Goal: Task Accomplishment & Management: Use online tool/utility

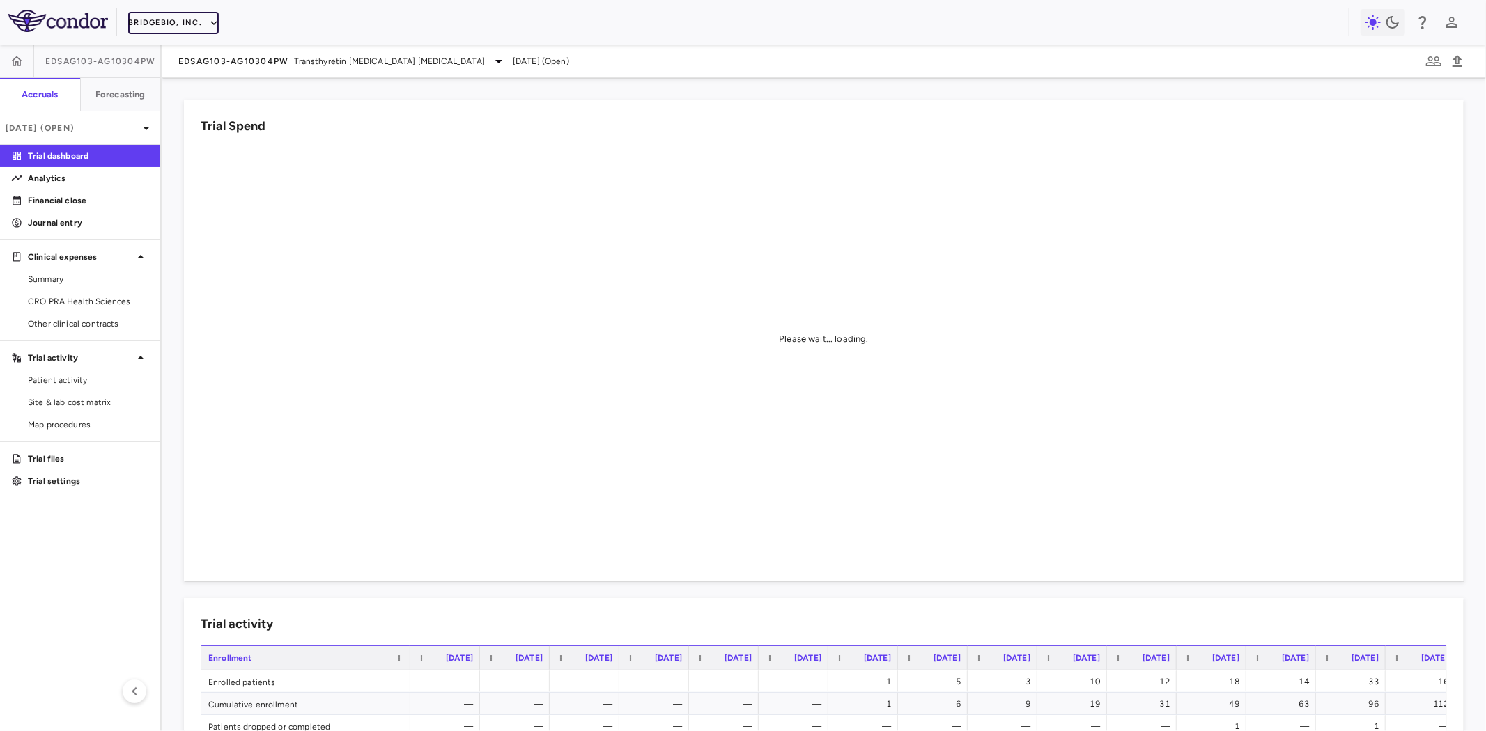
click at [187, 20] on button "BridgeBio, Inc." at bounding box center [173, 23] width 91 height 22
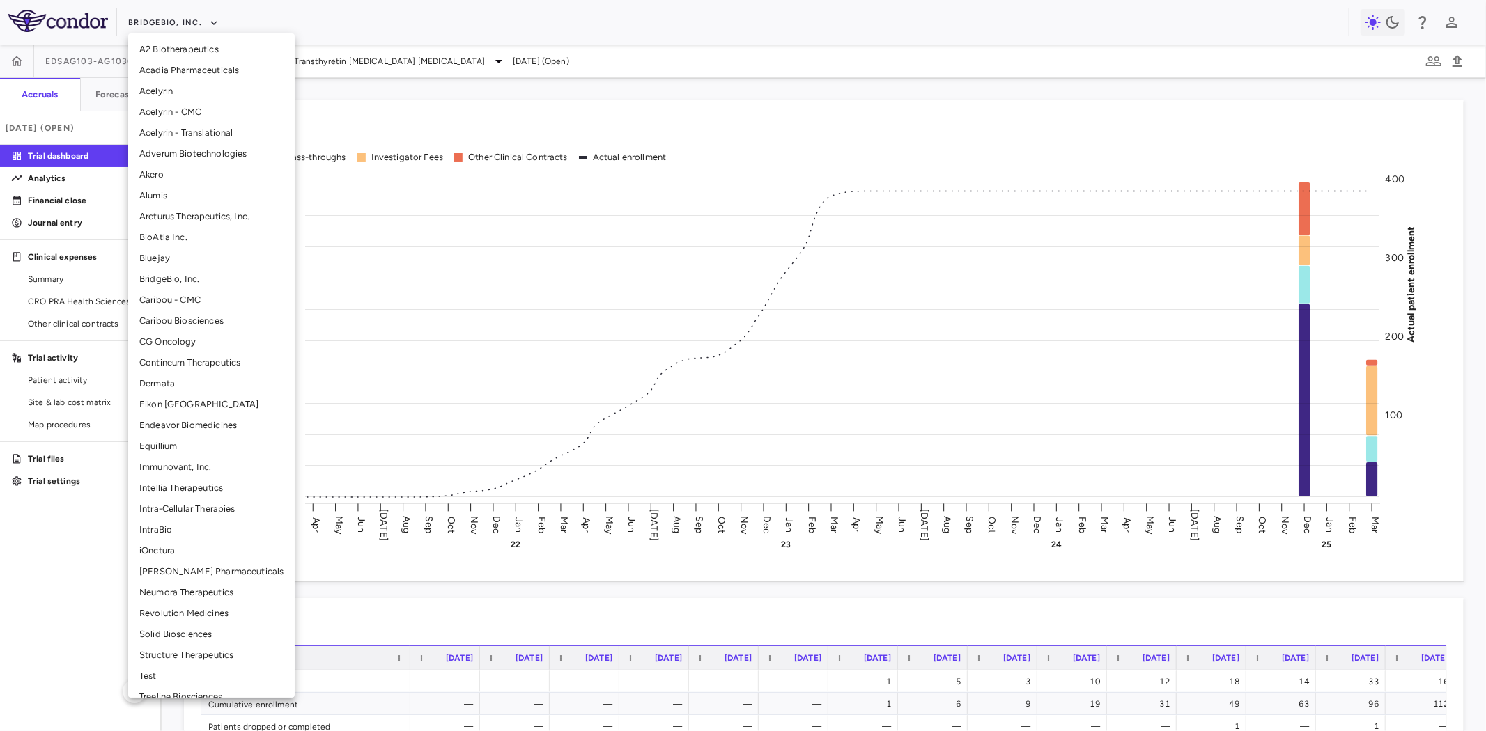
click at [202, 652] on li "Structure Therapeutics" at bounding box center [211, 655] width 166 height 21
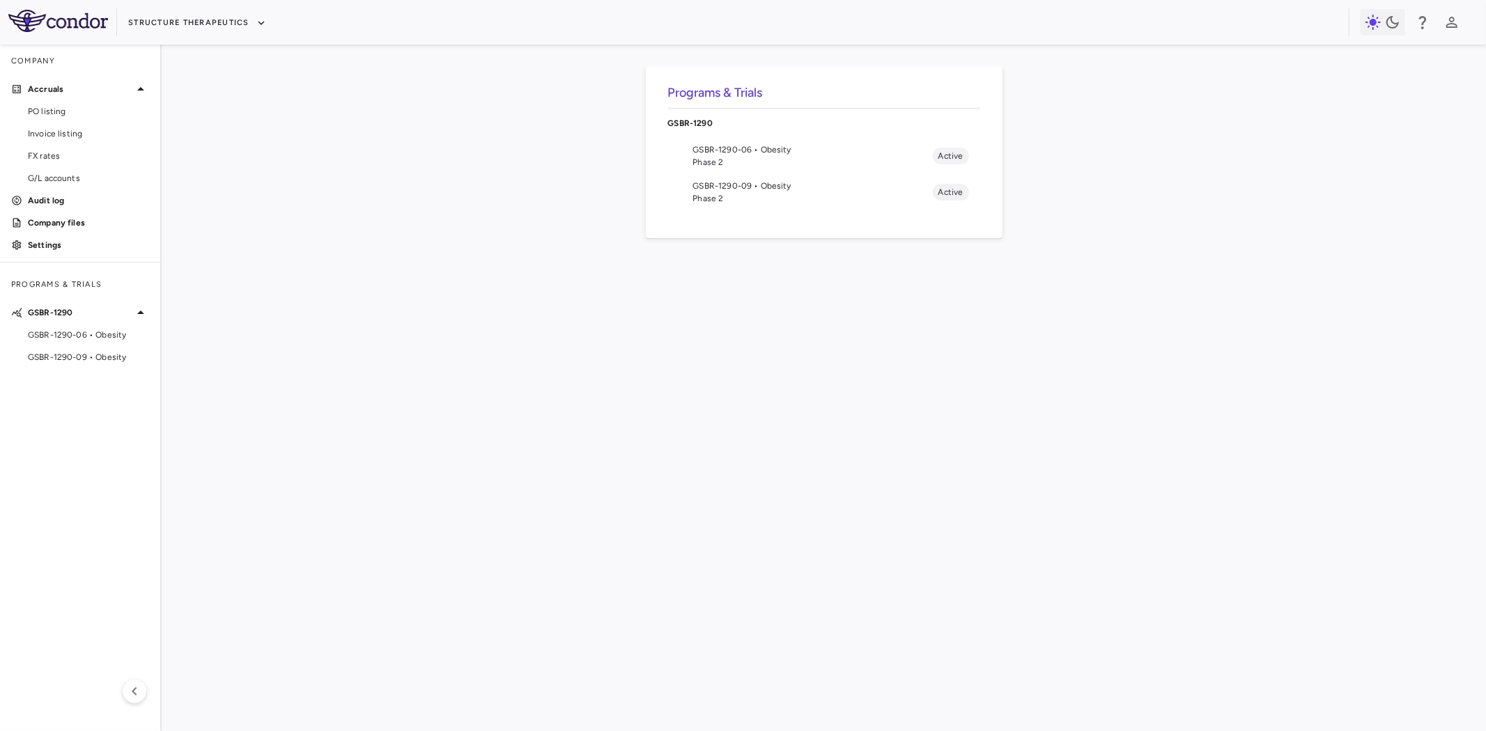
click at [767, 150] on span "GSBR-1290-06 • Obesity" at bounding box center [813, 149] width 240 height 13
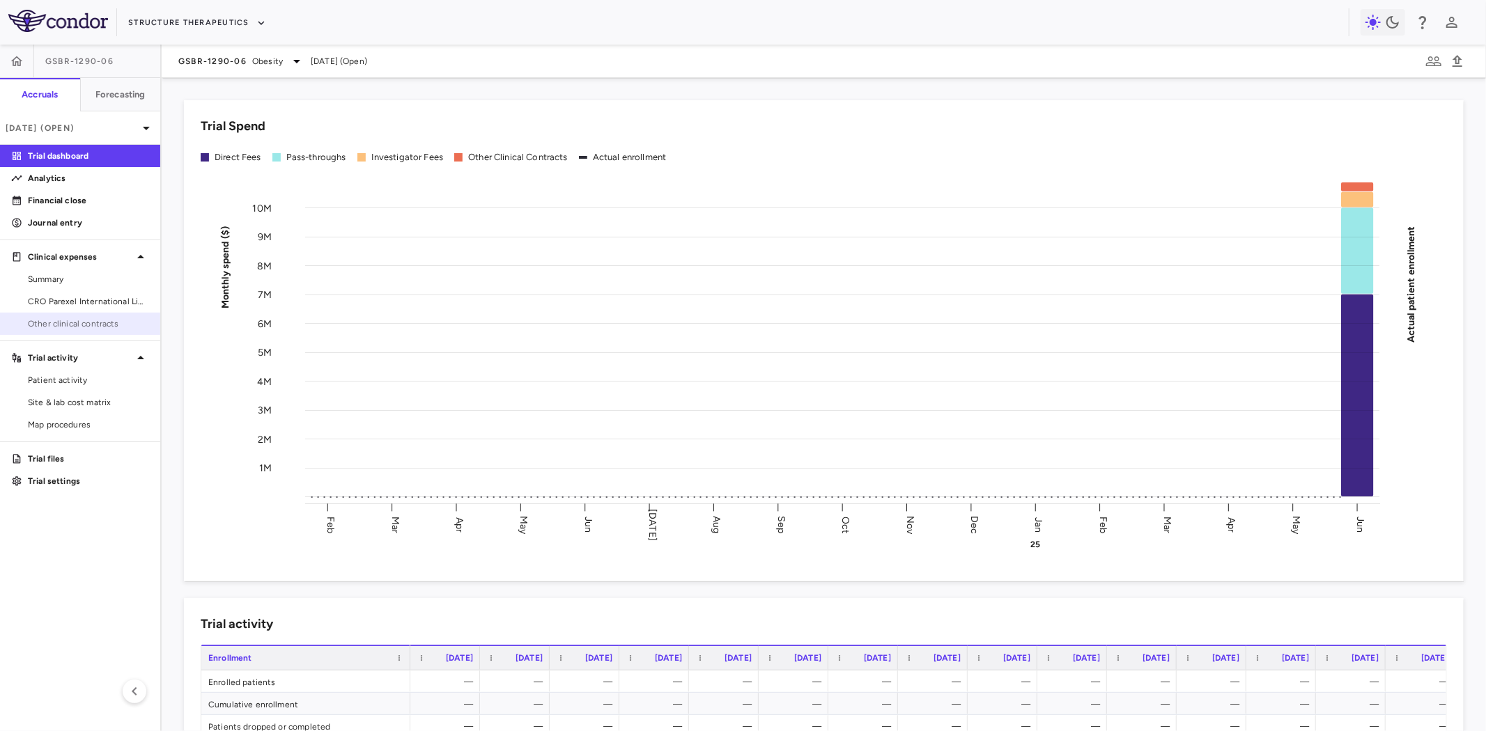
click at [88, 318] on span "Other clinical contracts" at bounding box center [88, 324] width 121 height 13
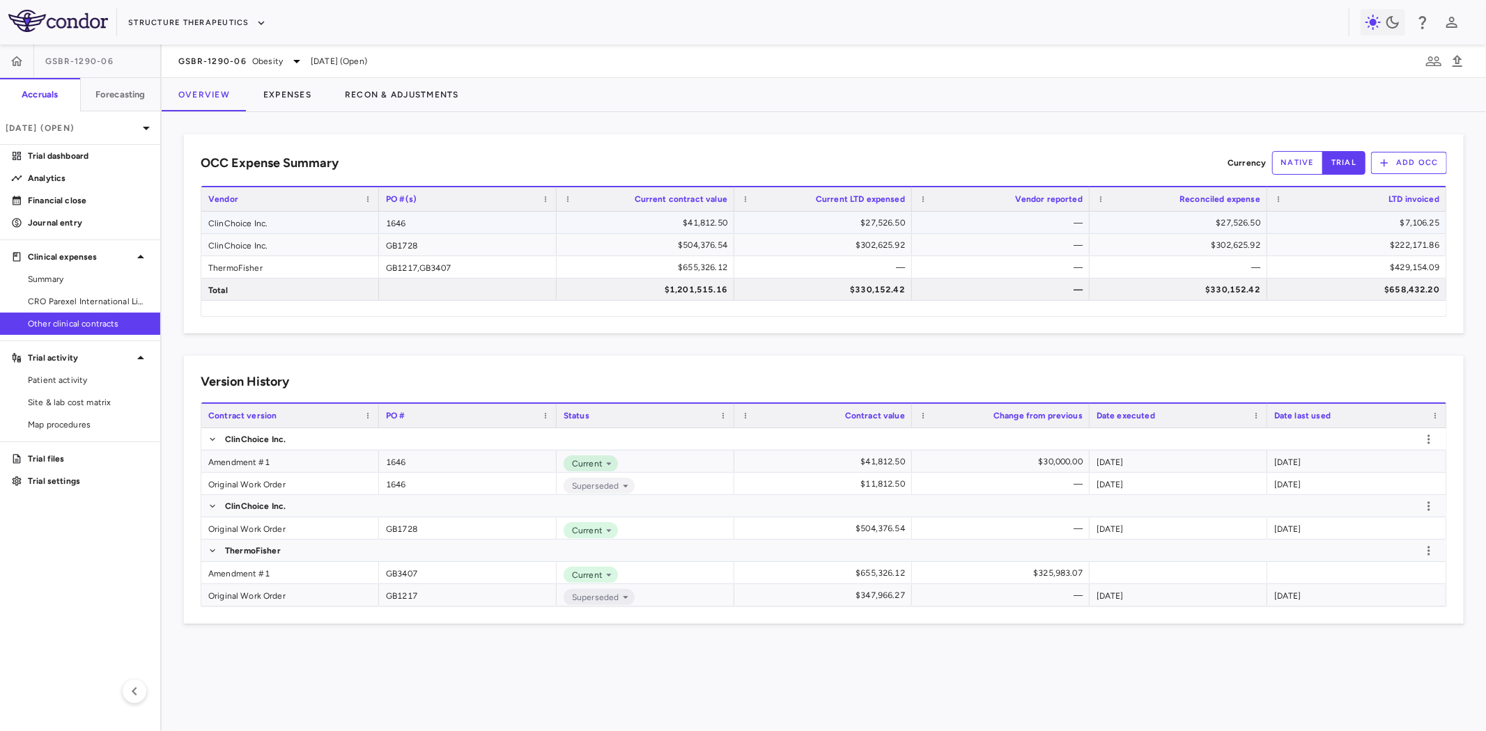
click at [295, 219] on div "ClinChoice Inc." at bounding box center [290, 223] width 178 height 22
click at [294, 463] on div "Amendment #1" at bounding box center [290, 462] width 178 height 22
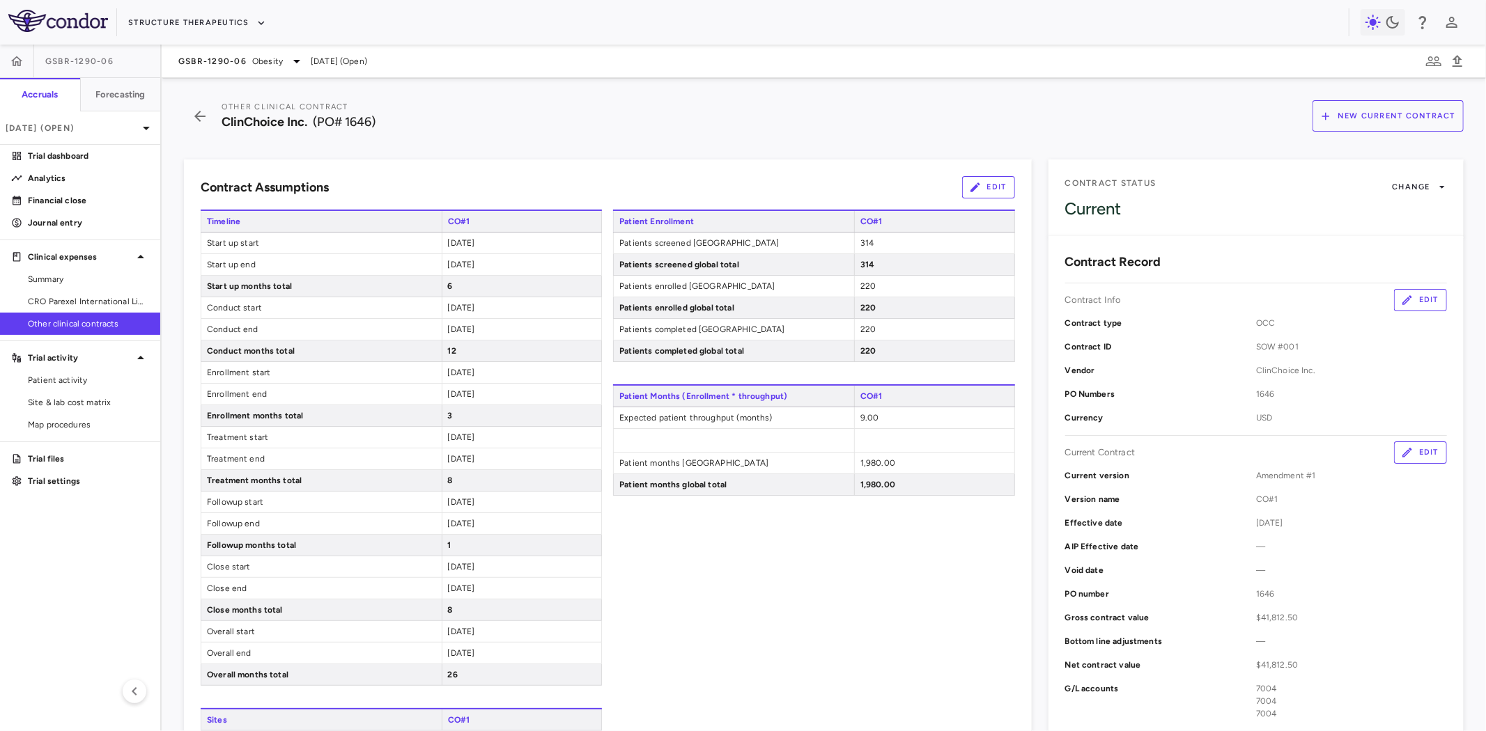
drag, startPoint x: 64, startPoint y: 176, endPoint x: 533, endPoint y: 179, distance: 468.8
click at [64, 176] on p "Analytics" at bounding box center [88, 178] width 121 height 13
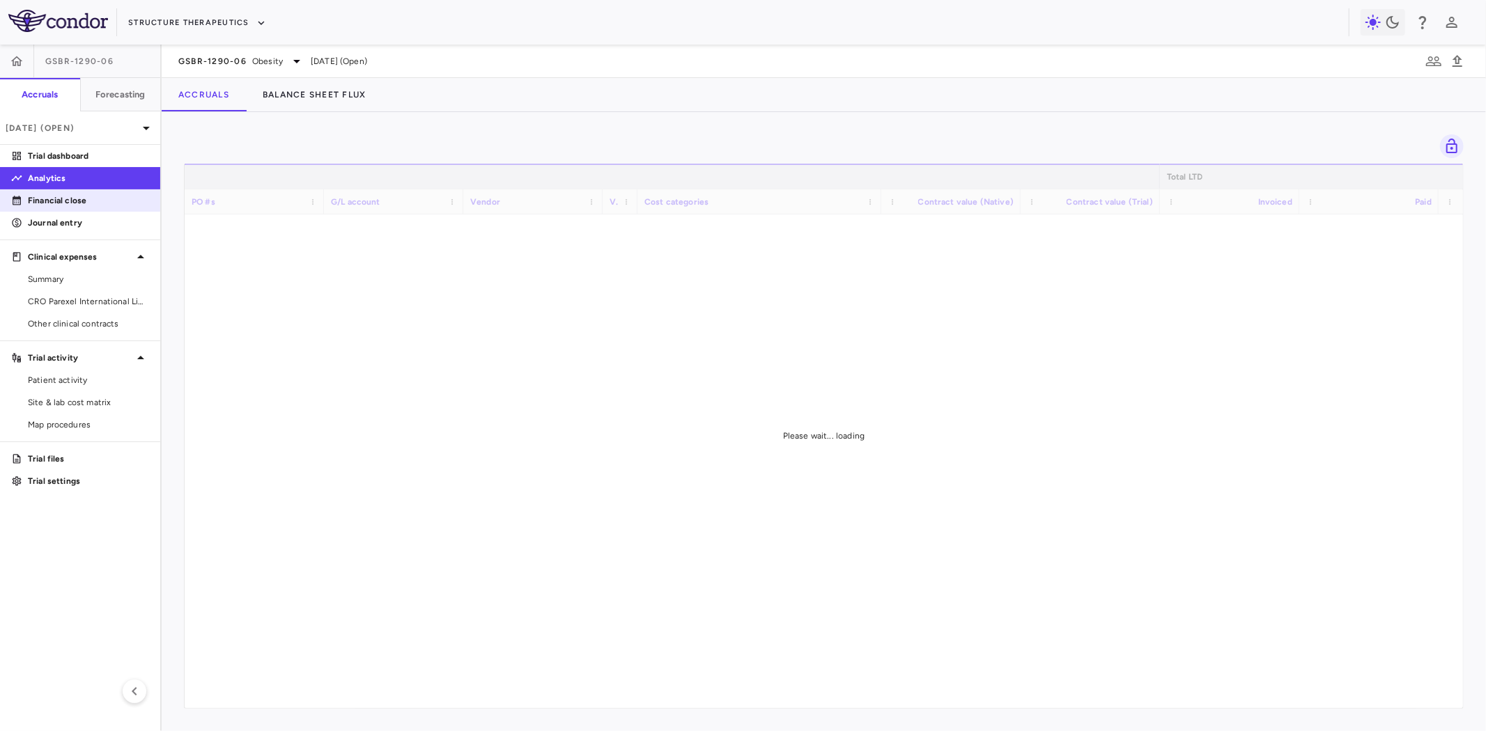
click at [74, 199] on p "Financial close" at bounding box center [88, 200] width 121 height 13
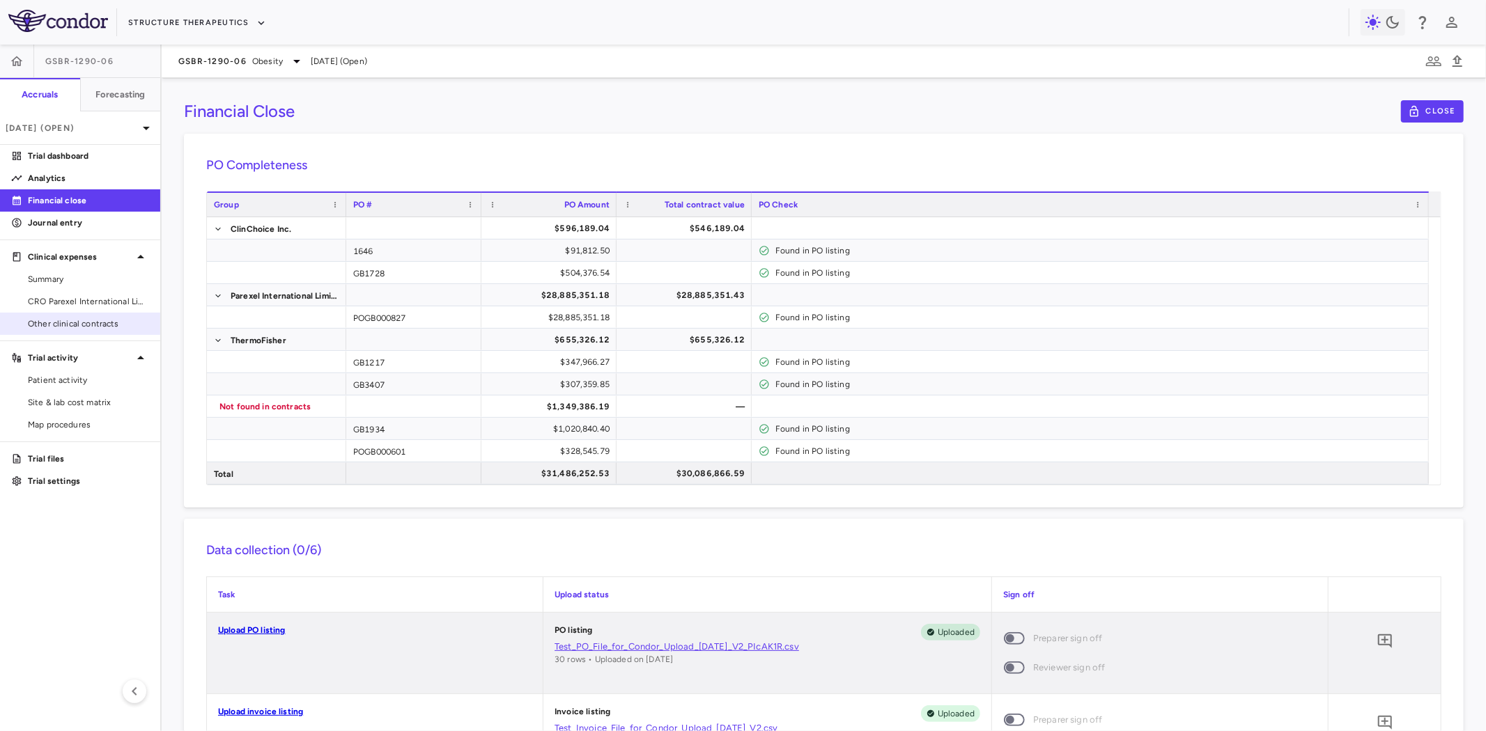
click at [79, 320] on span "Other clinical contracts" at bounding box center [88, 324] width 121 height 13
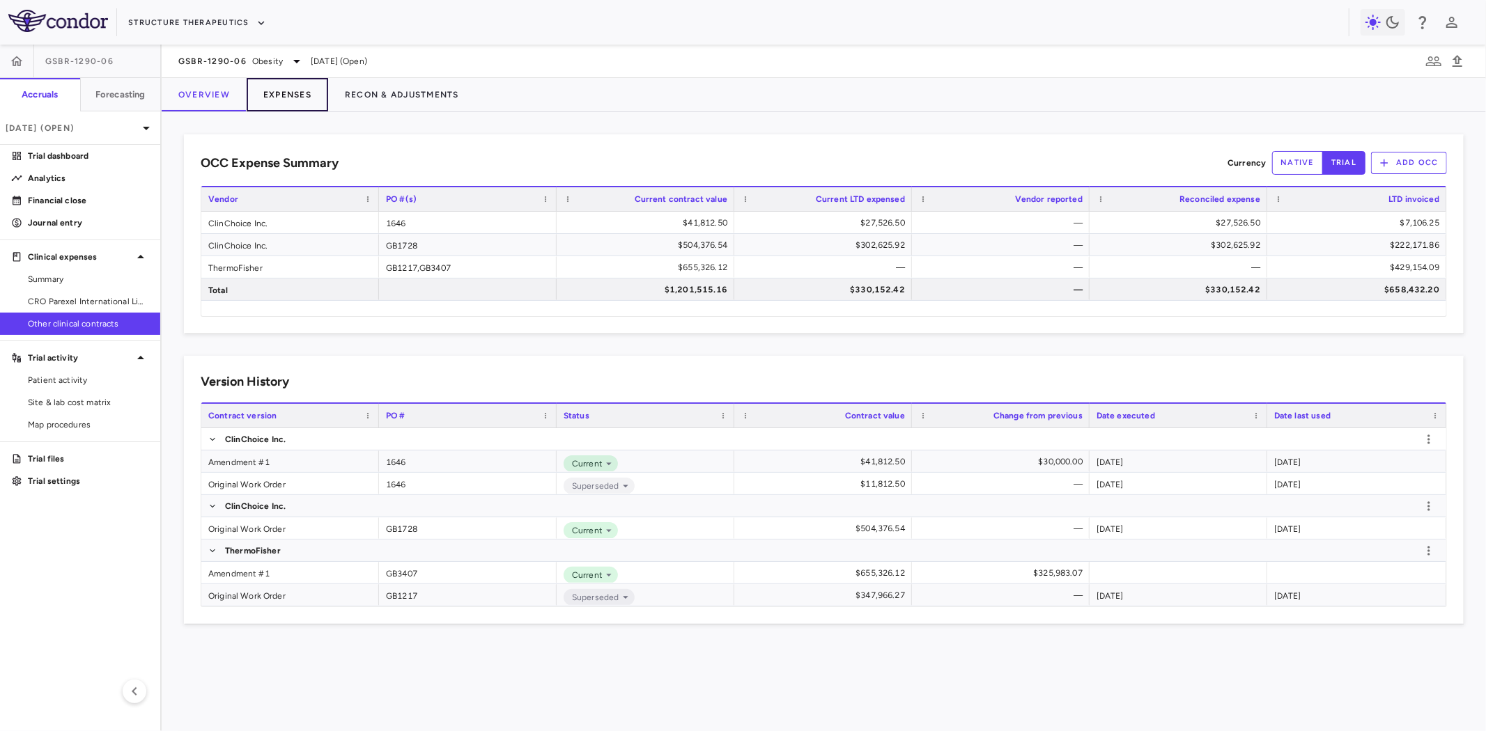
click at [288, 99] on button "Expenses" at bounding box center [287, 94] width 81 height 33
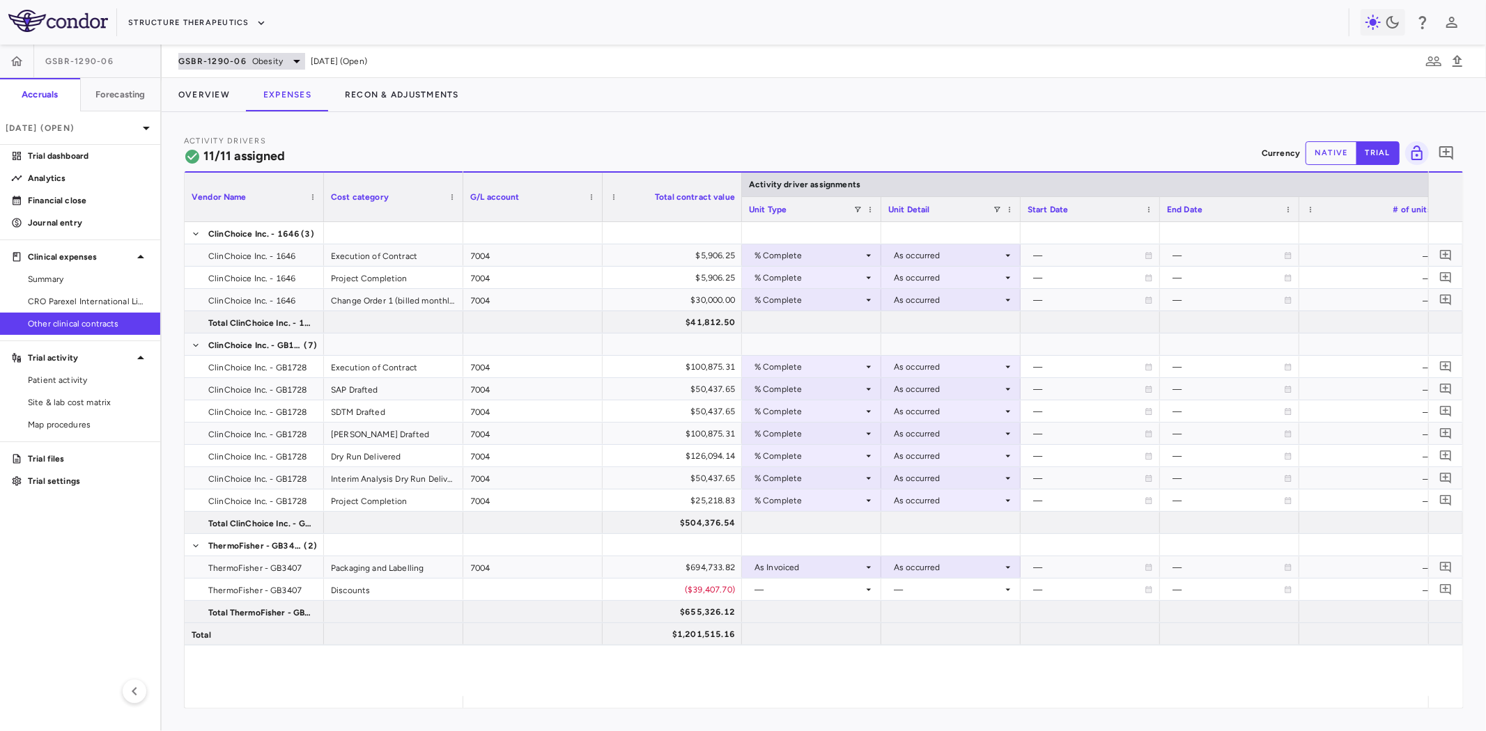
click at [220, 57] on span "GSBR-1290-06" at bounding box center [212, 61] width 68 height 11
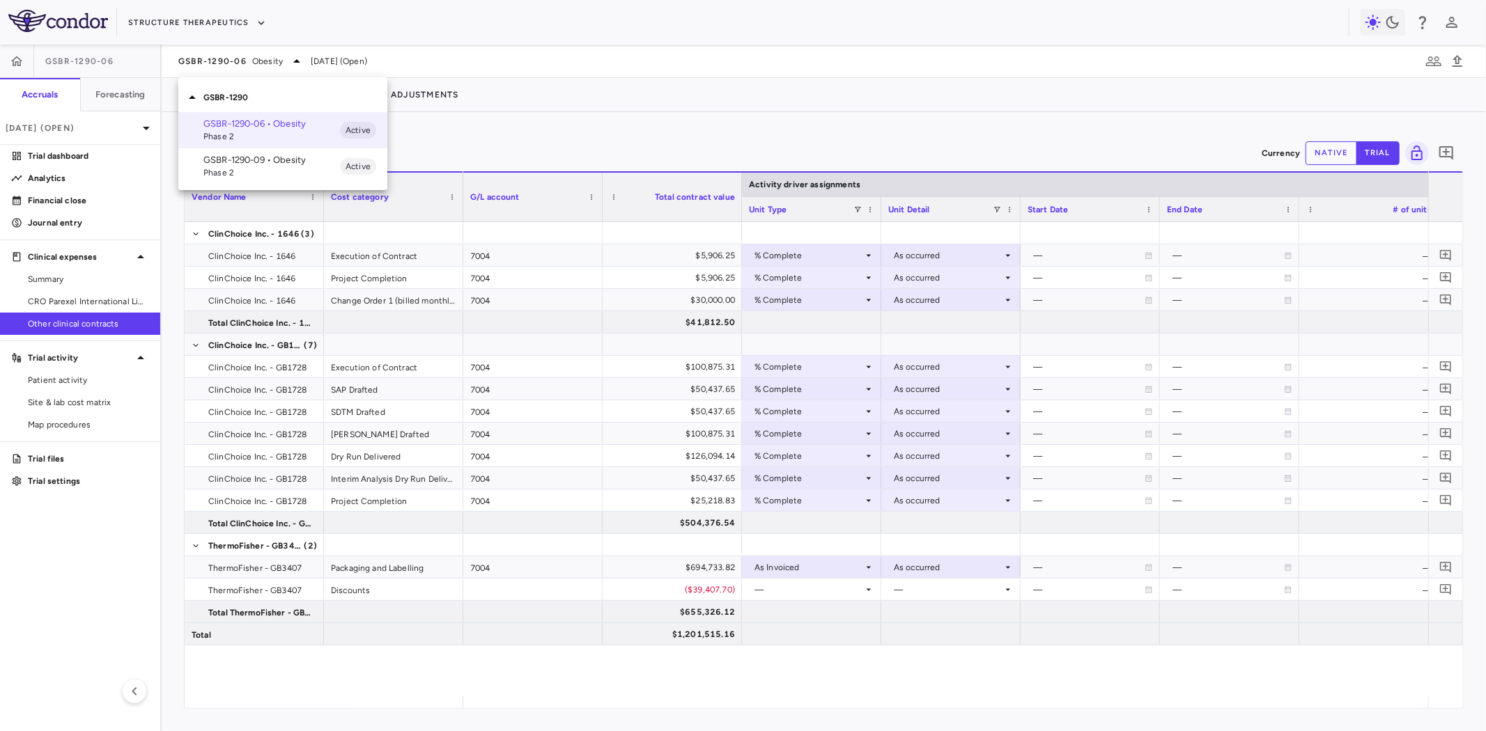
click at [232, 161] on p "GSBR-1290-09 • Obesity" at bounding box center [271, 160] width 137 height 13
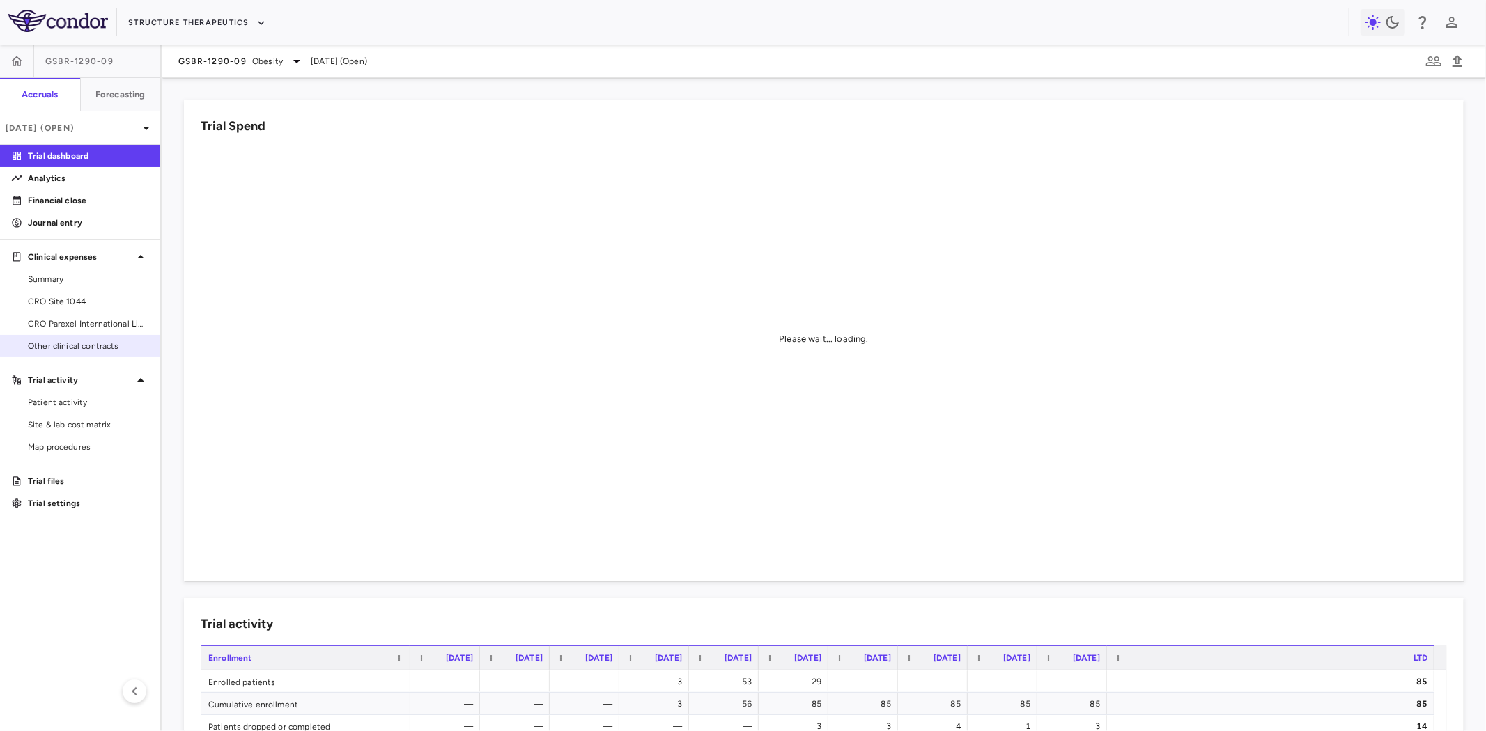
click at [85, 347] on span "Other clinical contracts" at bounding box center [88, 346] width 121 height 13
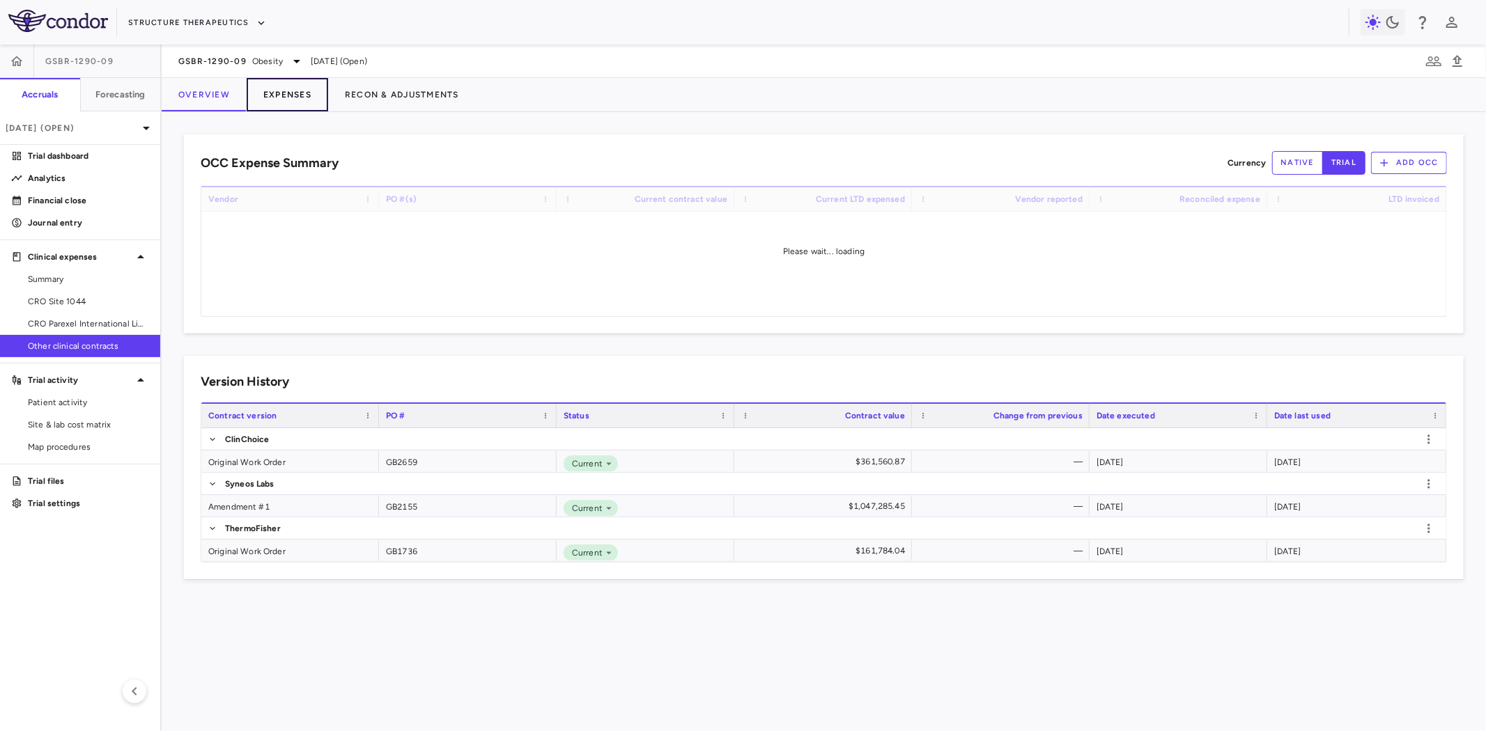
click at [269, 98] on button "Expenses" at bounding box center [287, 94] width 81 height 33
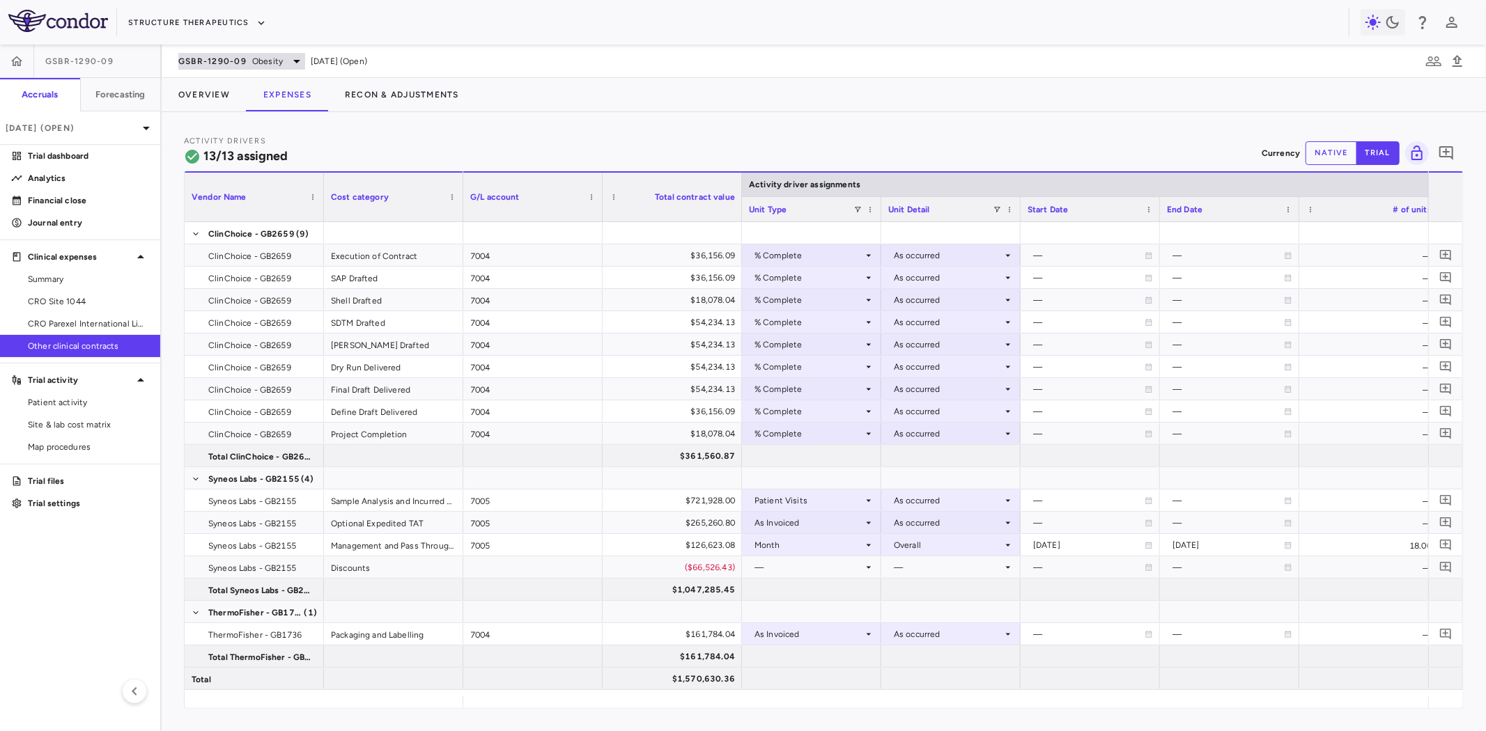
click at [237, 61] on span "GSBR-1290-09" at bounding box center [212, 61] width 68 height 11
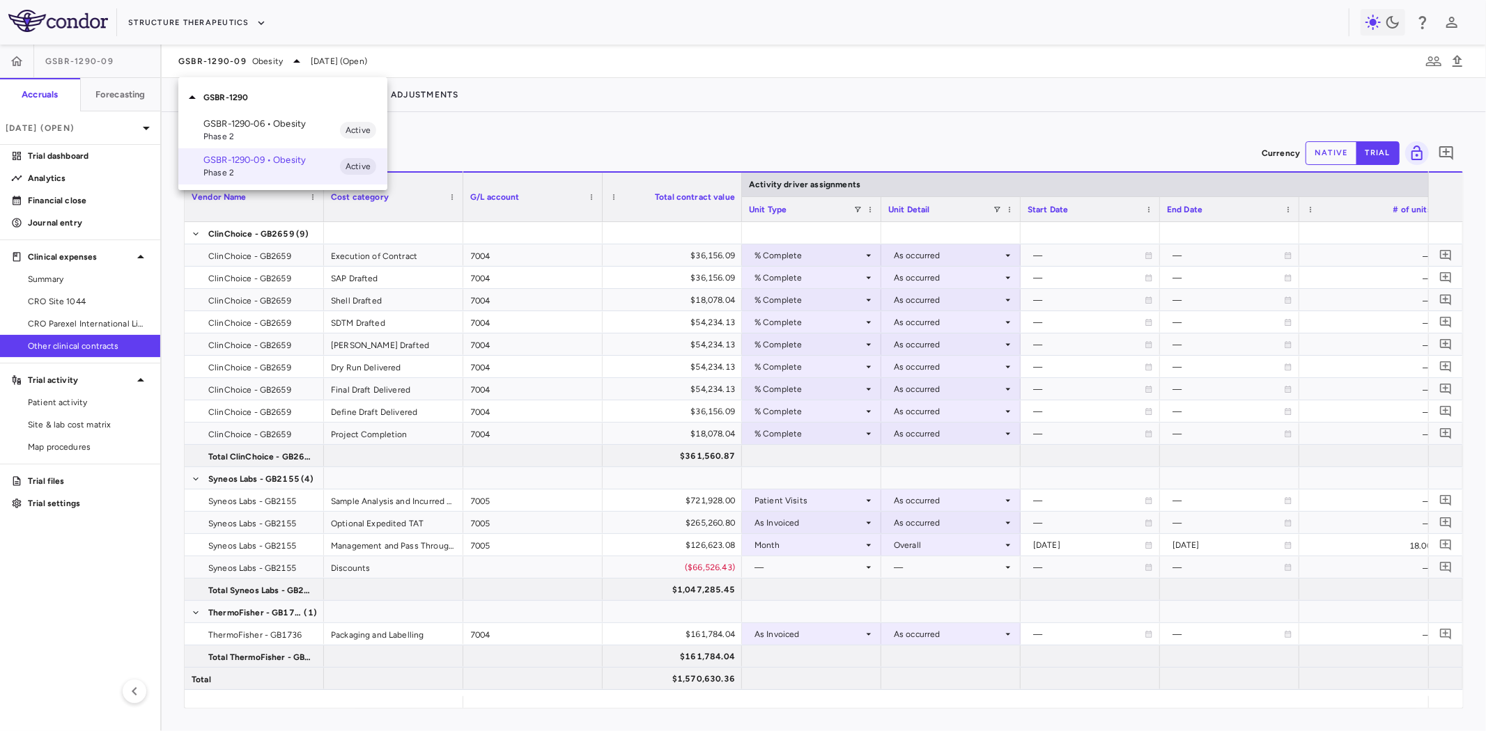
click at [241, 123] on p "GSBR-1290-06 • Obesity" at bounding box center [271, 124] width 137 height 13
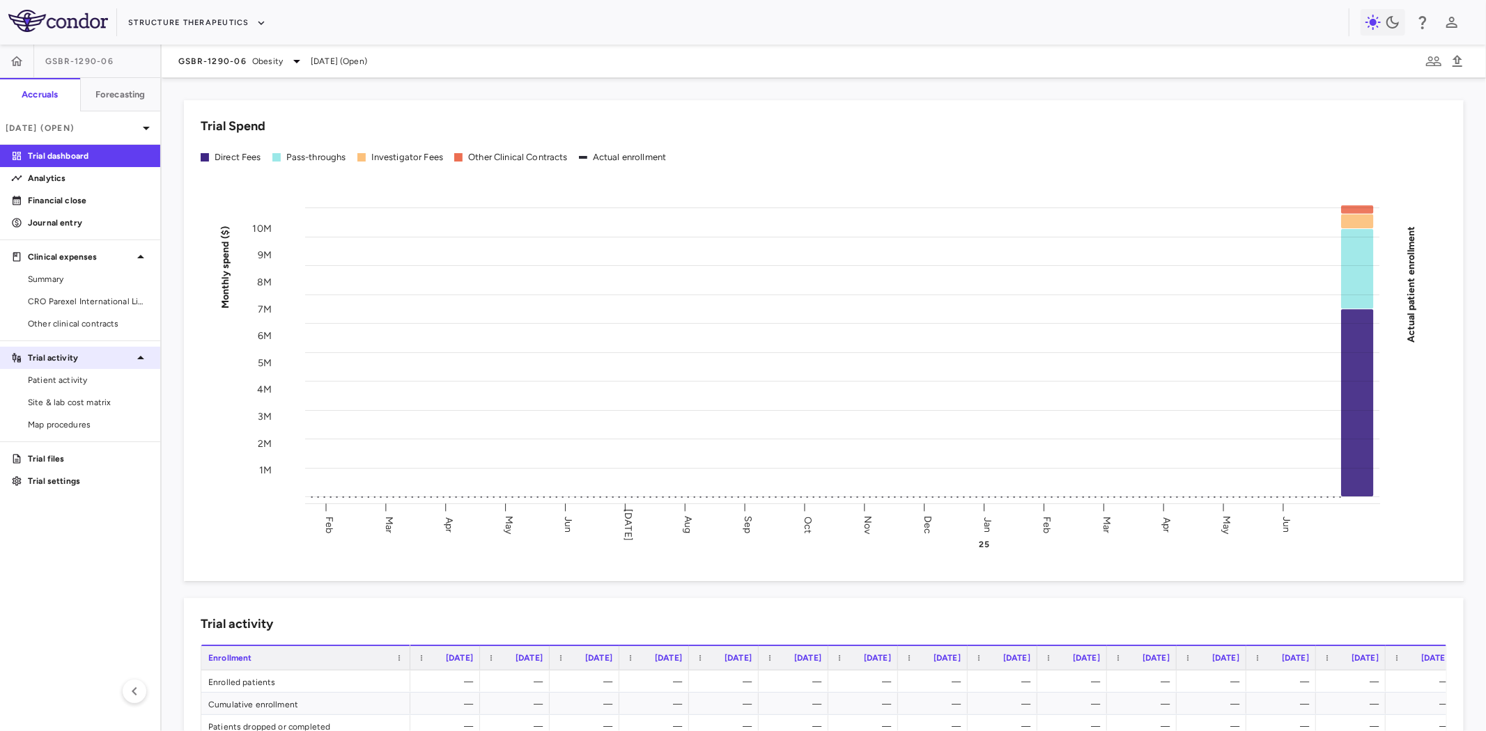
drag, startPoint x: 108, startPoint y: 321, endPoint x: 148, endPoint y: 350, distance: 49.3
click at [108, 320] on span "Other clinical contracts" at bounding box center [88, 324] width 121 height 13
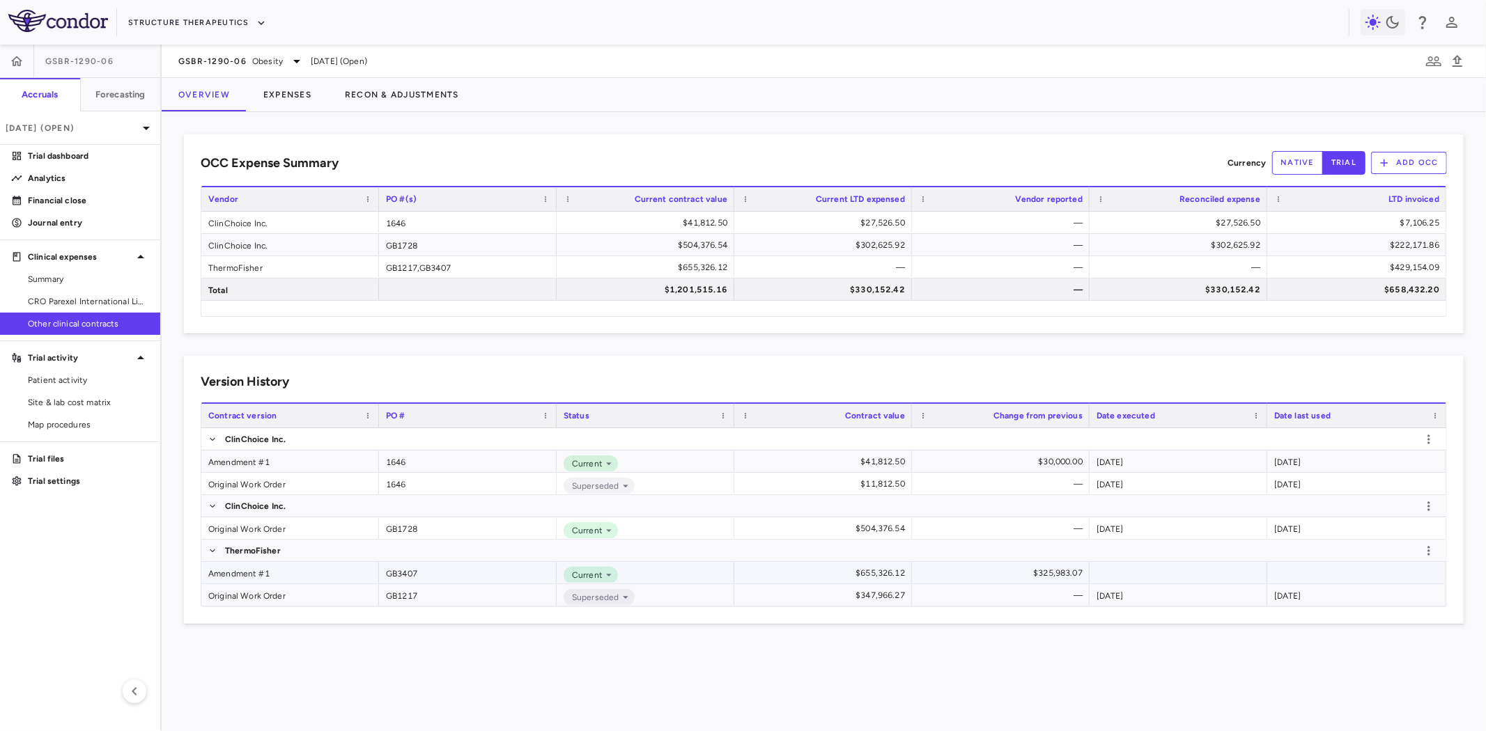
click at [260, 576] on div "Amendment #1" at bounding box center [290, 573] width 178 height 22
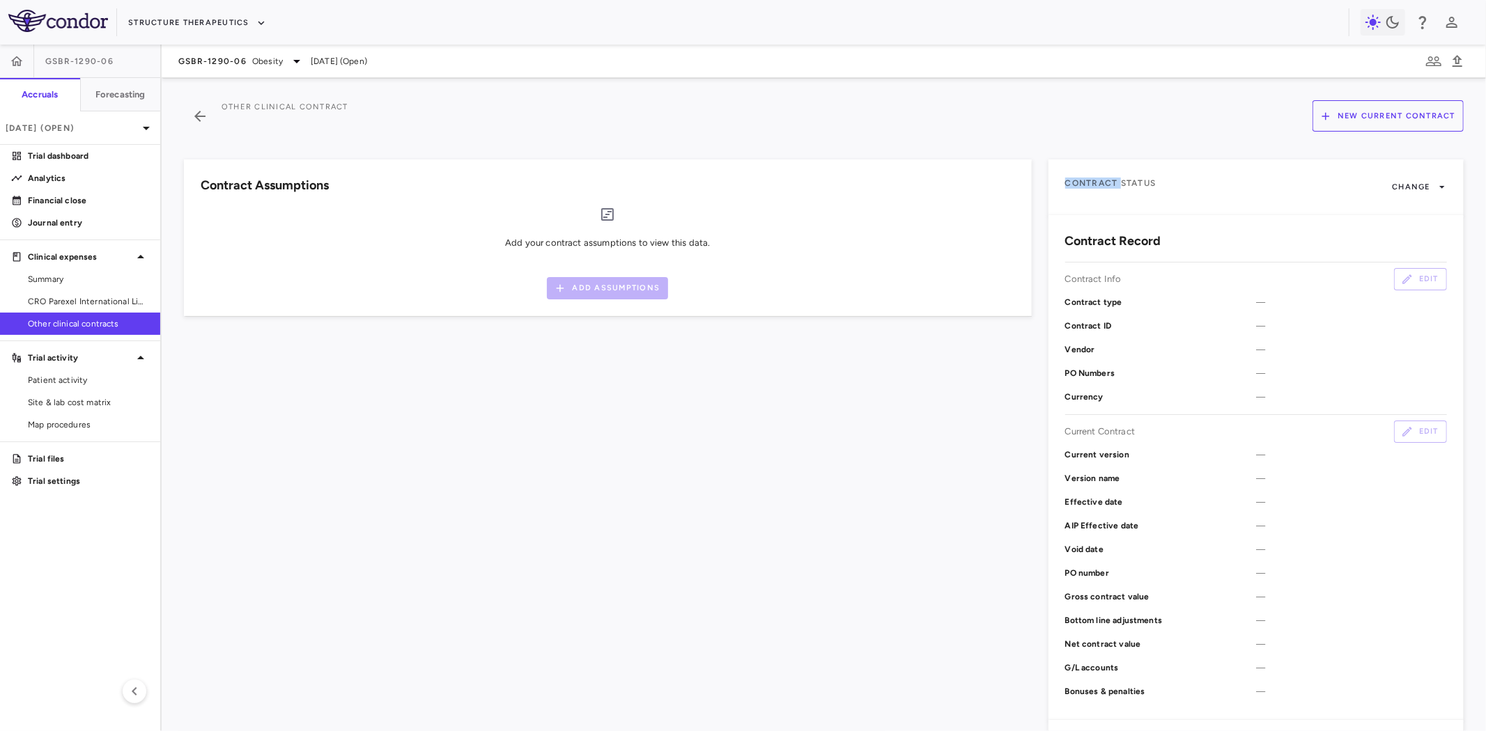
click at [260, 576] on div "Contract Assumptions Add your contract assumptions to view this data. Add Assum…" at bounding box center [599, 463] width 864 height 641
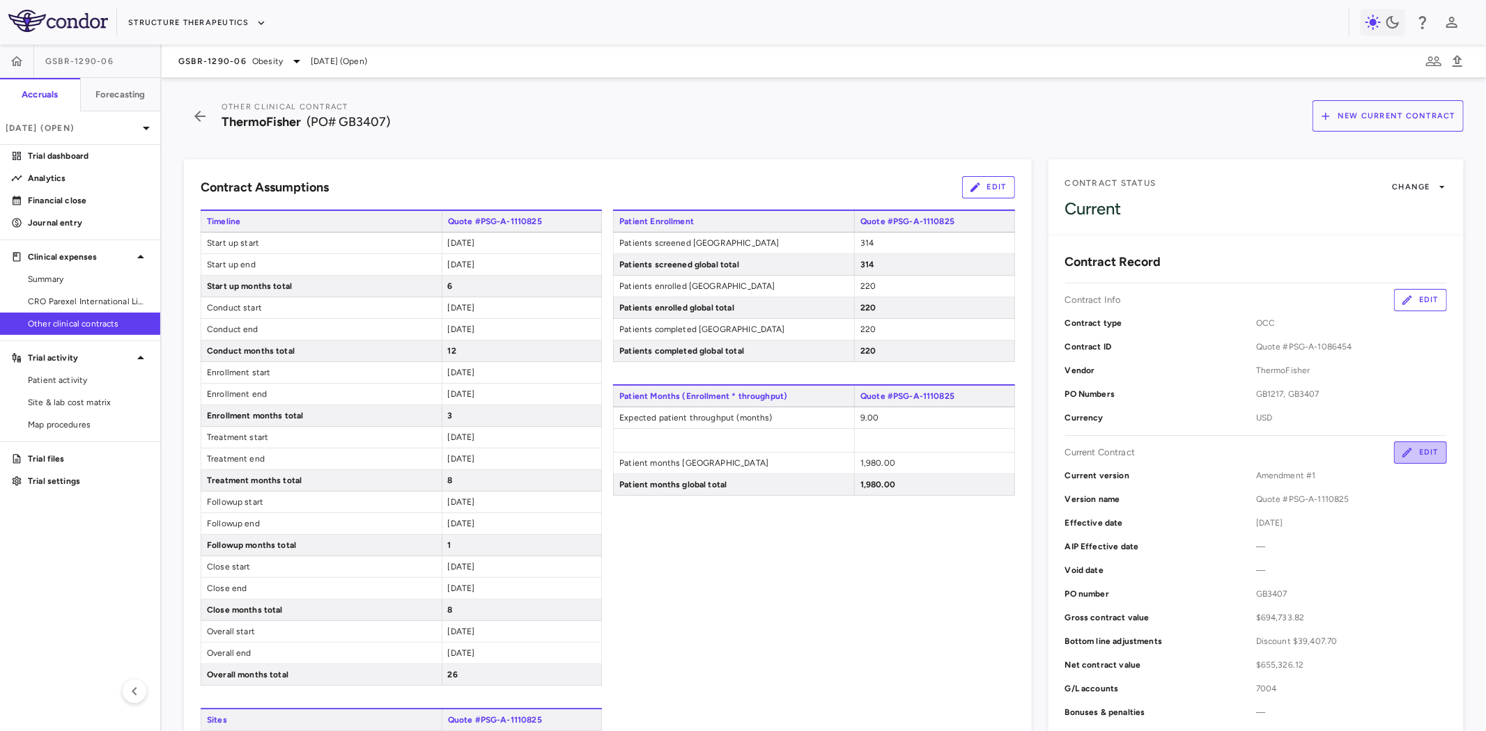
click at [1403, 453] on button "Edit" at bounding box center [1420, 453] width 53 height 22
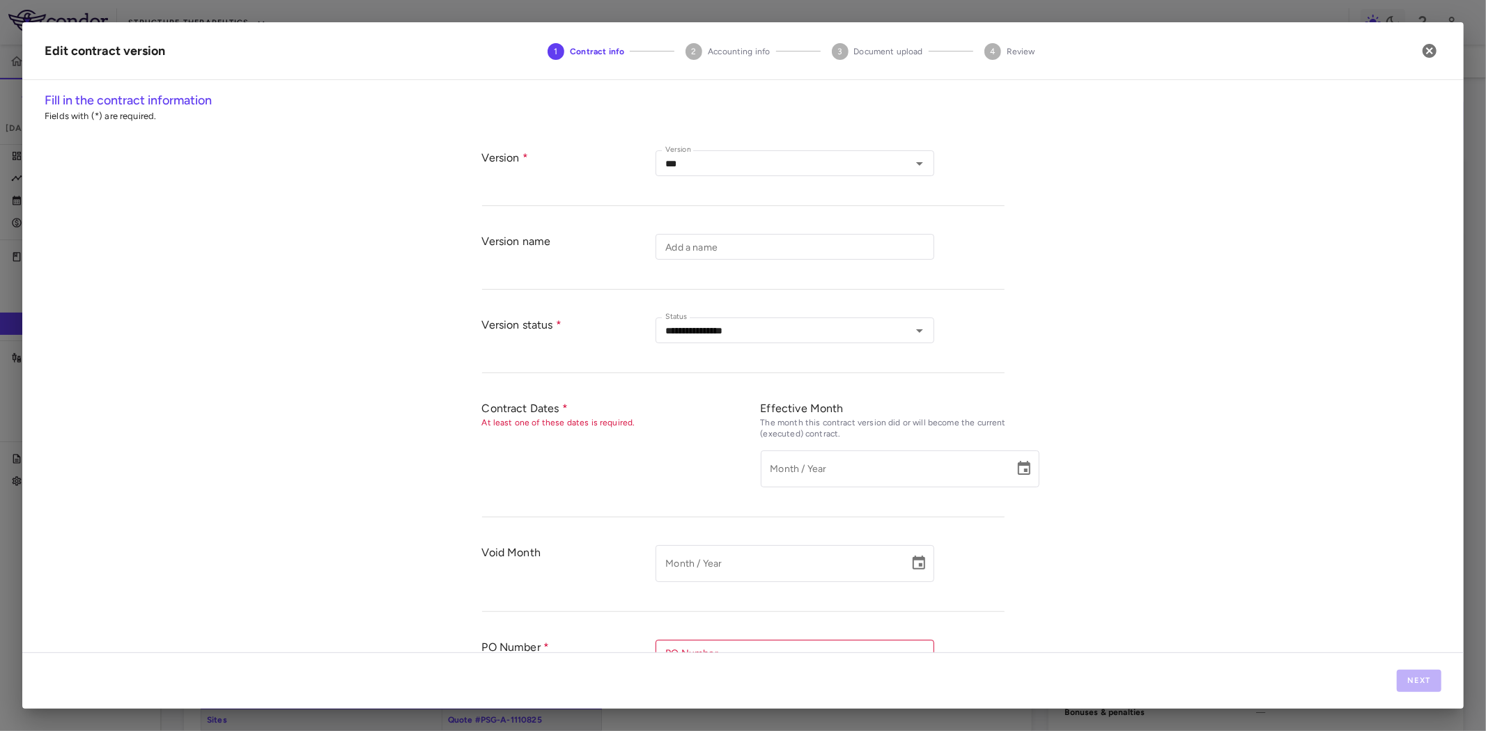
type input "**********"
type input "*********"
type input "******"
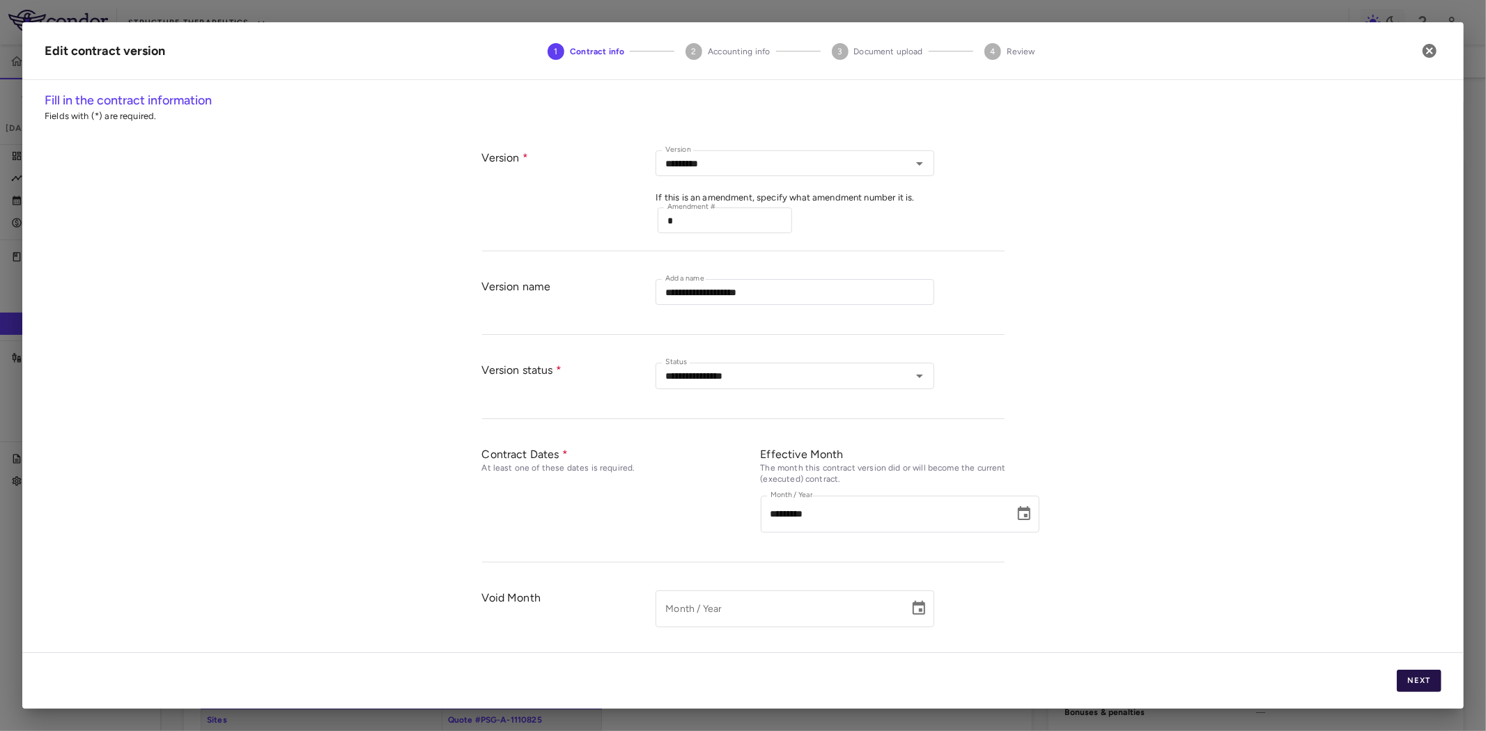
click at [1426, 691] on button "Next" at bounding box center [1419, 681] width 45 height 22
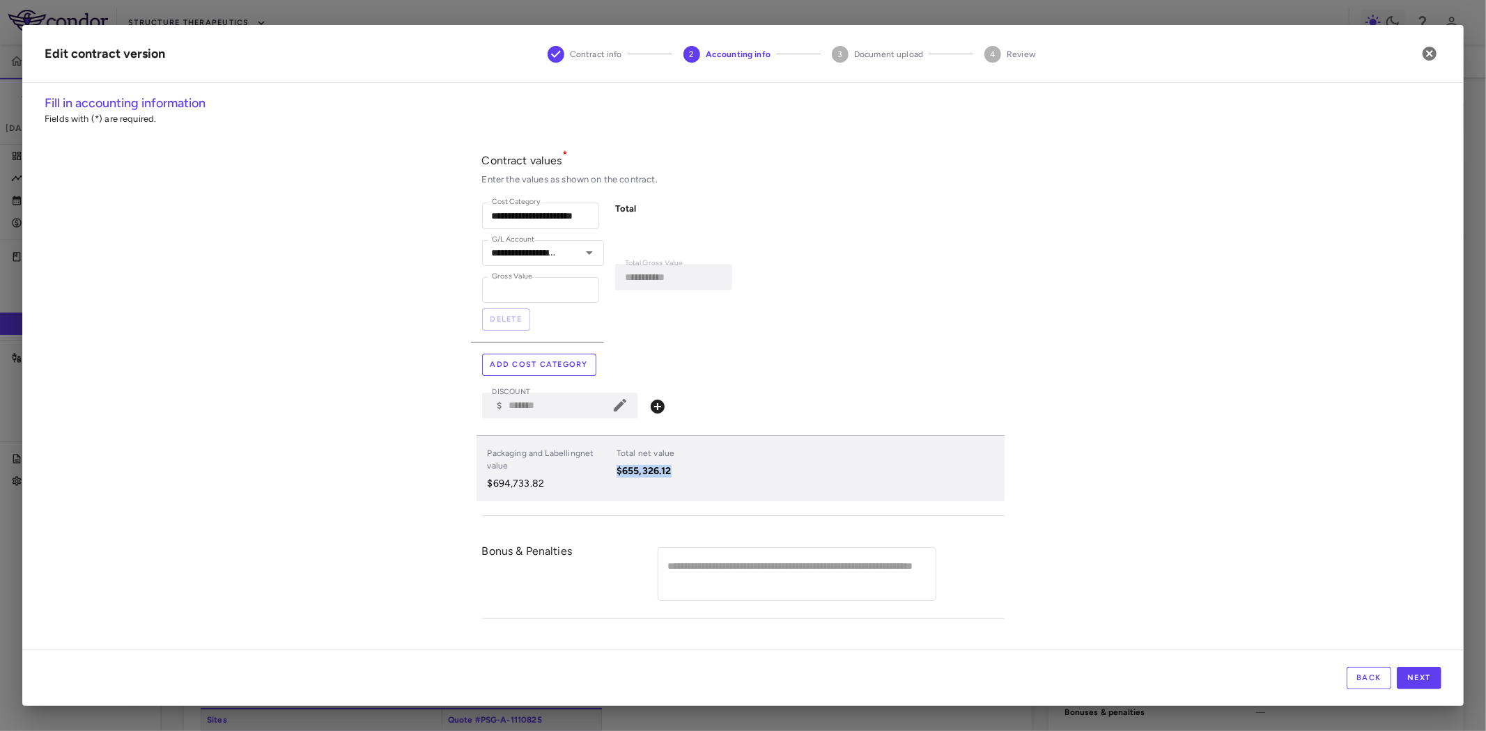
drag, startPoint x: 691, startPoint y: 470, endPoint x: 617, endPoint y: 472, distance: 73.8
click at [617, 472] on p "$655,326.12" at bounding box center [656, 471] width 81 height 13
copy p "$655,326.12"
click at [544, 291] on input "*********" at bounding box center [540, 290] width 117 height 26
drag, startPoint x: 483, startPoint y: 288, endPoint x: 421, endPoint y: 287, distance: 62.0
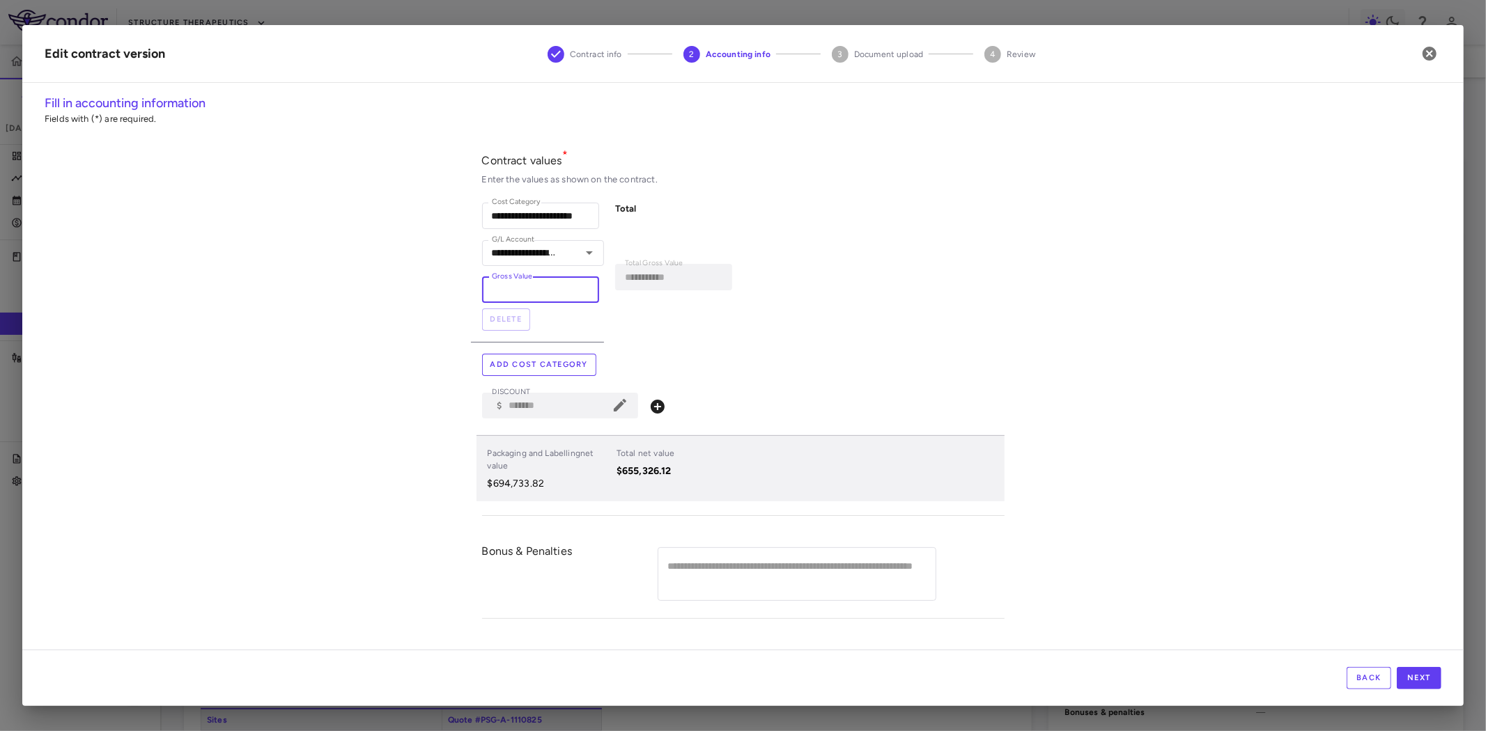
click at [421, 287] on div "**********" at bounding box center [742, 372] width 1441 height 556
paste input "number"
type input "*********"
type input "**********"
type input "*********"
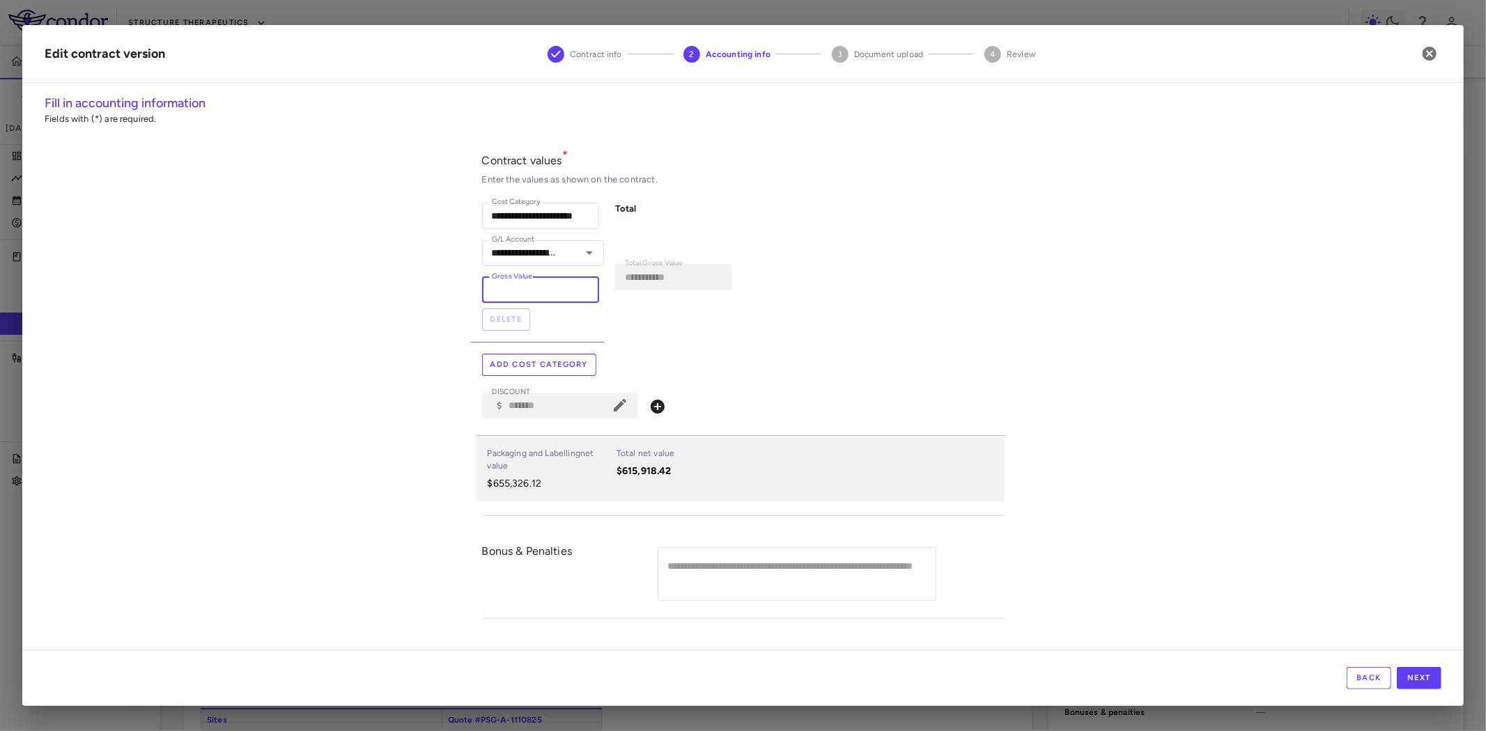
click at [690, 339] on div "**********" at bounding box center [671, 267] width 134 height 150
click at [618, 403] on icon at bounding box center [620, 405] width 17 height 17
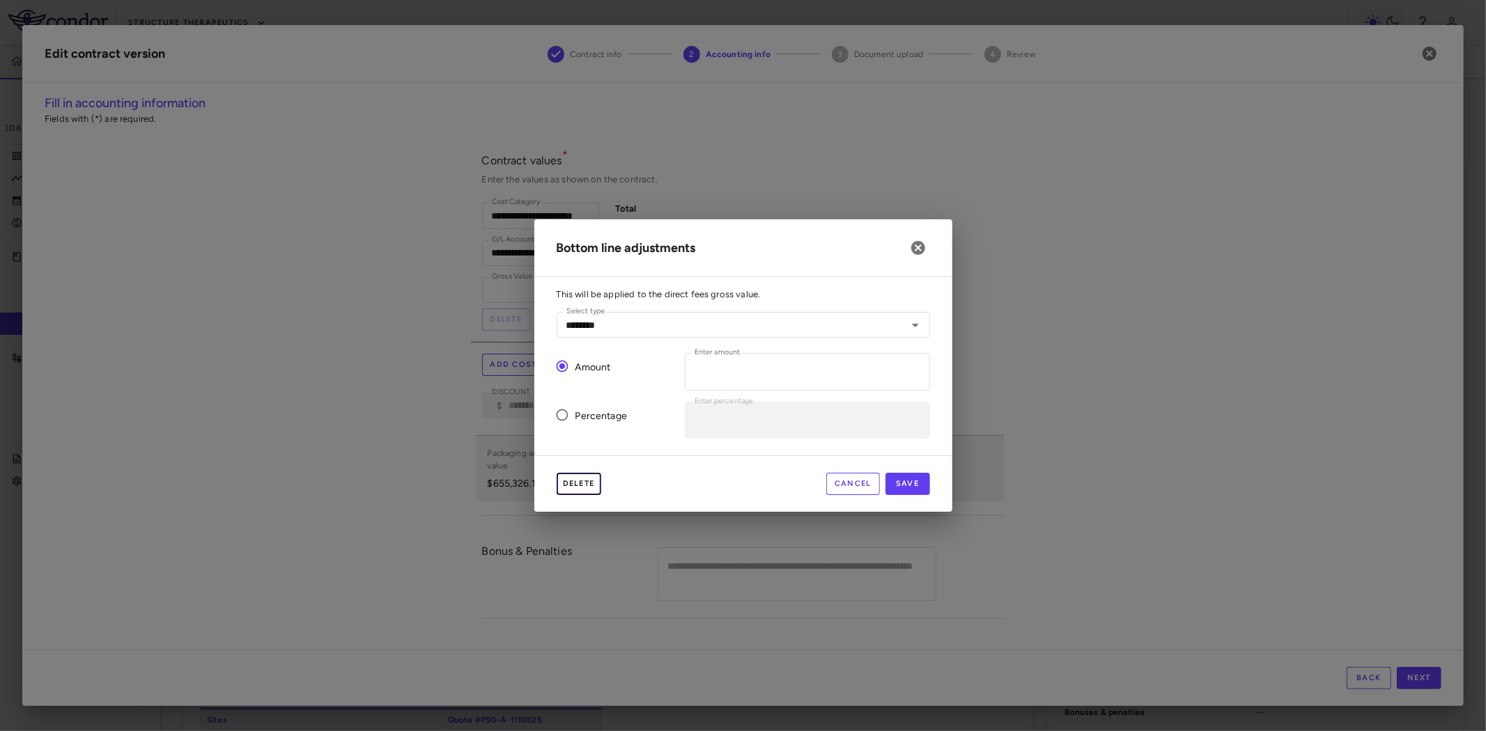
click at [588, 486] on button "Delete" at bounding box center [579, 484] width 45 height 22
type input "*"
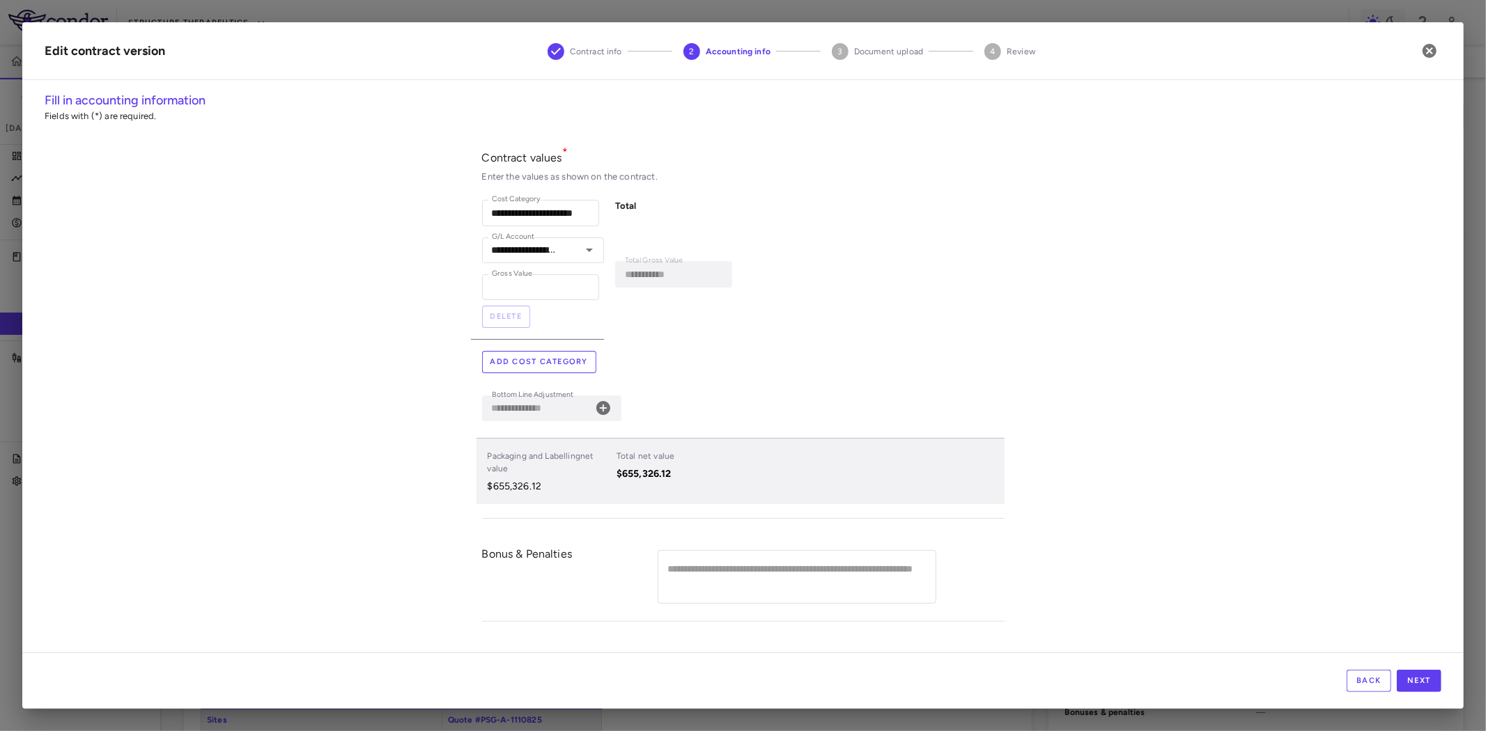
type input "*********"
type input "**********"
click at [545, 284] on input "*********" at bounding box center [540, 287] width 117 height 26
drag, startPoint x: 553, startPoint y: 286, endPoint x: 423, endPoint y: 302, distance: 130.6
click at [423, 302] on div "**********" at bounding box center [742, 371] width 1441 height 561
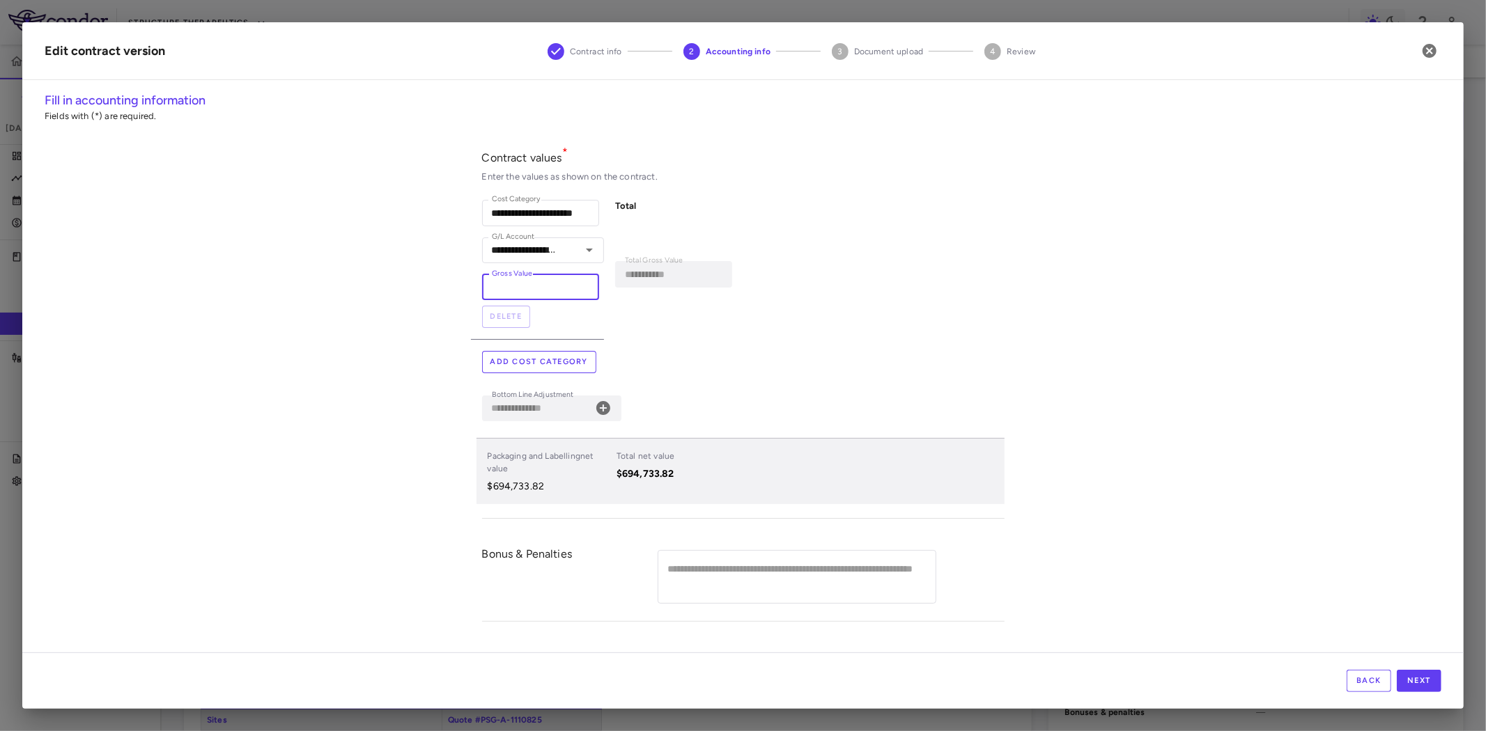
type input "*"
type input "*****"
type input "**"
type input "******"
type input "***"
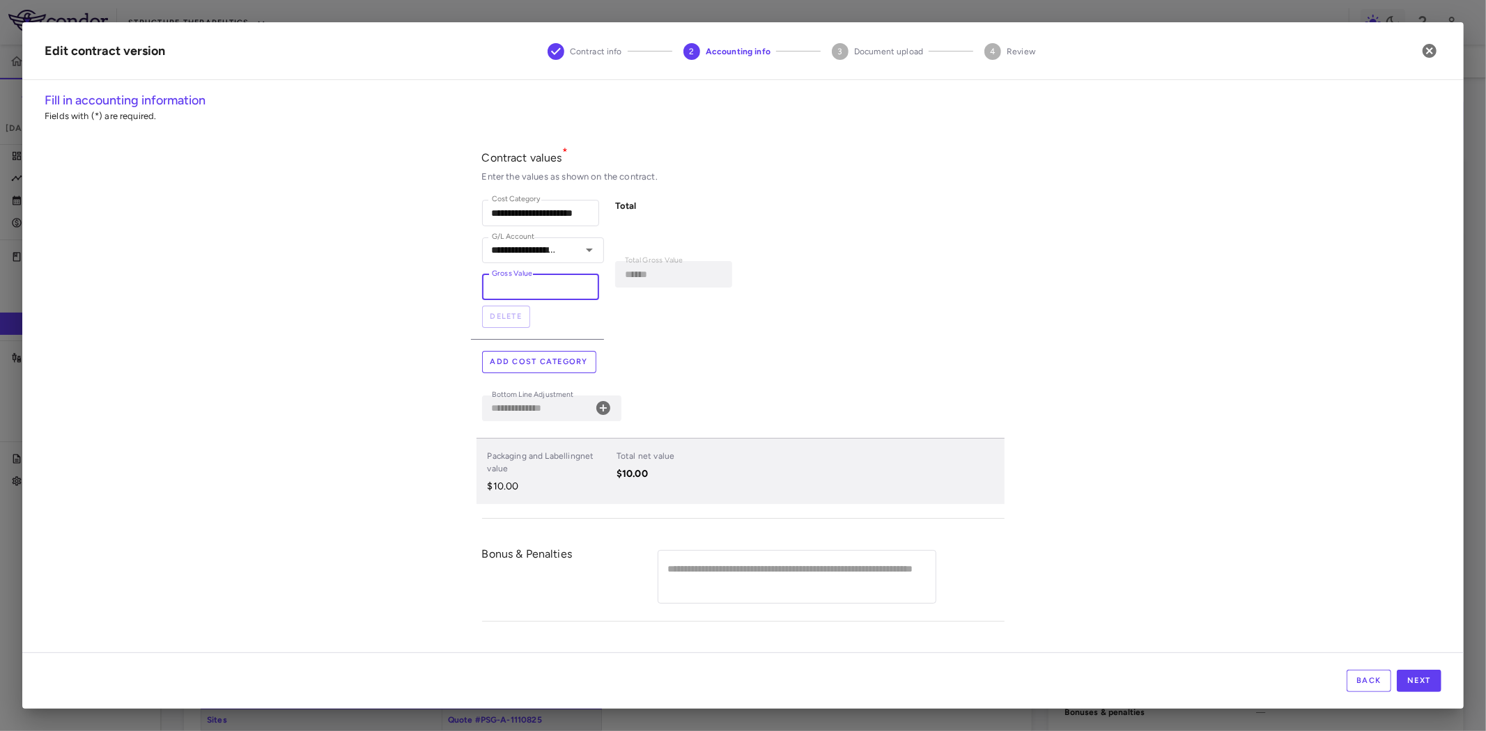
type input "*******"
type input "****"
type input "*********"
type input "*****"
type input "**********"
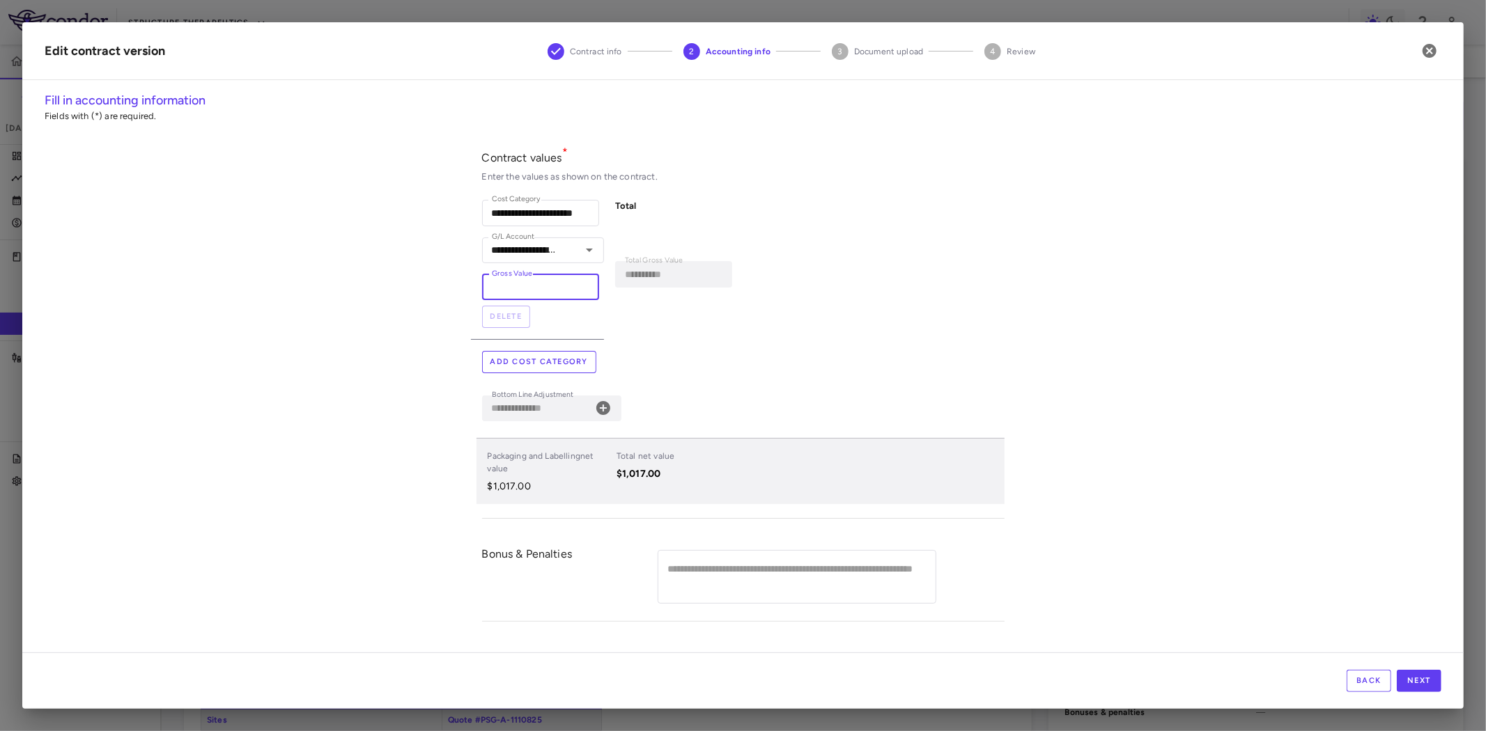
type input "******"
type input "**********"
type input "*******"
type input "**********"
type input "*********"
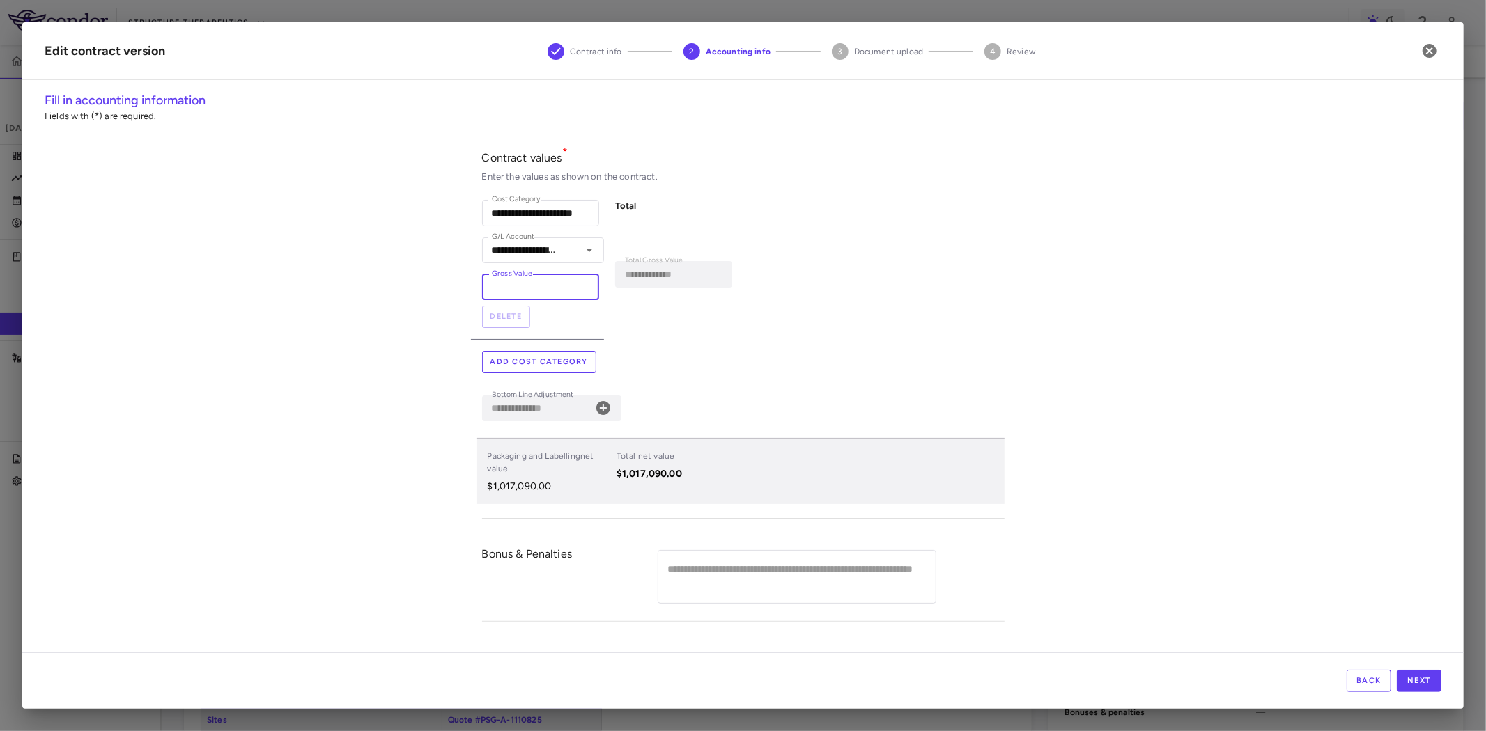
type input "**********"
type input "*********"
click at [1424, 683] on button "Next" at bounding box center [1419, 681] width 45 height 22
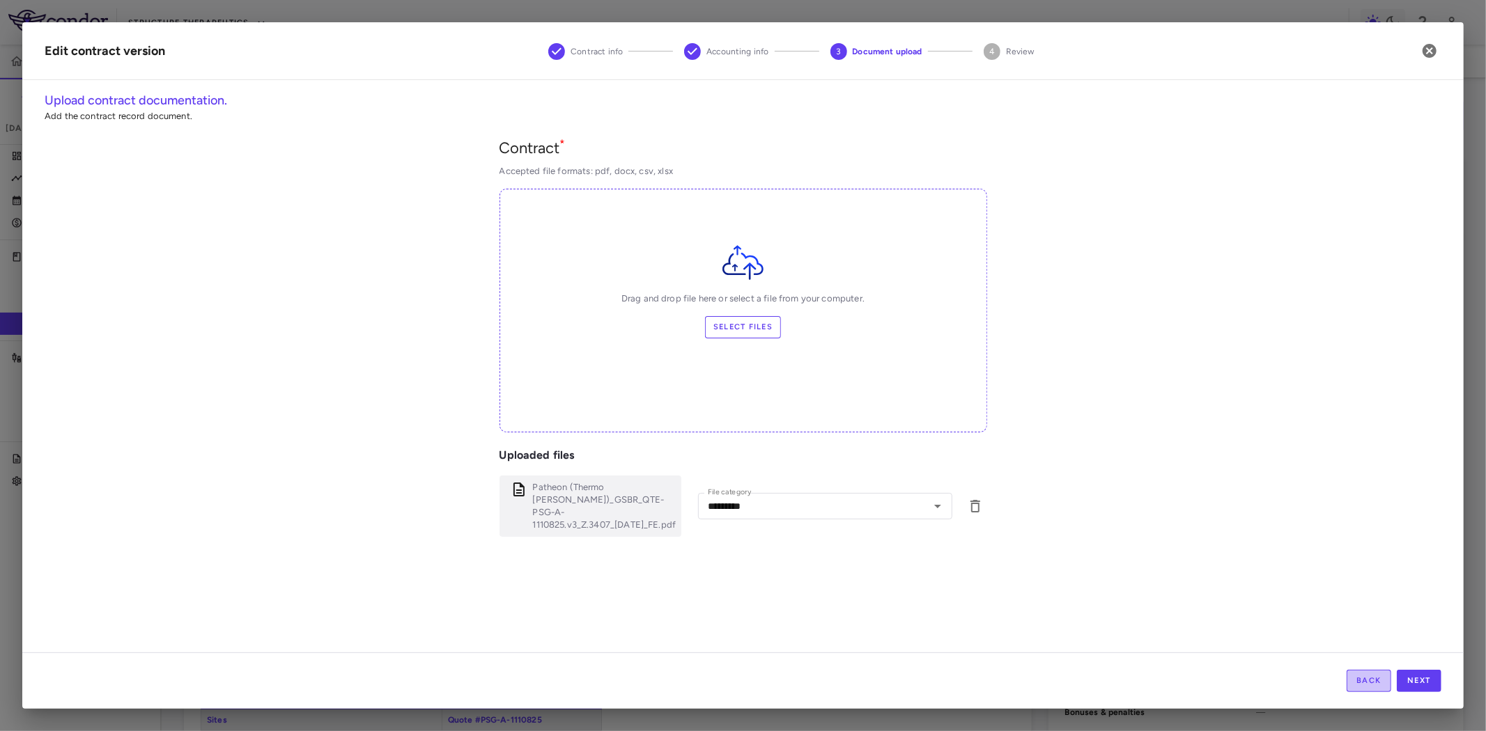
click at [1353, 690] on button "Back" at bounding box center [1368, 681] width 45 height 22
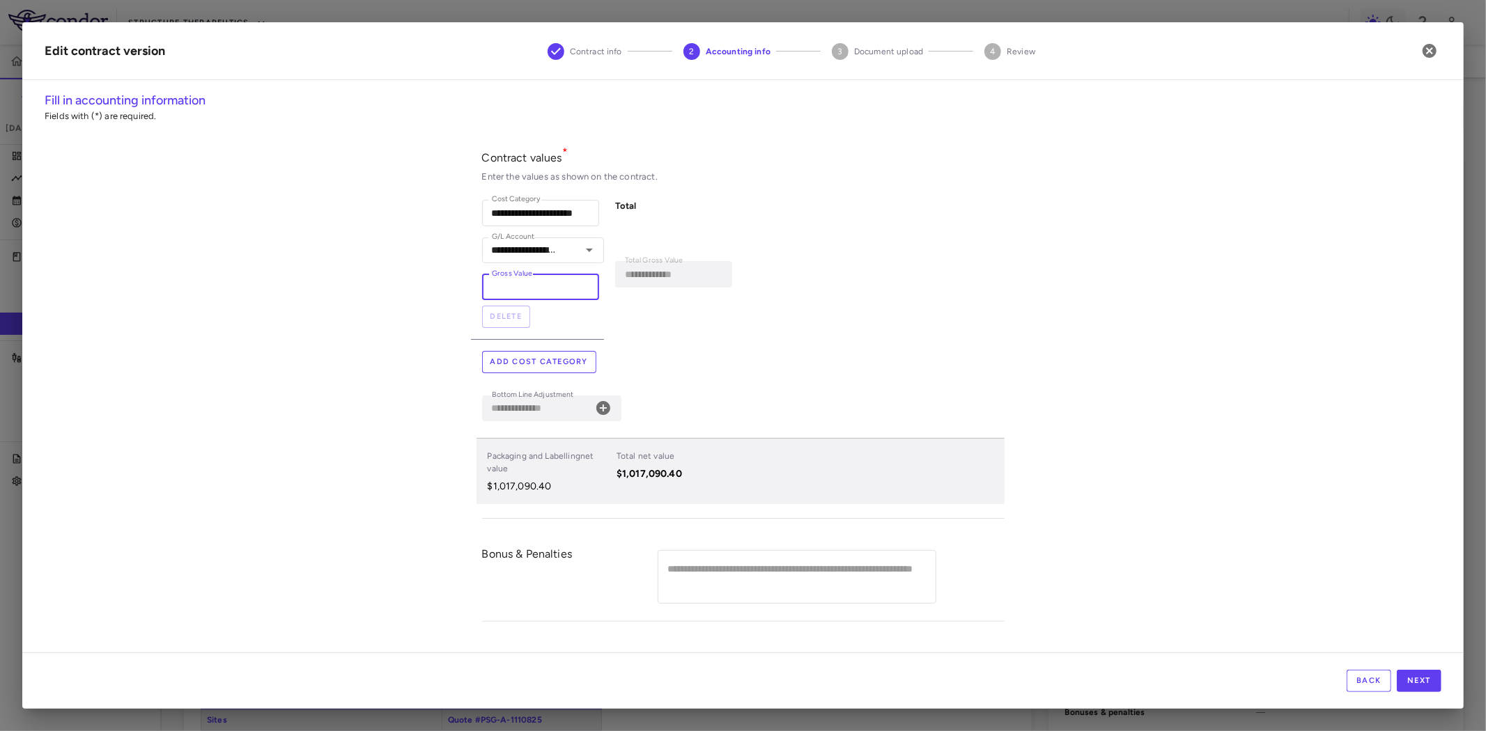
drag, startPoint x: 538, startPoint y: 290, endPoint x: 554, endPoint y: 286, distance: 16.4
click at [538, 289] on input "*********" at bounding box center [540, 287] width 117 height 26
drag, startPoint x: 554, startPoint y: 286, endPoint x: 437, endPoint y: 288, distance: 117.0
click at [437, 288] on div "**********" at bounding box center [742, 371] width 1441 height 561
paste input "number"
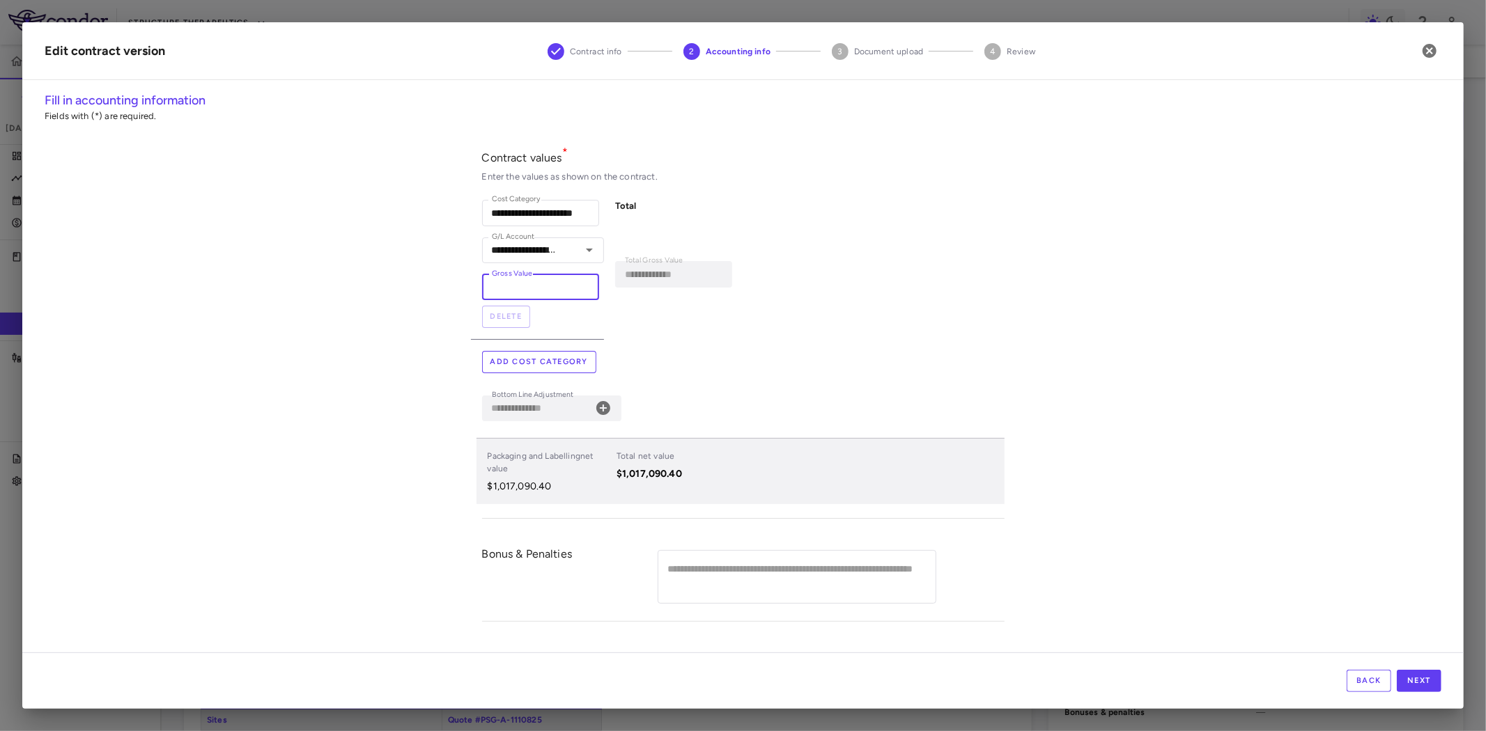
type input "*********"
type input "**********"
type input "*********"
click at [897, 380] on div "**********" at bounding box center [743, 328] width 522 height 382
click at [1426, 679] on button "Next" at bounding box center [1419, 681] width 45 height 22
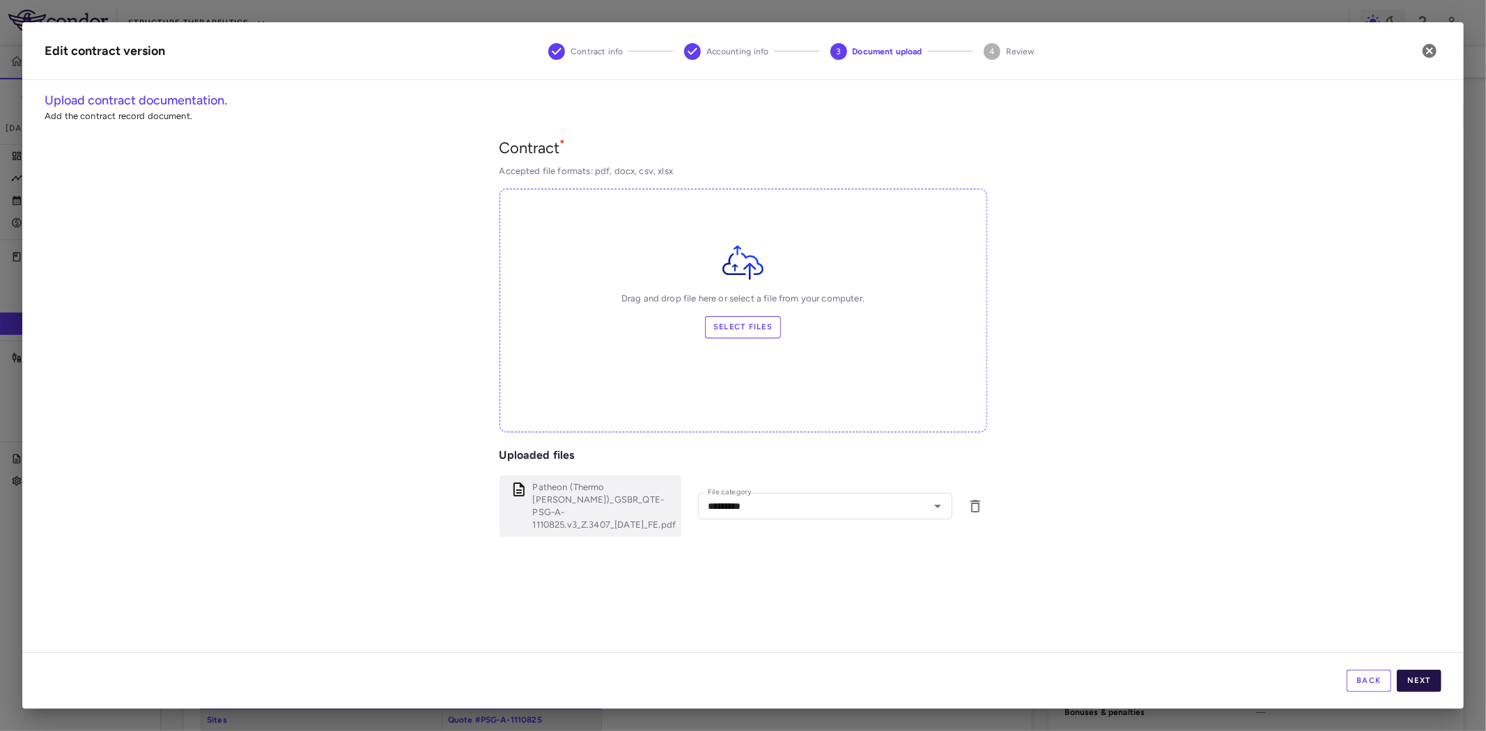
click at [1426, 681] on button "Next" at bounding box center [1419, 681] width 45 height 22
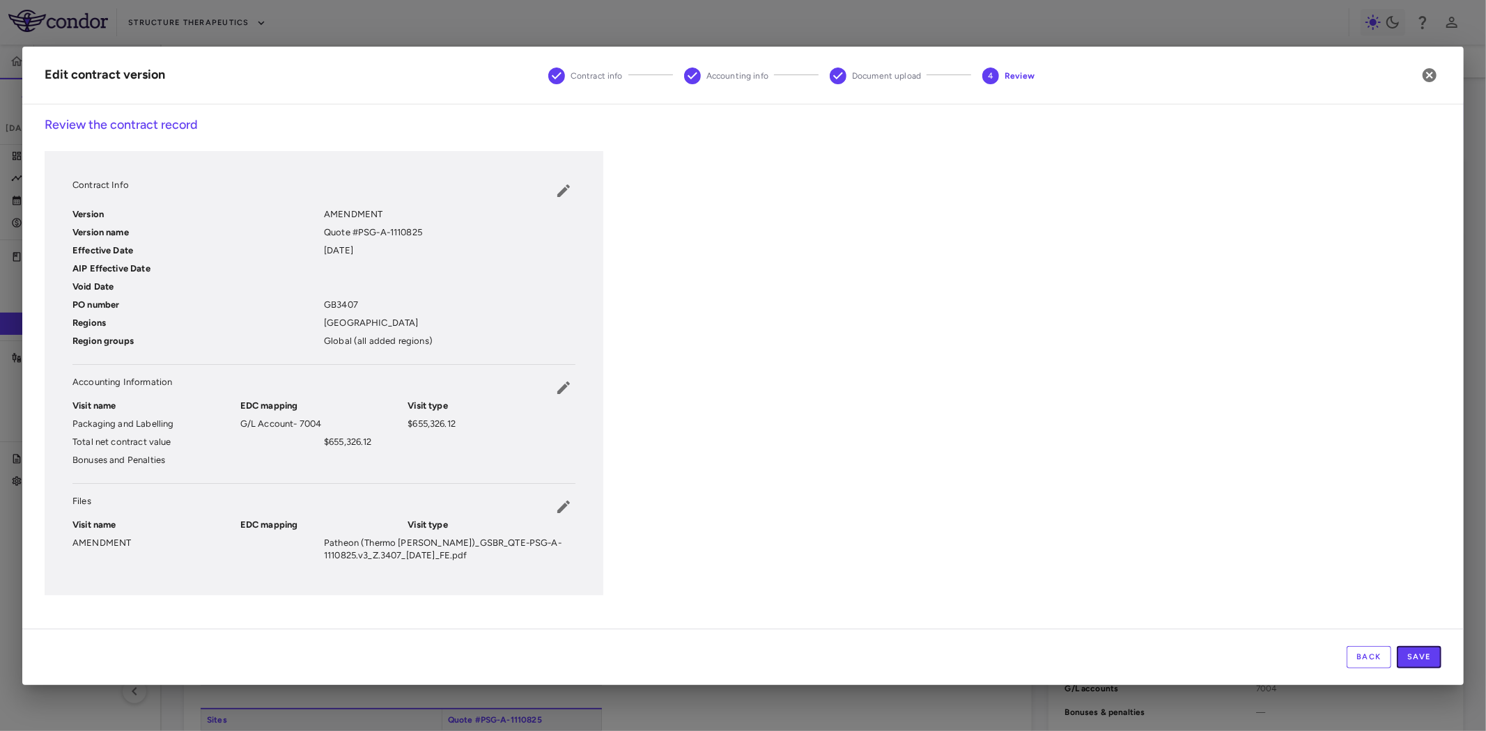
click at [1423, 657] on button "Save" at bounding box center [1419, 657] width 45 height 22
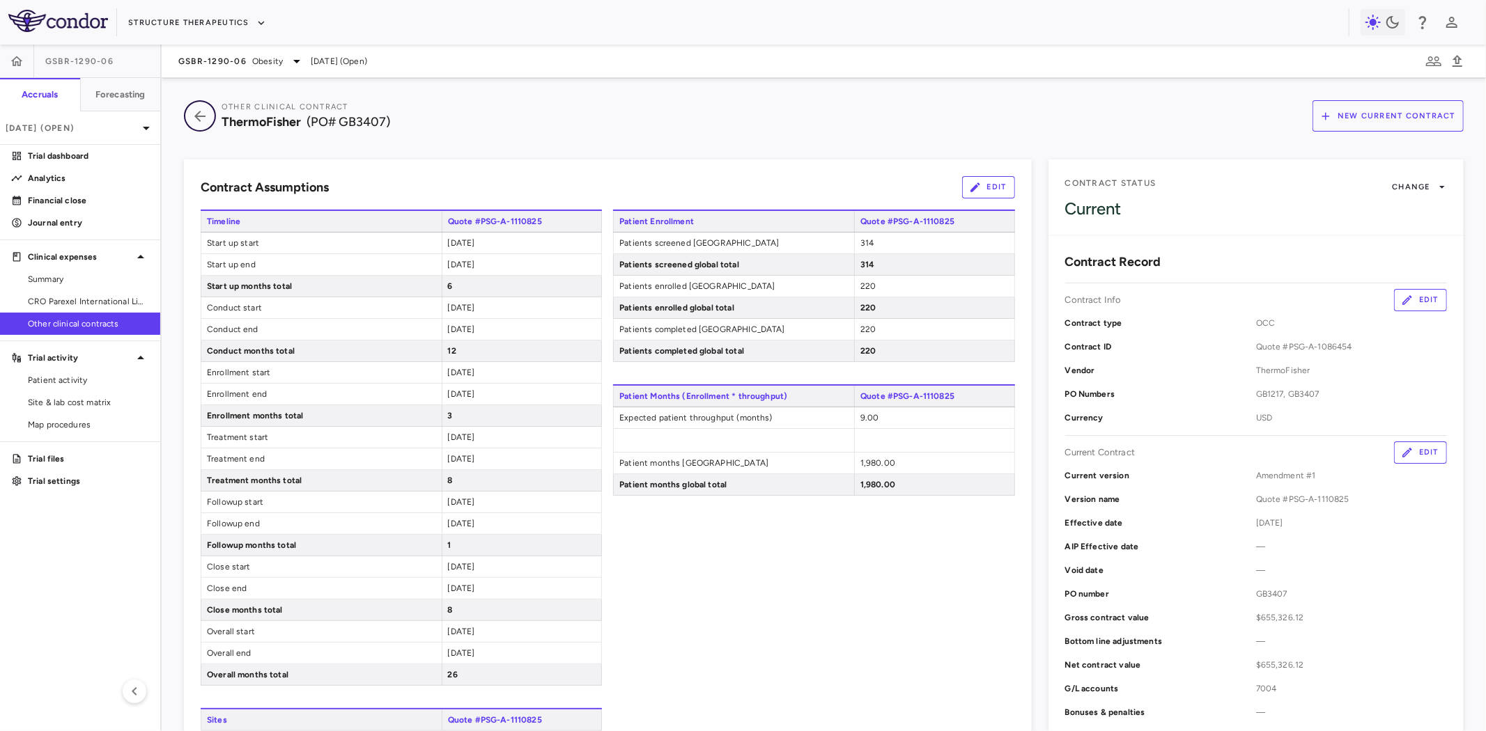
click at [203, 114] on icon "button" at bounding box center [199, 116] width 25 height 17
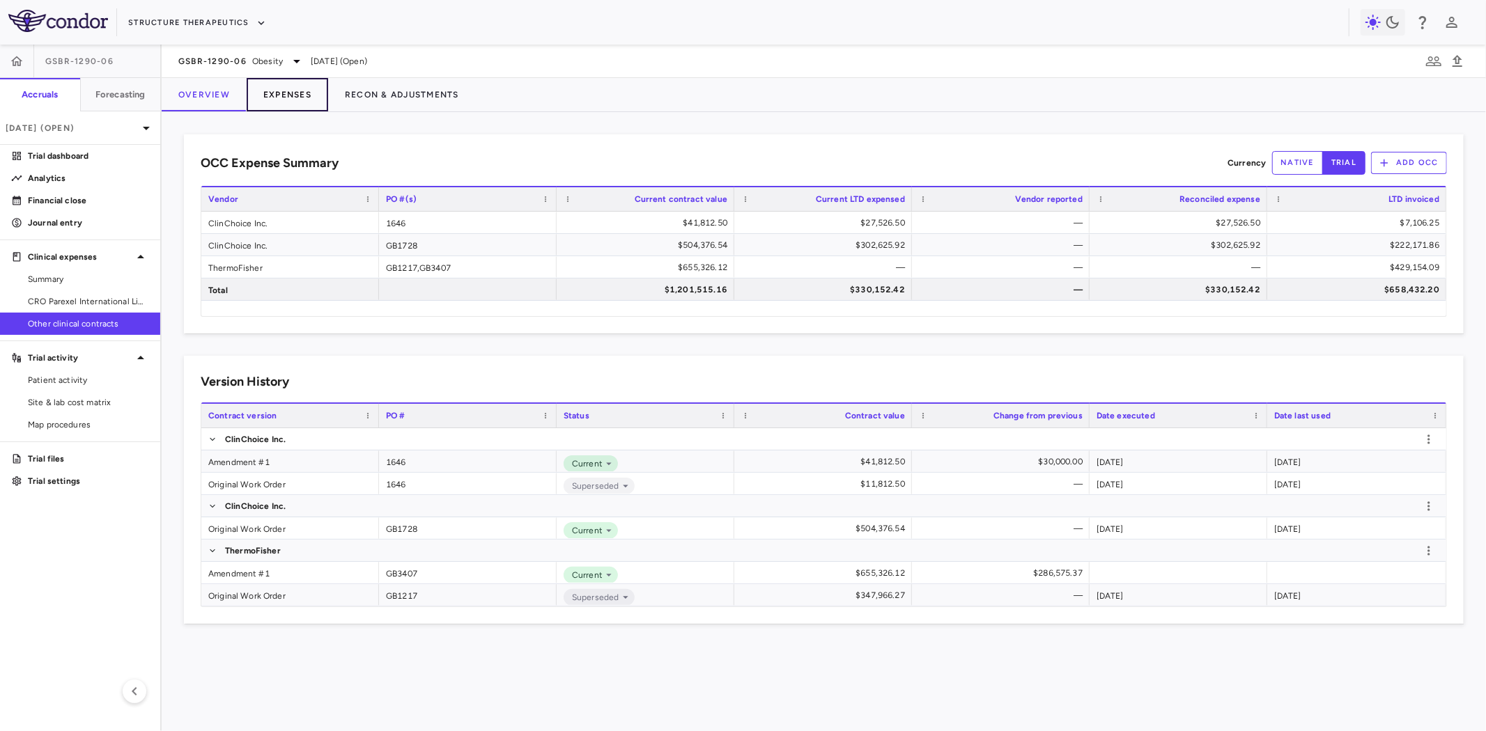
click at [293, 91] on button "Expenses" at bounding box center [287, 94] width 81 height 33
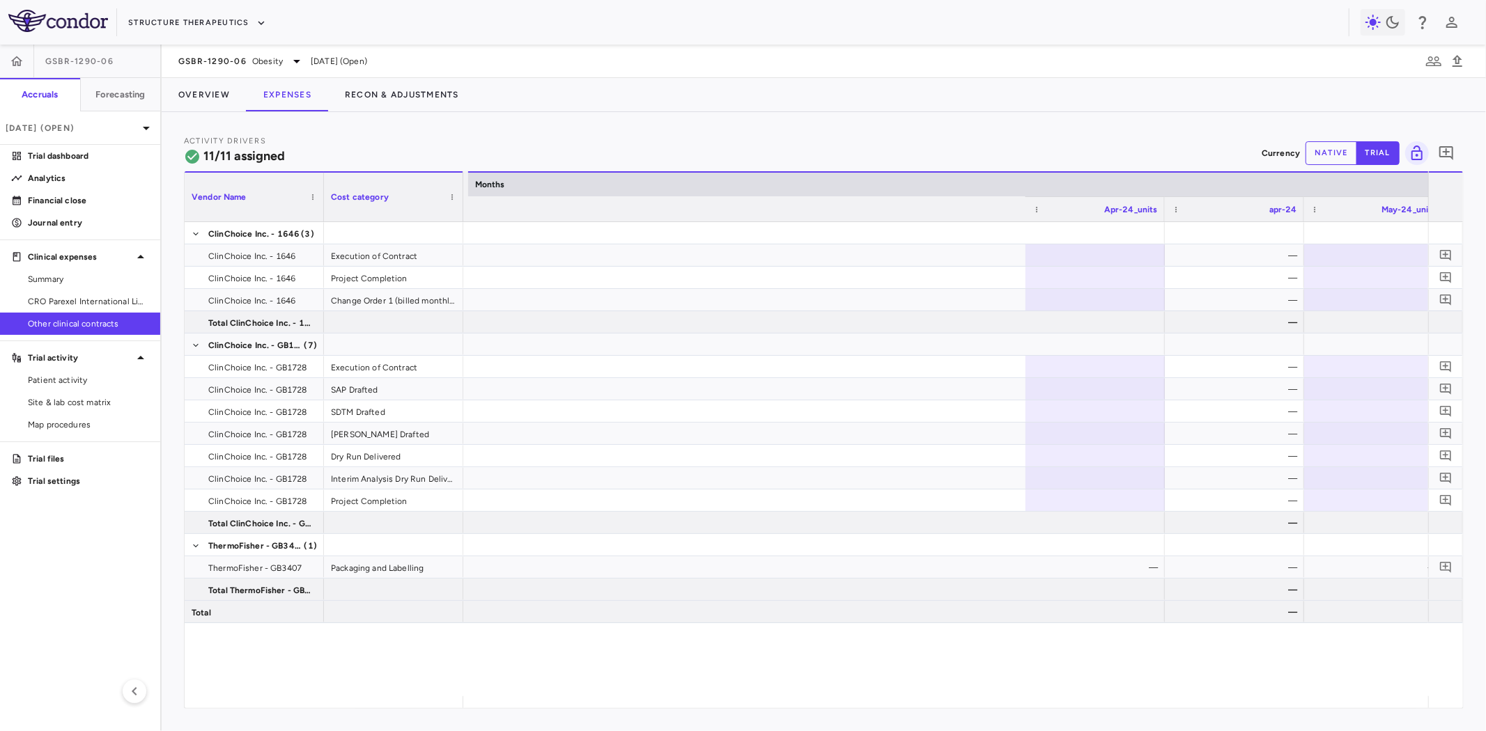
scroll to position [0, 2149]
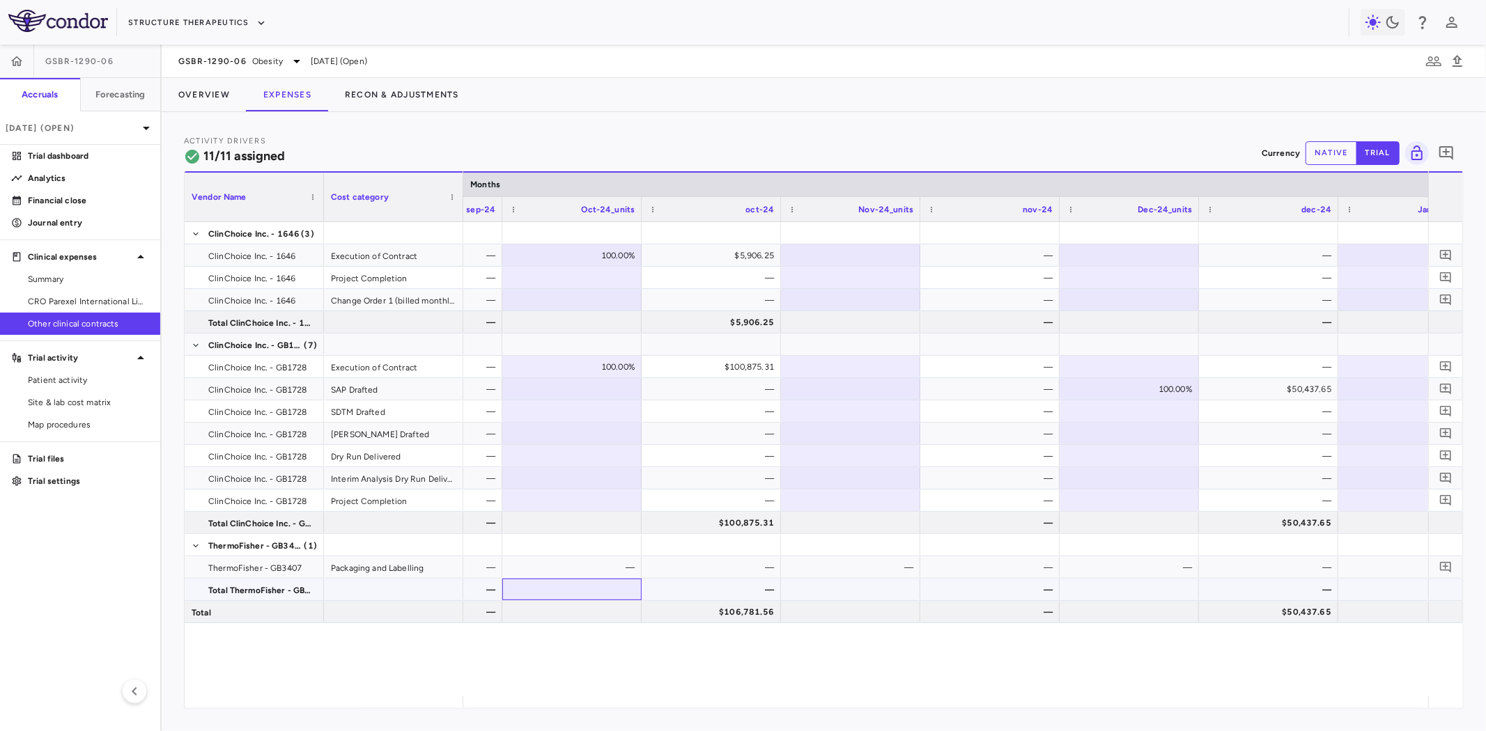
click at [591, 586] on div at bounding box center [571, 590] width 125 height 20
click at [733, 589] on div "—" at bounding box center [714, 590] width 120 height 22
click at [713, 565] on div "—" at bounding box center [714, 568] width 120 height 22
click at [605, 566] on div "—" at bounding box center [575, 568] width 120 height 22
click at [1319, 155] on button "native" at bounding box center [1331, 153] width 52 height 24
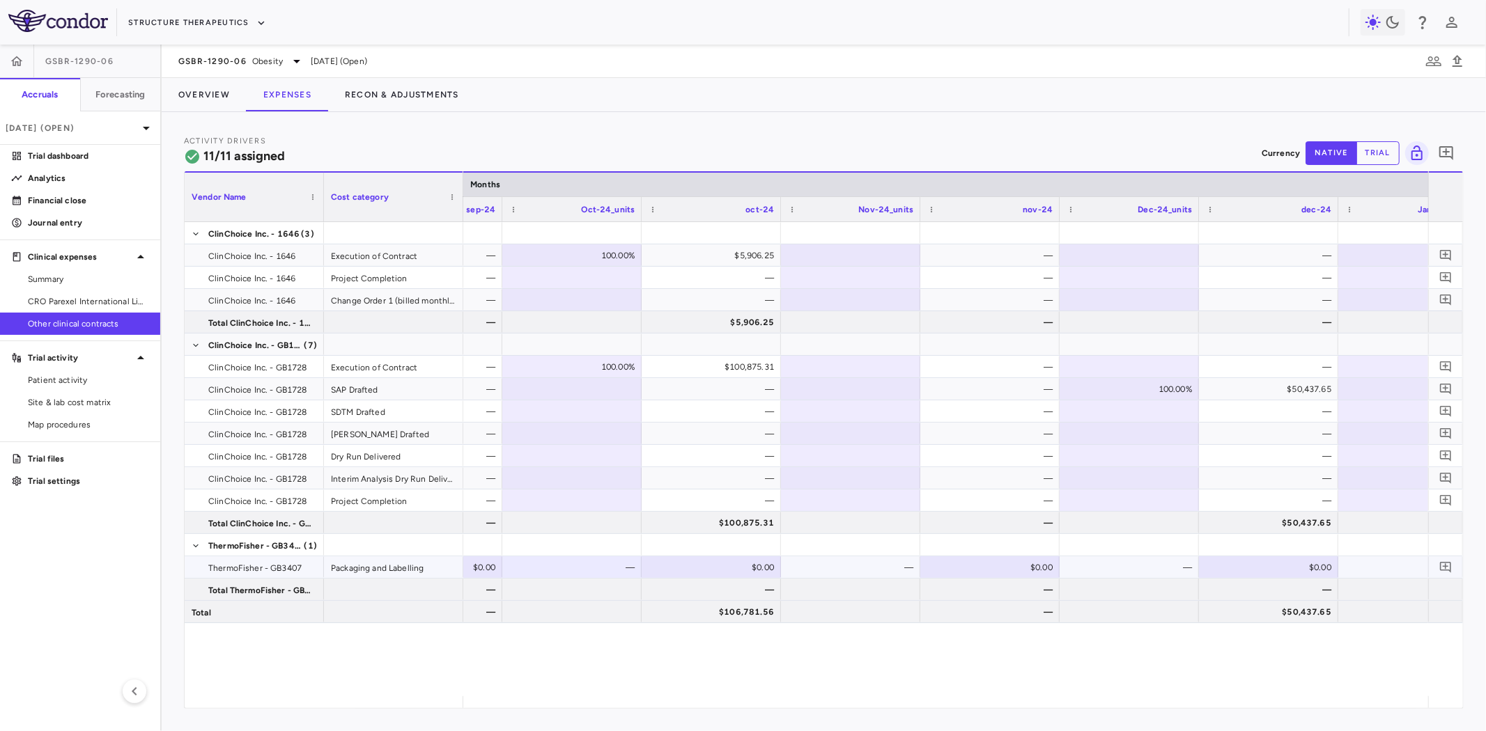
click at [716, 569] on div "$0.00" at bounding box center [714, 568] width 120 height 22
type input "********"
click at [878, 571] on div "—" at bounding box center [853, 568] width 120 height 22
click at [1028, 559] on div "$0.00" at bounding box center [993, 568] width 120 height 22
type input "********"
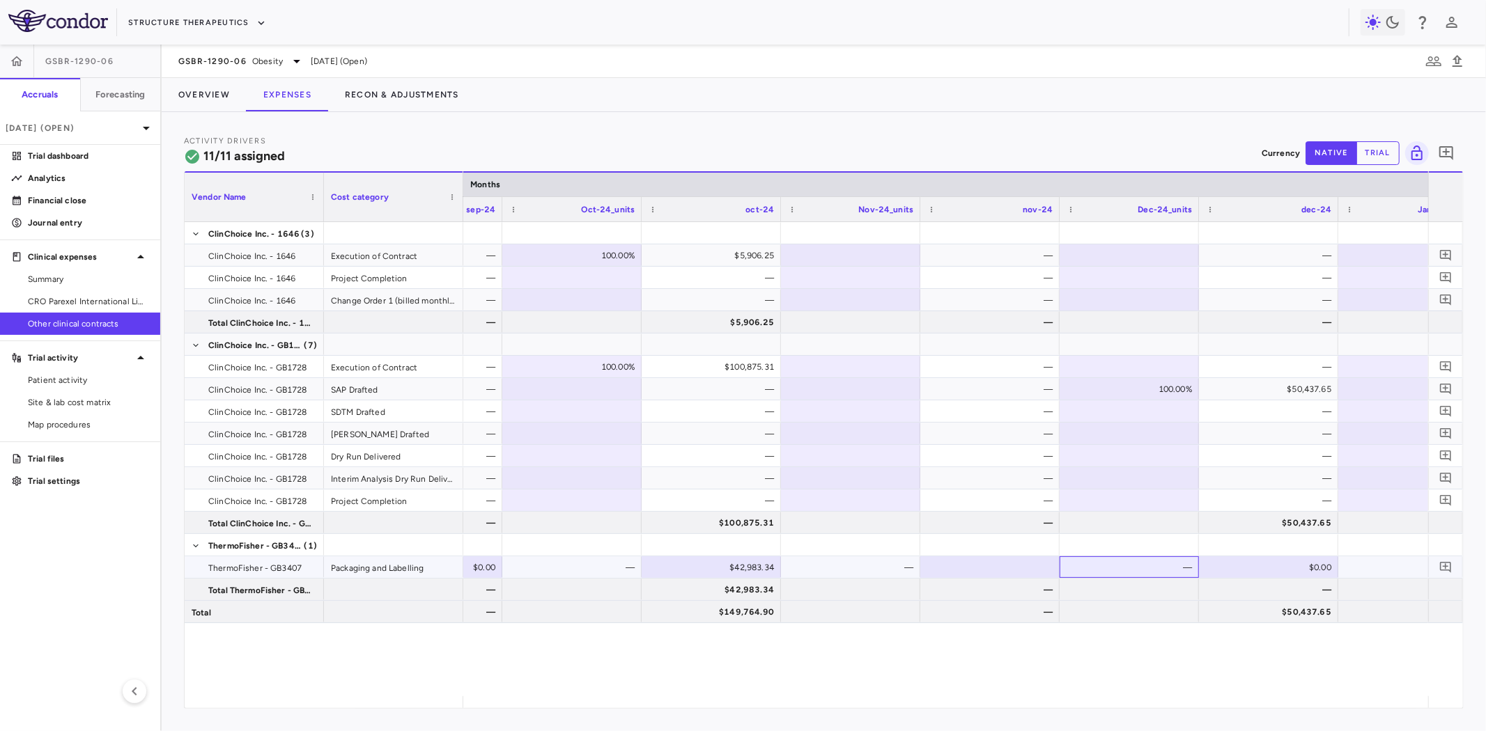
click at [1189, 568] on div "—" at bounding box center [1132, 568] width 120 height 22
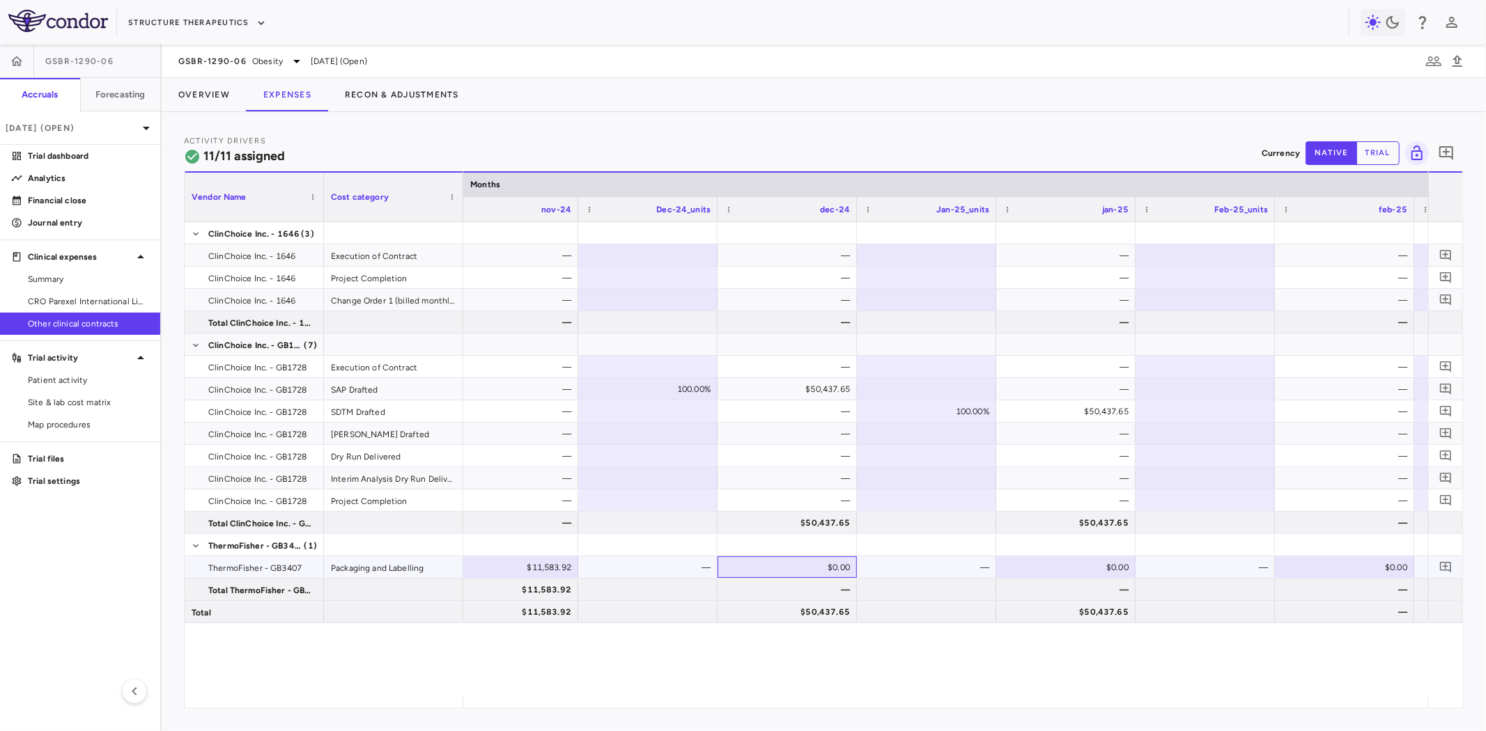
click at [805, 571] on div "$0.00" at bounding box center [790, 568] width 120 height 22
type input "********"
click at [934, 561] on div "—" at bounding box center [929, 568] width 120 height 22
drag, startPoint x: 1144, startPoint y: 559, endPoint x: 1089, endPoint y: 575, distance: 56.6
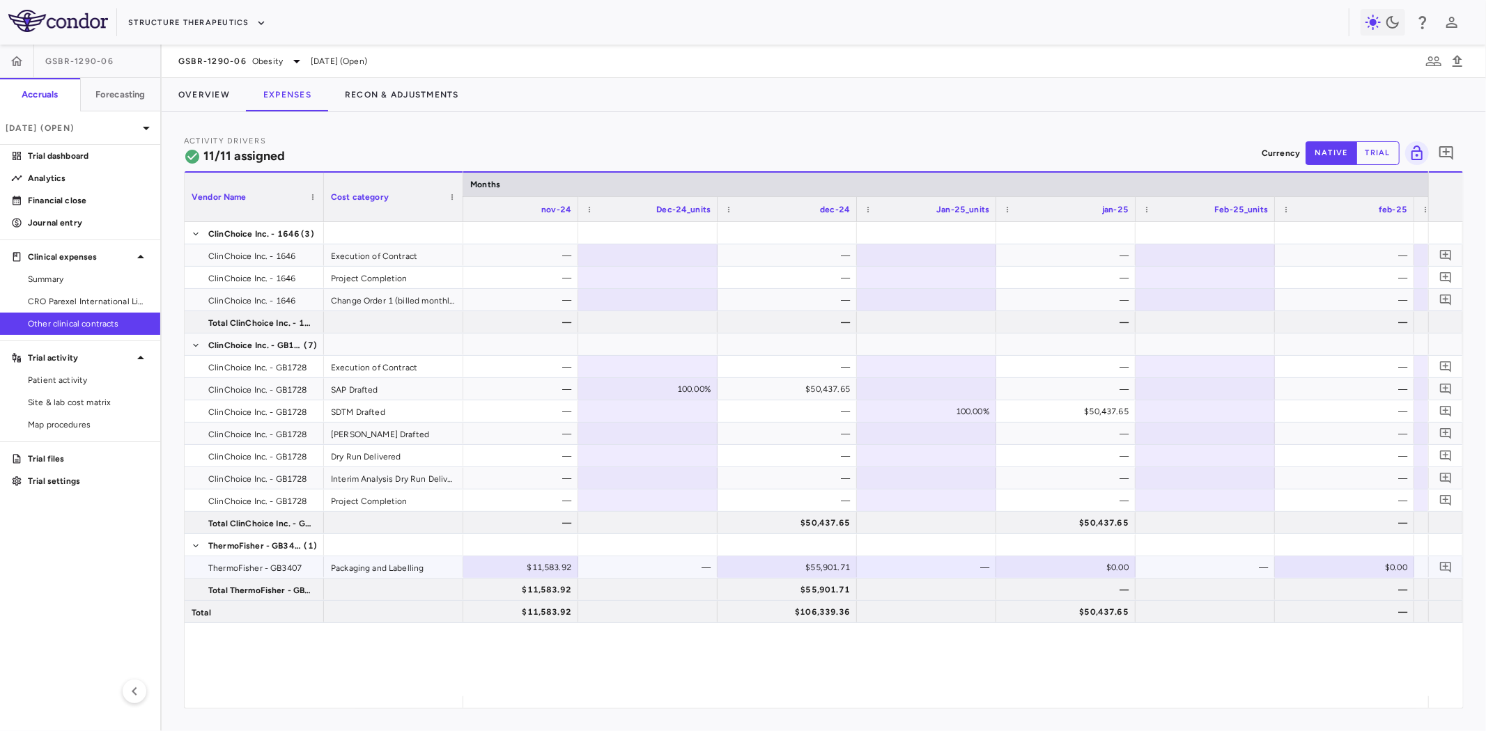
click at [1144, 559] on div "—" at bounding box center [1204, 567] width 125 height 20
click at [1089, 575] on div "$0.00" at bounding box center [1069, 568] width 120 height 22
type input "********"
click at [1174, 571] on div "—" at bounding box center [1208, 568] width 120 height 22
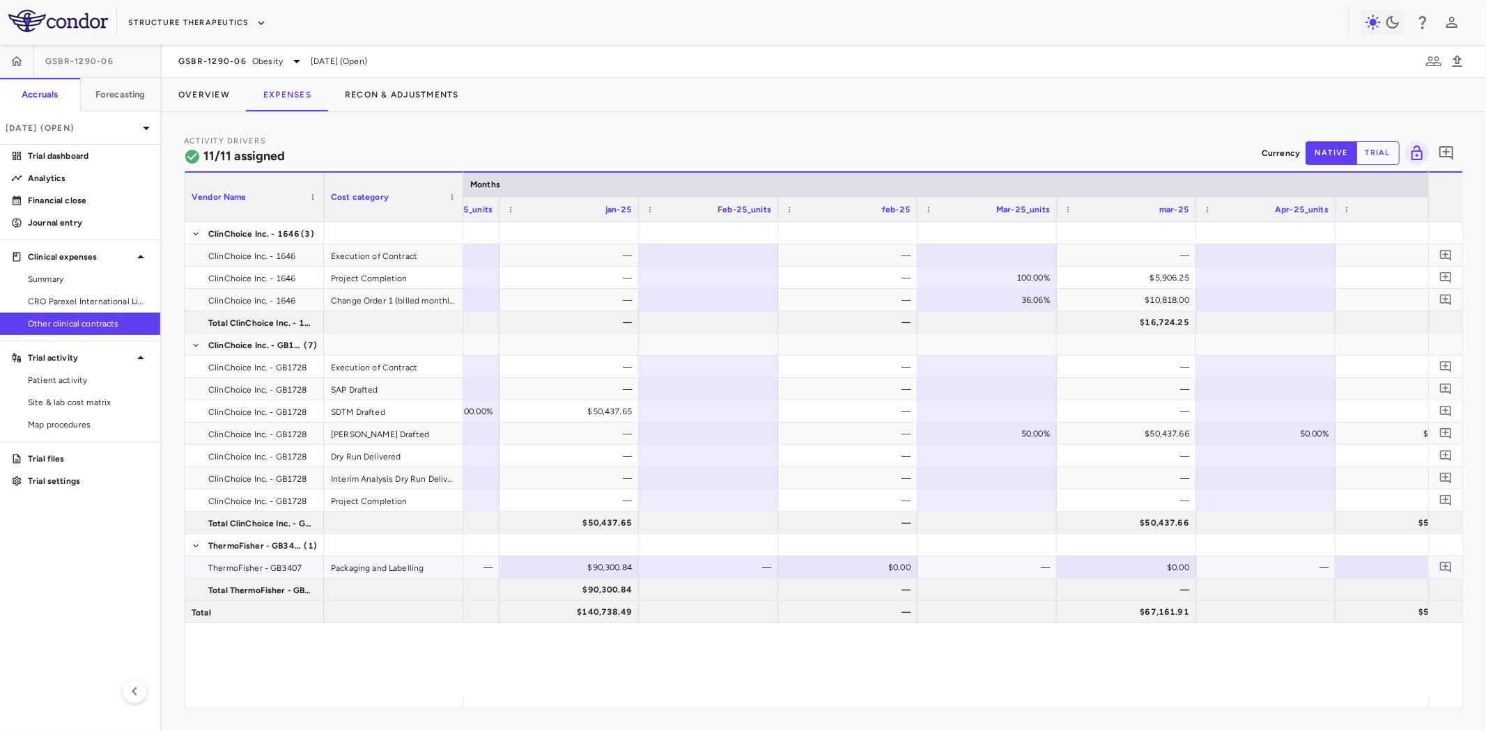
click at [881, 568] on div "$0.00" at bounding box center [851, 568] width 120 height 22
type input "********"
click at [1020, 580] on div at bounding box center [986, 590] width 125 height 20
click at [1134, 565] on div "$0.00" at bounding box center [1129, 568] width 120 height 22
type input "********"
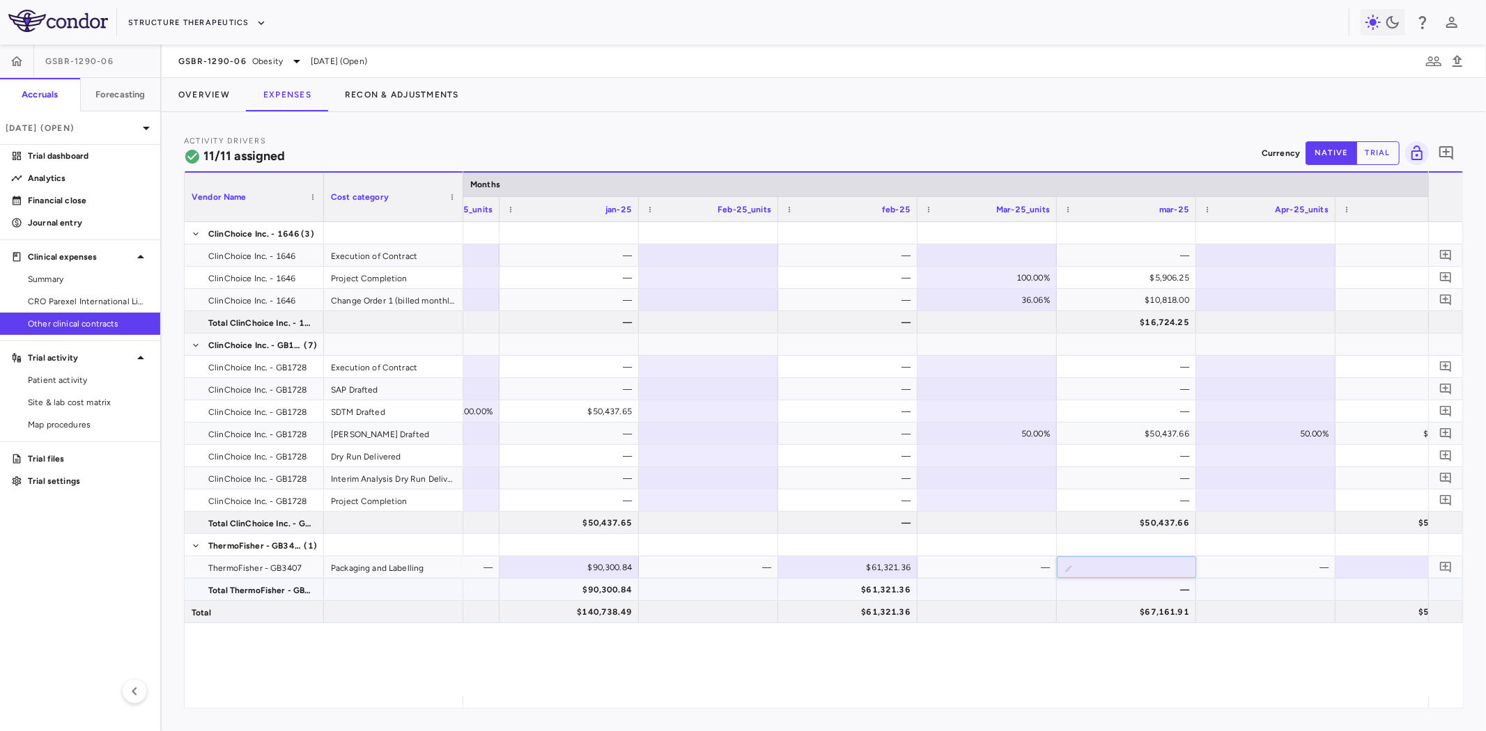
click at [1258, 582] on div at bounding box center [1265, 590] width 125 height 20
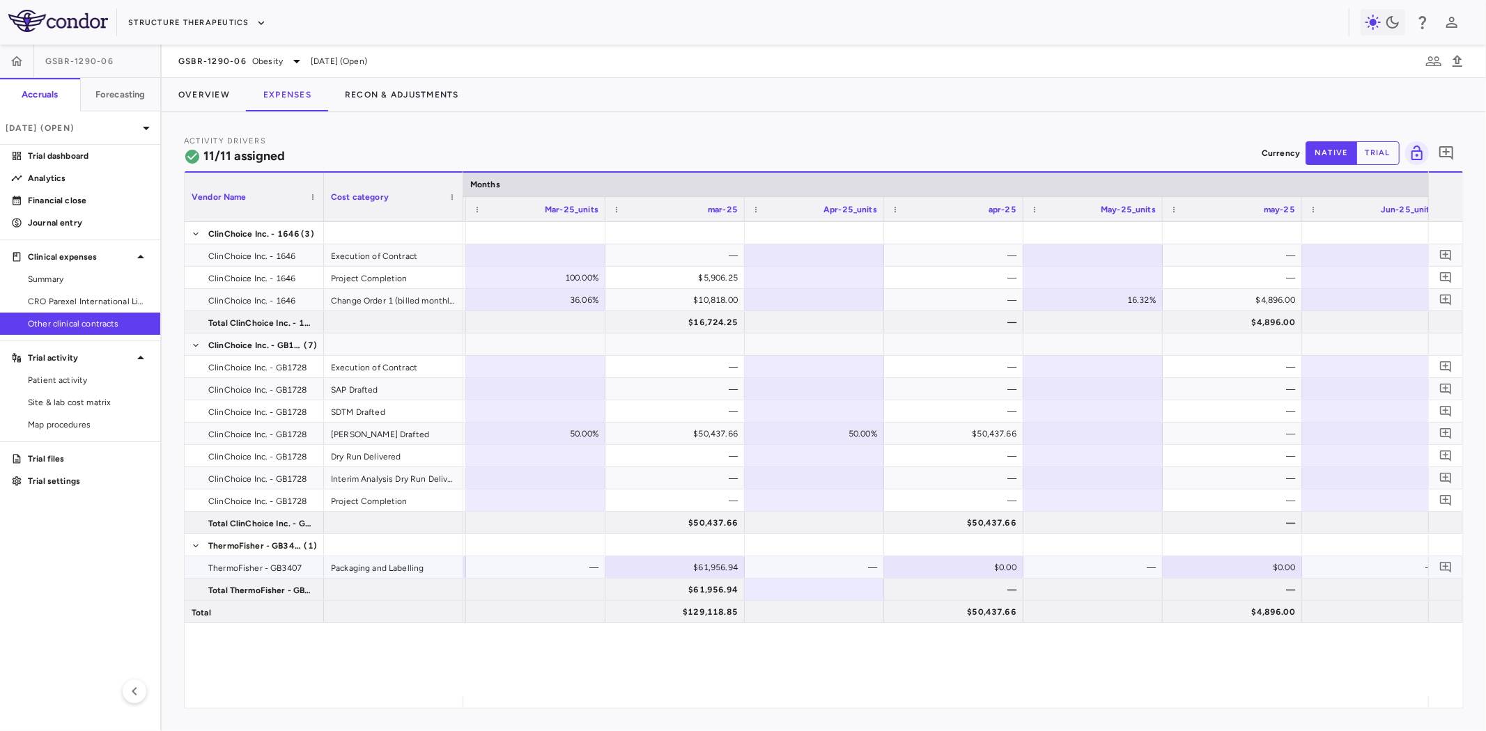
click at [959, 560] on div "$0.00" at bounding box center [956, 568] width 120 height 22
type input "********"
click at [1090, 568] on div "—" at bounding box center [1096, 568] width 120 height 22
click at [1231, 564] on div "$0.00" at bounding box center [1235, 568] width 120 height 22
type input "********"
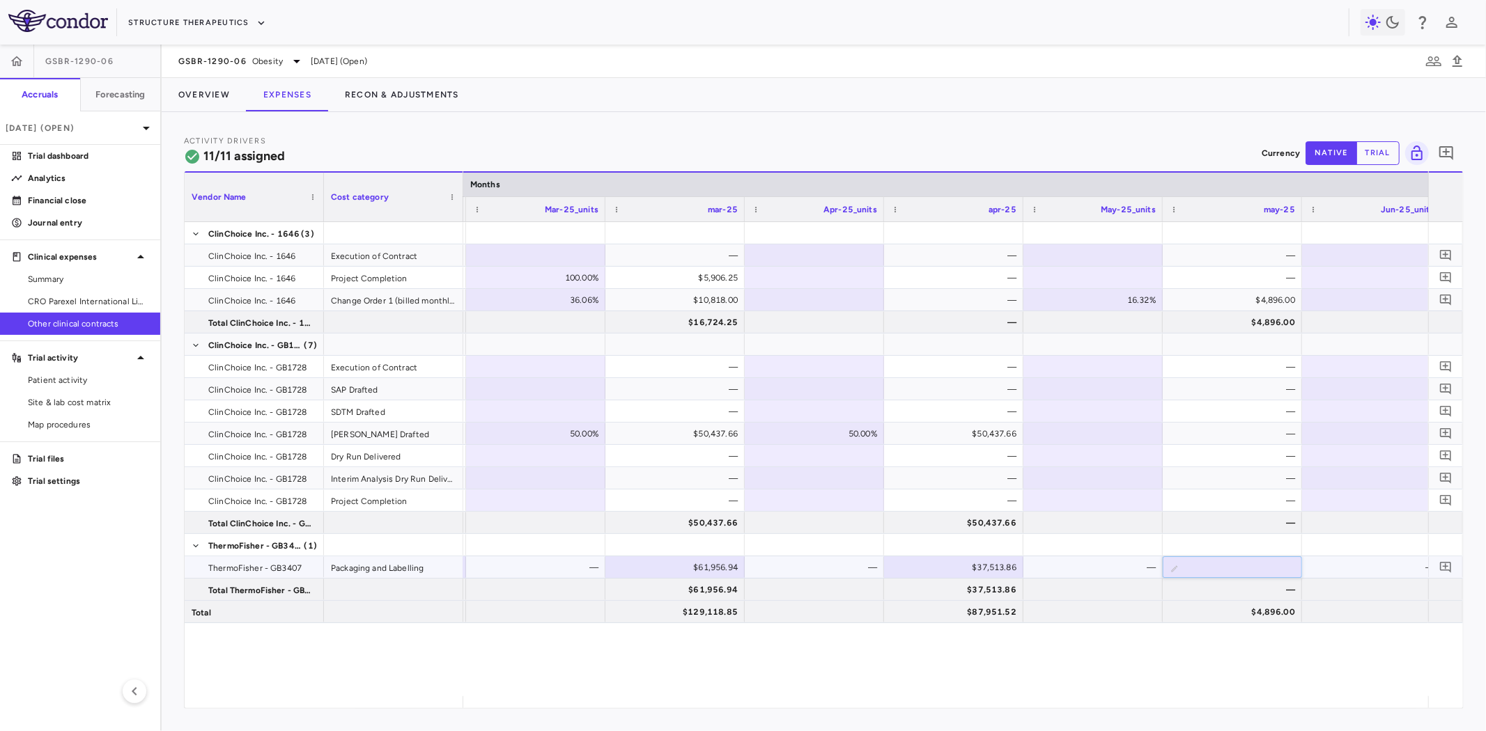
click at [1359, 574] on div "—" at bounding box center [1374, 568] width 120 height 22
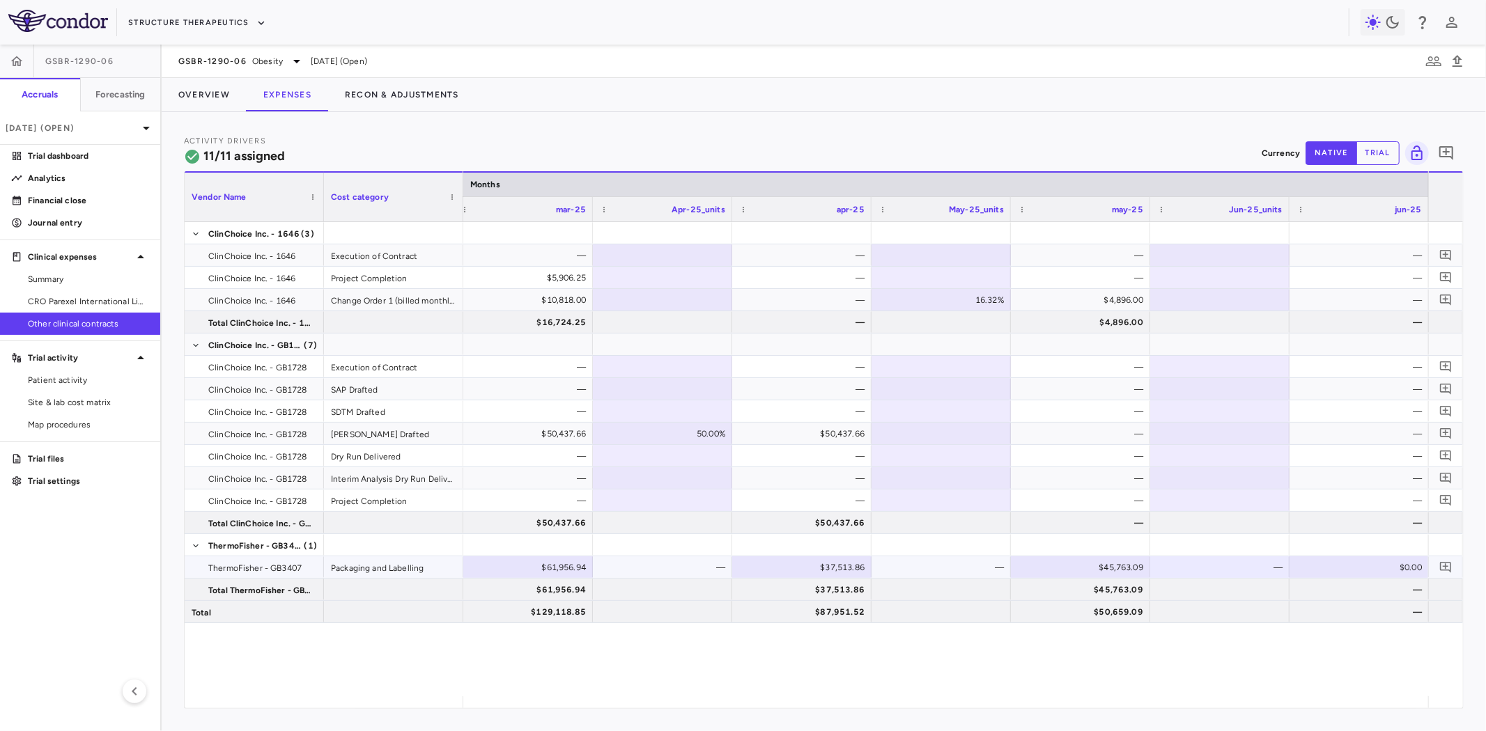
click at [1346, 562] on div "$0.00" at bounding box center [1362, 568] width 120 height 22
type input "********"
click at [1351, 527] on div "—" at bounding box center [1362, 523] width 120 height 22
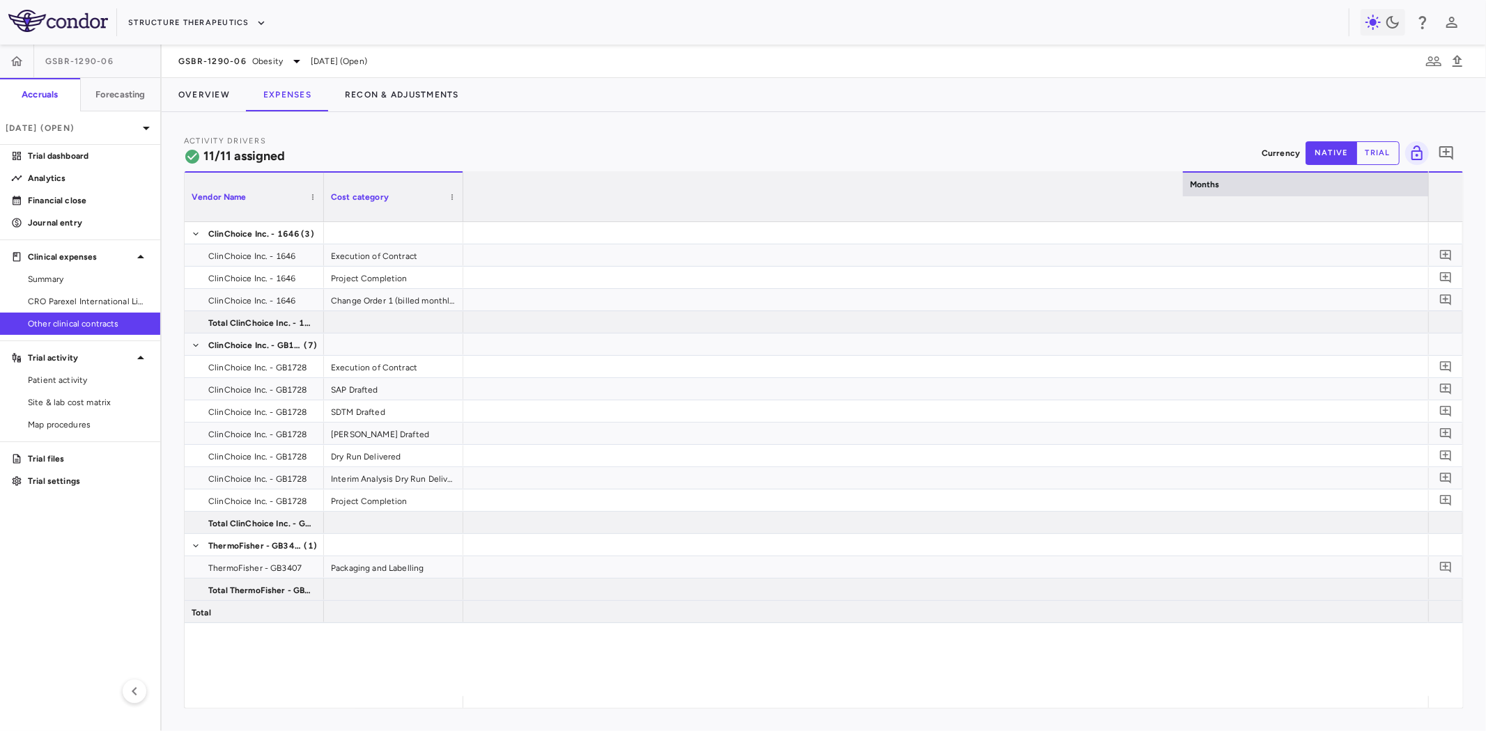
scroll to position [0, 5164]
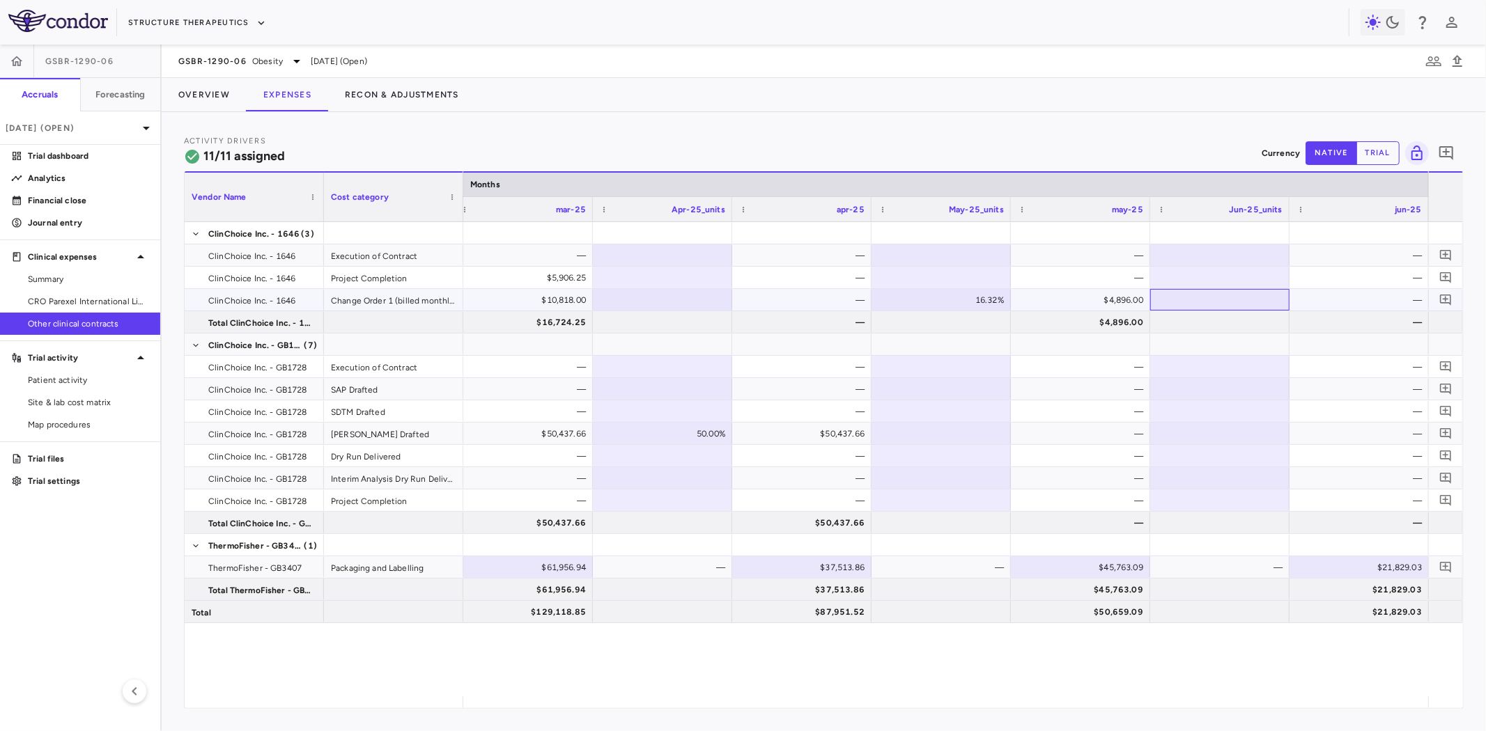
click at [1189, 297] on div at bounding box center [1219, 300] width 125 height 20
click at [1345, 296] on div "—" at bounding box center [1362, 300] width 120 height 22
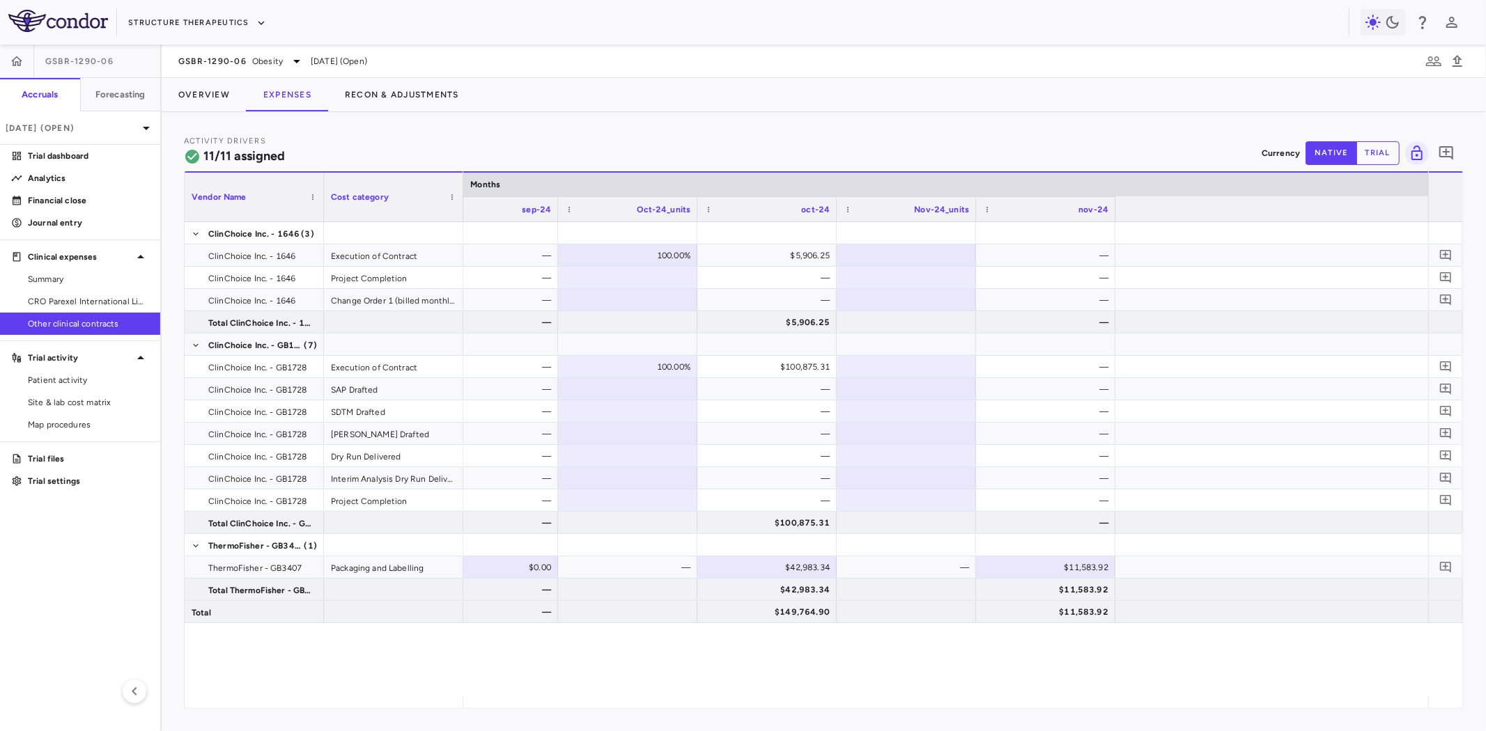
scroll to position [0, 1718]
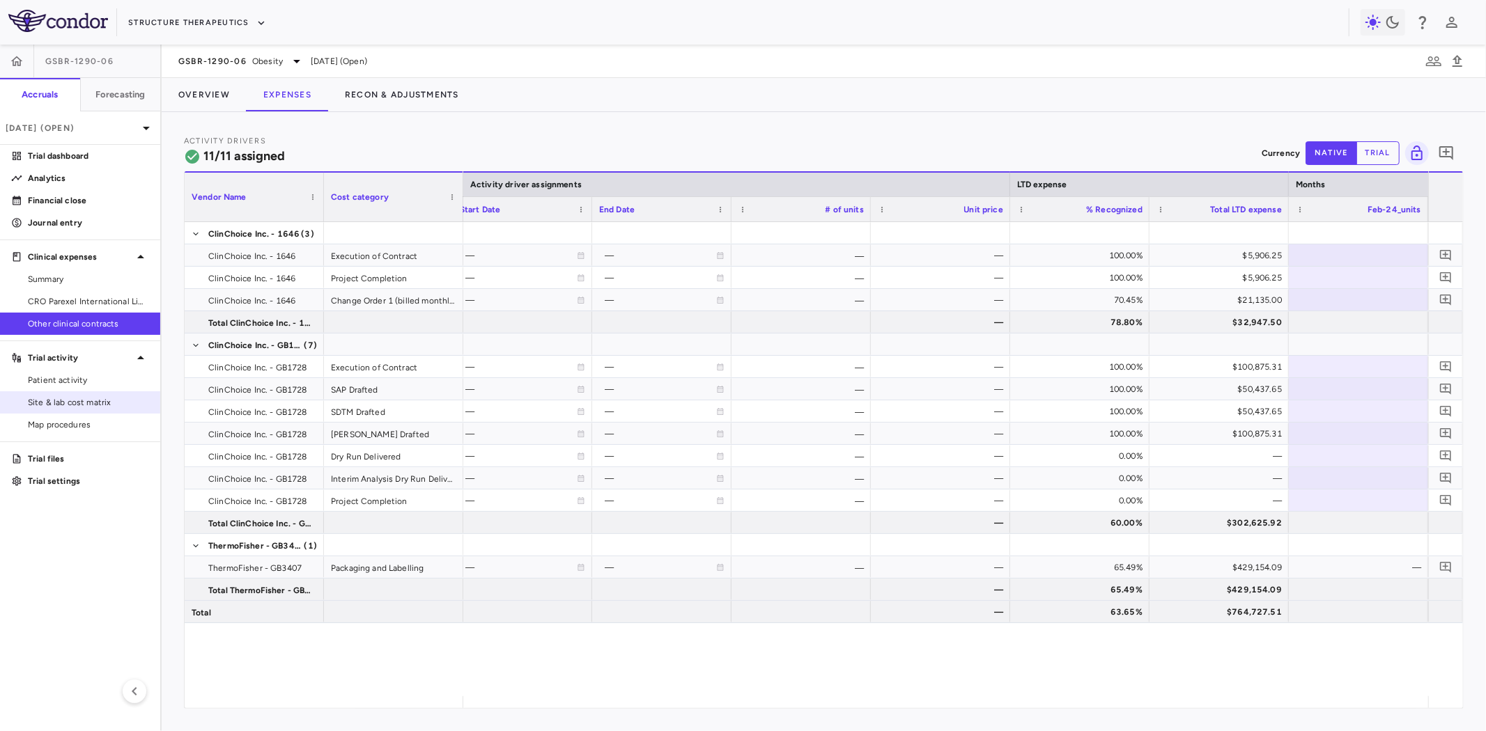
click at [103, 398] on span "Site & lab cost matrix" at bounding box center [88, 402] width 121 height 13
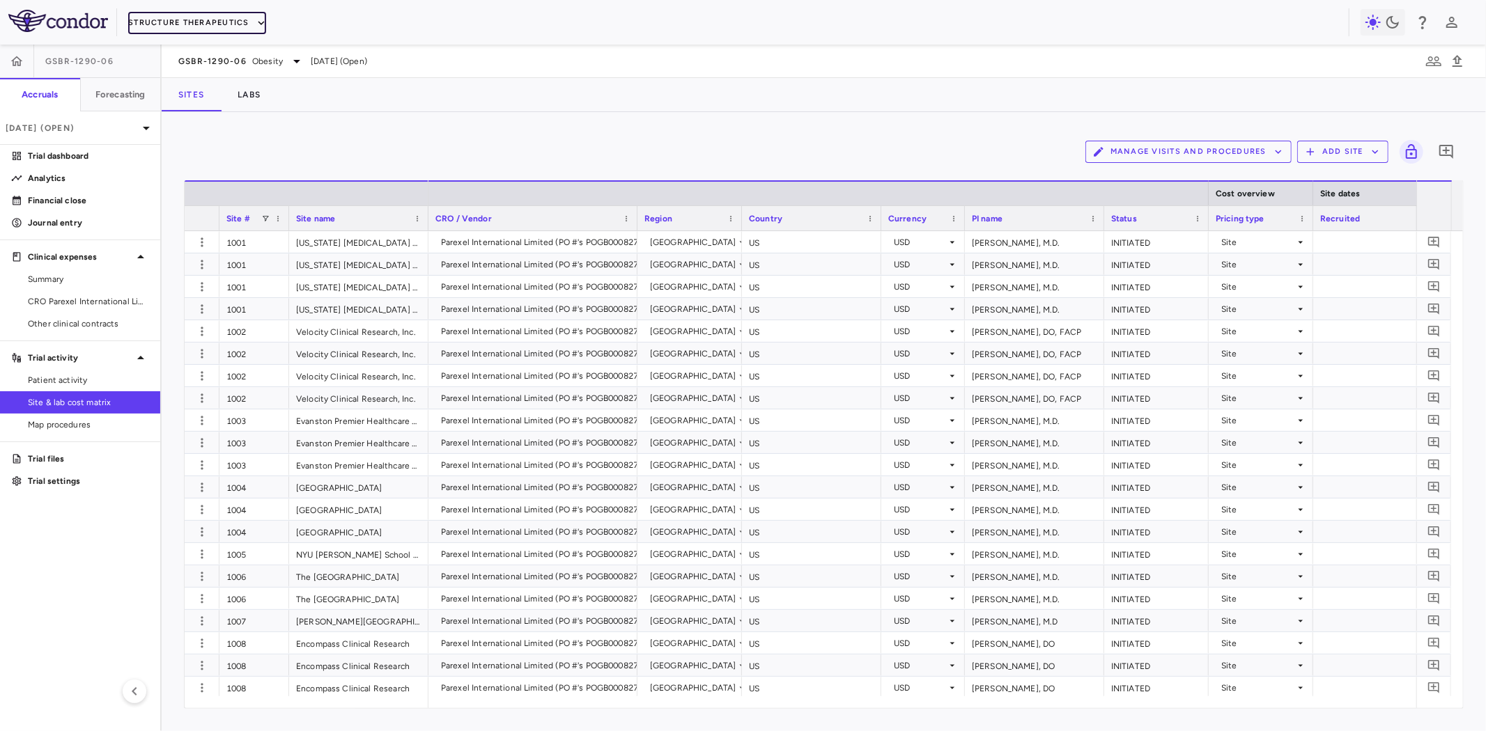
click at [182, 25] on button "Structure Therapeutics" at bounding box center [197, 23] width 138 height 22
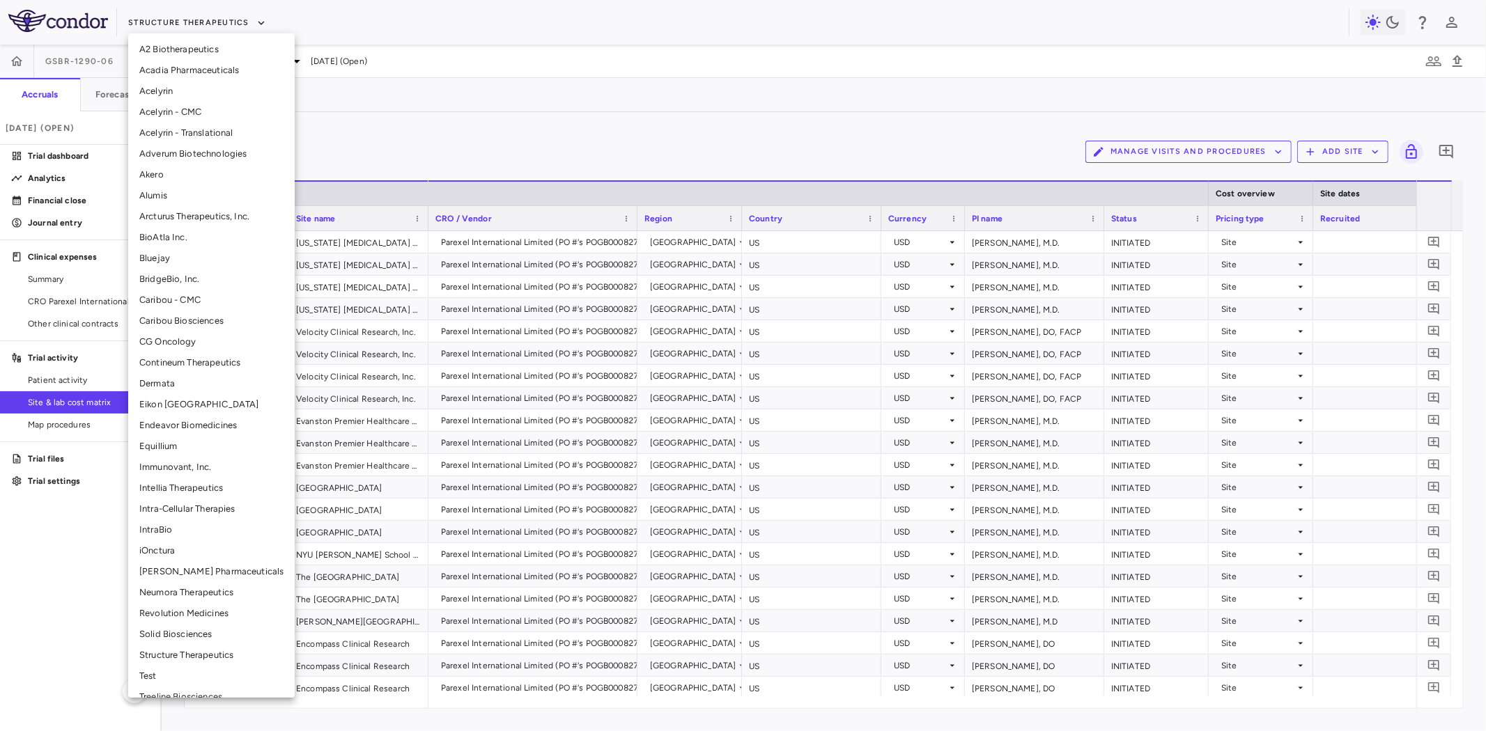
click at [179, 276] on li "BridgeBio, Inc." at bounding box center [211, 279] width 166 height 21
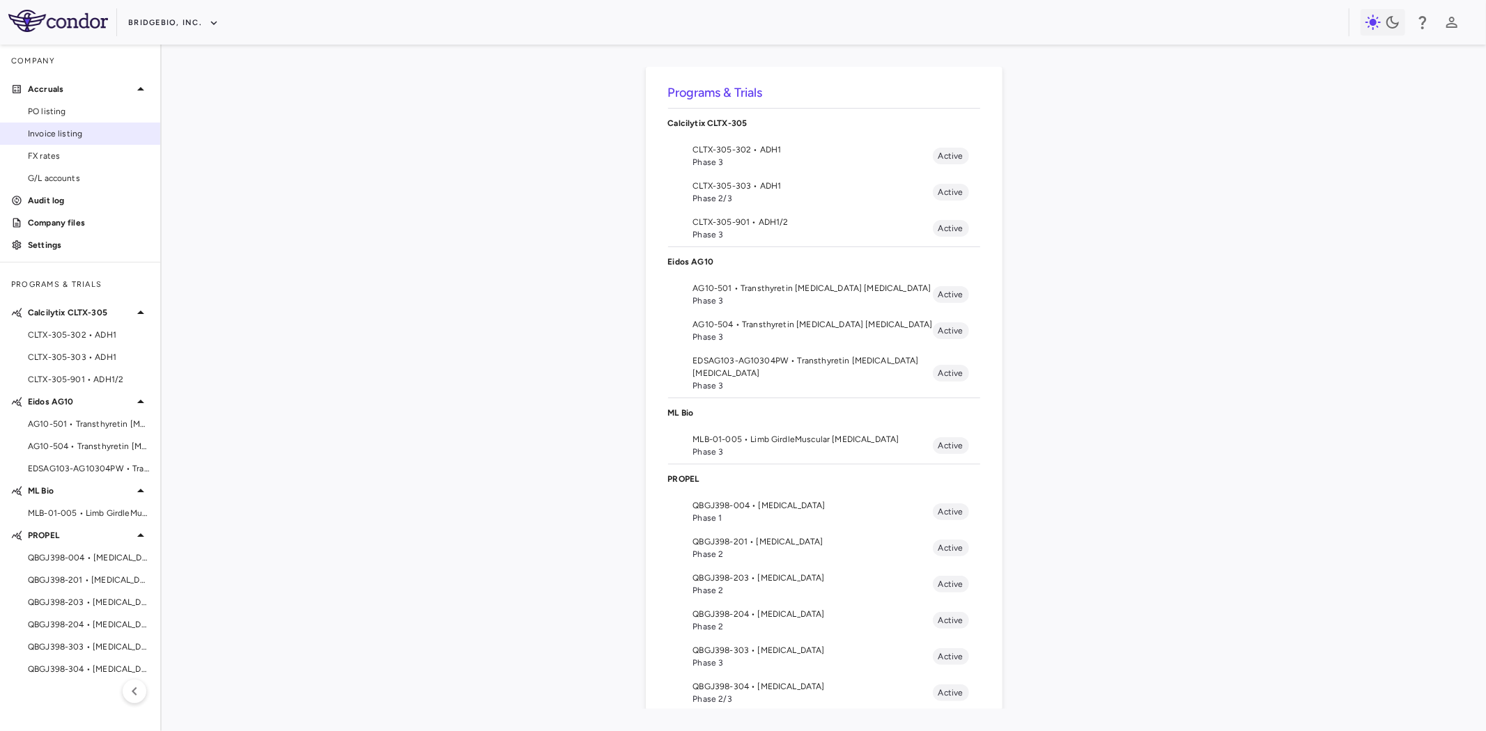
click at [64, 133] on span "Invoice listing" at bounding box center [88, 133] width 121 height 13
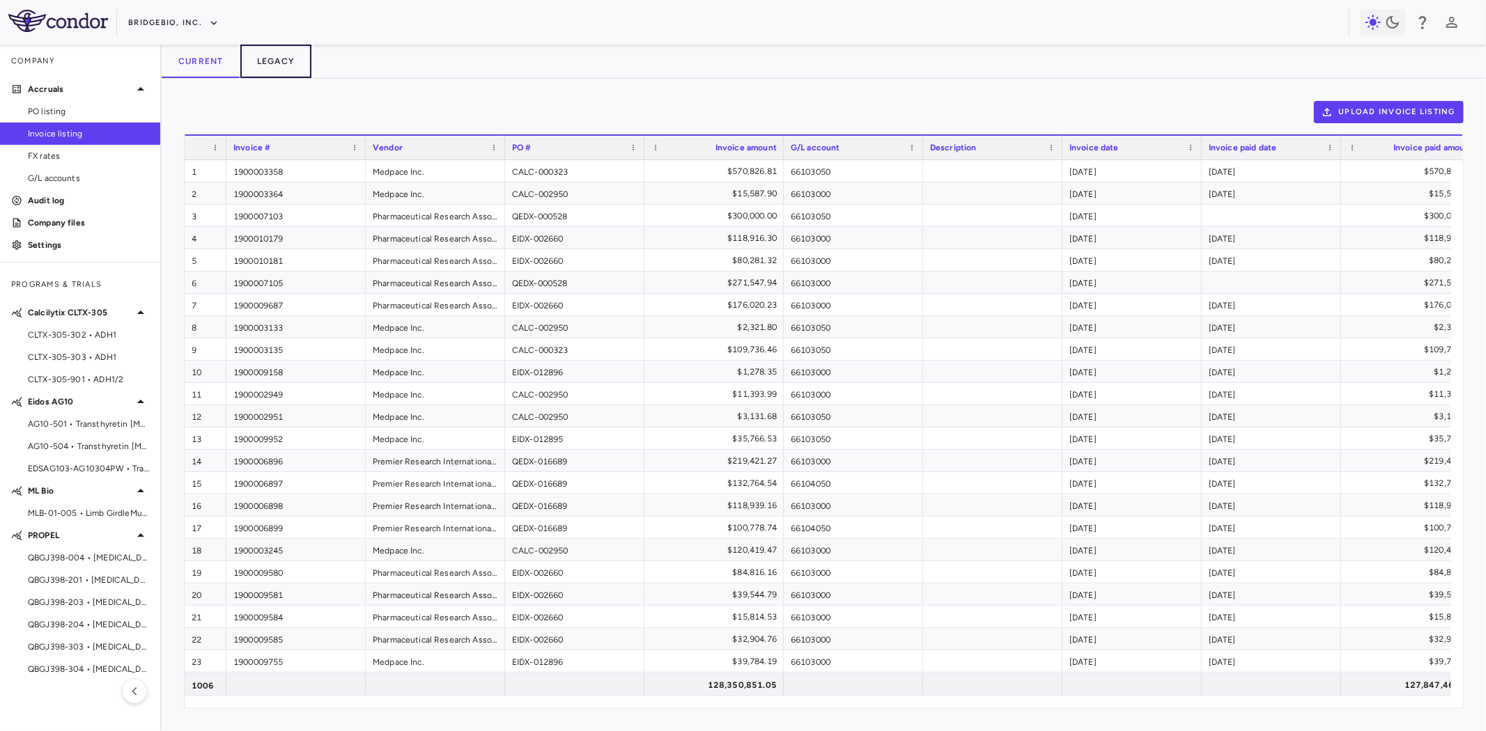
click at [277, 59] on button "Legacy" at bounding box center [276, 61] width 72 height 33
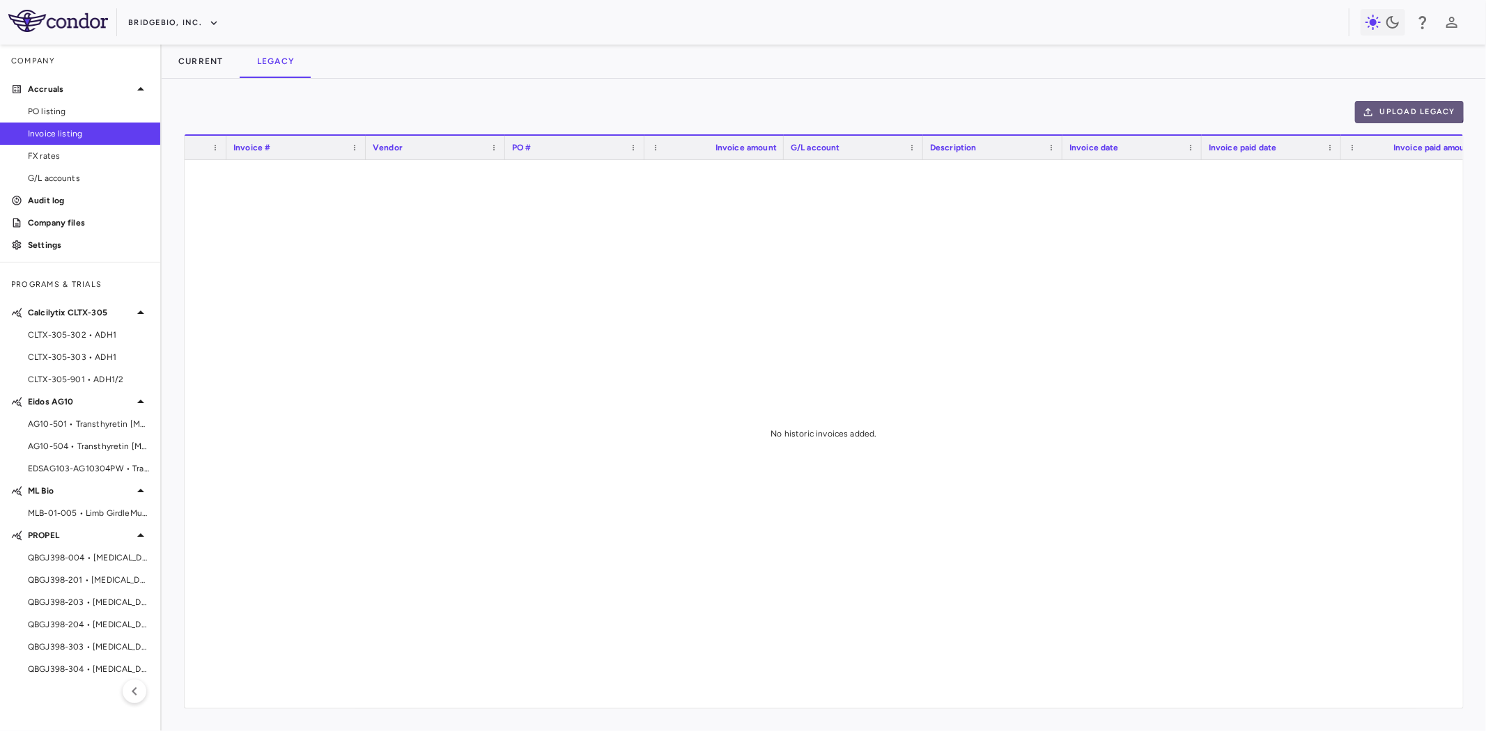
click at [1407, 108] on button "Upload legacy" at bounding box center [1409, 112] width 109 height 22
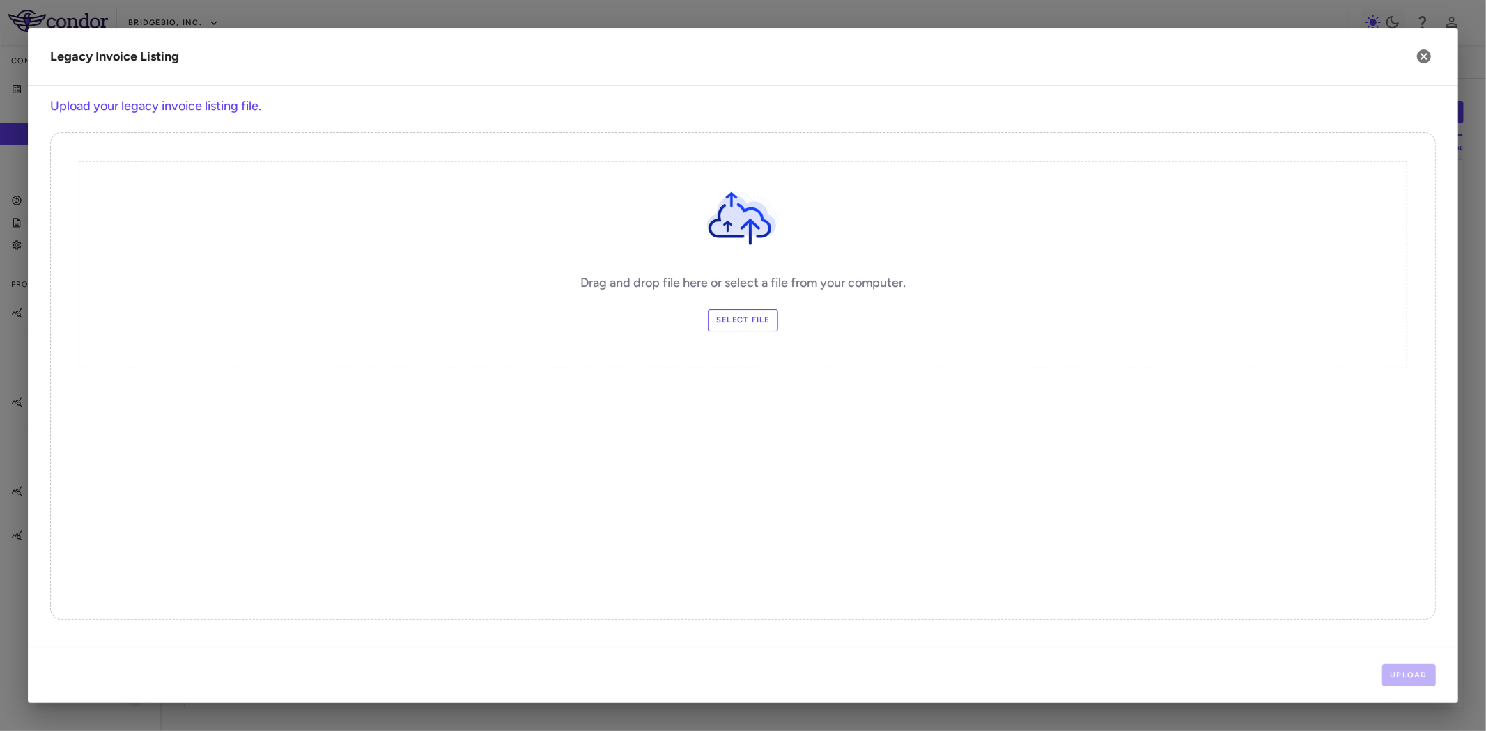
click at [741, 322] on label "Select file" at bounding box center [743, 320] width 70 height 22
click at [0, 0] on input "Select file" at bounding box center [0, 0] width 0 height 0
click at [1414, 676] on button "Upload" at bounding box center [1409, 675] width 54 height 22
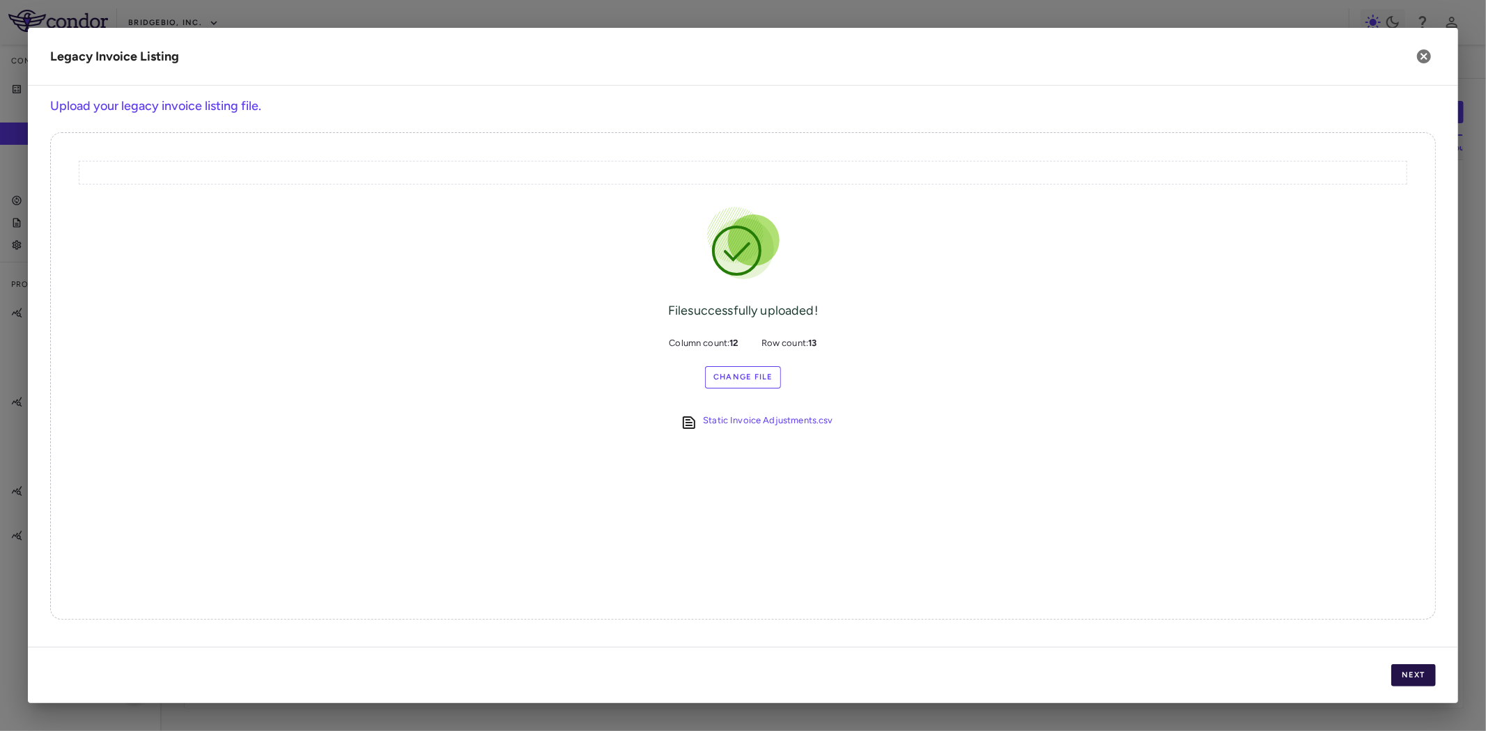
click at [1414, 676] on button "Next" at bounding box center [1413, 675] width 45 height 22
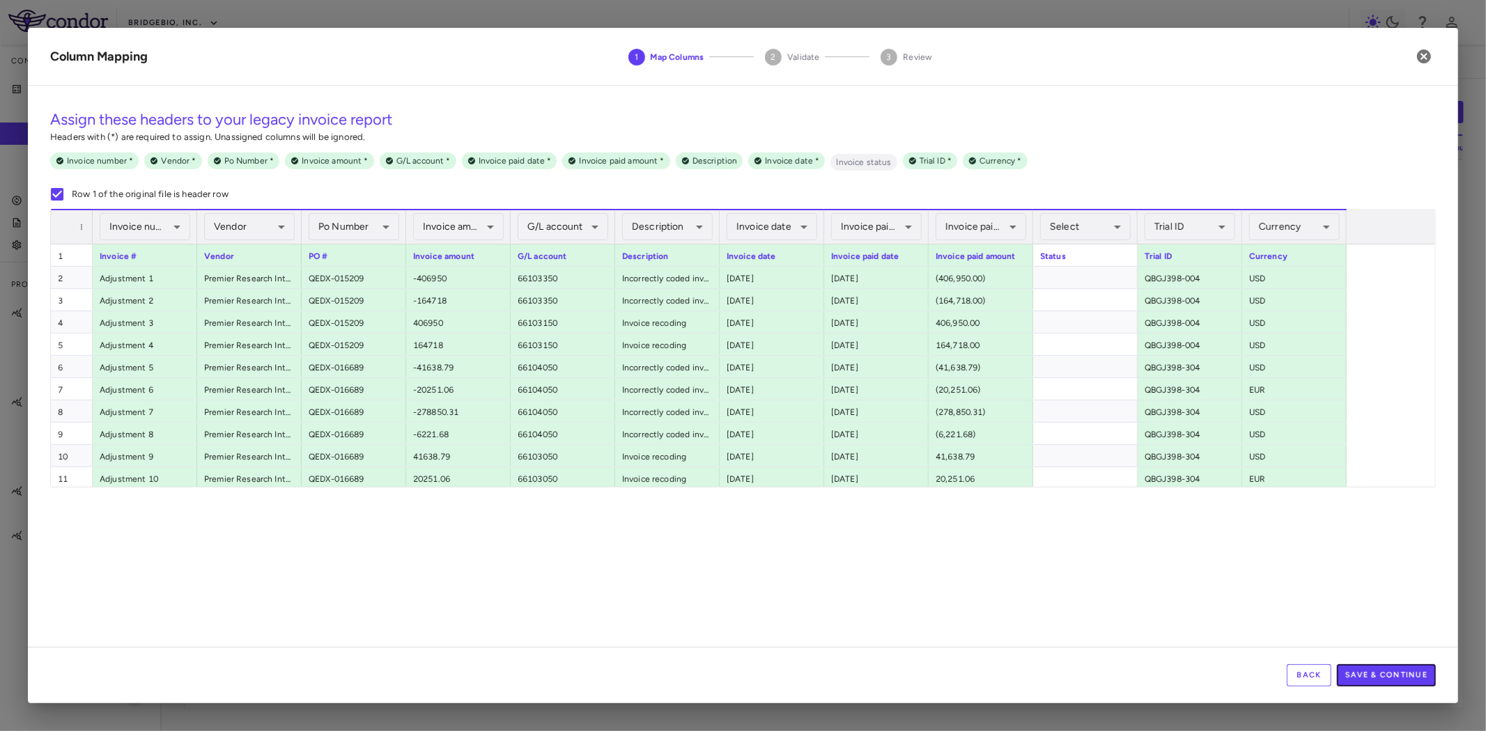
click at [1396, 674] on button "Save & Continue" at bounding box center [1386, 675] width 99 height 22
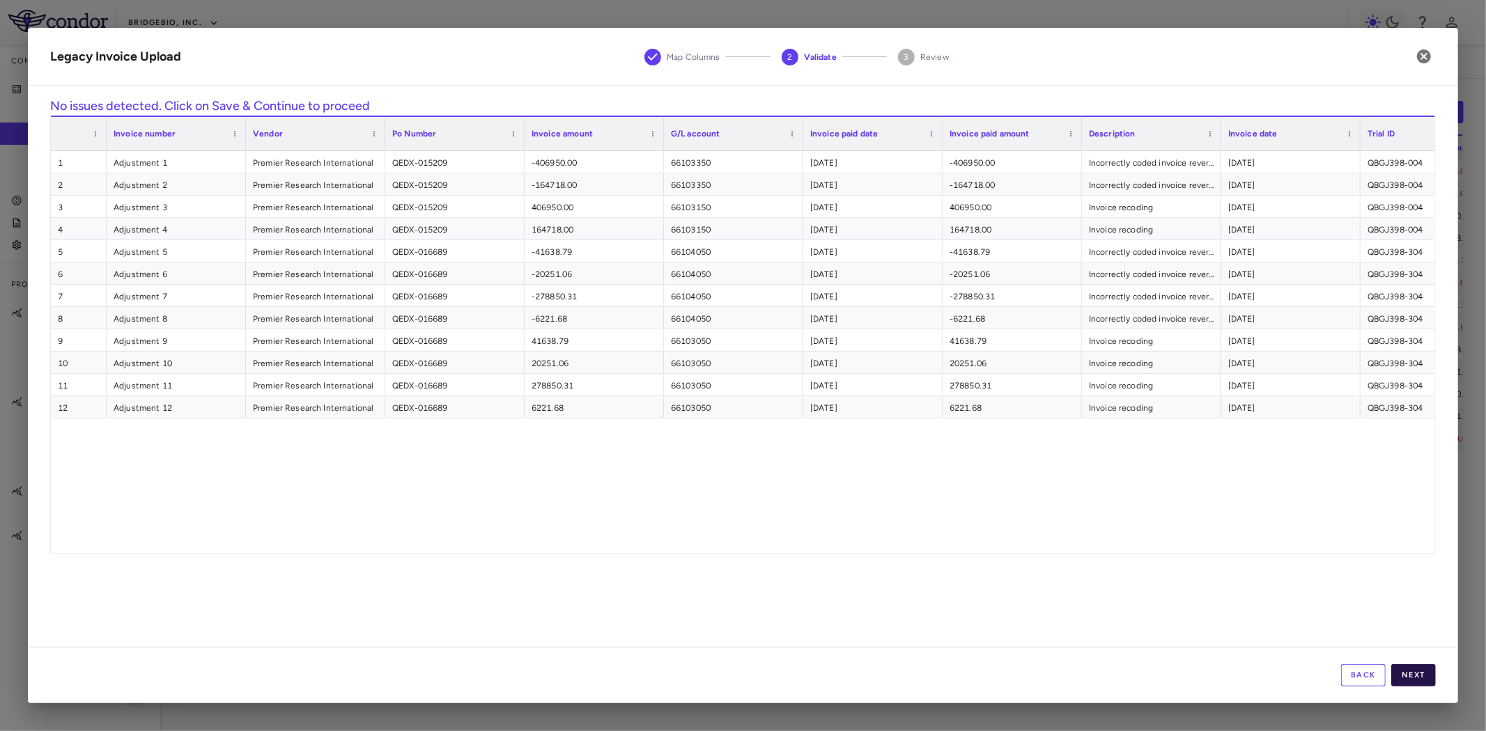
click at [1424, 674] on button "Next" at bounding box center [1413, 675] width 45 height 22
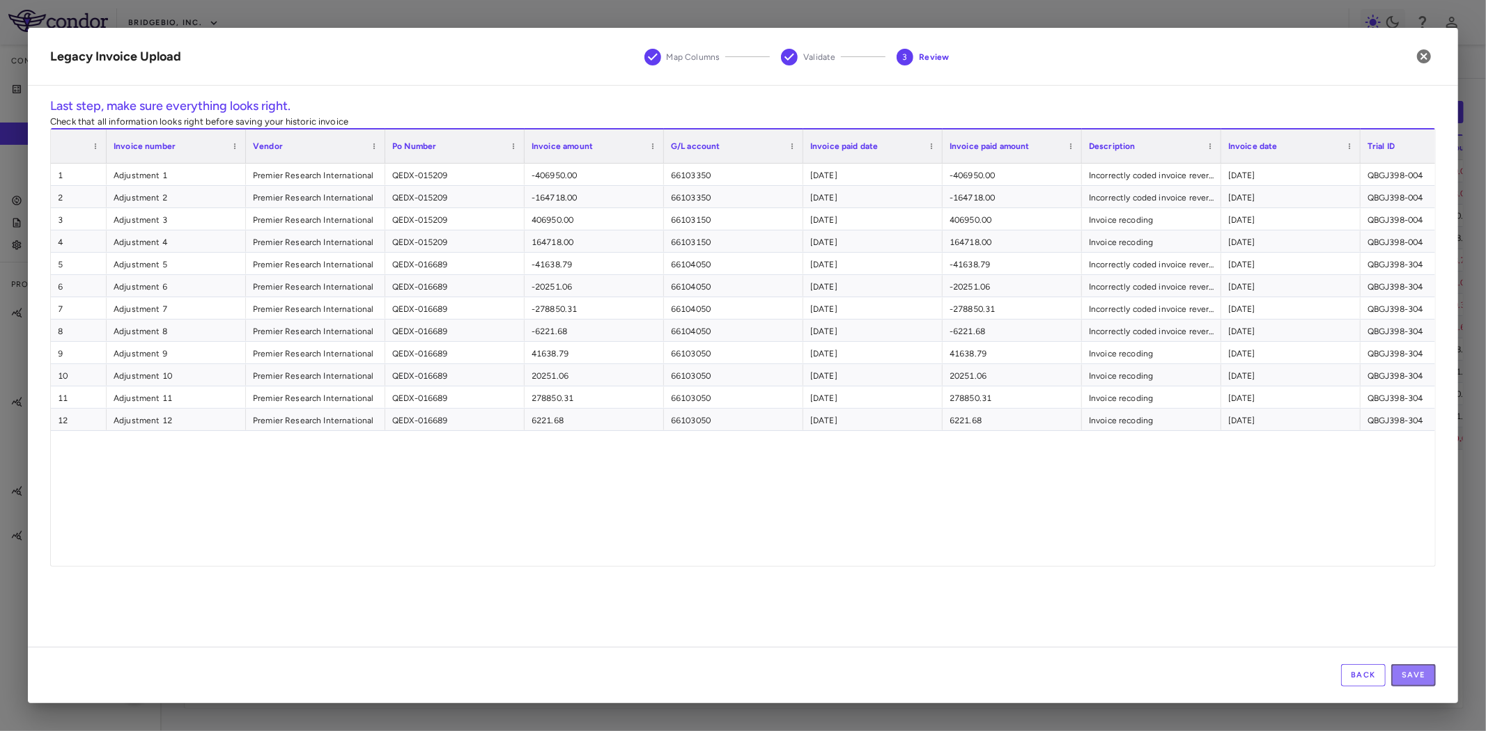
click at [1424, 674] on button "Save" at bounding box center [1413, 675] width 45 height 22
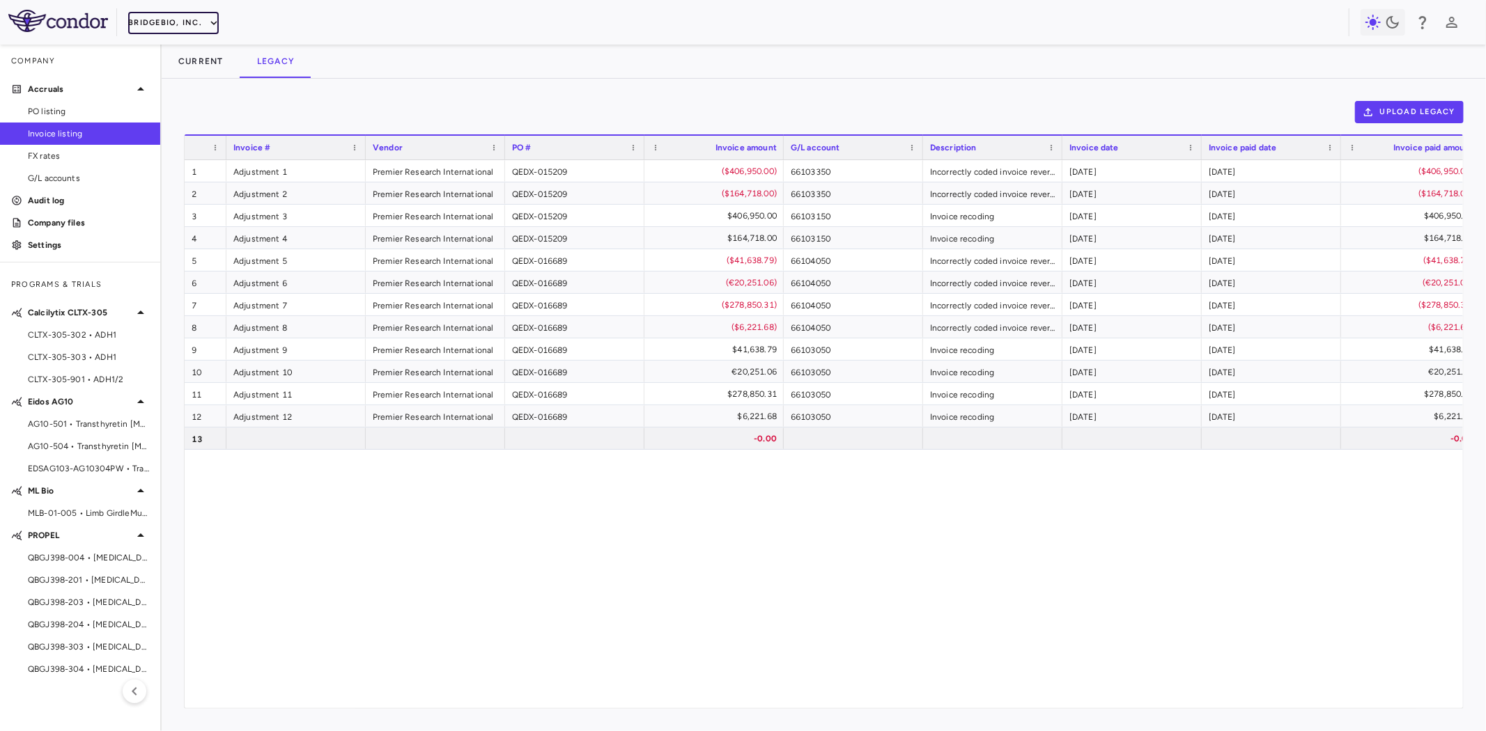
click at [182, 24] on button "BridgeBio, Inc." at bounding box center [173, 23] width 91 height 22
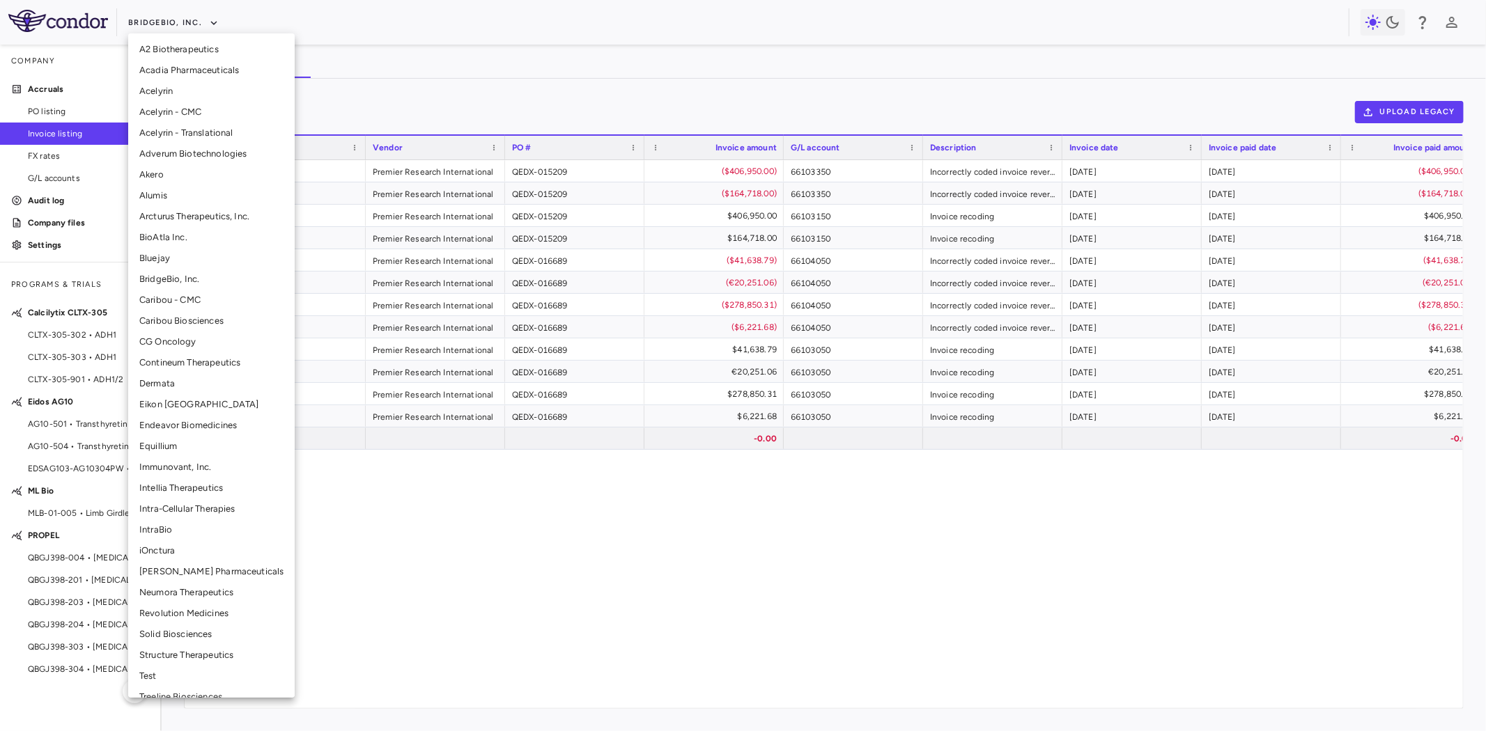
scroll to position [77, 0]
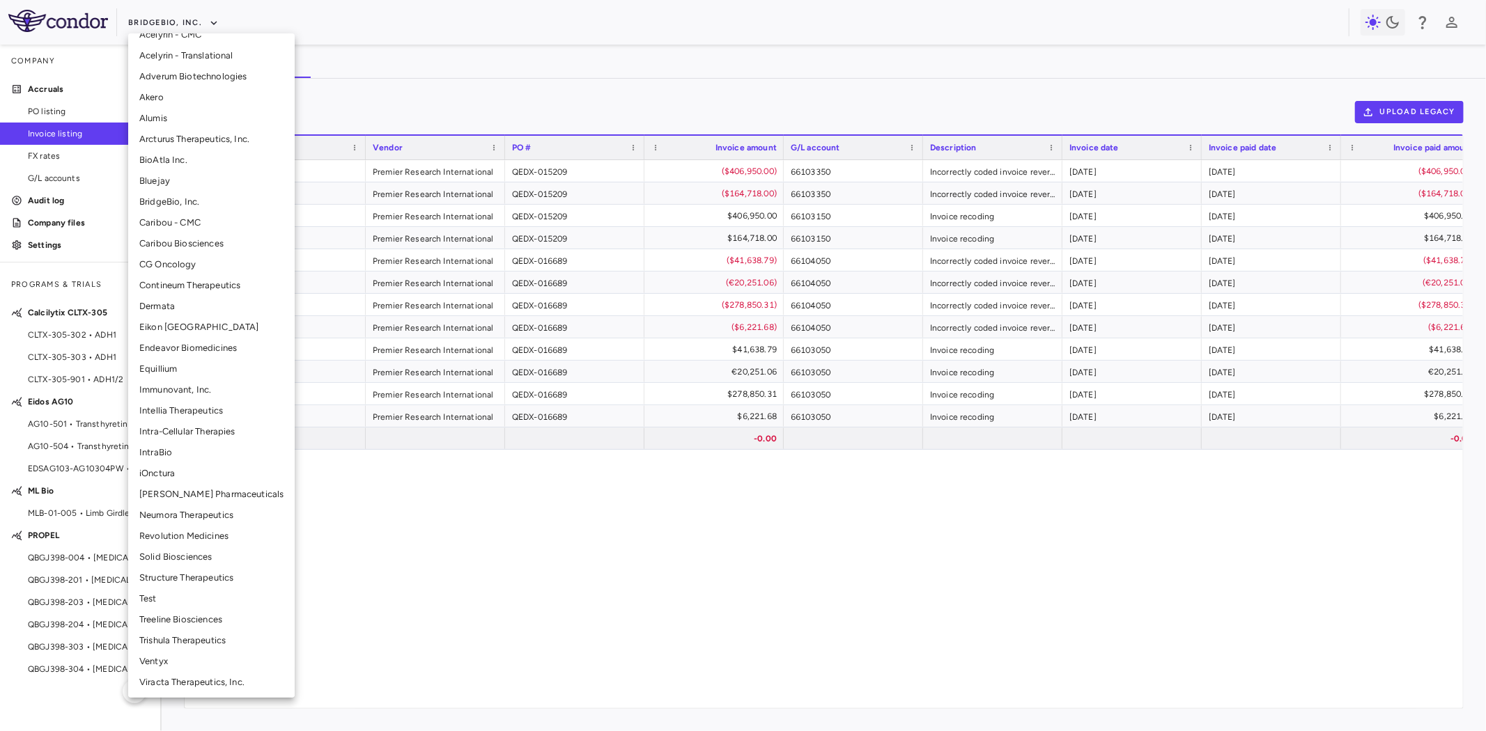
click at [198, 575] on li "Structure Therapeutics" at bounding box center [211, 578] width 166 height 21
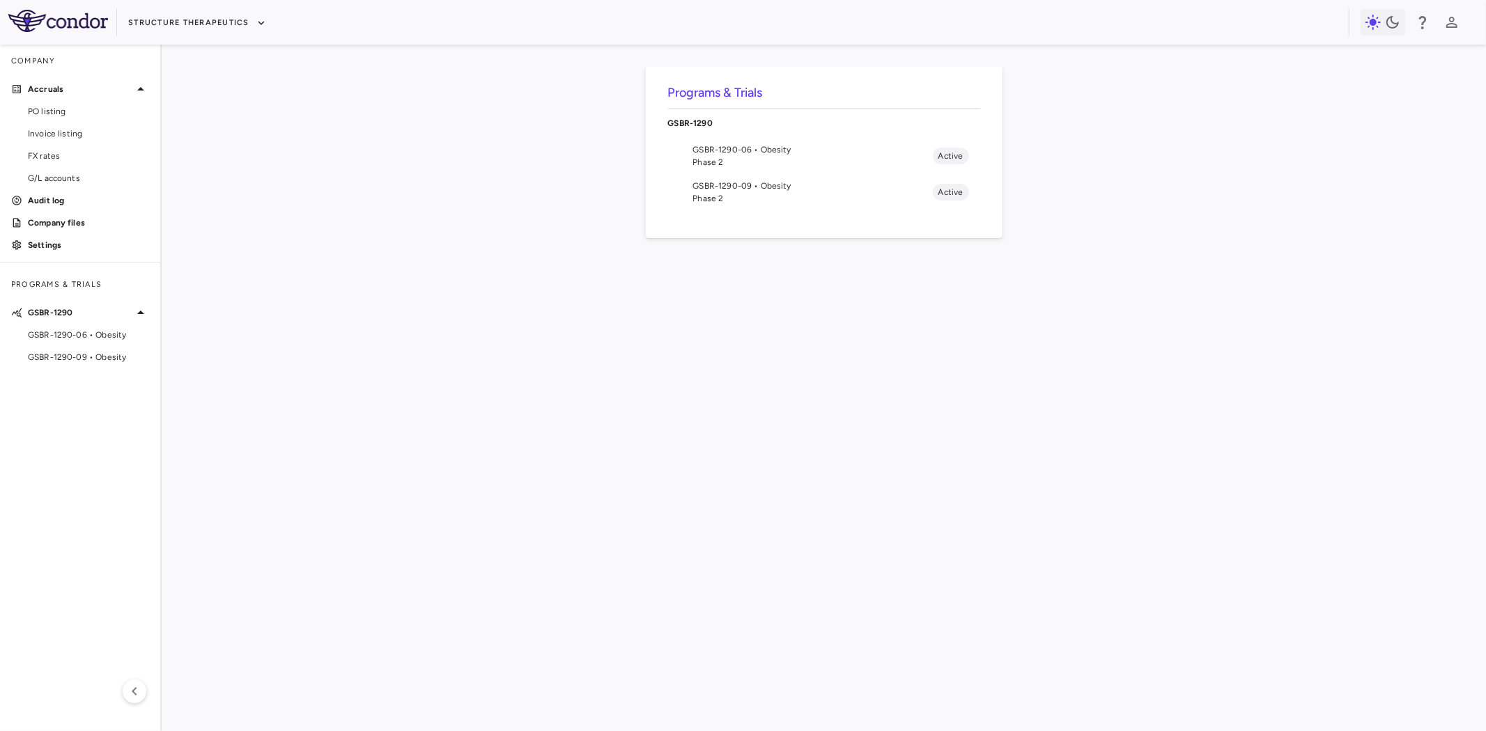
click at [754, 154] on span "GSBR-1290-06 • Obesity" at bounding box center [813, 149] width 240 height 13
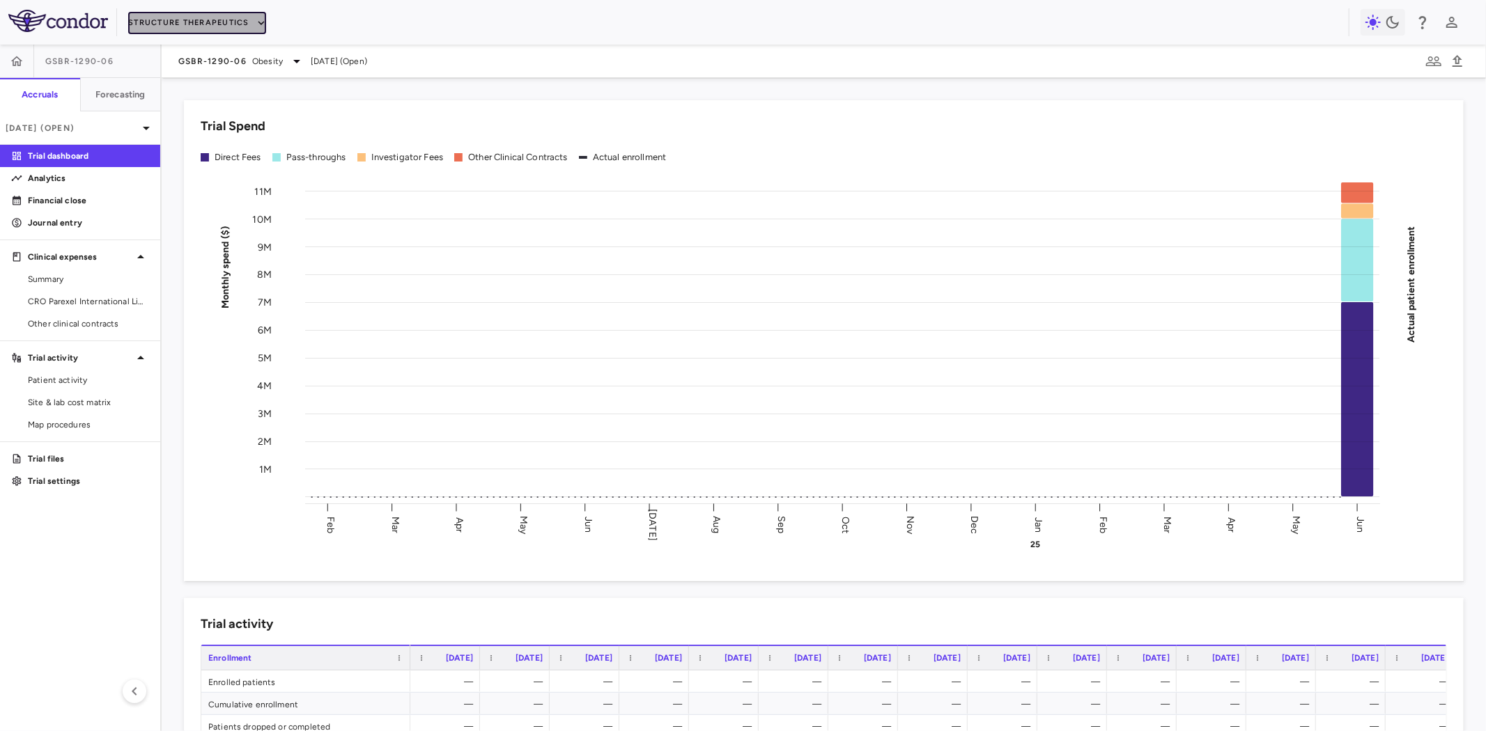
click at [198, 17] on button "Structure Therapeutics" at bounding box center [197, 23] width 138 height 22
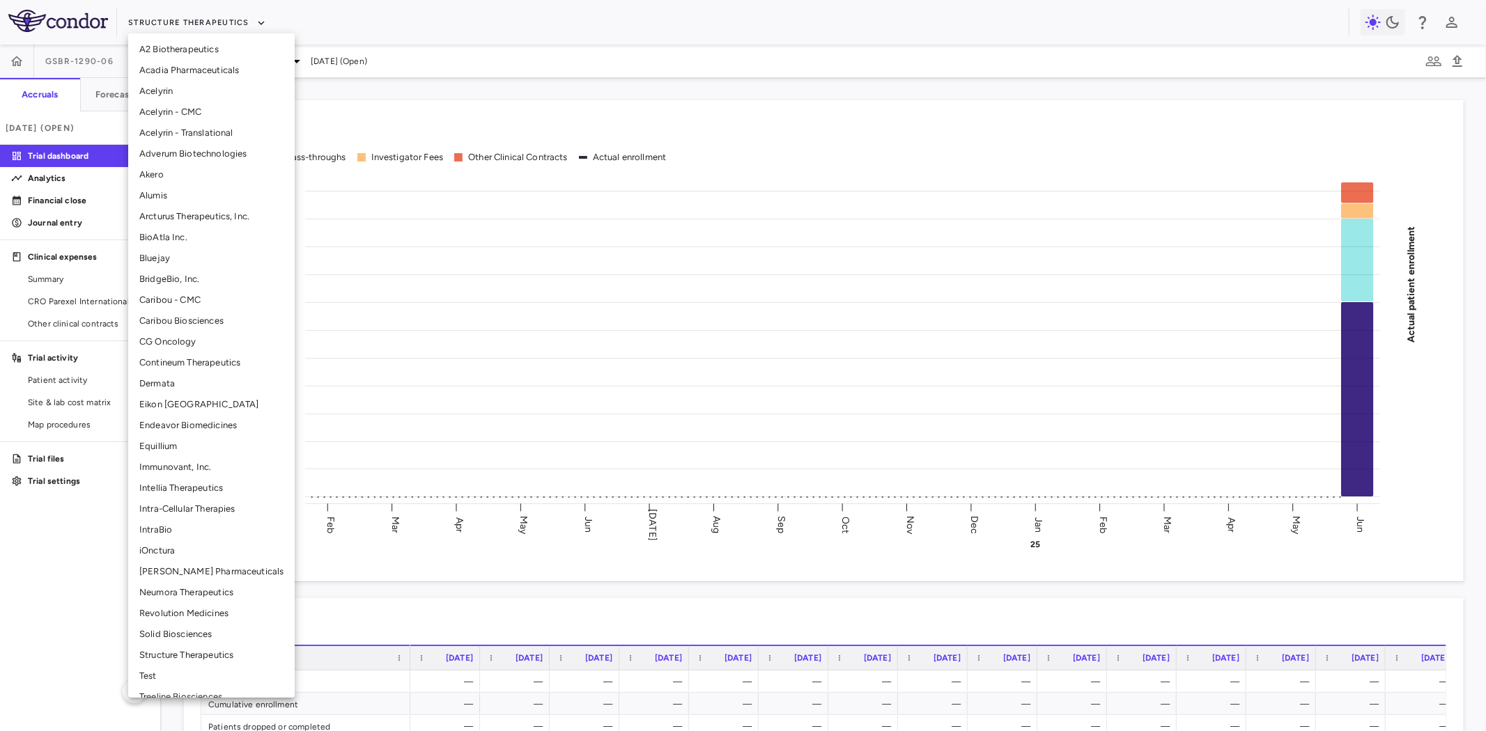
click at [186, 277] on li "BridgeBio, Inc." at bounding box center [211, 279] width 166 height 21
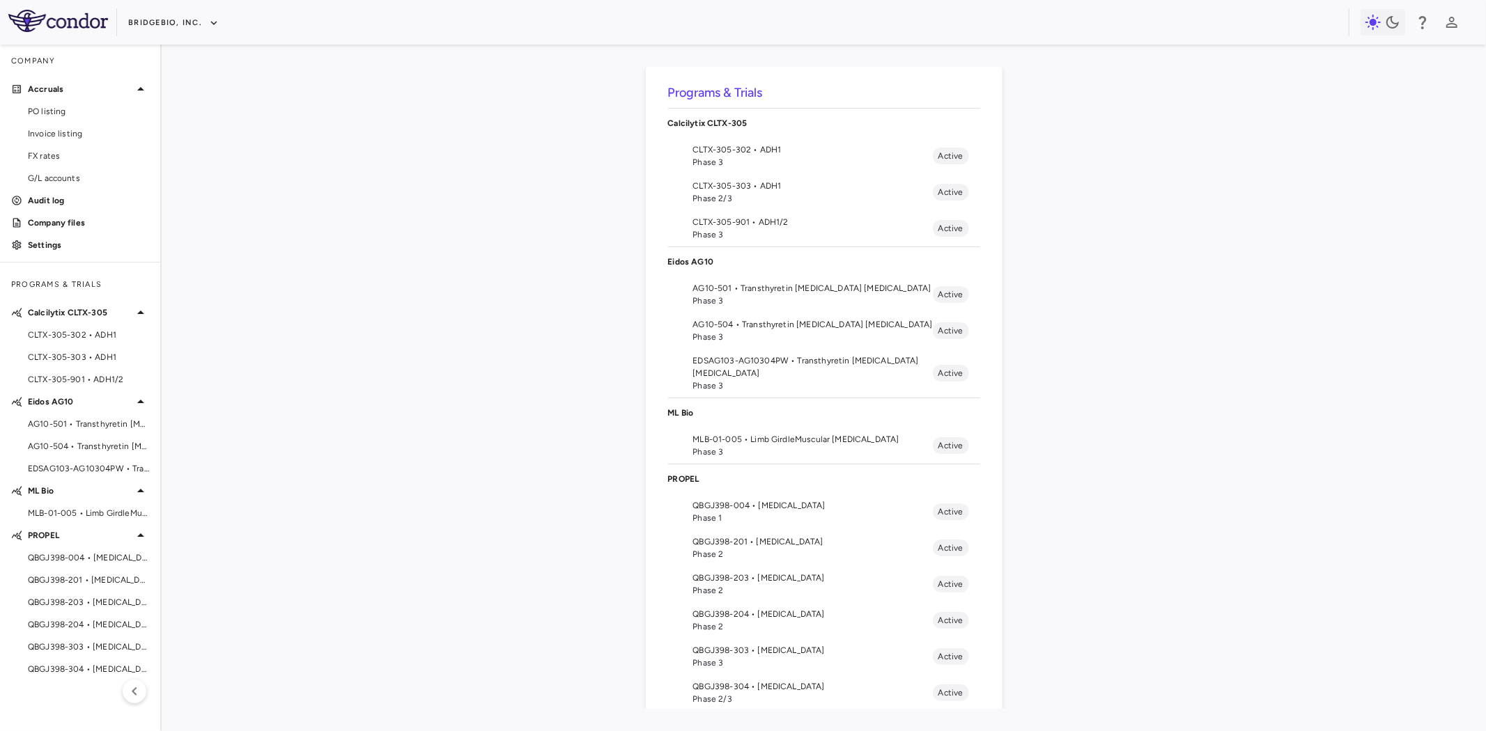
click at [730, 298] on span "Phase 3" at bounding box center [813, 301] width 240 height 13
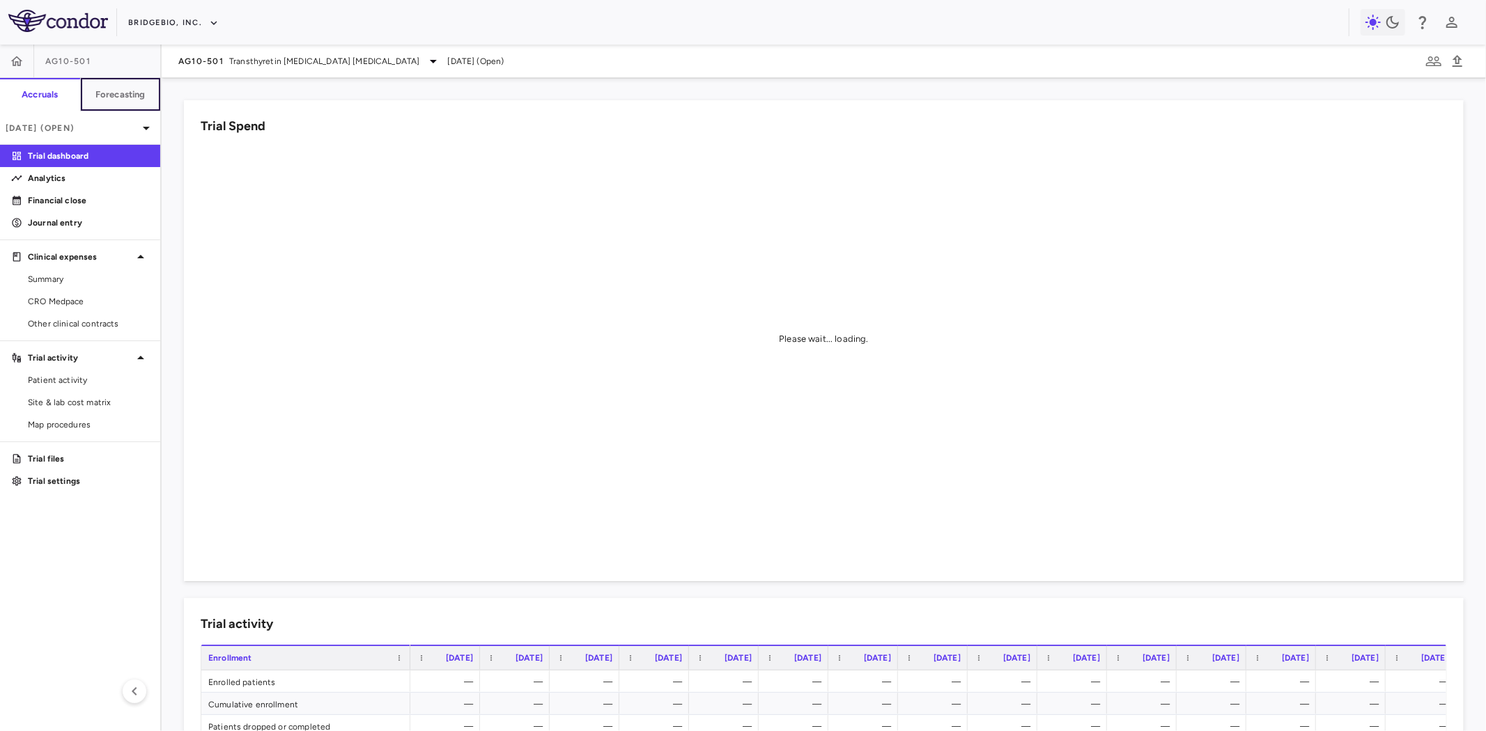
click at [98, 91] on h6 "Forecasting" at bounding box center [120, 94] width 50 height 13
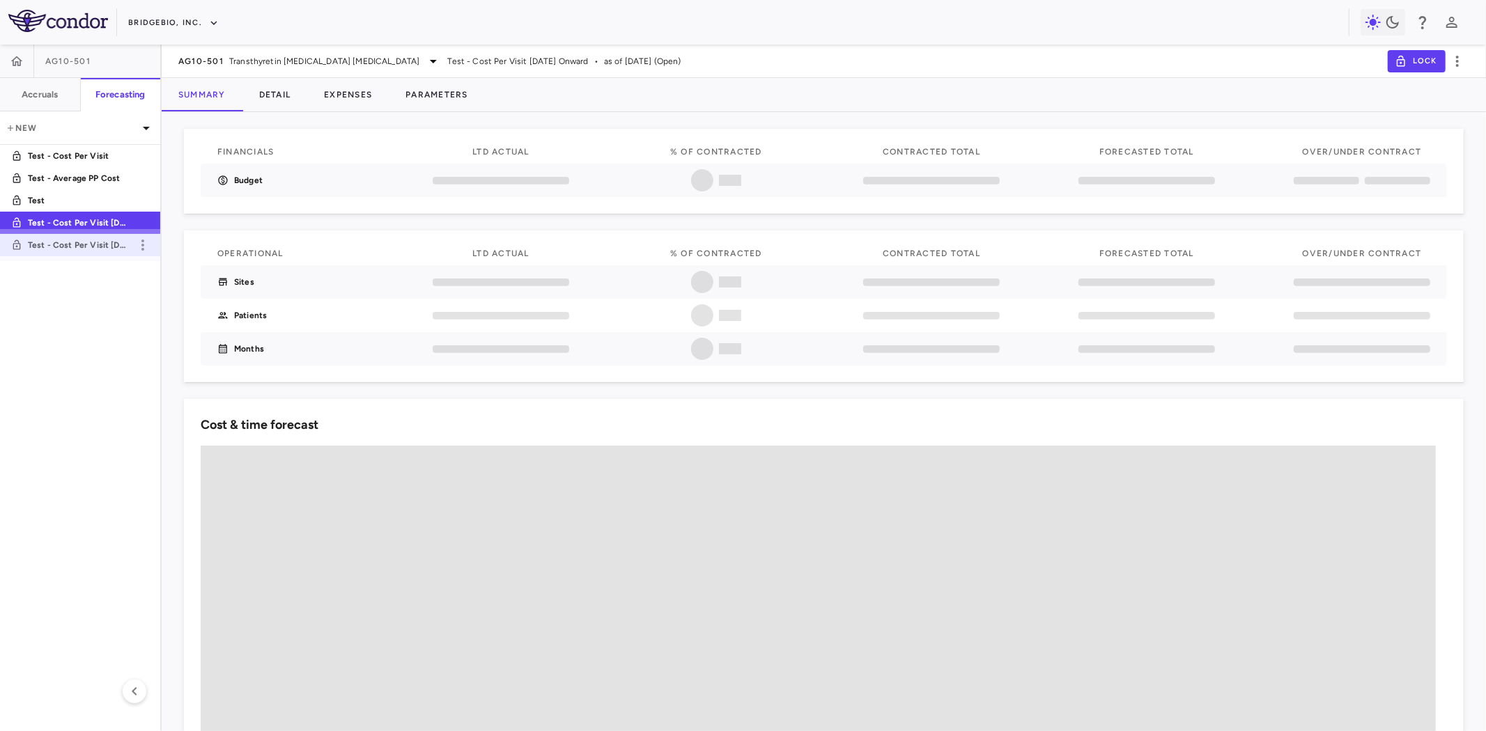
click at [100, 246] on p "Test - Cost Per Visit [DATE] Onward (2)" at bounding box center [79, 245] width 103 height 13
click at [120, 224] on p "Test - Cost Per Visit [DATE] Onward" at bounding box center [79, 223] width 103 height 13
click at [116, 239] on p "Test - Cost Per Visit [DATE] Onward (2)" at bounding box center [79, 245] width 103 height 13
click at [130, 223] on p "Test - Cost Per Visit [DATE] Onward" at bounding box center [79, 223] width 103 height 13
click at [127, 244] on p "Test - Cost Per Visit [DATE] Onward (2)" at bounding box center [79, 245] width 103 height 13
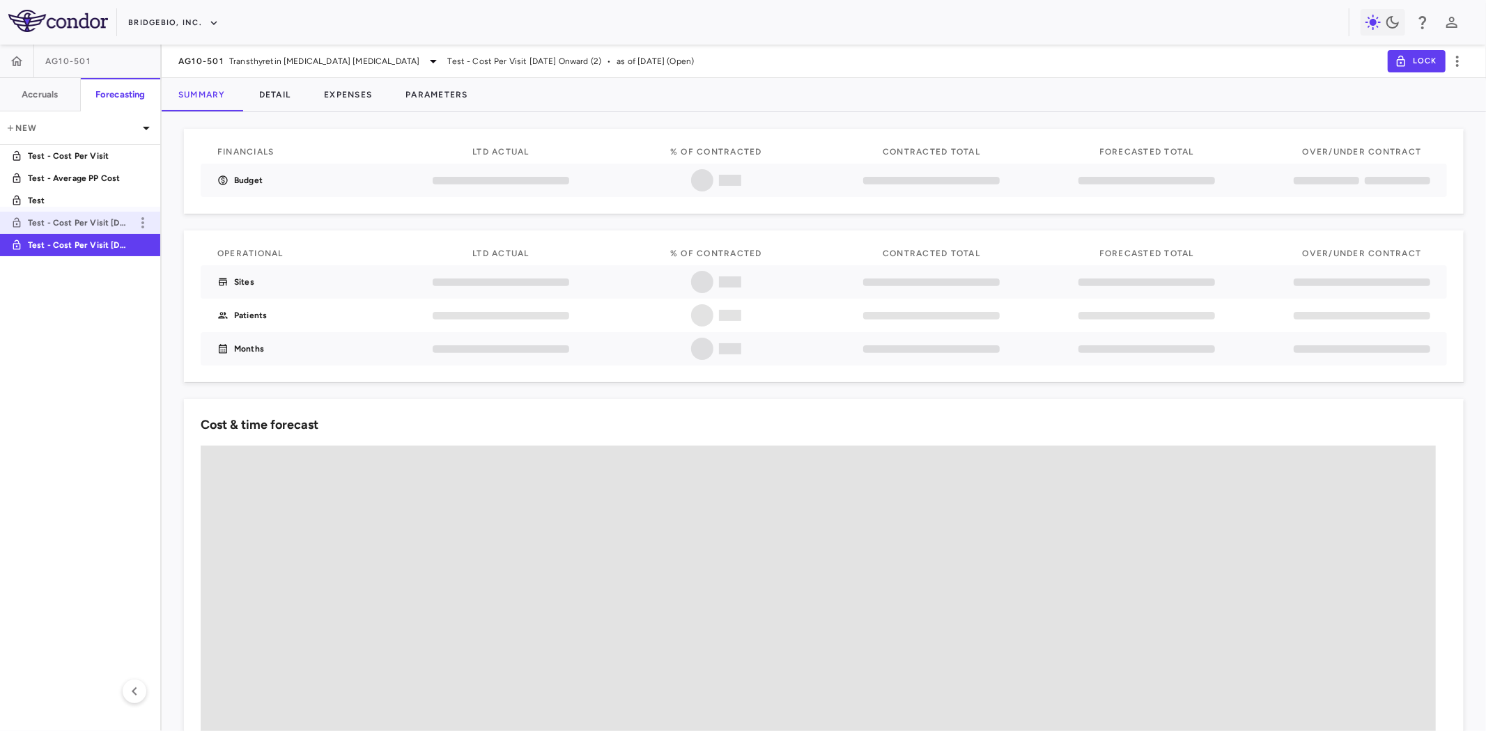
click at [123, 224] on p "Test - Cost Per Visit [DATE] Onward" at bounding box center [79, 223] width 103 height 13
click at [141, 199] on icon "button" at bounding box center [142, 200] width 17 height 17
click at [174, 263] on div "Delete" at bounding box center [163, 260] width 62 height 24
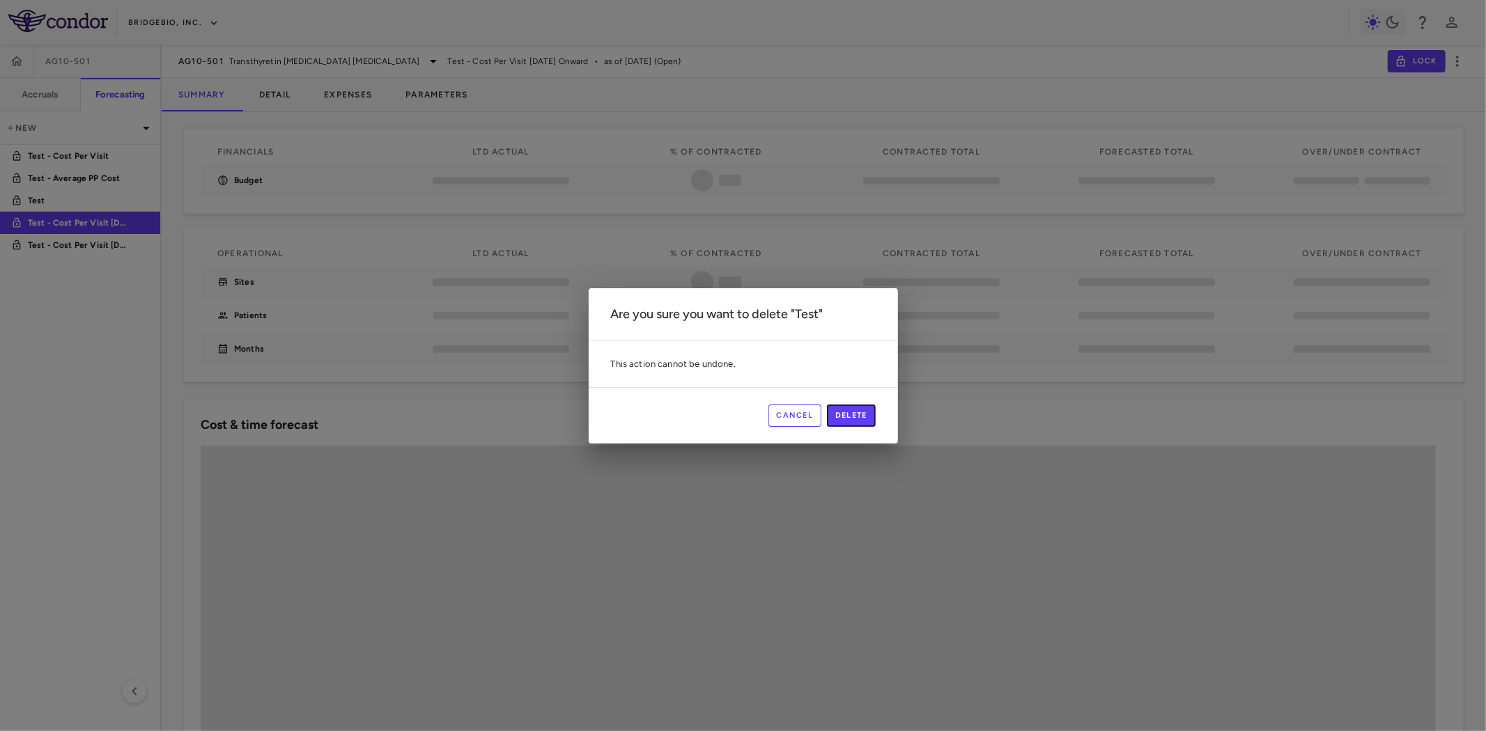
click at [869, 418] on button "Delete" at bounding box center [851, 416] width 49 height 22
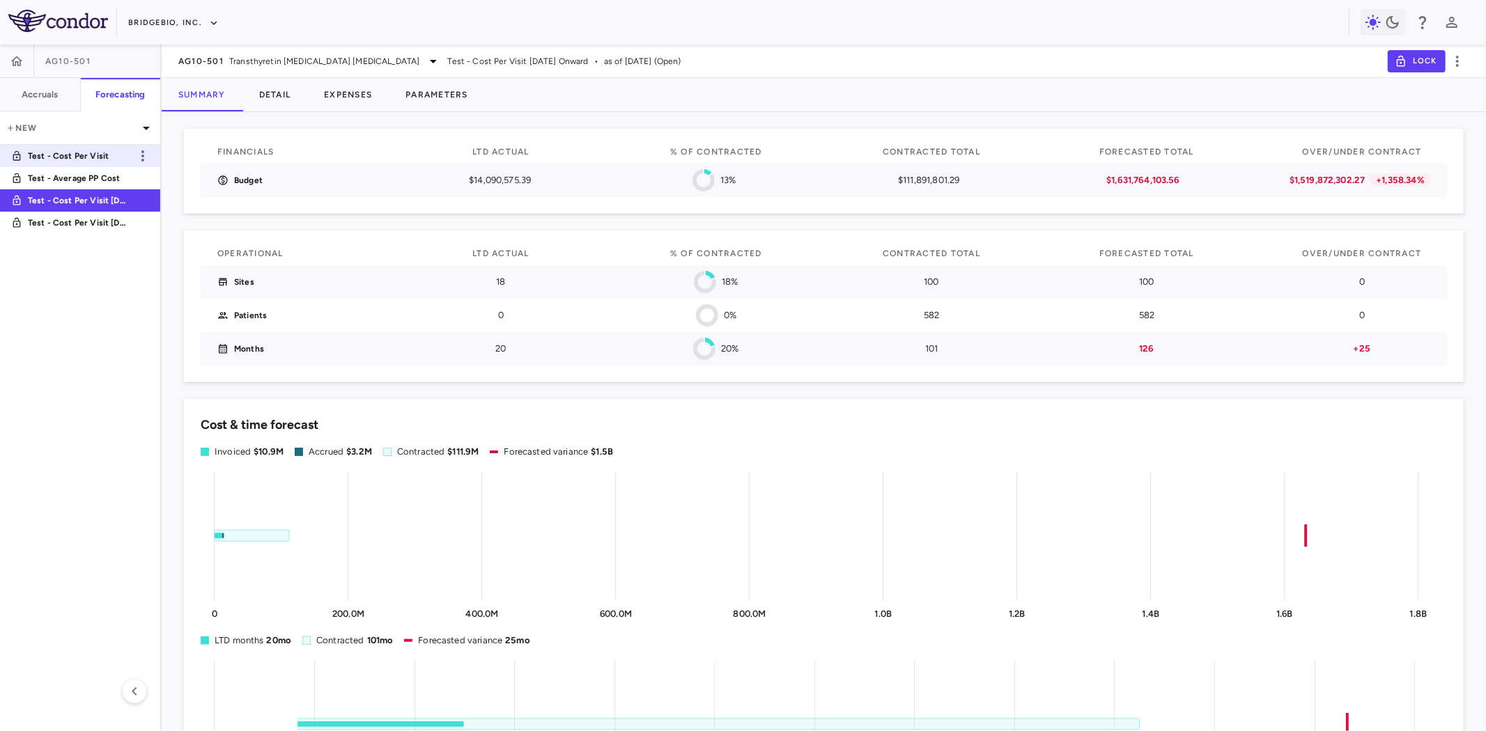
click at [96, 150] on p "Test - Cost Per Visit" at bounding box center [79, 156] width 103 height 13
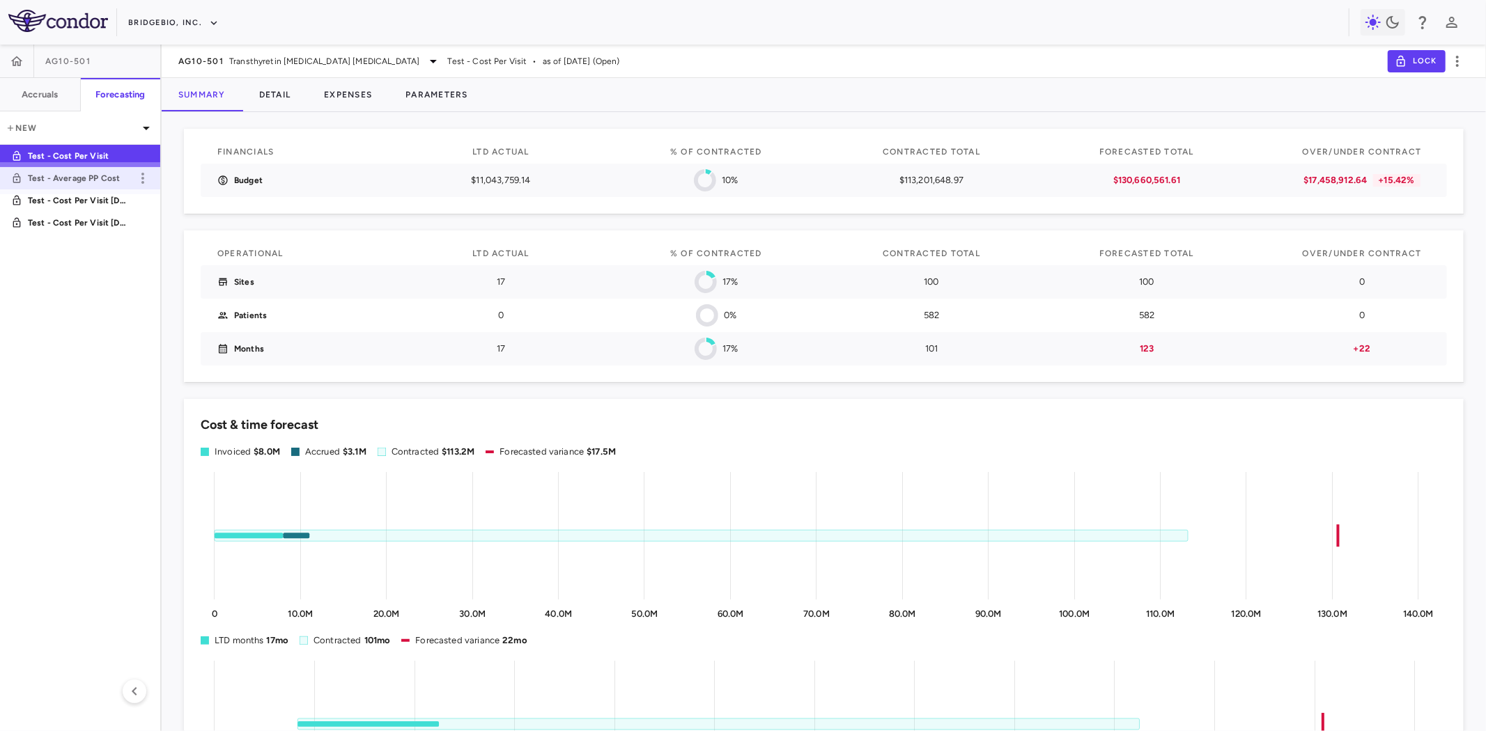
click at [91, 175] on p "Test - Average PP Cost" at bounding box center [79, 178] width 103 height 13
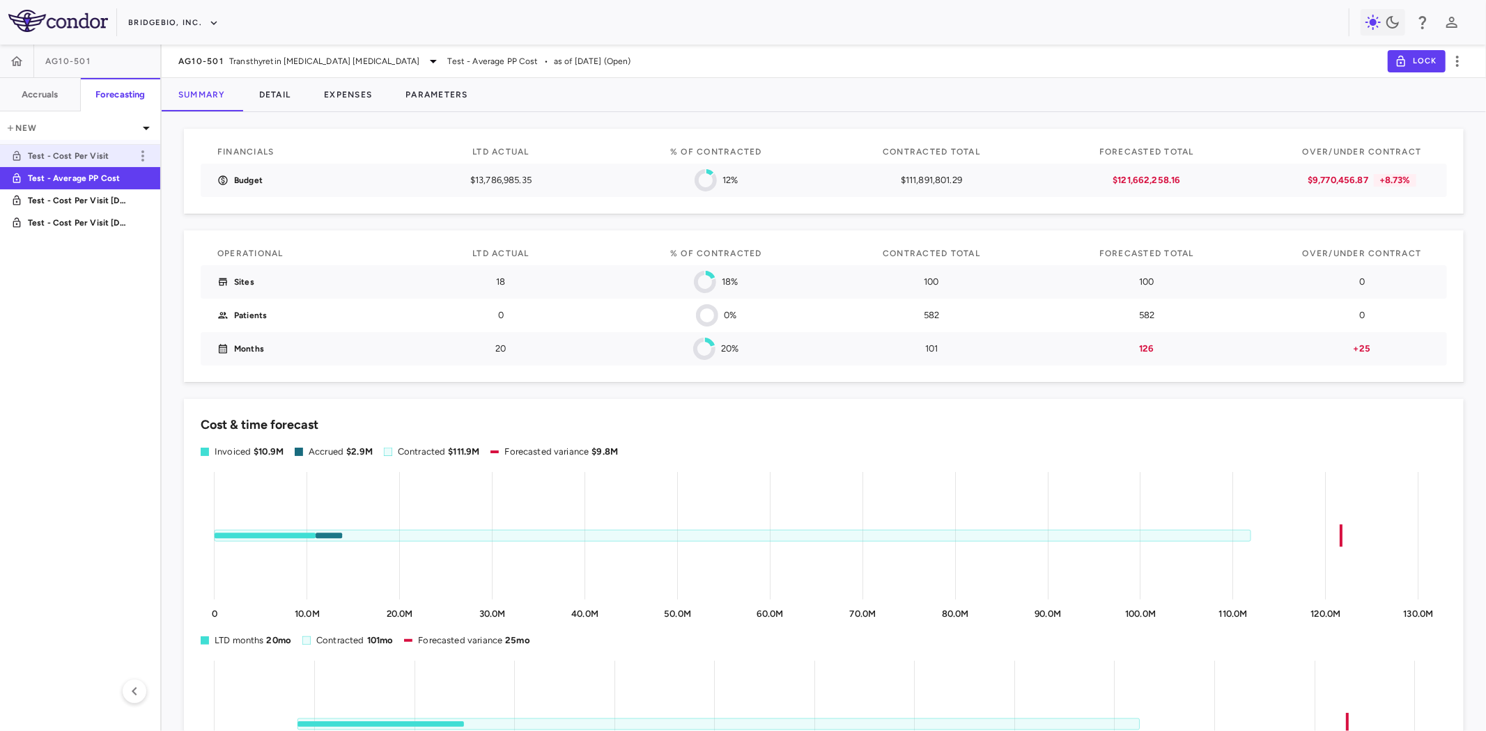
click at [105, 151] on p "Test - Cost Per Visit" at bounding box center [79, 156] width 103 height 13
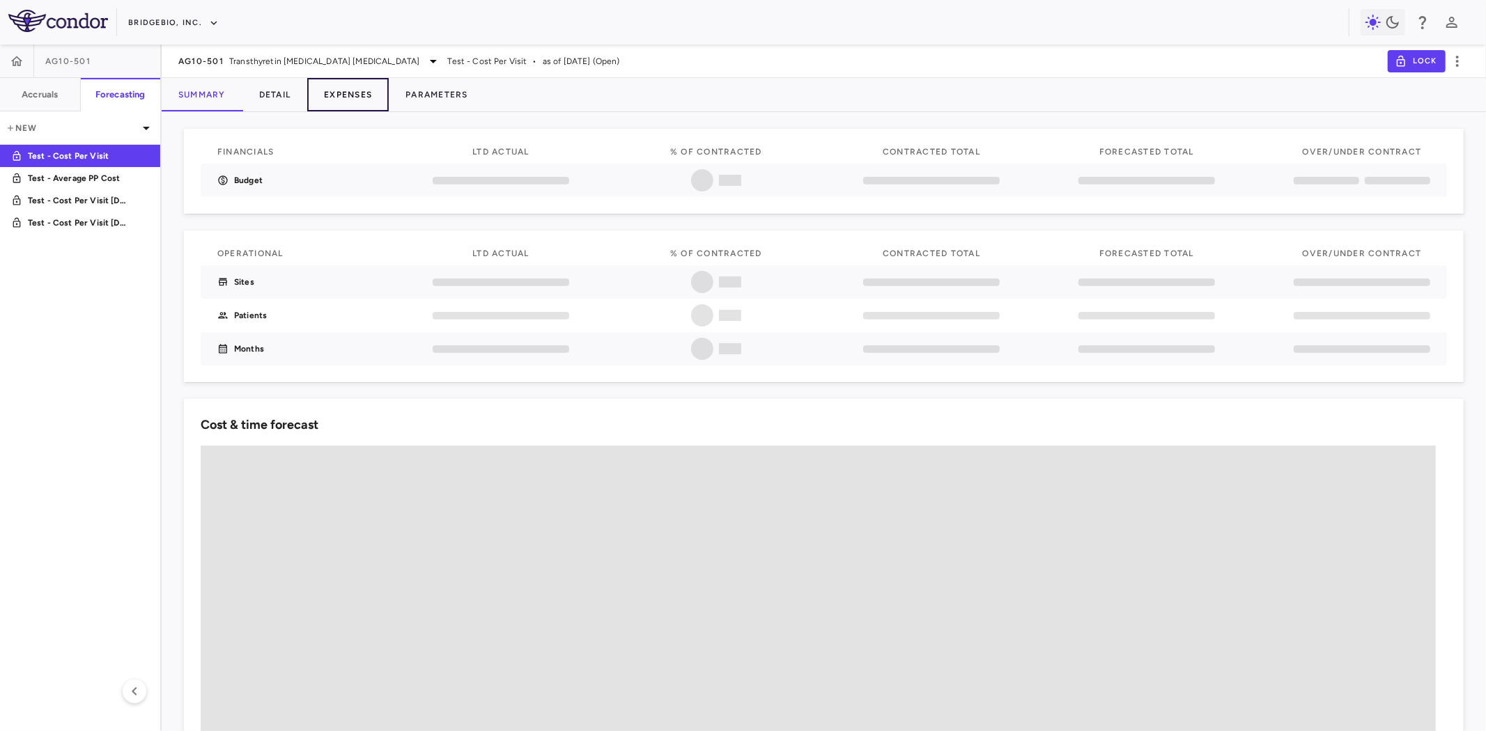
click at [354, 94] on button "Expenses" at bounding box center [347, 94] width 81 height 33
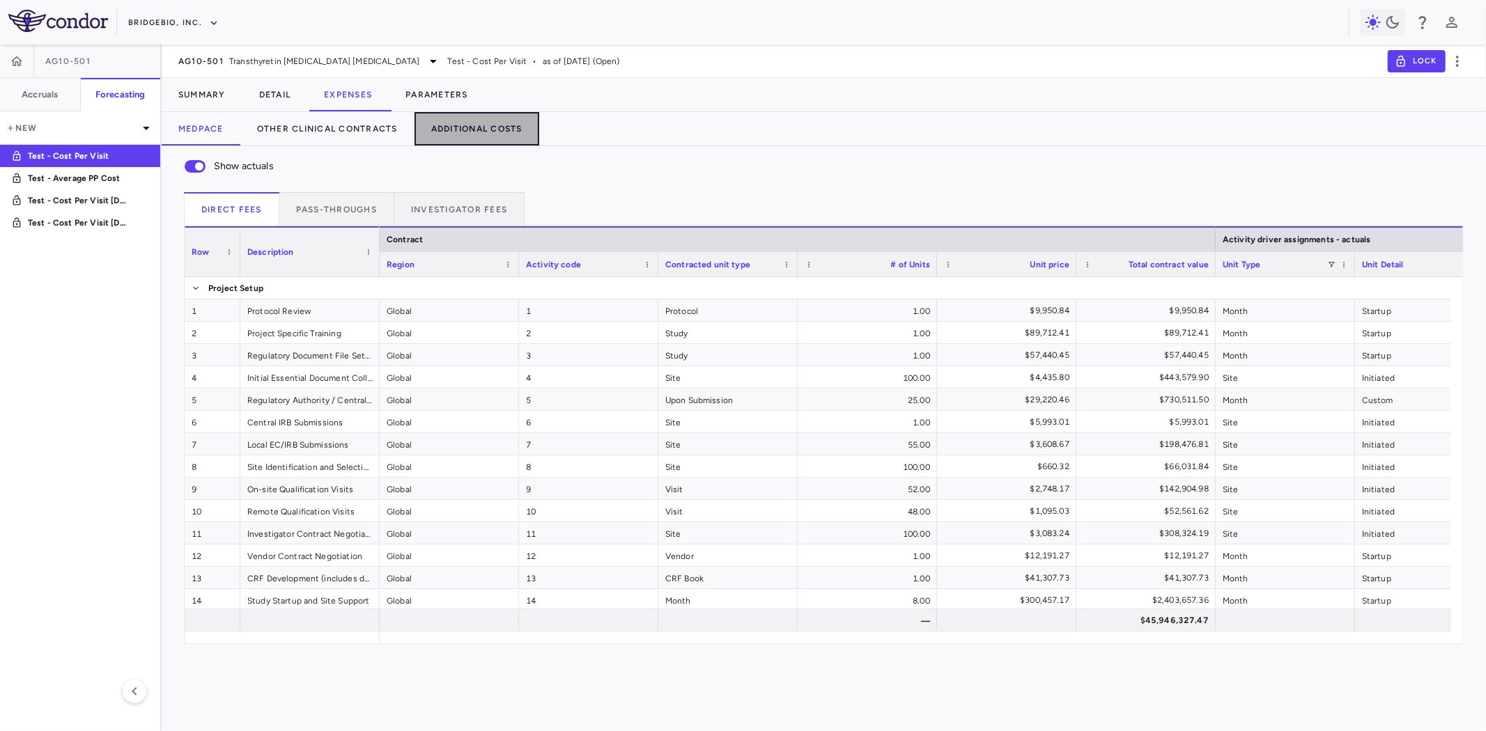
click at [502, 134] on button "Additional Costs" at bounding box center [476, 128] width 125 height 33
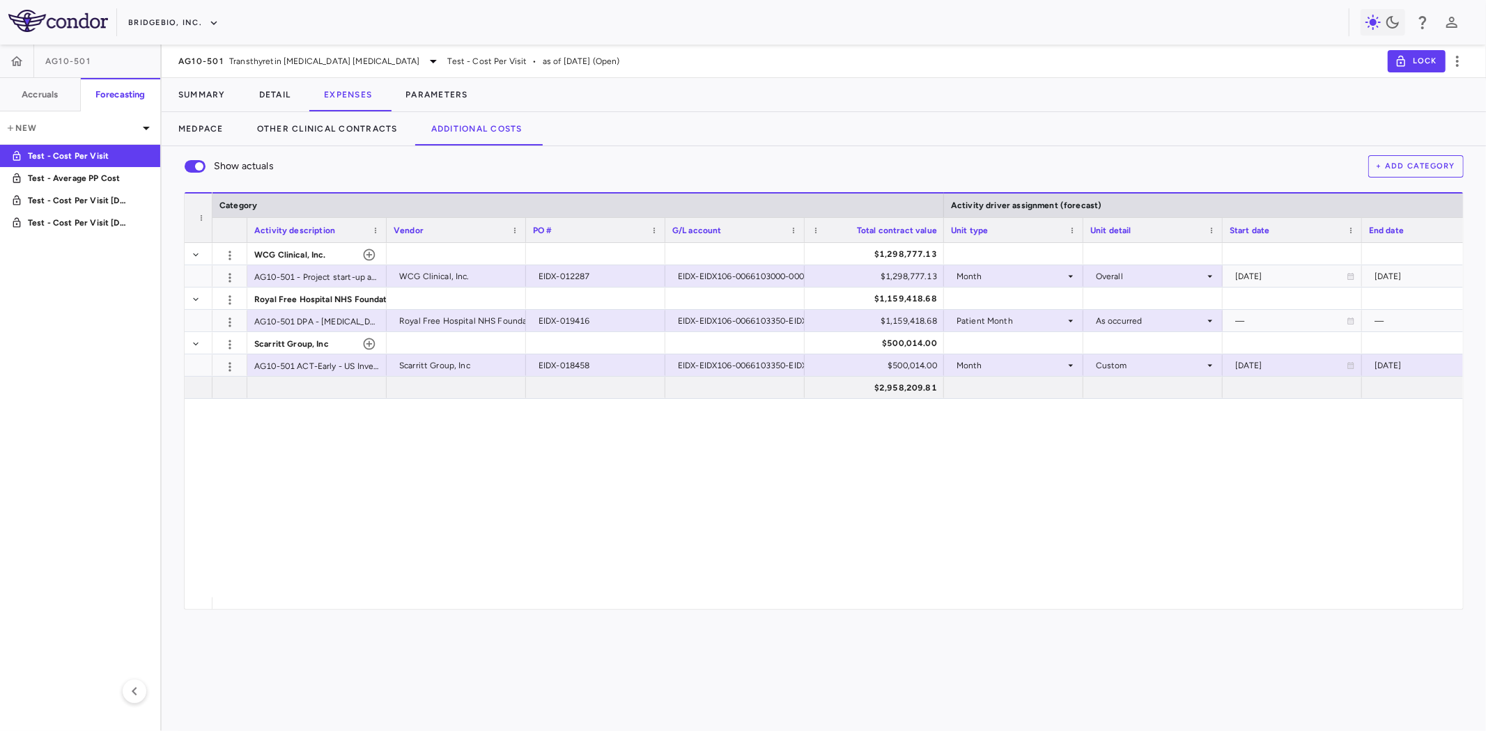
drag, startPoint x: 449, startPoint y: 493, endPoint x: 456, endPoint y: 482, distance: 13.5
click at [449, 493] on div "WCG Clinical, Inc. $1,298,777.13 AG10-501 - Project start-up and Adjudication a…" at bounding box center [837, 420] width 1250 height 355
click at [1424, 165] on button "+ Add Category" at bounding box center [1416, 166] width 96 height 22
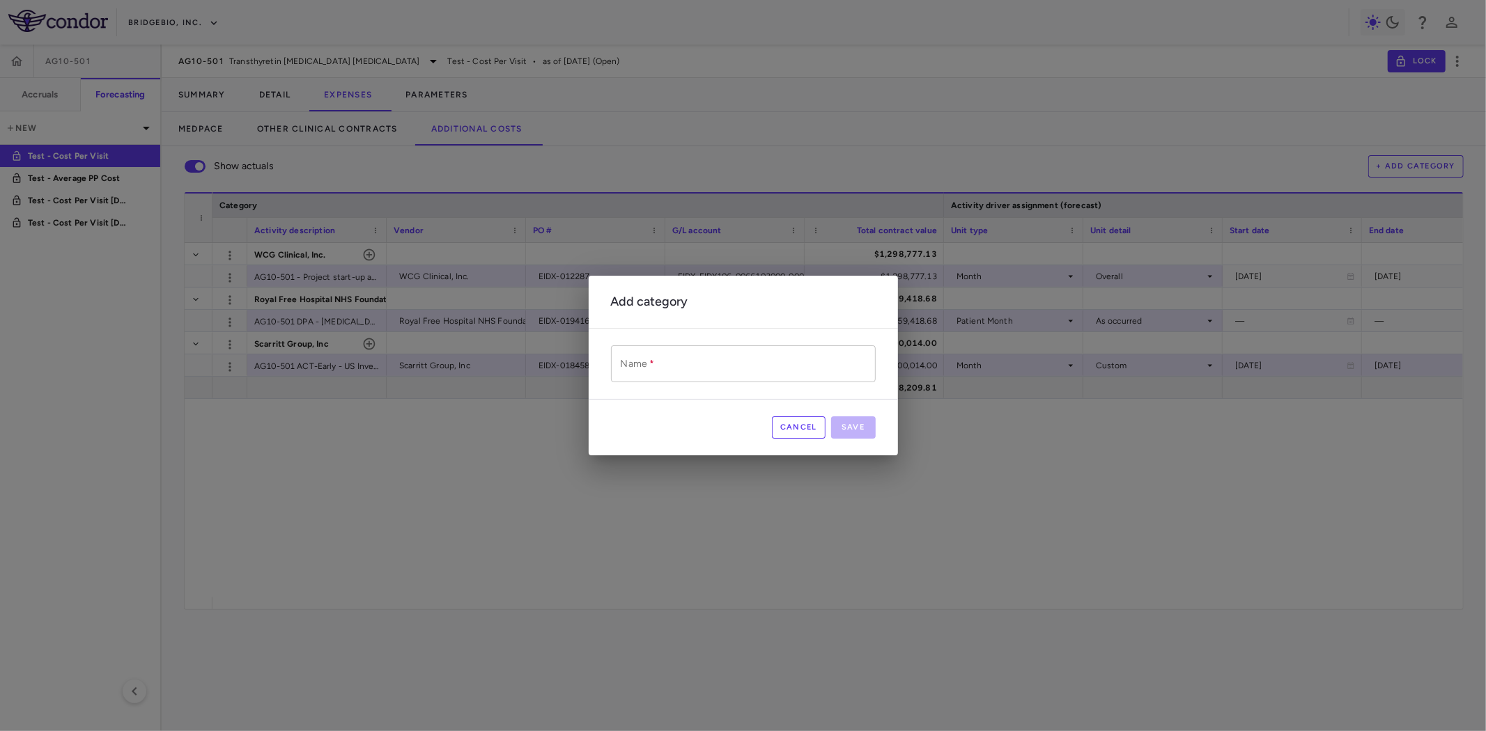
drag, startPoint x: 771, startPoint y: 361, endPoint x: 774, endPoint y: 373, distance: 12.2
click at [771, 361] on input "Name   *" at bounding box center [743, 363] width 265 height 37
paste input "**********"
type input "**********"
click at [848, 428] on button "Save" at bounding box center [853, 428] width 45 height 22
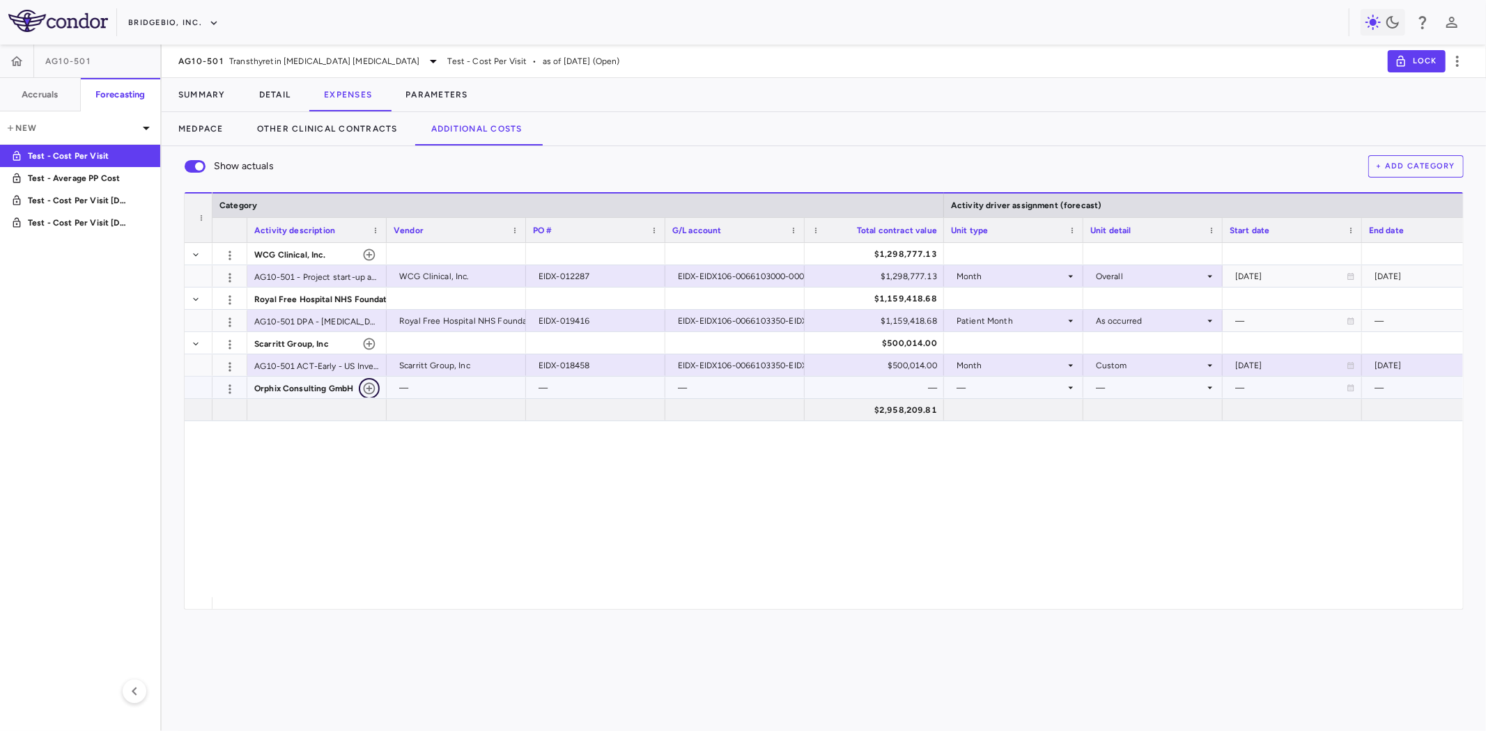
drag, startPoint x: 368, startPoint y: 385, endPoint x: 560, endPoint y: 427, distance: 196.7
click at [368, 385] on icon "button" at bounding box center [369, 389] width 14 height 14
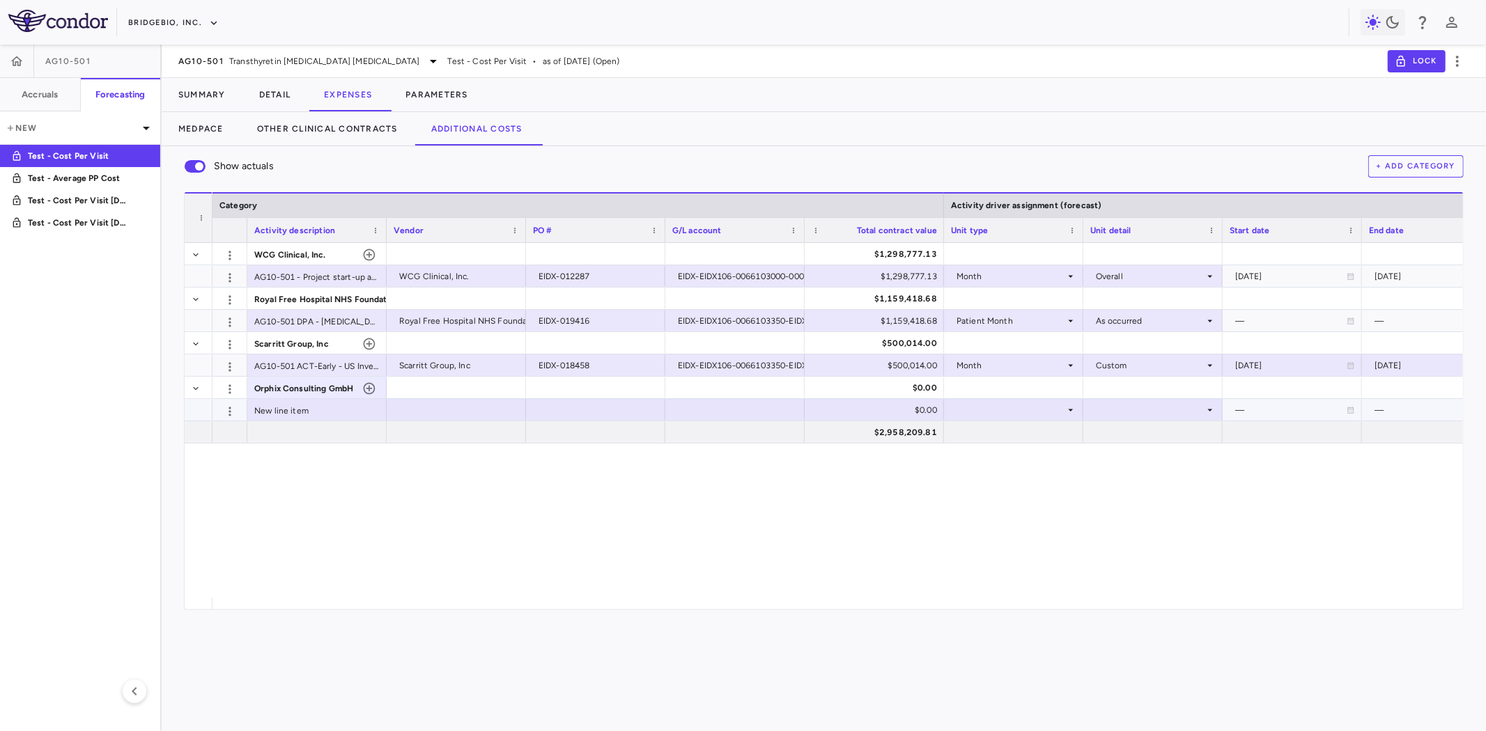
click at [615, 412] on div at bounding box center [595, 410] width 125 height 20
type input "*******"
click at [869, 412] on div "$0.00" at bounding box center [877, 410] width 120 height 22
click at [889, 410] on input "*******" at bounding box center [884, 411] width 117 height 23
type input "******"
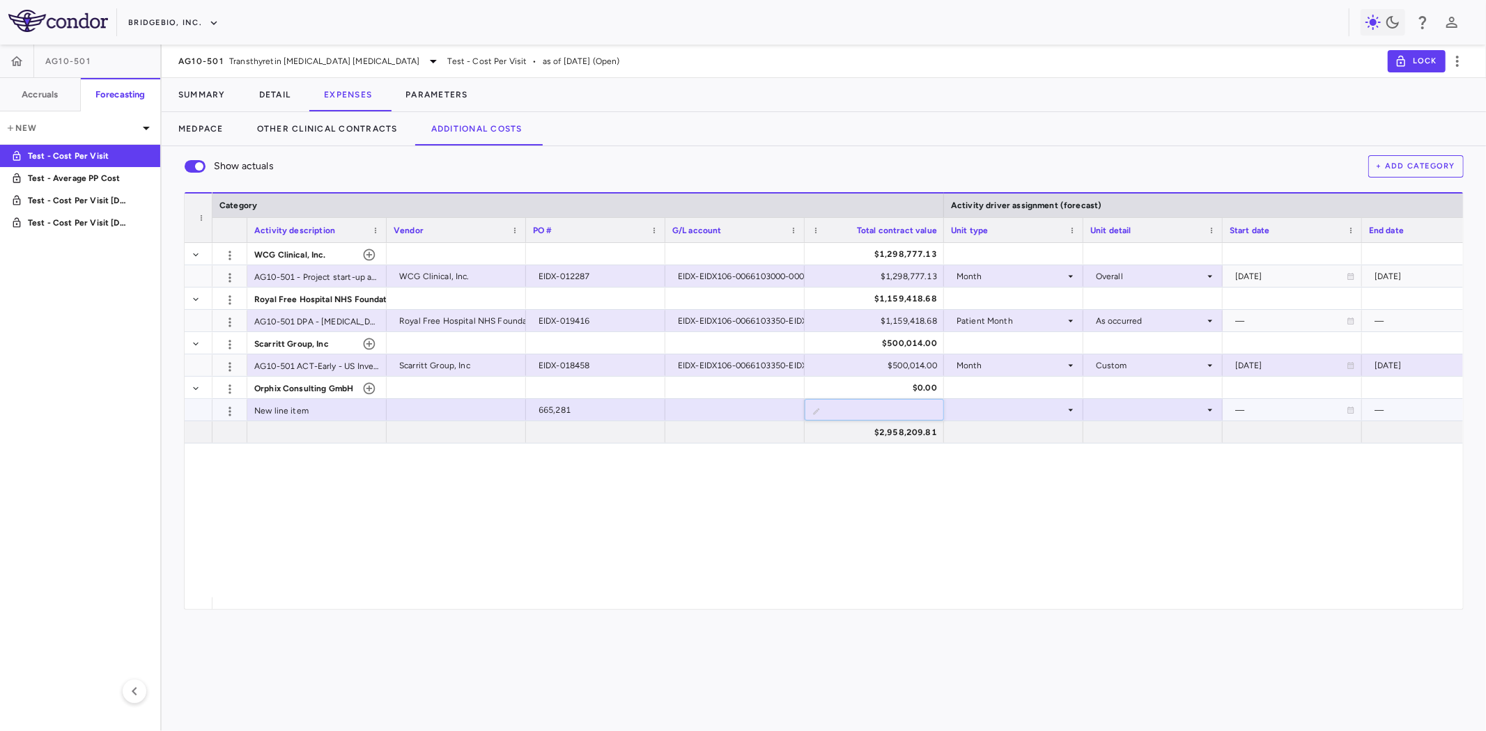
click at [614, 408] on div "665,281" at bounding box center [598, 410] width 120 height 22
drag, startPoint x: 326, startPoint y: 391, endPoint x: 289, endPoint y: 387, distance: 37.2
click at [326, 391] on span "Orphix Consulting GmbH" at bounding box center [303, 389] width 99 height 22
drag, startPoint x: 258, startPoint y: 387, endPoint x: 309, endPoint y: 386, distance: 50.9
click at [309, 386] on span "Orphix Consulting GmbH" at bounding box center [303, 389] width 99 height 22
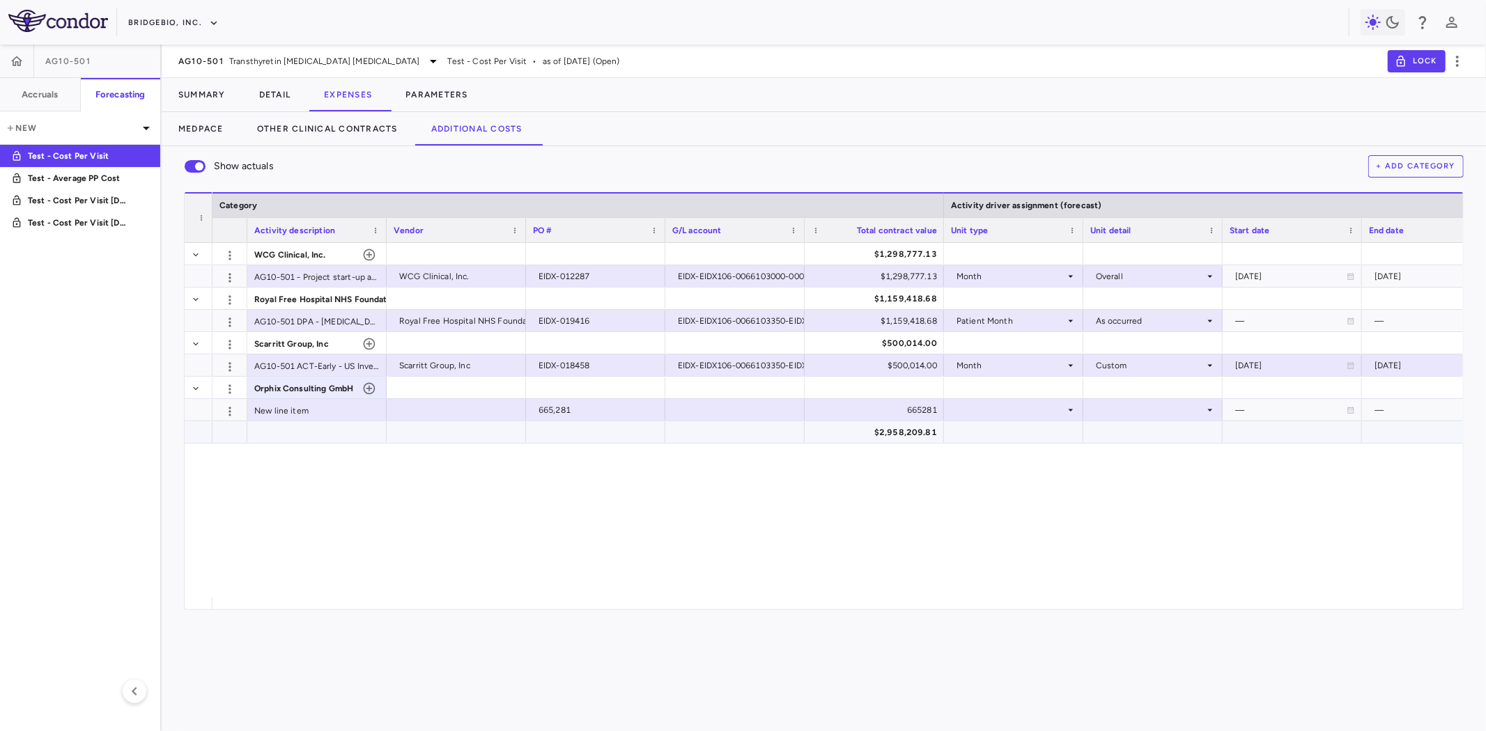
click at [447, 400] on div at bounding box center [456, 410] width 125 height 20
click at [746, 401] on div at bounding box center [734, 410] width 125 height 20
click at [570, 415] on div "665,281" at bounding box center [598, 410] width 120 height 22
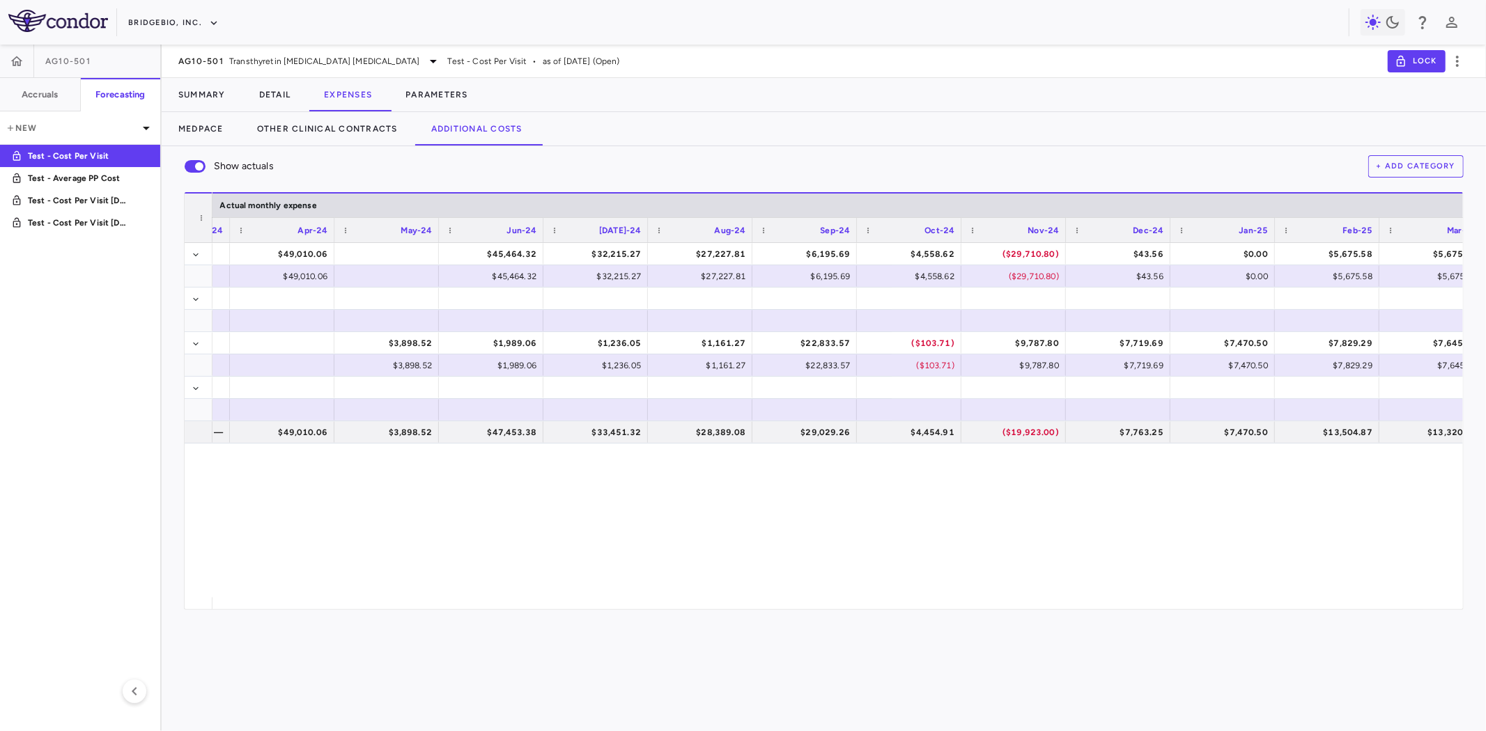
scroll to position [0, 2620]
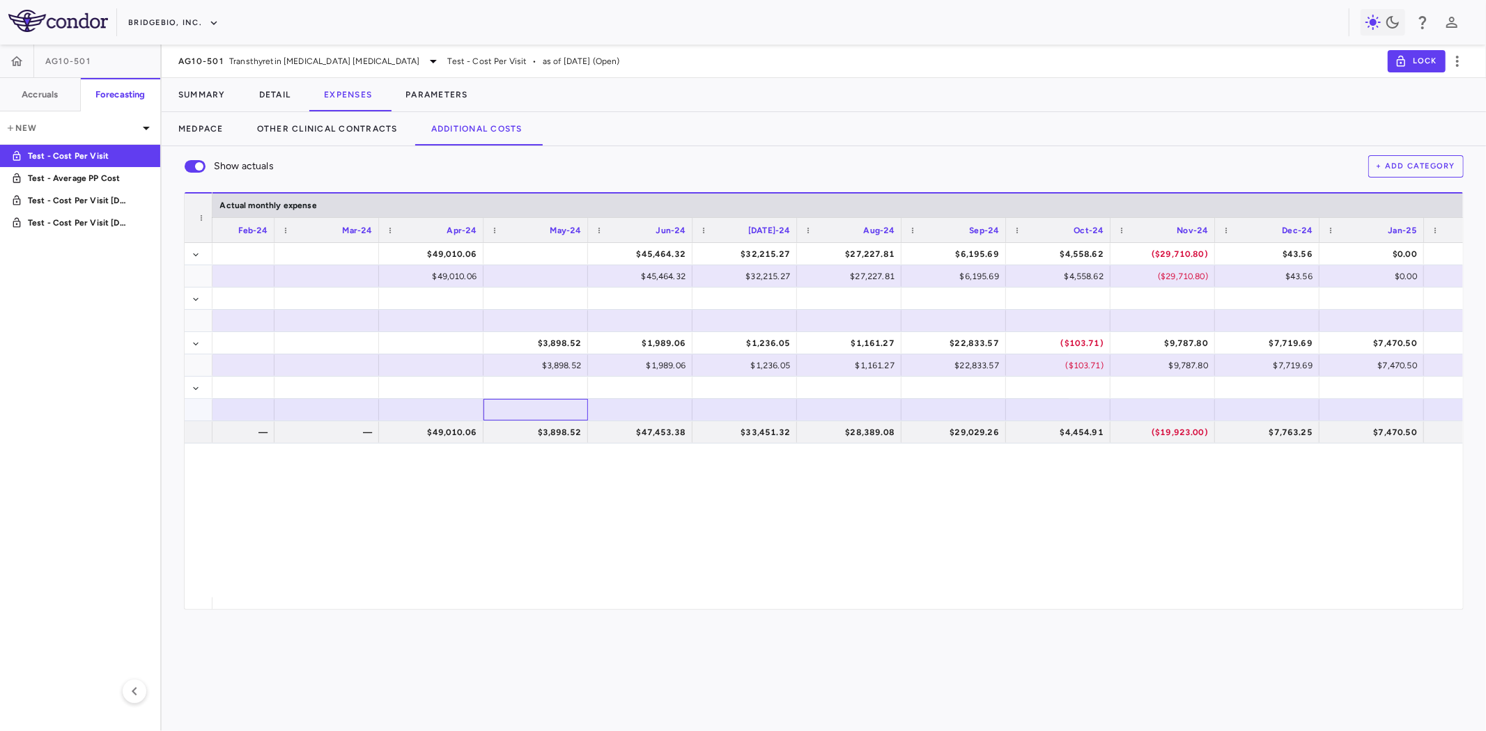
click at [527, 404] on div at bounding box center [535, 410] width 91 height 20
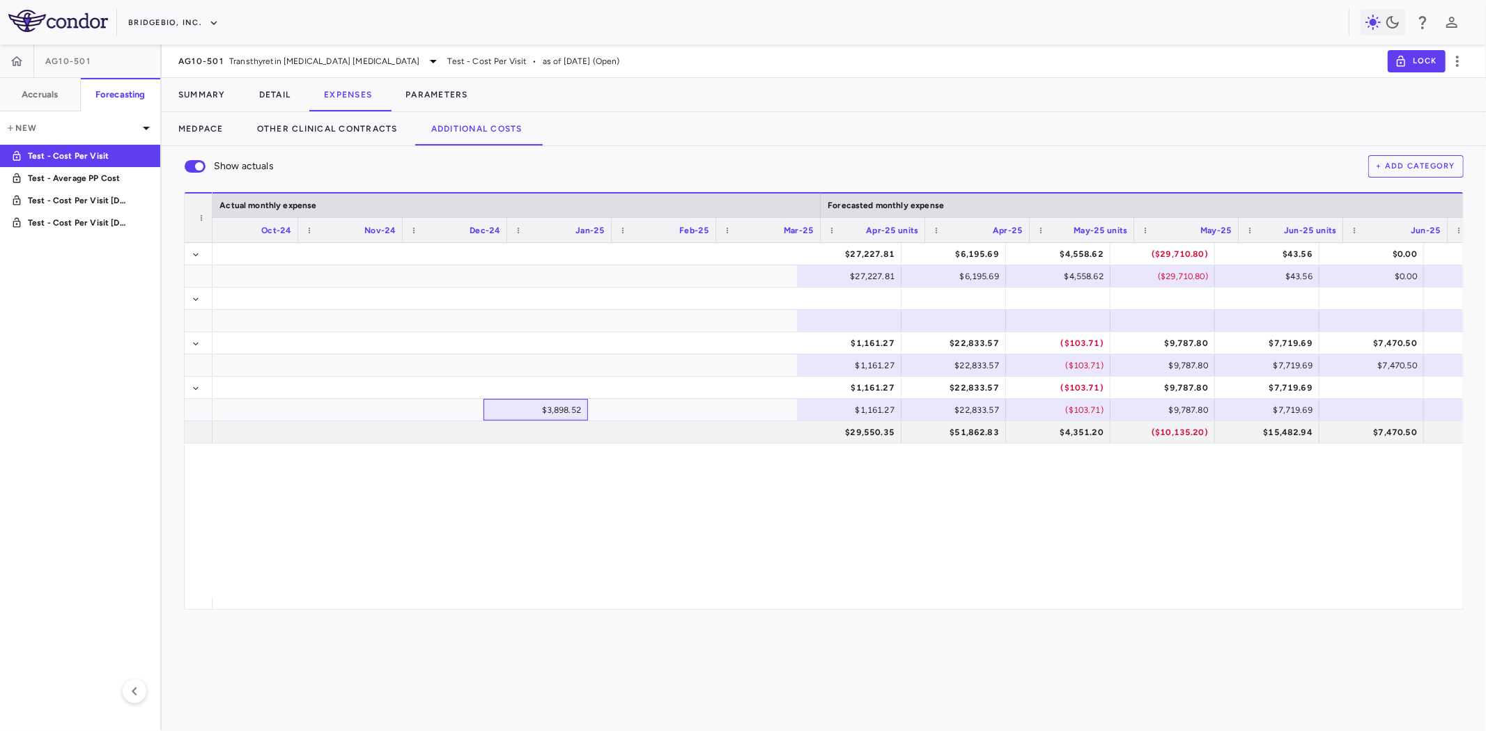
scroll to position [0, 3432]
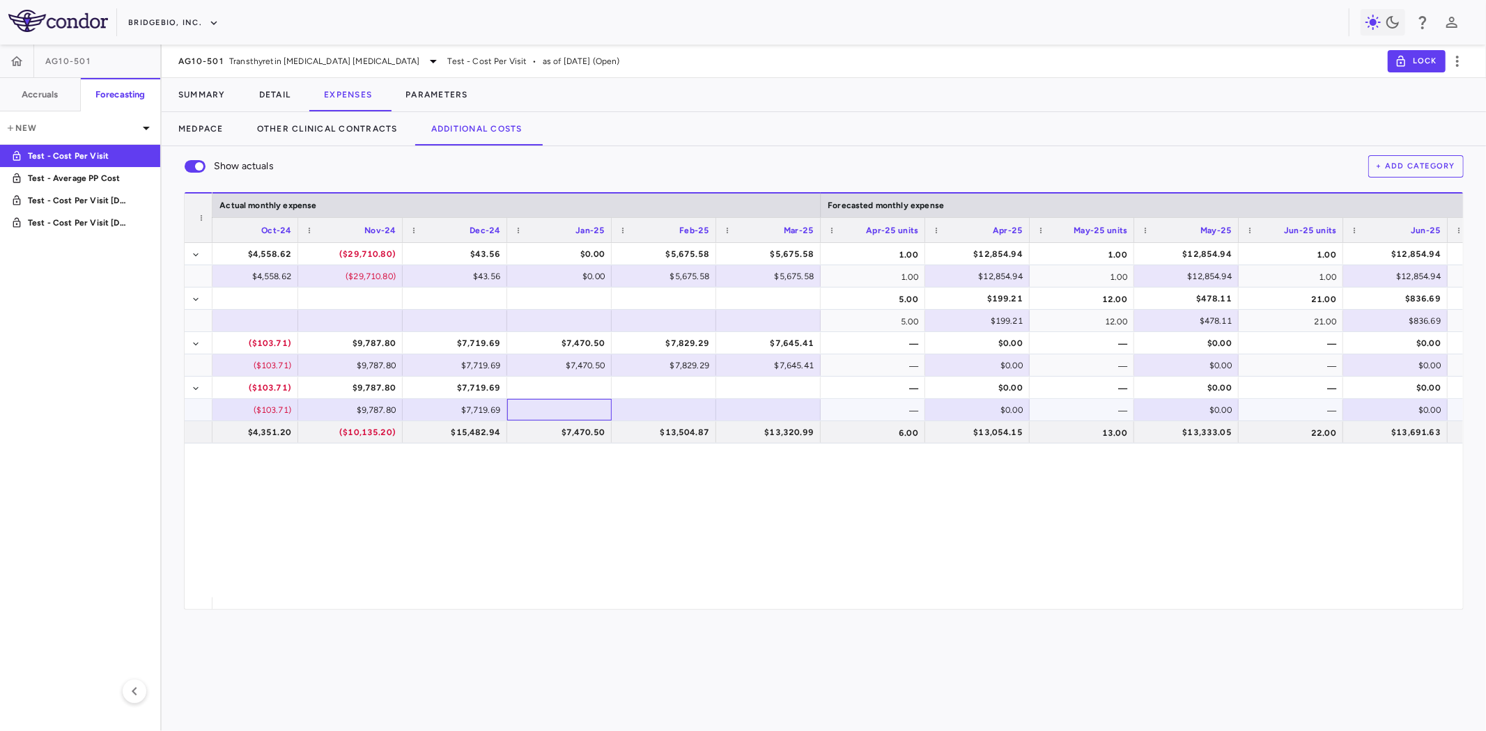
click at [546, 409] on div at bounding box center [559, 410] width 91 height 20
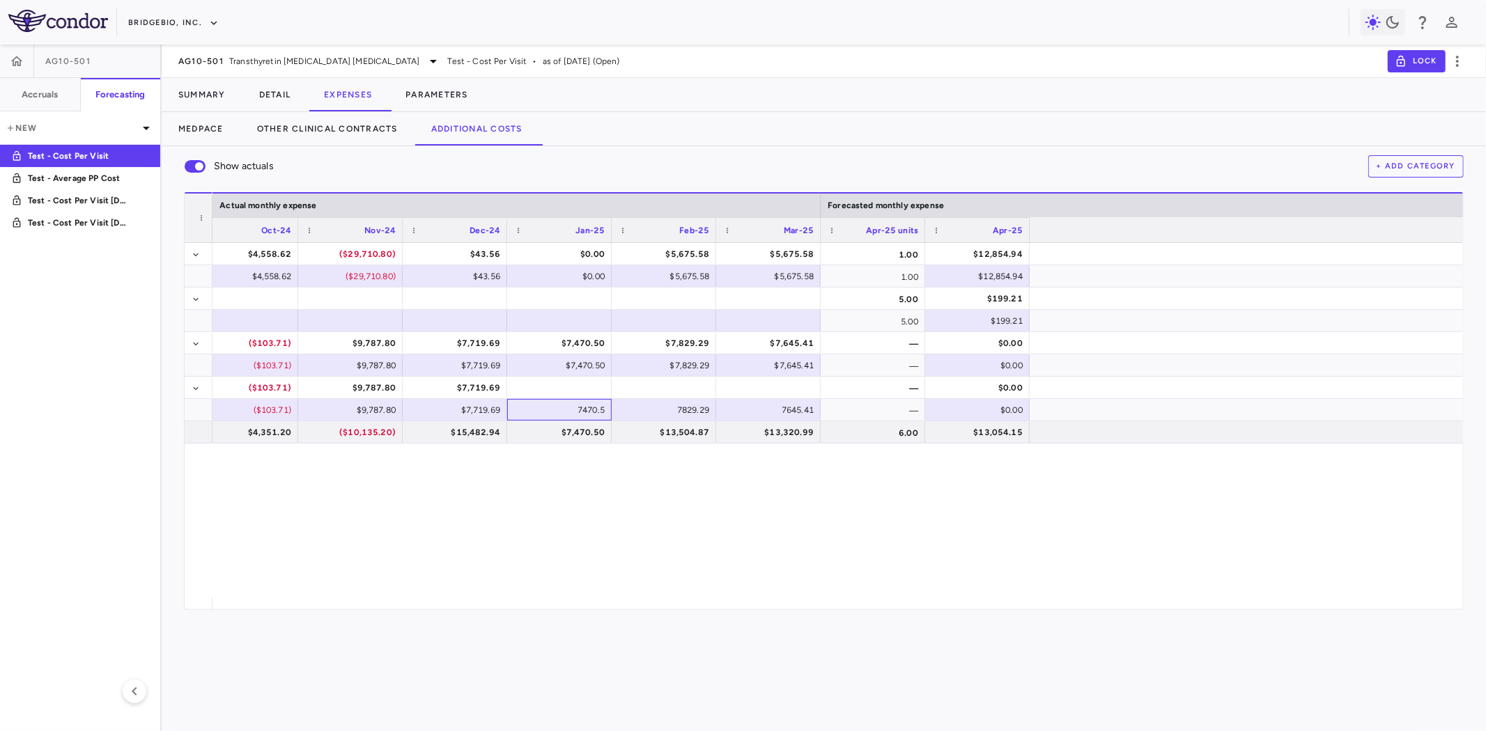
scroll to position [0, 2620]
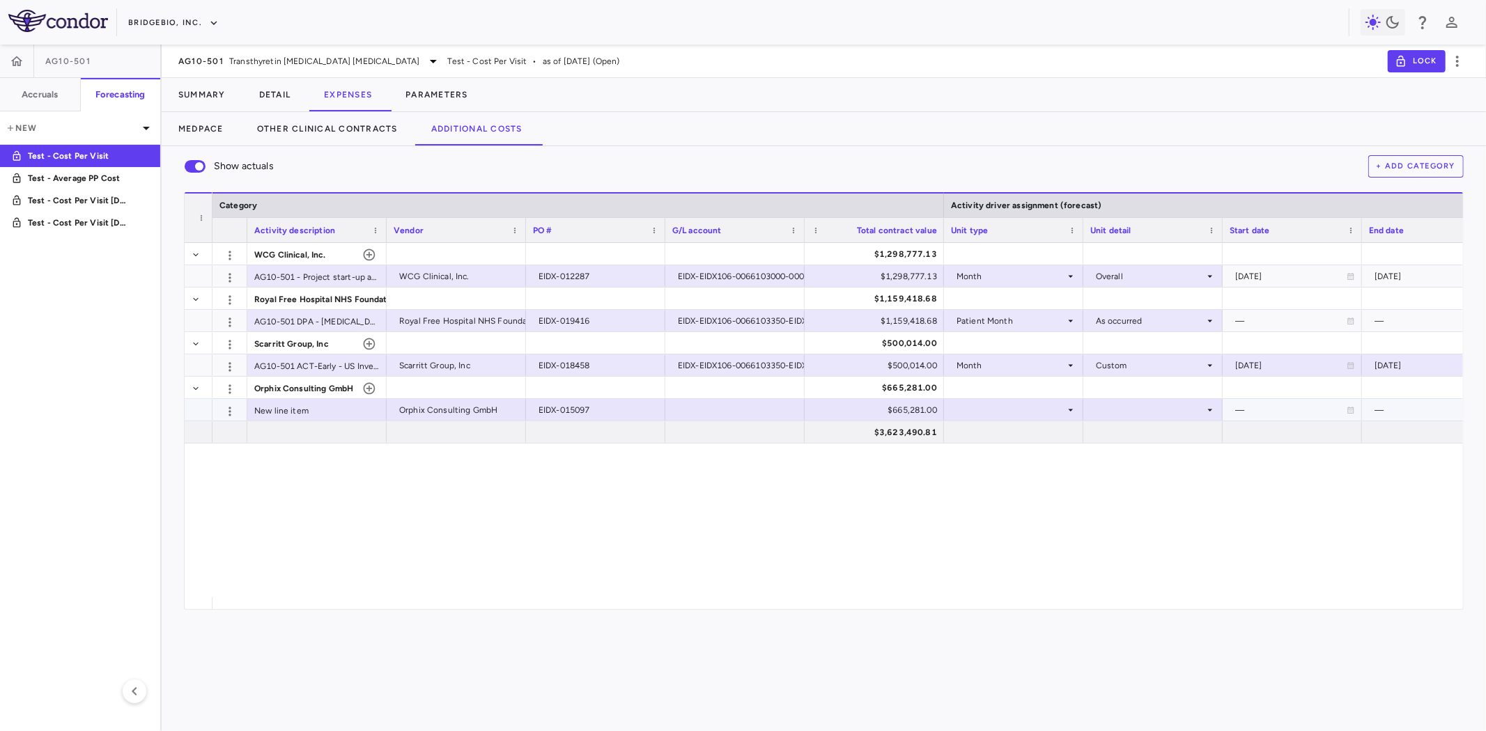
click at [722, 404] on div at bounding box center [734, 410] width 125 height 20
click at [293, 409] on div "New line item" at bounding box center [316, 410] width 139 height 22
click at [332, 436] on div at bounding box center [316, 432] width 139 height 22
click at [1431, 169] on button "+ Add Category" at bounding box center [1416, 166] width 96 height 22
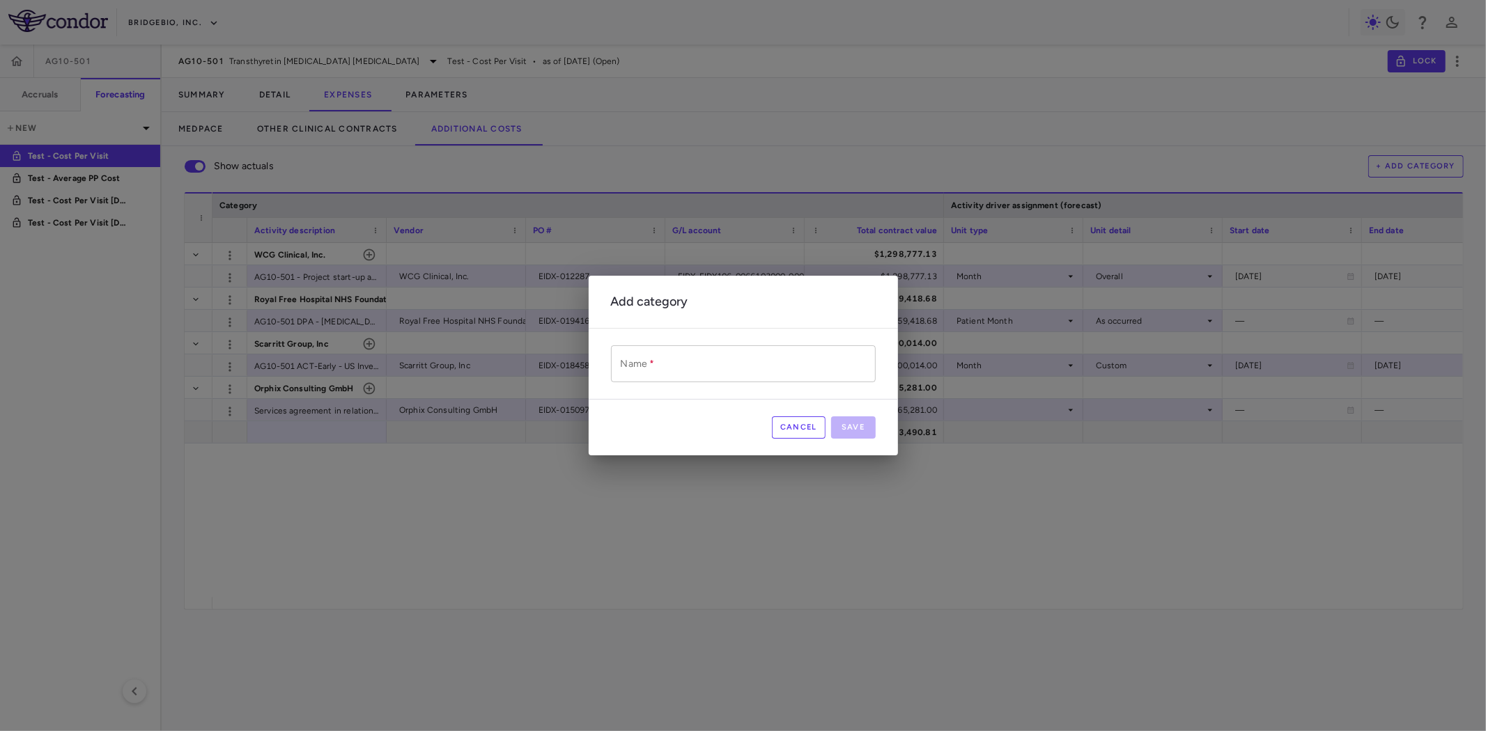
drag, startPoint x: 672, startPoint y: 365, endPoint x: 687, endPoint y: 366, distance: 15.4
click at [672, 365] on input "Name   *" at bounding box center [743, 363] width 265 height 37
paste input "**********"
type input "**********"
click at [851, 430] on button "Save" at bounding box center [853, 428] width 45 height 22
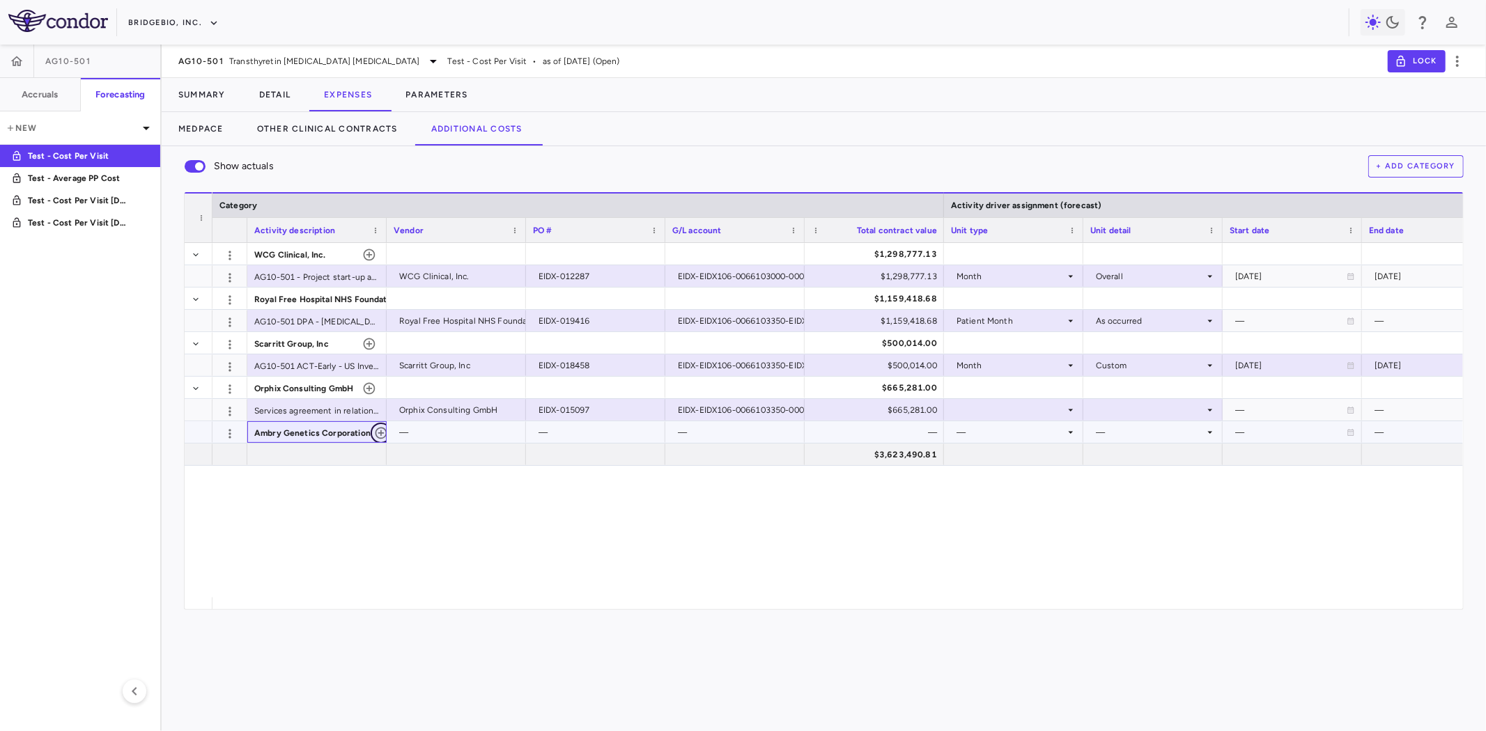
click at [375, 435] on icon "button" at bounding box center [381, 433] width 14 height 14
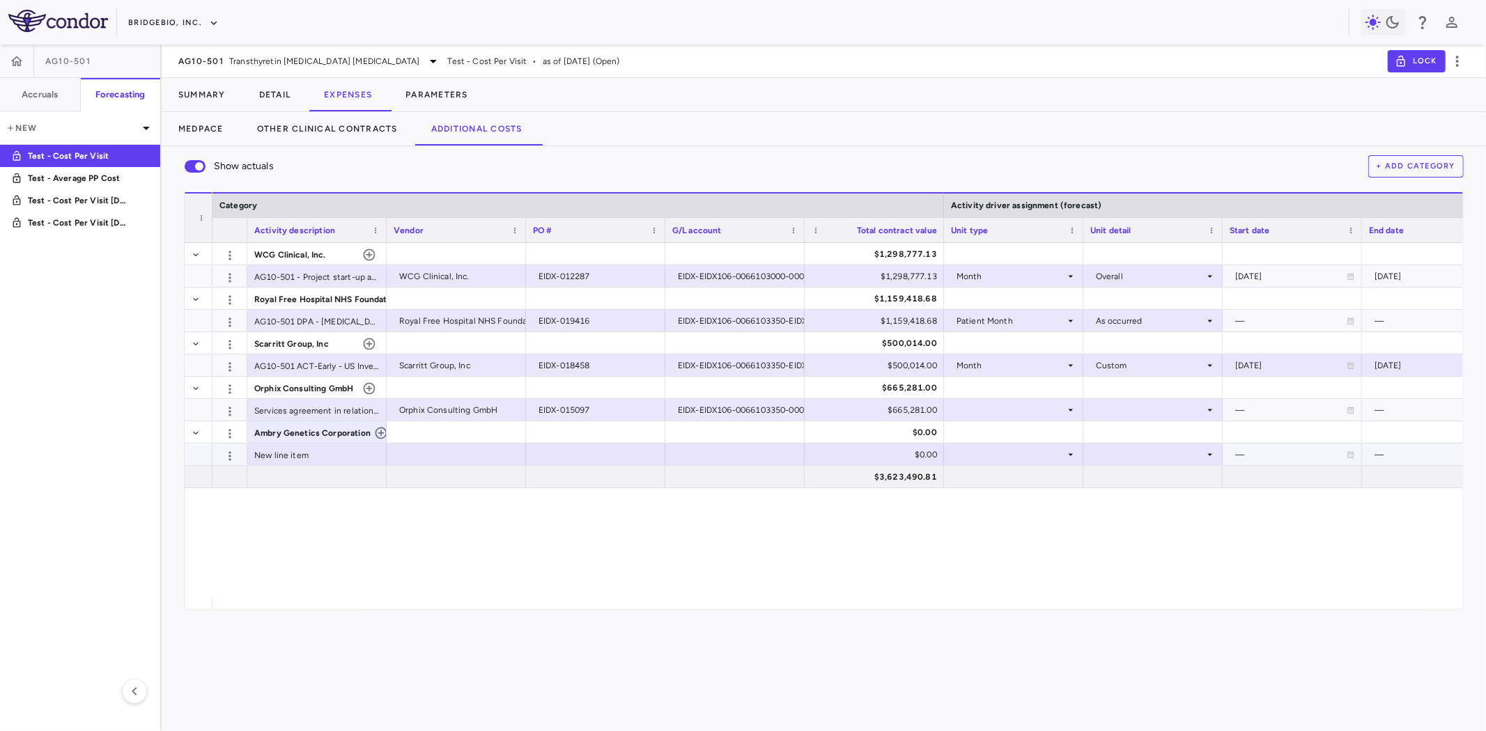
click at [497, 456] on div at bounding box center [456, 454] width 125 height 20
click at [568, 453] on div at bounding box center [595, 454] width 125 height 20
click at [889, 460] on div "$0.00" at bounding box center [877, 455] width 120 height 22
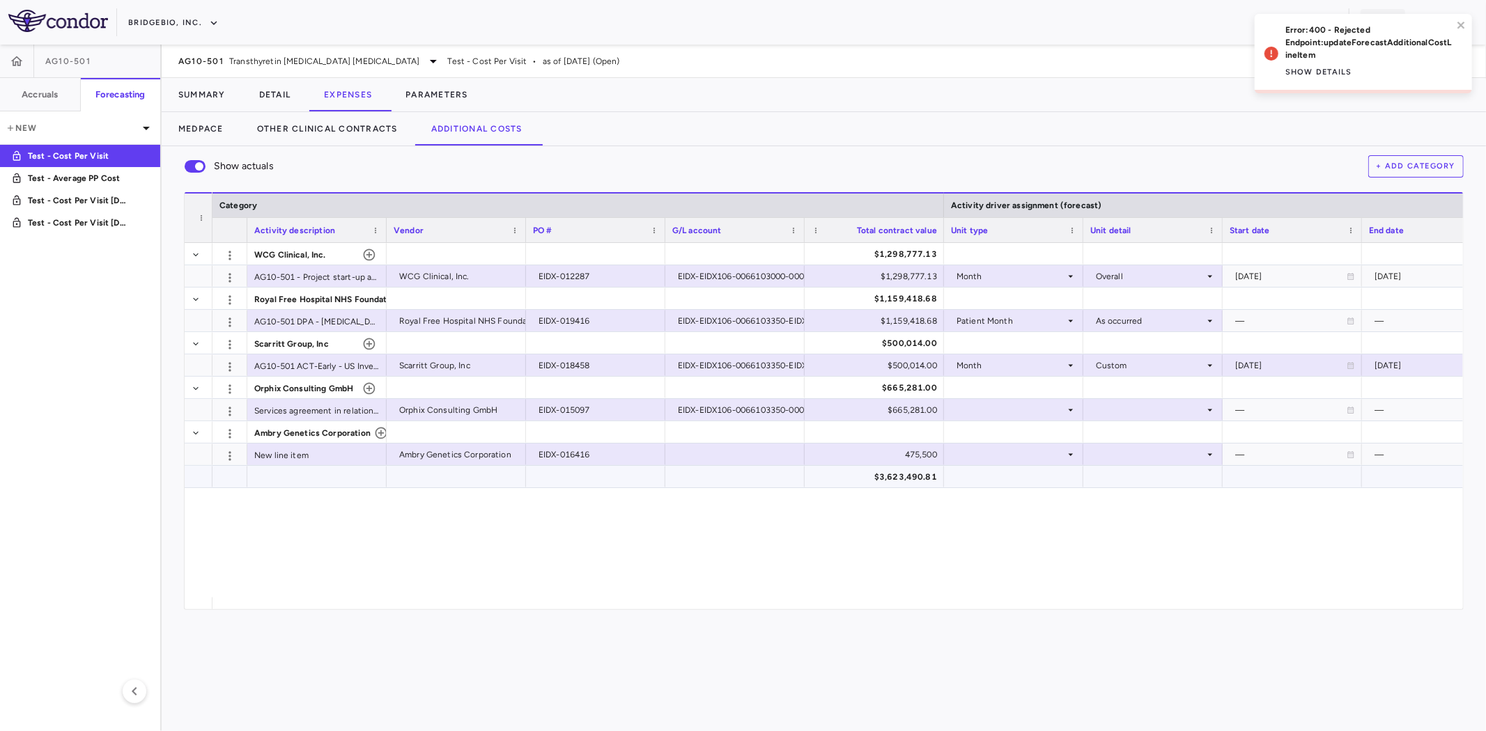
click at [733, 479] on div at bounding box center [734, 477] width 125 height 20
click at [860, 456] on div "475,500" at bounding box center [877, 455] width 120 height 22
type input "******"
click at [889, 425] on div at bounding box center [873, 432] width 125 height 20
click at [855, 461] on div "$0.00" at bounding box center [877, 455] width 120 height 22
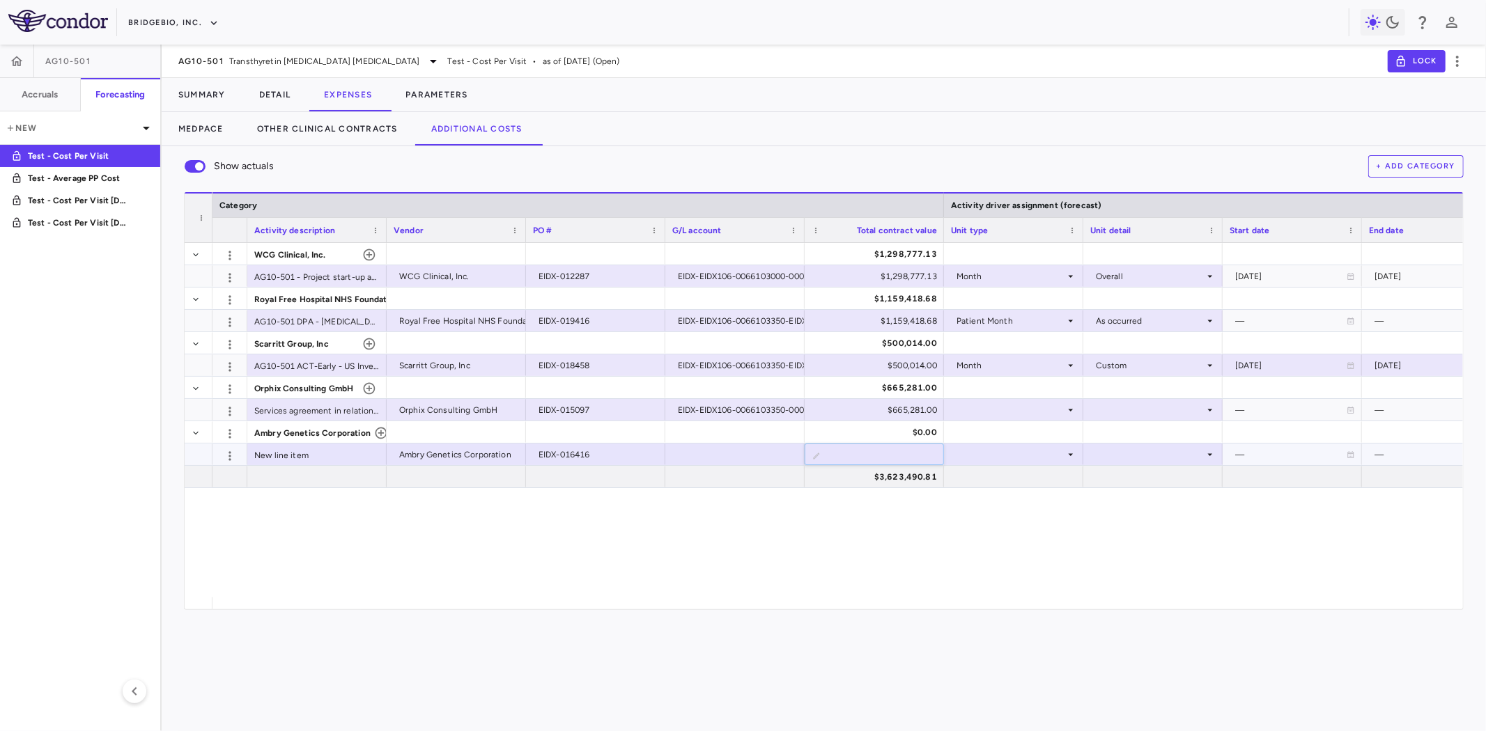
type input "*******"
click at [713, 472] on div at bounding box center [734, 477] width 125 height 20
click at [284, 453] on div "New line item" at bounding box center [316, 455] width 139 height 22
click at [720, 461] on div at bounding box center [734, 454] width 125 height 20
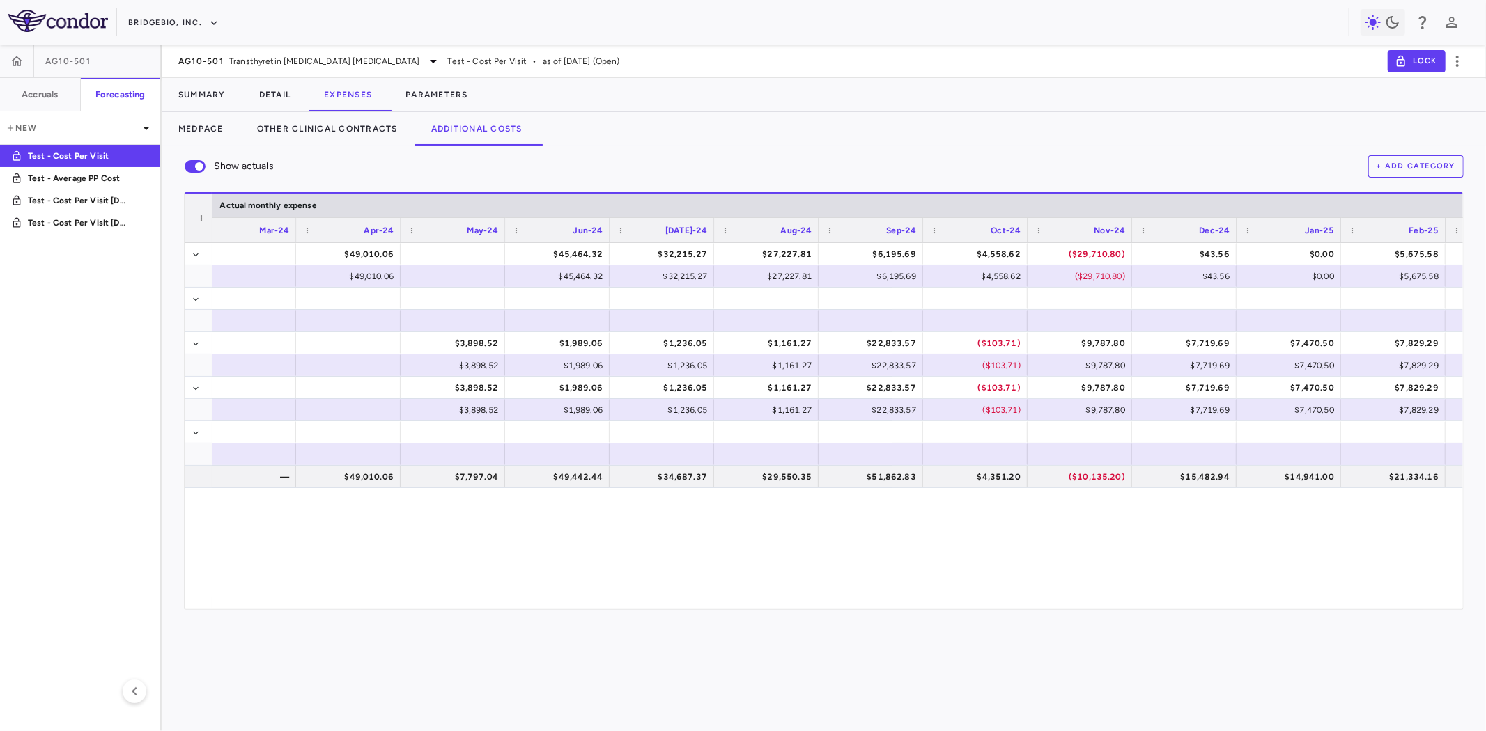
scroll to position [0, 2670]
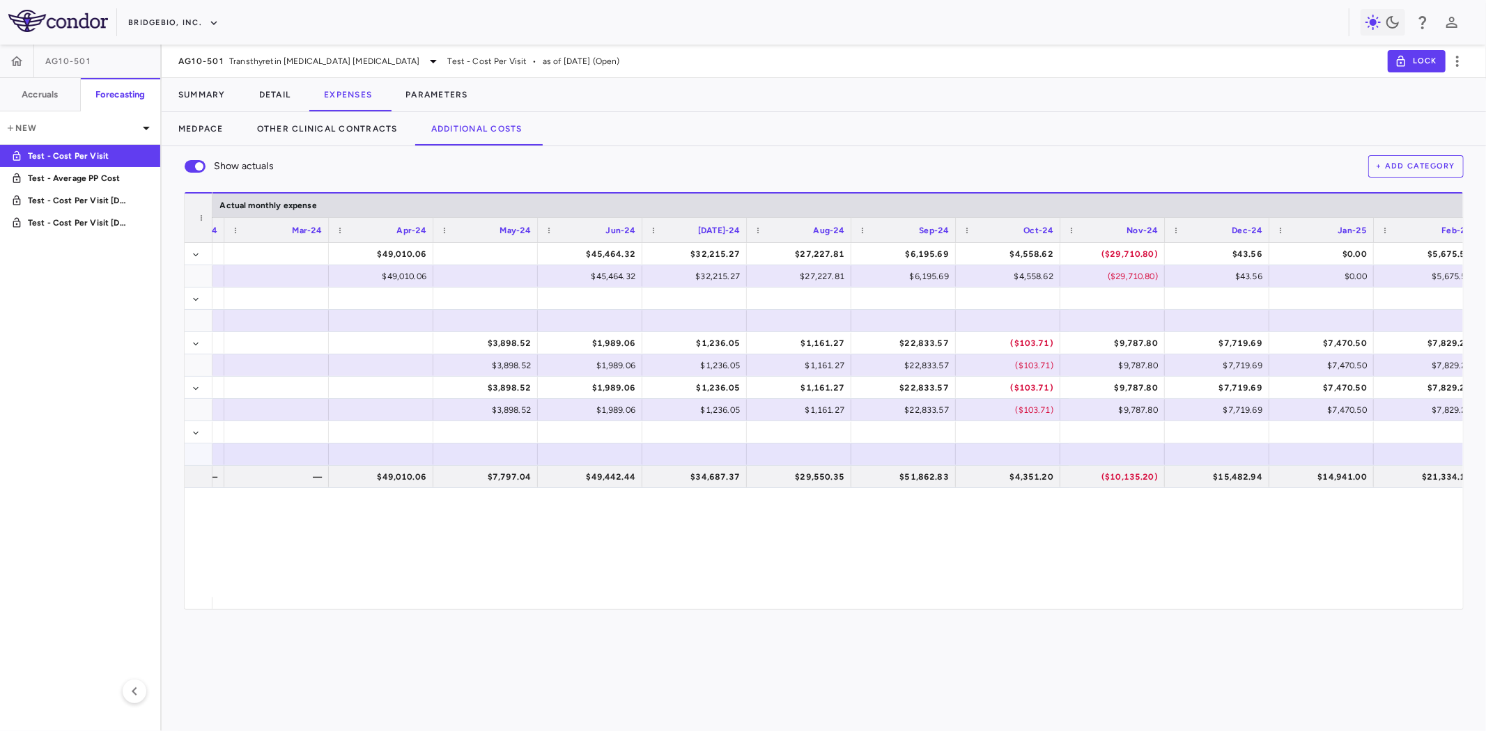
click at [763, 449] on div at bounding box center [799, 454] width 91 height 20
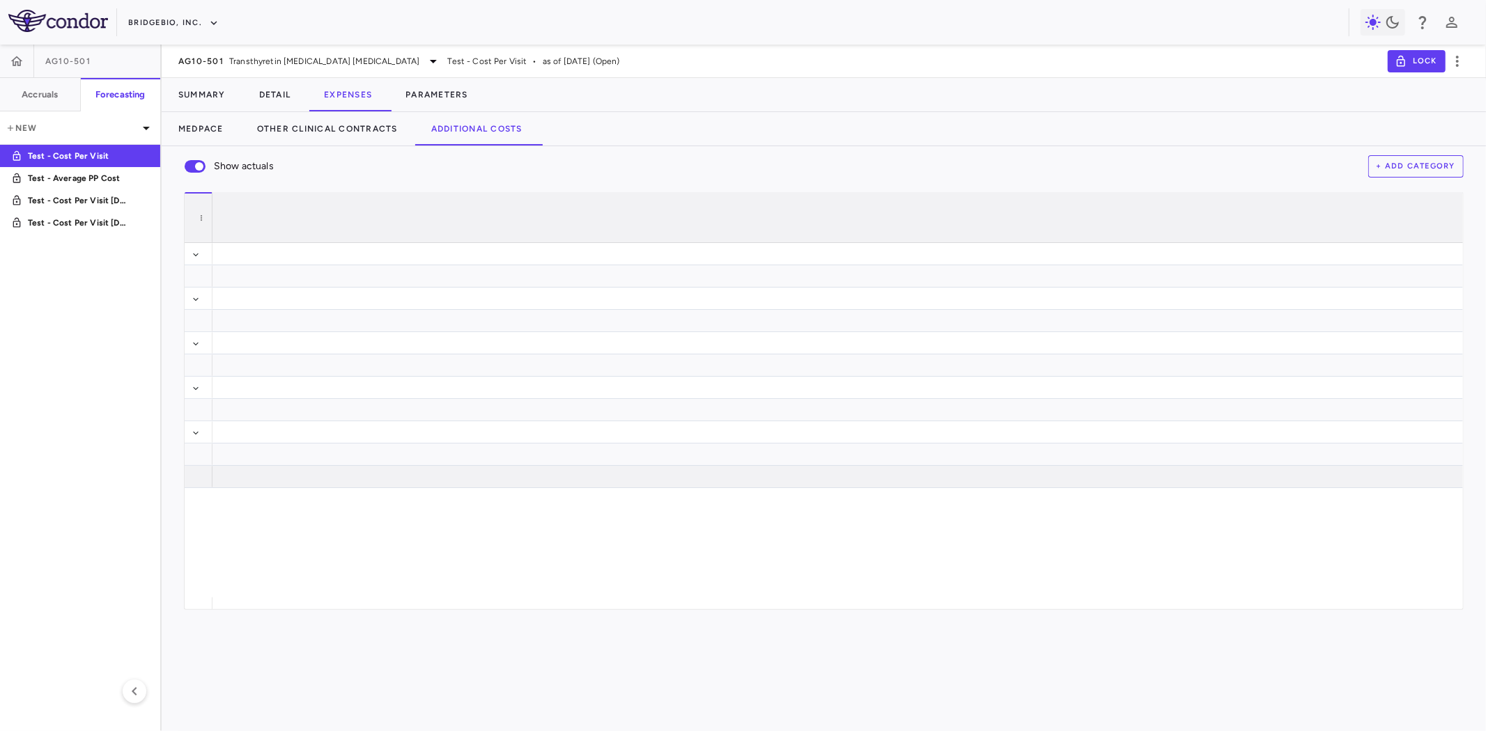
scroll to position [0, 2553]
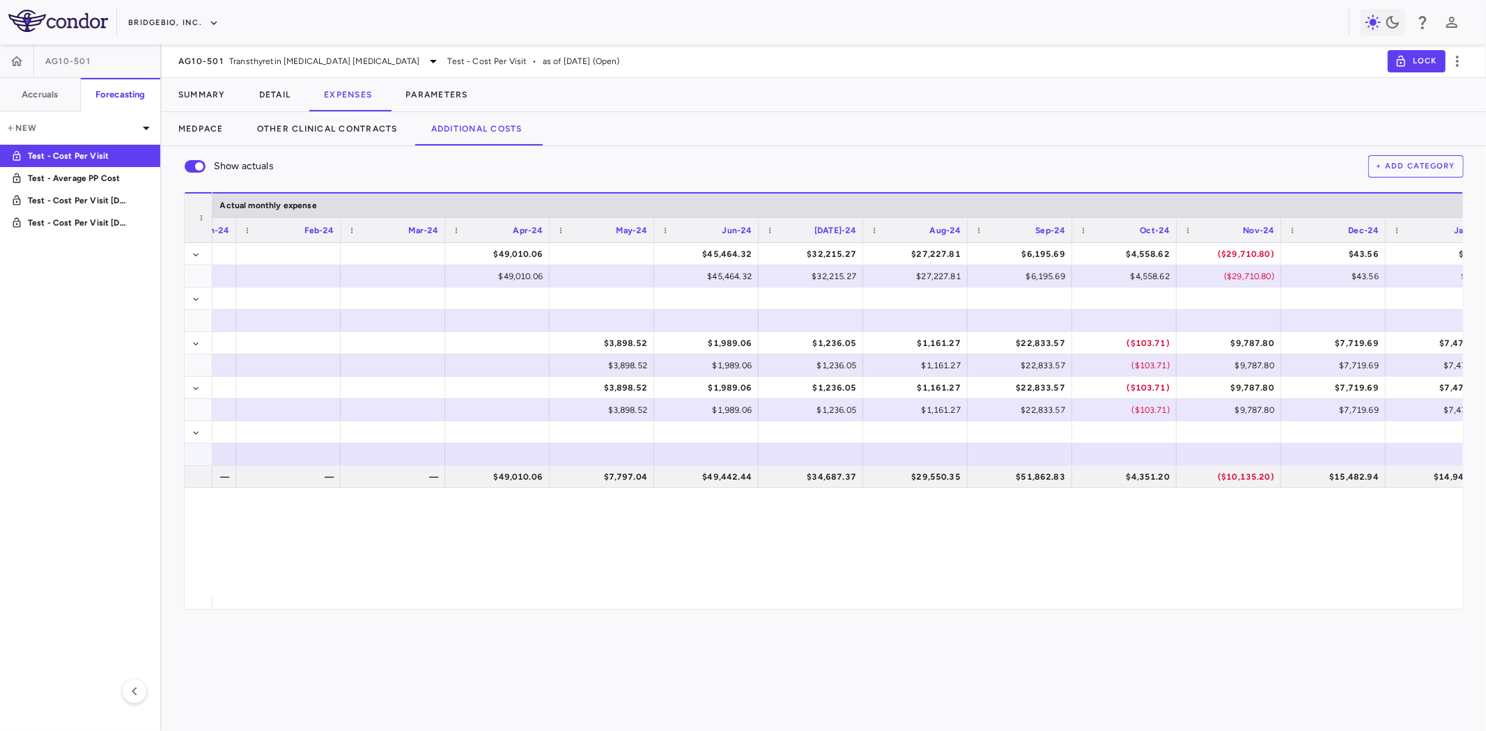
click at [904, 457] on div at bounding box center [915, 454] width 91 height 20
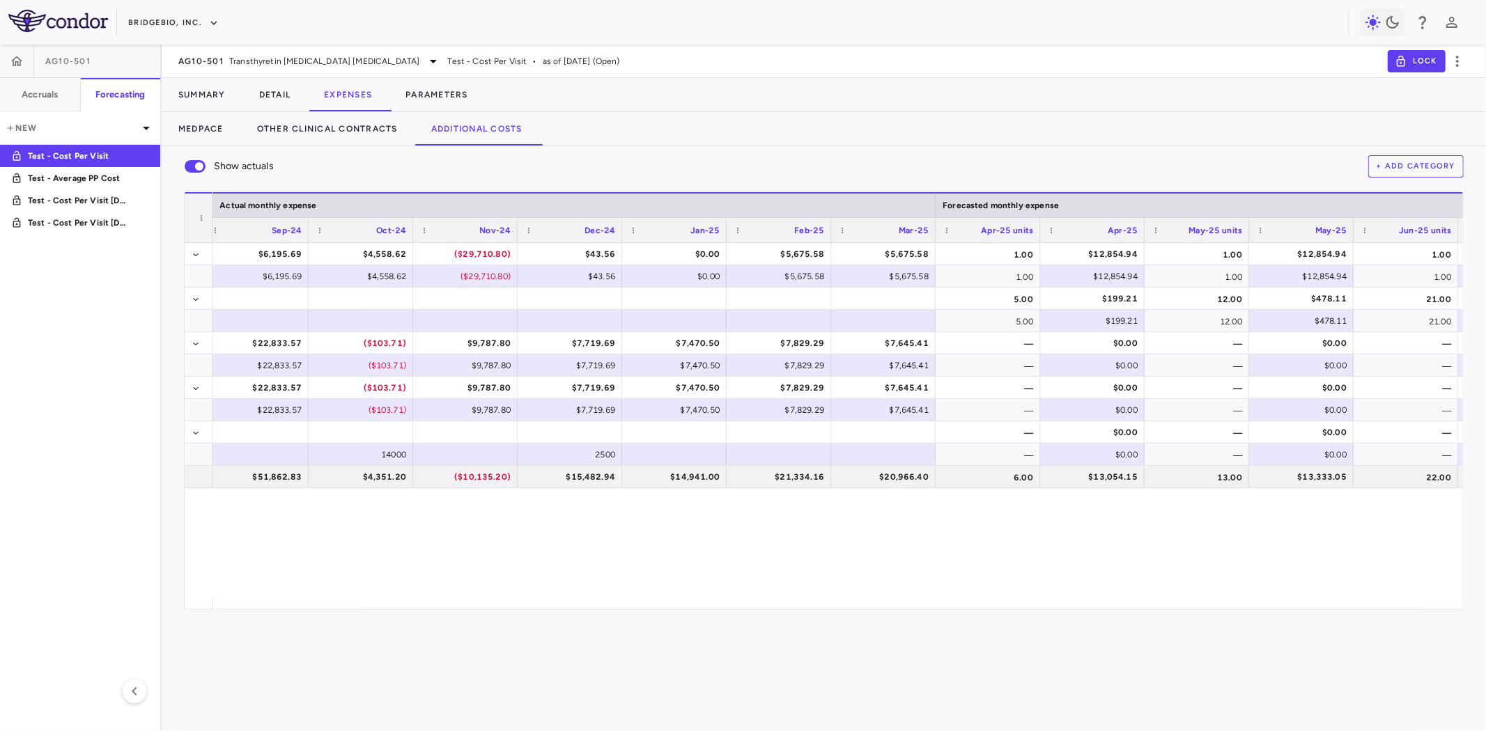
scroll to position [0, 3166]
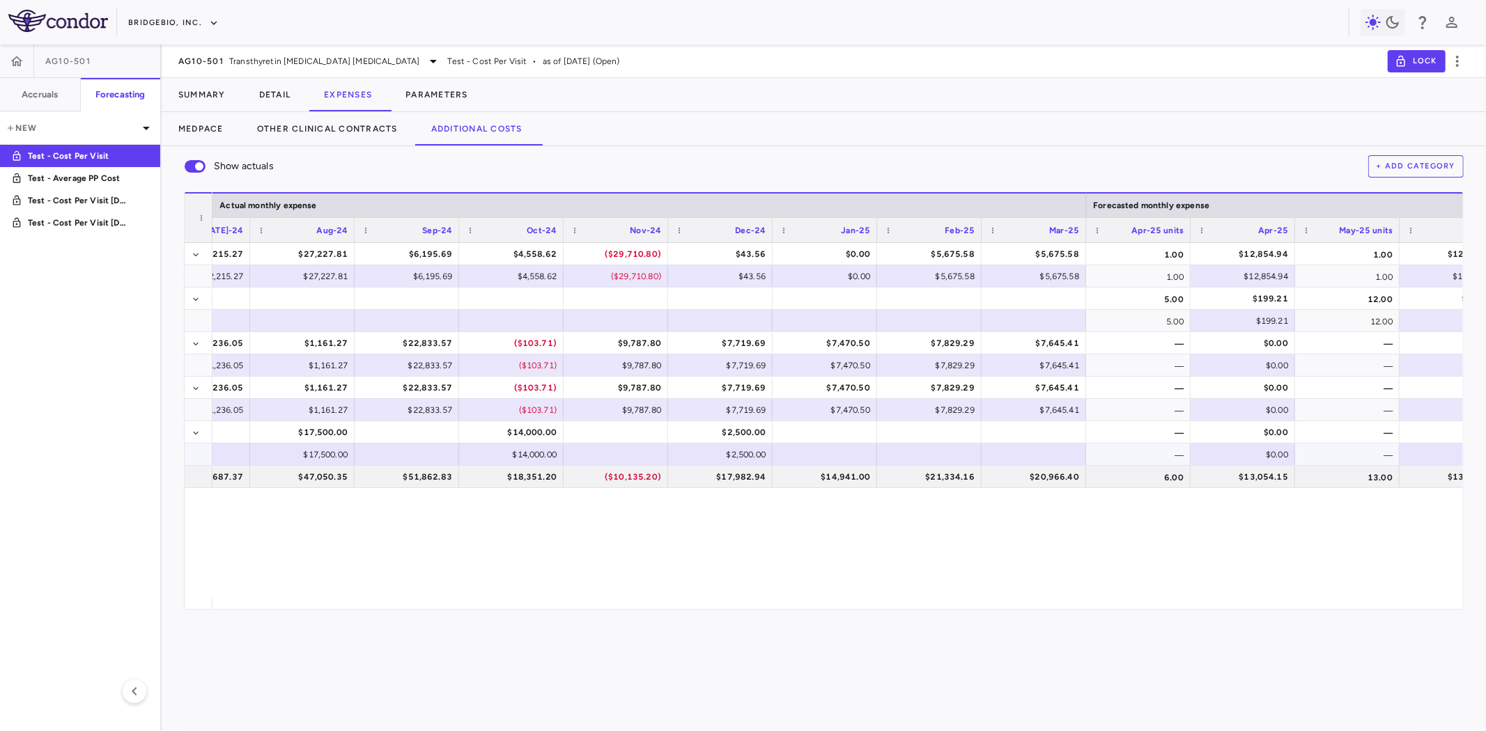
click at [810, 458] on div at bounding box center [824, 454] width 91 height 20
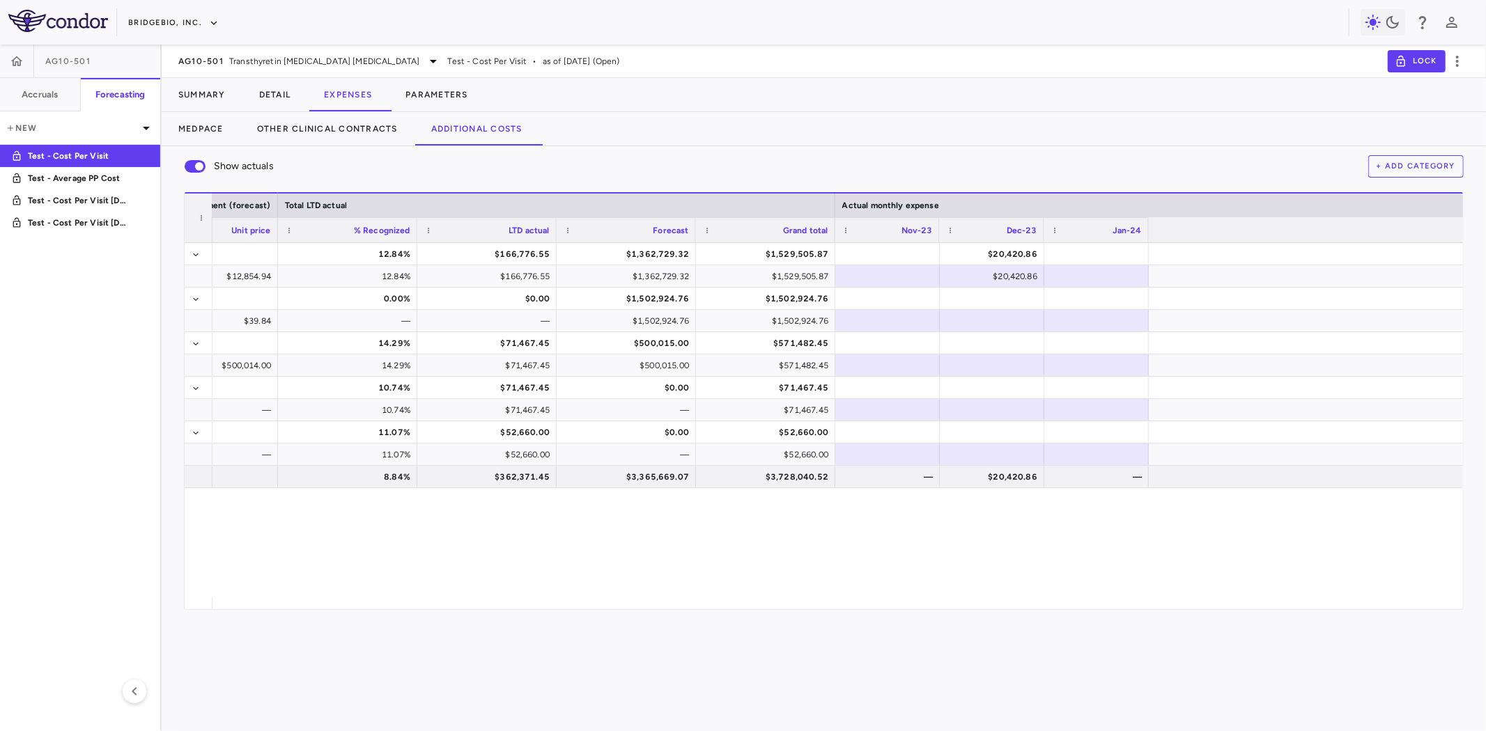
scroll to position [0, 0]
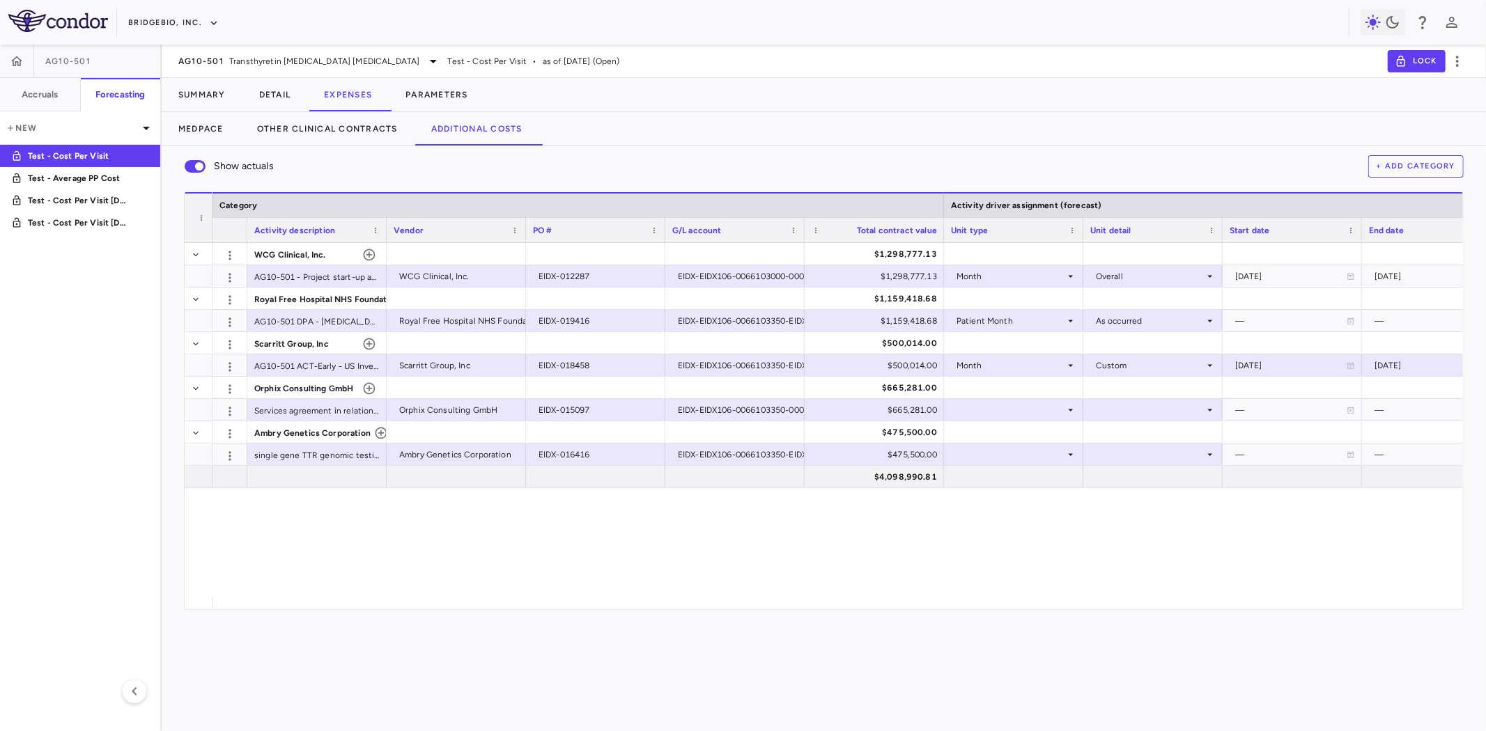
click at [942, 221] on div at bounding box center [943, 230] width 6 height 24
click at [942, 220] on div at bounding box center [943, 230] width 6 height 24
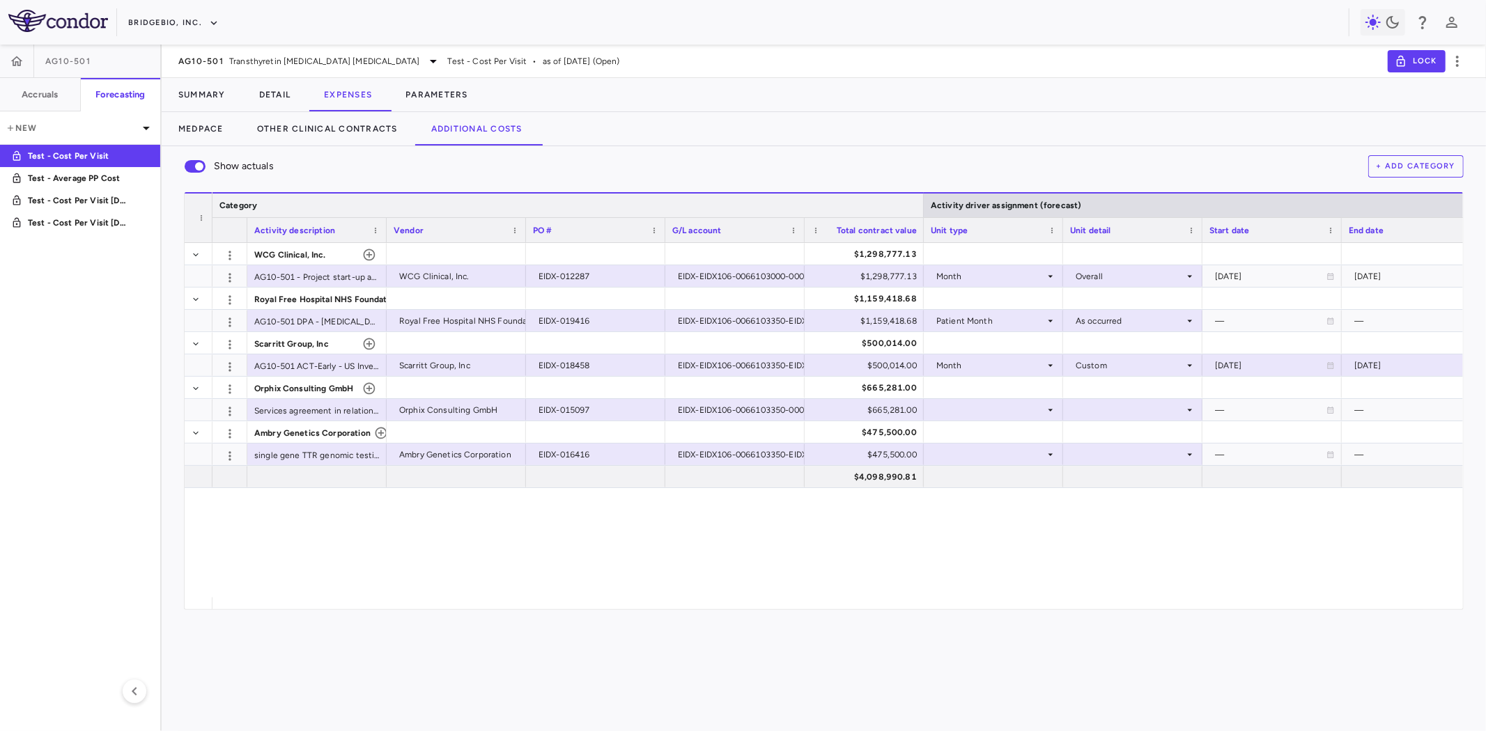
click at [921, 201] on div at bounding box center [923, 206] width 6 height 24
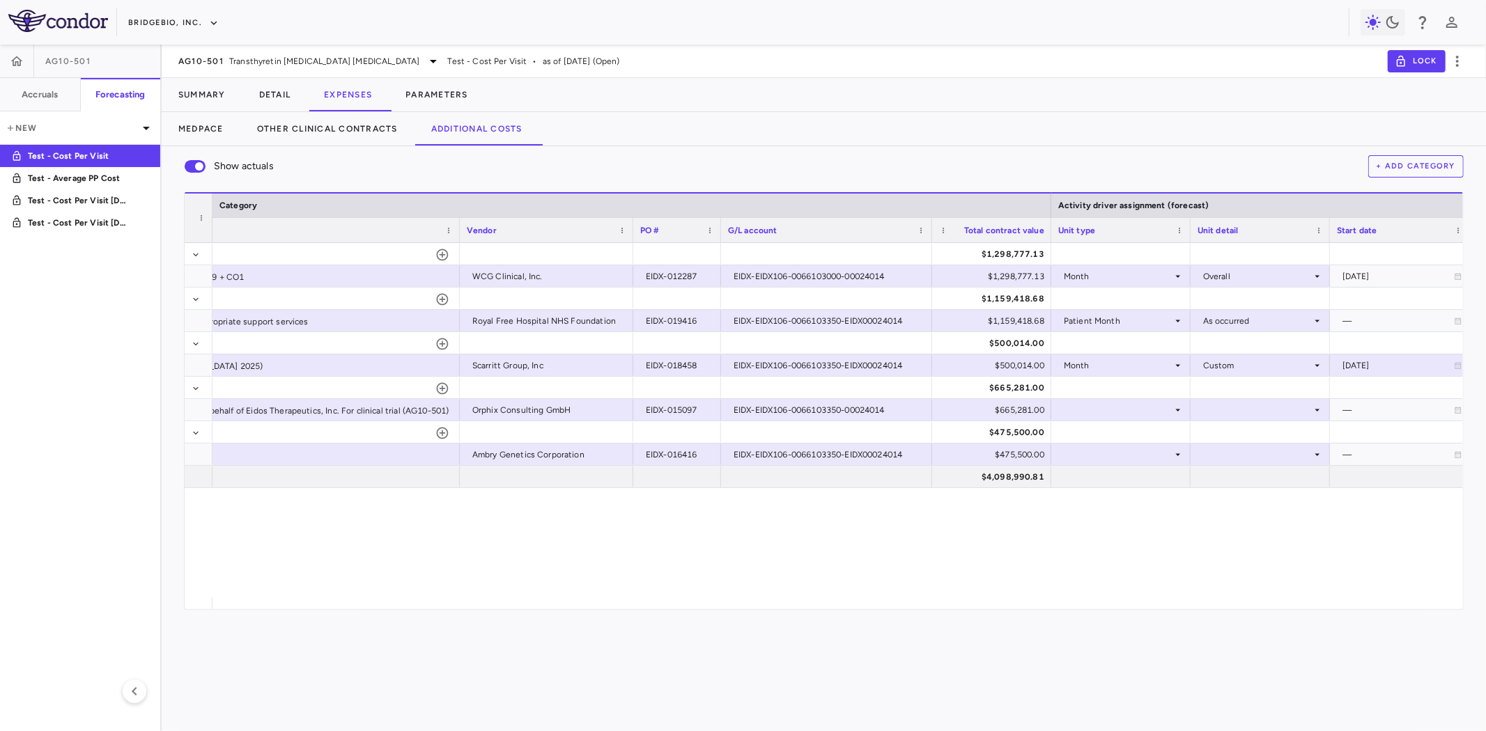
scroll to position [0, 1012]
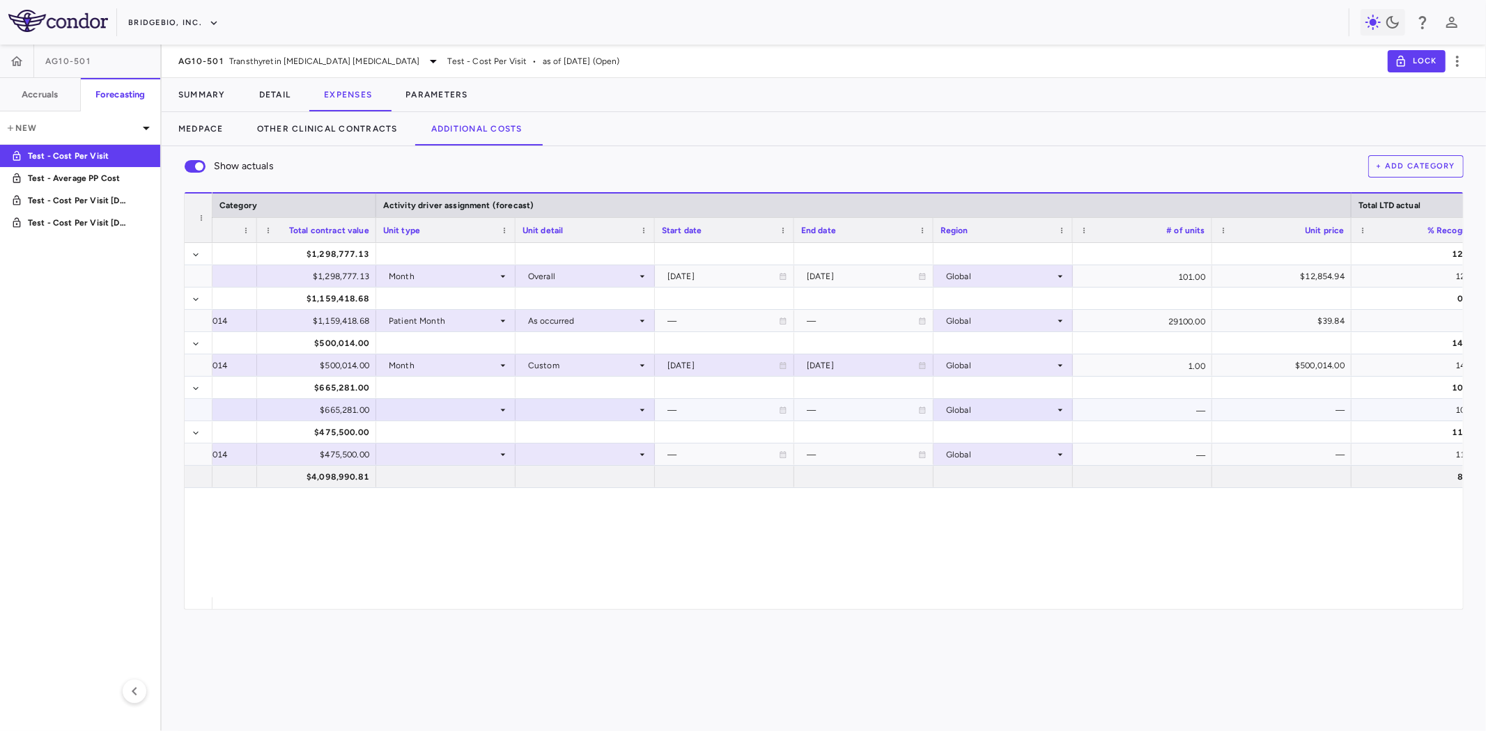
click at [453, 400] on div at bounding box center [445, 410] width 125 height 20
click at [433, 509] on li "Month" at bounding box center [446, 519] width 138 height 21
click at [561, 412] on div at bounding box center [584, 410] width 125 height 20
click at [573, 555] on div "Overall" at bounding box center [561, 561] width 35 height 13
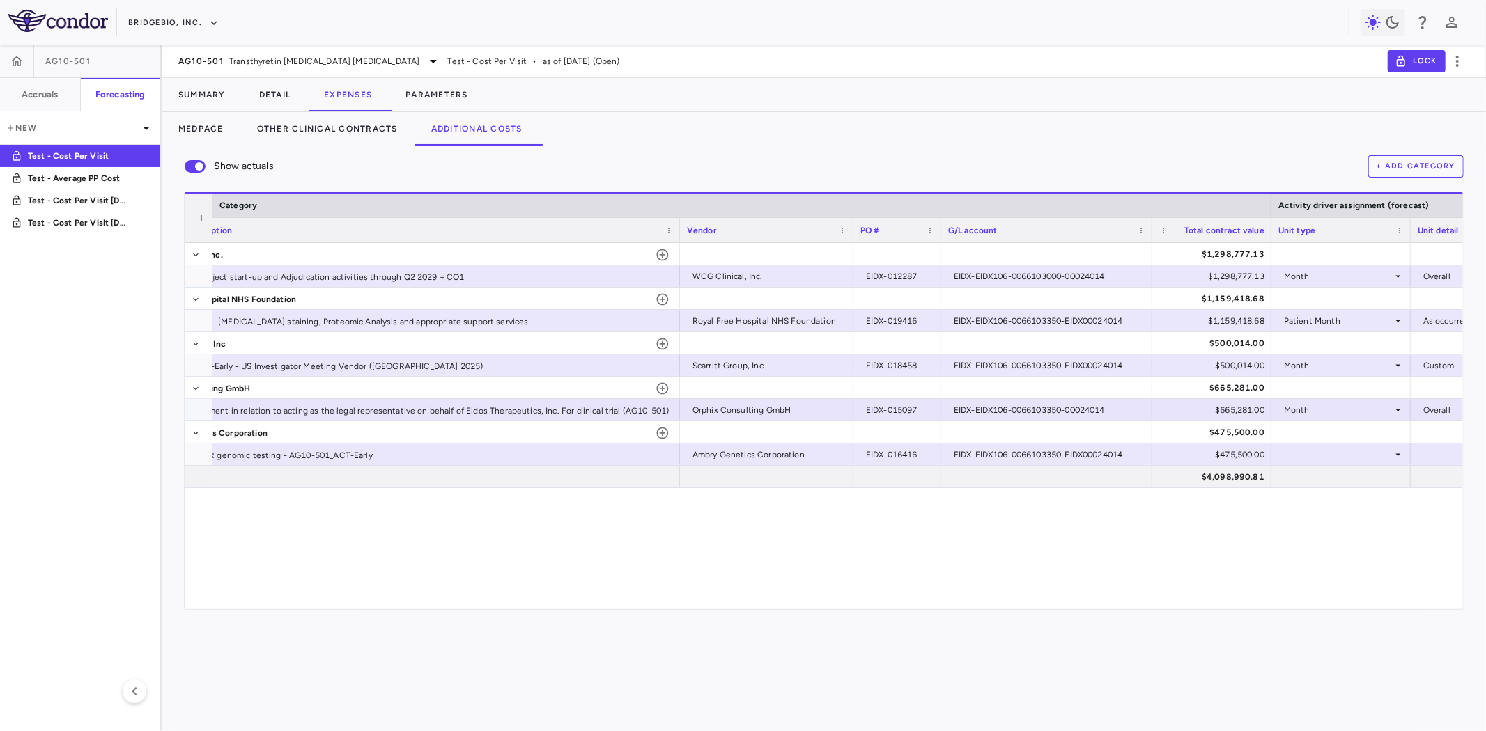
scroll to position [0, 658]
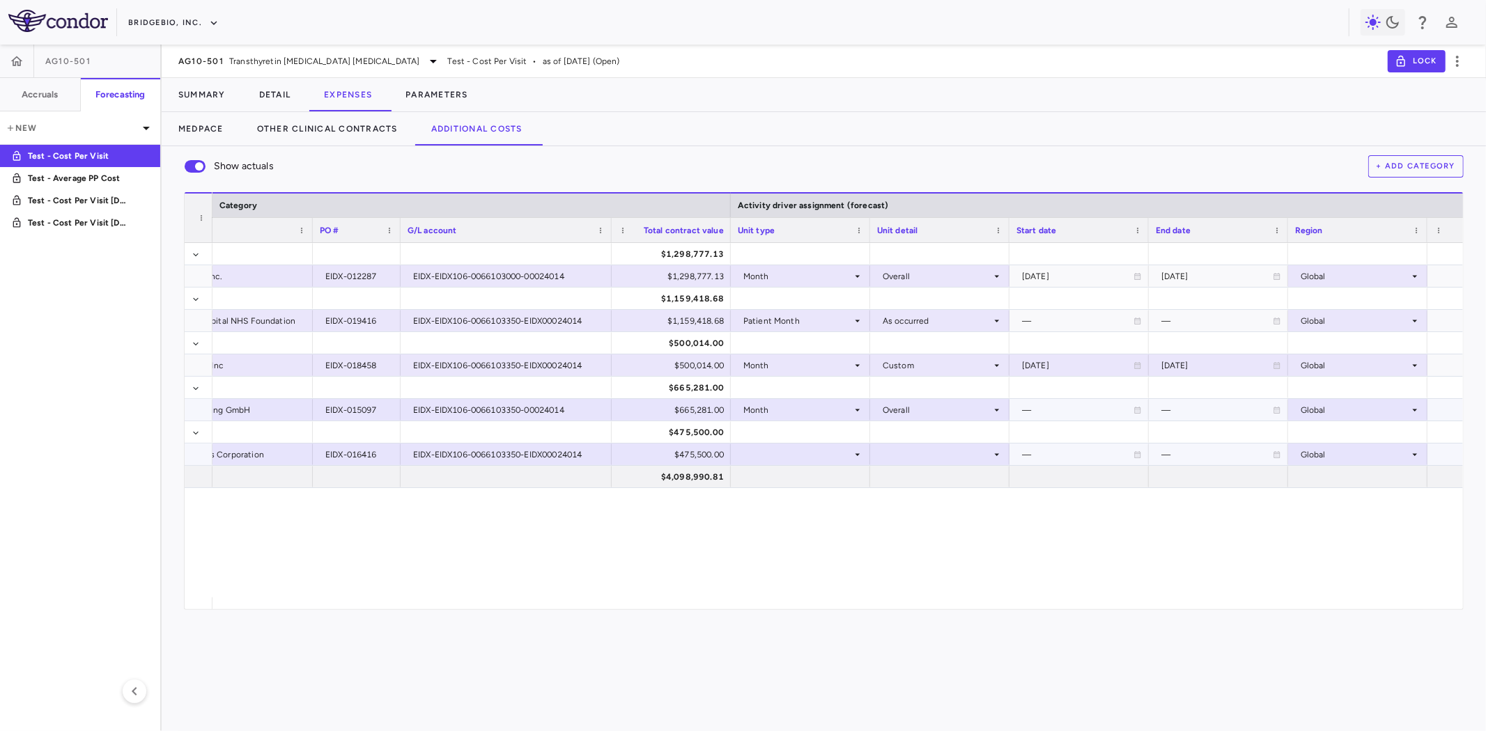
click at [773, 451] on div at bounding box center [800, 454] width 125 height 20
click at [778, 558] on div "Month" at bounding box center [775, 564] width 33 height 13
click at [920, 453] on div at bounding box center [939, 454] width 125 height 20
click at [813, 457] on div at bounding box center [743, 365] width 1486 height 731
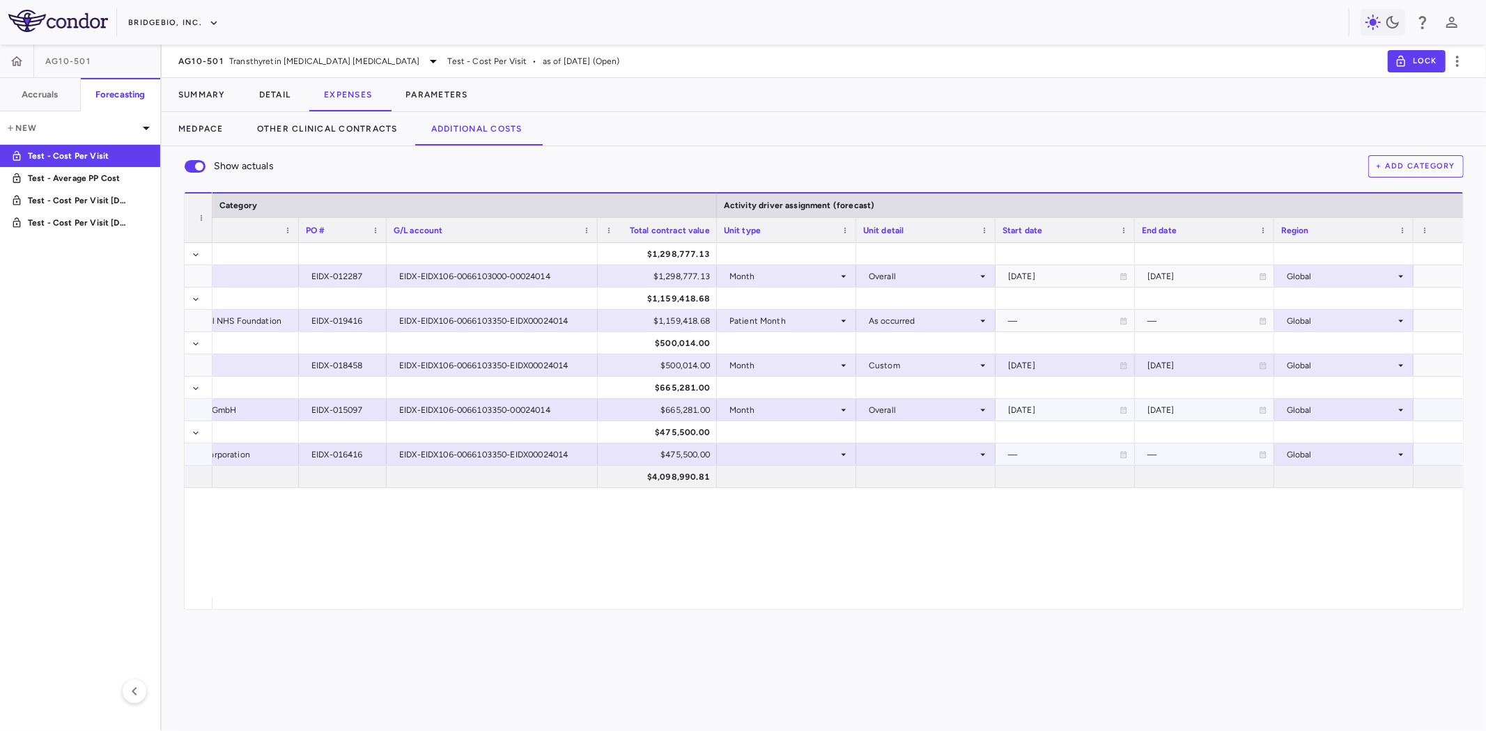
click at [777, 458] on div at bounding box center [786, 454] width 125 height 20
click at [785, 500] on div "Patient Month" at bounding box center [777, 501] width 65 height 13
click at [900, 460] on div at bounding box center [925, 454] width 125 height 20
click at [901, 481] on div "As occurred" at bounding box center [913, 480] width 56 height 13
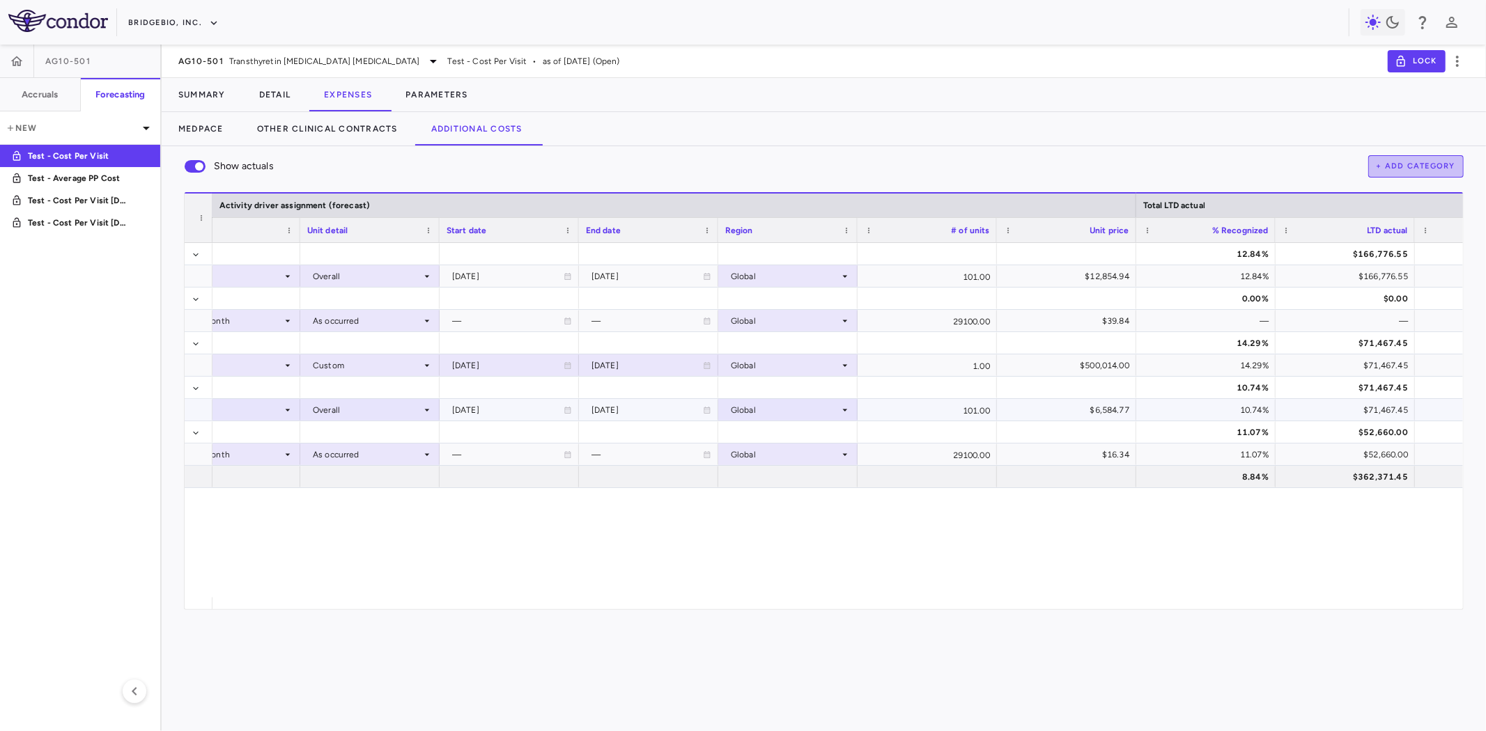
click at [1400, 164] on button "+ Add Category" at bounding box center [1416, 166] width 96 height 22
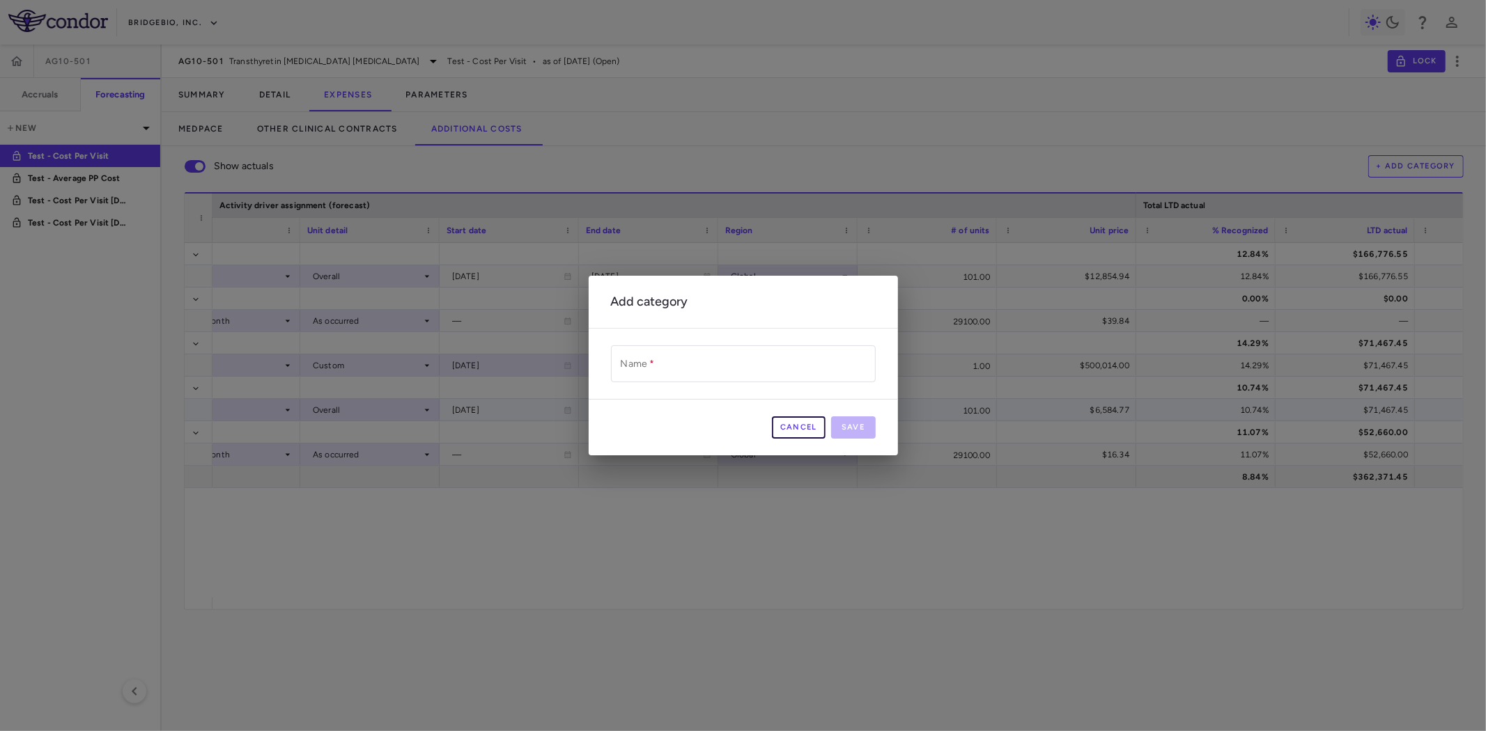
drag, startPoint x: 807, startPoint y: 430, endPoint x: 542, endPoint y: 429, distance: 264.7
click at [807, 430] on button "Cancel" at bounding box center [799, 428] width 54 height 22
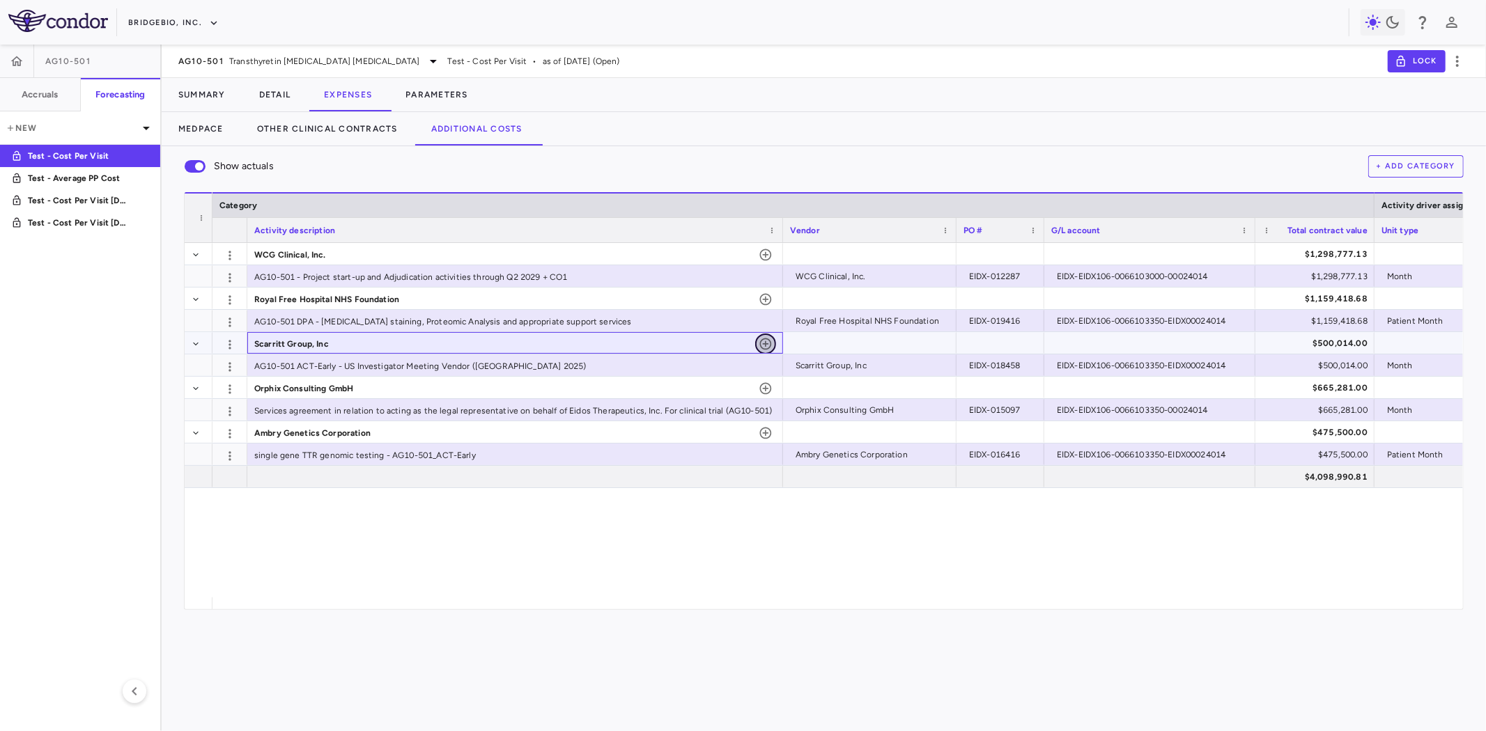
click at [766, 343] on icon "button" at bounding box center [766, 344] width 14 height 14
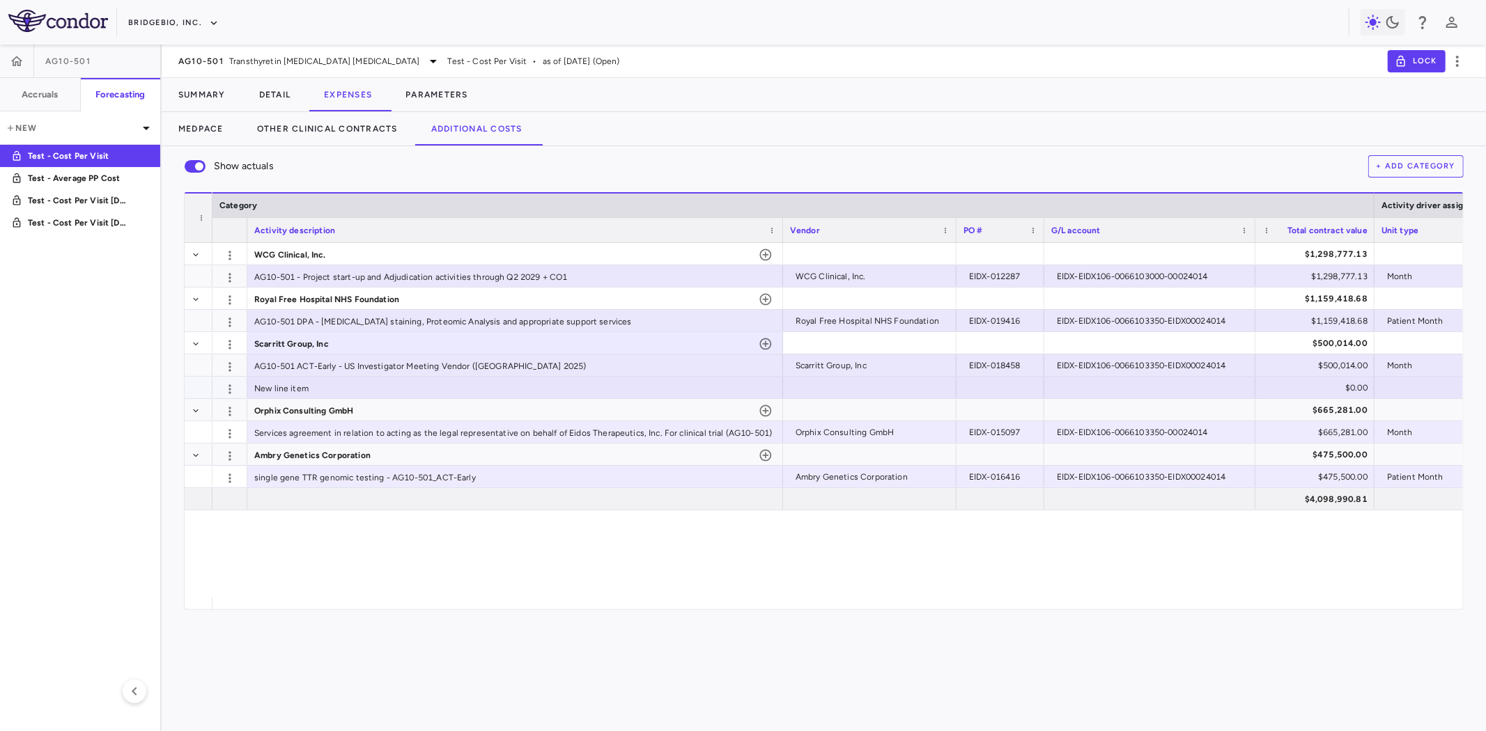
click at [978, 385] on div at bounding box center [1000, 388] width 74 height 20
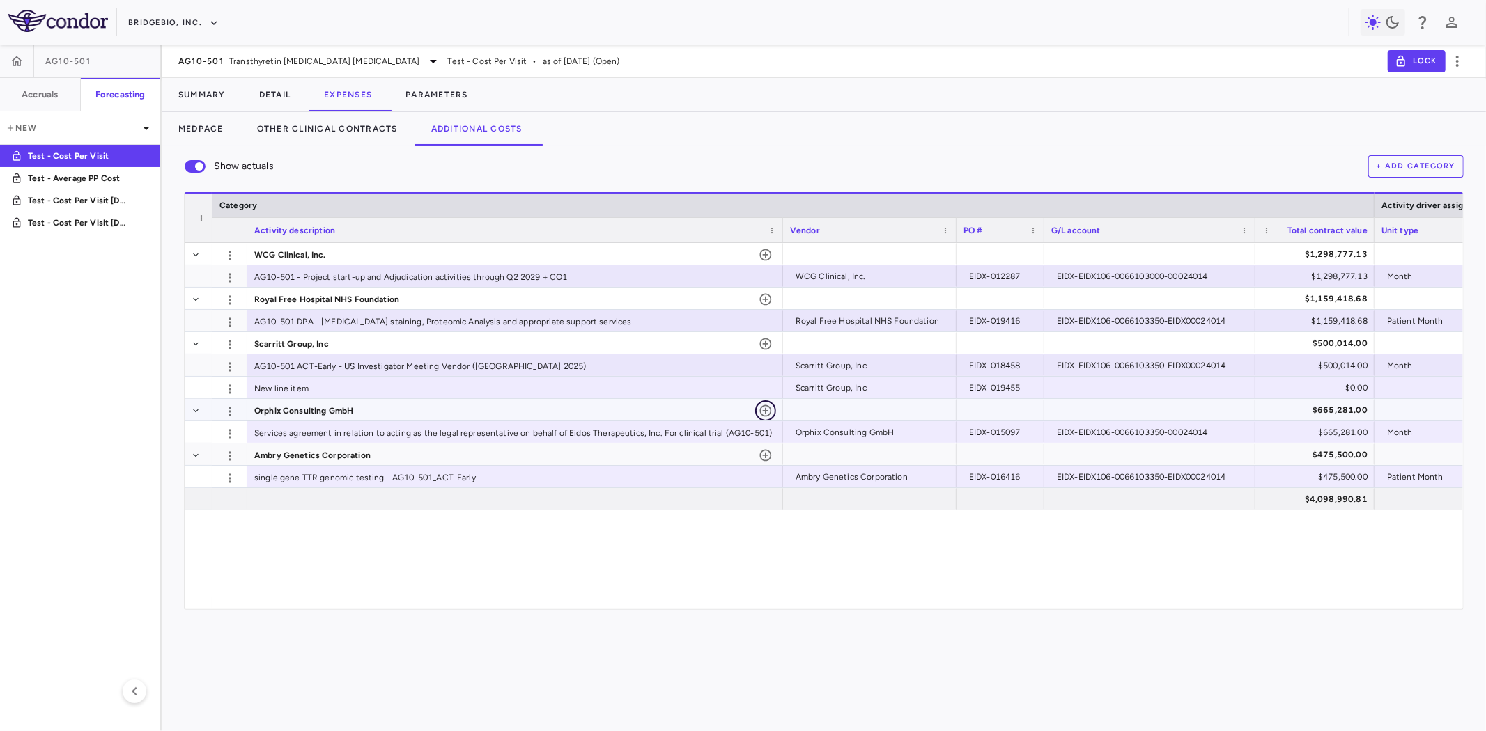
click at [767, 414] on icon "button" at bounding box center [766, 411] width 14 height 14
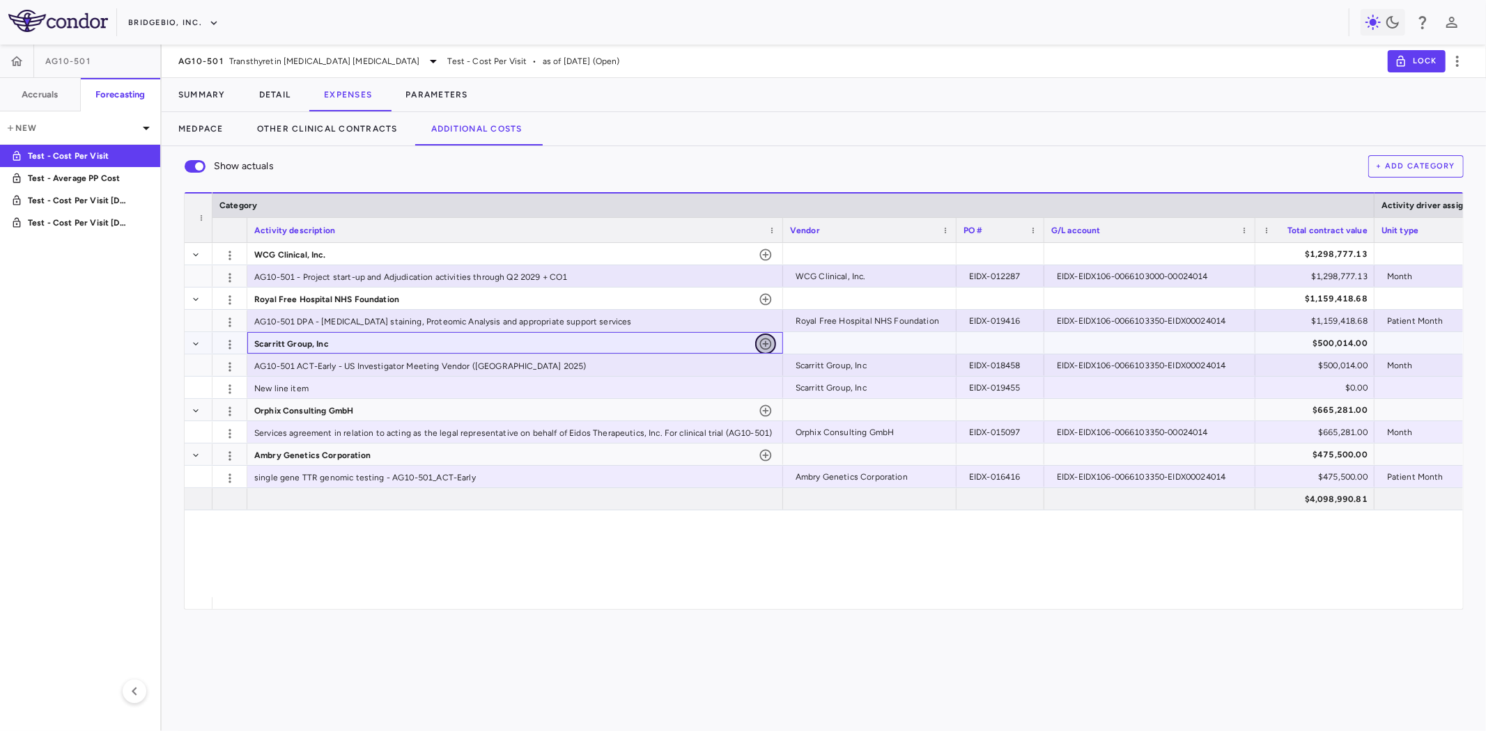
click at [763, 343] on icon "button" at bounding box center [766, 344] width 14 height 14
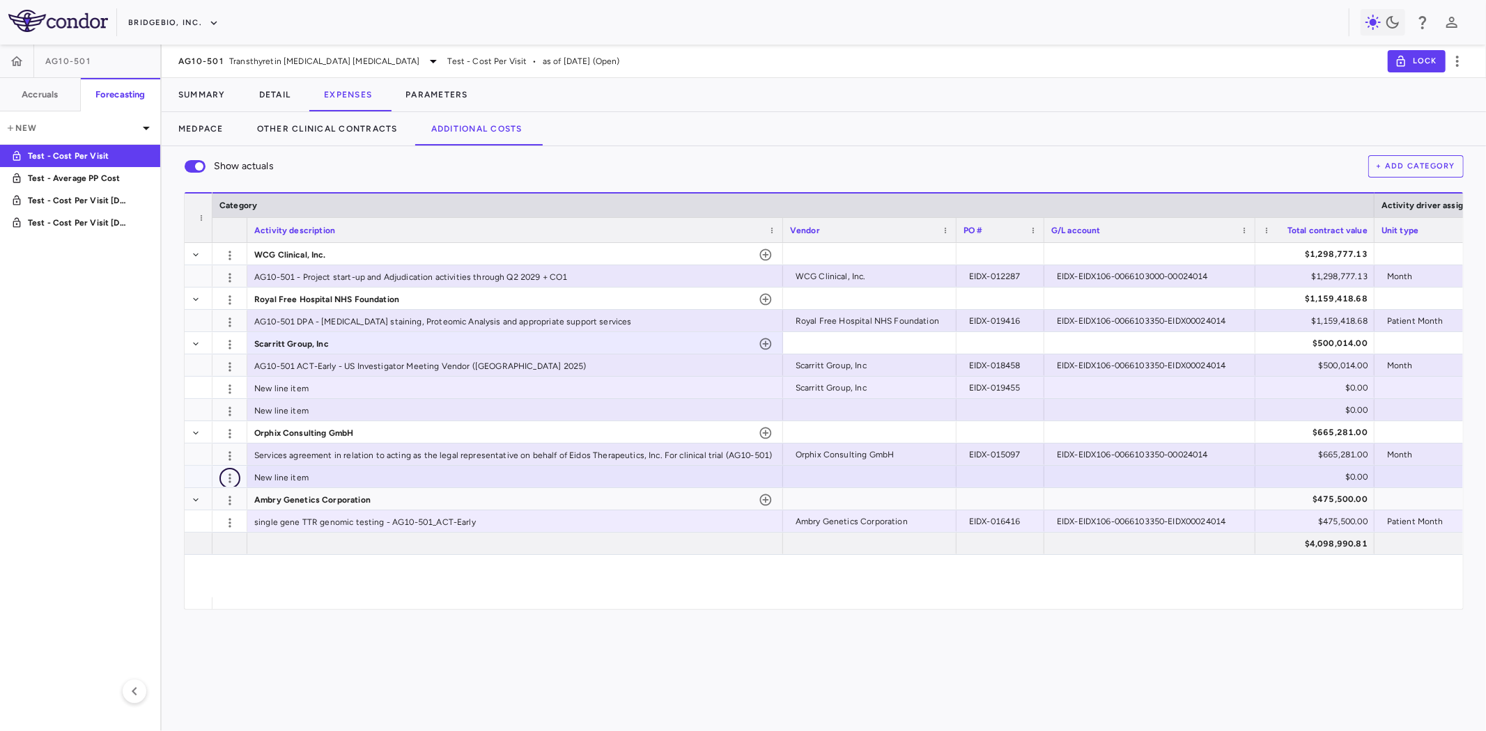
click at [230, 481] on icon "button" at bounding box center [229, 478] width 2 height 9
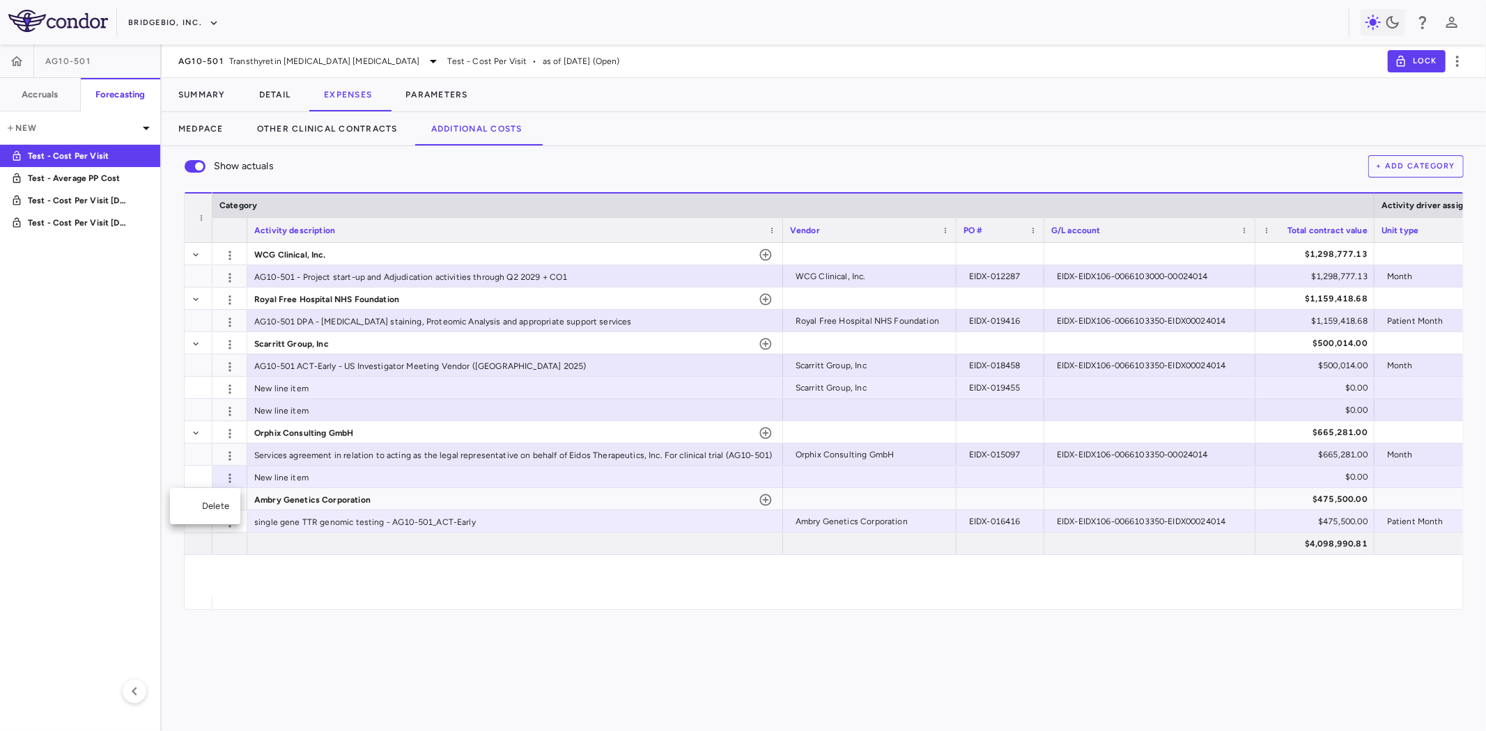
click at [219, 509] on div "Delete" at bounding box center [205, 506] width 70 height 25
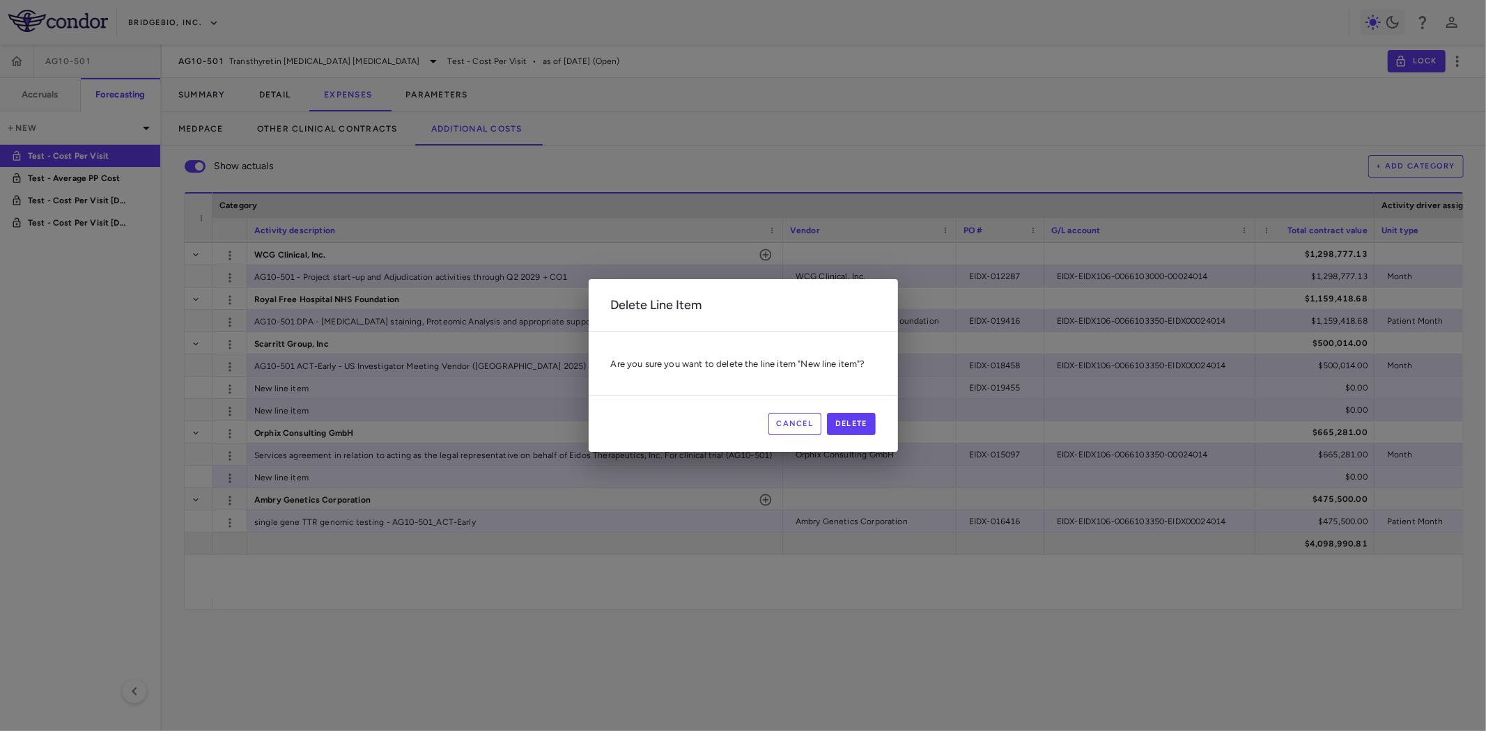
scroll to position [1, 0]
click at [847, 423] on button "Delete" at bounding box center [851, 424] width 49 height 22
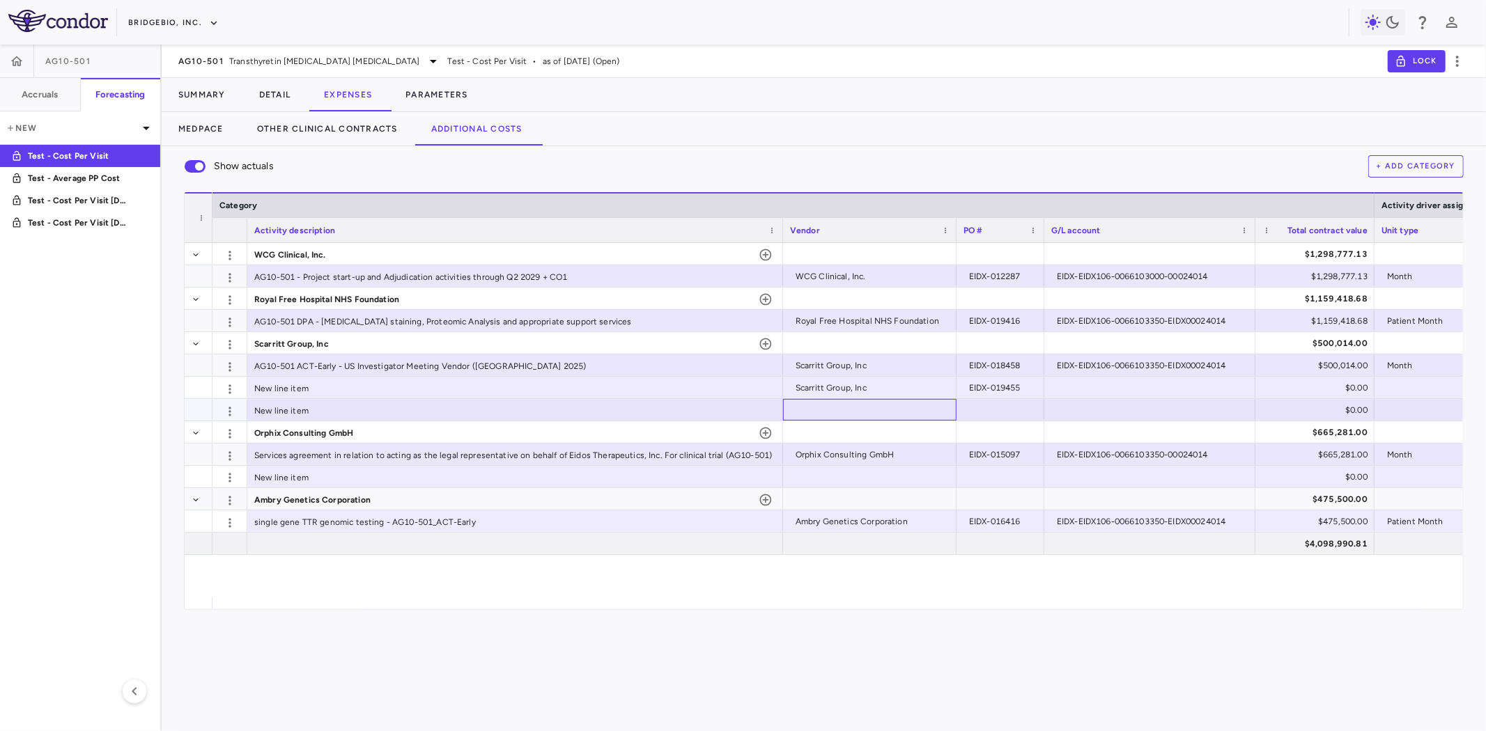
click at [885, 400] on div at bounding box center [870, 410] width 160 height 20
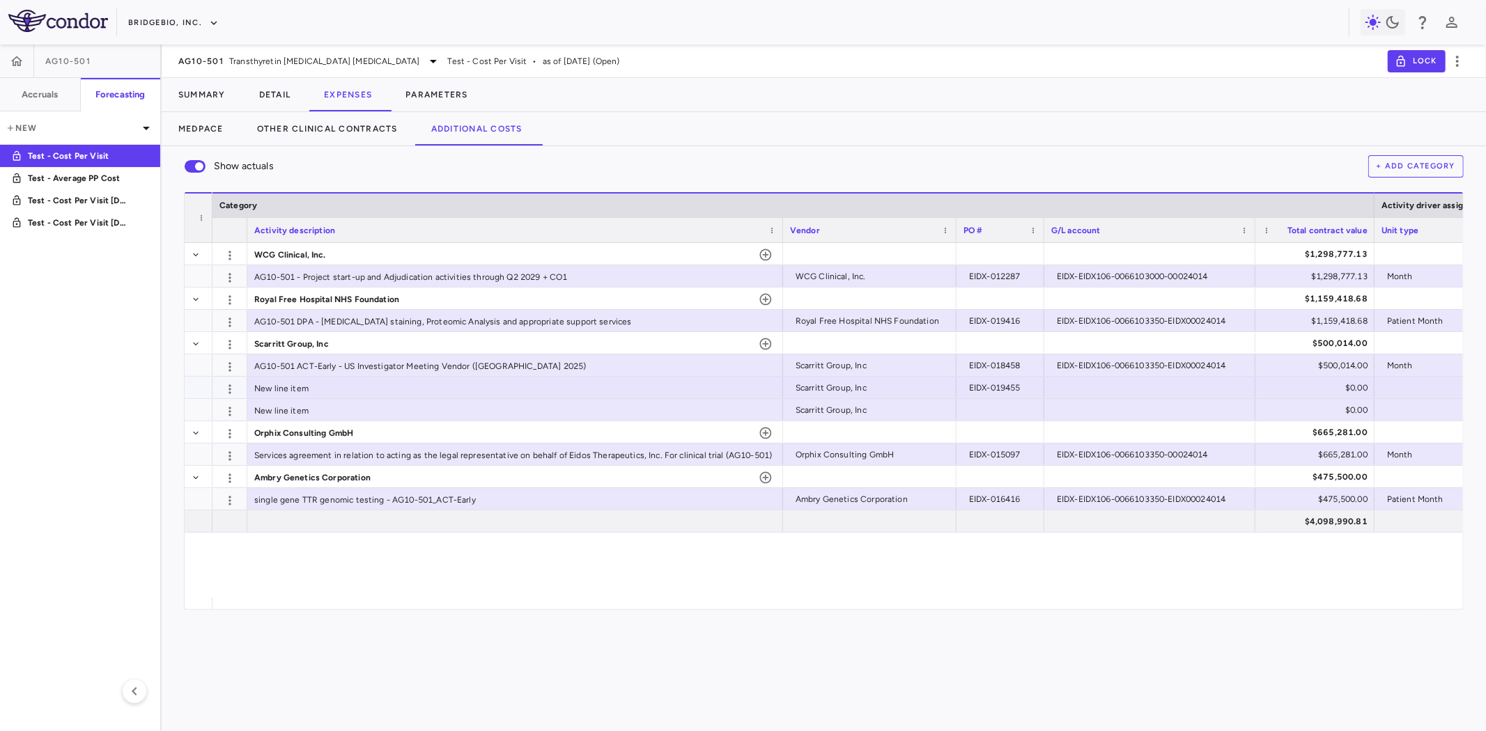
click at [1298, 384] on div "$0.00" at bounding box center [1318, 388] width 100 height 22
click at [1006, 407] on div at bounding box center [1000, 410] width 74 height 20
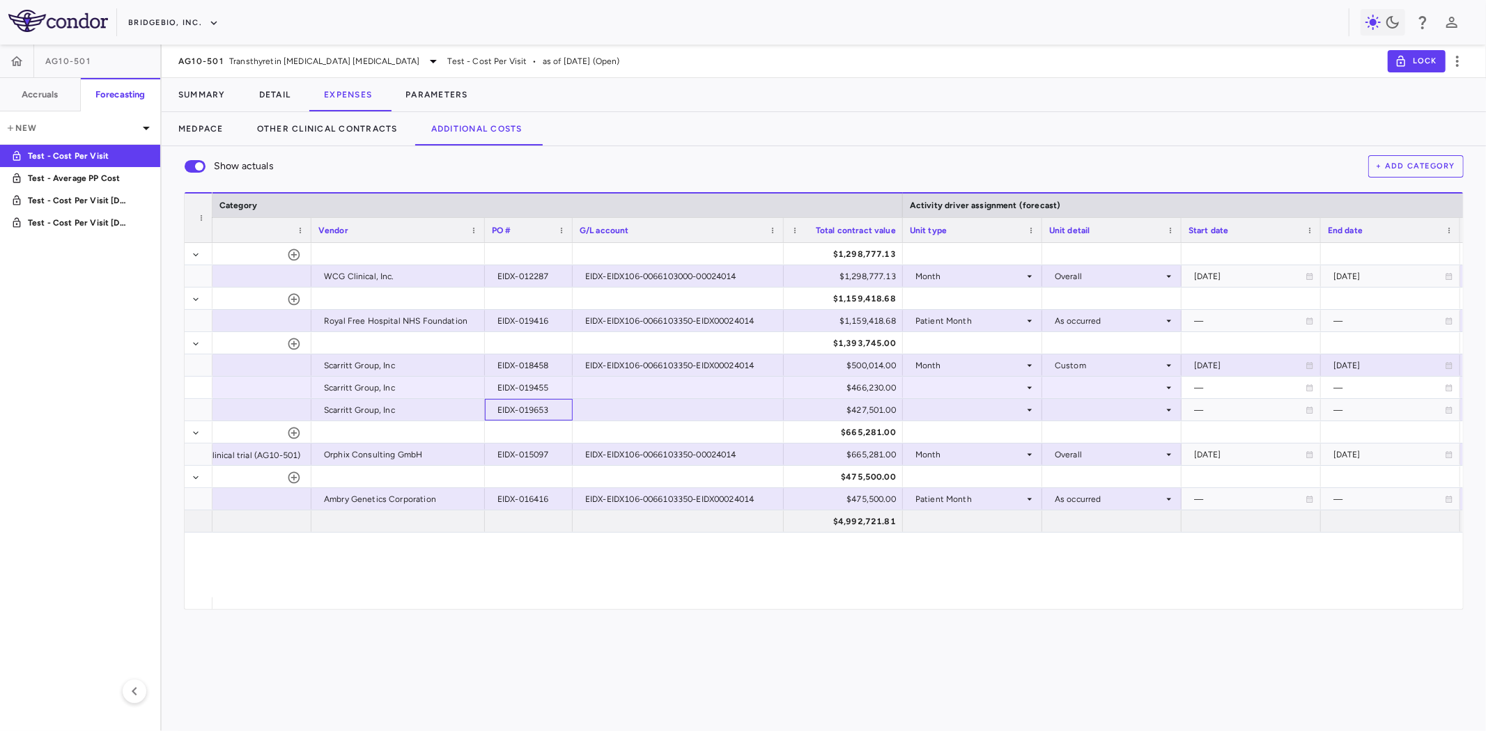
scroll to position [0, 522]
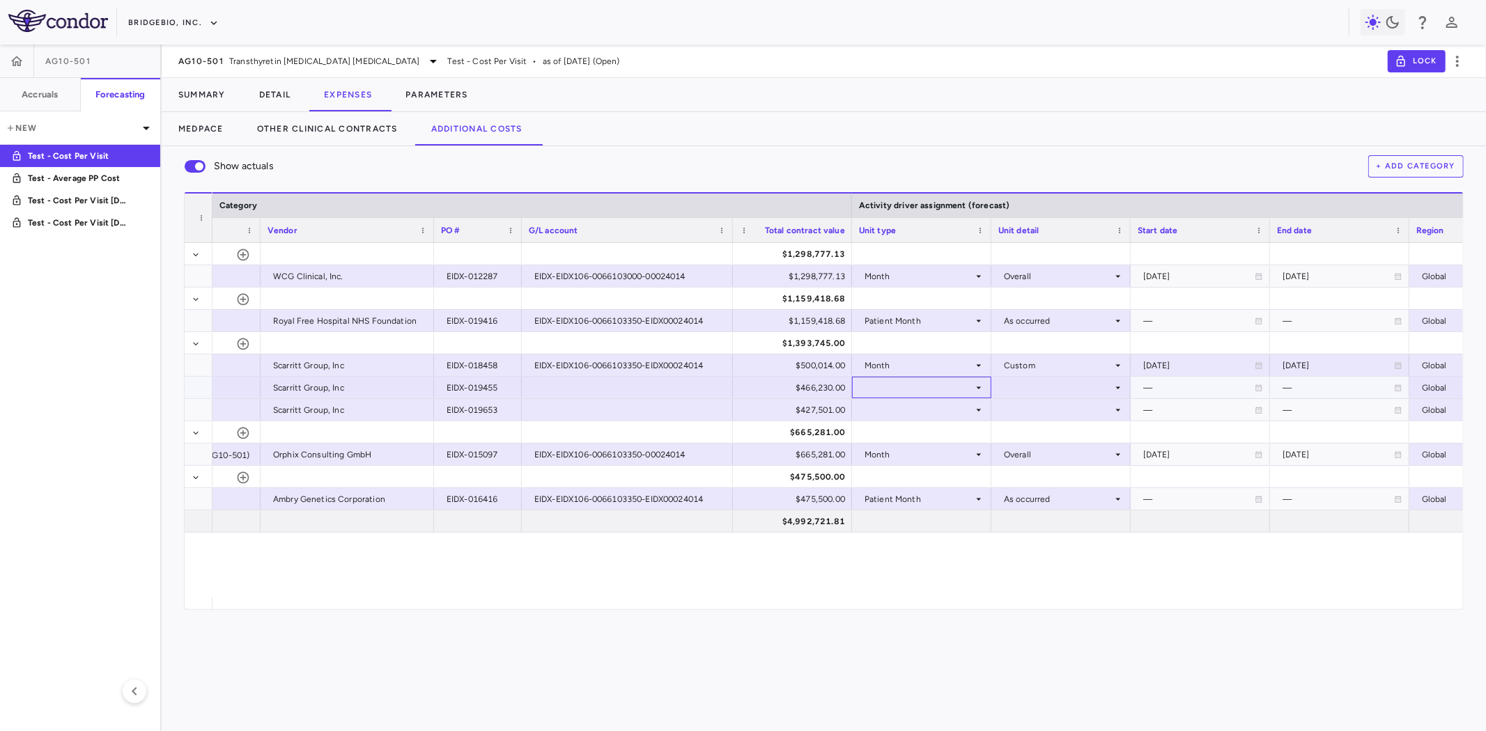
click at [893, 386] on div at bounding box center [921, 388] width 125 height 20
click at [910, 495] on div "Month" at bounding box center [896, 497] width 33 height 13
click at [957, 409] on div at bounding box center [921, 410] width 125 height 20
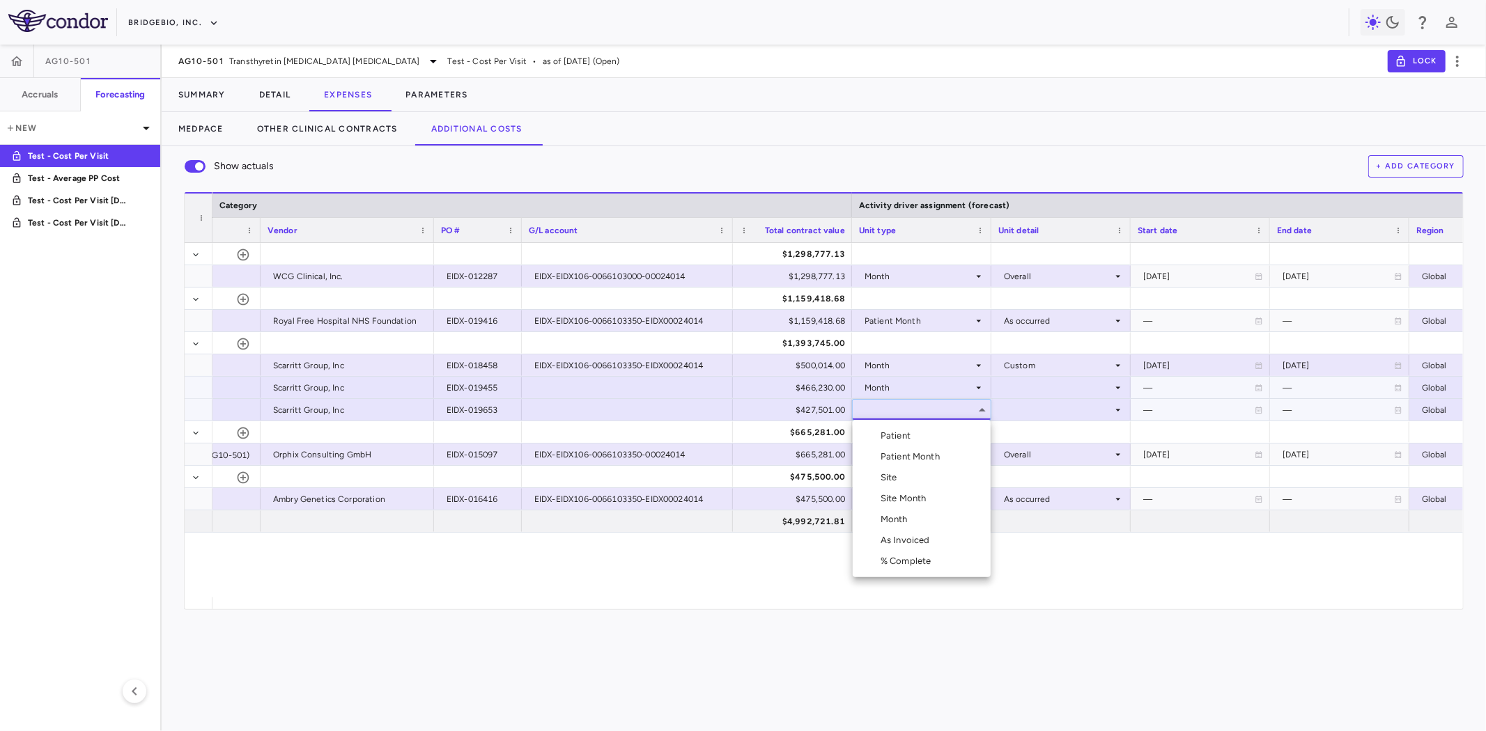
click at [908, 517] on div "Month" at bounding box center [896, 519] width 33 height 13
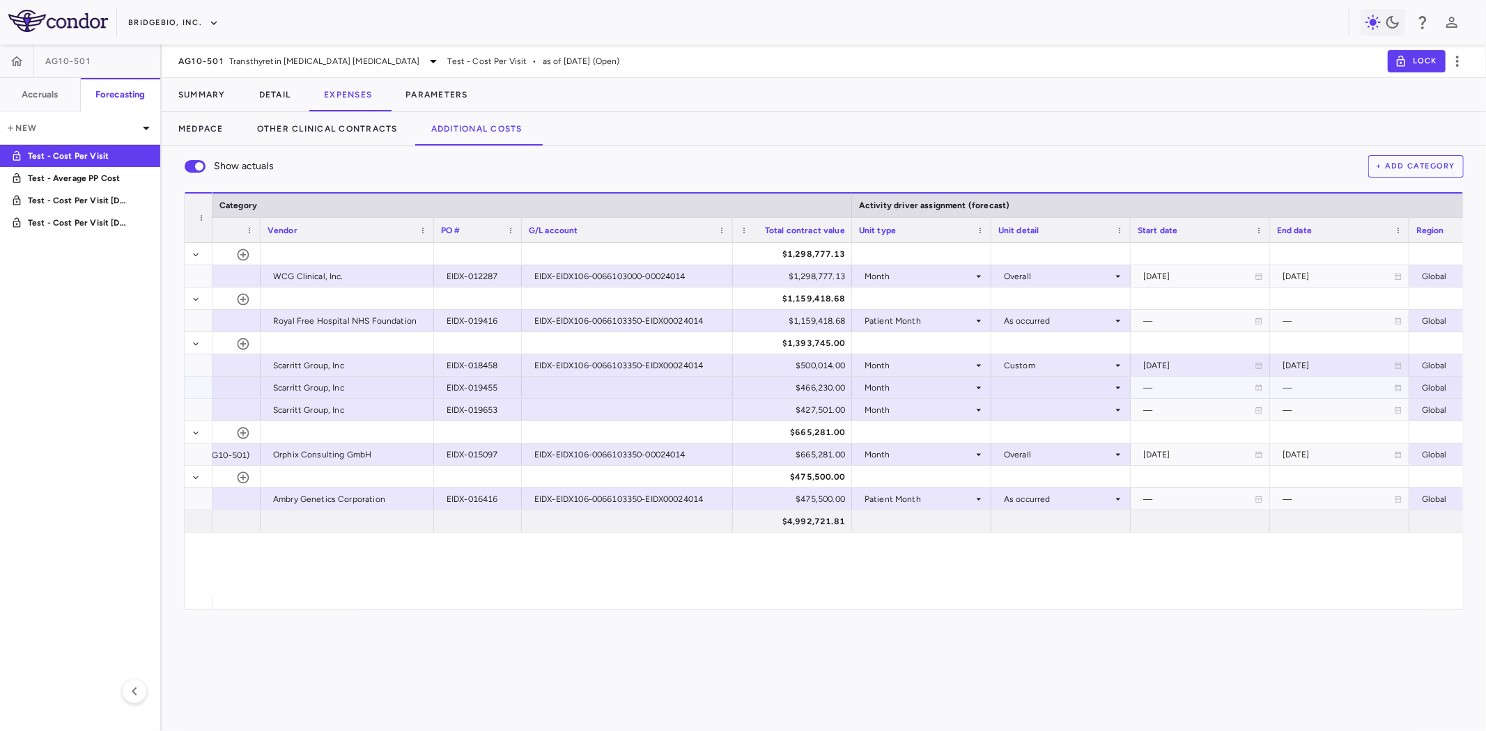
click at [1071, 386] on div at bounding box center [1060, 388] width 125 height 20
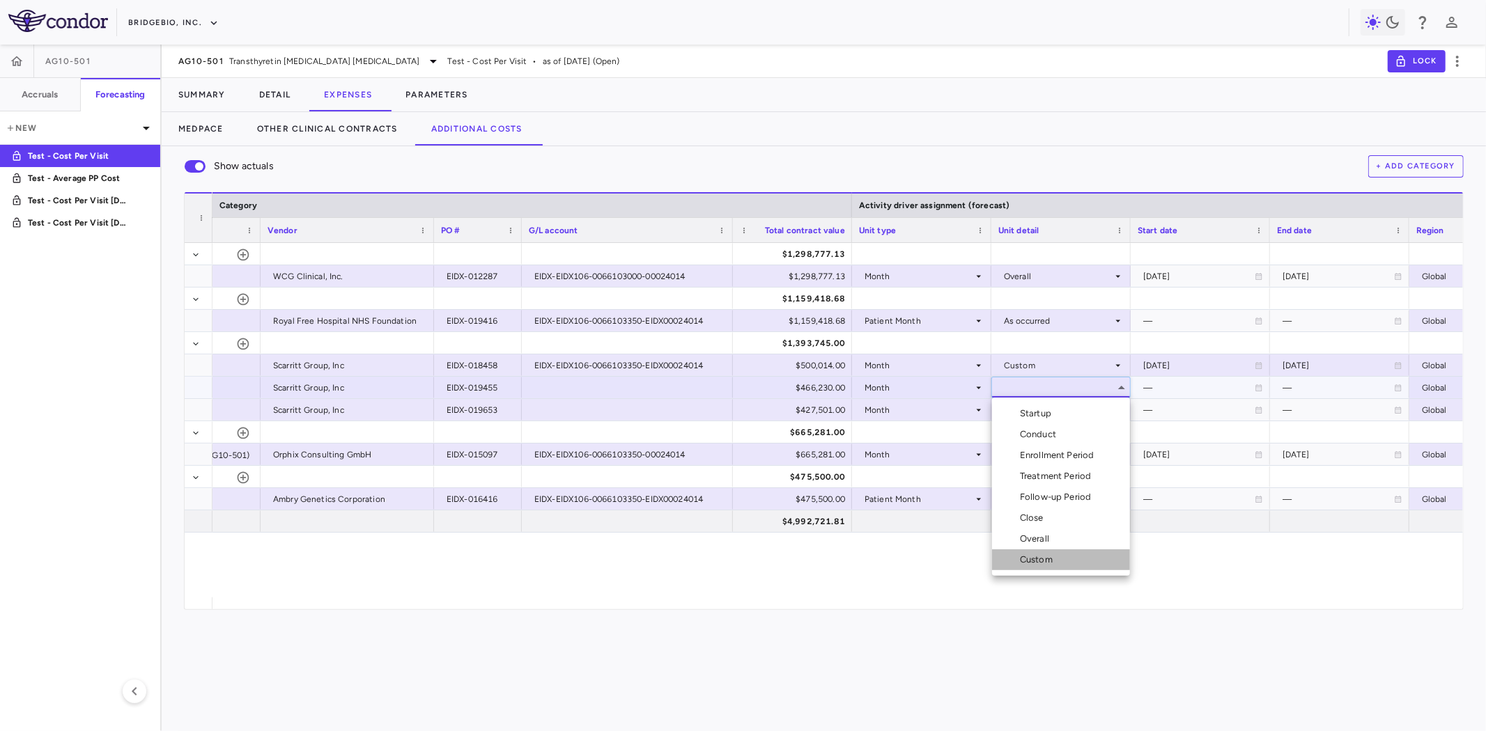
click at [1046, 556] on div "Custom" at bounding box center [1039, 560] width 38 height 13
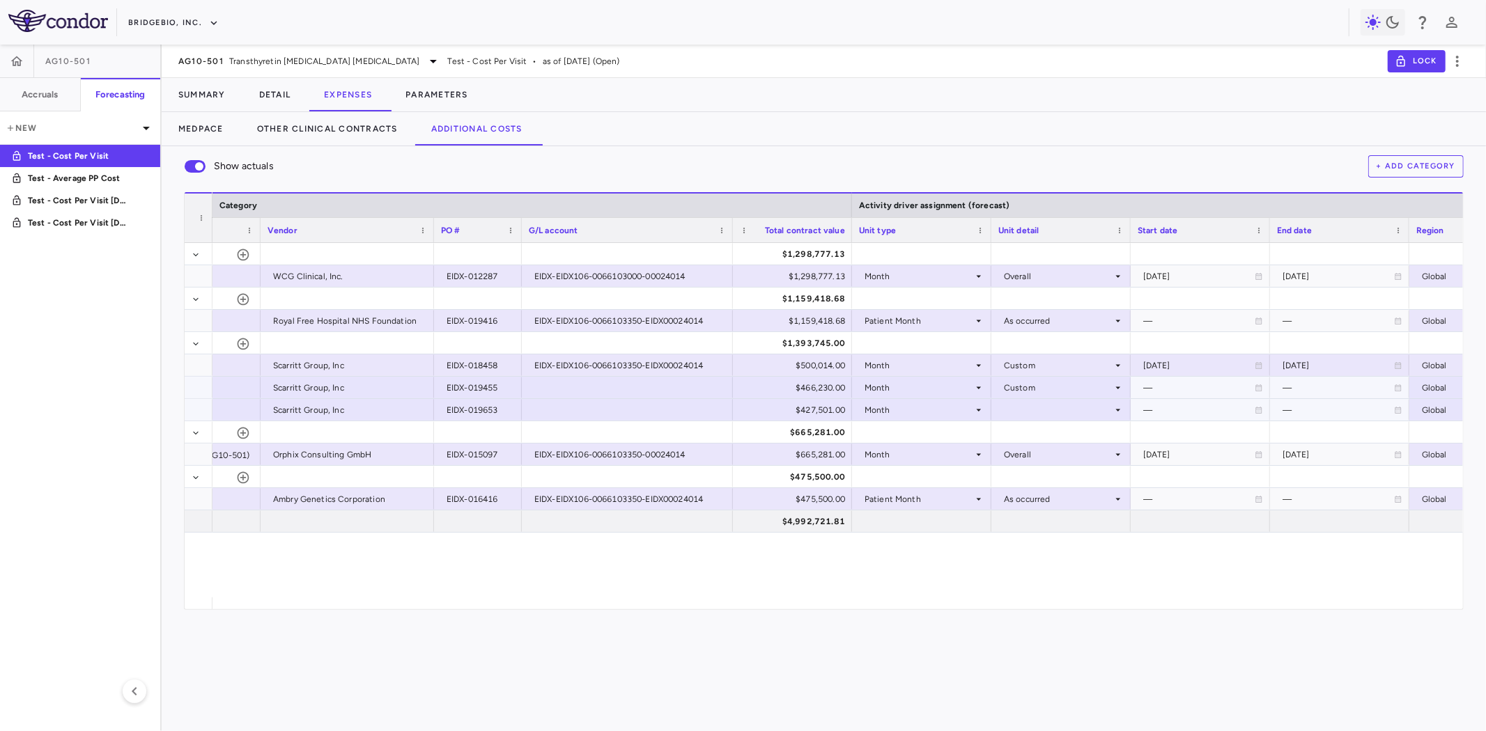
click at [1045, 412] on div at bounding box center [1060, 410] width 125 height 20
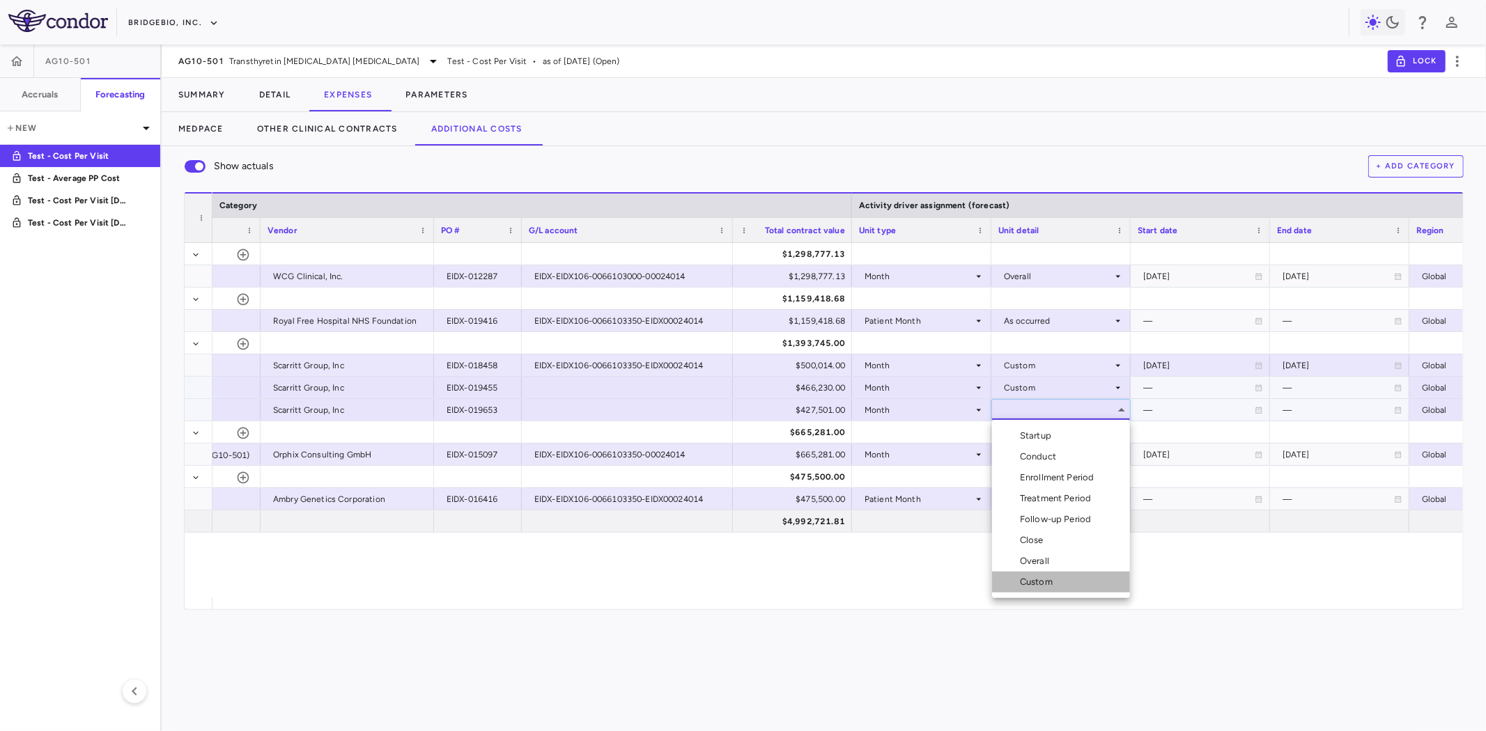
click at [1045, 581] on div "Custom" at bounding box center [1039, 582] width 38 height 13
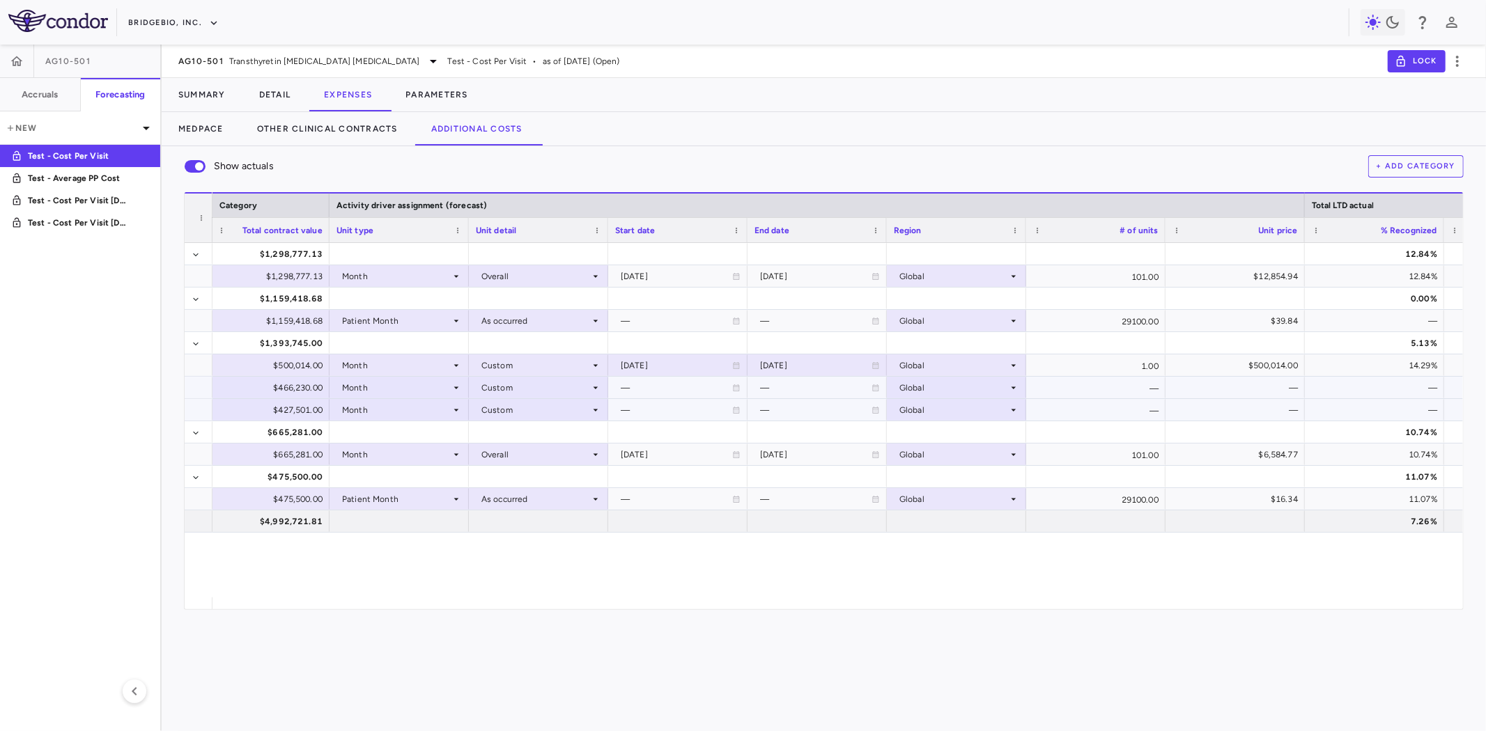
scroll to position [0, 1045]
click at [655, 406] on div "—" at bounding box center [675, 410] width 111 height 22
click at [651, 388] on div at bounding box center [676, 388] width 125 height 20
click at [667, 387] on input "**********" at bounding box center [664, 389] width 113 height 23
type input "**********"
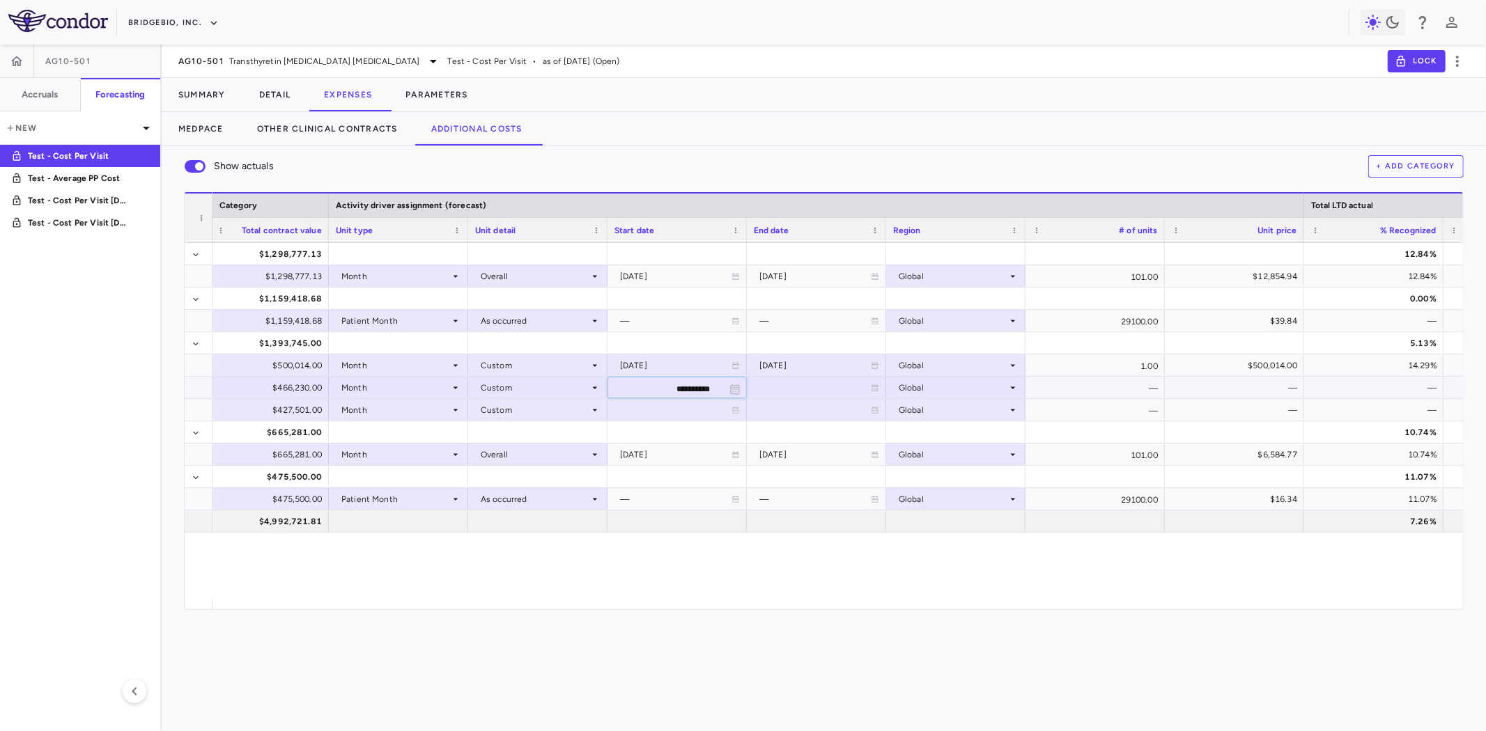
click at [762, 383] on div at bounding box center [816, 388] width 125 height 20
click at [773, 387] on input "**********" at bounding box center [803, 389] width 113 height 23
type input "**********"
click at [302, 388] on div "$466,230.00" at bounding box center [272, 388] width 100 height 22
click at [1149, 391] on div "—" at bounding box center [1094, 388] width 139 height 22
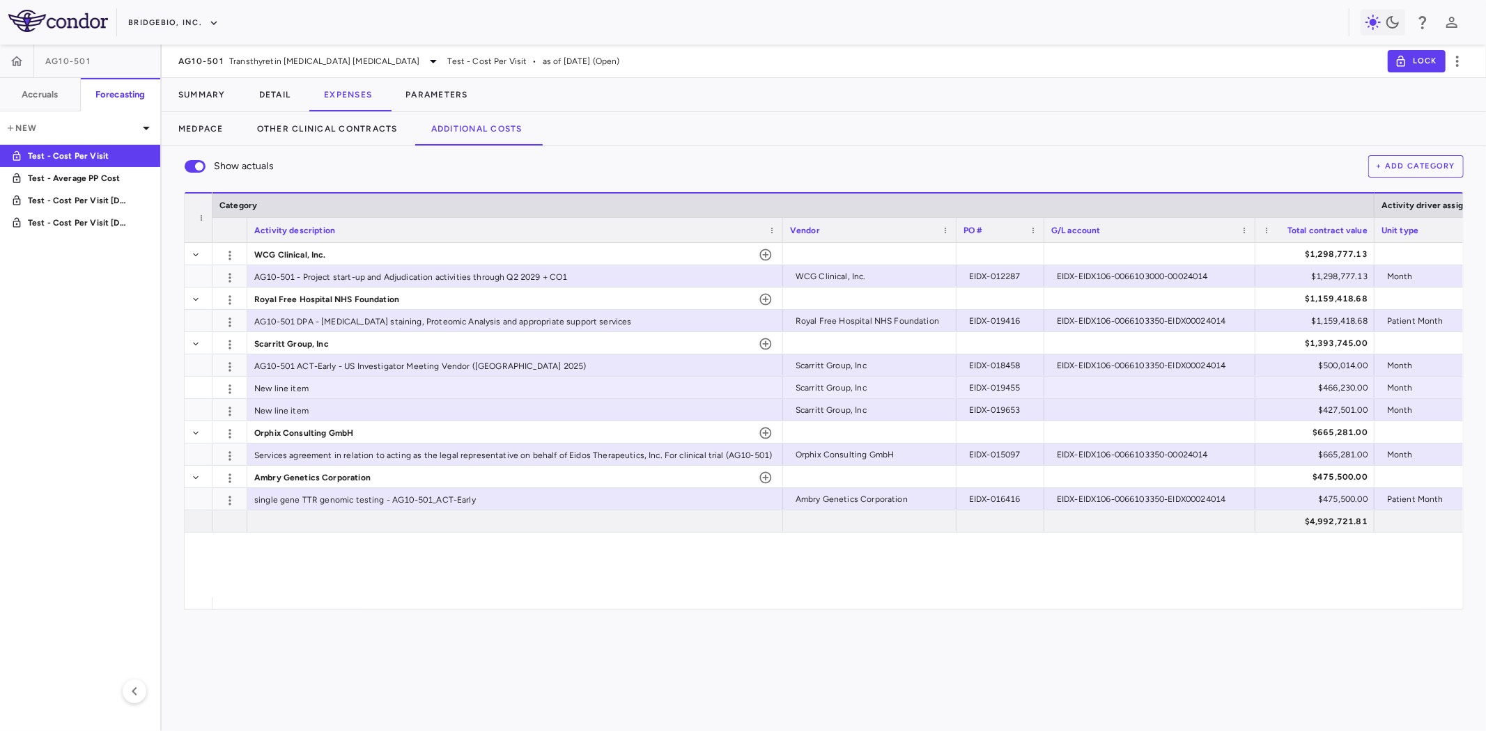
click at [1409, 165] on button "+ Add Category" at bounding box center [1416, 166] width 96 height 22
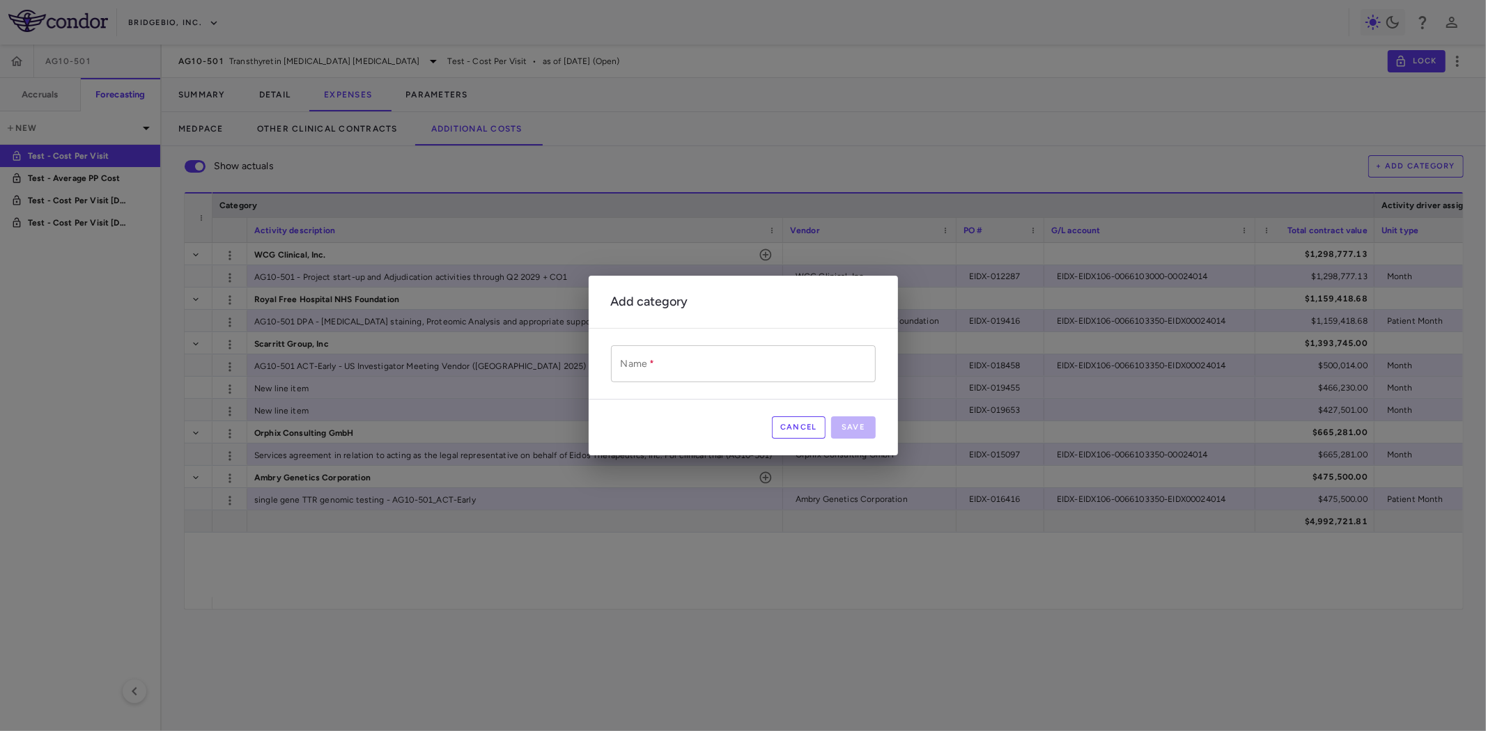
click at [659, 359] on input "Name   *" at bounding box center [743, 363] width 265 height 37
paste input "**********"
type input "**********"
click at [868, 429] on button "Save" at bounding box center [853, 428] width 45 height 22
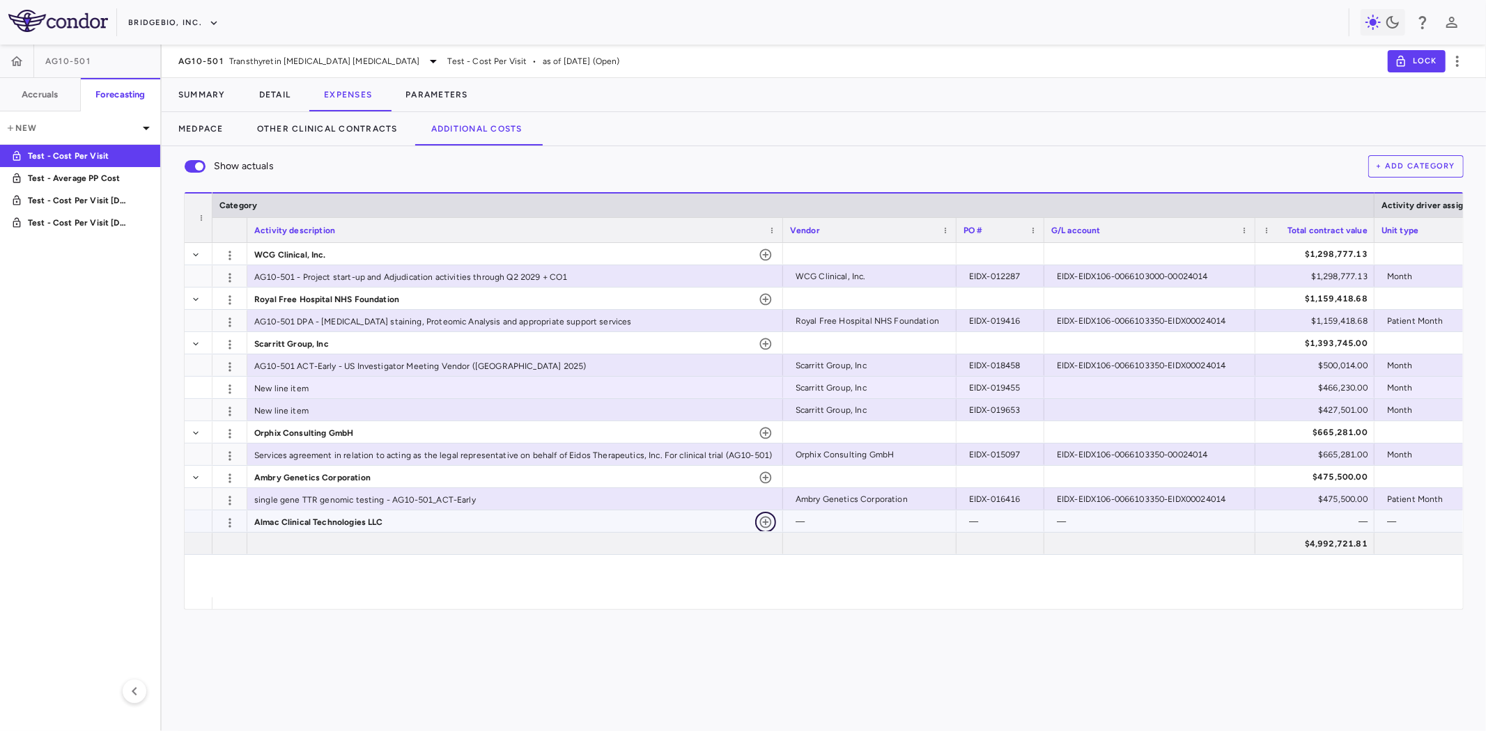
click at [768, 520] on icon "button" at bounding box center [766, 522] width 14 height 14
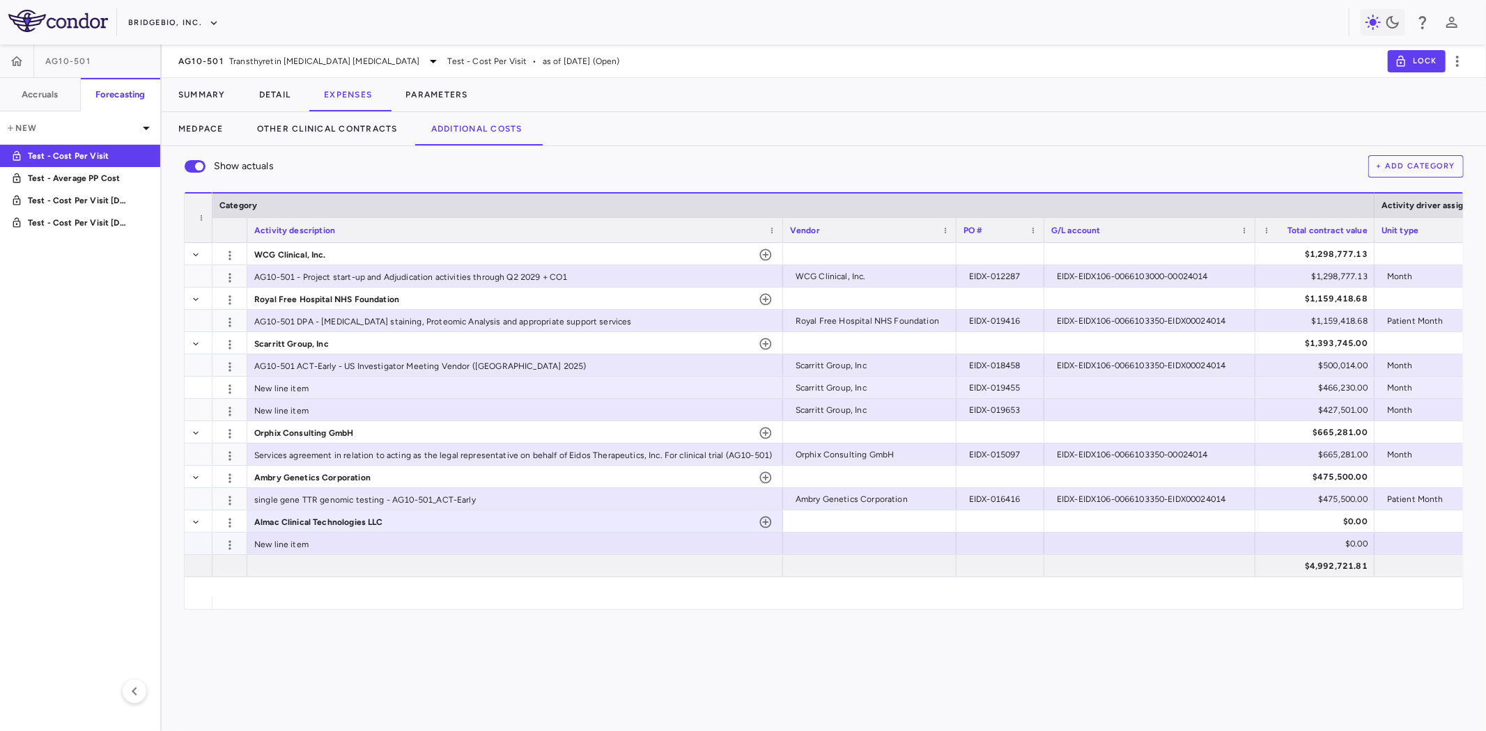
click at [850, 538] on div at bounding box center [870, 544] width 160 height 20
type input "**********"
click at [1028, 540] on div at bounding box center [1000, 544] width 74 height 20
type input "**********"
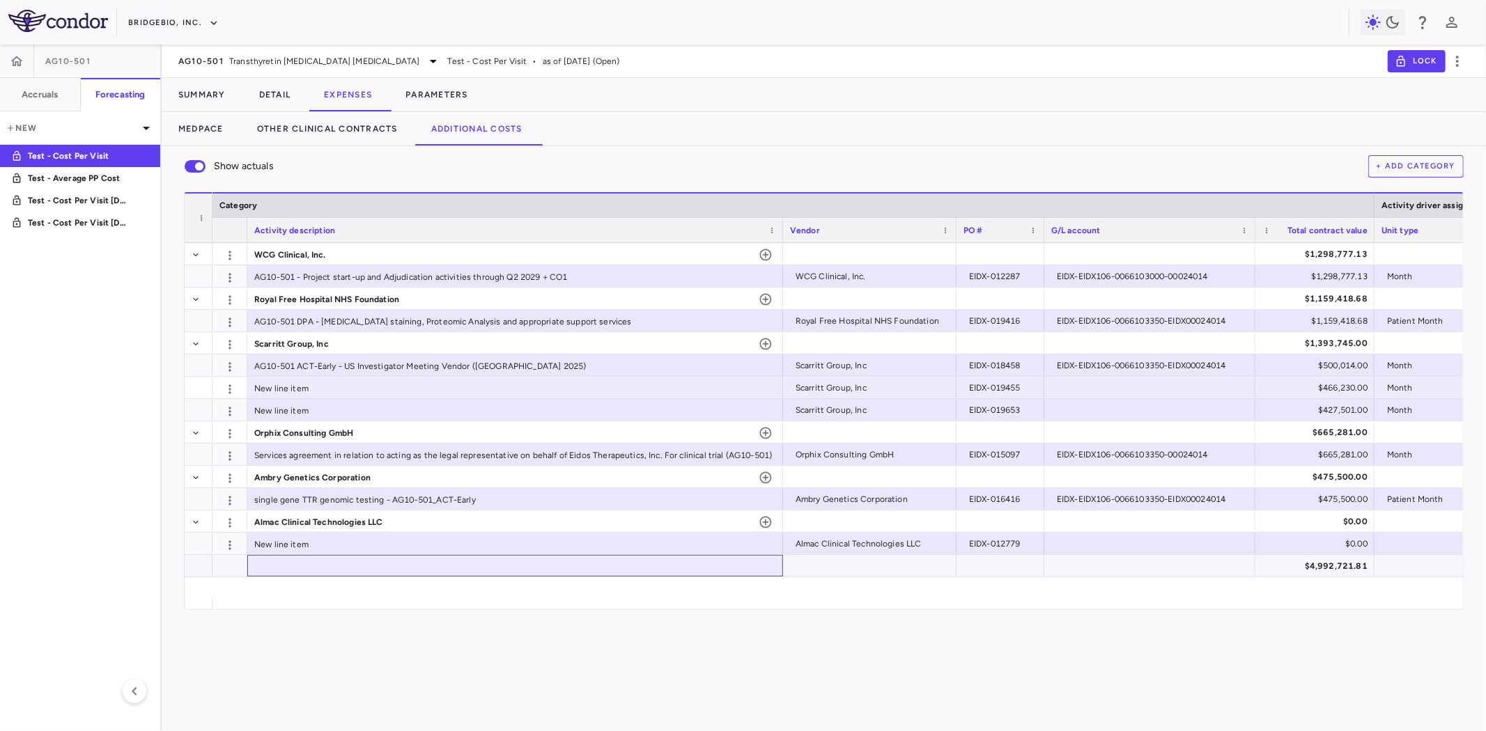
click at [403, 575] on div at bounding box center [515, 566] width 536 height 22
click at [1319, 543] on div "$0.00" at bounding box center [1318, 544] width 100 height 22
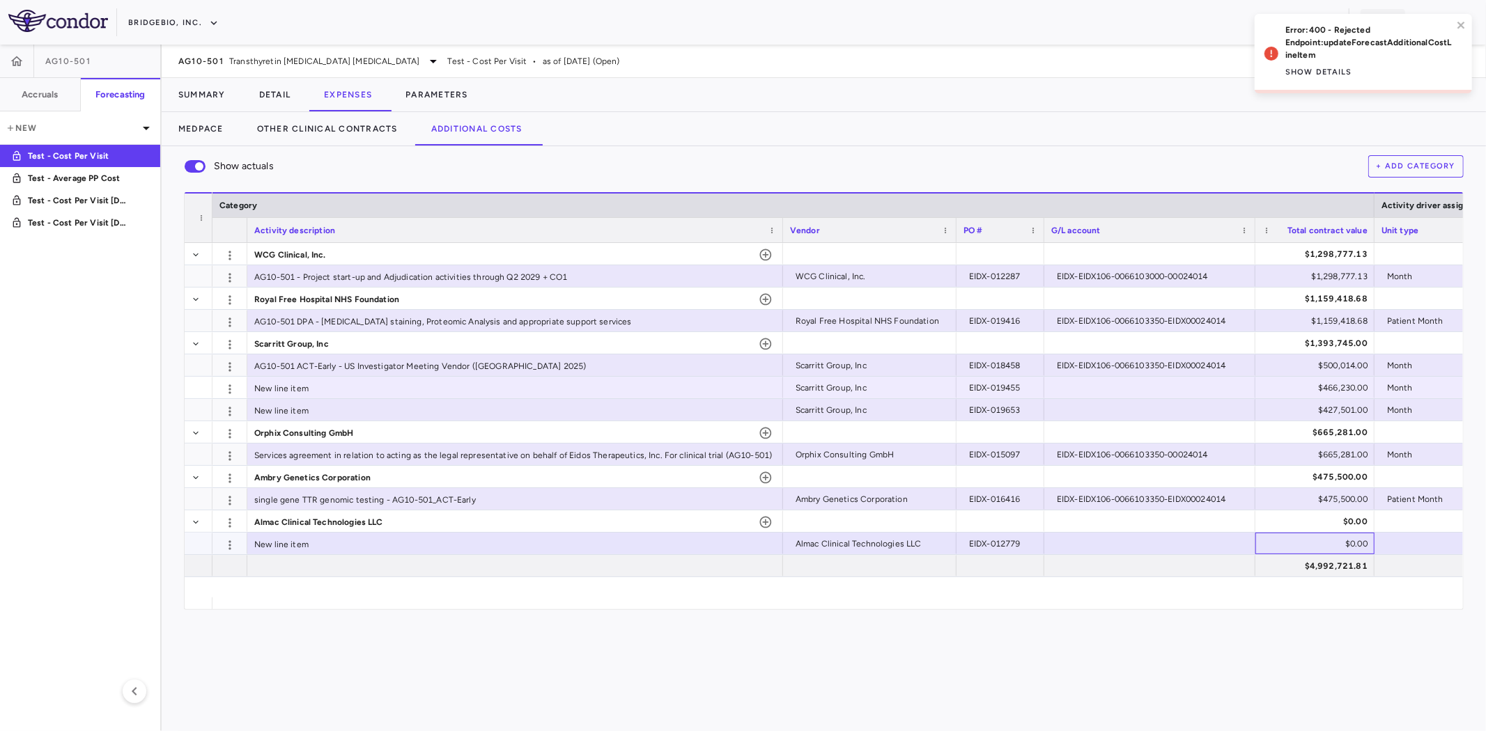
click at [1345, 543] on div "$0.00" at bounding box center [1318, 544] width 100 height 22
drag, startPoint x: 1325, startPoint y: 542, endPoint x: 1382, endPoint y: 550, distance: 57.7
type input "******"
click at [1403, 542] on div at bounding box center [1443, 544] width 125 height 20
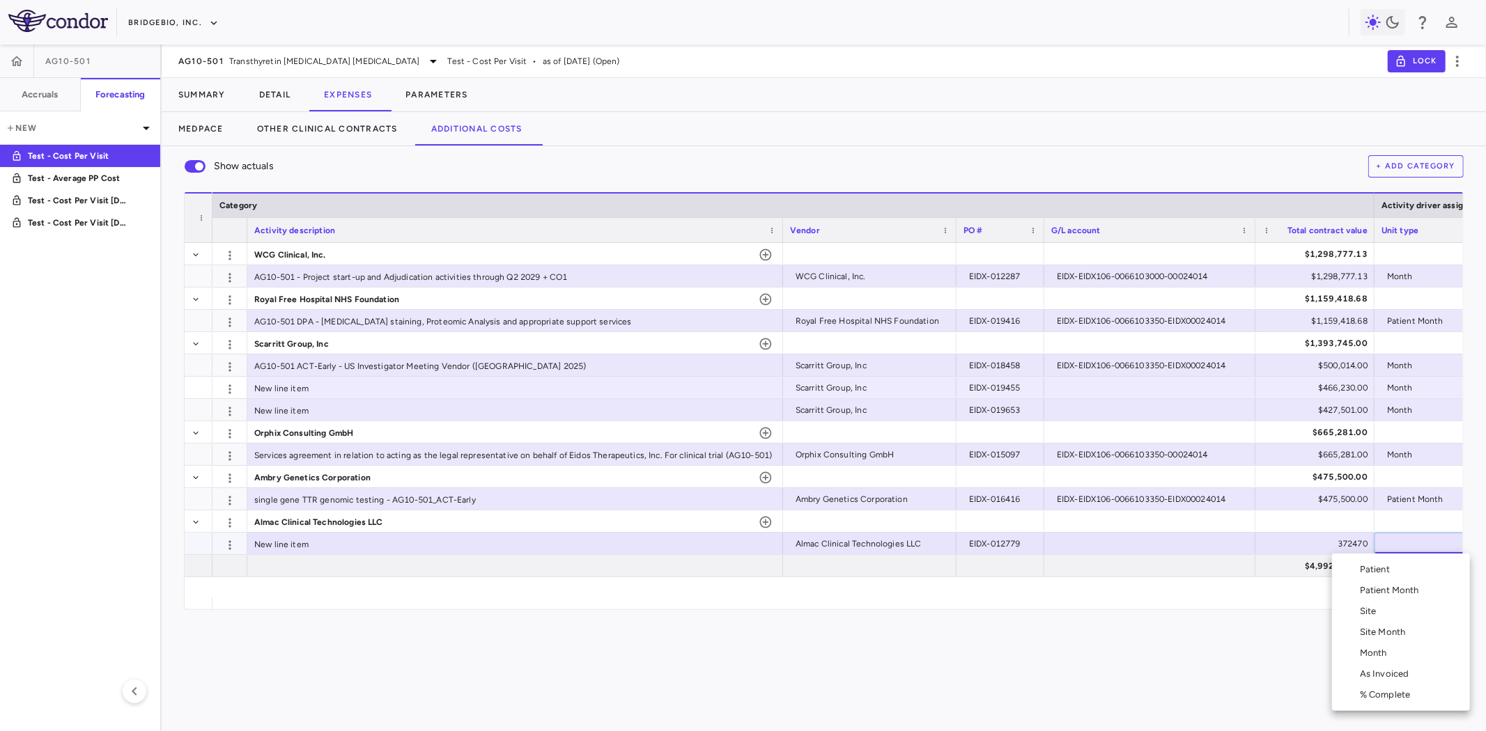
scroll to position [0, 43]
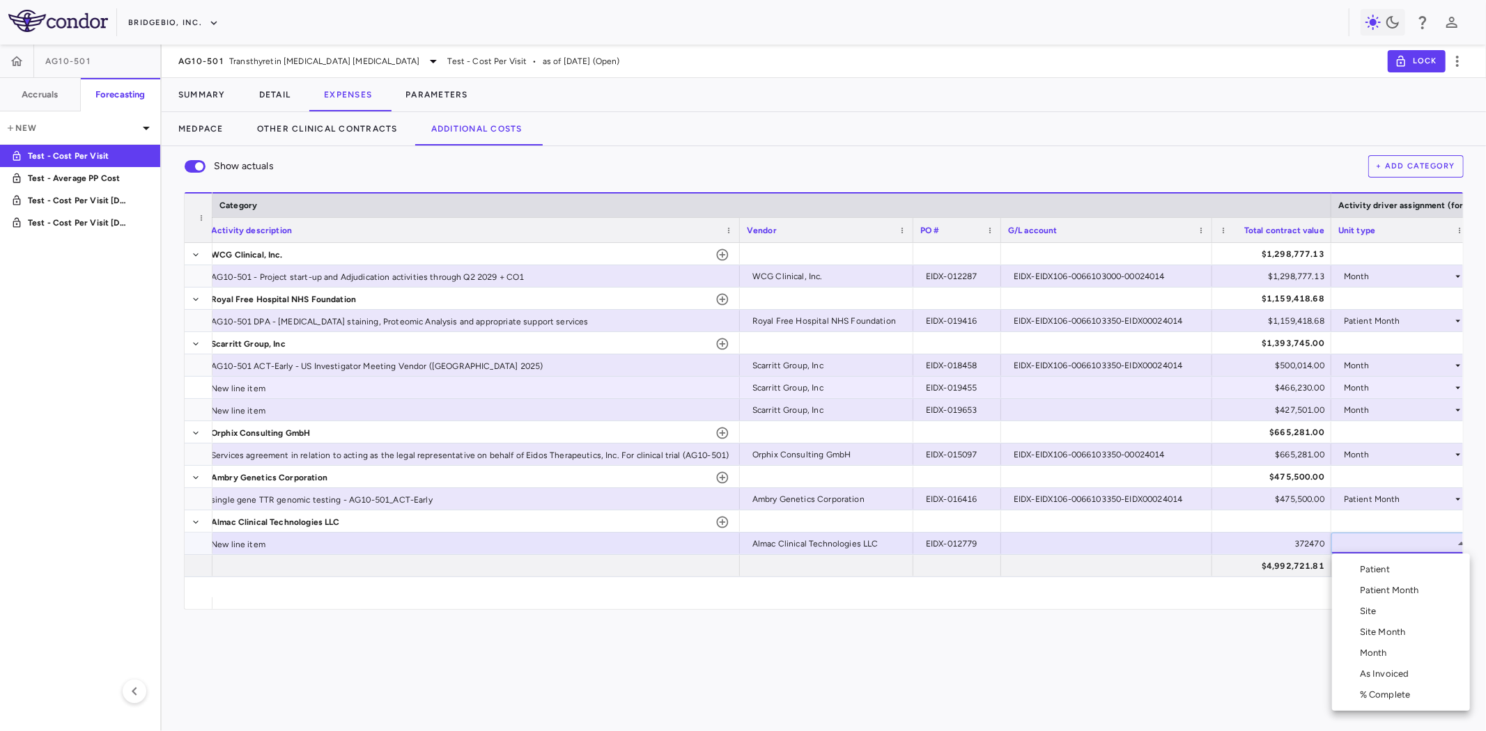
click at [1275, 567] on div at bounding box center [743, 365] width 1486 height 731
drag, startPoint x: 1096, startPoint y: 562, endPoint x: 985, endPoint y: 493, distance: 130.5
click at [1096, 561] on div at bounding box center [1106, 566] width 197 height 20
click at [1125, 535] on div at bounding box center [1106, 544] width 197 height 20
click at [1238, 547] on div "372470" at bounding box center [1274, 544] width 100 height 22
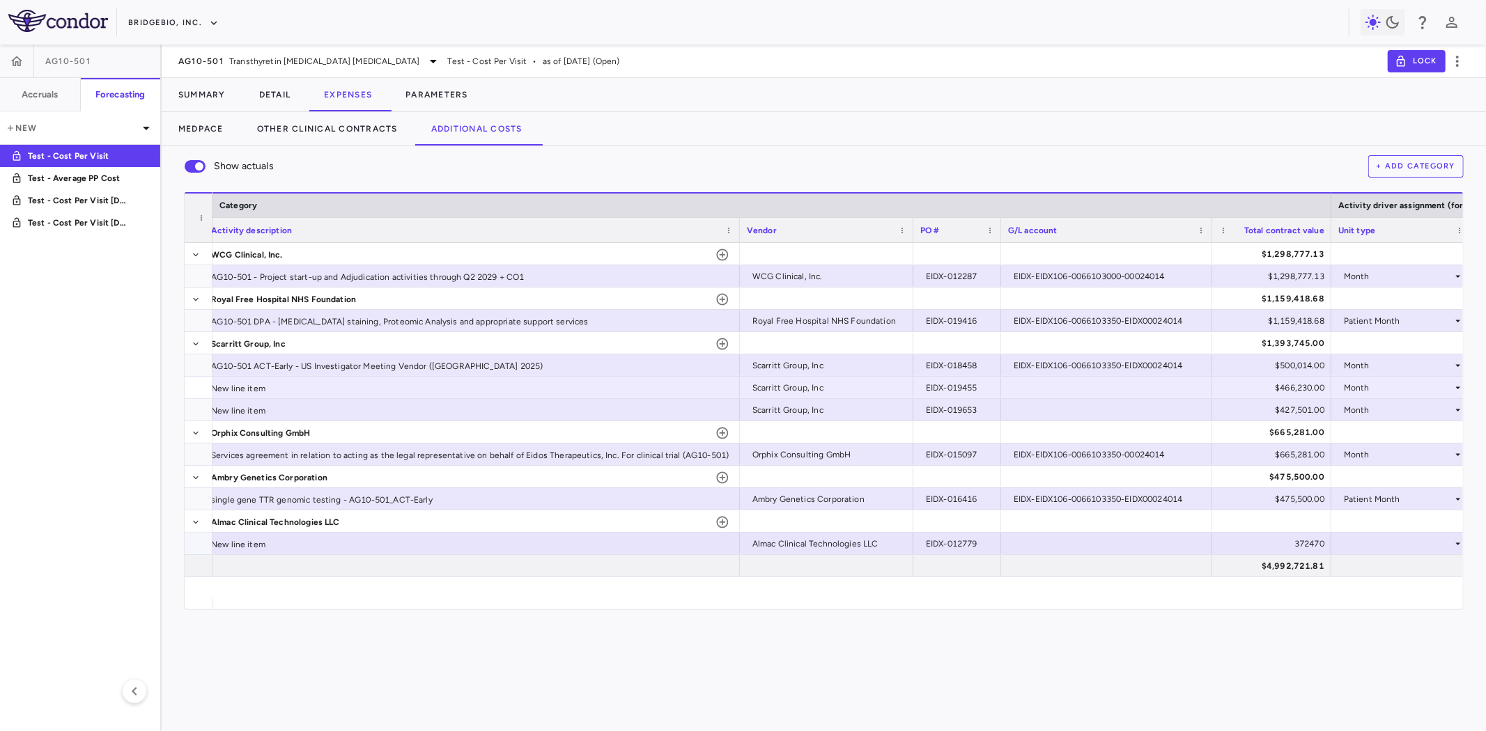
click at [1266, 563] on div "$4,992,721.81" at bounding box center [1274, 566] width 100 height 22
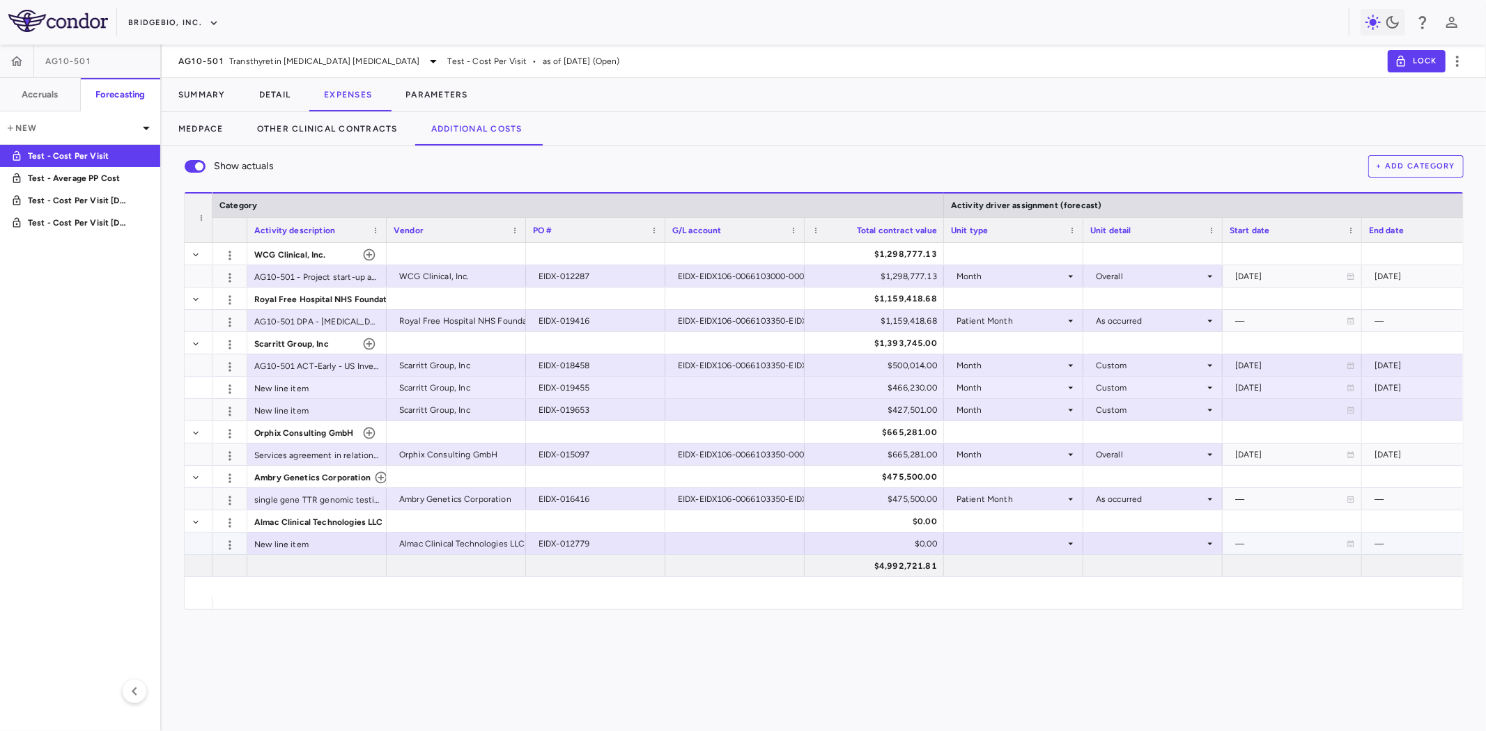
click at [327, 546] on div "New line item" at bounding box center [316, 544] width 139 height 22
click at [722, 543] on div at bounding box center [734, 544] width 125 height 20
click at [900, 544] on div "$0.00" at bounding box center [877, 544] width 120 height 22
drag, startPoint x: 900, startPoint y: 544, endPoint x: 944, endPoint y: 546, distance: 43.9
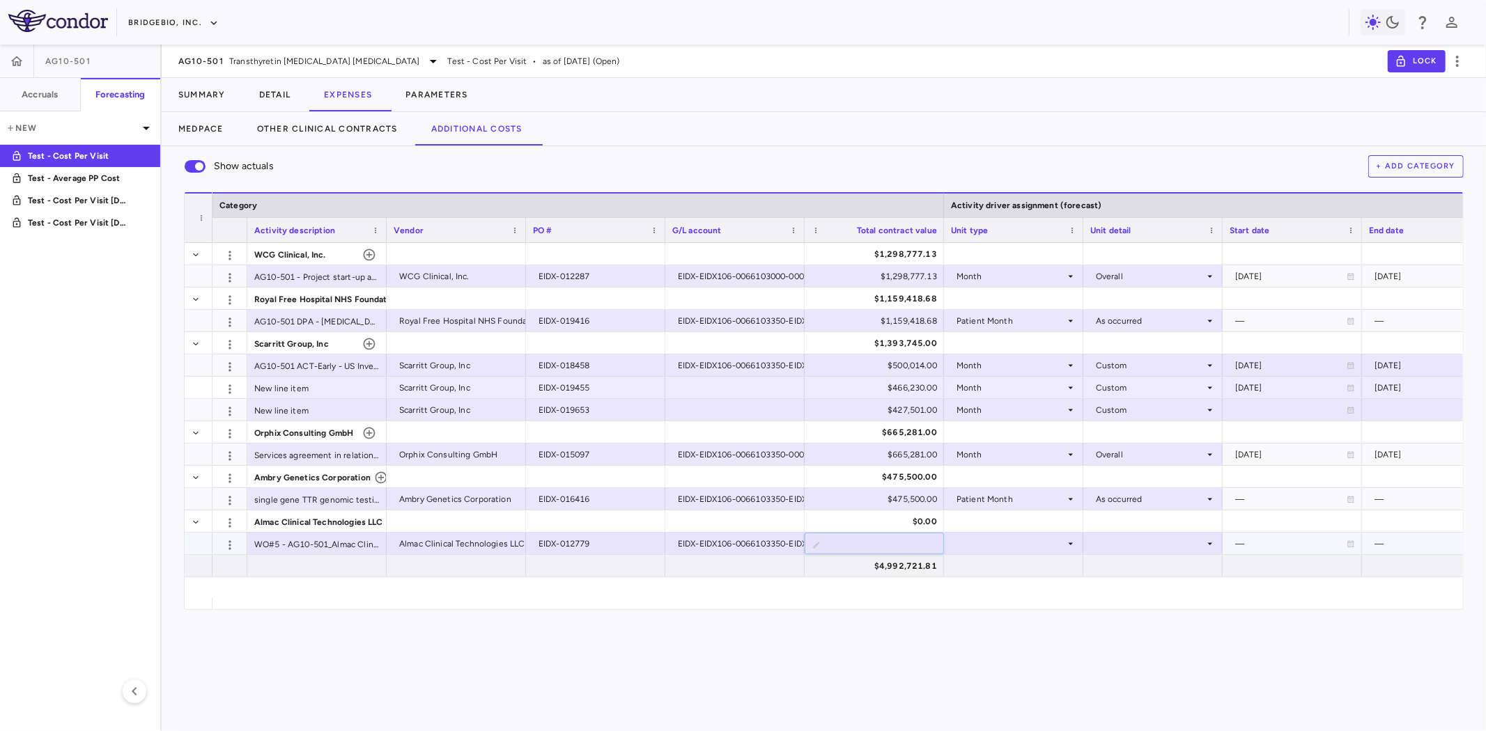
type input "******"
click at [593, 519] on div at bounding box center [595, 521] width 125 height 20
drag, startPoint x: 384, startPoint y: 228, endPoint x: 388, endPoint y: 246, distance: 18.4
click at [388, 245] on div "Category Activity driver assignment (forecast) Activity description Vendor" at bounding box center [824, 400] width 1278 height 417
click at [984, 545] on div at bounding box center [1016, 544] width 125 height 20
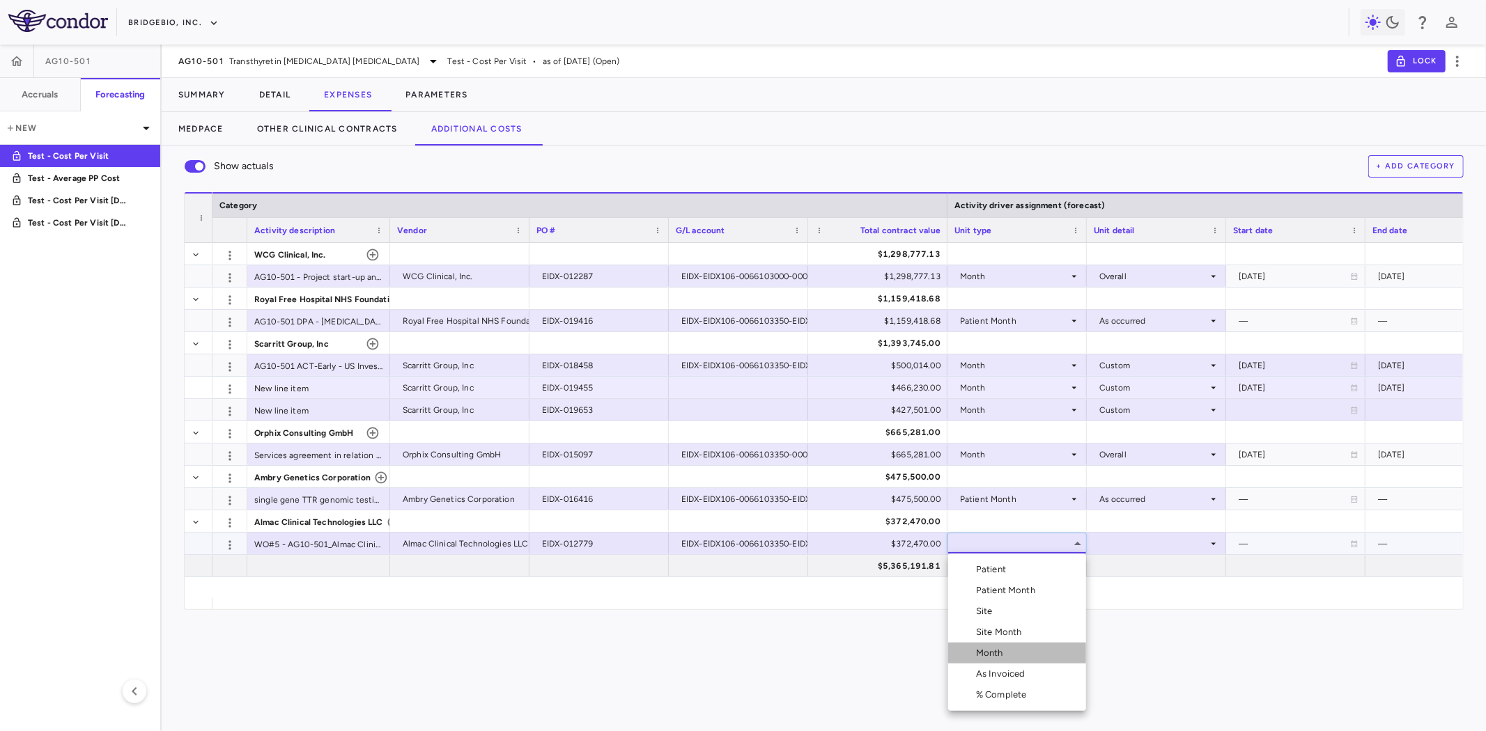
click at [999, 652] on div "Month" at bounding box center [992, 653] width 33 height 13
click at [1137, 552] on div at bounding box center [1156, 544] width 125 height 20
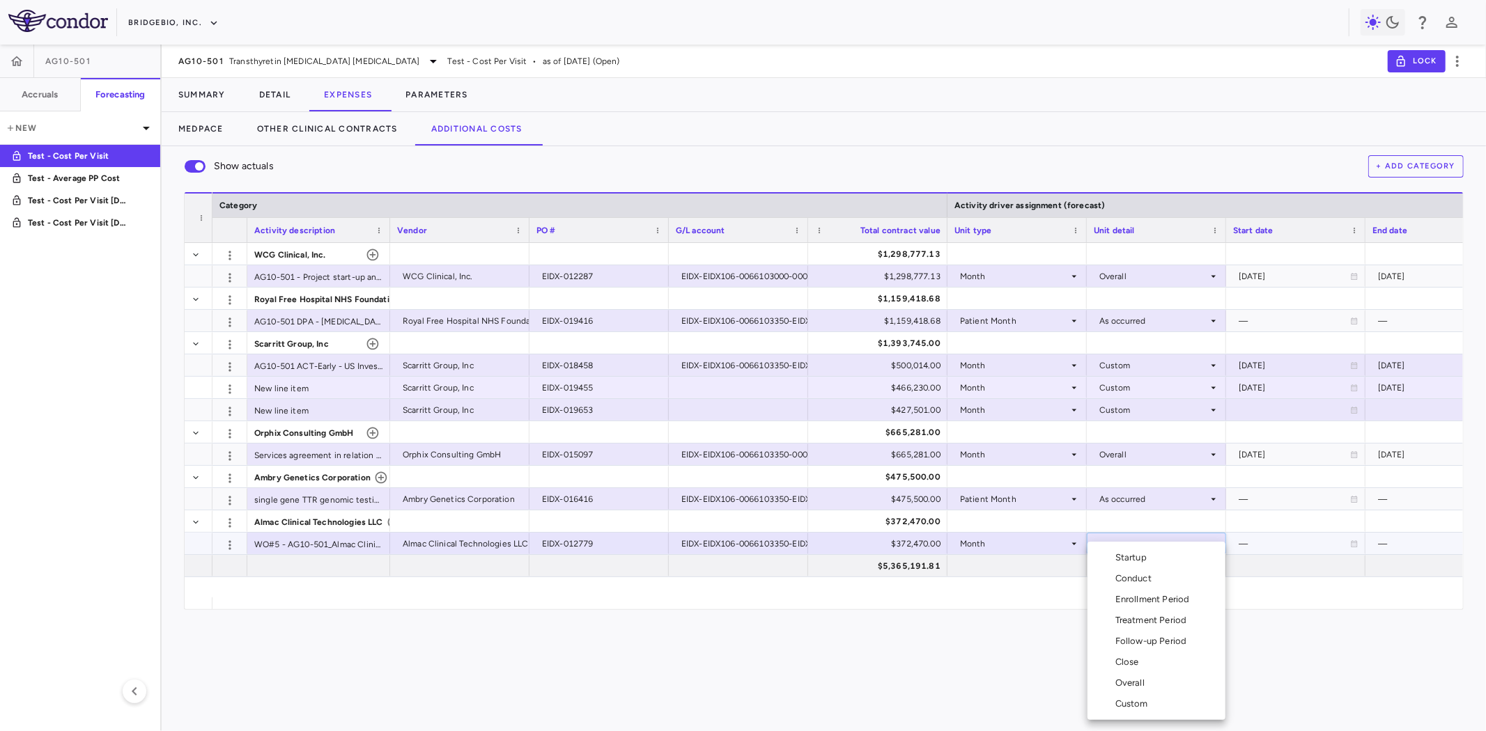
click at [1140, 576] on div "Conduct" at bounding box center [1136, 579] width 42 height 13
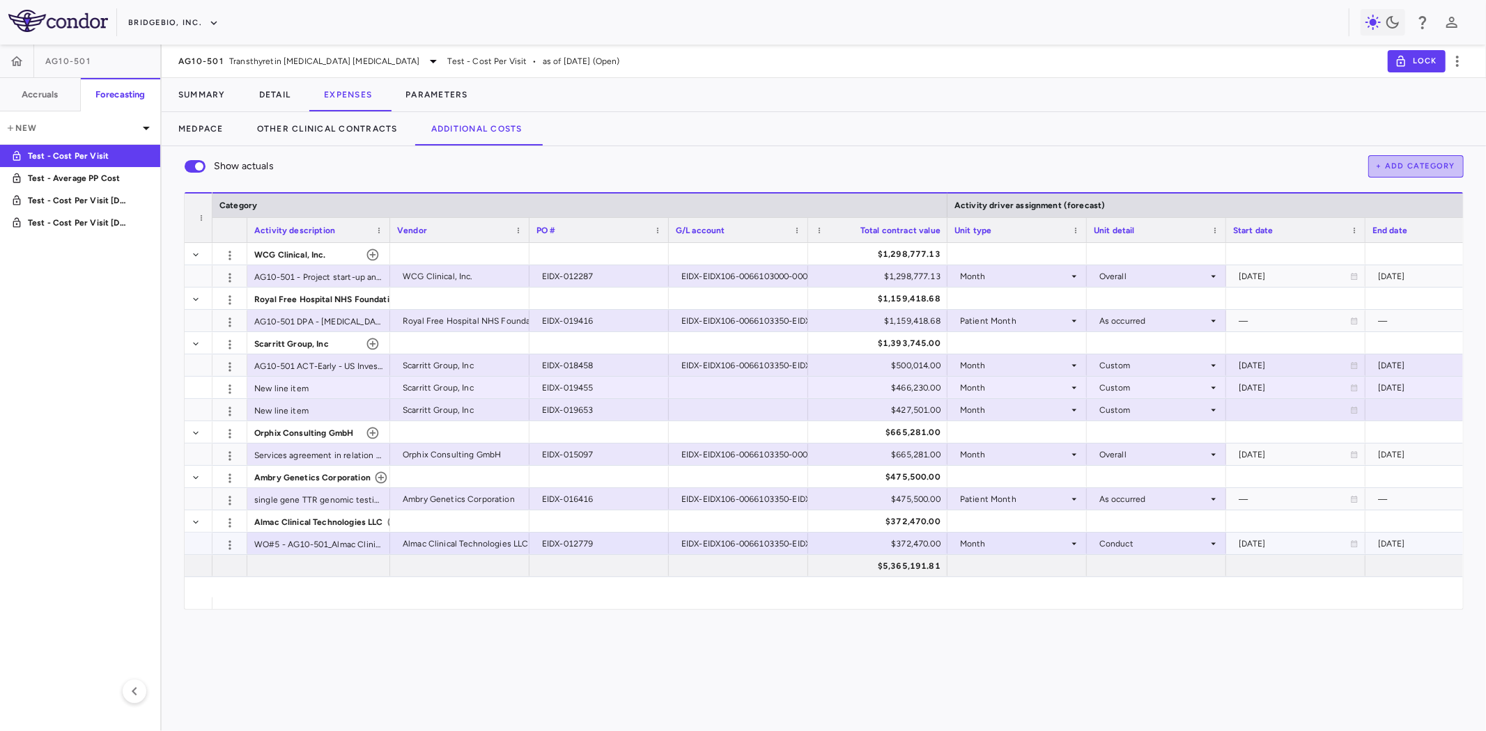
click at [1438, 165] on button "+ Add Category" at bounding box center [1416, 166] width 96 height 22
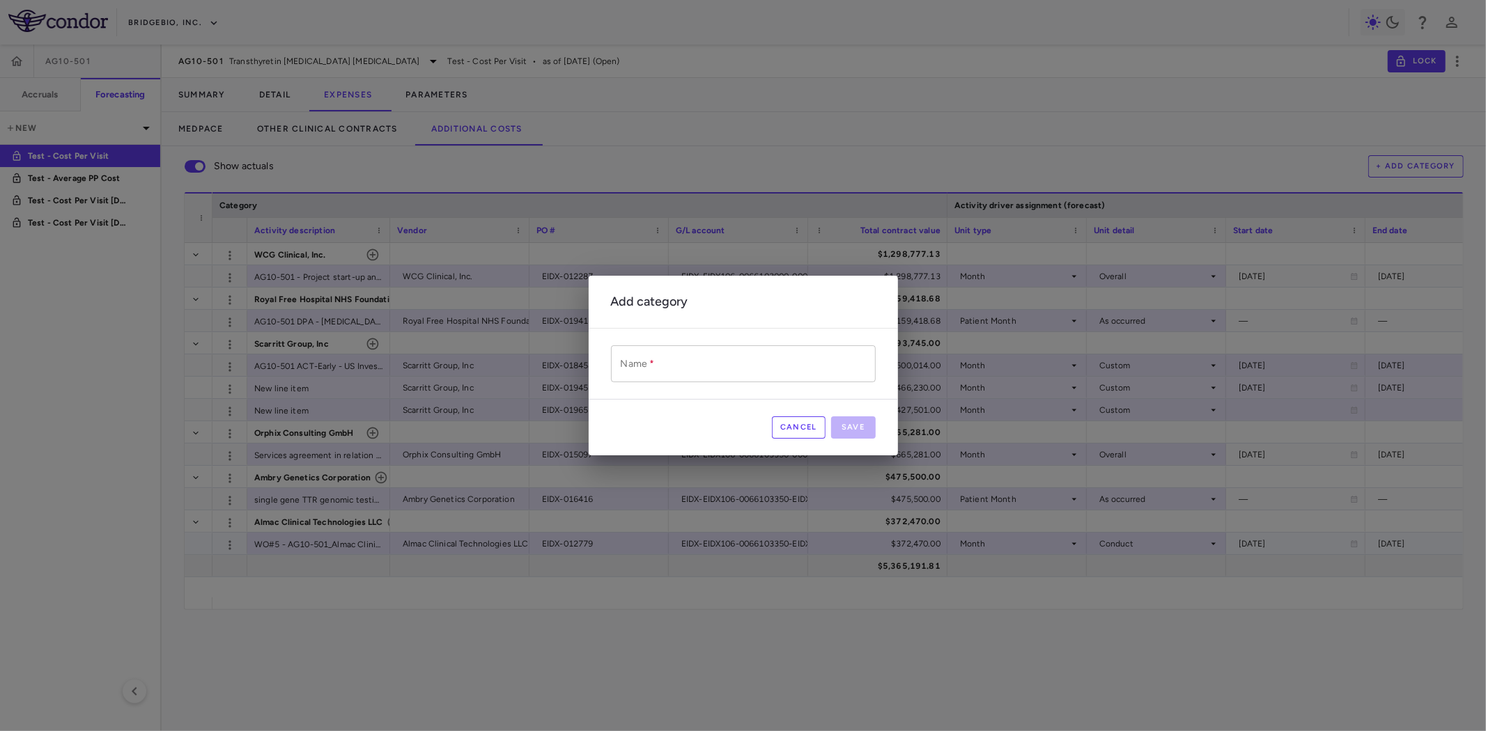
click at [685, 365] on input "Name   *" at bounding box center [743, 363] width 265 height 37
type input "**********"
click at [857, 428] on button "Save" at bounding box center [853, 428] width 45 height 22
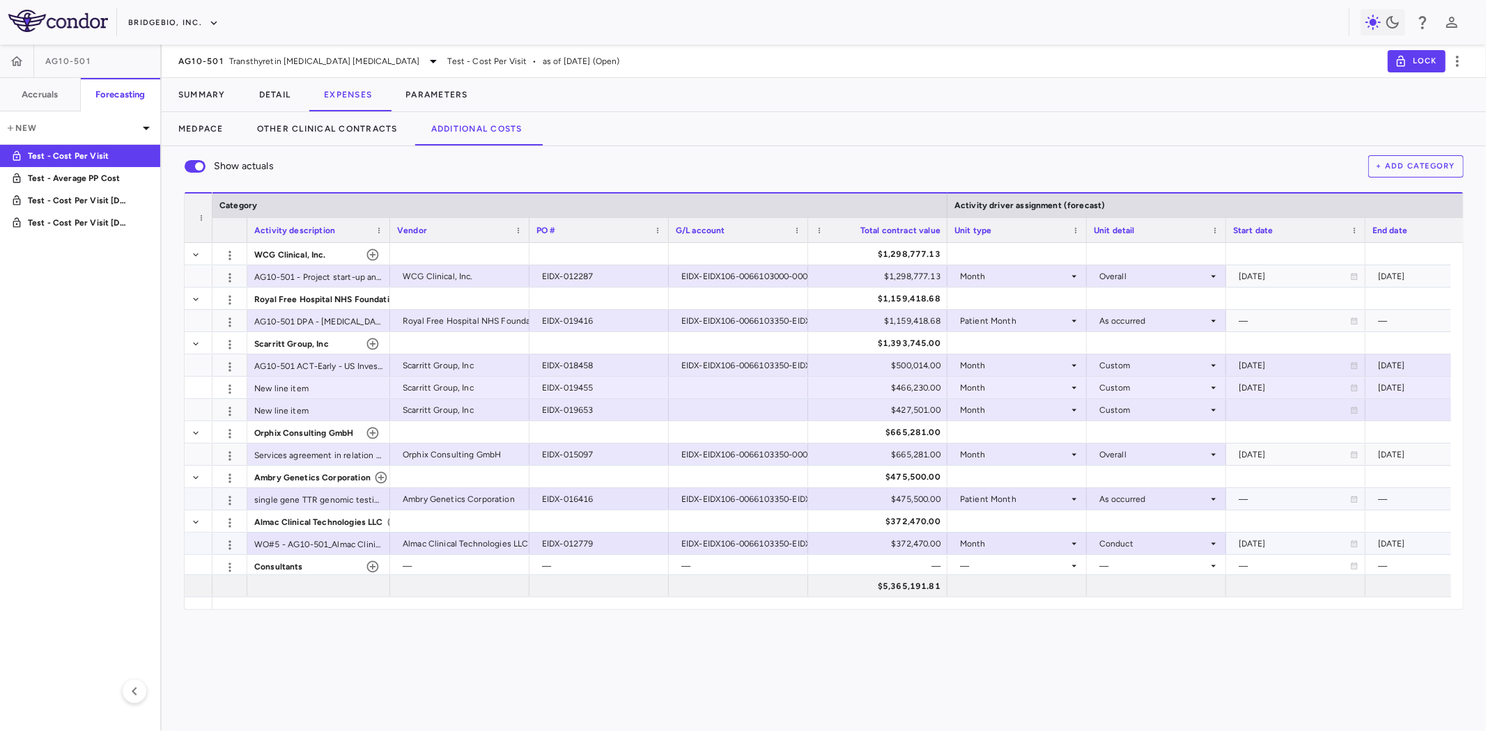
scroll to position [2, 0]
drag, startPoint x: 374, startPoint y: 566, endPoint x: 485, endPoint y: 601, distance: 116.8
click at [374, 566] on icon "button" at bounding box center [373, 565] width 14 height 14
click at [372, 567] on icon "button" at bounding box center [373, 565] width 14 height 14
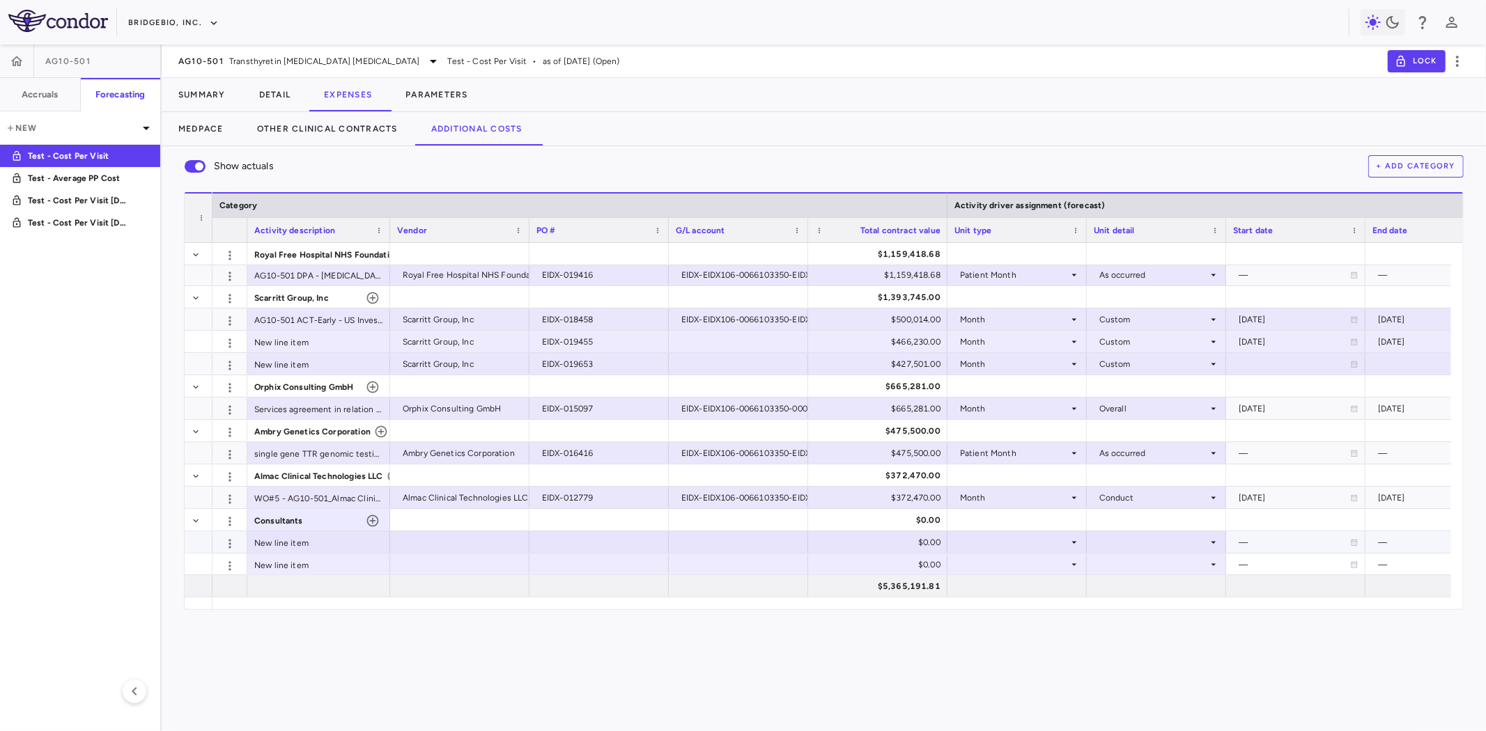
click at [322, 543] on div "New line item" at bounding box center [318, 542] width 143 height 22
click at [506, 542] on div at bounding box center [459, 542] width 125 height 20
click at [570, 542] on div at bounding box center [598, 542] width 125 height 20
click at [915, 545] on div "$0.00" at bounding box center [880, 542] width 120 height 22
drag, startPoint x: 888, startPoint y: 542, endPoint x: 938, endPoint y: 545, distance: 49.5
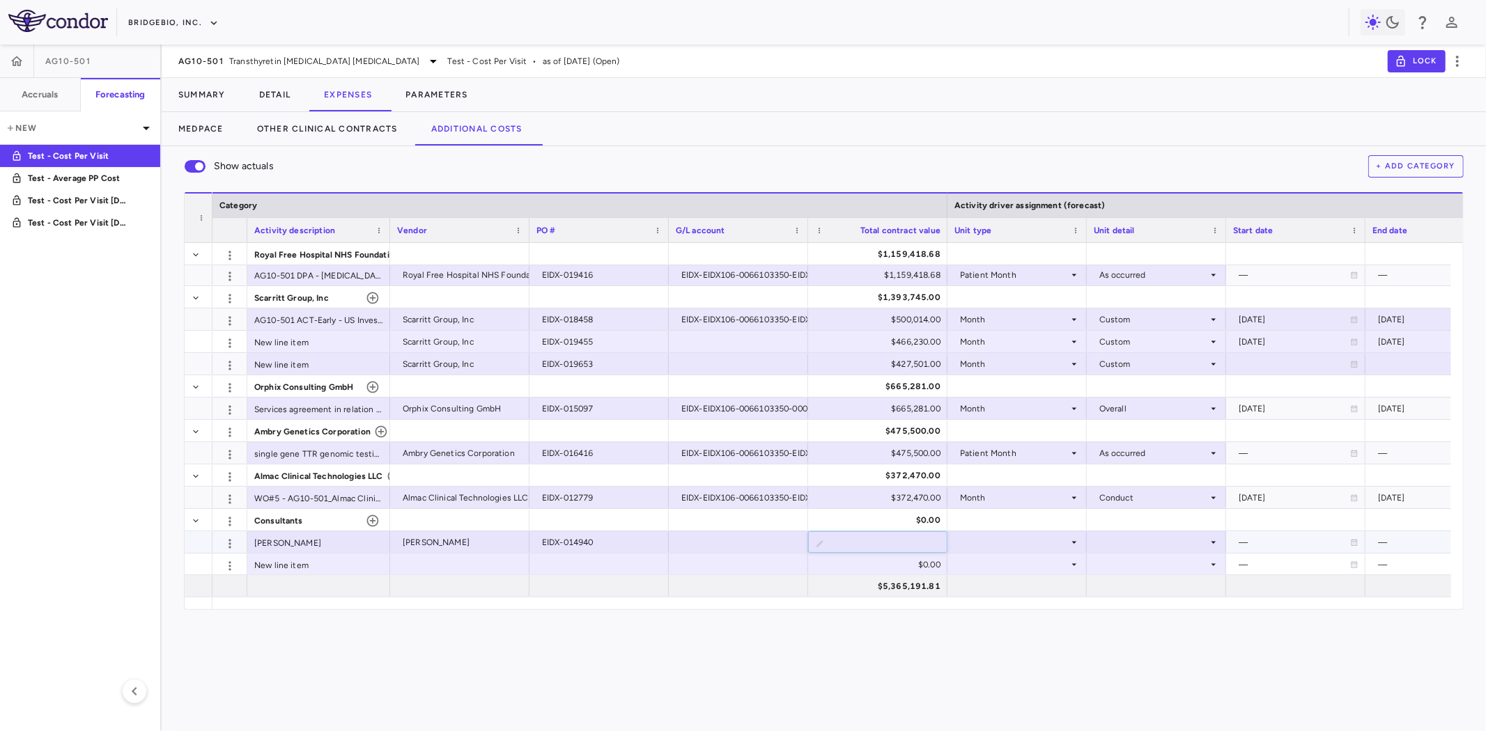
click at [938, 545] on input "*" at bounding box center [888, 543] width 117 height 23
type input "******"
click at [585, 517] on div at bounding box center [598, 520] width 125 height 20
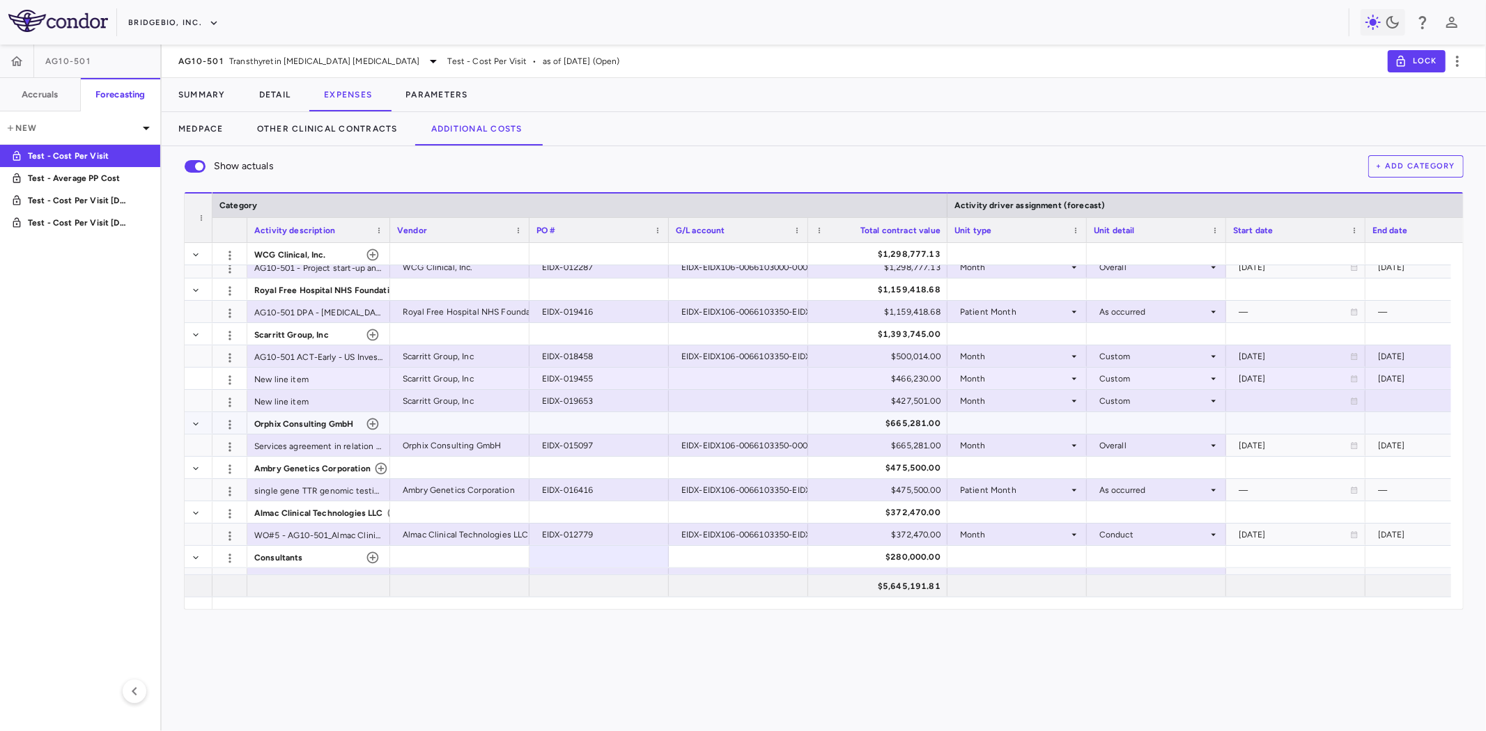
scroll to position [0, 0]
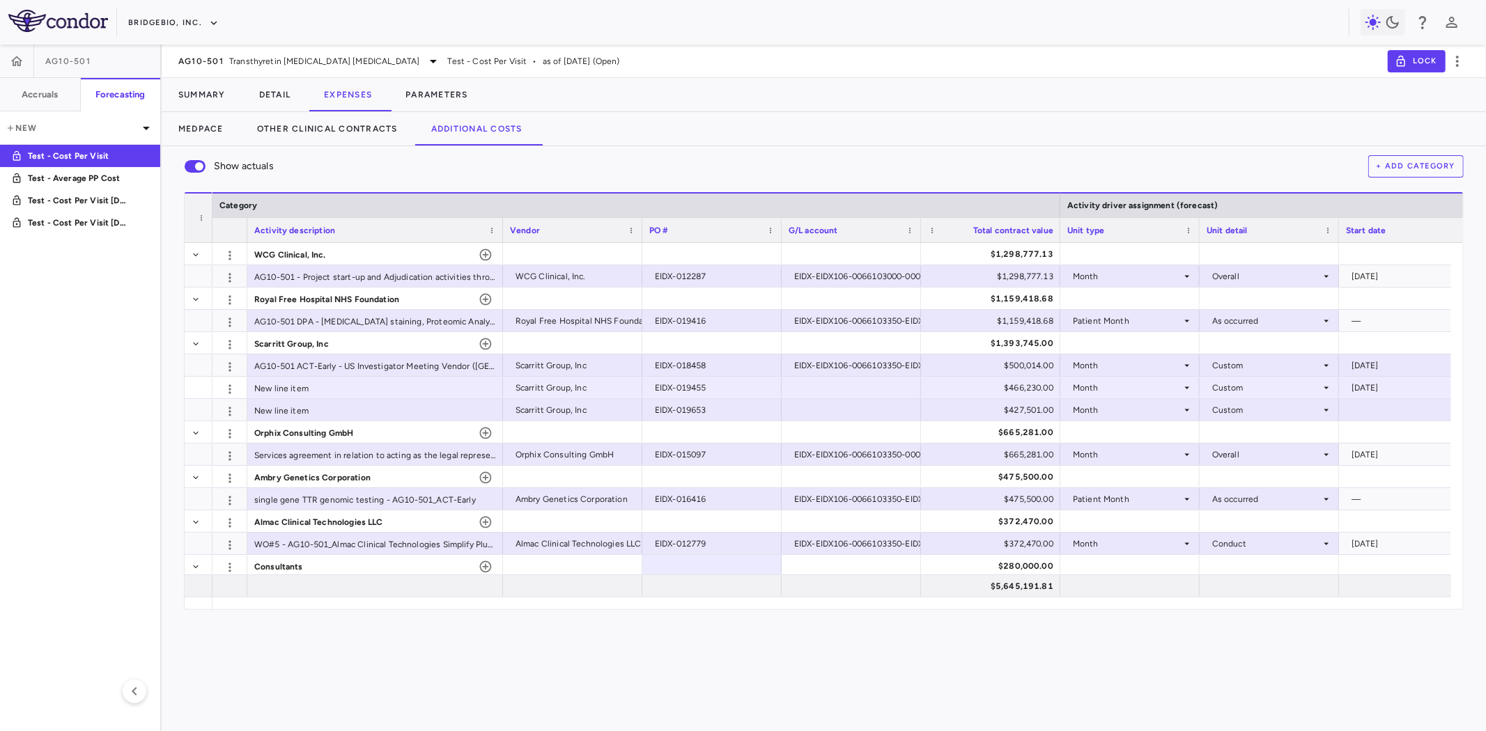
drag, startPoint x: 389, startPoint y: 227, endPoint x: 501, endPoint y: 231, distance: 112.9
click at [501, 231] on div at bounding box center [502, 230] width 6 height 24
click at [483, 300] on icon "button" at bounding box center [486, 300] width 12 height 12
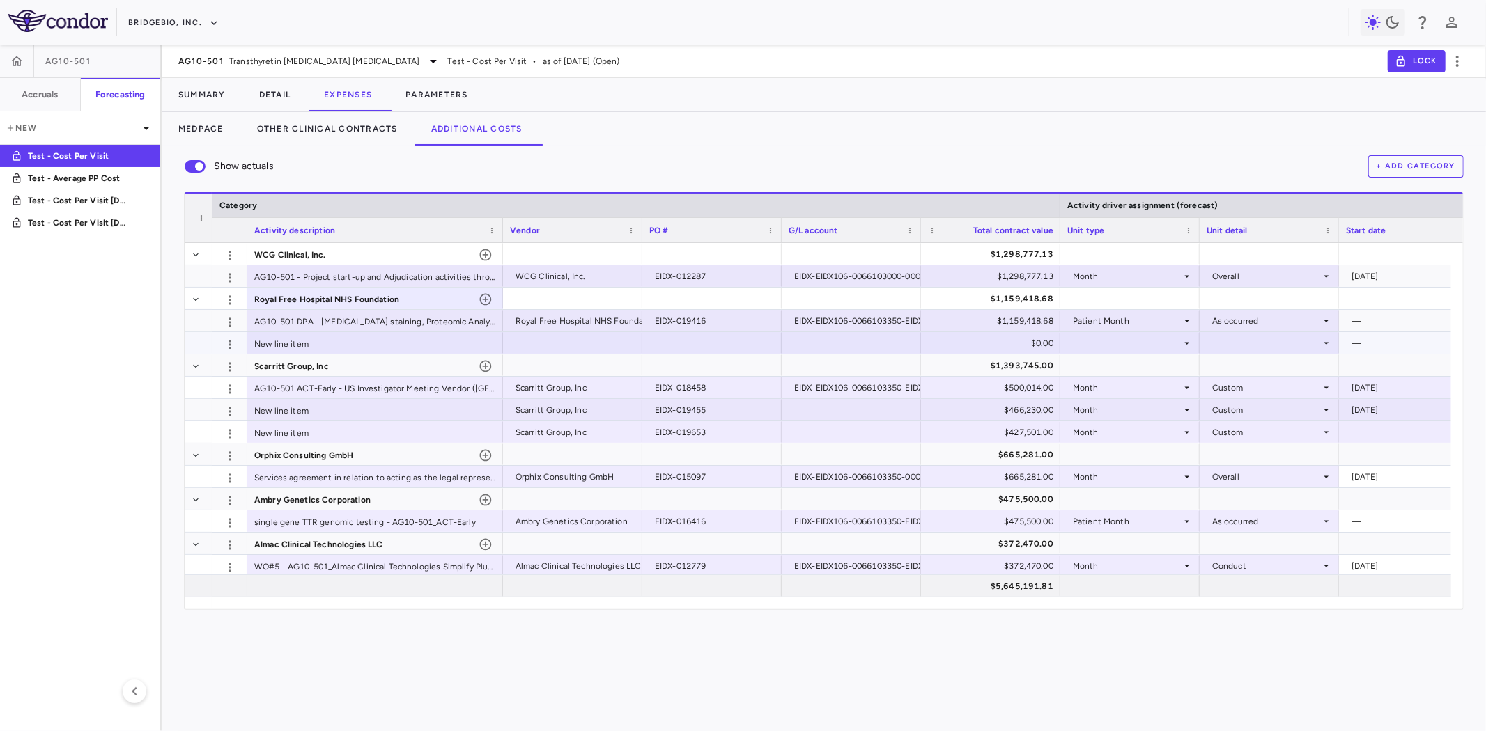
click at [693, 343] on div at bounding box center [711, 343] width 125 height 20
click at [1403, 169] on button "+ Add Category" at bounding box center [1416, 166] width 96 height 22
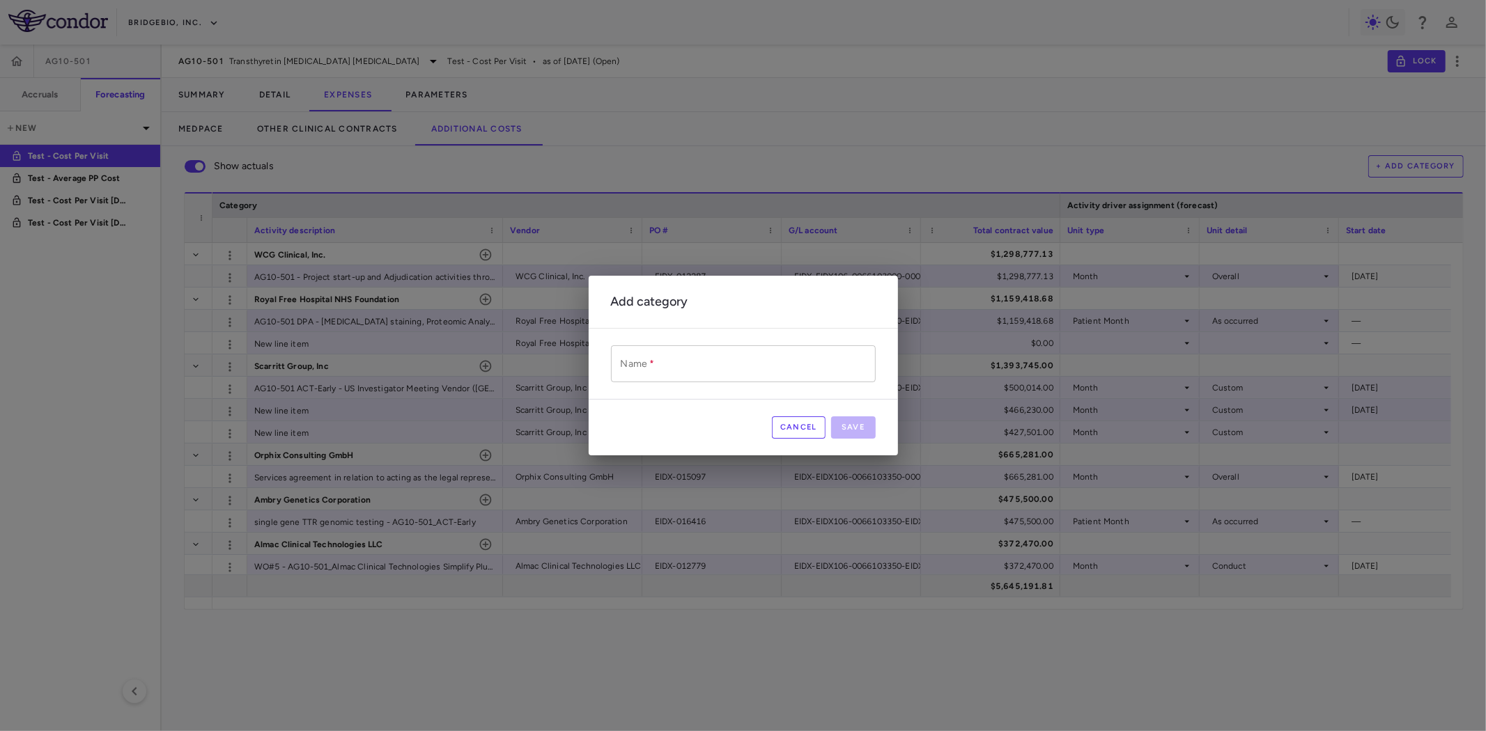
click at [690, 358] on input "Name   *" at bounding box center [743, 363] width 265 height 37
paste input "**********"
type input "**********"
click at [864, 429] on button "Save" at bounding box center [853, 428] width 45 height 22
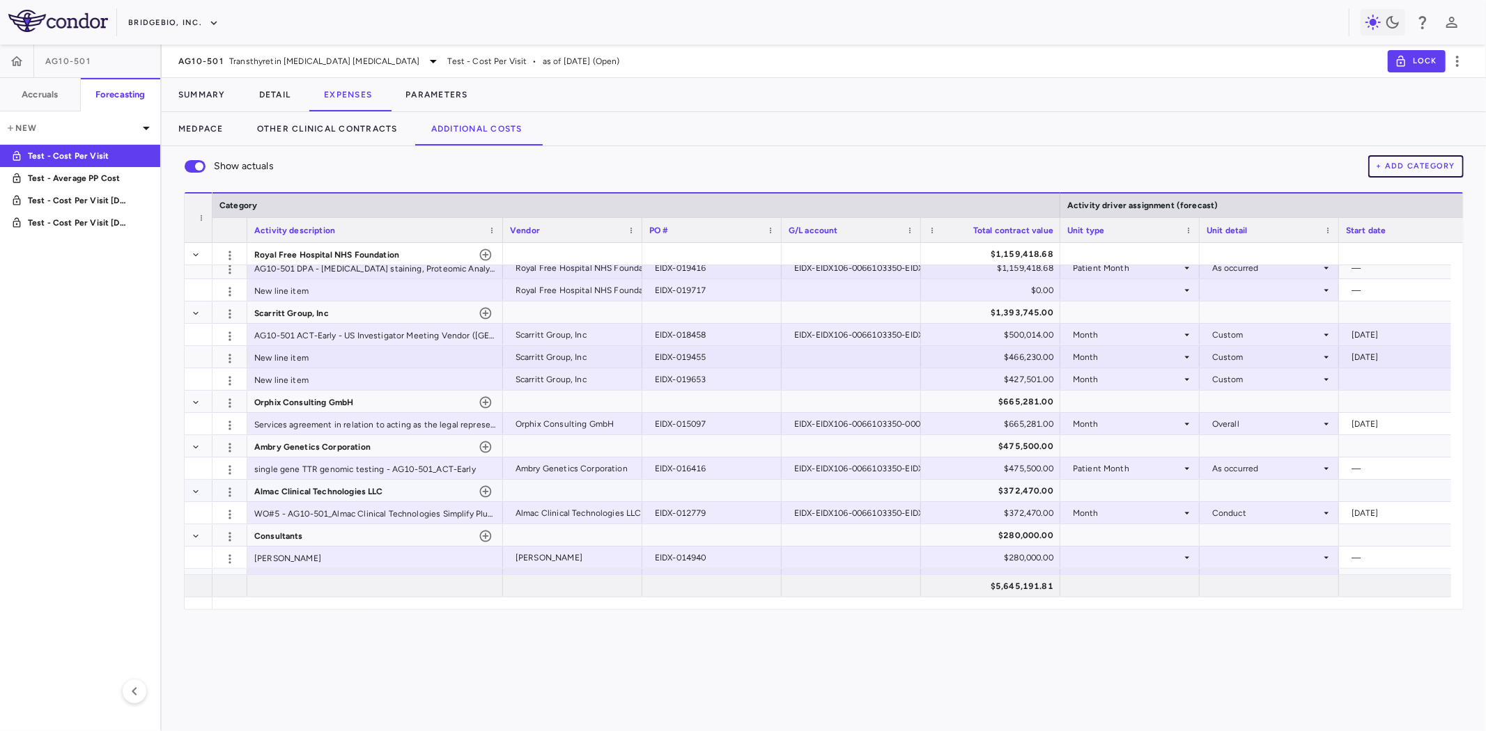
scroll to position [91, 0]
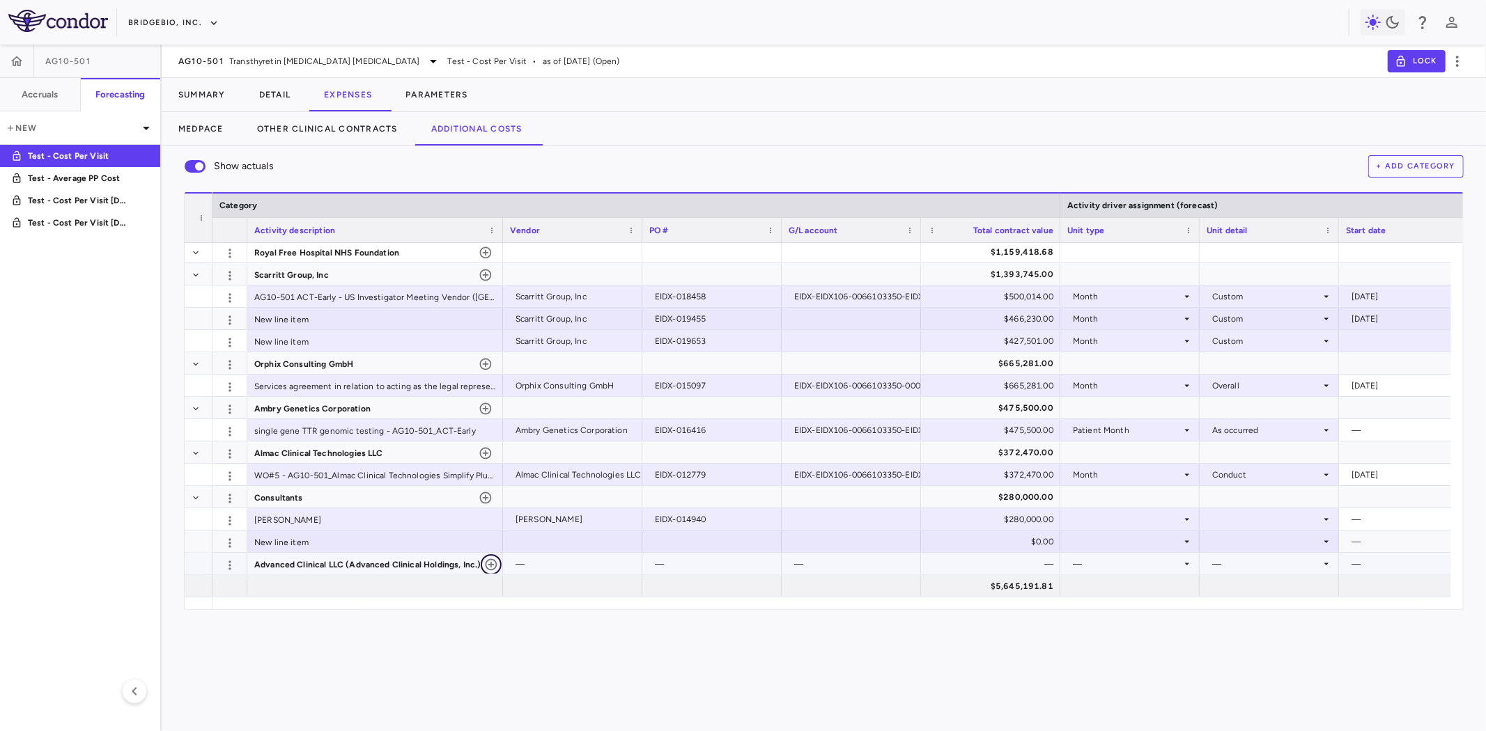
click at [486, 566] on icon "button" at bounding box center [491, 565] width 14 height 14
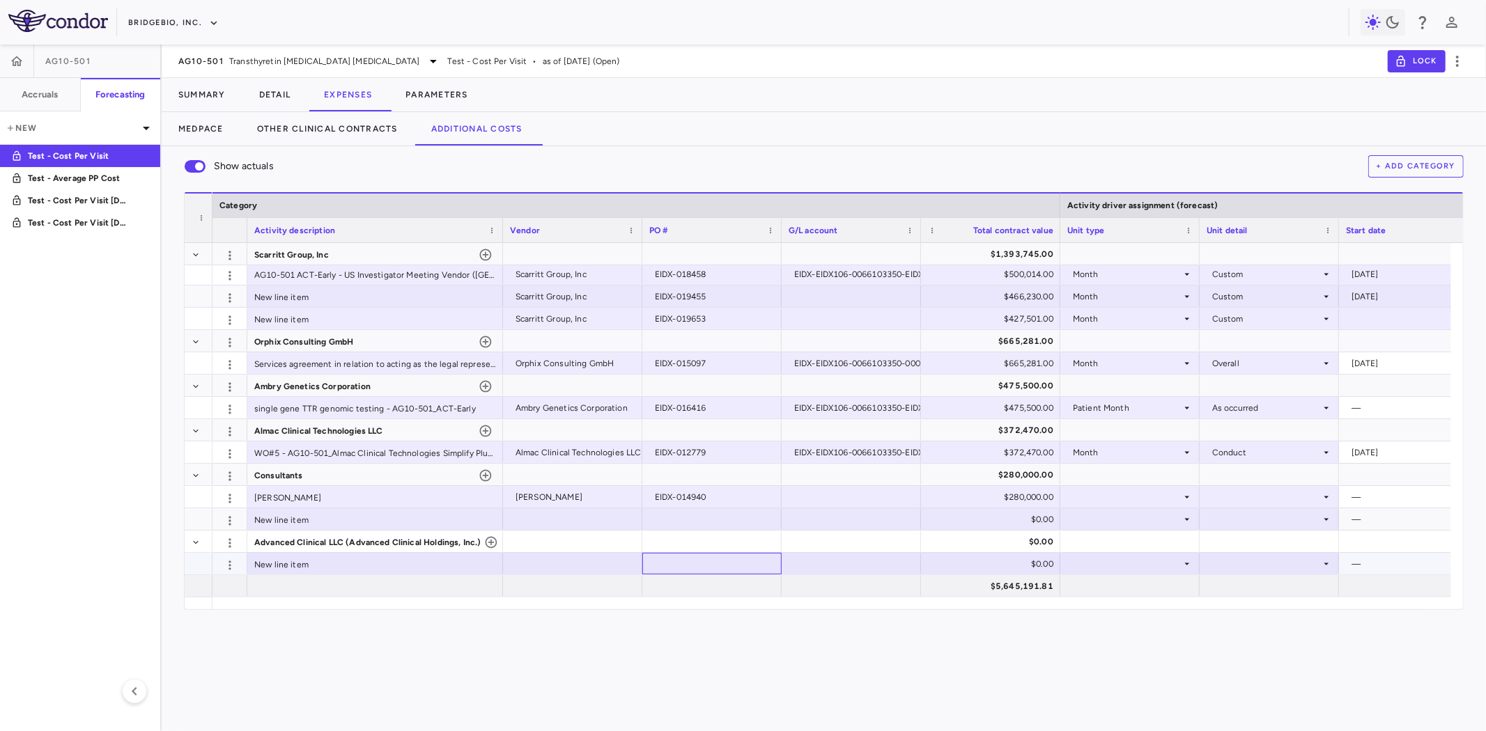
click at [687, 566] on div at bounding box center [711, 564] width 125 height 20
type input "**********"
click at [609, 562] on div at bounding box center [572, 564] width 125 height 20
type input "**********"
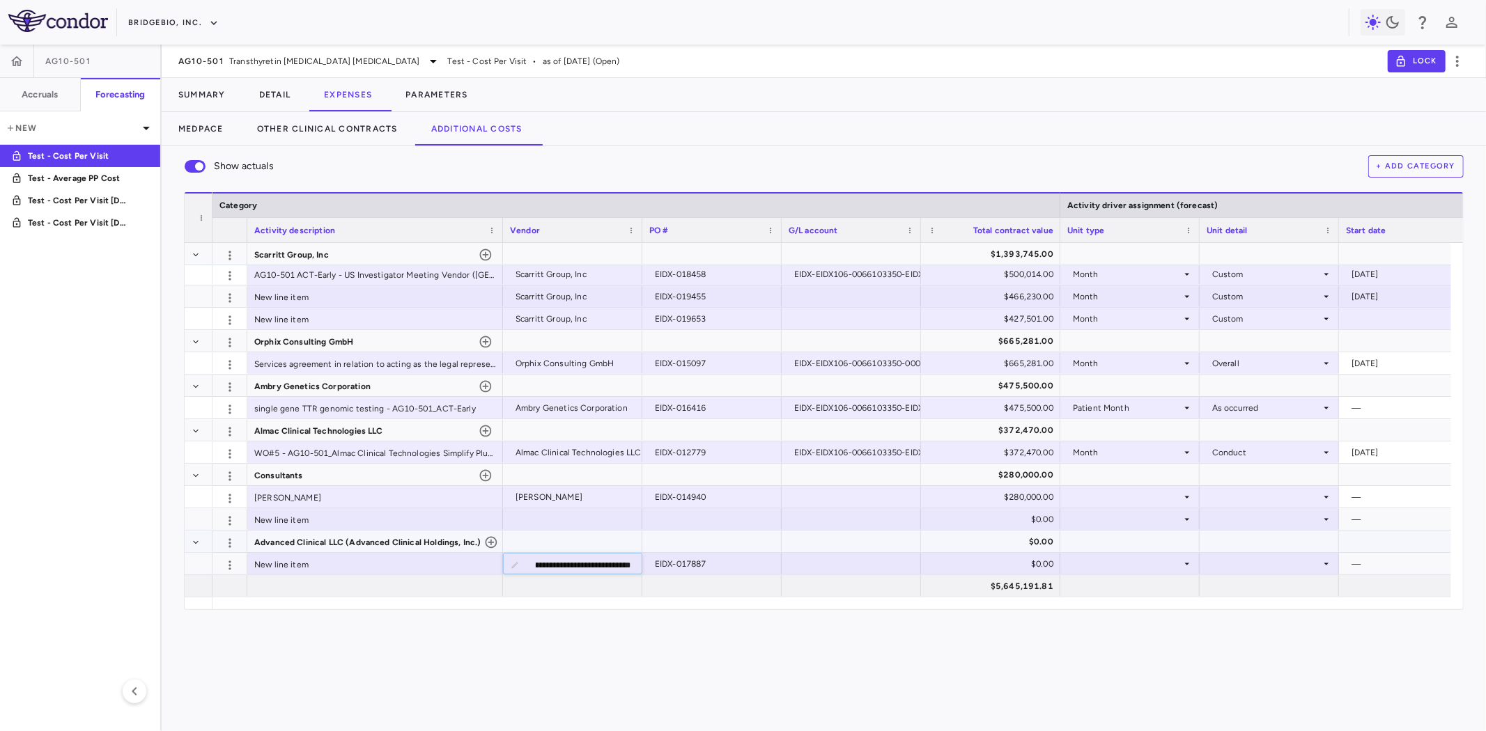
click at [554, 543] on div at bounding box center [572, 541] width 125 height 20
click at [826, 564] on div at bounding box center [850, 564] width 125 height 20
click at [330, 566] on div "New line item" at bounding box center [375, 564] width 256 height 22
click at [987, 566] on div "$0.00" at bounding box center [993, 564] width 120 height 22
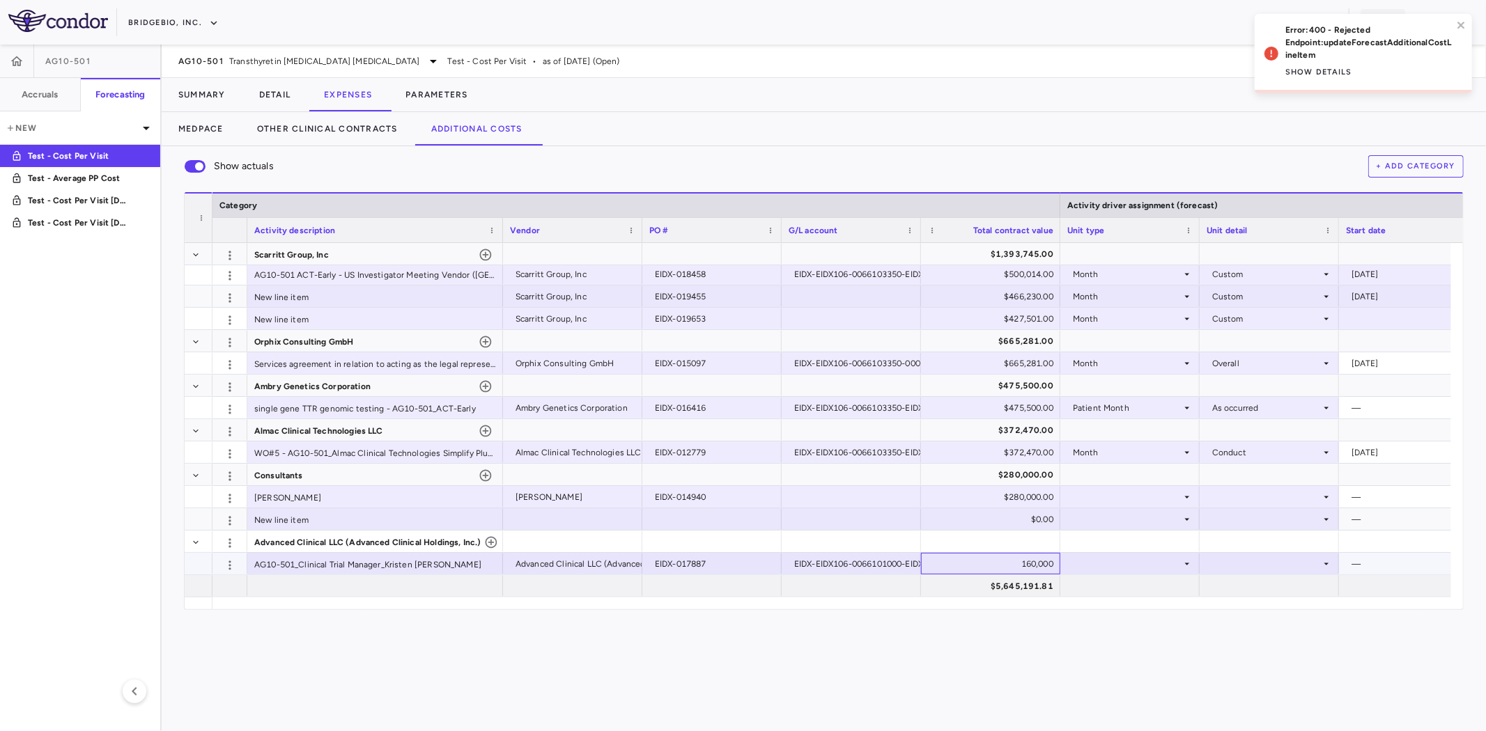
click at [998, 569] on div "160,000" at bounding box center [993, 564] width 120 height 22
type input "*"
click at [1108, 542] on div at bounding box center [1129, 541] width 125 height 20
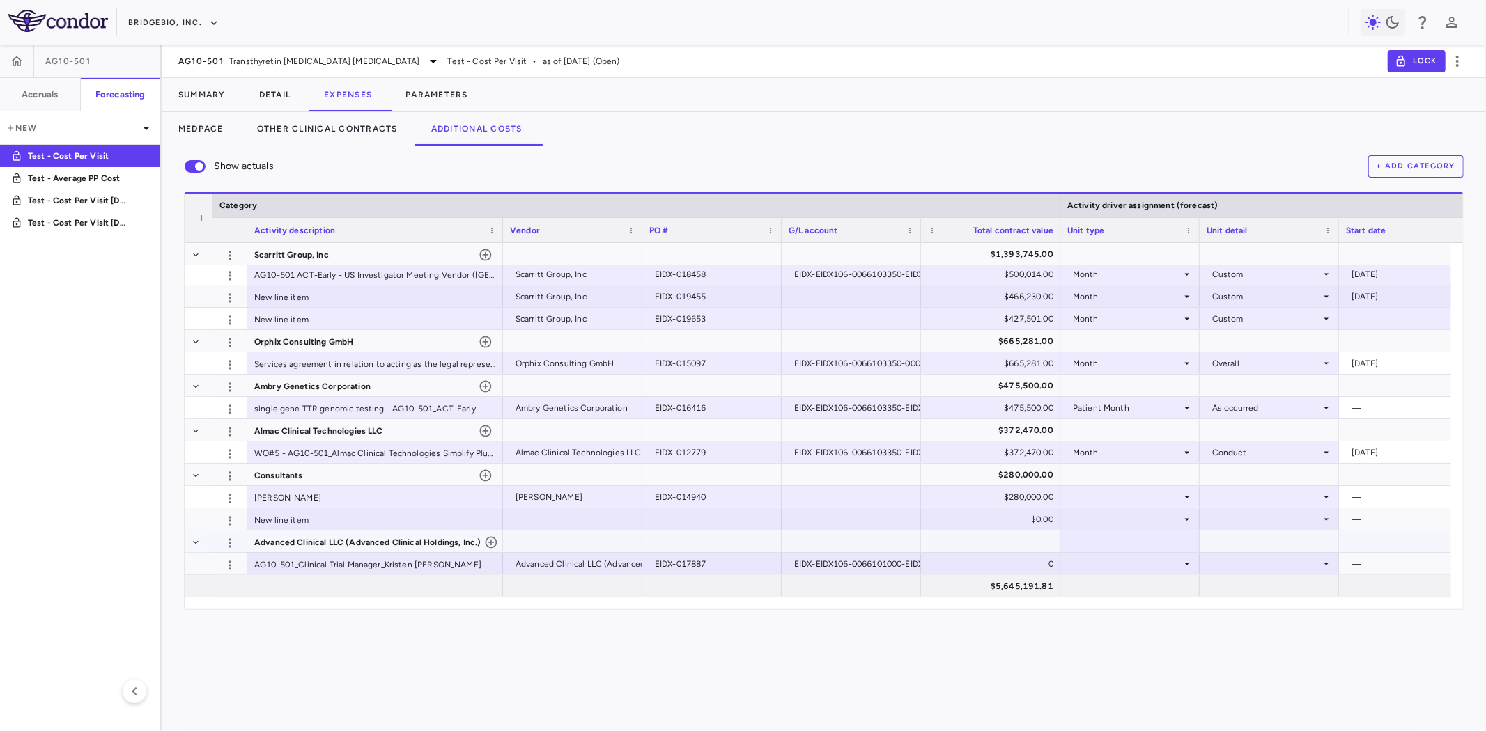
click at [963, 538] on div at bounding box center [990, 541] width 125 height 20
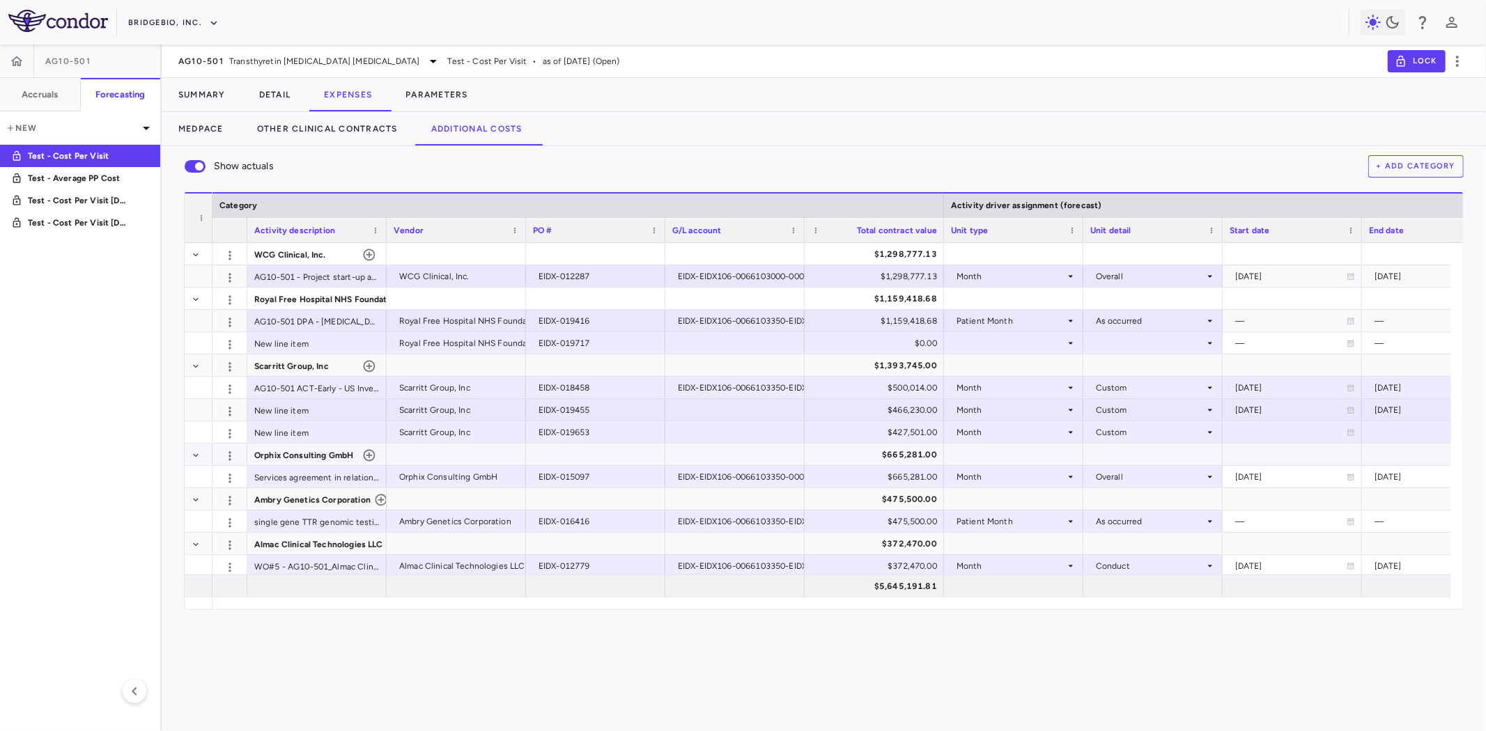
scroll to position [114, 0]
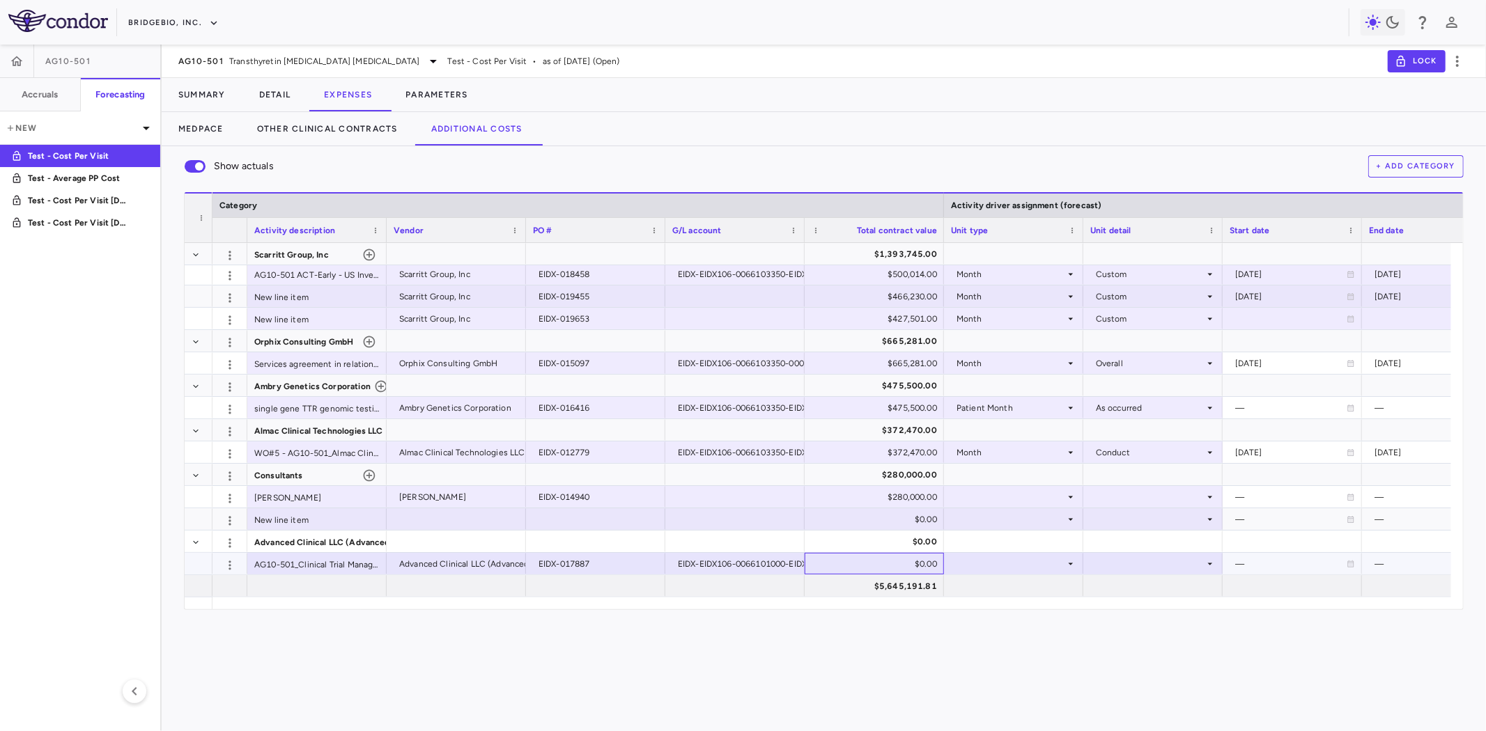
click at [906, 573] on div "$0.00" at bounding box center [877, 564] width 120 height 22
drag, startPoint x: 894, startPoint y: 563, endPoint x: 941, endPoint y: 568, distance: 46.9
click at [941, 568] on input "*" at bounding box center [884, 565] width 117 height 23
type input "******"
click at [791, 580] on div at bounding box center [734, 586] width 125 height 20
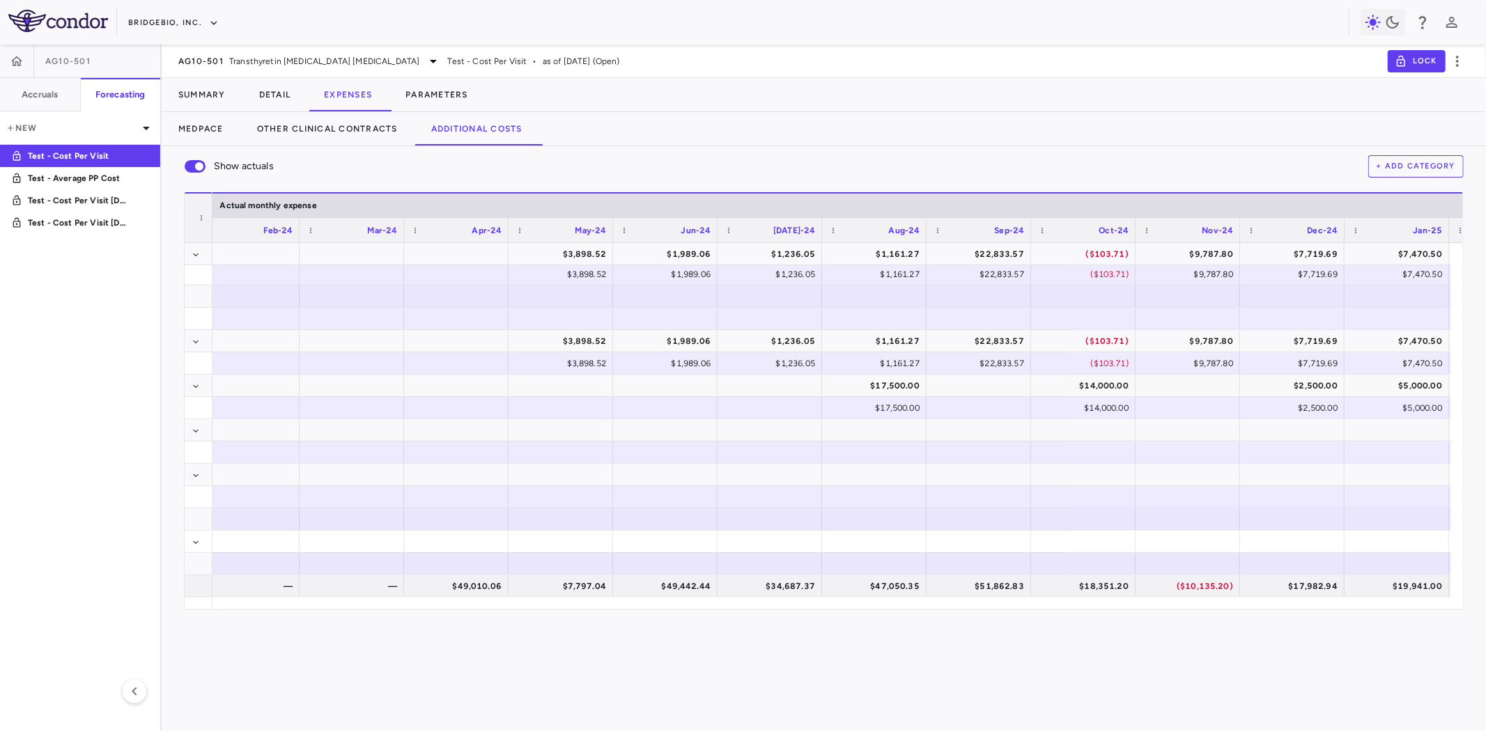
scroll to position [0, 0]
click at [368, 559] on div at bounding box center [351, 564] width 91 height 20
type input "*****"
click at [384, 589] on div "—" at bounding box center [353, 586] width 85 height 22
click at [953, 563] on div at bounding box center [978, 564] width 91 height 20
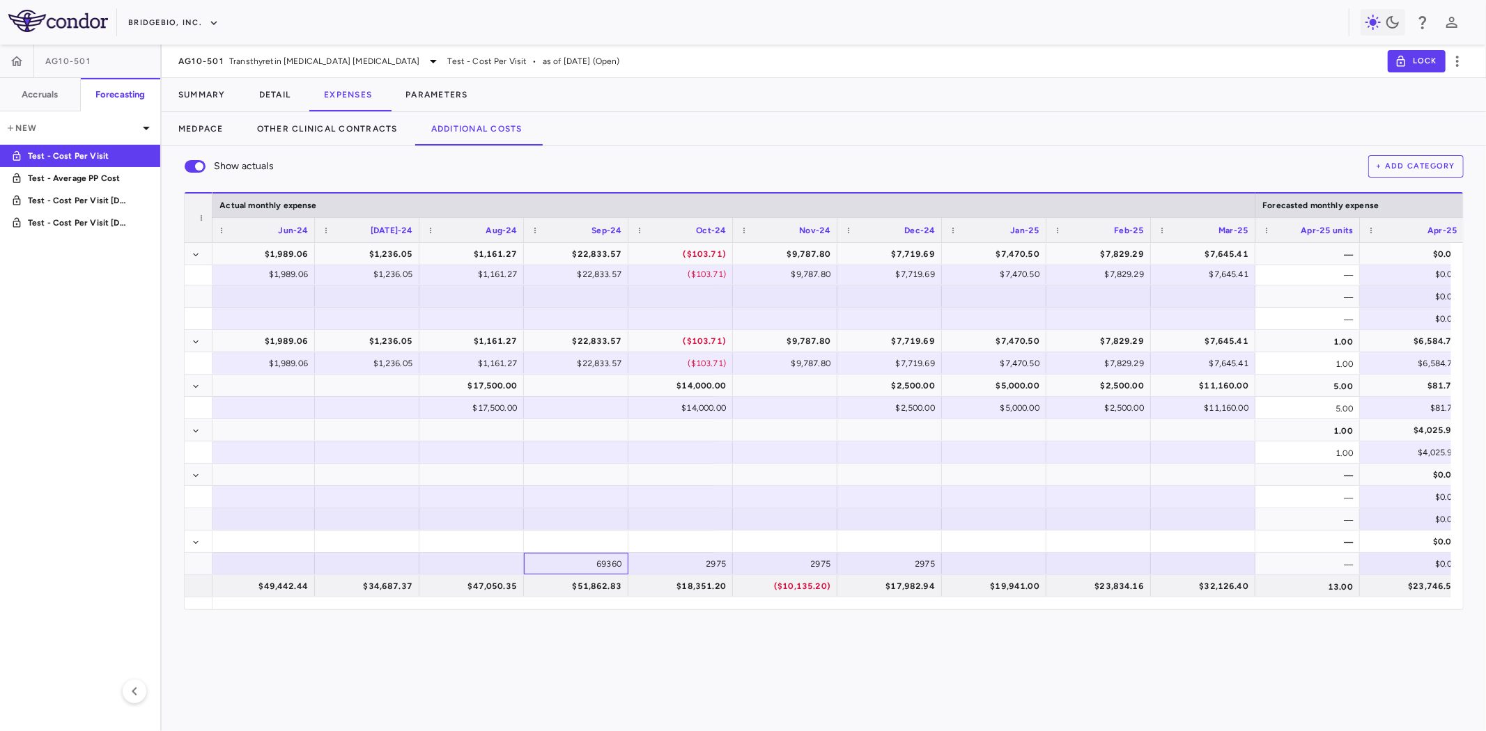
scroll to position [0, 3014]
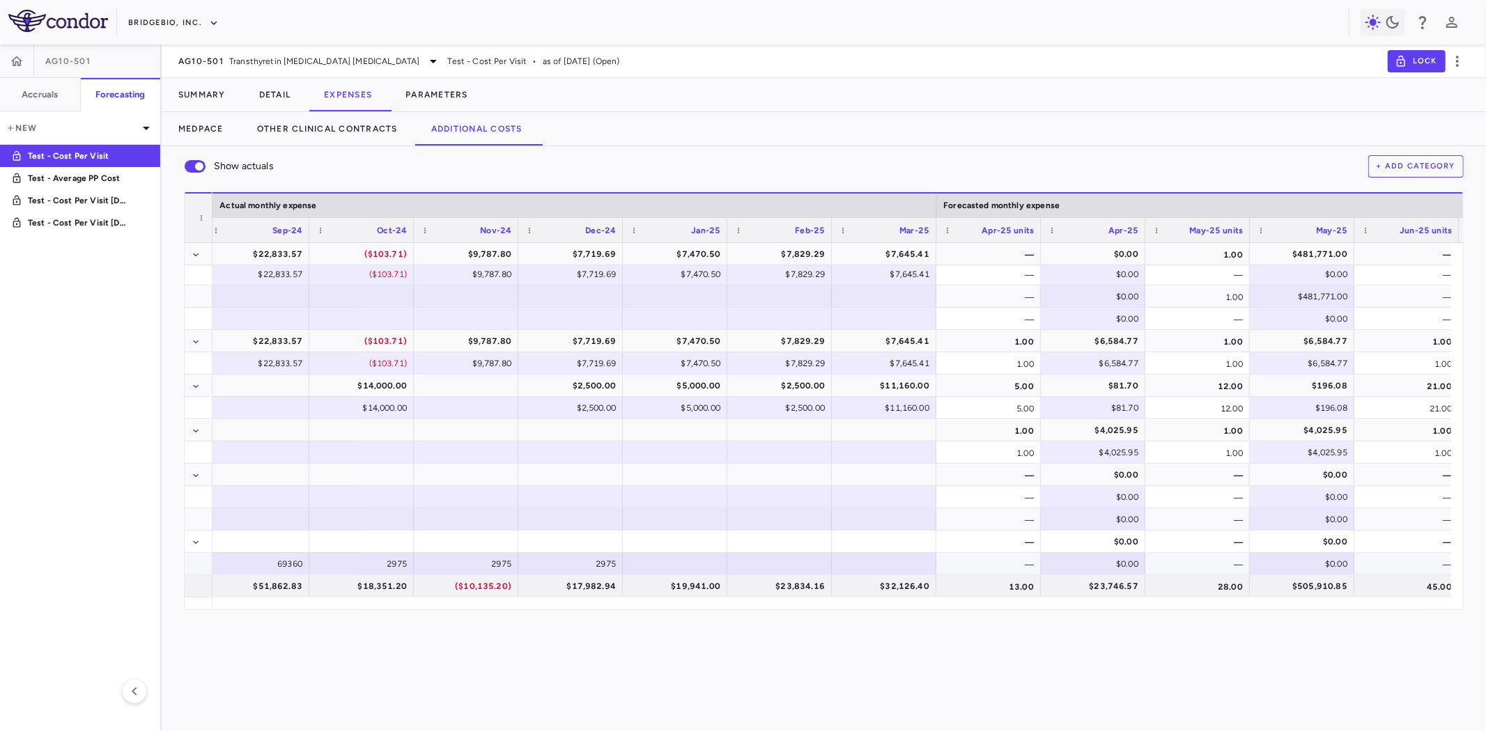
click at [653, 565] on div at bounding box center [675, 564] width 91 height 20
click at [993, 547] on div "—" at bounding box center [988, 542] width 104 height 22
click at [772, 563] on div at bounding box center [779, 564] width 91 height 20
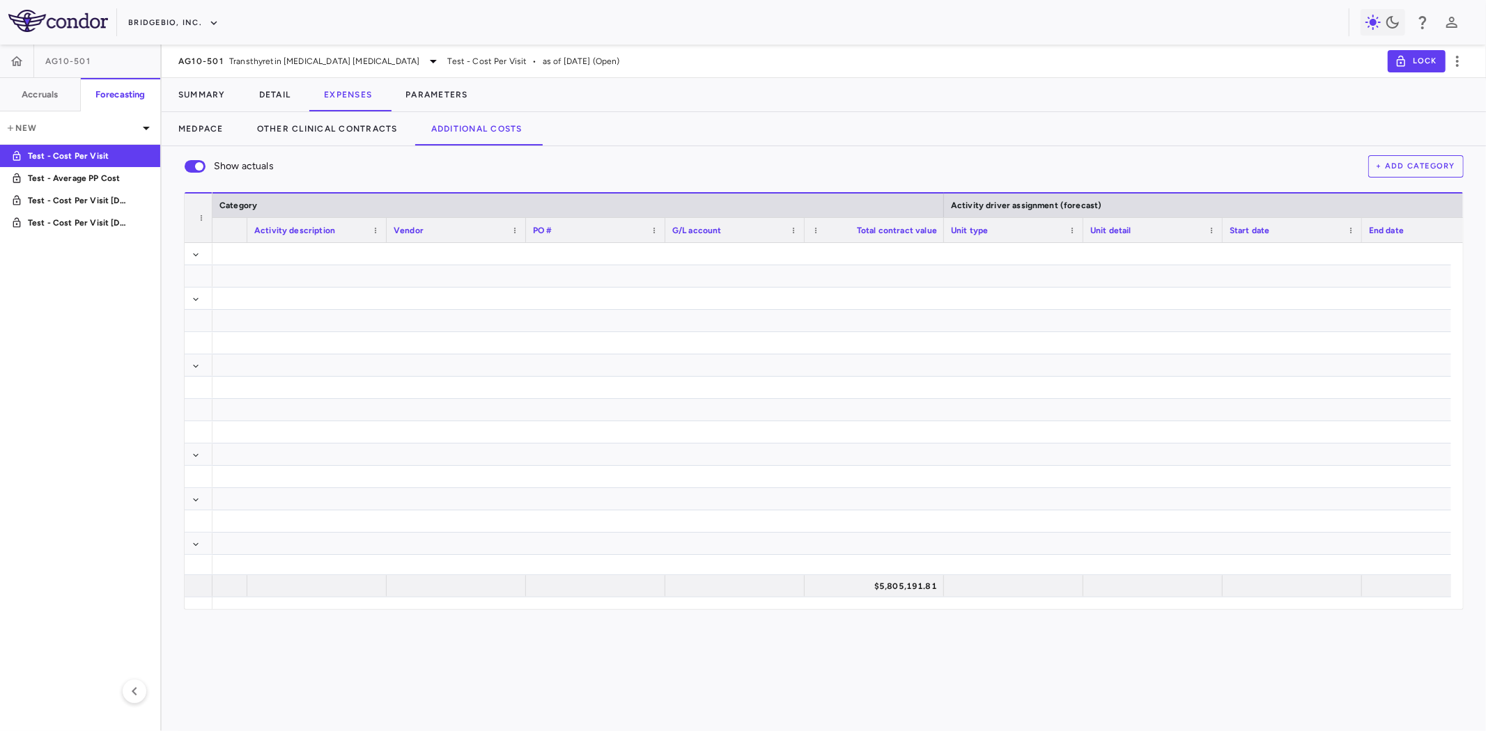
scroll to position [0, 0]
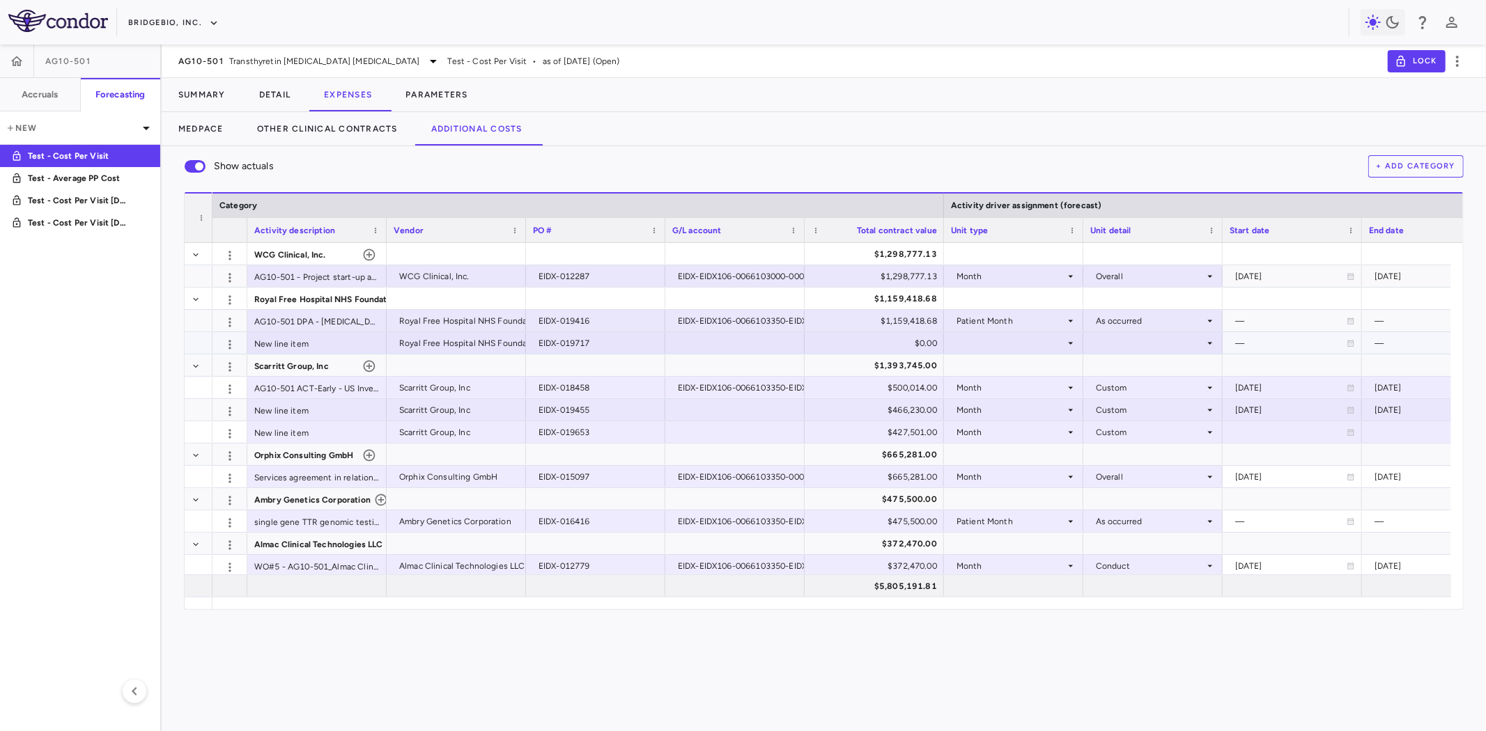
click at [902, 345] on div "$0.00" at bounding box center [877, 343] width 120 height 22
drag, startPoint x: 902, startPoint y: 345, endPoint x: 938, endPoint y: 343, distance: 35.6
click at [938, 343] on input "*" at bounding box center [884, 344] width 117 height 23
type input "******"
click at [903, 359] on div "$1,393,745.00" at bounding box center [877, 366] width 120 height 22
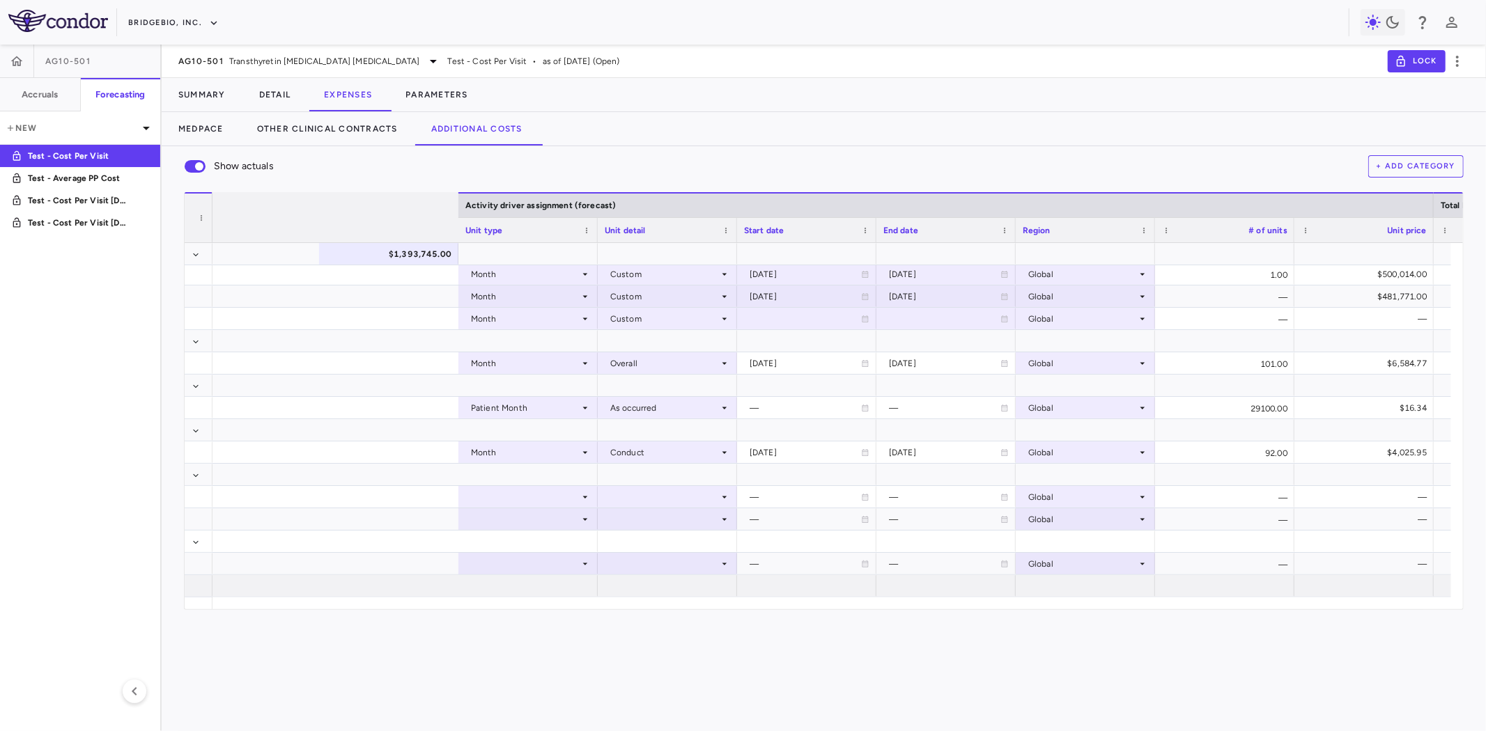
scroll to position [0, 938]
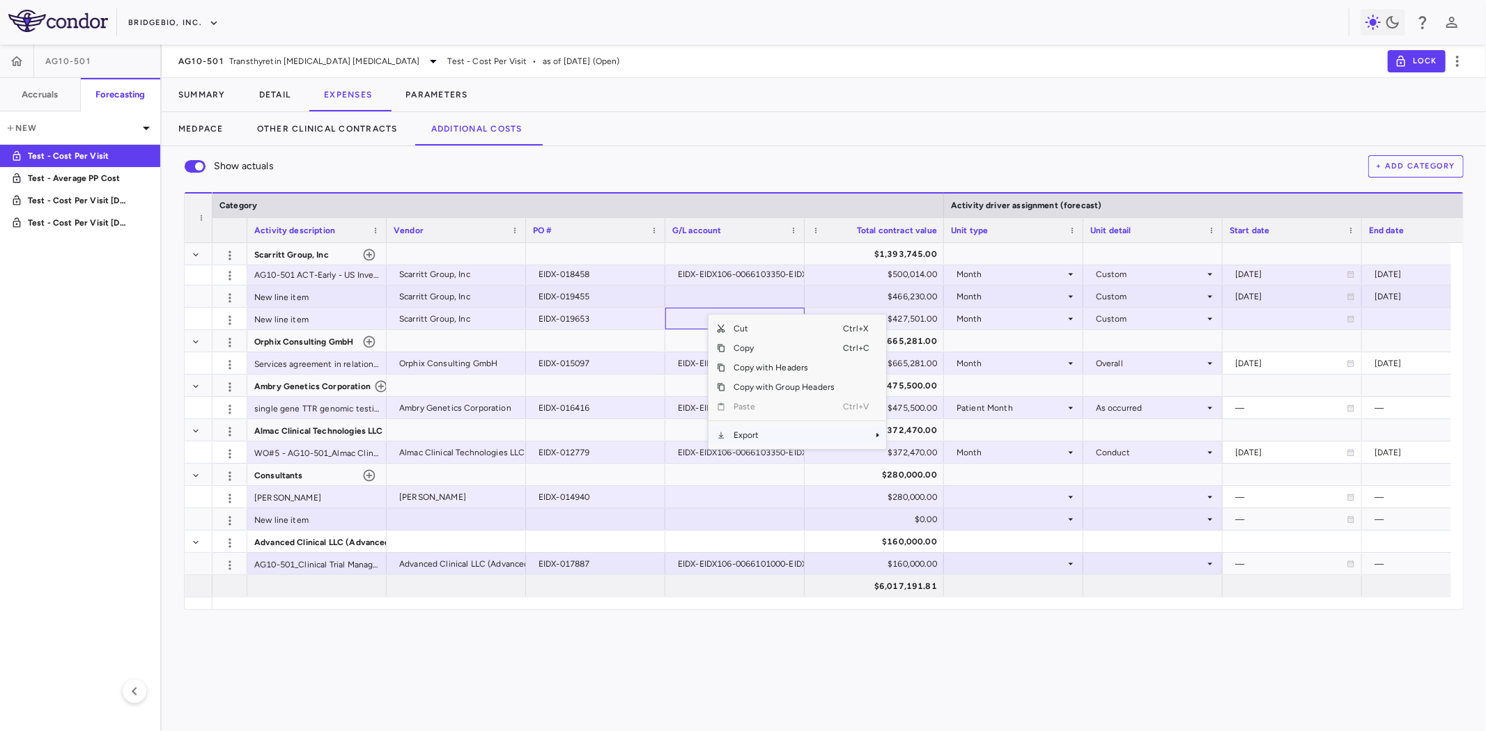
click at [773, 433] on span "Export" at bounding box center [784, 436] width 118 height 20
click at [940, 439] on span "CSV Export" at bounding box center [932, 440] width 65 height 20
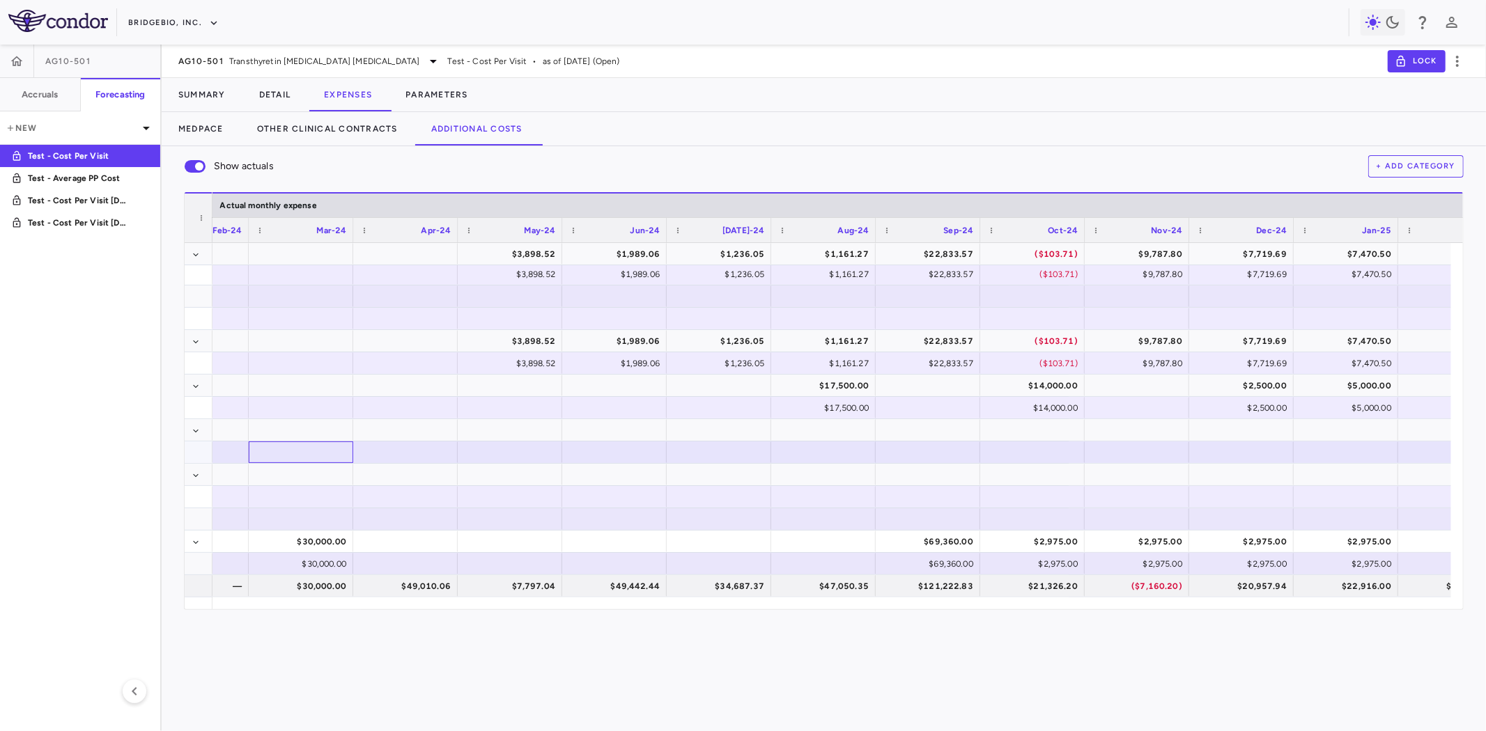
click at [290, 453] on div at bounding box center [301, 452] width 91 height 20
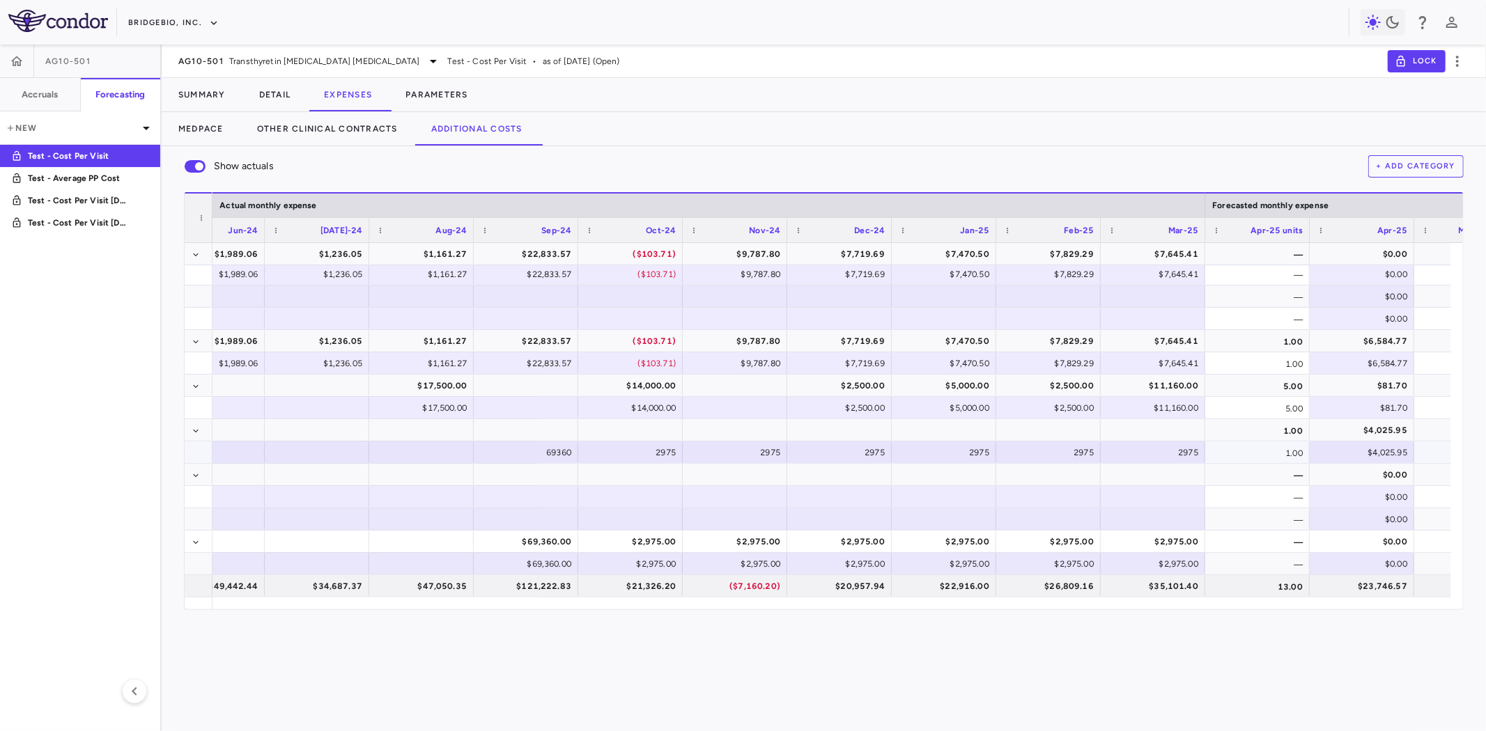
click at [1271, 458] on div "1.00" at bounding box center [1257, 453] width 104 height 22
click at [1259, 492] on div "—" at bounding box center [1257, 497] width 104 height 22
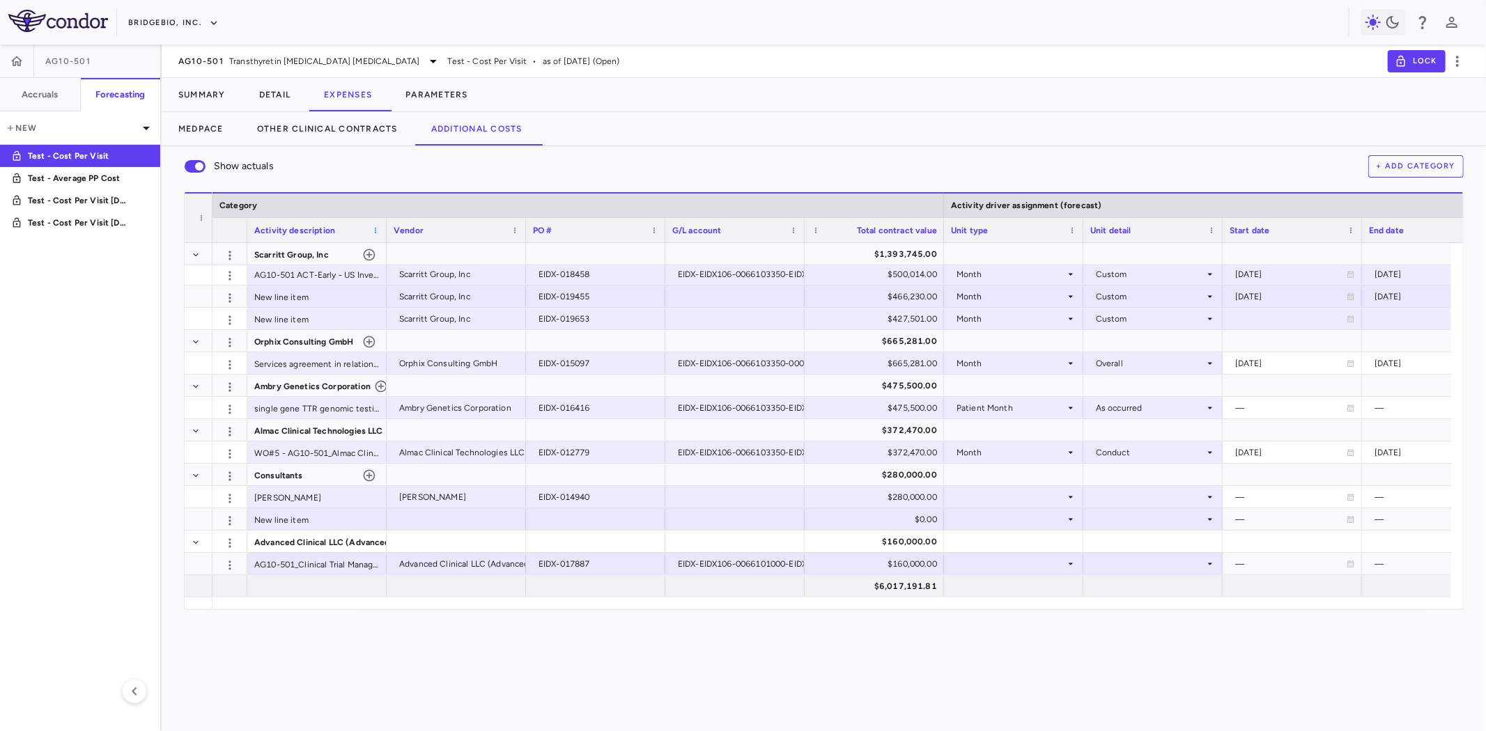
click at [378, 228] on span at bounding box center [375, 230] width 8 height 8
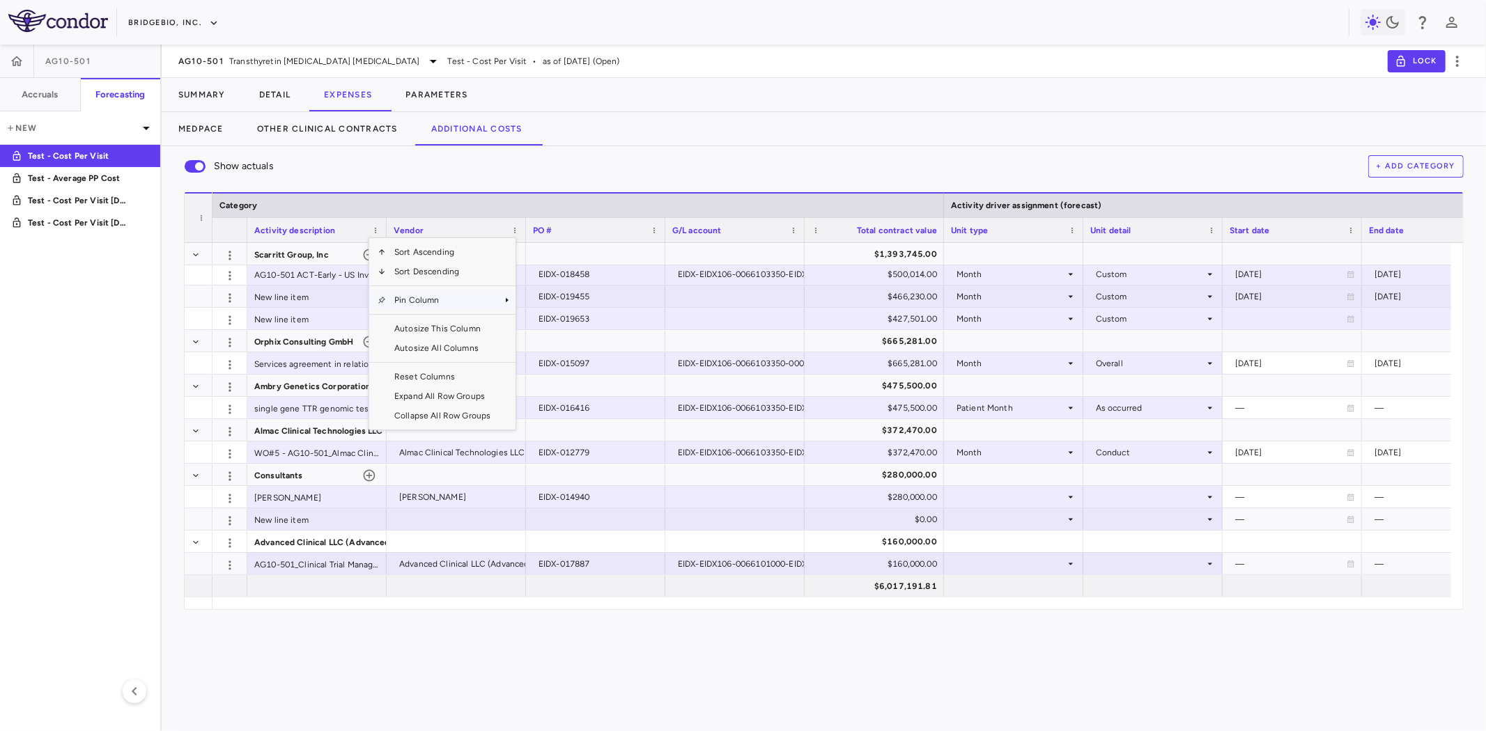
click at [451, 302] on span "Pin Column" at bounding box center [442, 300] width 113 height 20
click at [554, 327] on span "Pin Left" at bounding box center [555, 325] width 52 height 20
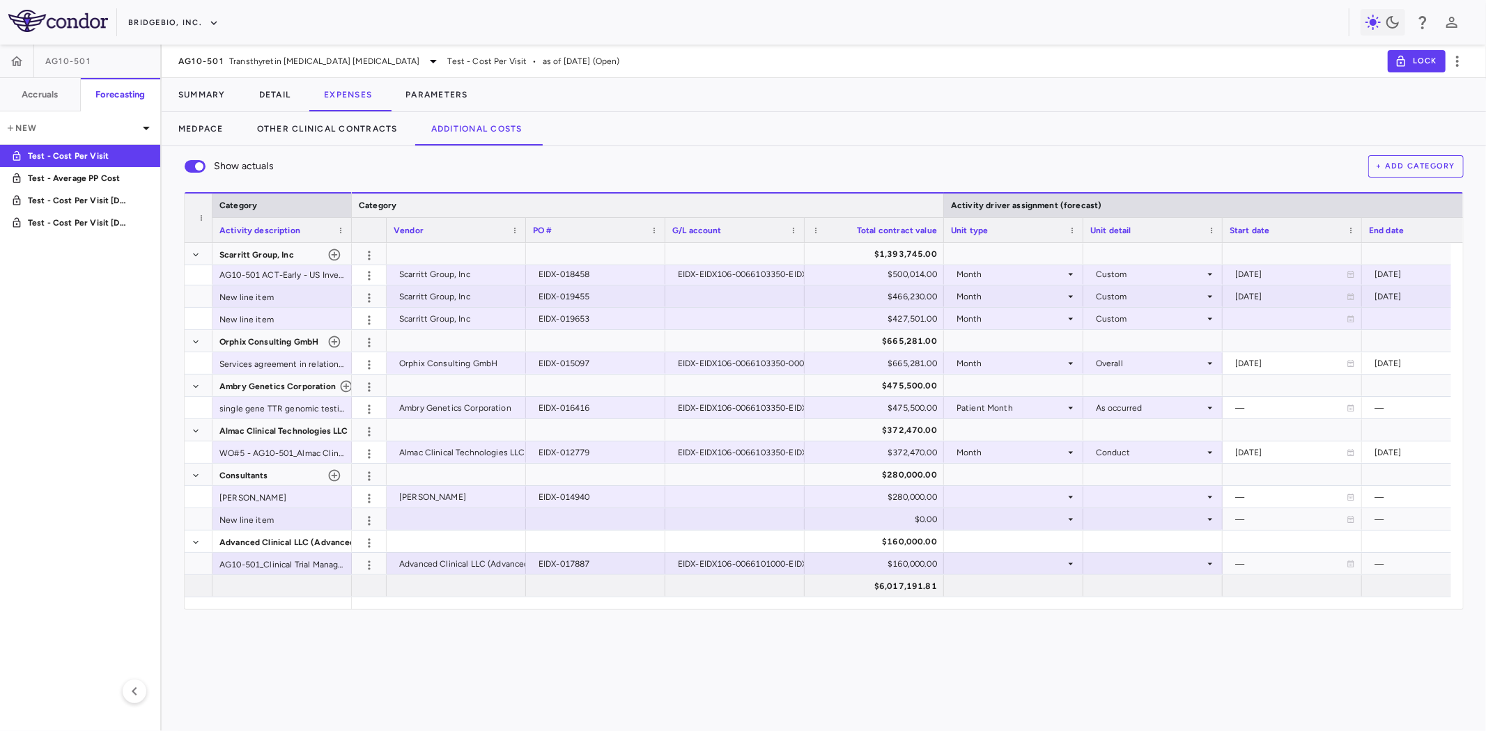
click at [352, 199] on div "Category" at bounding box center [648, 204] width 592 height 25
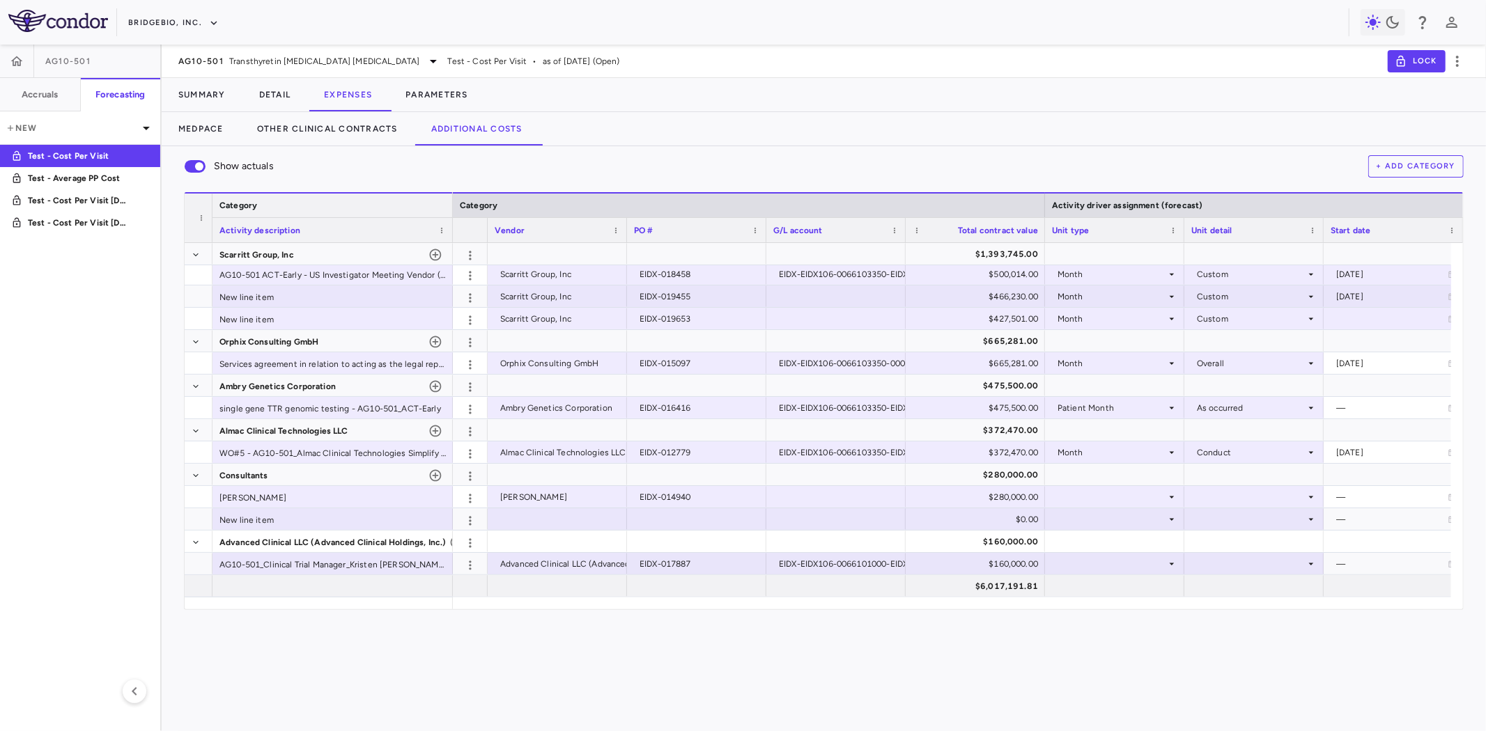
drag, startPoint x: 350, startPoint y: 203, endPoint x: 451, endPoint y: 202, distance: 101.0
click at [451, 202] on div at bounding box center [452, 206] width 6 height 24
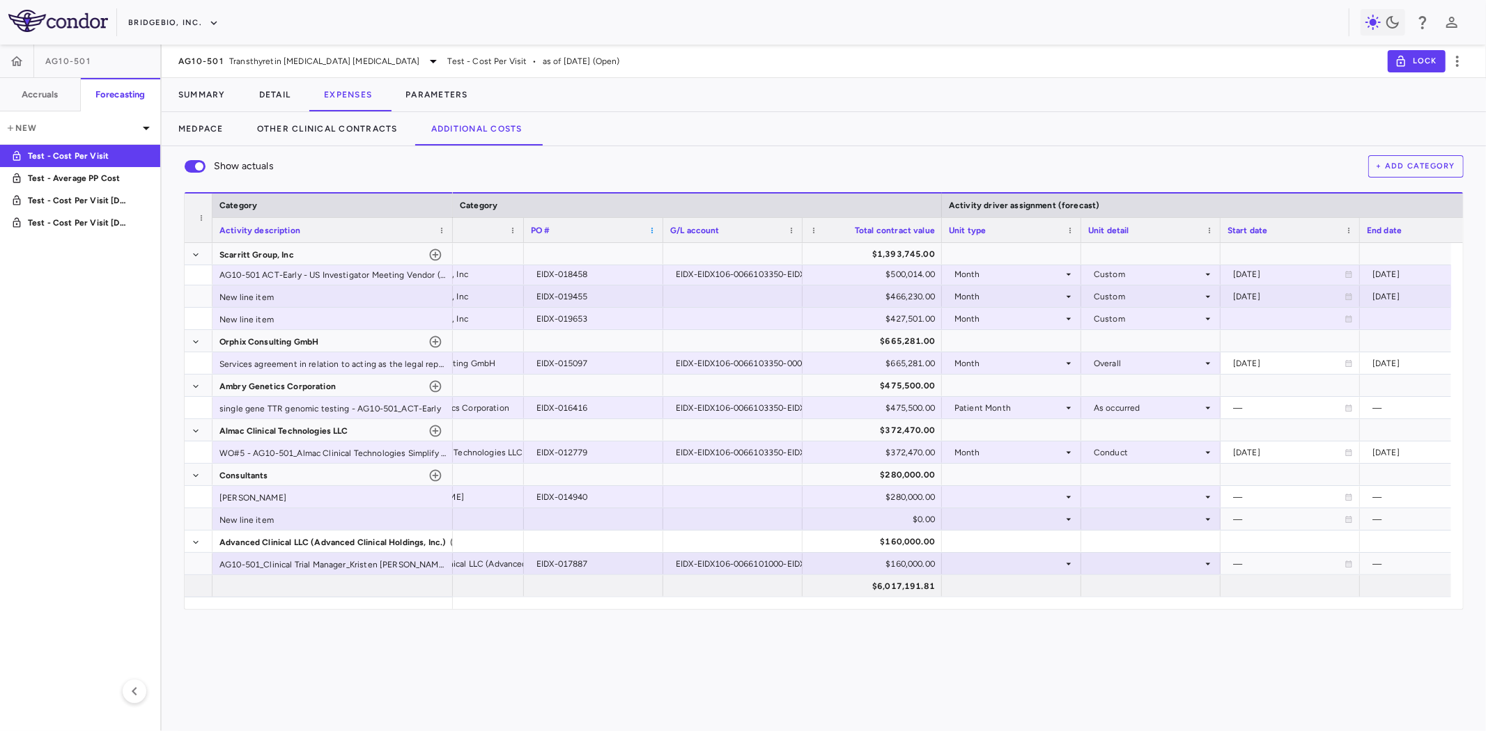
click at [651, 227] on span at bounding box center [652, 230] width 8 height 8
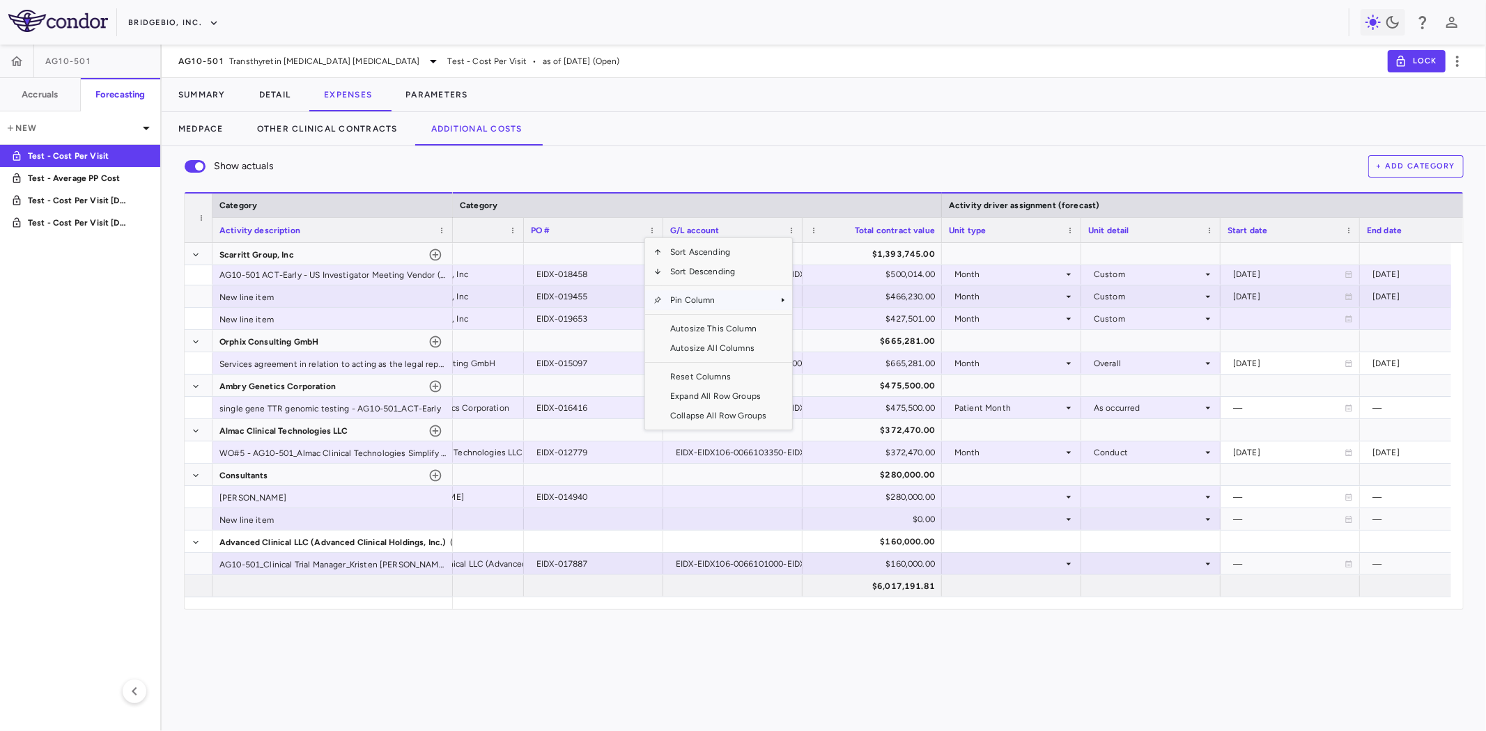
click at [693, 297] on span "Pin Column" at bounding box center [718, 300] width 113 height 20
click at [820, 325] on span "Pin Left" at bounding box center [831, 325] width 52 height 20
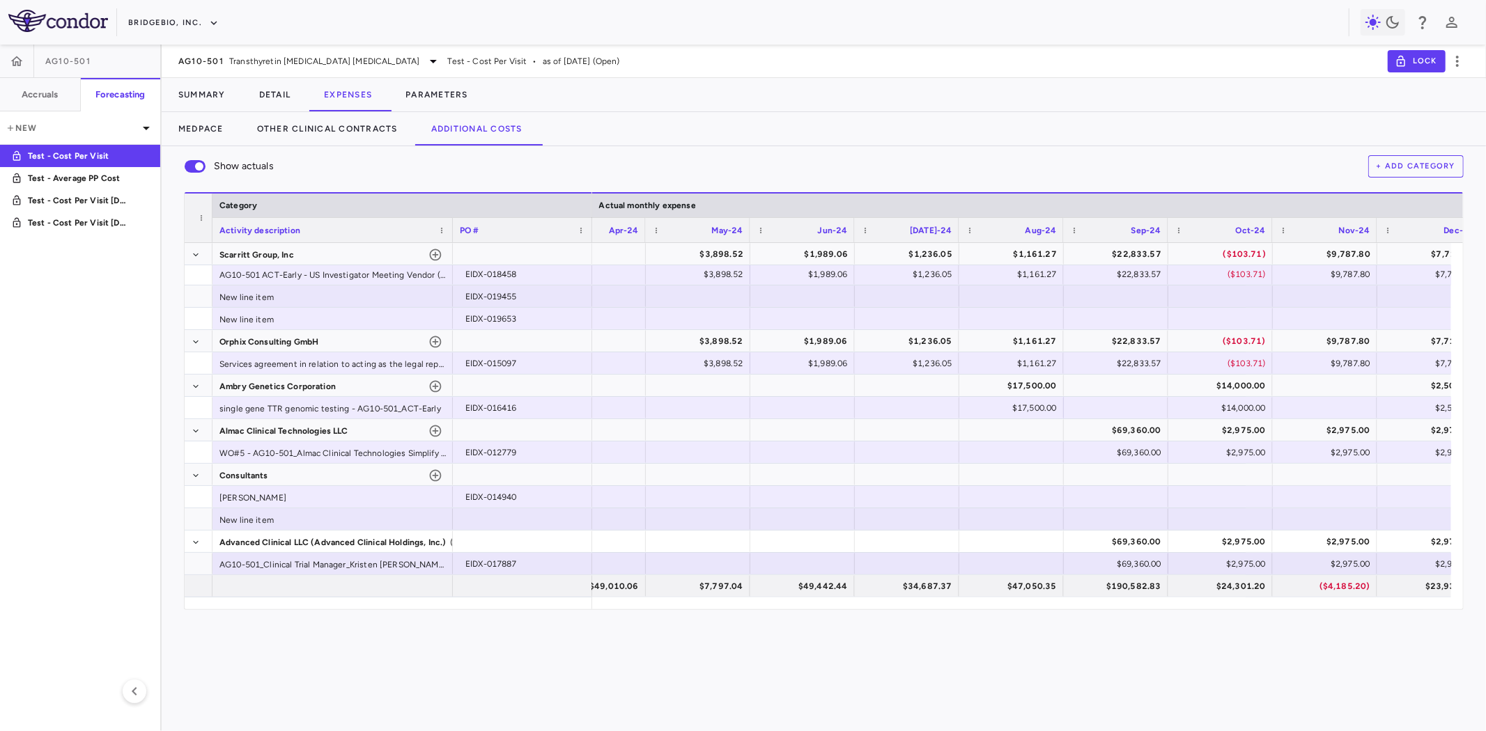
scroll to position [0, 2799]
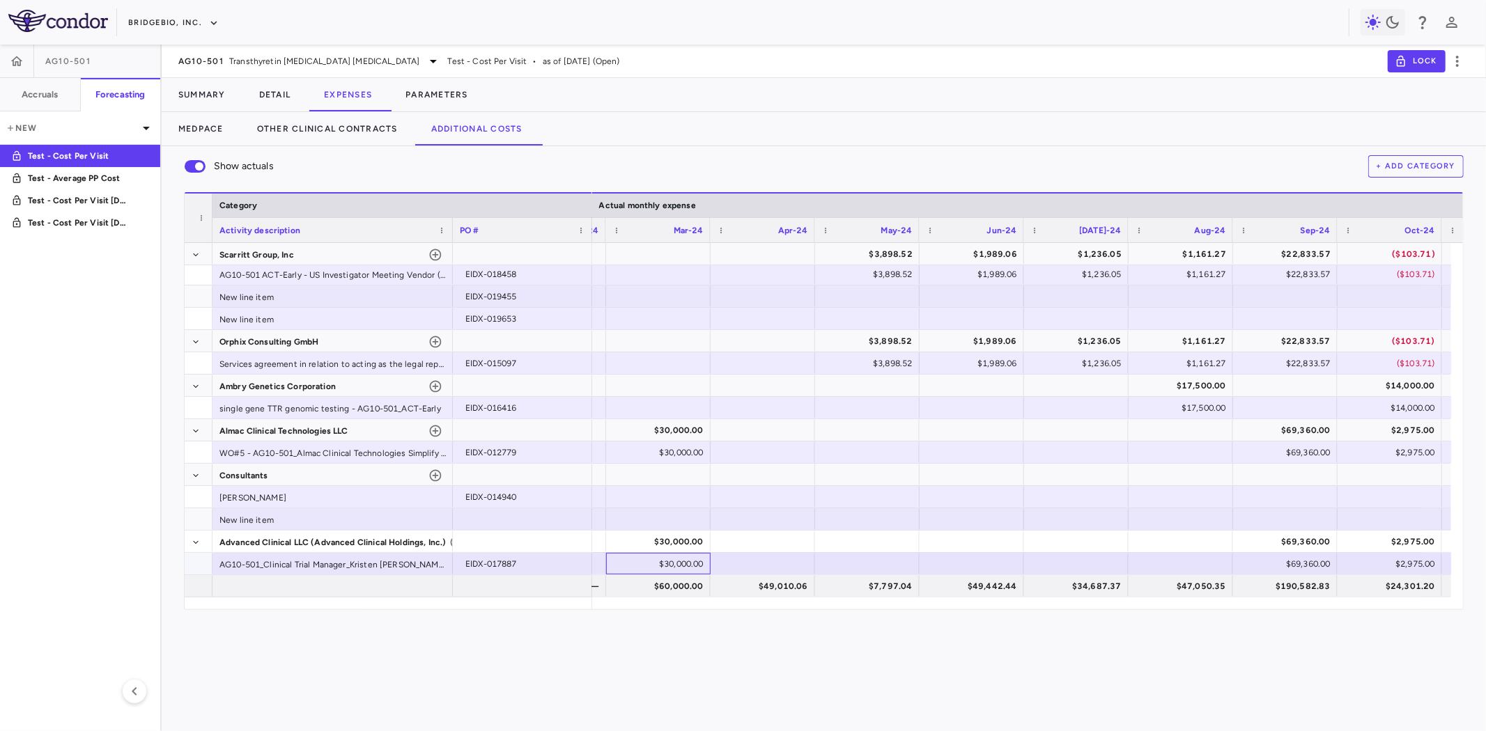
click at [676, 559] on div "$30,000.00" at bounding box center [661, 564] width 85 height 22
drag, startPoint x: 653, startPoint y: 564, endPoint x: 736, endPoint y: 565, distance: 82.9
type input "*"
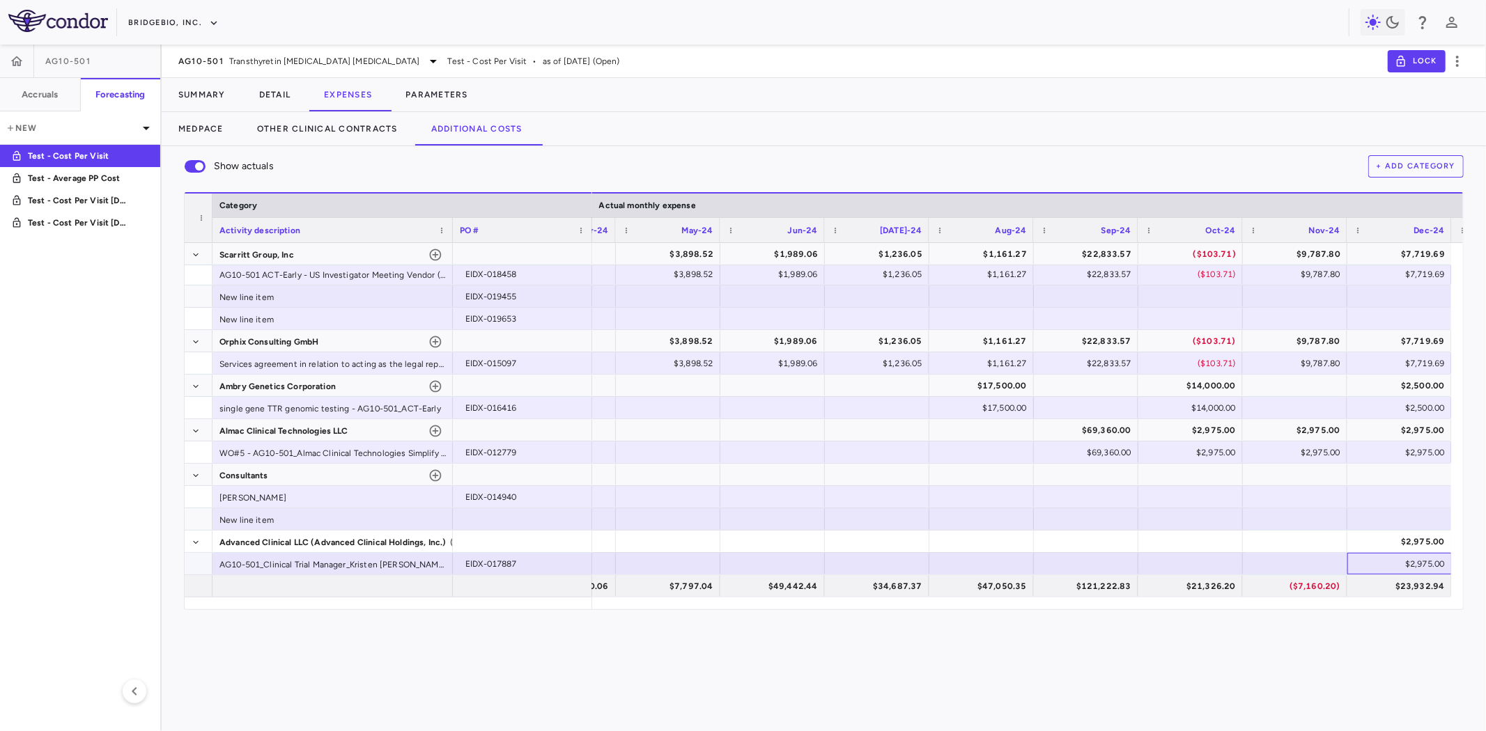
click at [1386, 567] on div "$2,975.00" at bounding box center [1402, 564] width 85 height 22
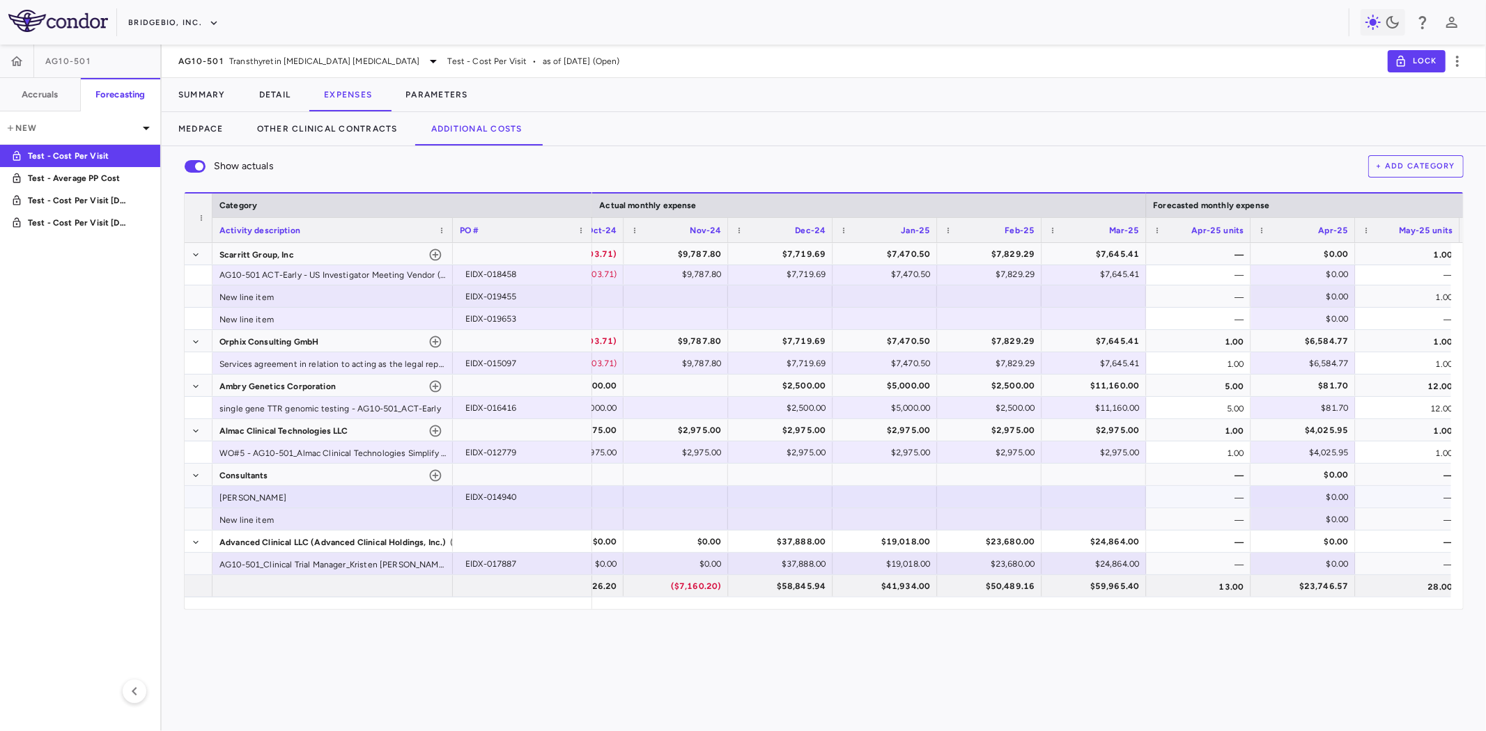
click at [1224, 495] on div "—" at bounding box center [1198, 497] width 104 height 22
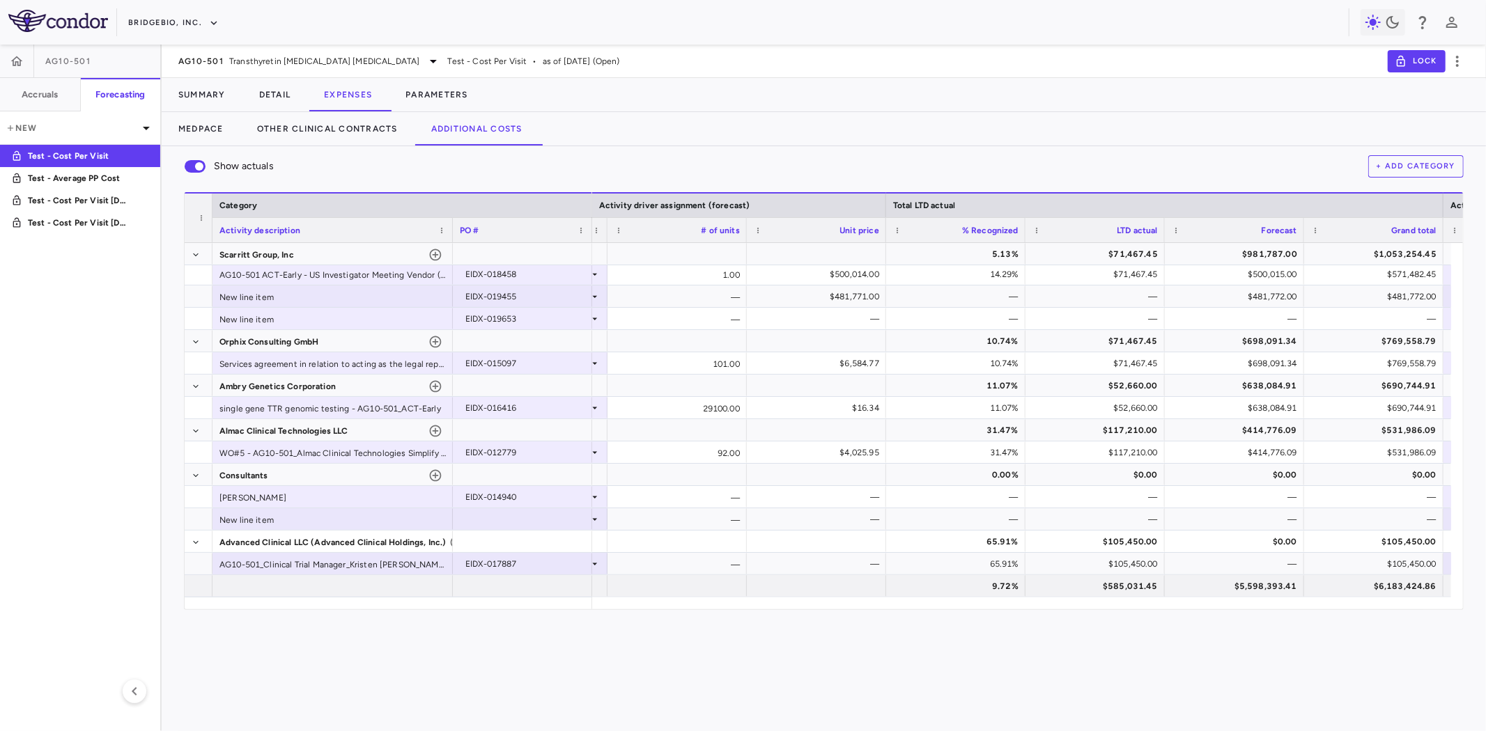
click at [1433, 171] on button "+ Add Category" at bounding box center [1416, 166] width 96 height 22
paste input "**********"
type input "**********"
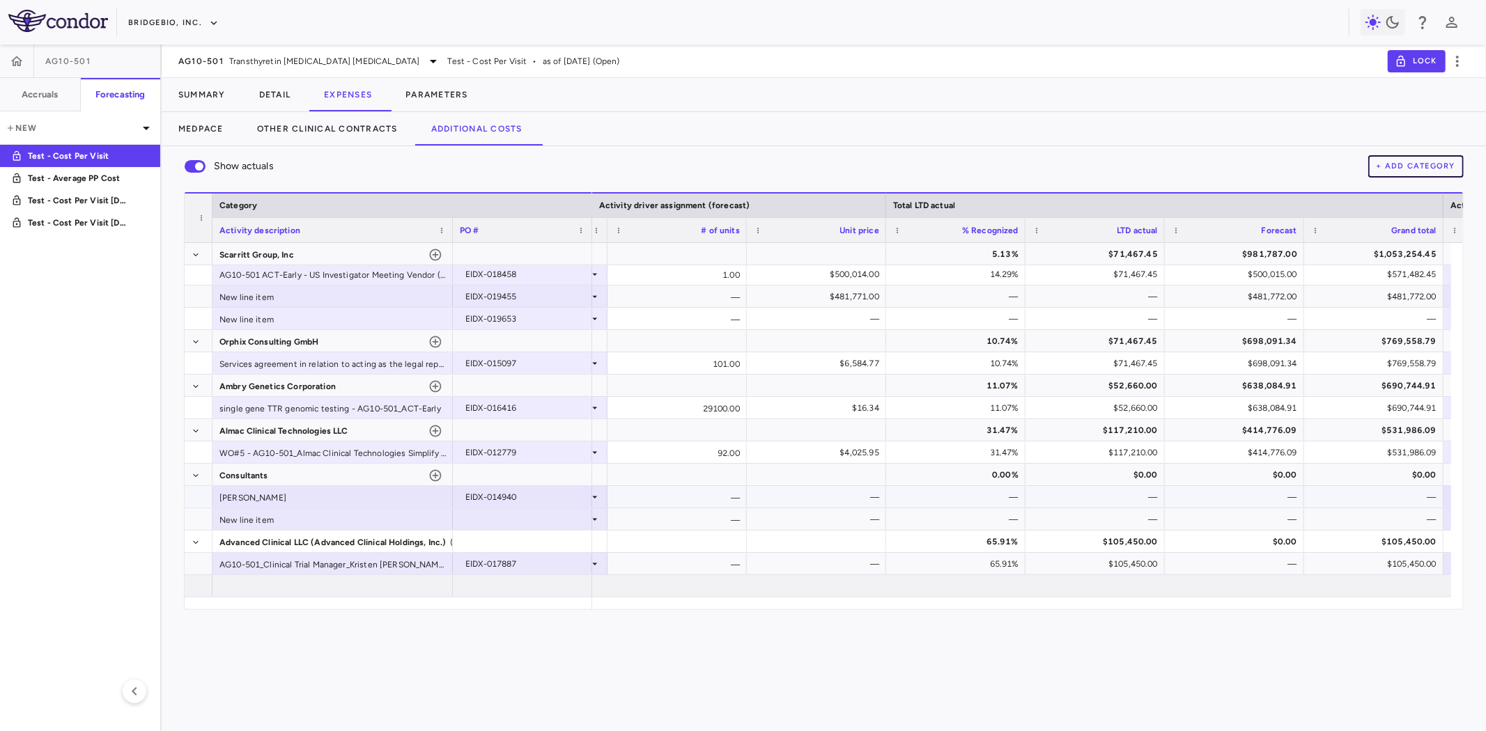
scroll to position [136, 0]
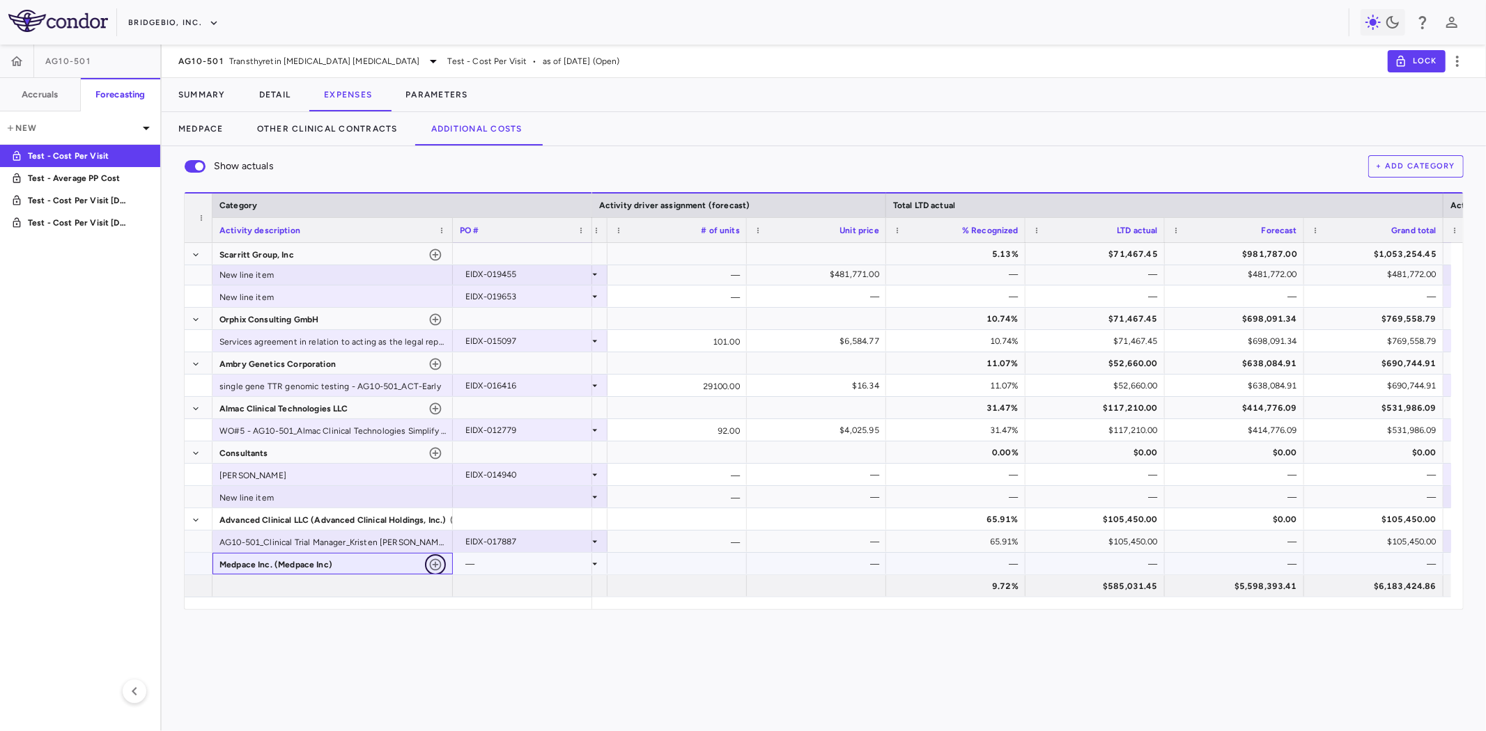
click at [435, 564] on icon "button" at bounding box center [436, 565] width 12 height 12
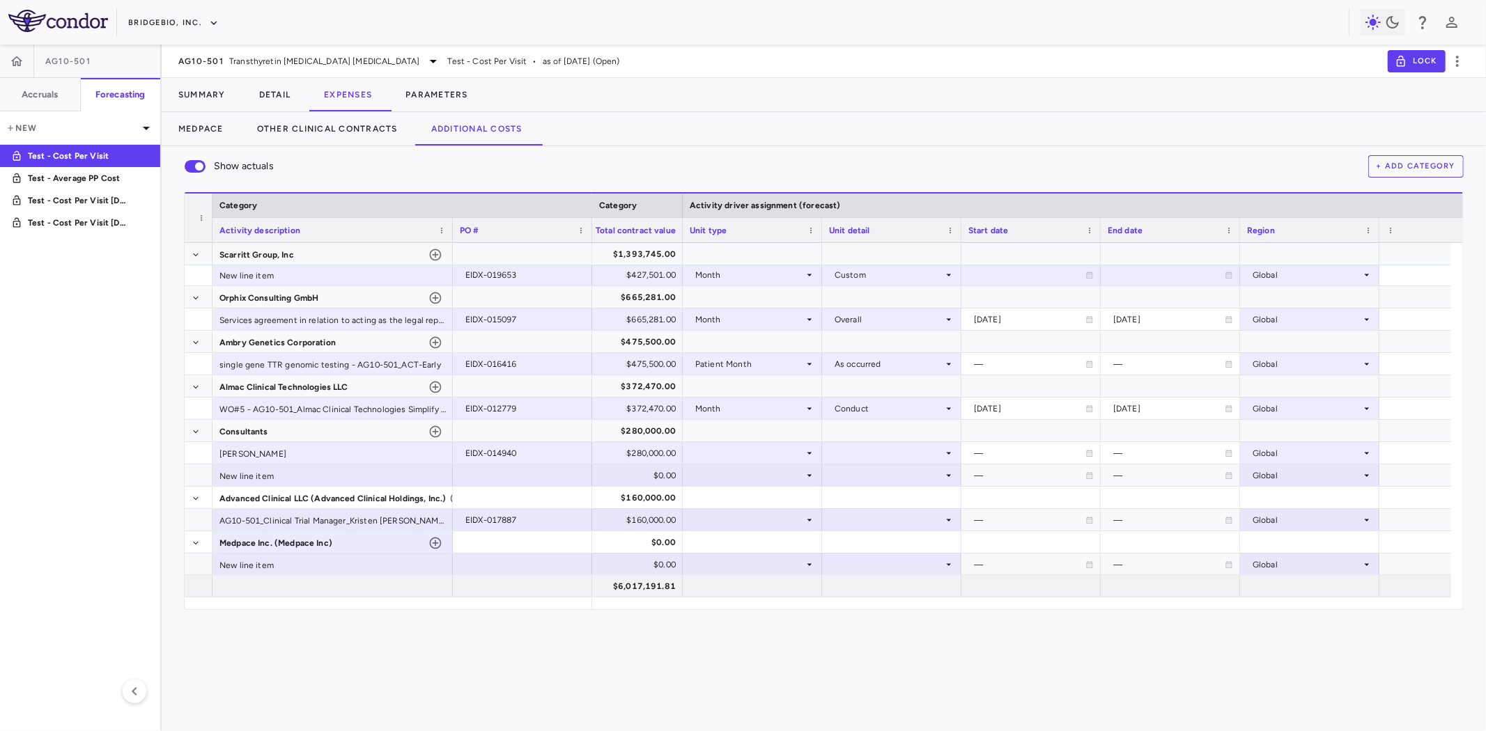
scroll to position [0, 0]
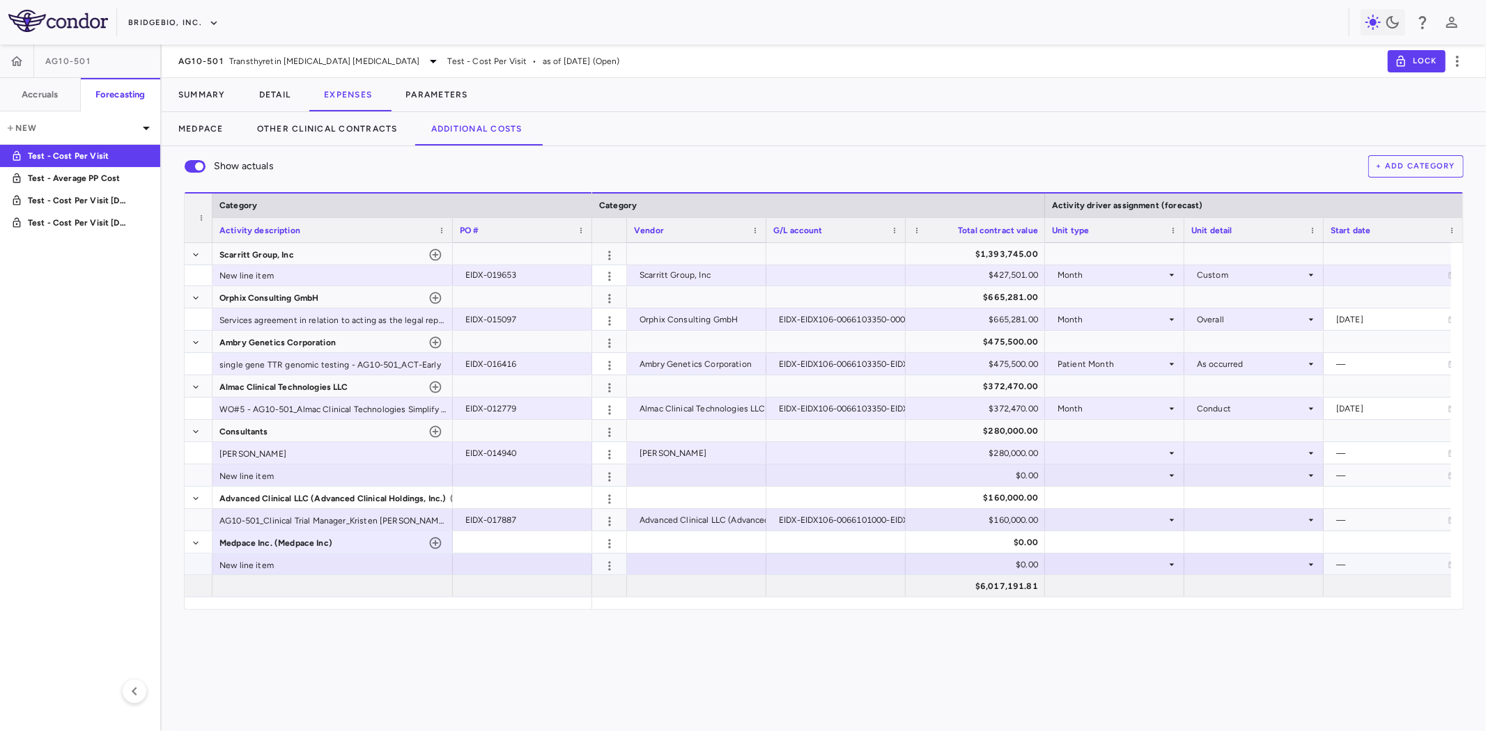
click at [722, 561] on div at bounding box center [696, 564] width 125 height 20
click at [501, 570] on div at bounding box center [522, 564] width 125 height 20
click at [364, 567] on div "New line item" at bounding box center [332, 565] width 240 height 22
click at [818, 564] on div at bounding box center [835, 564] width 125 height 20
click at [974, 566] on div "$0.00" at bounding box center [978, 565] width 120 height 22
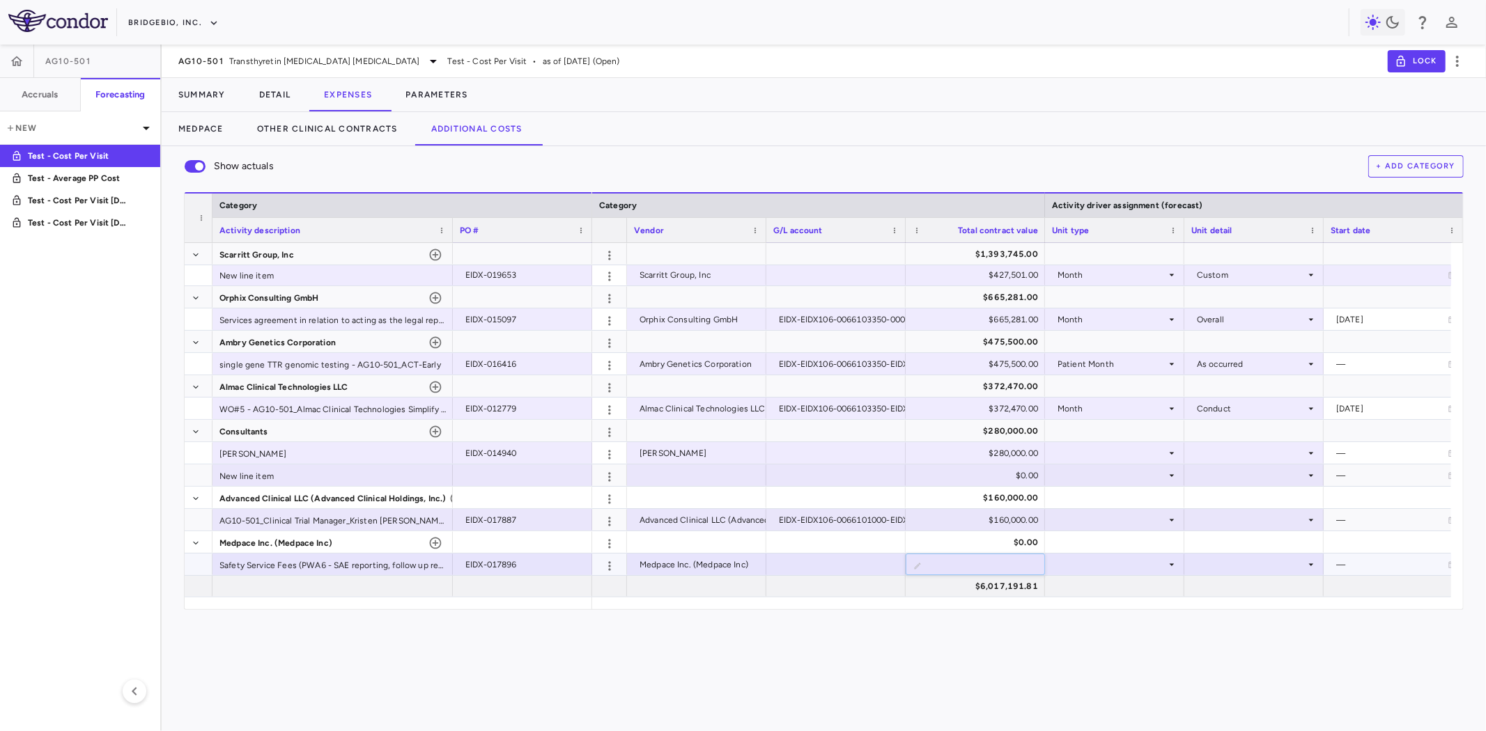
drag, startPoint x: 982, startPoint y: 567, endPoint x: 1048, endPoint y: 574, distance: 66.5
type input "******"
click at [784, 580] on div at bounding box center [835, 586] width 125 height 20
click at [1013, 580] on div "$6,017,191.81" at bounding box center [978, 586] width 120 height 22
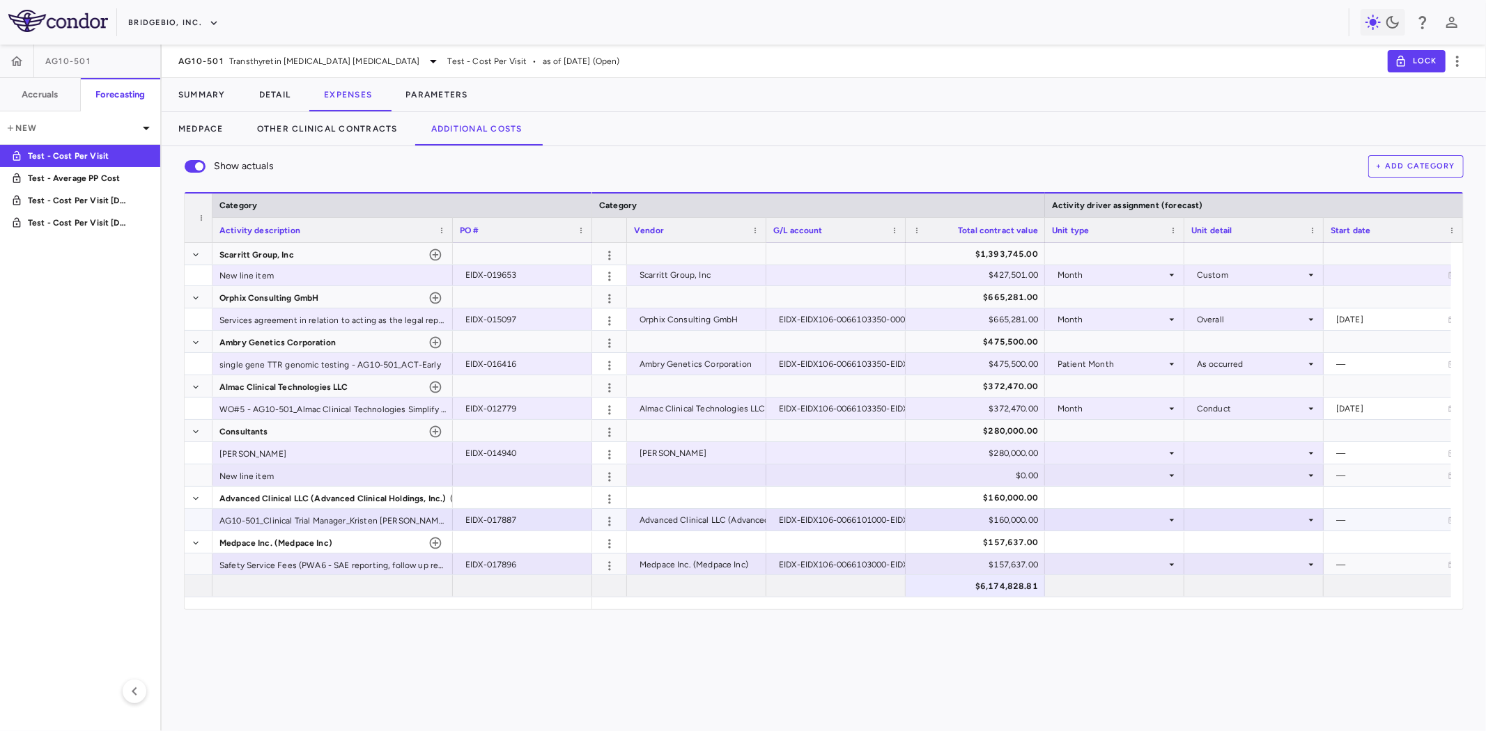
click at [1137, 513] on div at bounding box center [1114, 520] width 125 height 20
click at [1263, 516] on div at bounding box center [1253, 520] width 125 height 20
click at [1132, 566] on div at bounding box center [1114, 564] width 125 height 20
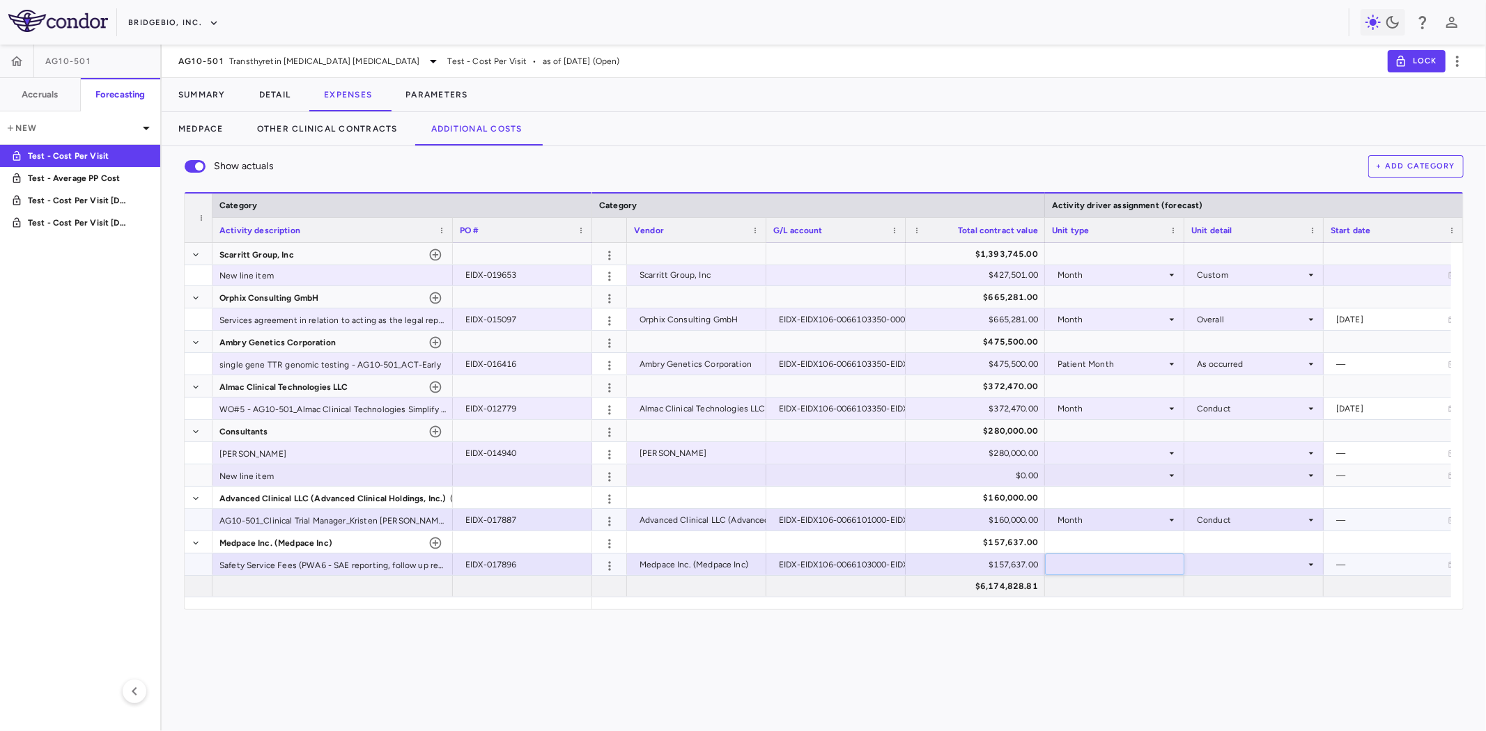
click at [1252, 565] on div at bounding box center [1253, 564] width 125 height 20
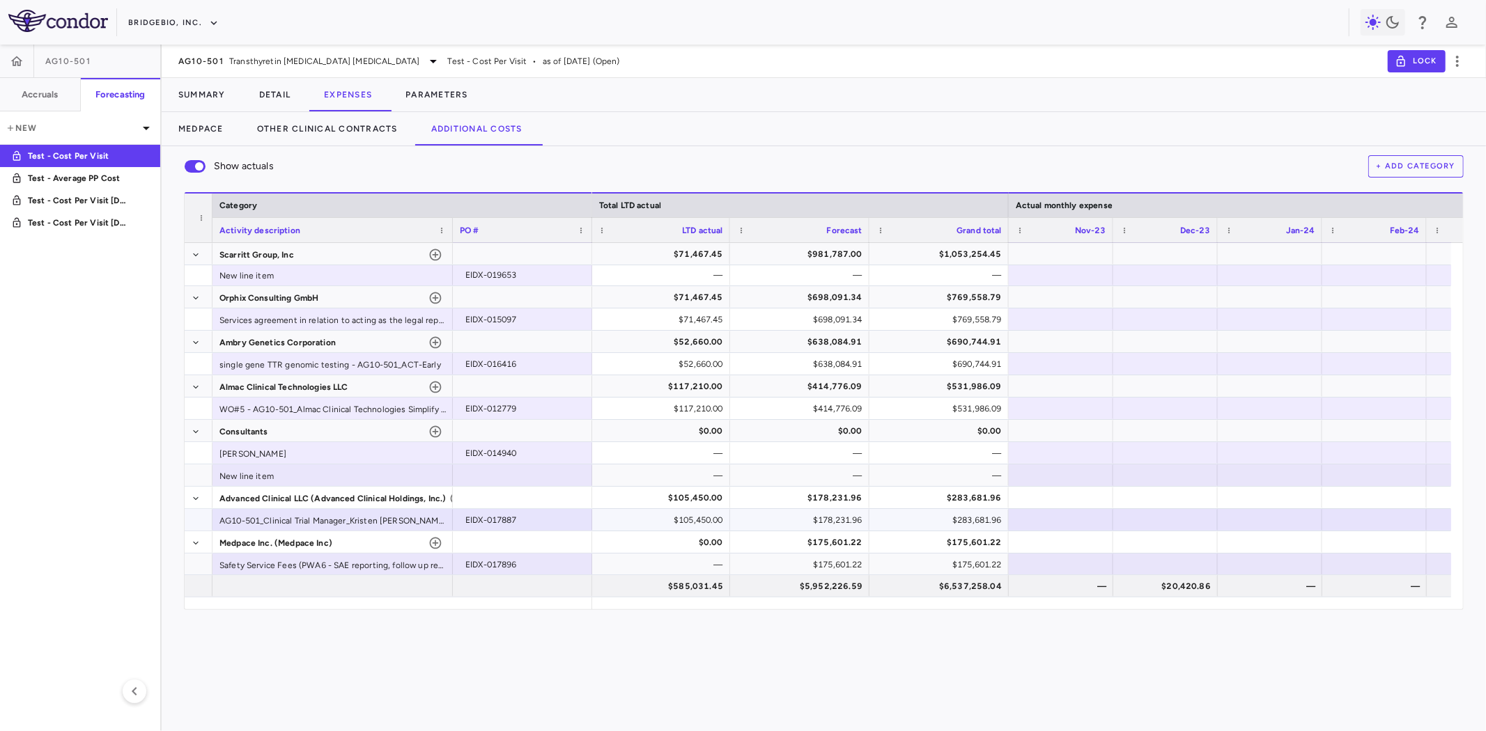
scroll to position [0, 1520]
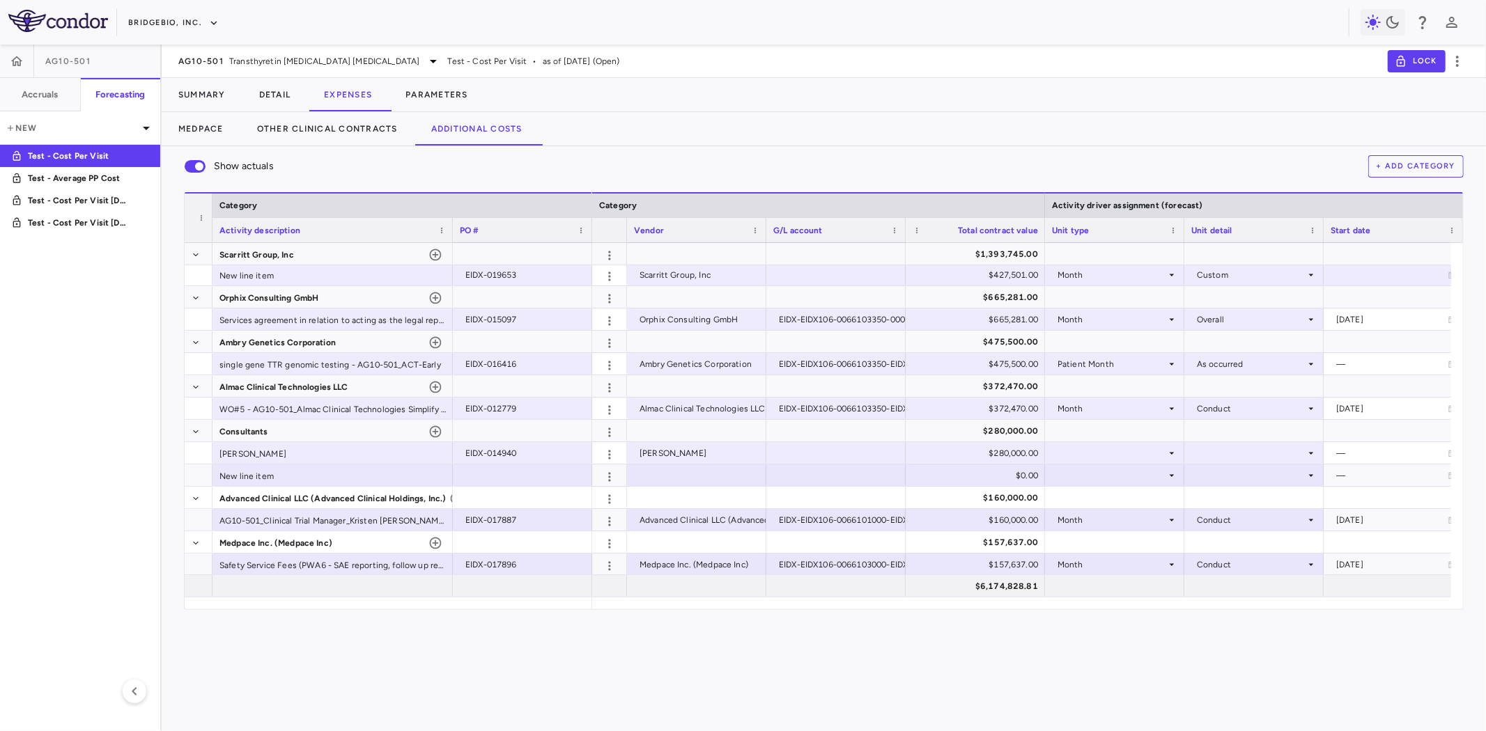
click at [1445, 169] on button "+ Add Category" at bounding box center [1416, 166] width 96 height 22
paste input "**********"
type input "**********"
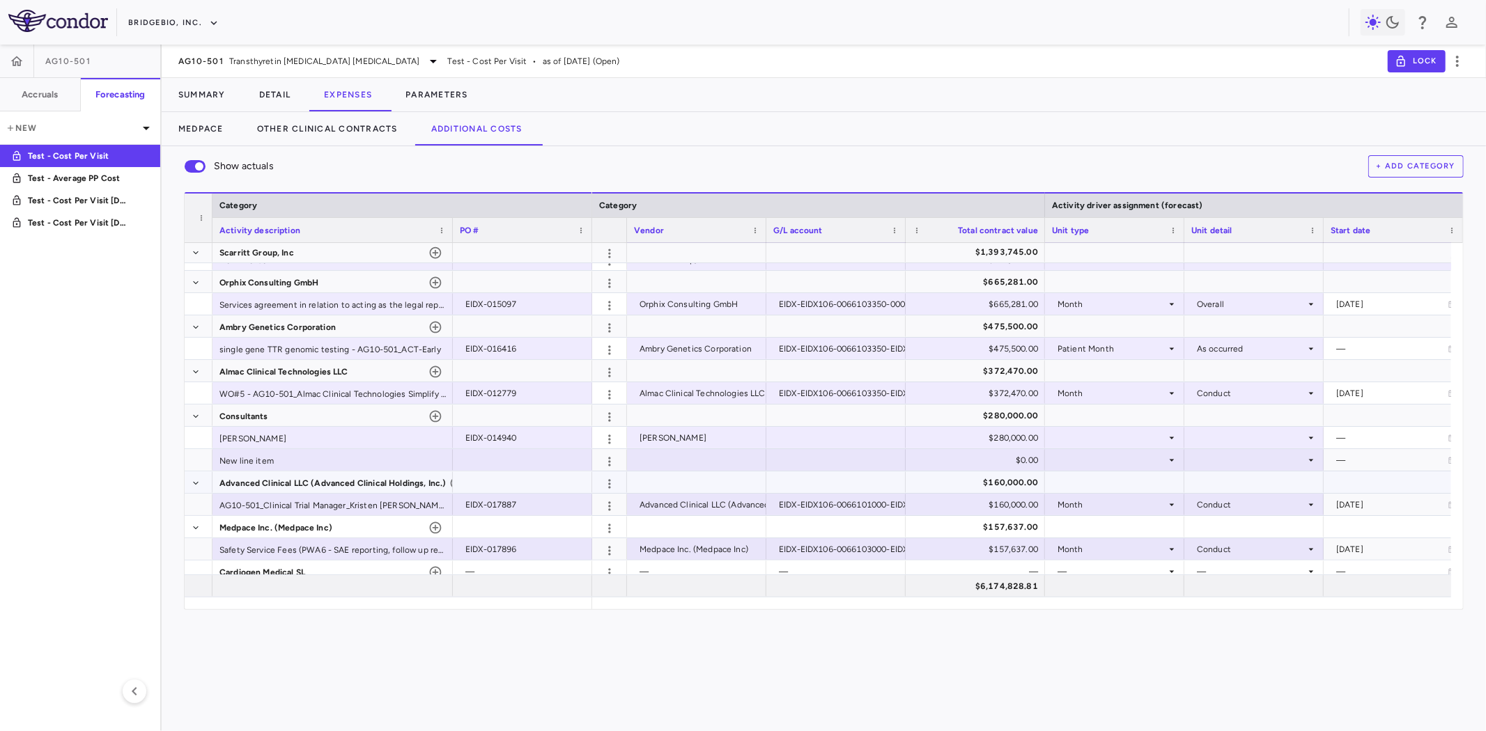
scroll to position [180, 0]
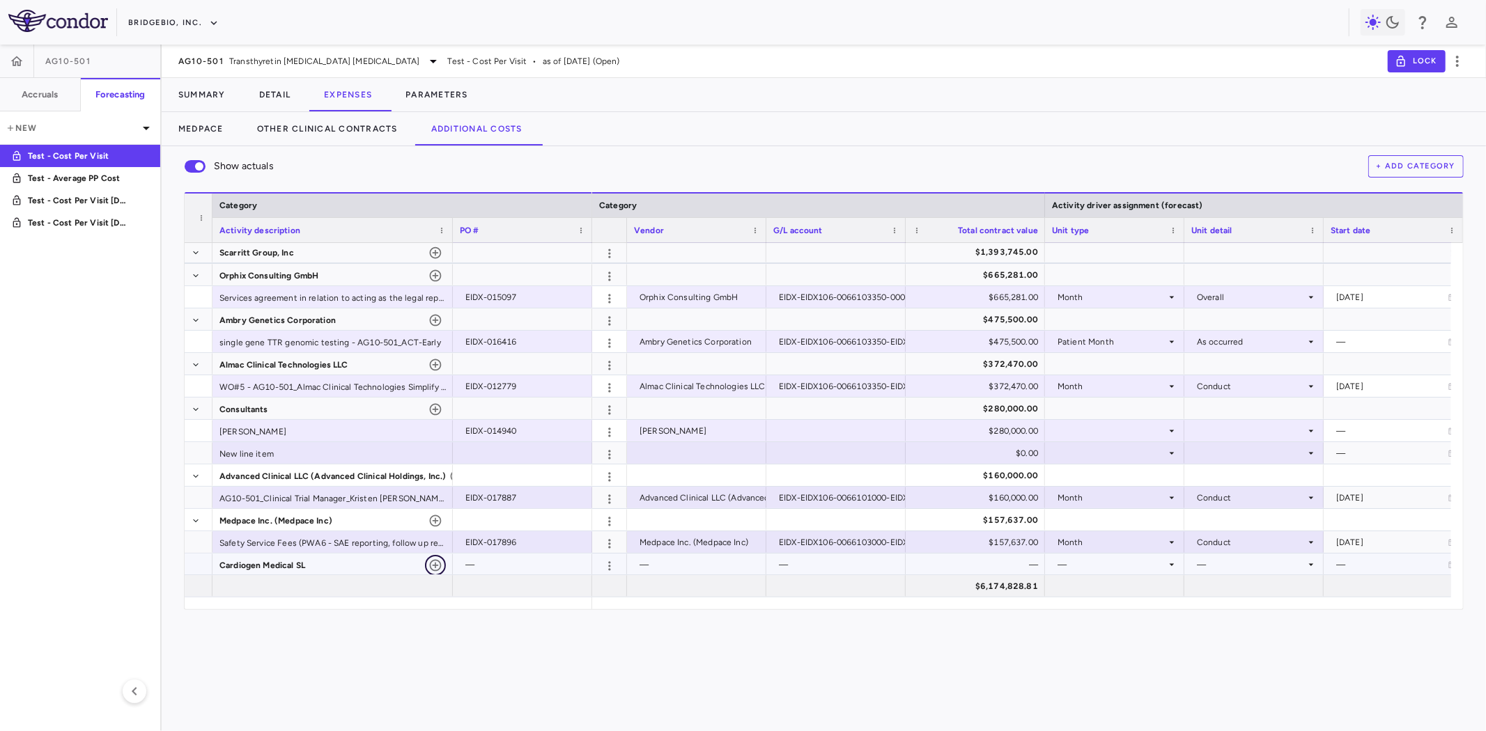
click at [430, 566] on icon "button" at bounding box center [435, 566] width 14 height 14
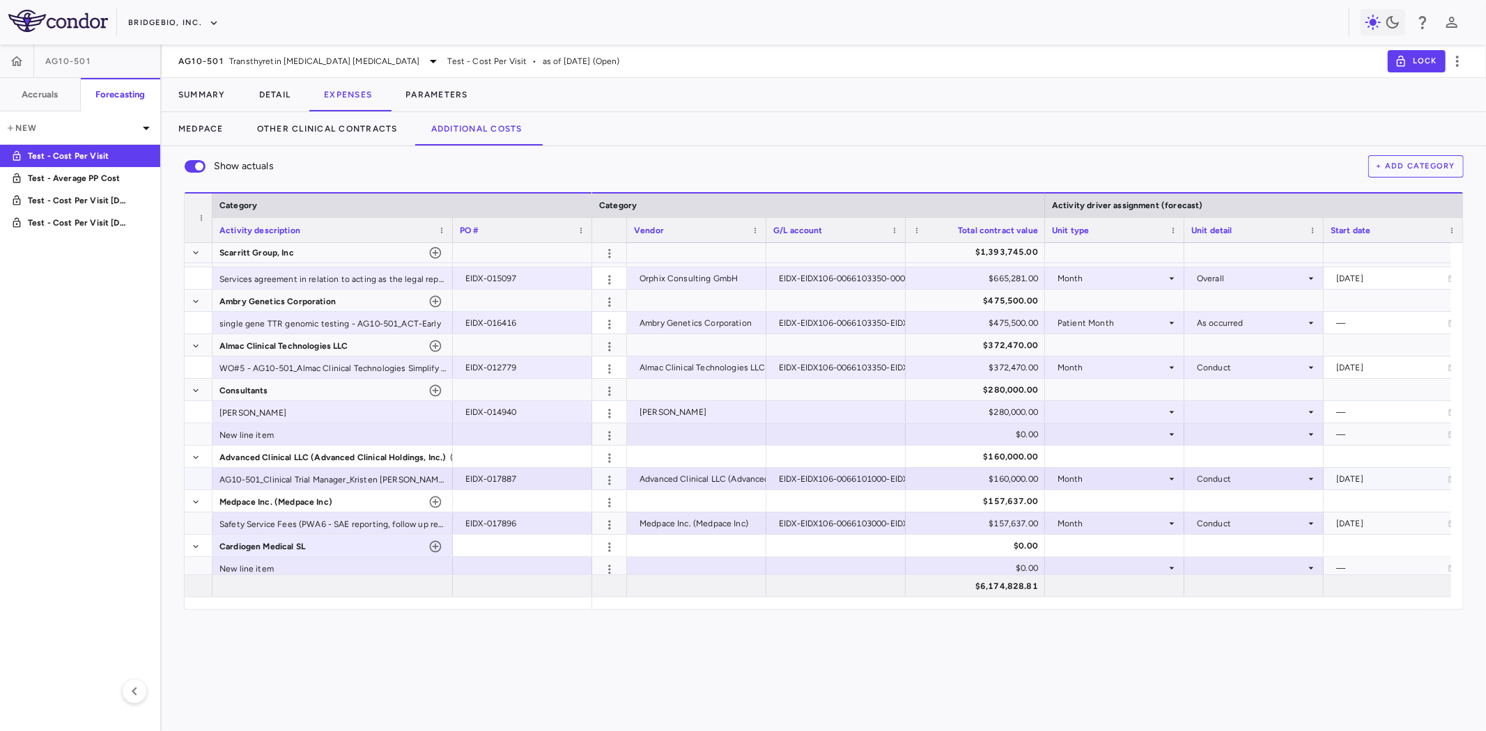
scroll to position [203, 0]
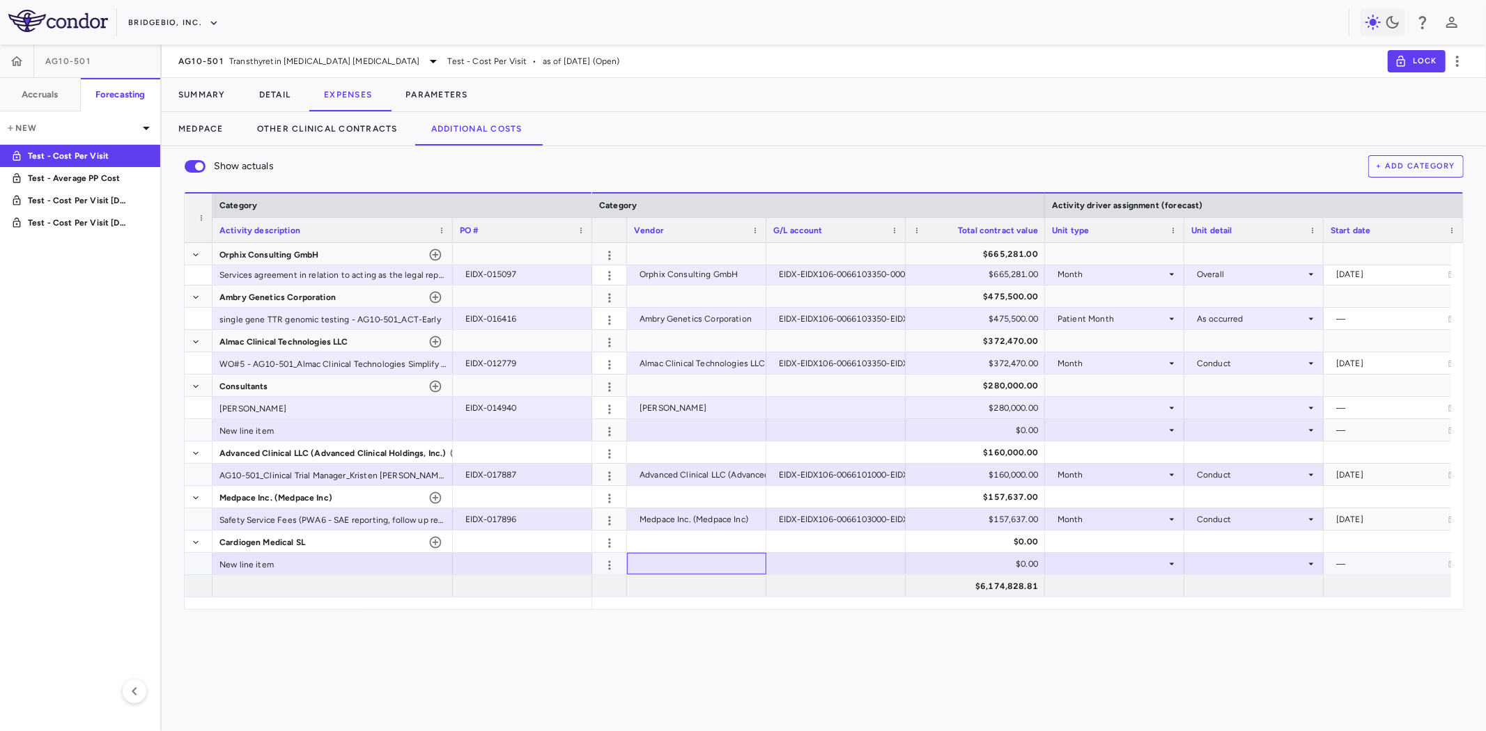
click at [705, 563] on div at bounding box center [696, 564] width 125 height 20
click at [506, 567] on div at bounding box center [522, 564] width 125 height 20
click at [981, 563] on div "$0.00" at bounding box center [978, 564] width 120 height 22
drag, startPoint x: 973, startPoint y: 566, endPoint x: 1099, endPoint y: 583, distance: 127.3
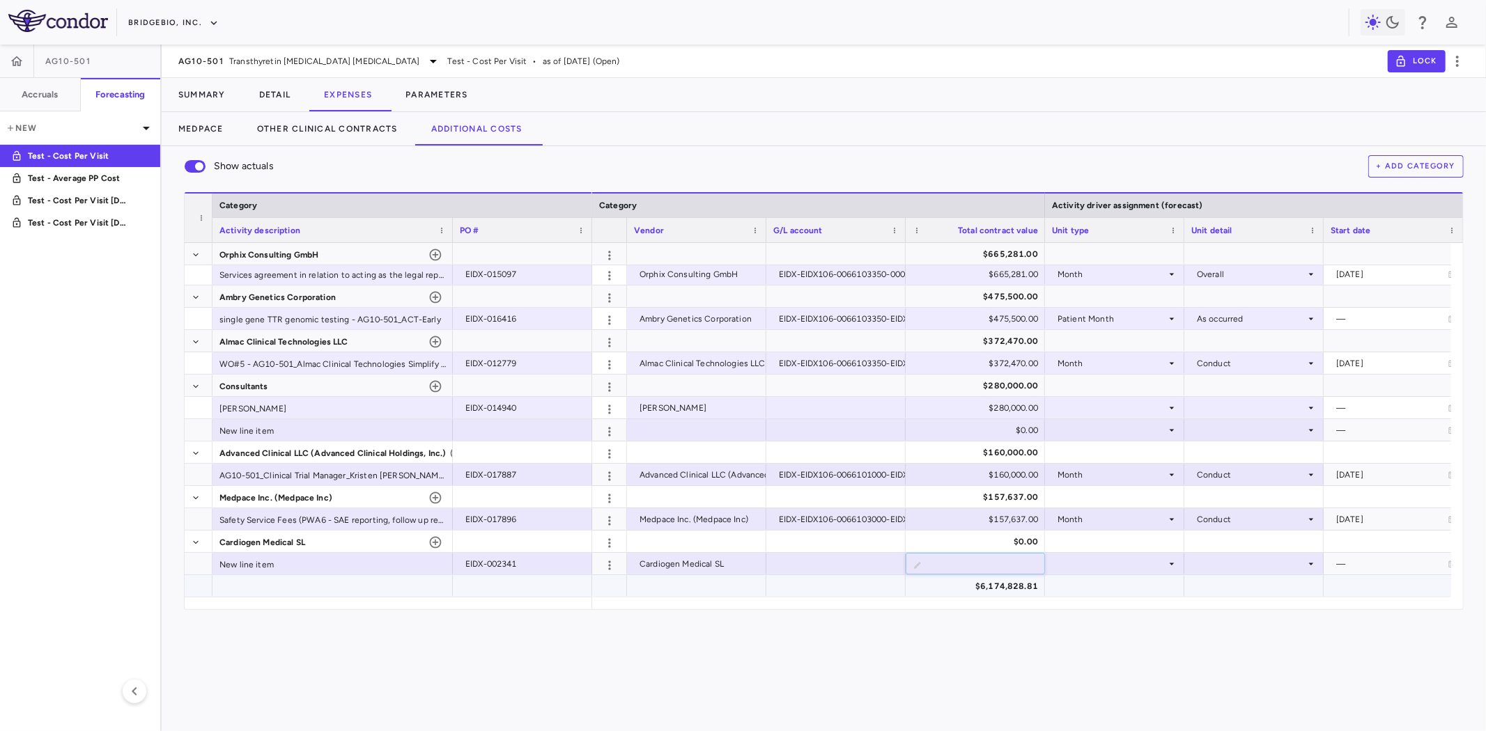
type input "*****"
click at [820, 587] on div at bounding box center [835, 586] width 125 height 20
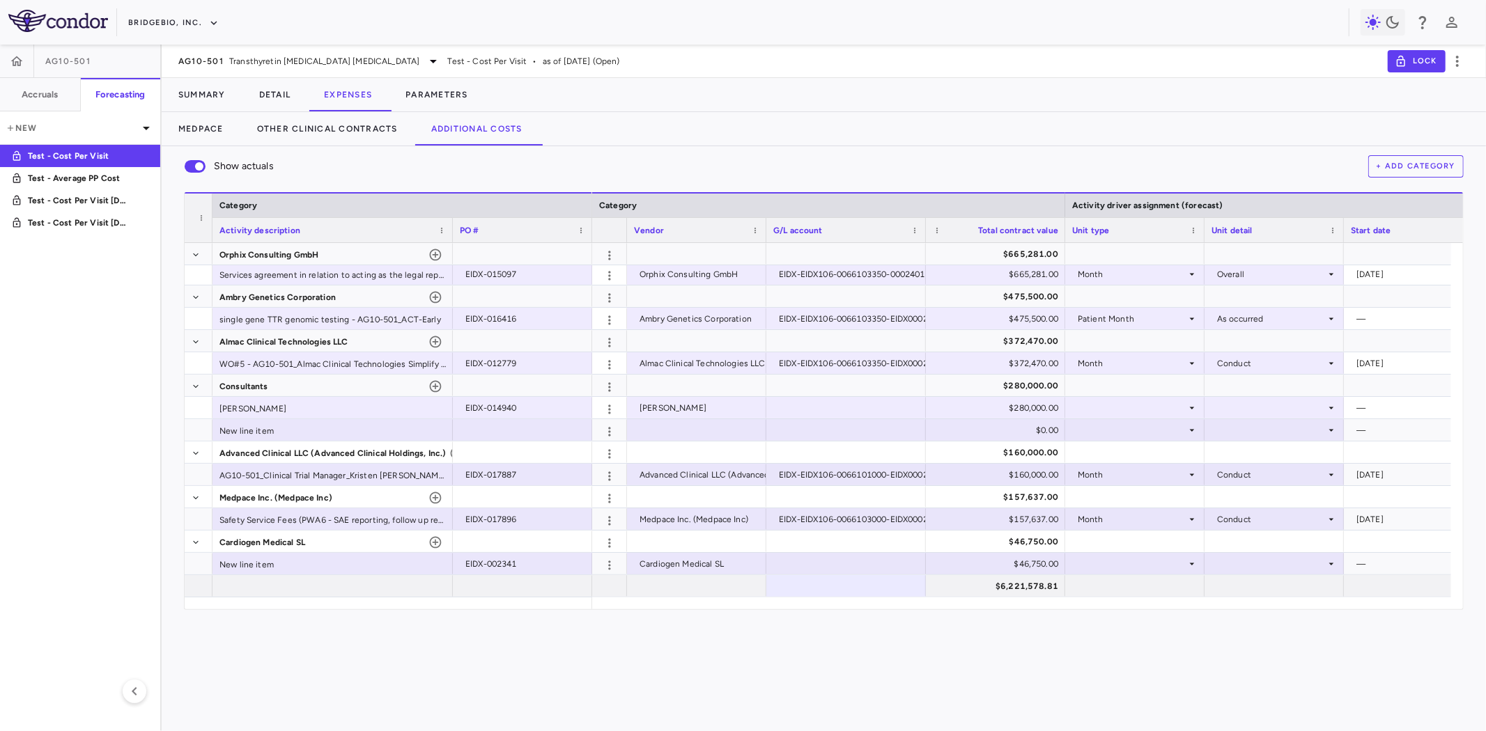
drag, startPoint x: 903, startPoint y: 225, endPoint x: 924, endPoint y: 237, distance: 23.4
click at [924, 237] on div at bounding box center [925, 230] width 6 height 24
click at [263, 408] on div "[PERSON_NAME]" at bounding box center [332, 408] width 240 height 22
click at [792, 412] on div at bounding box center [846, 408] width 146 height 20
click at [279, 565] on div "New line item" at bounding box center [332, 564] width 240 height 22
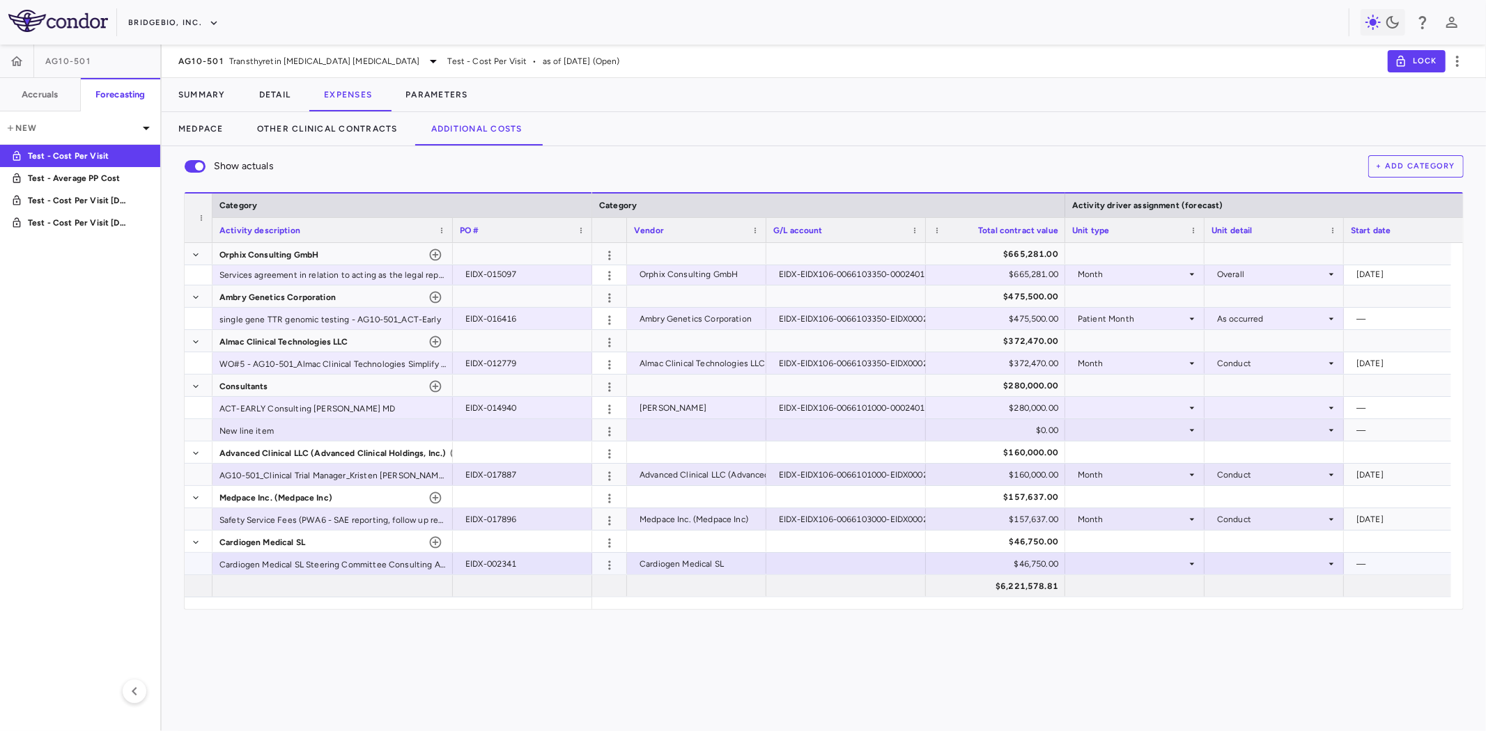
click at [843, 566] on div at bounding box center [846, 564] width 146 height 20
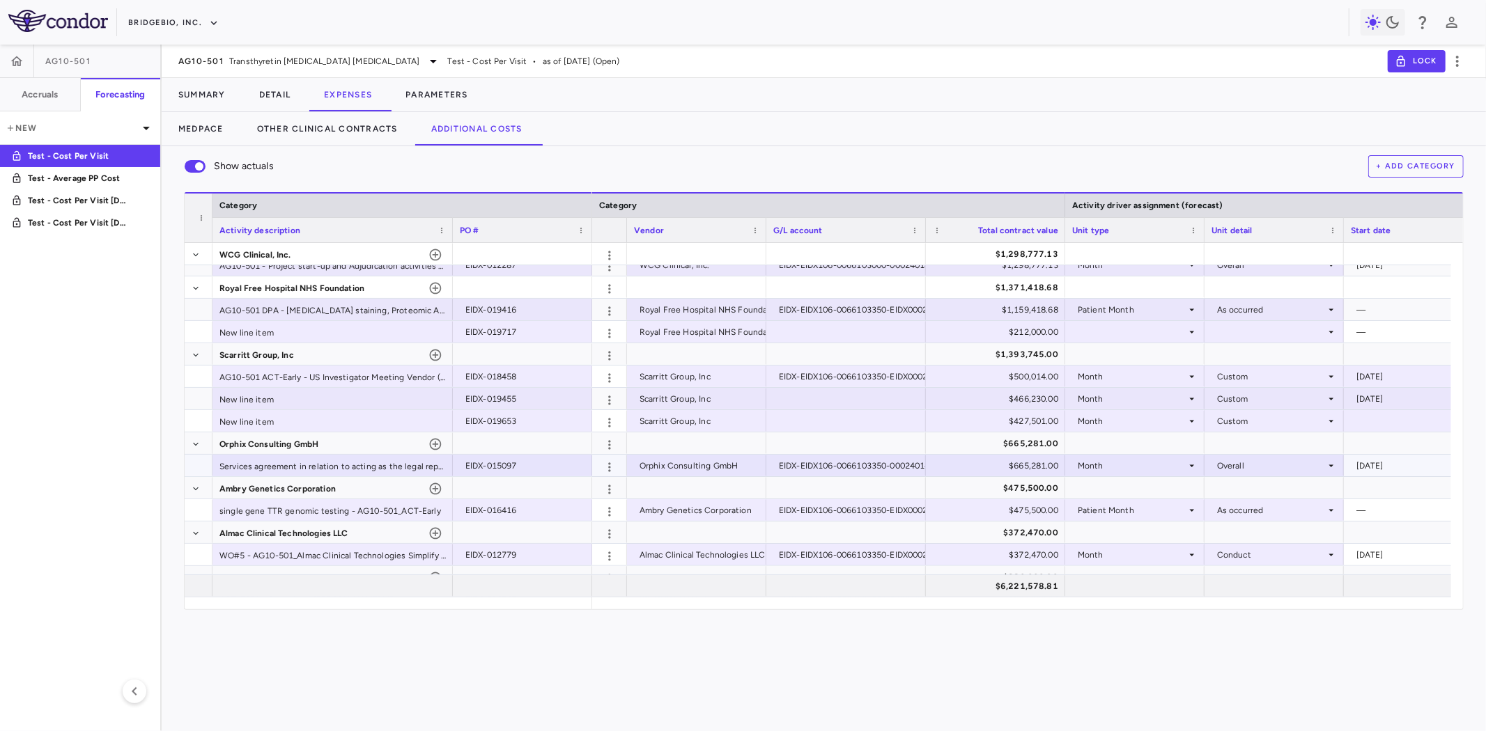
scroll to position [0, 0]
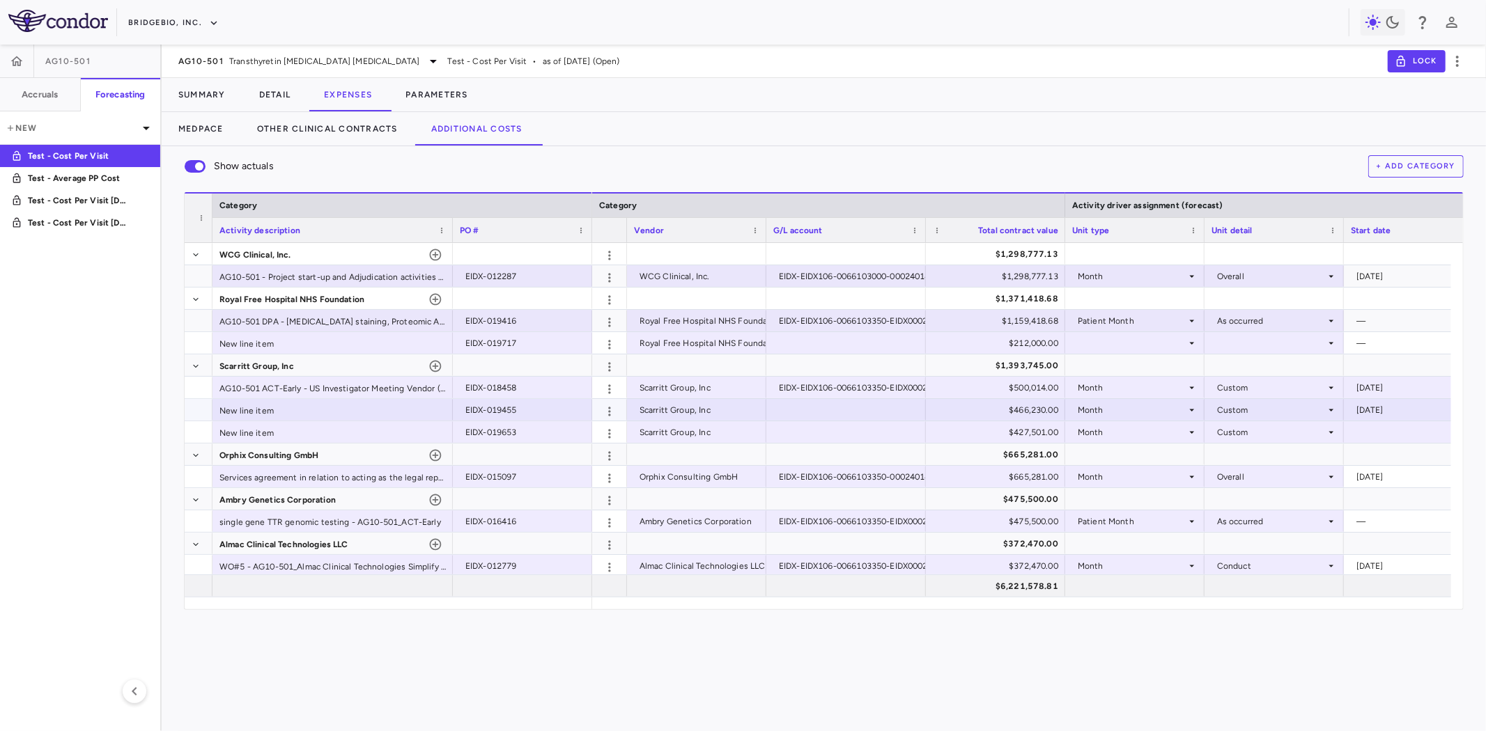
click at [834, 403] on div at bounding box center [846, 410] width 146 height 20
click at [333, 418] on div "New line item" at bounding box center [332, 410] width 240 height 22
click at [373, 436] on div "New line item" at bounding box center [332, 432] width 240 height 22
click at [810, 432] on div at bounding box center [846, 432] width 146 height 20
click at [812, 343] on div at bounding box center [846, 343] width 146 height 20
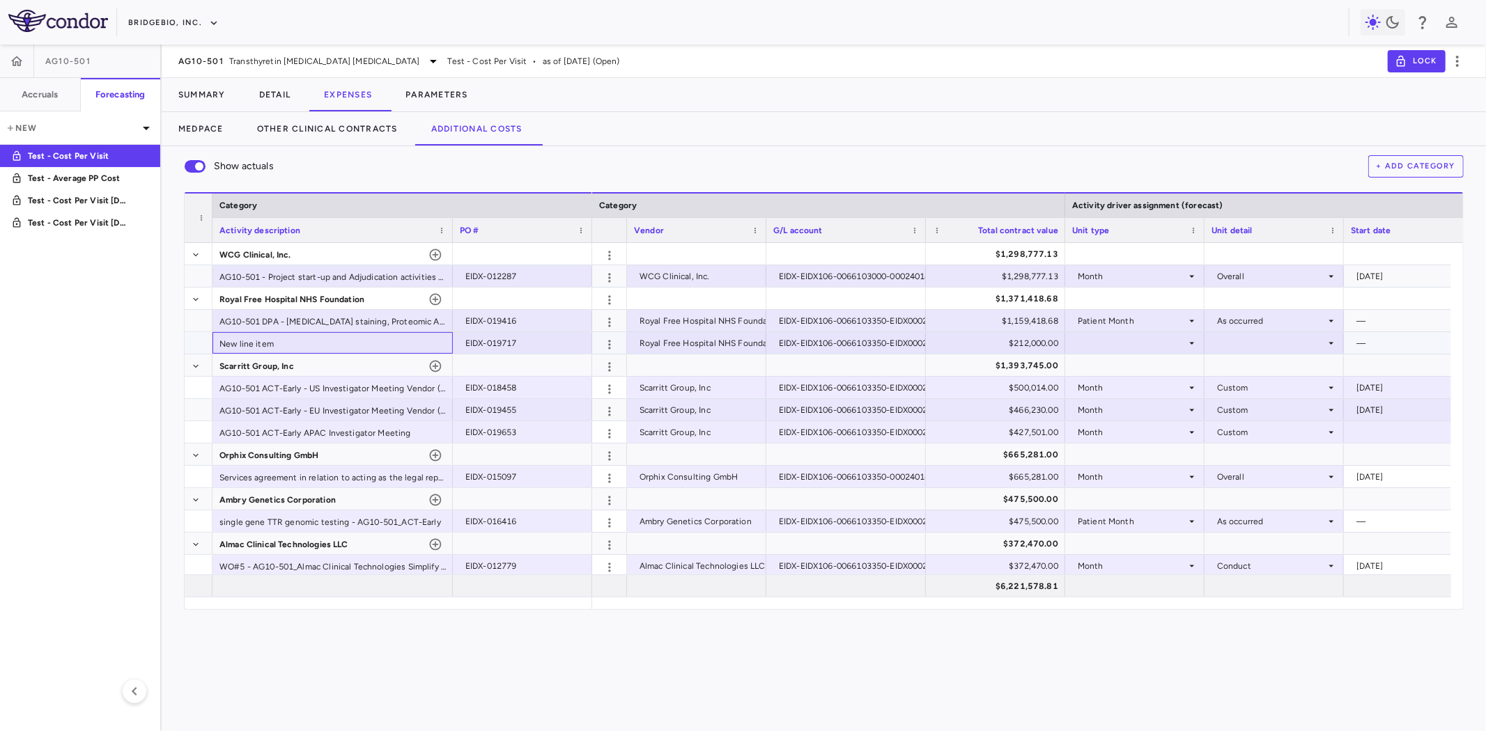
click at [297, 339] on div "New line item" at bounding box center [332, 343] width 240 height 22
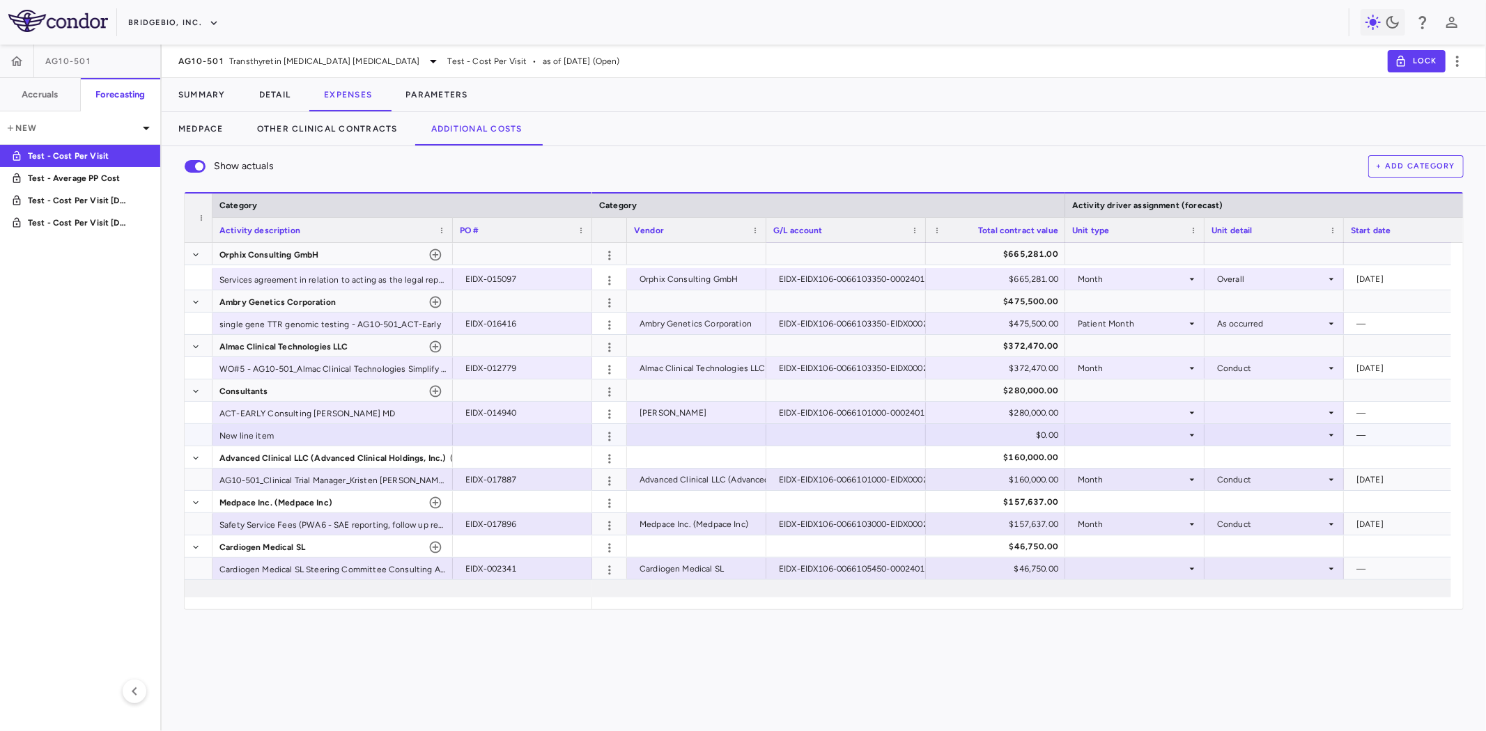
scroll to position [203, 0]
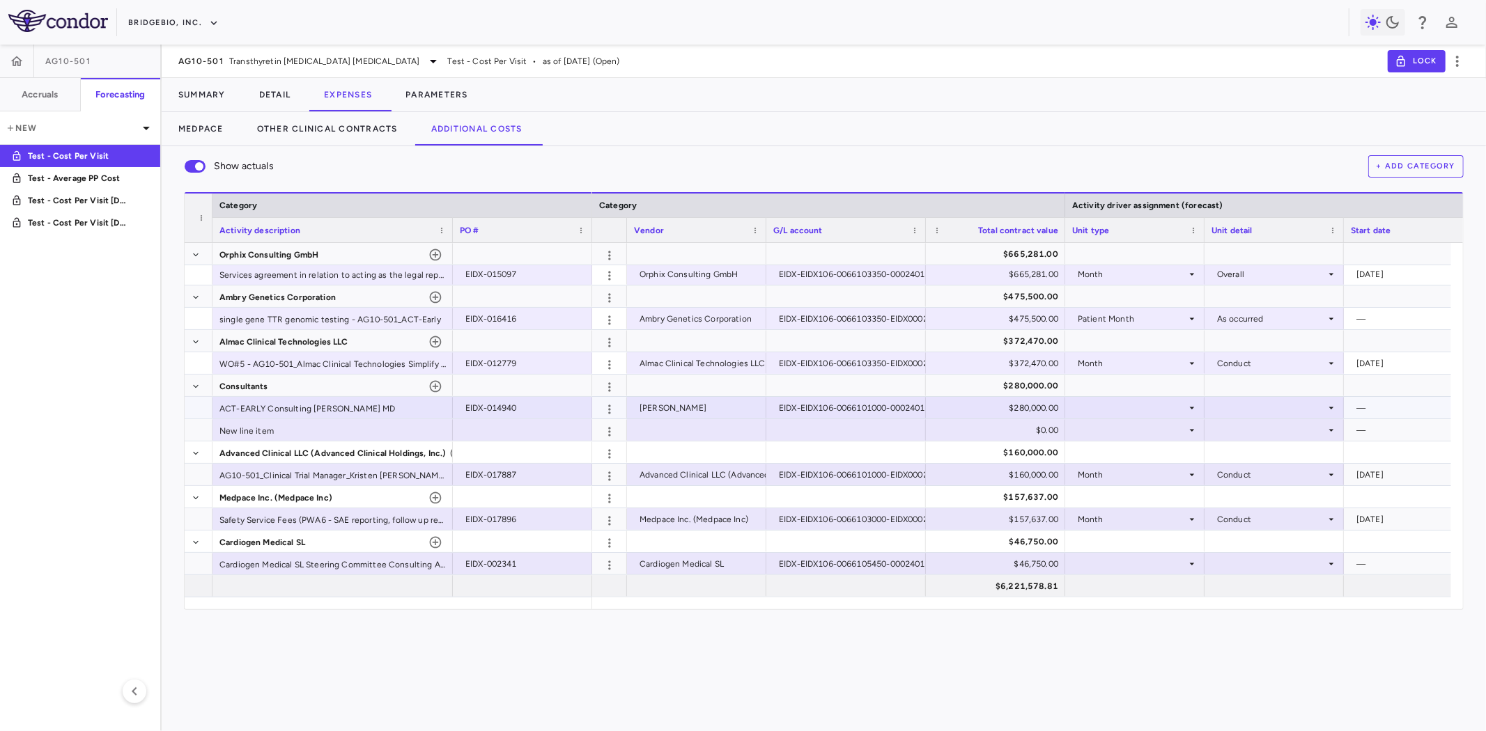
click at [1148, 405] on div at bounding box center [1134, 408] width 125 height 20
click at [1233, 406] on div at bounding box center [1273, 408] width 125 height 20
click at [1121, 561] on div at bounding box center [1134, 564] width 125 height 20
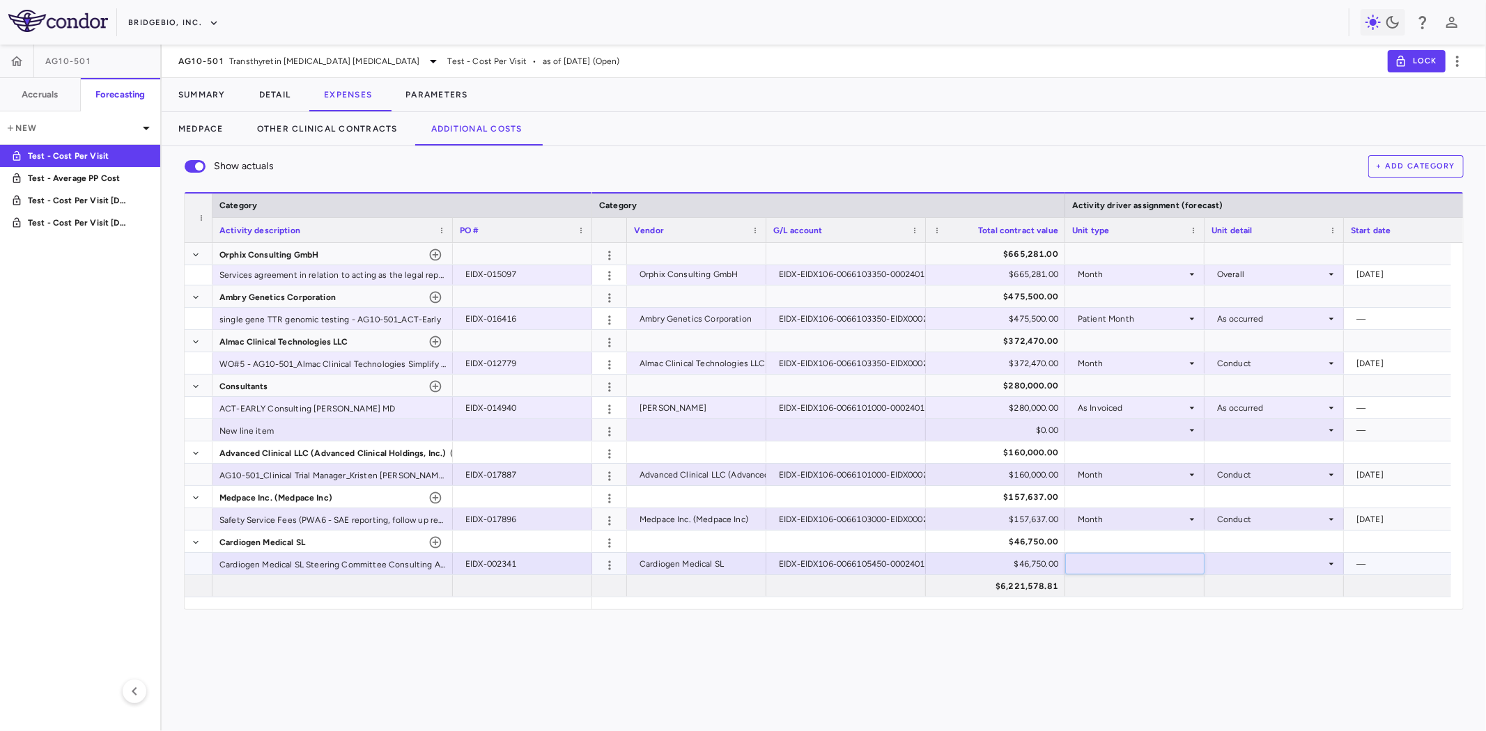
click at [1254, 565] on div at bounding box center [1273, 564] width 125 height 20
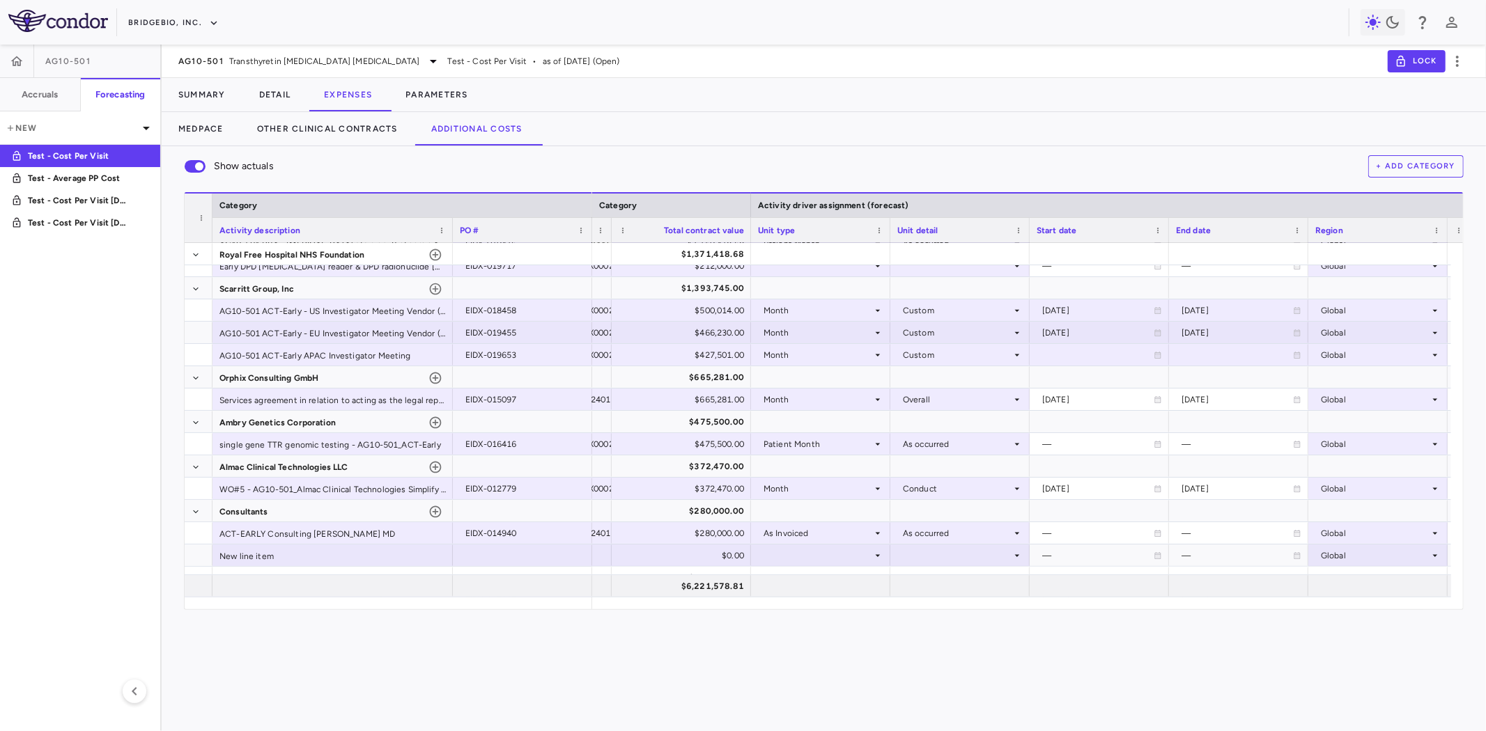
scroll to position [0, 411]
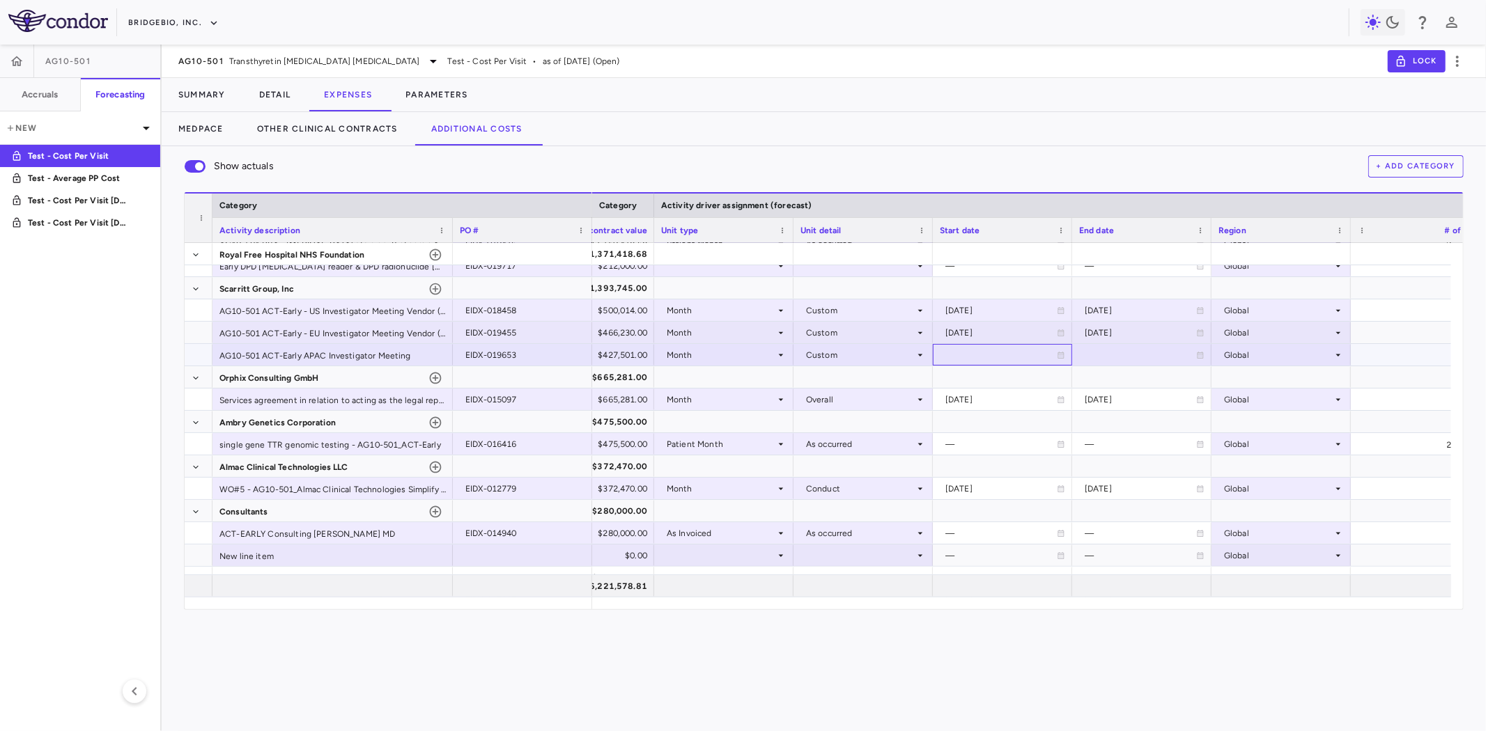
click at [963, 353] on div at bounding box center [1002, 355] width 125 height 20
click at [984, 354] on input "**********" at bounding box center [992, 357] width 118 height 25
click at [1013, 352] on input "**********" at bounding box center [992, 357] width 118 height 25
type input "**********"
click at [1098, 352] on div at bounding box center [1141, 355] width 125 height 20
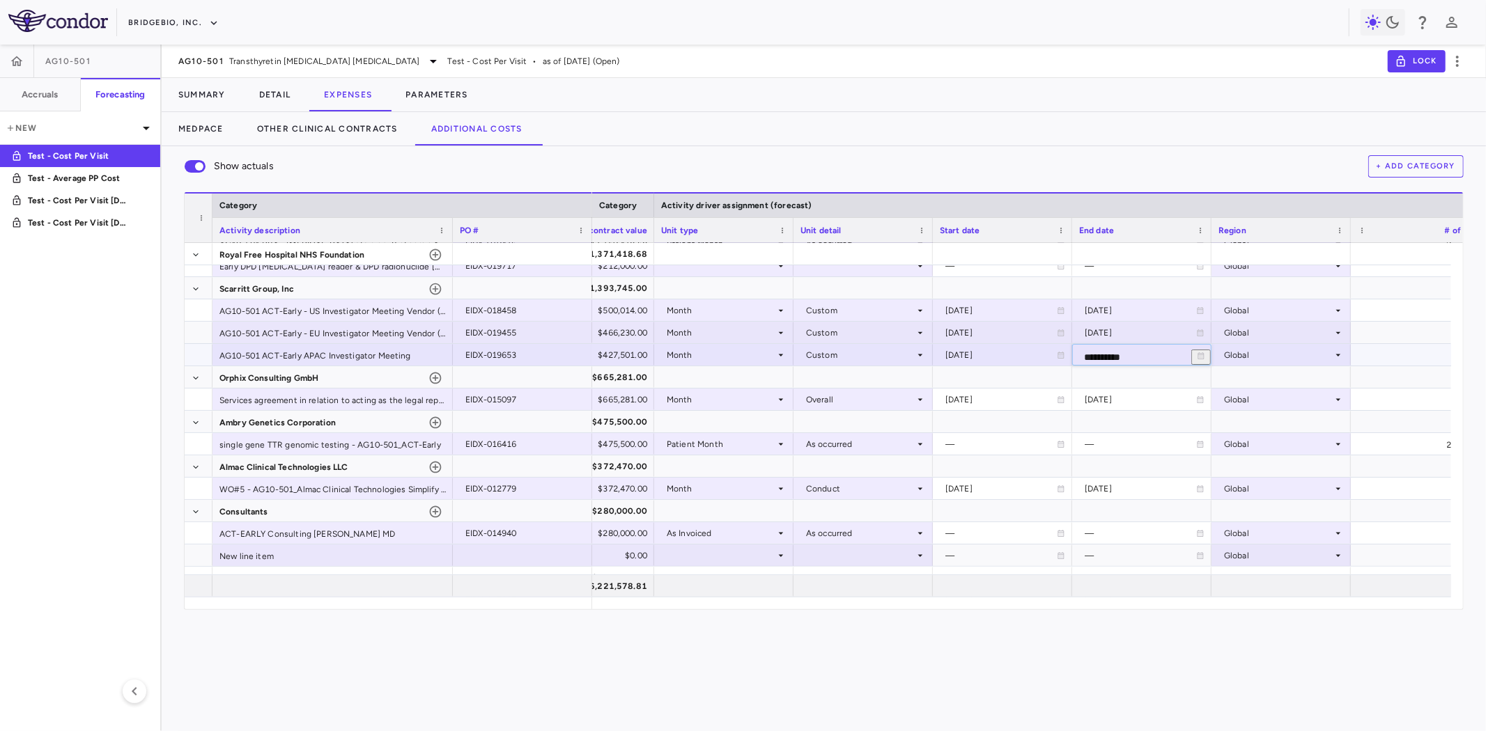
click at [1126, 351] on input "**********" at bounding box center [1132, 357] width 118 height 25
type input "**********"
click at [1018, 380] on div at bounding box center [1002, 377] width 125 height 20
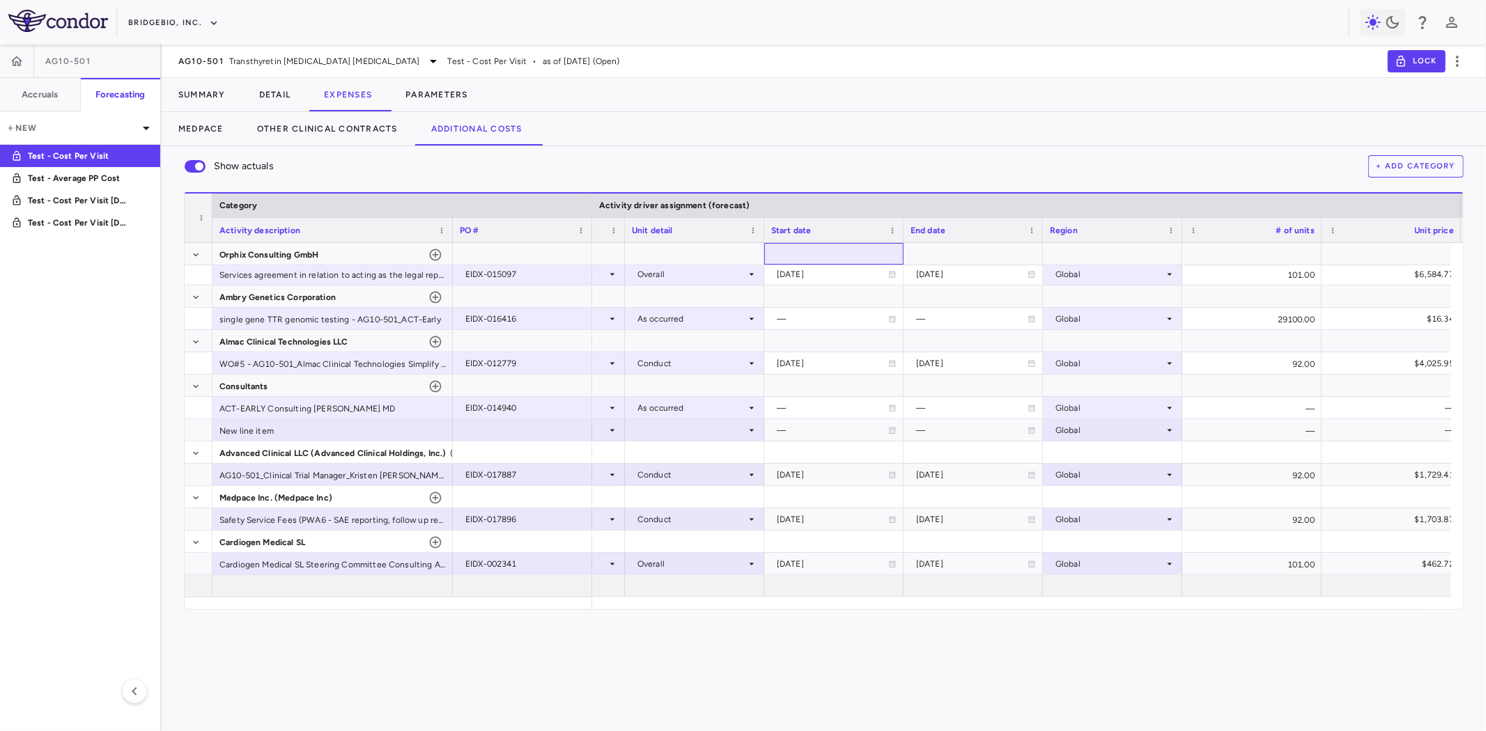
scroll to position [0, 676]
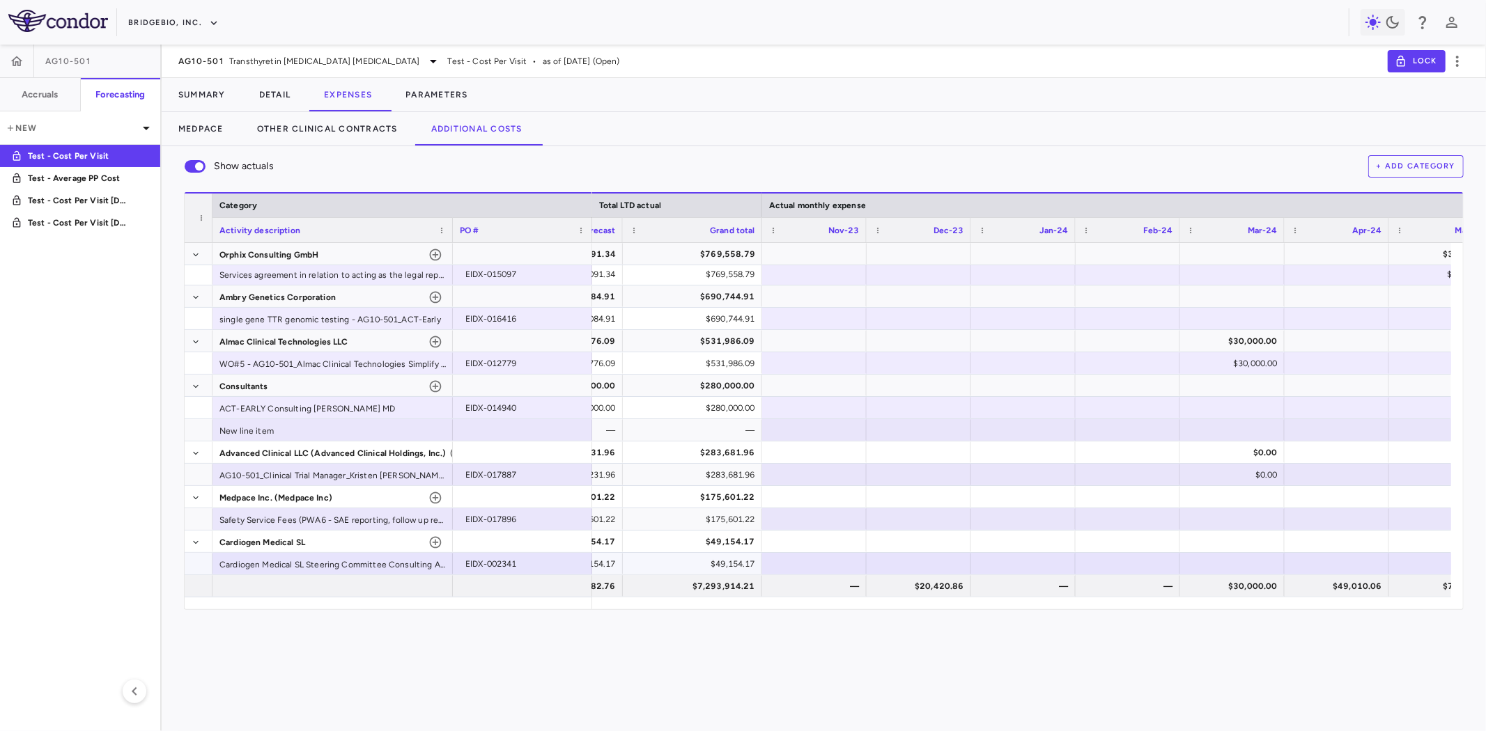
click at [819, 566] on div at bounding box center [814, 564] width 91 height 20
type input "****"
click at [846, 584] on div "—" at bounding box center [817, 586] width 85 height 22
click at [907, 534] on div at bounding box center [918, 541] width 91 height 20
click at [903, 558] on div at bounding box center [918, 564] width 91 height 20
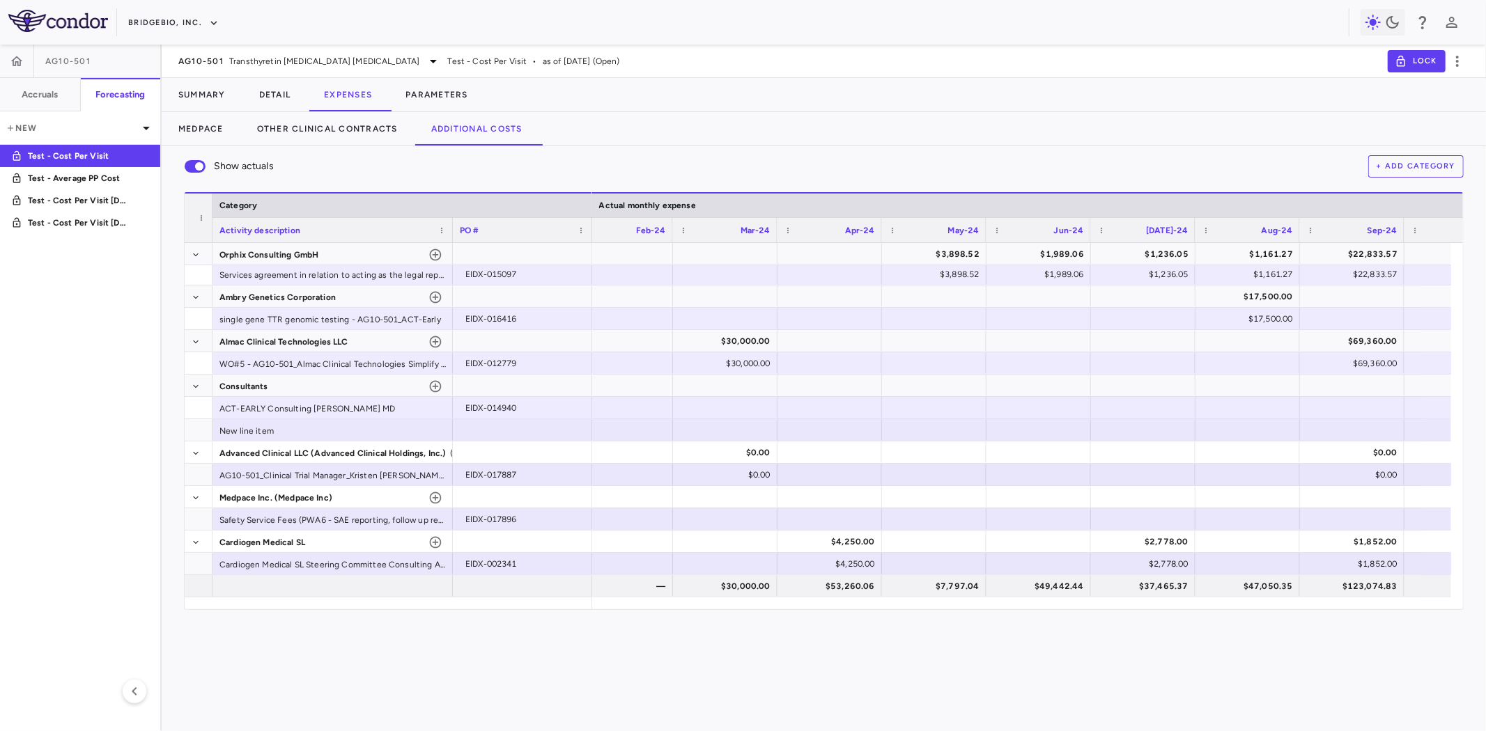
click at [697, 599] on div at bounding box center [1021, 604] width 859 height 12
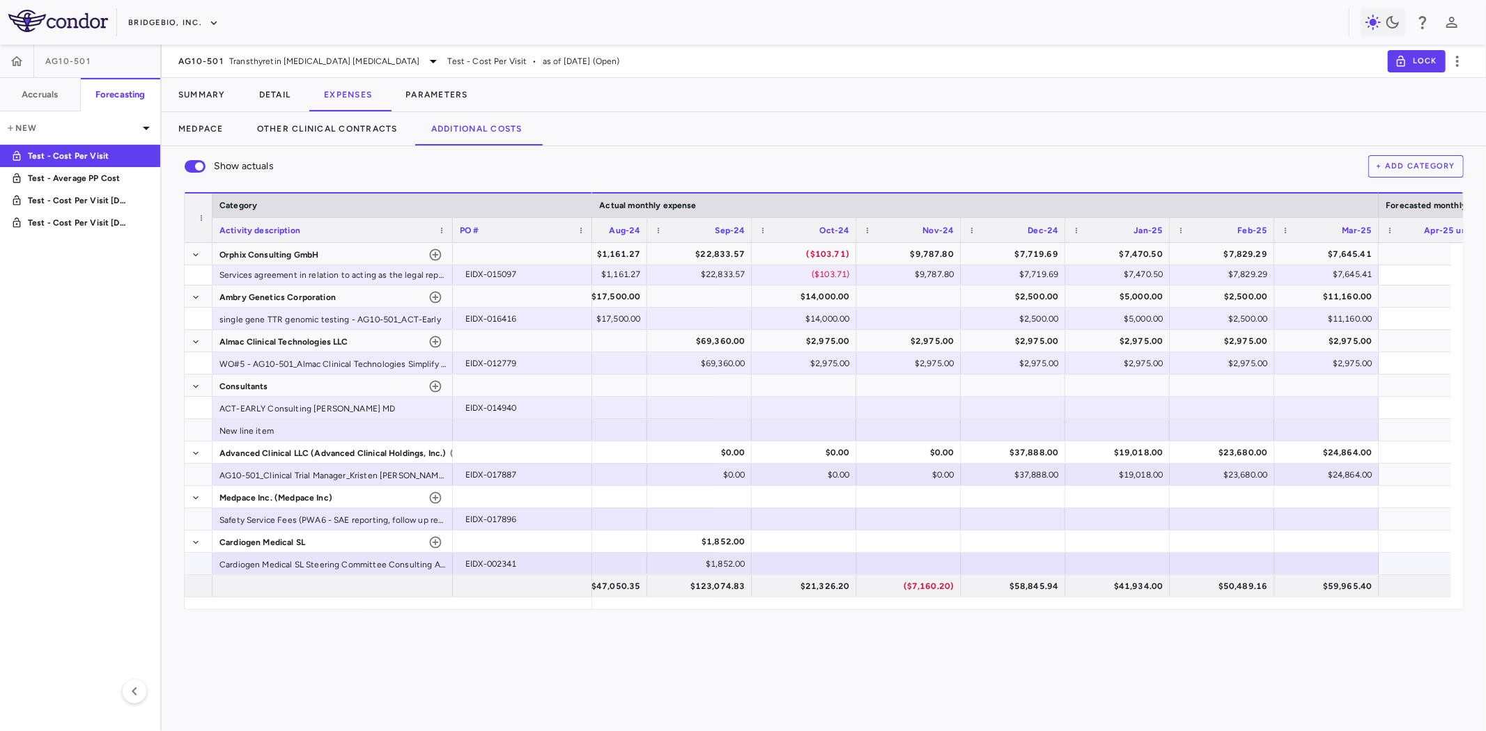
click at [1075, 561] on div at bounding box center [1117, 564] width 91 height 20
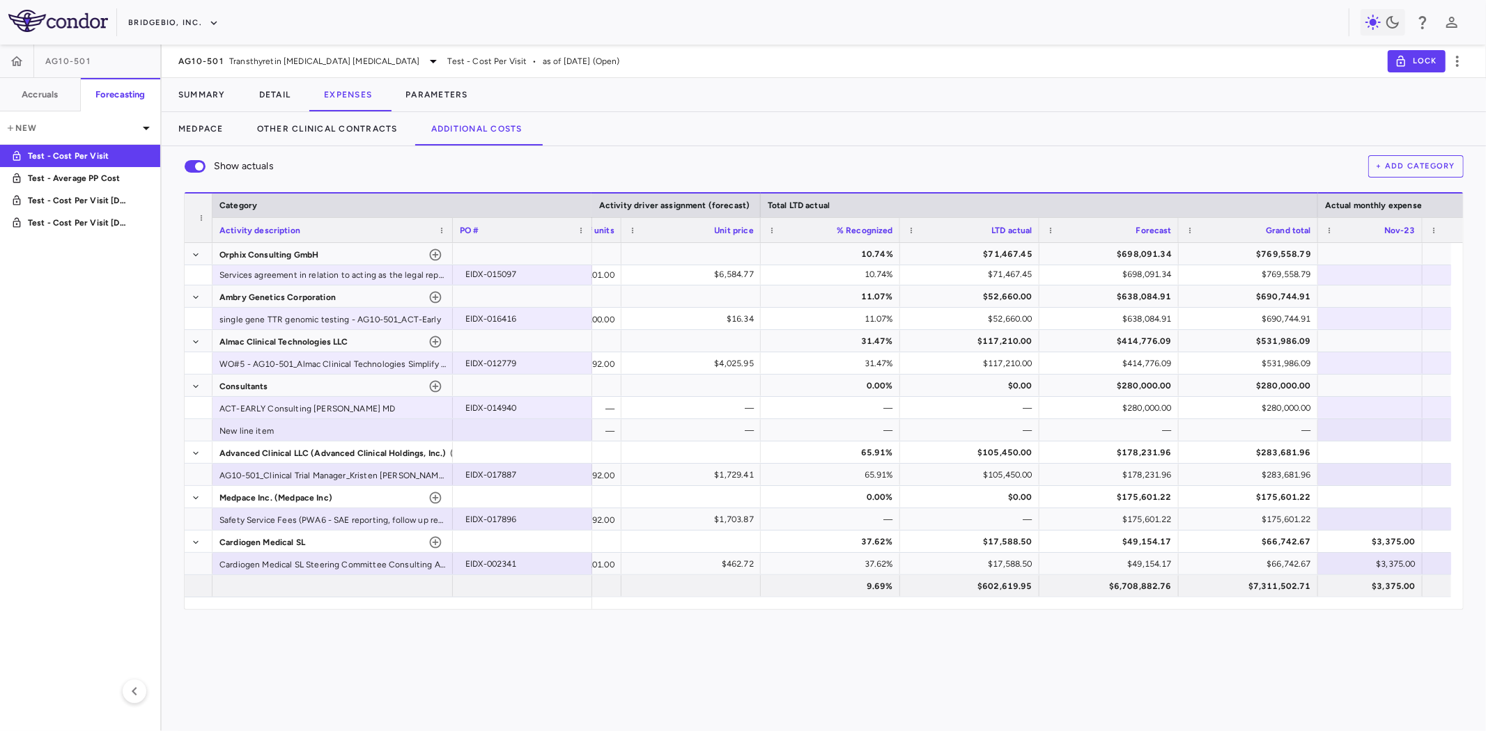
click at [1429, 170] on button "+ Add Category" at bounding box center [1416, 166] width 96 height 22
drag, startPoint x: 679, startPoint y: 365, endPoint x: 768, endPoint y: 391, distance: 92.1
paste input "**********"
type input "**********"
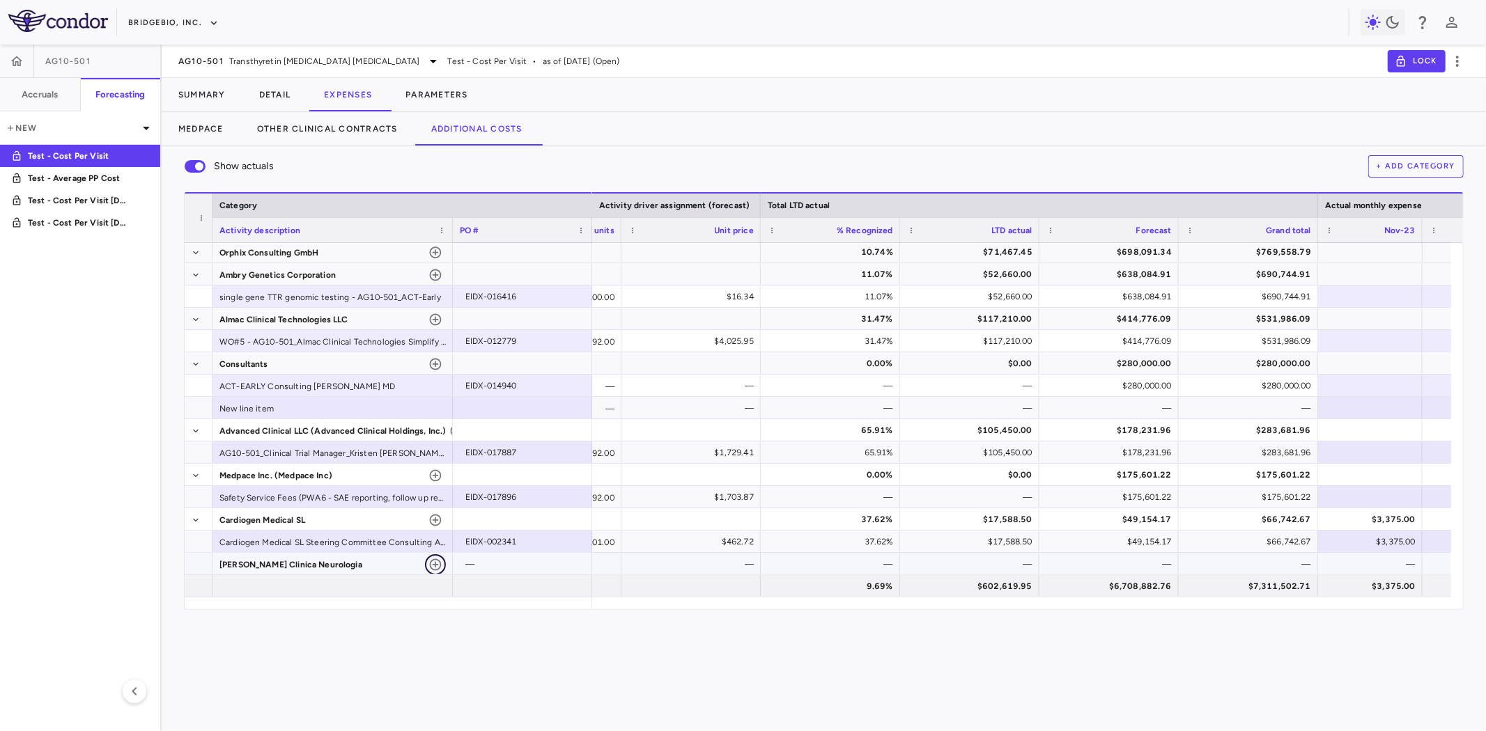
click at [435, 564] on icon "button" at bounding box center [436, 565] width 12 height 12
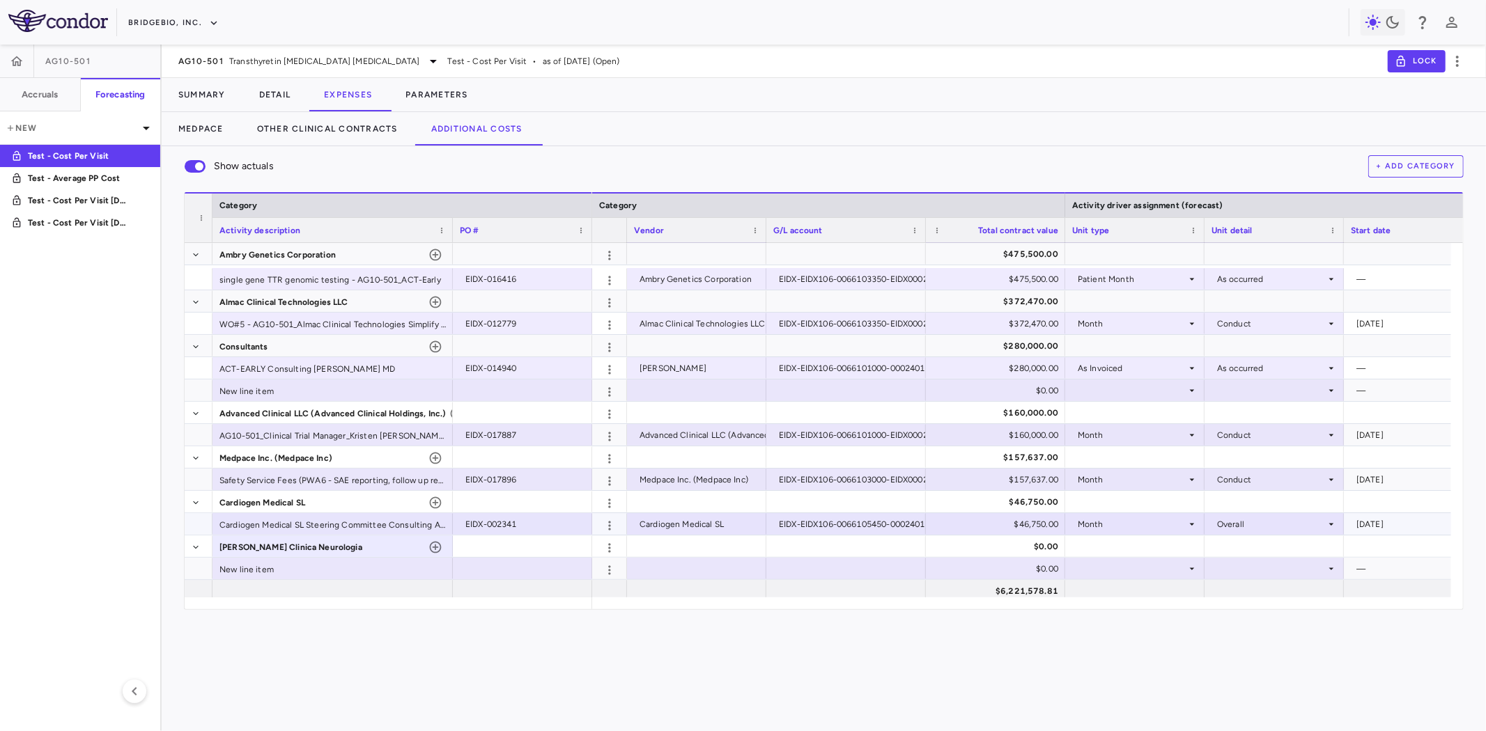
scroll to position [247, 0]
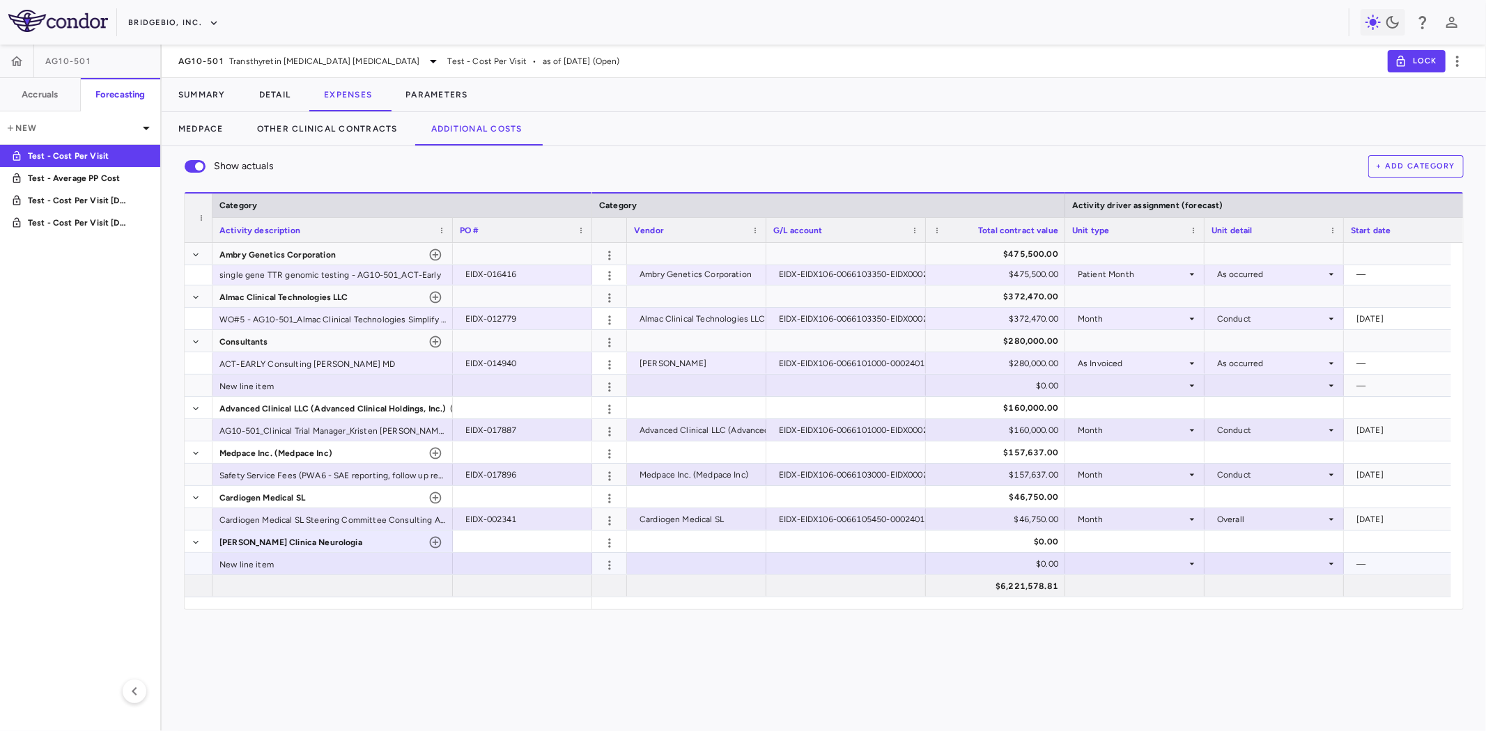
click at [655, 565] on div at bounding box center [696, 564] width 125 height 20
type input "**********"
click at [541, 562] on div at bounding box center [522, 564] width 125 height 20
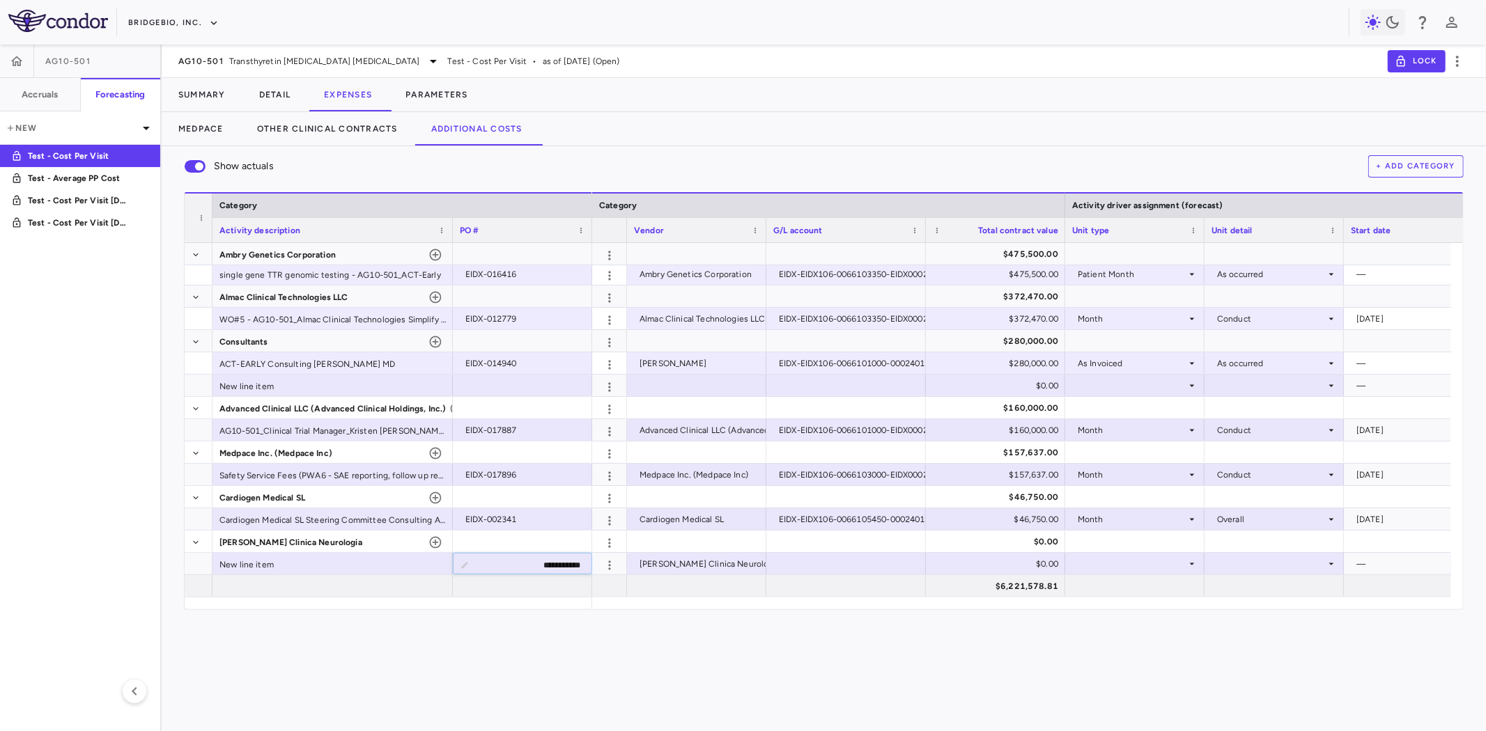
type input "**********"
click at [1002, 562] on div "$0.00" at bounding box center [998, 564] width 120 height 22
drag, startPoint x: 1050, startPoint y: 568, endPoint x: 1059, endPoint y: 568, distance: 9.1
click at [1059, 568] on input "*" at bounding box center [1005, 565] width 117 height 23
type input "*****"
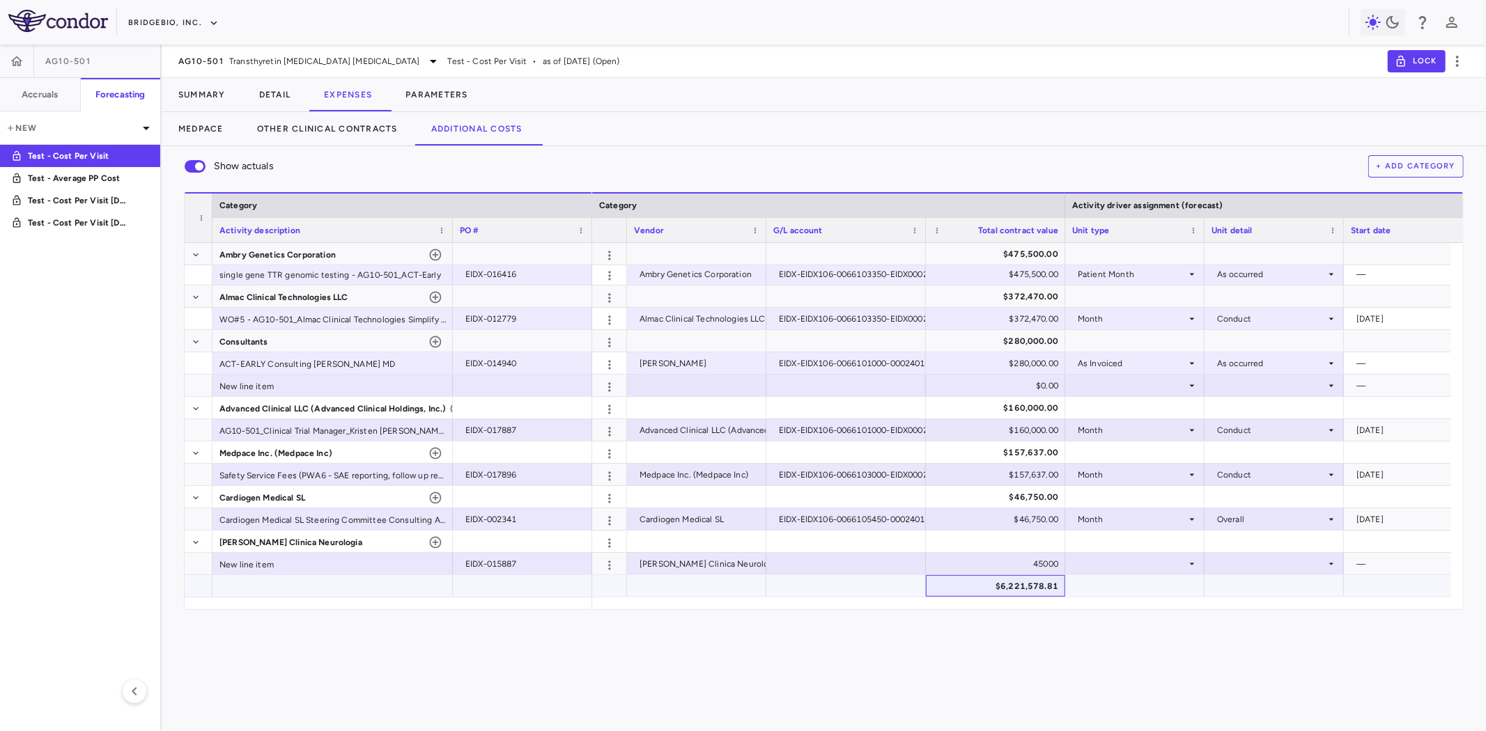
click at [1022, 589] on div "$6,221,578.81" at bounding box center [998, 586] width 120 height 22
click at [302, 564] on div "New line item" at bounding box center [332, 564] width 240 height 22
click at [838, 565] on div at bounding box center [846, 564] width 146 height 20
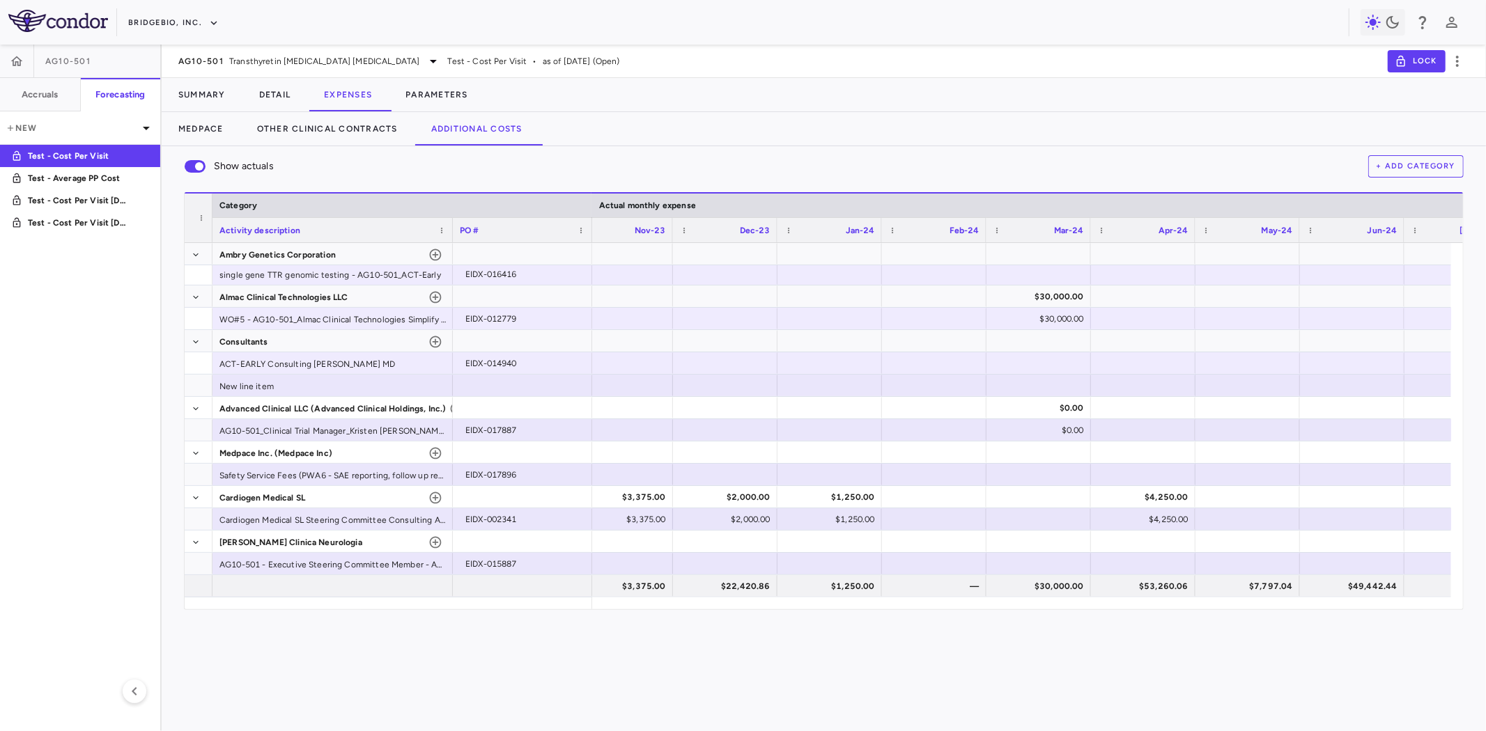
scroll to position [0, 2101]
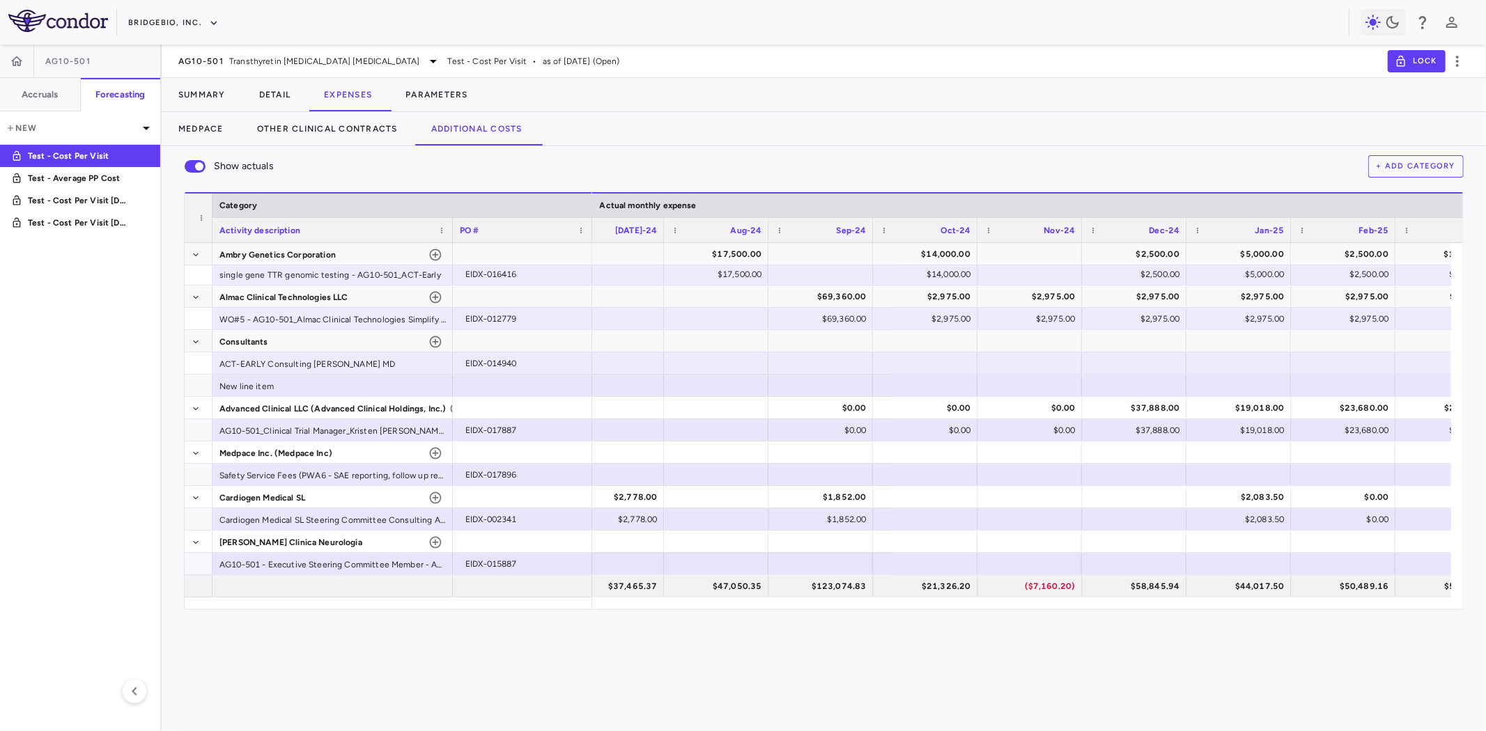
click at [955, 565] on div at bounding box center [925, 564] width 91 height 20
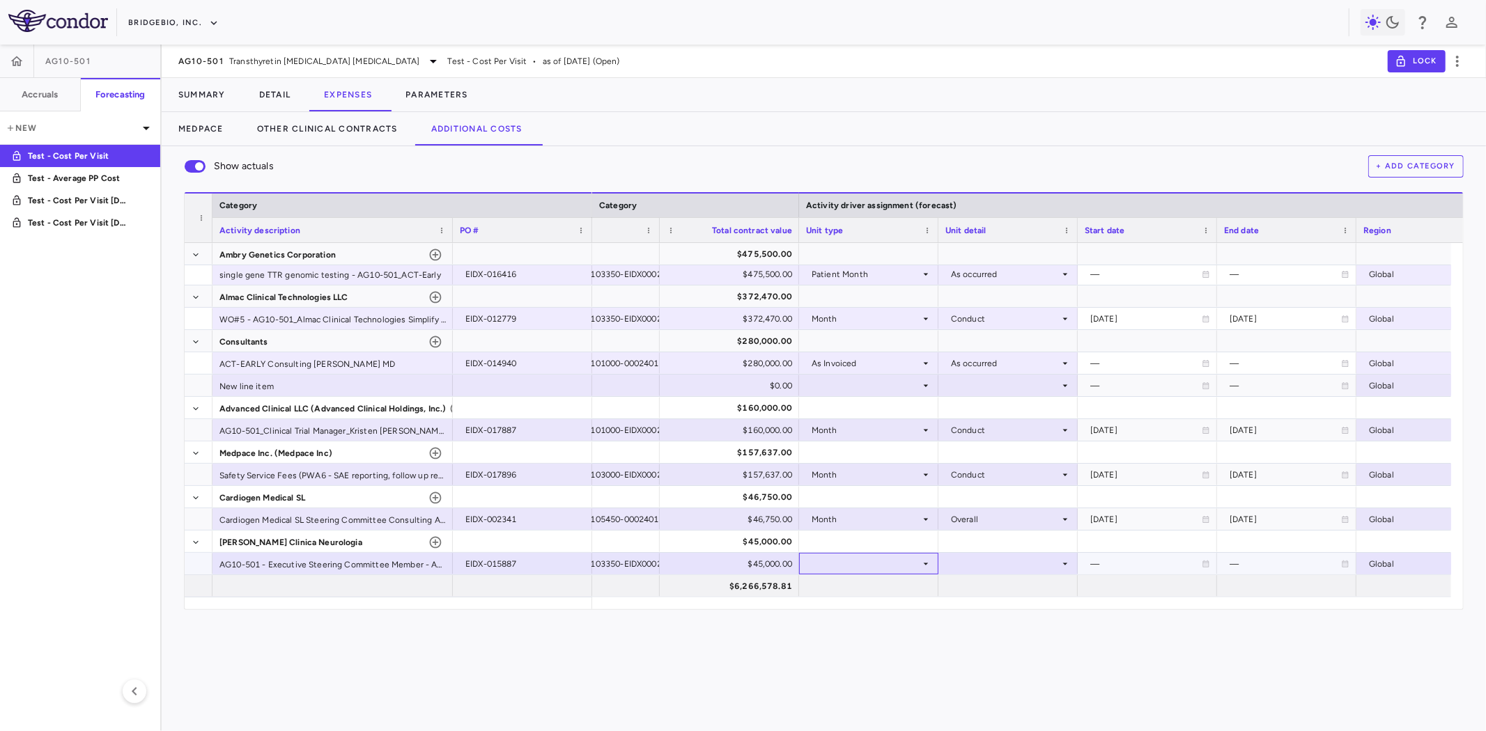
click at [834, 568] on div at bounding box center [868, 564] width 125 height 20
click at [983, 561] on div at bounding box center [1007, 564] width 125 height 20
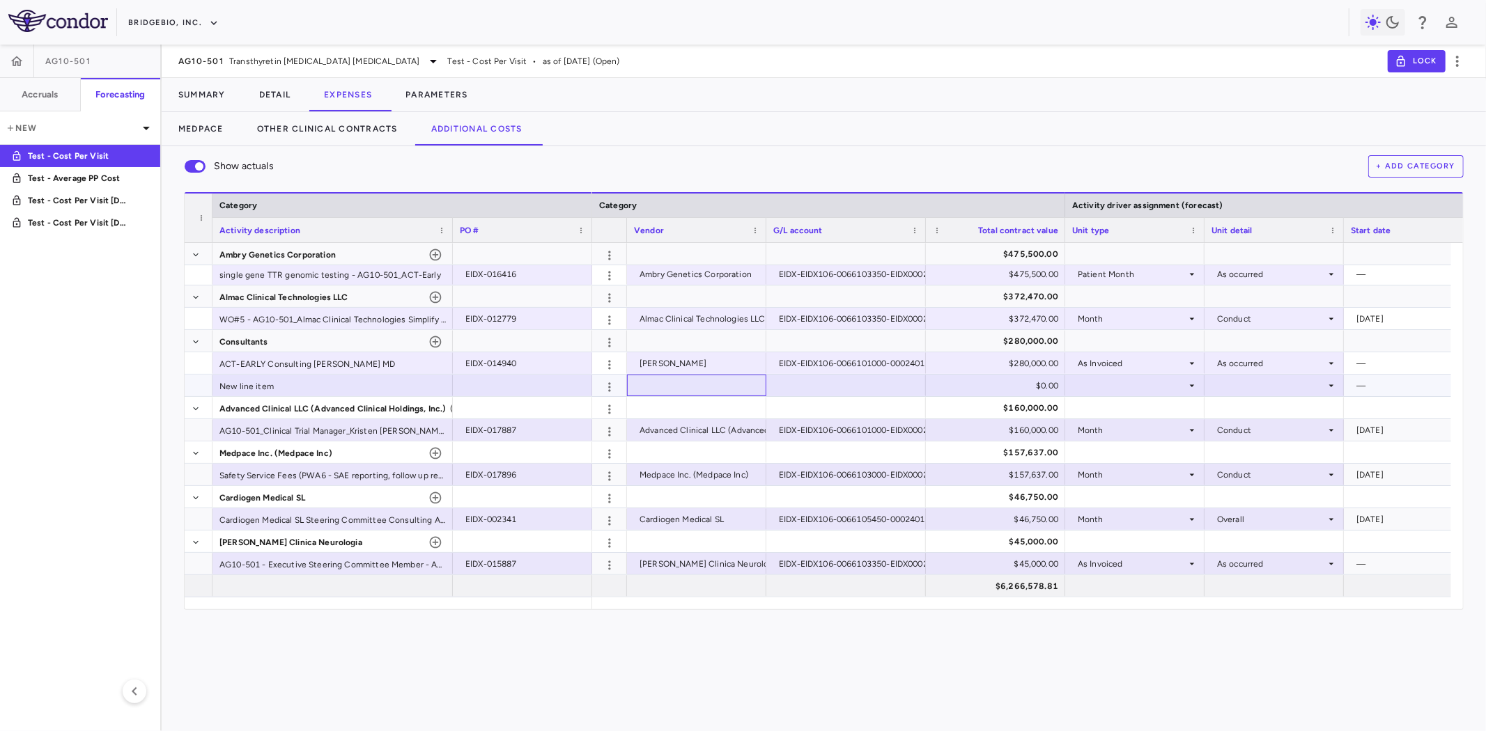
click at [692, 385] on div at bounding box center [696, 385] width 125 height 20
type input "**********"
click at [277, 336] on div "Consultants" at bounding box center [332, 342] width 226 height 22
click at [518, 380] on div at bounding box center [522, 385] width 125 height 20
click at [289, 385] on div "New line item" at bounding box center [332, 386] width 240 height 22
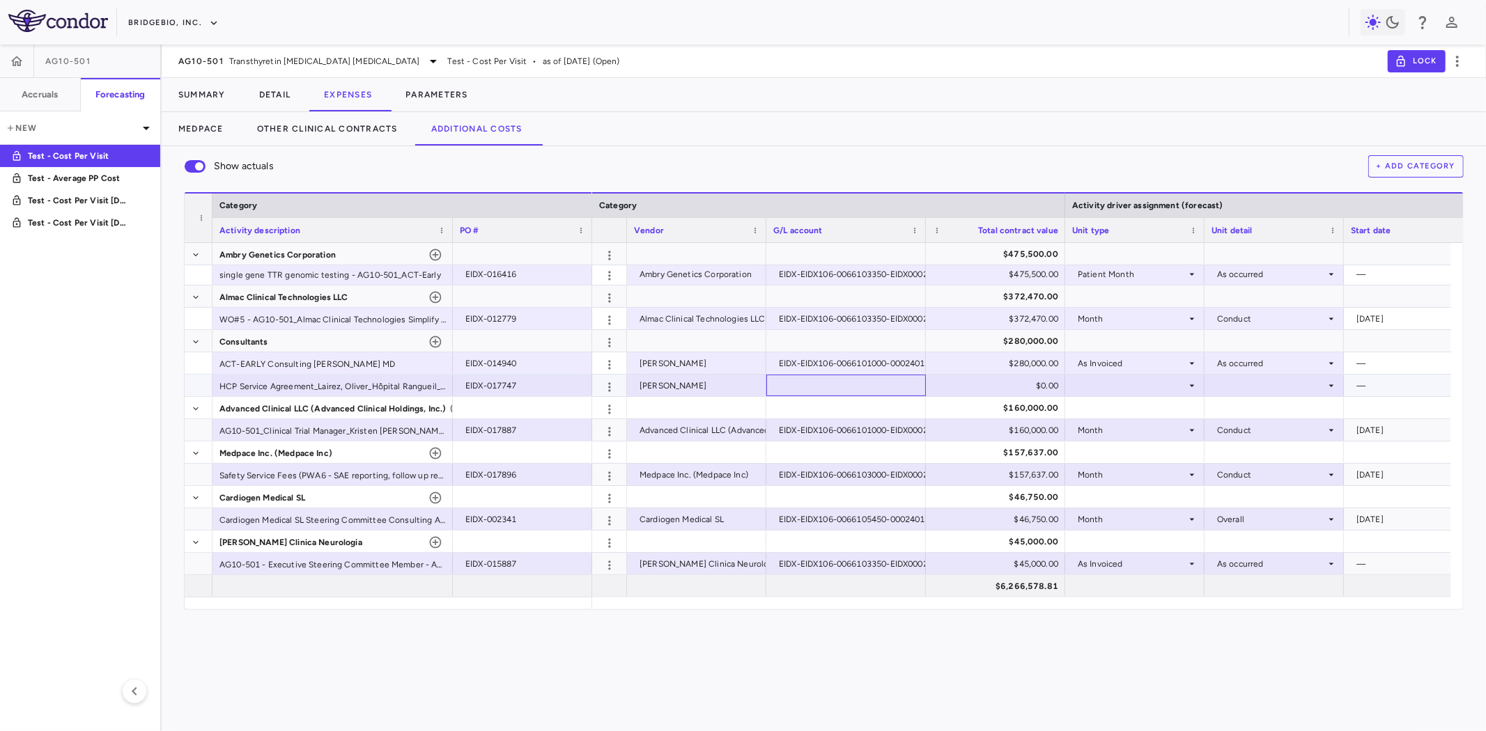
click at [805, 384] on div at bounding box center [846, 385] width 146 height 20
click at [1017, 389] on div "$0.00" at bounding box center [998, 386] width 120 height 22
drag, startPoint x: 1020, startPoint y: 386, endPoint x: 1057, endPoint y: 384, distance: 36.2
click at [1057, 384] on input "*" at bounding box center [1005, 386] width 117 height 23
type input "*****"
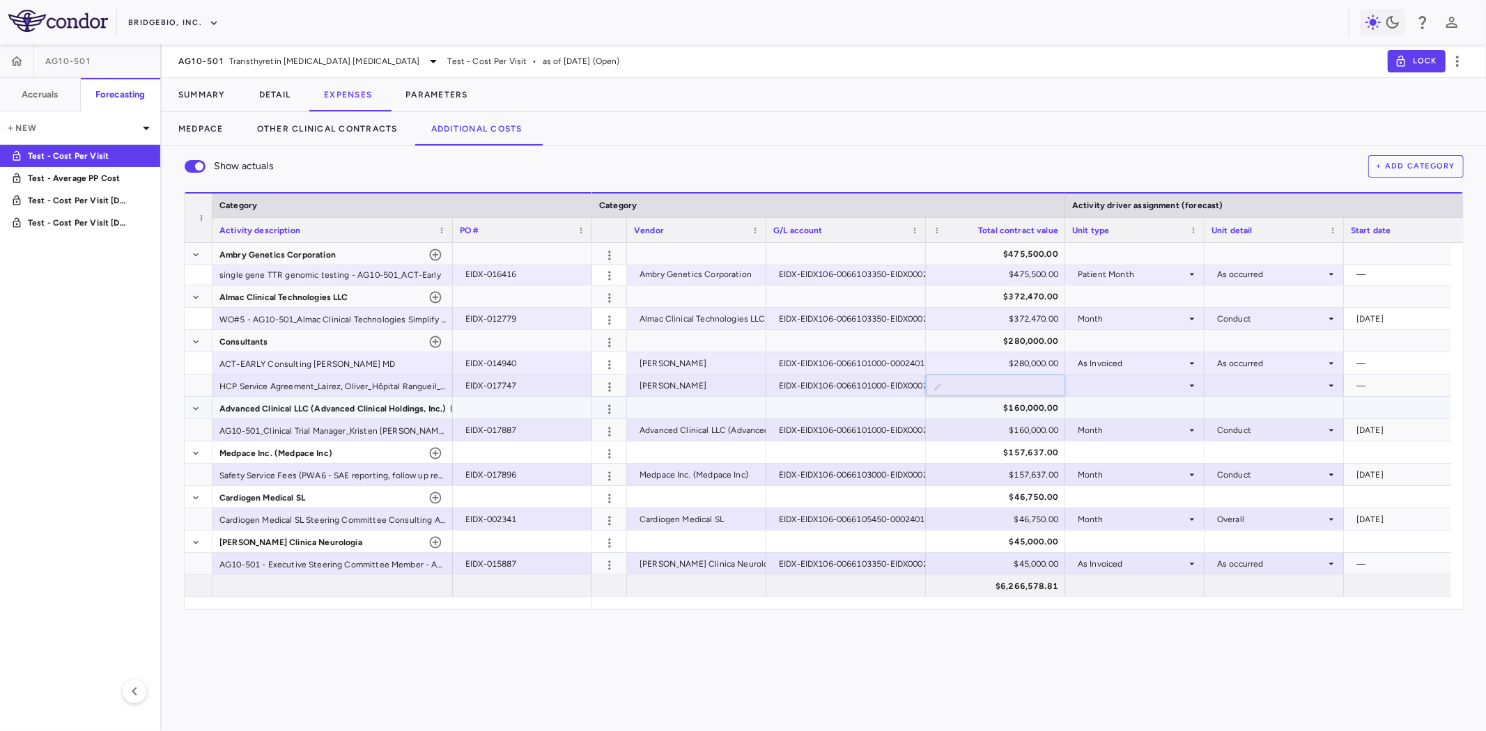
click at [1195, 398] on div at bounding box center [1134, 408] width 125 height 20
click at [1186, 388] on icon at bounding box center [1191, 385] width 11 height 11
click at [1248, 388] on div at bounding box center [1273, 385] width 125 height 20
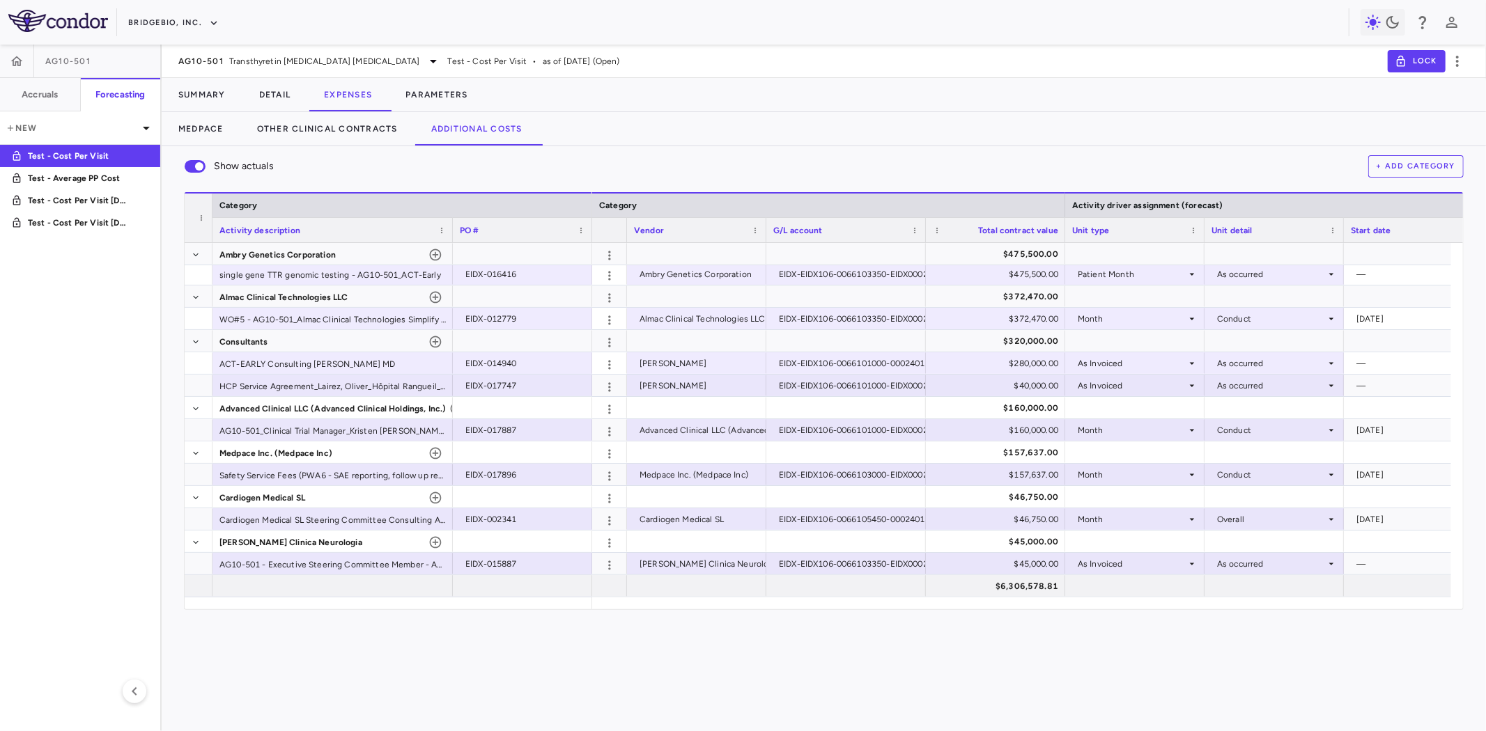
click at [1403, 163] on button "+ Add Category" at bounding box center [1416, 166] width 96 height 22
drag, startPoint x: 657, startPoint y: 375, endPoint x: 670, endPoint y: 377, distance: 13.4
paste input "**********"
type input "**********"
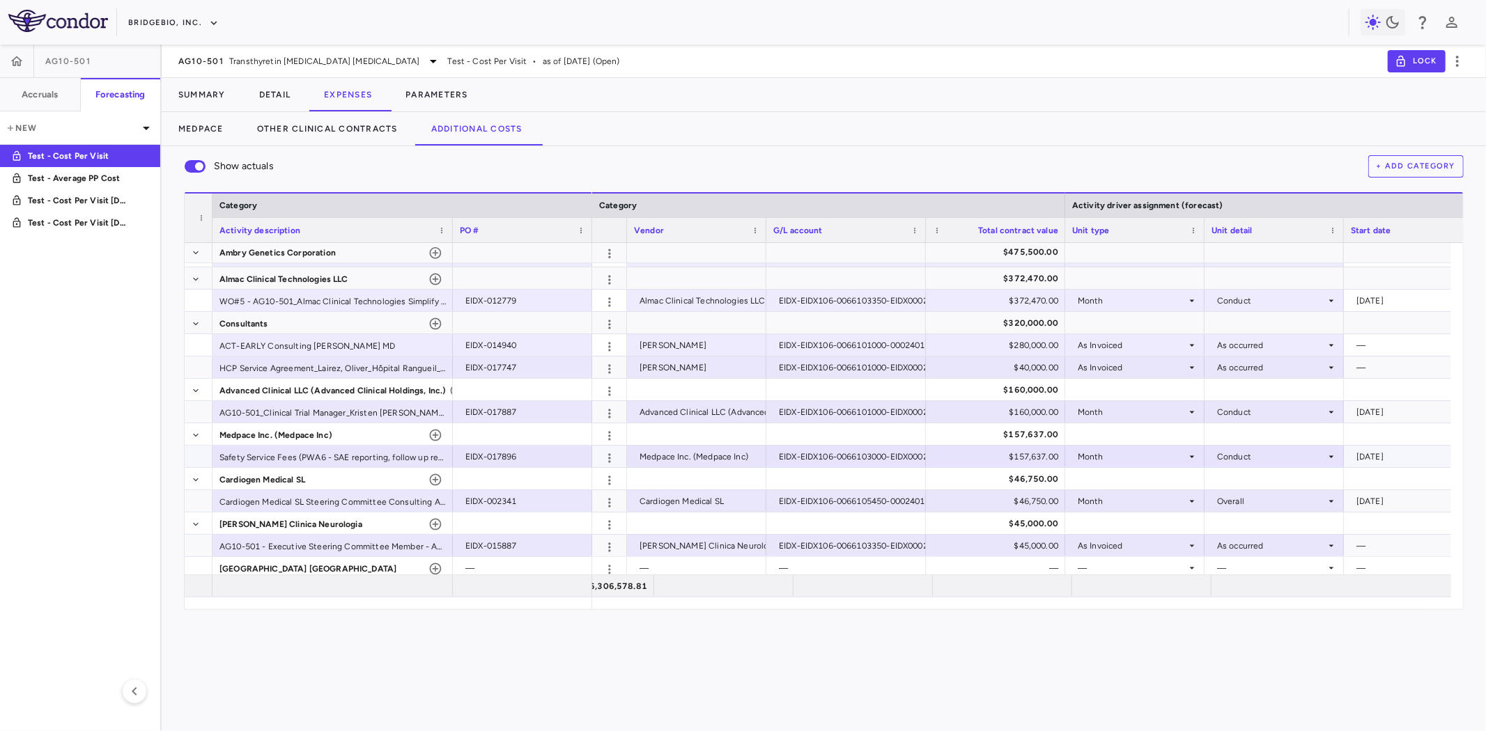
scroll to position [269, 0]
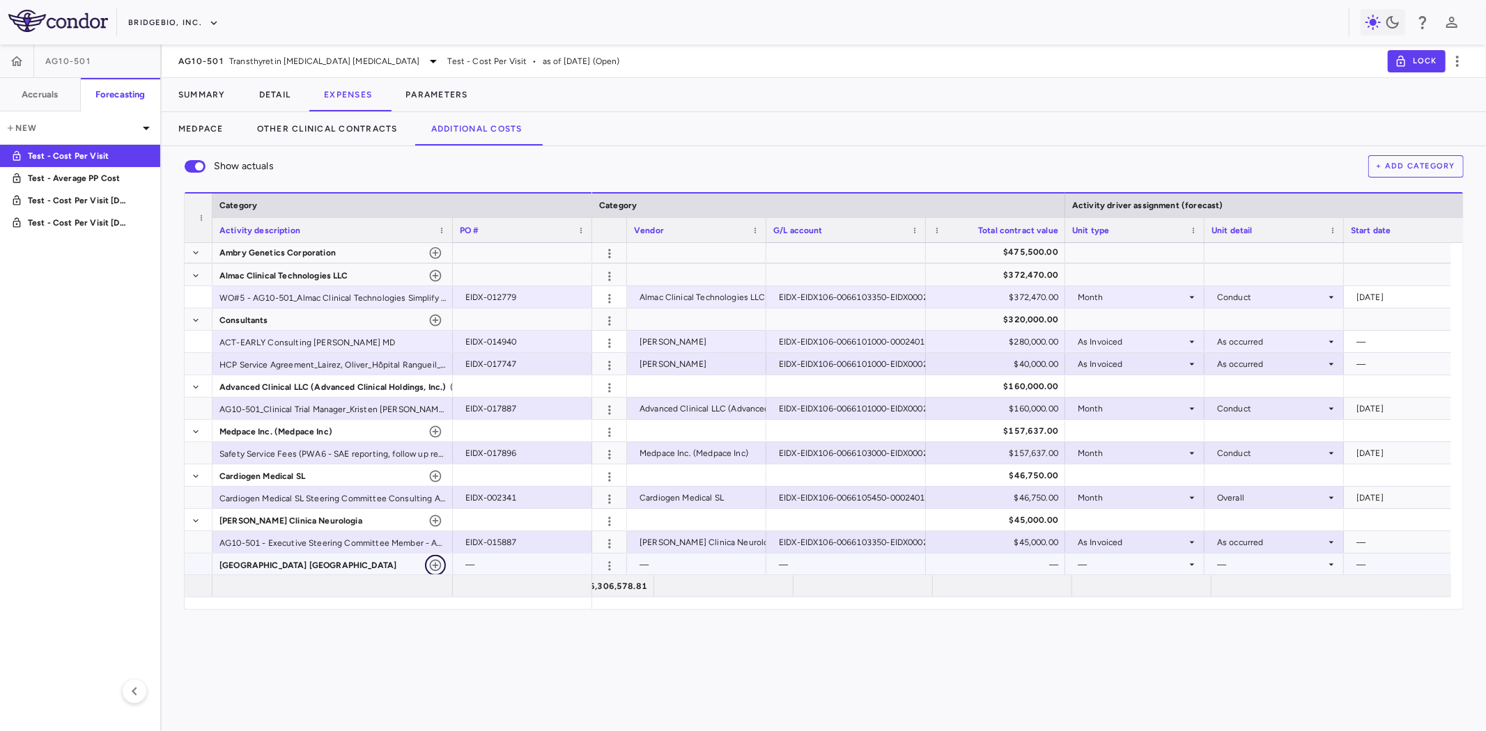
click at [434, 565] on icon "button" at bounding box center [436, 566] width 12 height 12
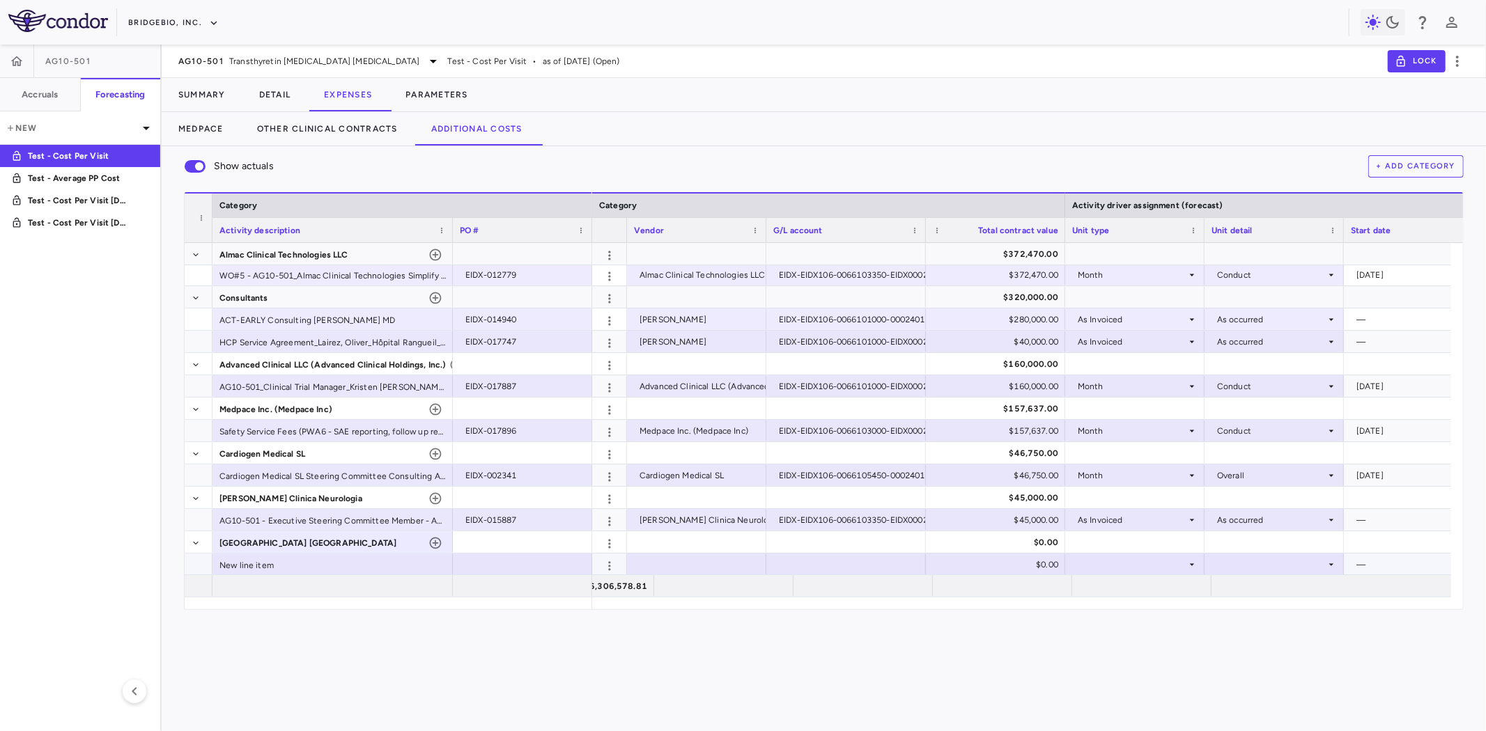
click at [667, 563] on div at bounding box center [696, 564] width 125 height 20
click at [534, 569] on div at bounding box center [522, 564] width 125 height 20
click at [997, 563] on div "$0.00" at bounding box center [998, 565] width 120 height 22
type input "******"
click at [1134, 566] on div at bounding box center [1134, 564] width 125 height 20
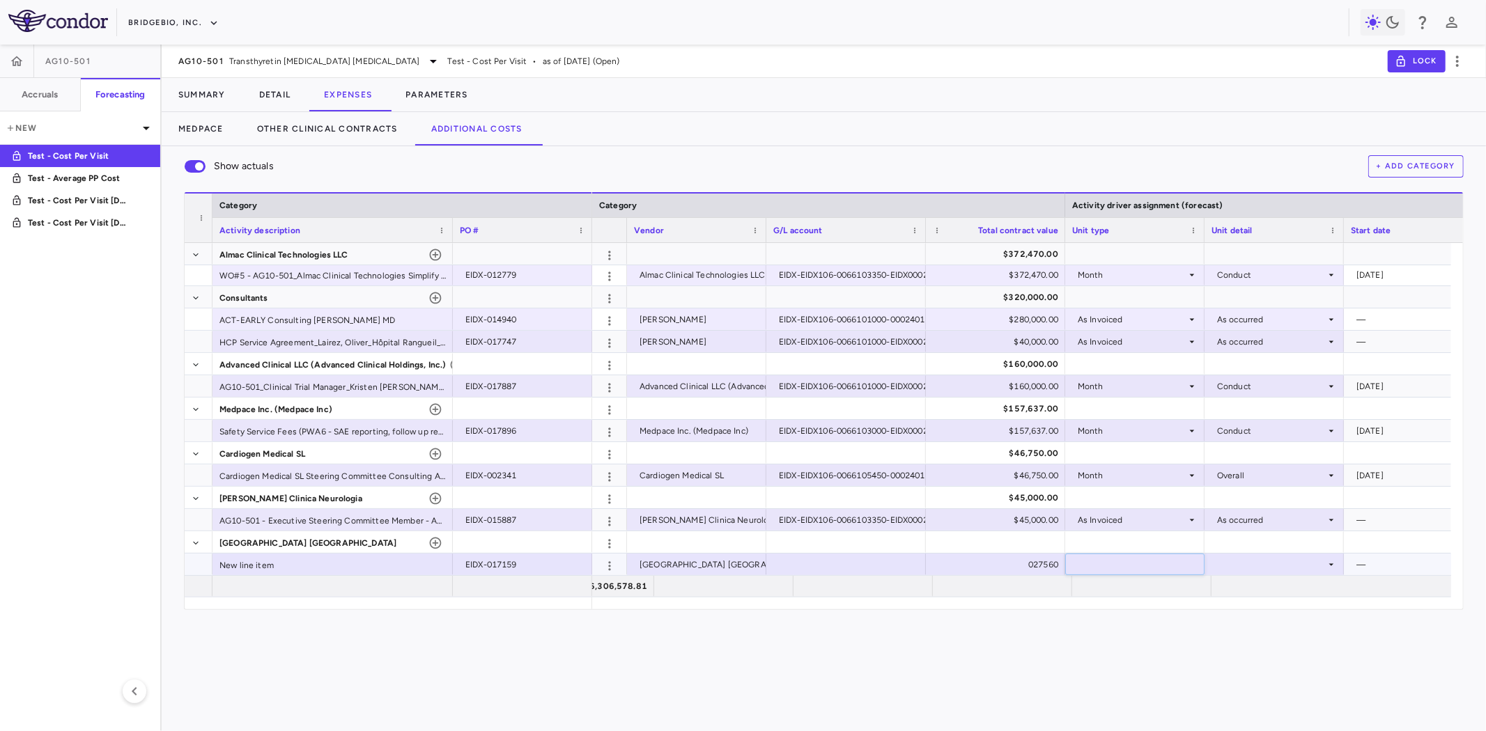
click at [1268, 564] on div at bounding box center [1273, 564] width 125 height 20
click at [295, 568] on div "New line item" at bounding box center [332, 565] width 240 height 22
drag, startPoint x: 687, startPoint y: 539, endPoint x: 699, endPoint y: 550, distance: 16.3
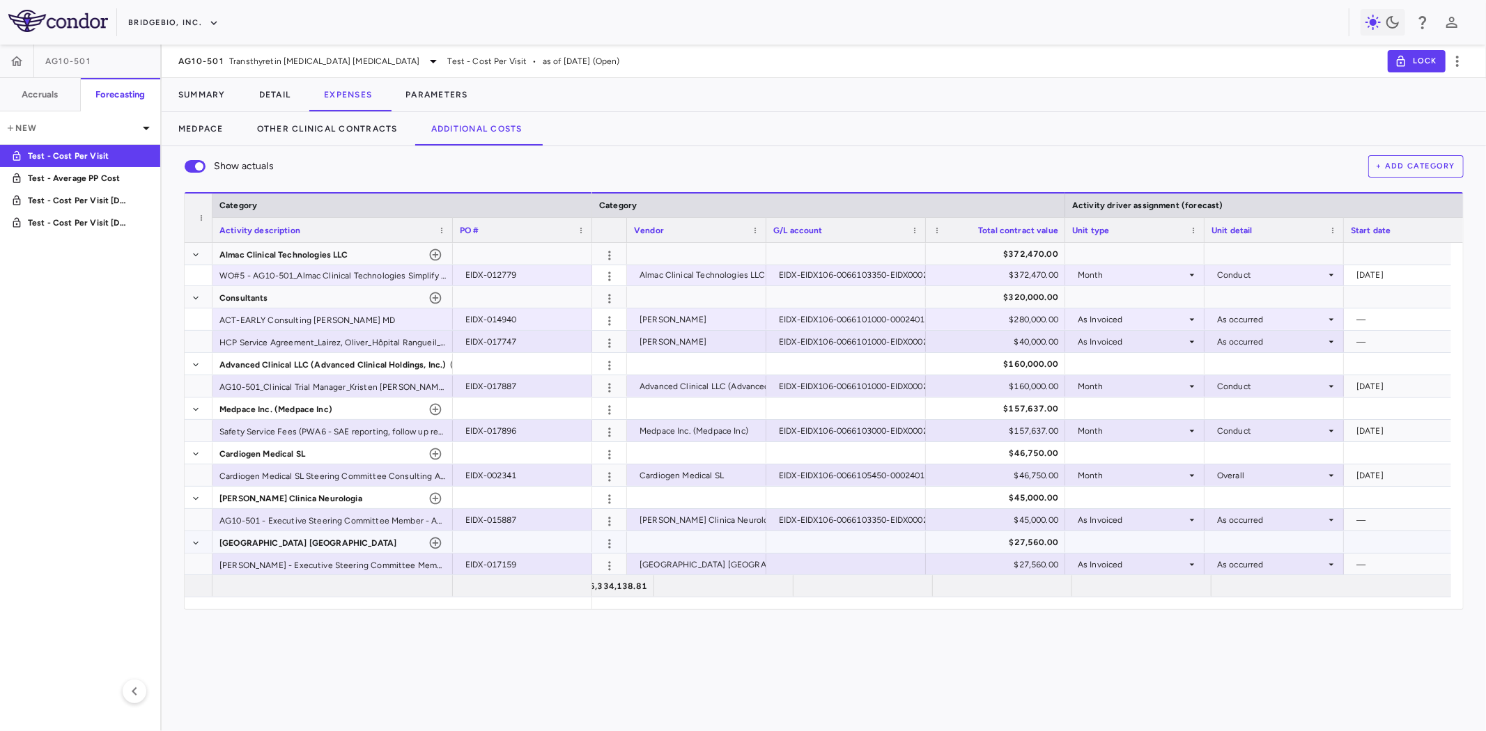
click at [687, 538] on div at bounding box center [696, 542] width 125 height 20
click at [818, 560] on div at bounding box center [846, 564] width 146 height 20
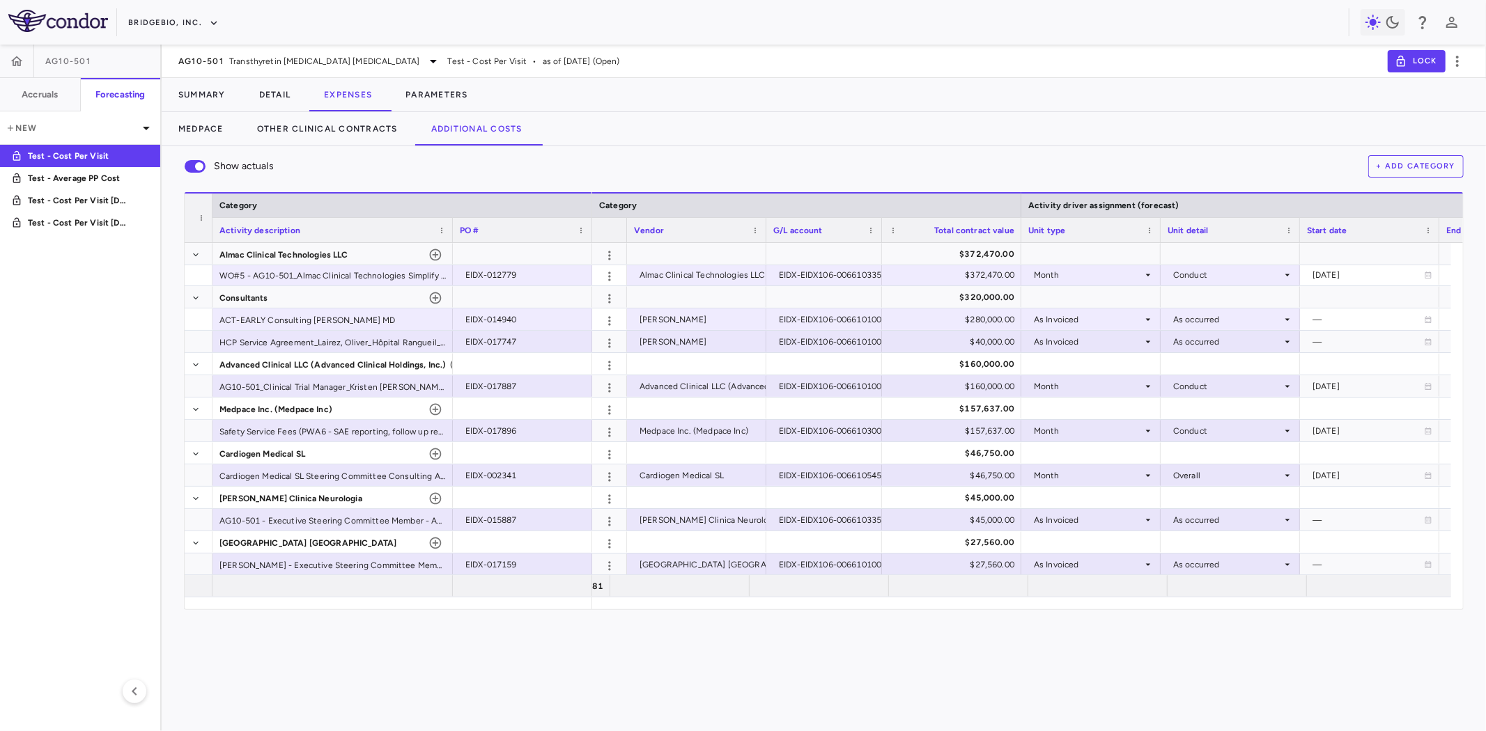
drag, startPoint x: 924, startPoint y: 224, endPoint x: 880, endPoint y: 269, distance: 62.6
click at [880, 269] on div "Category Activity description PO # Category Activity driver assignment (forecas…" at bounding box center [824, 400] width 1278 height 417
click at [1415, 168] on button "+ Add Category" at bounding box center [1416, 166] width 96 height 22
drag, startPoint x: 679, startPoint y: 364, endPoint x: 740, endPoint y: 374, distance: 61.5
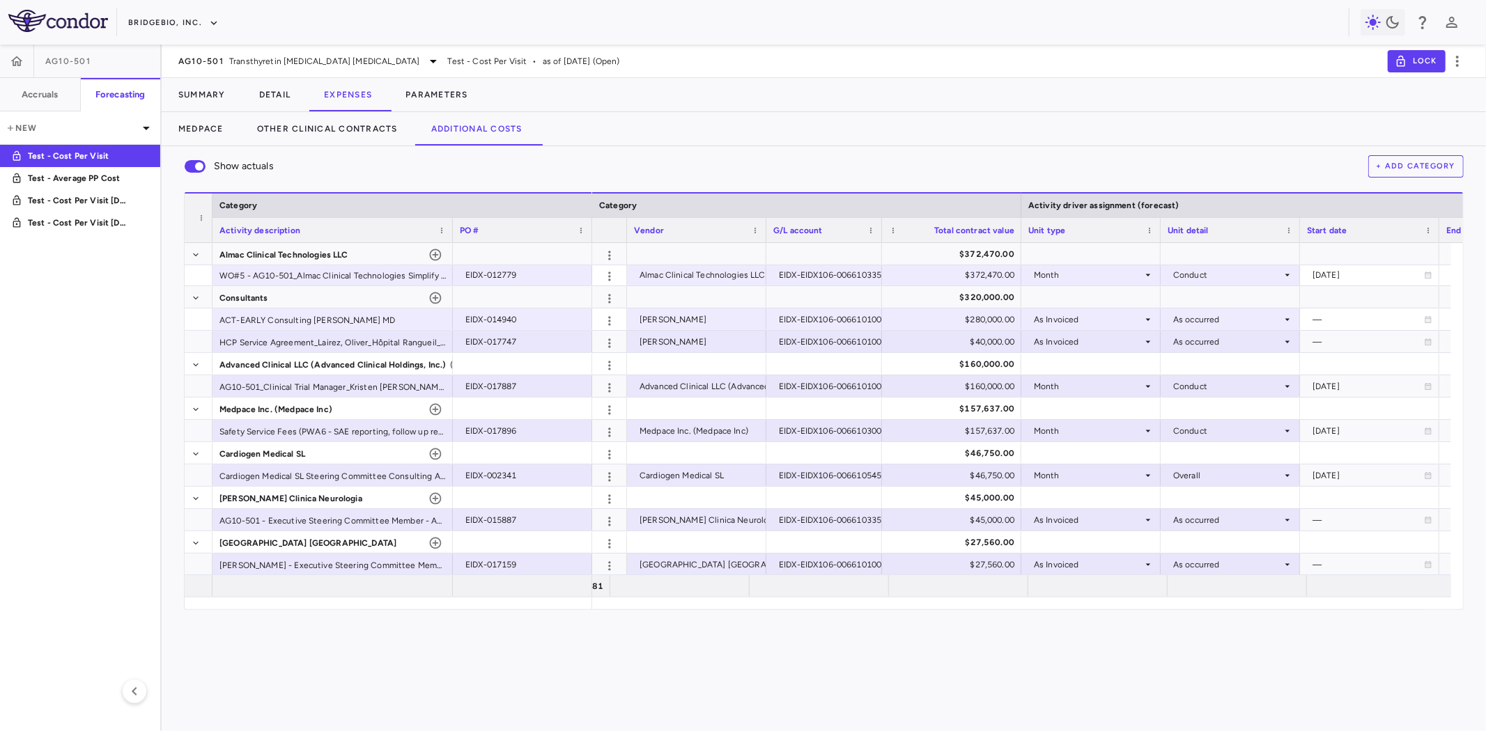
paste input "**********"
type input "**********"
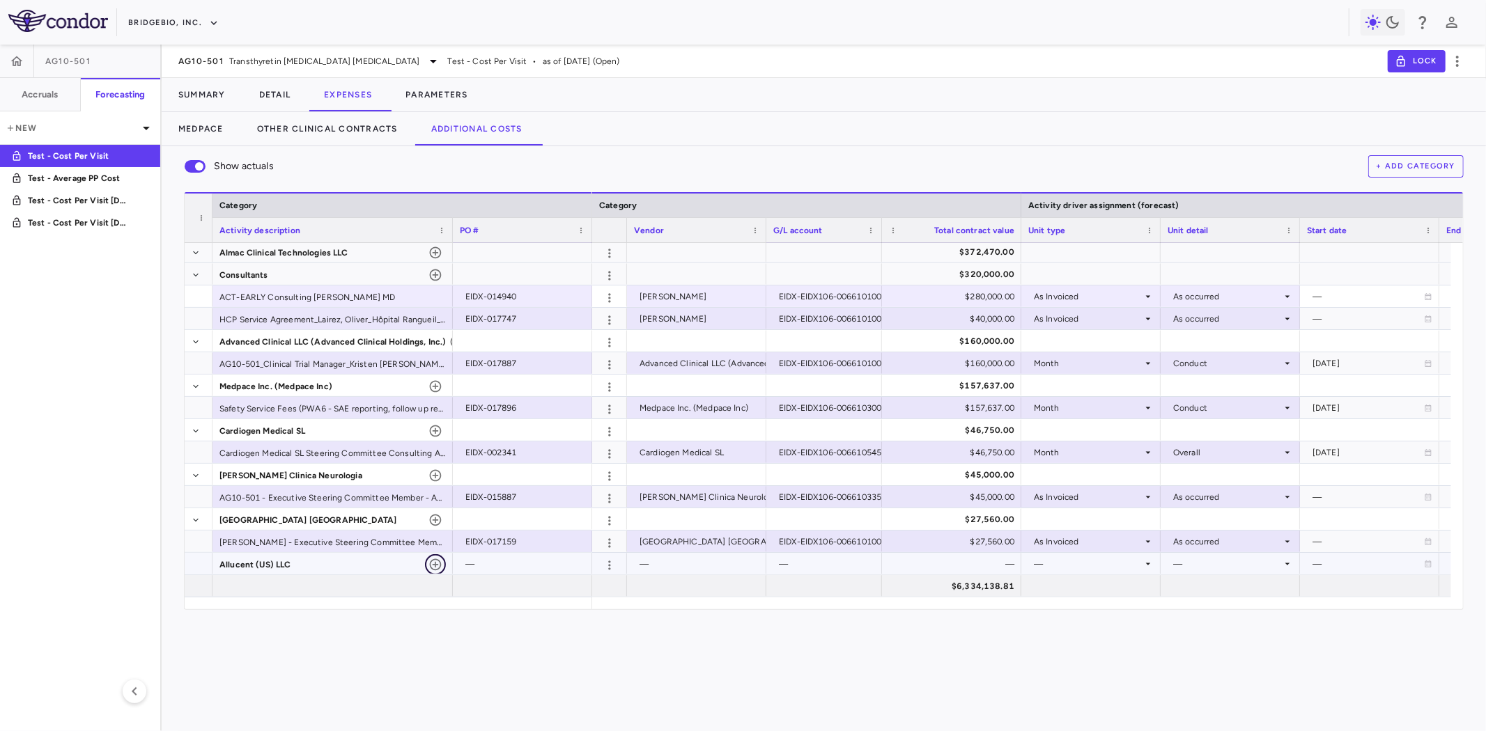
click at [437, 564] on icon "button" at bounding box center [435, 565] width 14 height 14
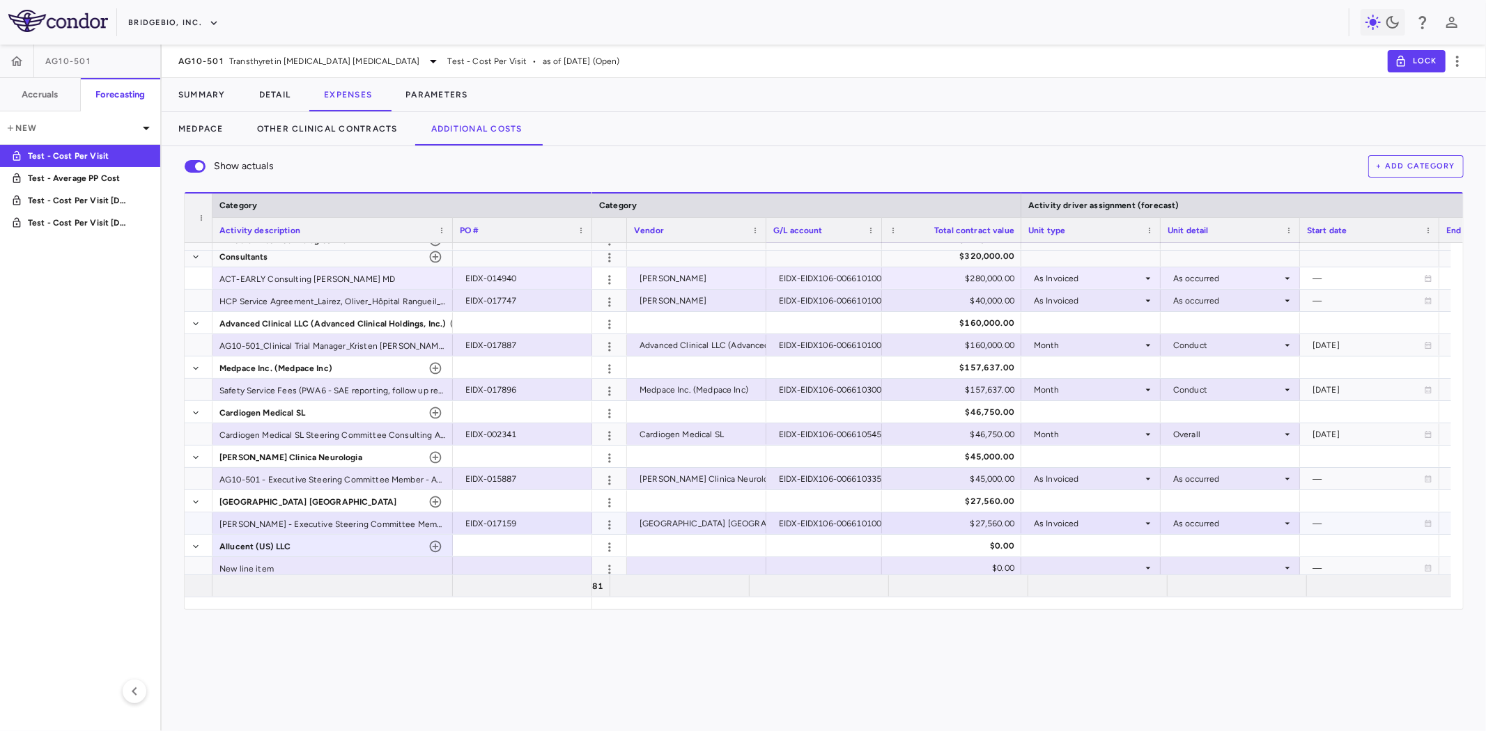
scroll to position [336, 0]
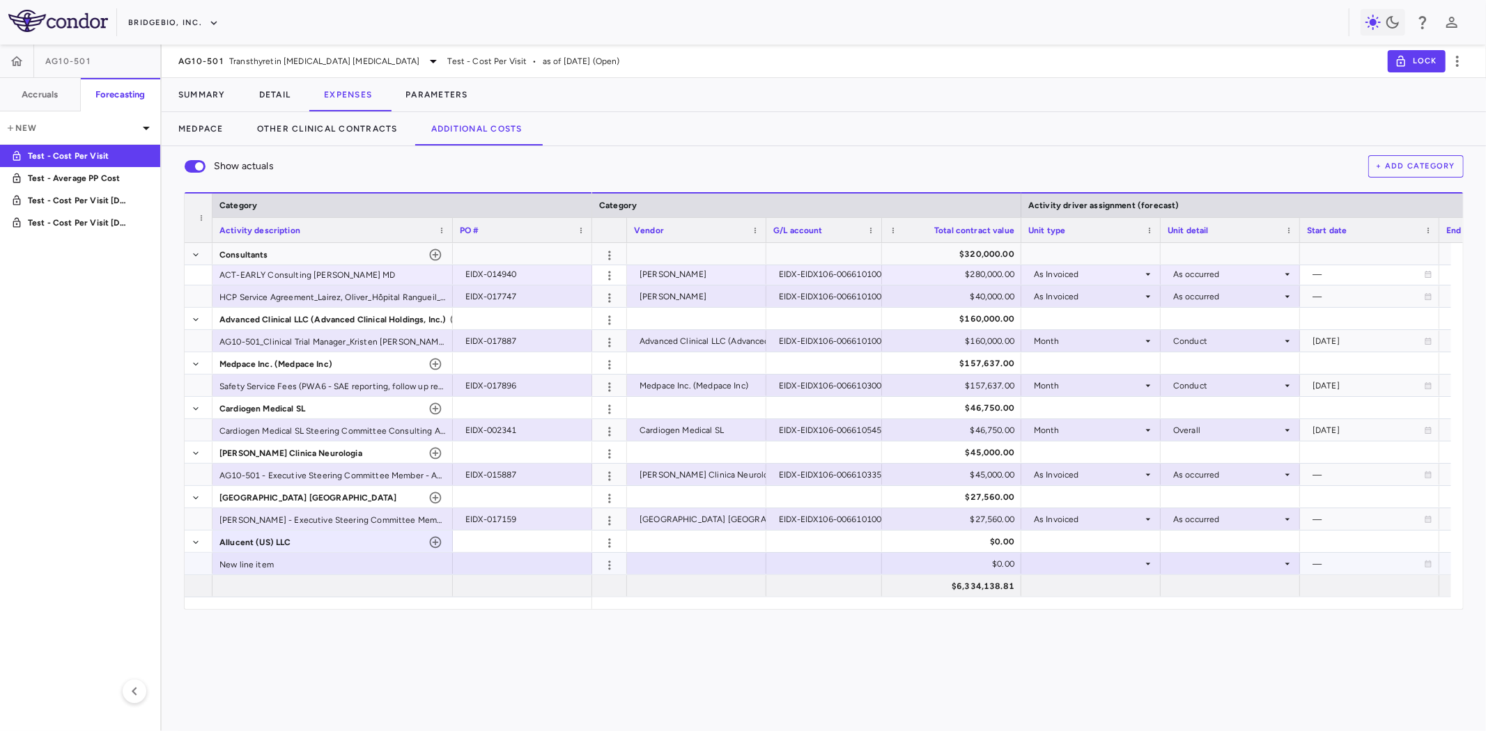
click at [662, 563] on div at bounding box center [696, 564] width 125 height 20
click at [530, 553] on div at bounding box center [522, 564] width 139 height 22
click at [963, 563] on div "$0.00" at bounding box center [954, 564] width 120 height 22
drag, startPoint x: 975, startPoint y: 563, endPoint x: 1004, endPoint y: 561, distance: 29.3
click at [1004, 561] on input "*" at bounding box center [961, 565] width 117 height 23
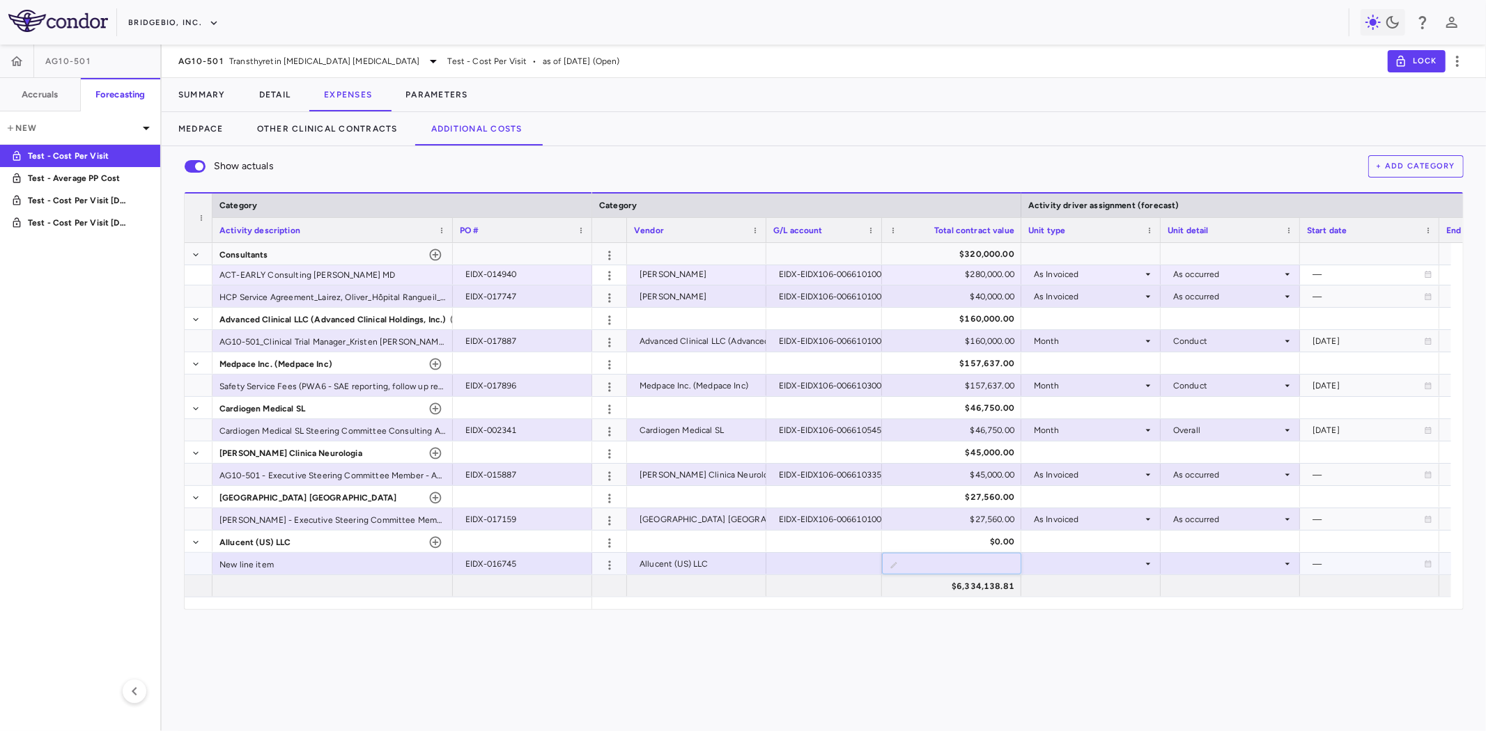
type input "*****"
click at [1094, 559] on div at bounding box center [1090, 564] width 125 height 20
click at [1213, 570] on div at bounding box center [1229, 564] width 125 height 20
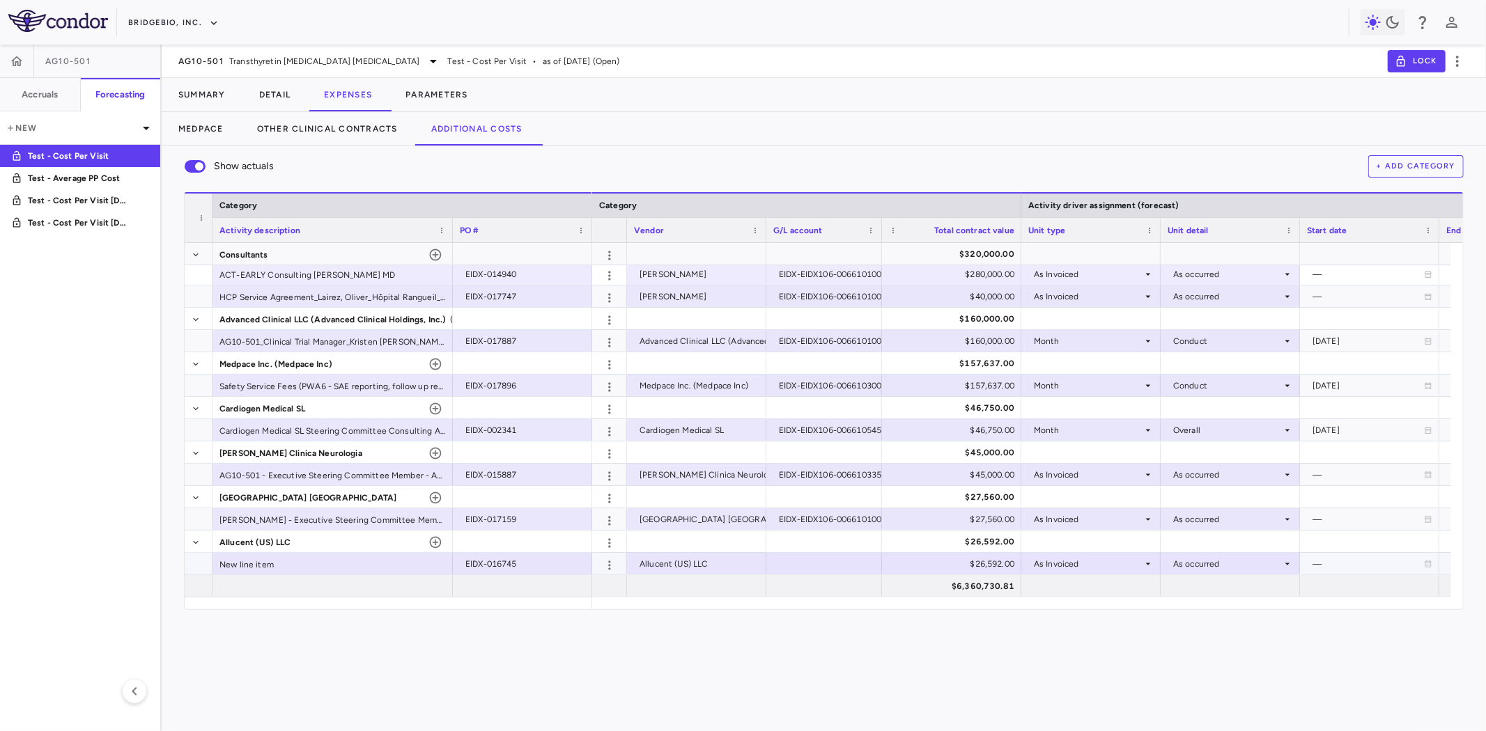
click at [281, 567] on div "New line item" at bounding box center [332, 564] width 240 height 22
click at [818, 565] on div at bounding box center [824, 564] width 102 height 20
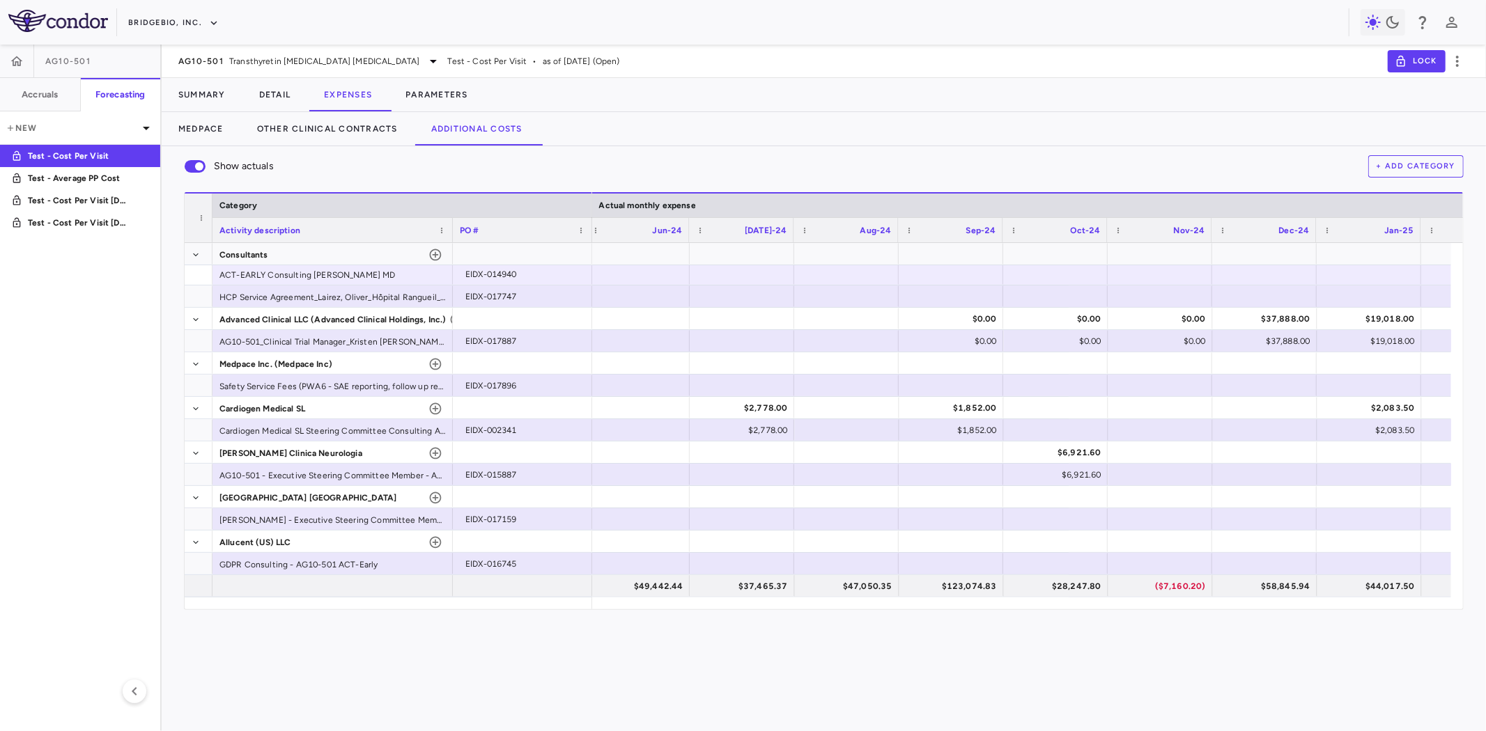
scroll to position [0, 2773]
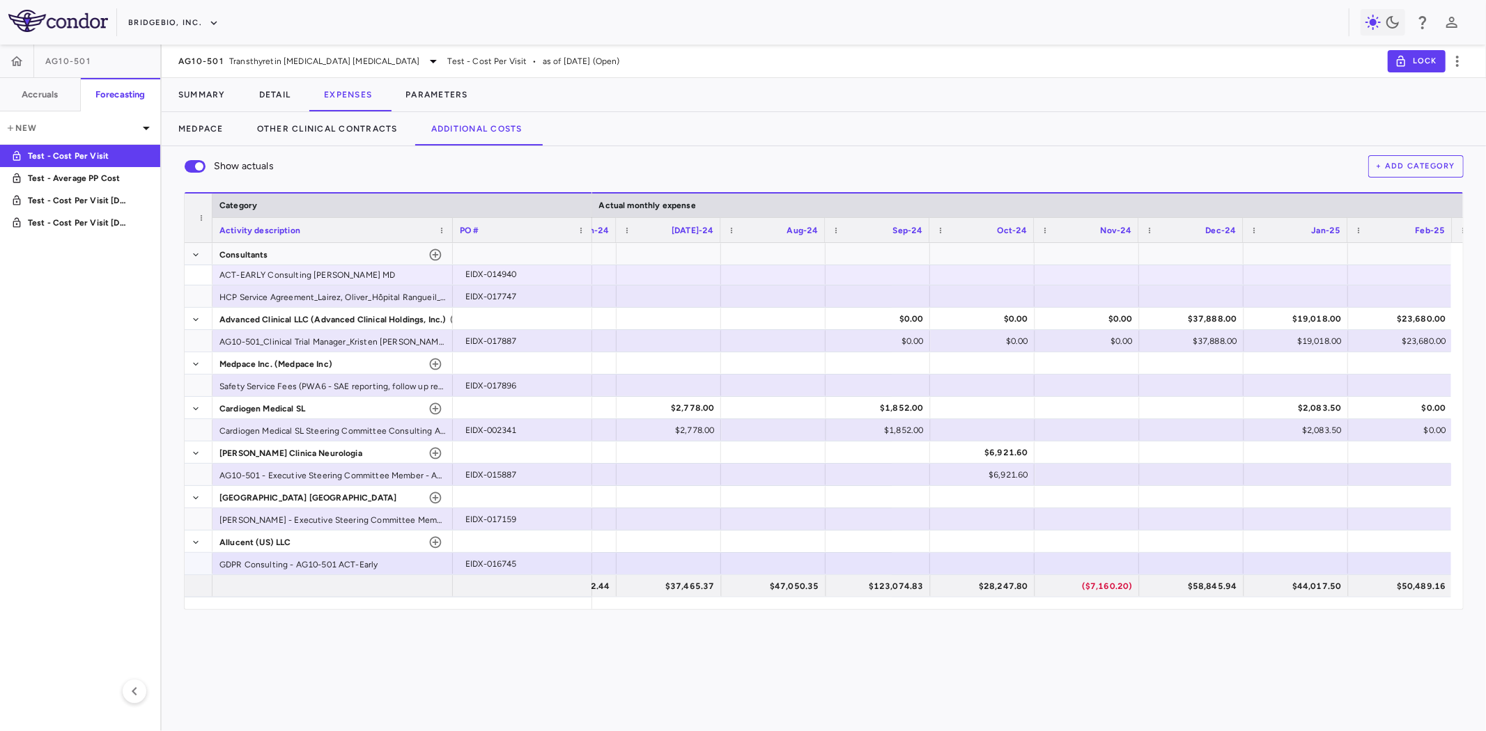
click at [865, 567] on div at bounding box center [877, 564] width 91 height 20
click at [1292, 566] on div at bounding box center [1295, 564] width 91 height 20
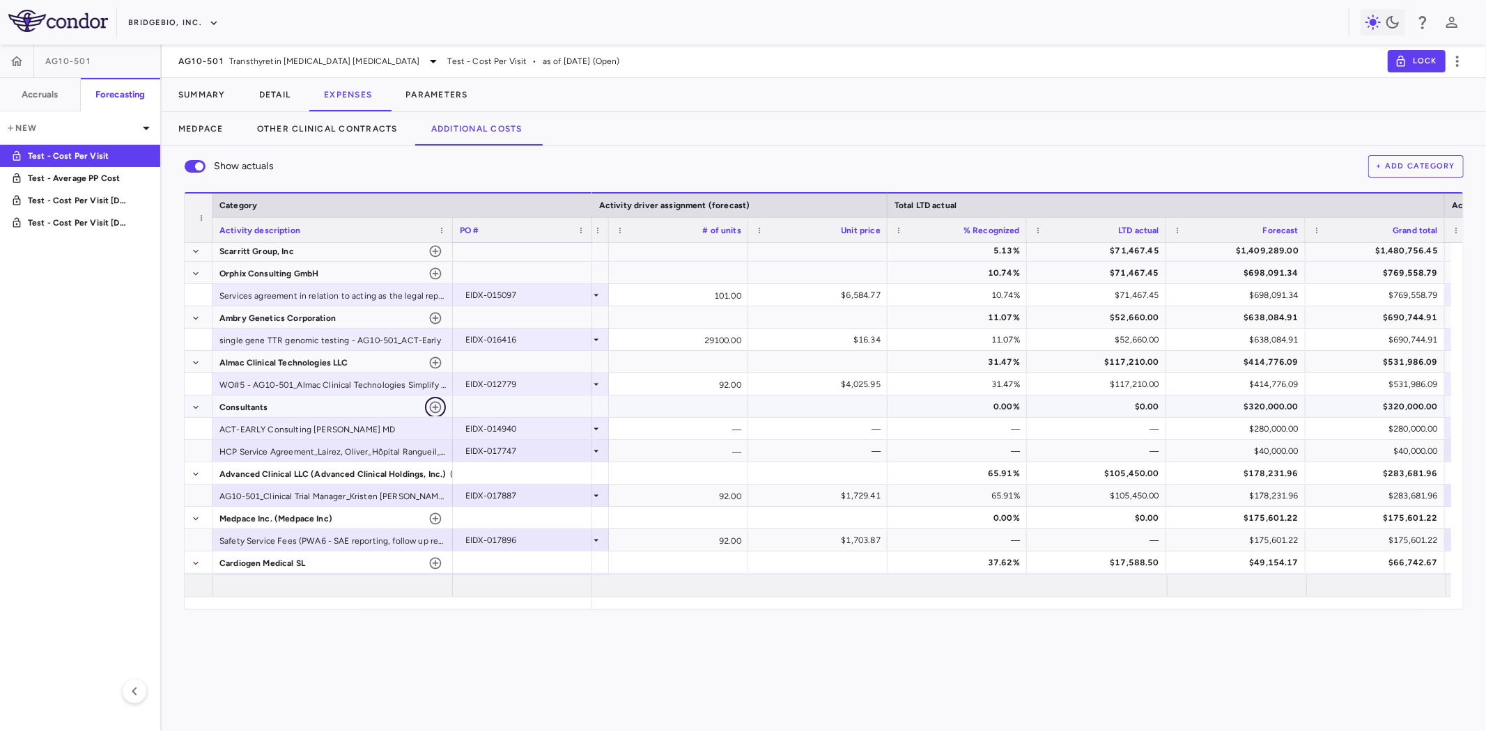
click at [433, 405] on icon "button" at bounding box center [435, 407] width 14 height 14
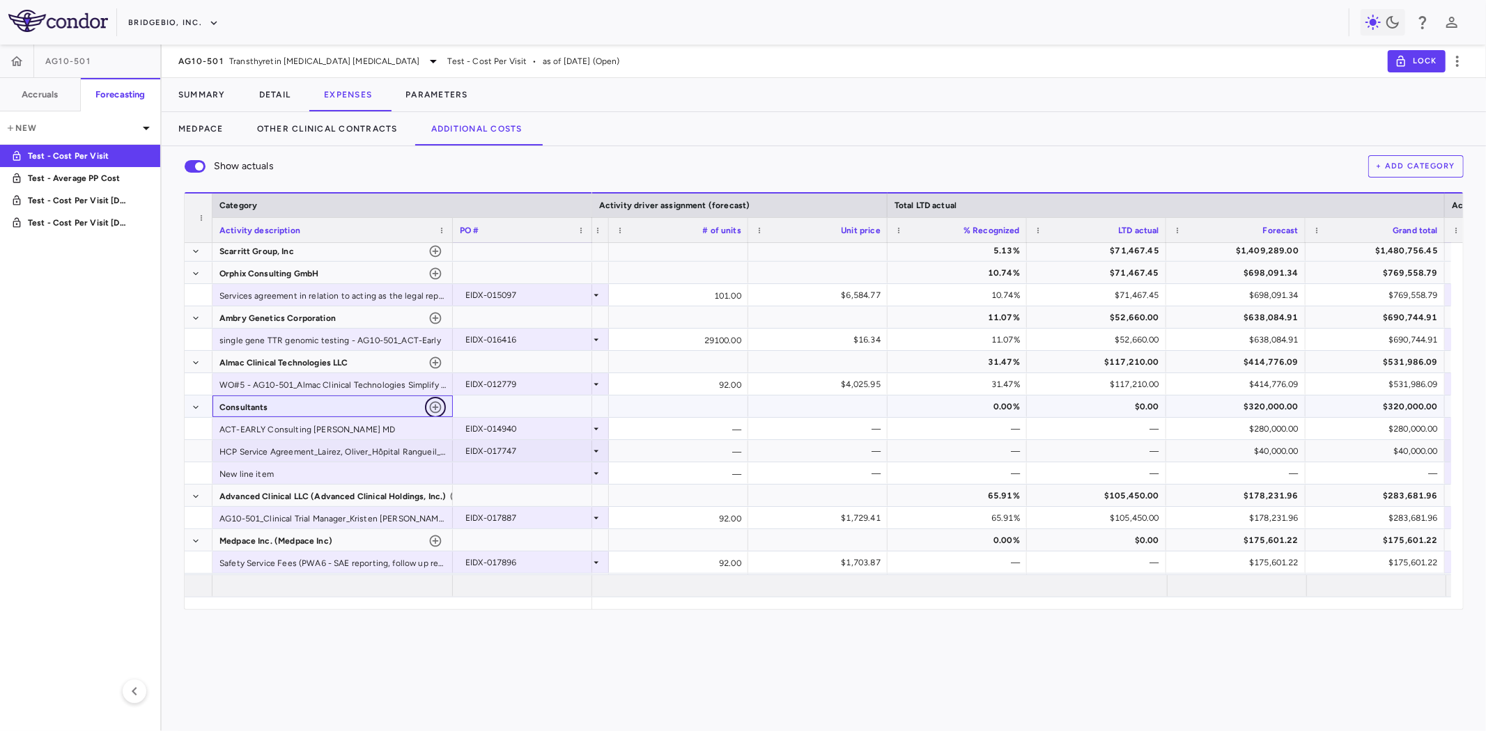
click at [433, 410] on icon "button" at bounding box center [435, 407] width 14 height 14
click at [435, 409] on icon "button" at bounding box center [436, 408] width 12 height 12
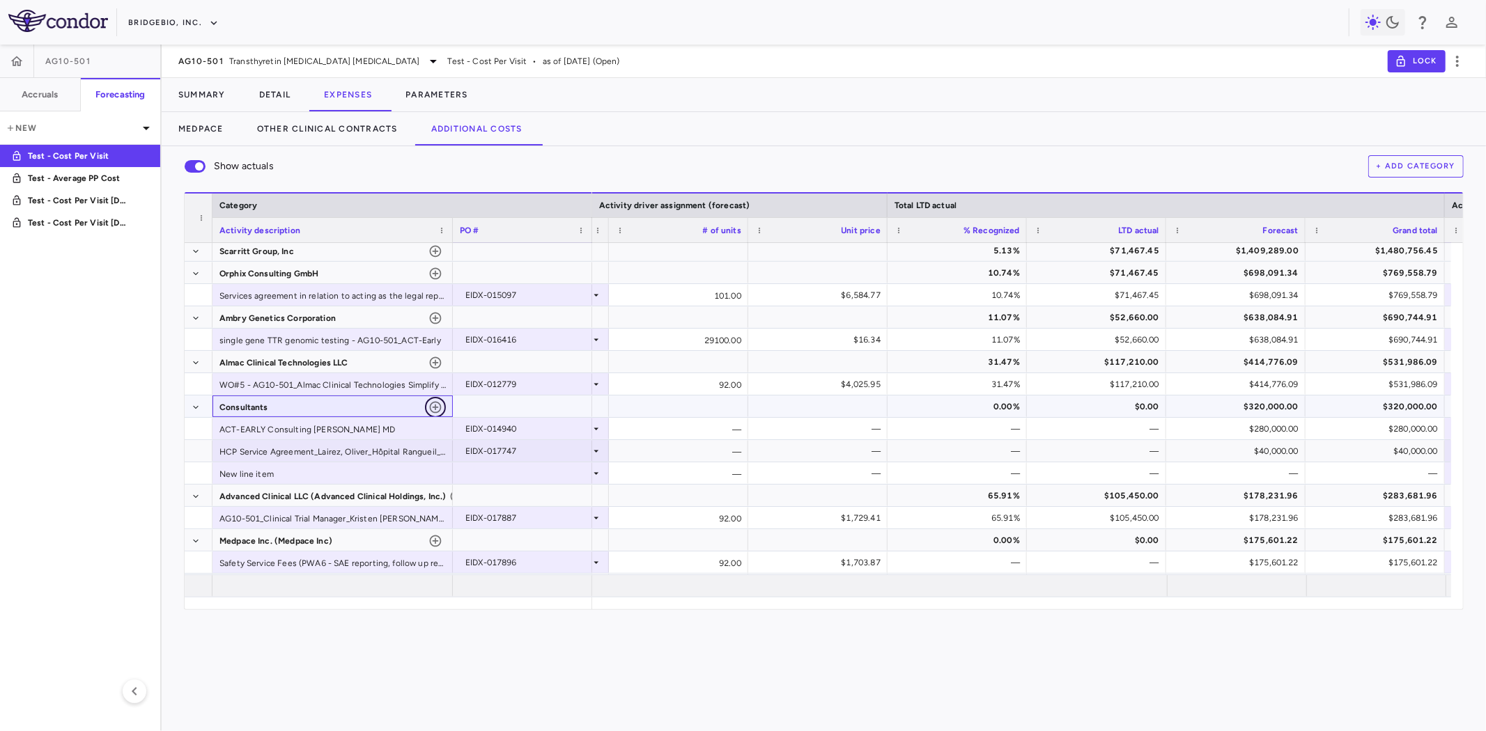
click at [436, 409] on icon "button" at bounding box center [435, 407] width 14 height 14
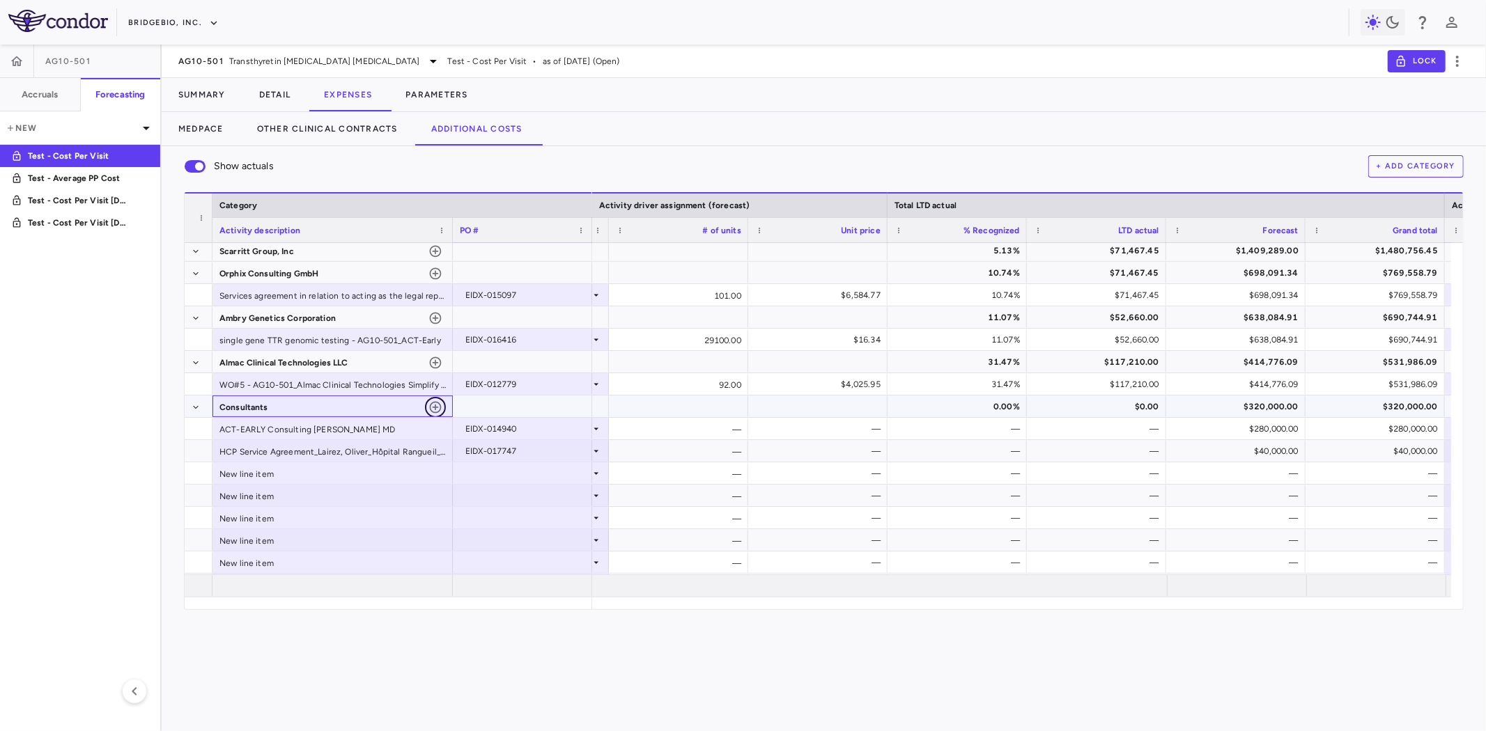
click at [436, 409] on icon "button" at bounding box center [435, 407] width 14 height 14
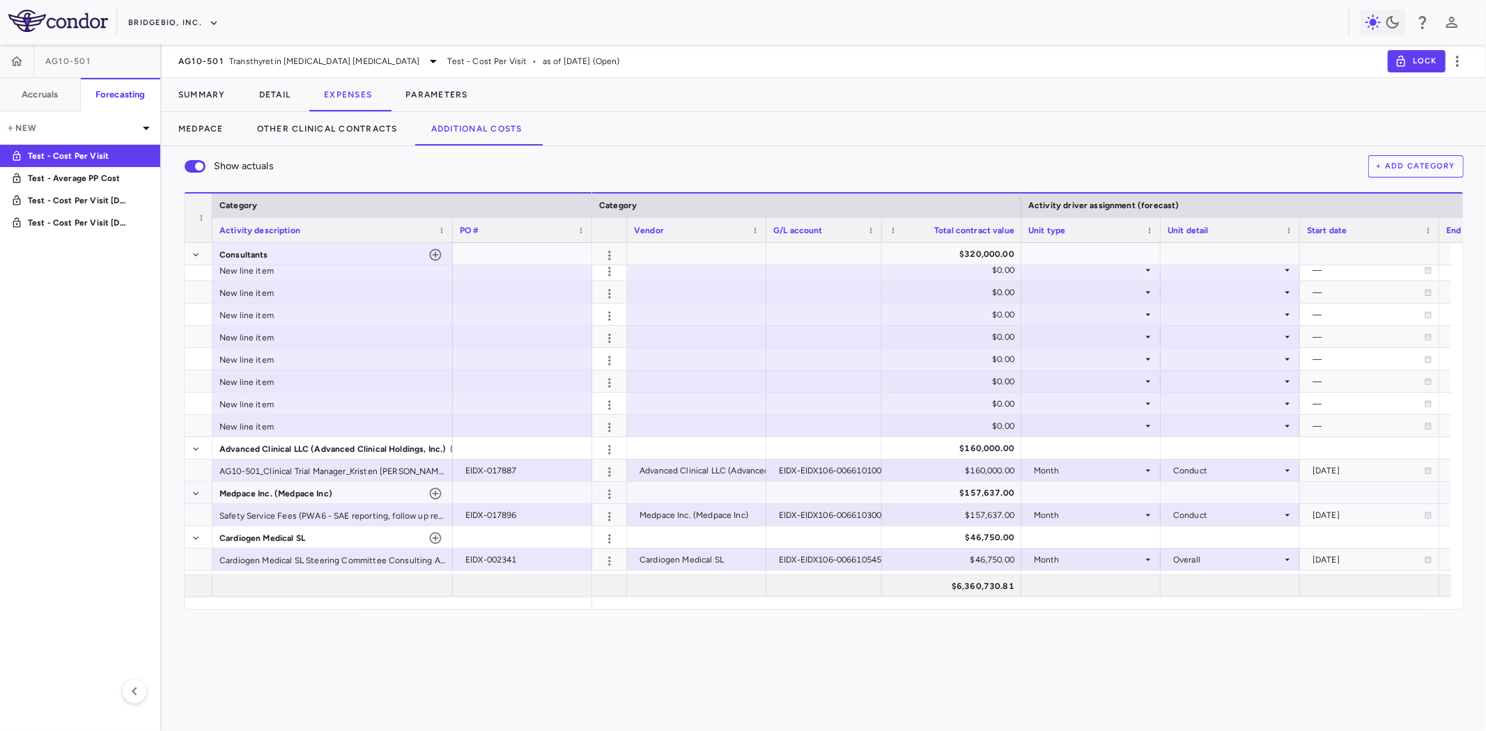
scroll to position [349, 0]
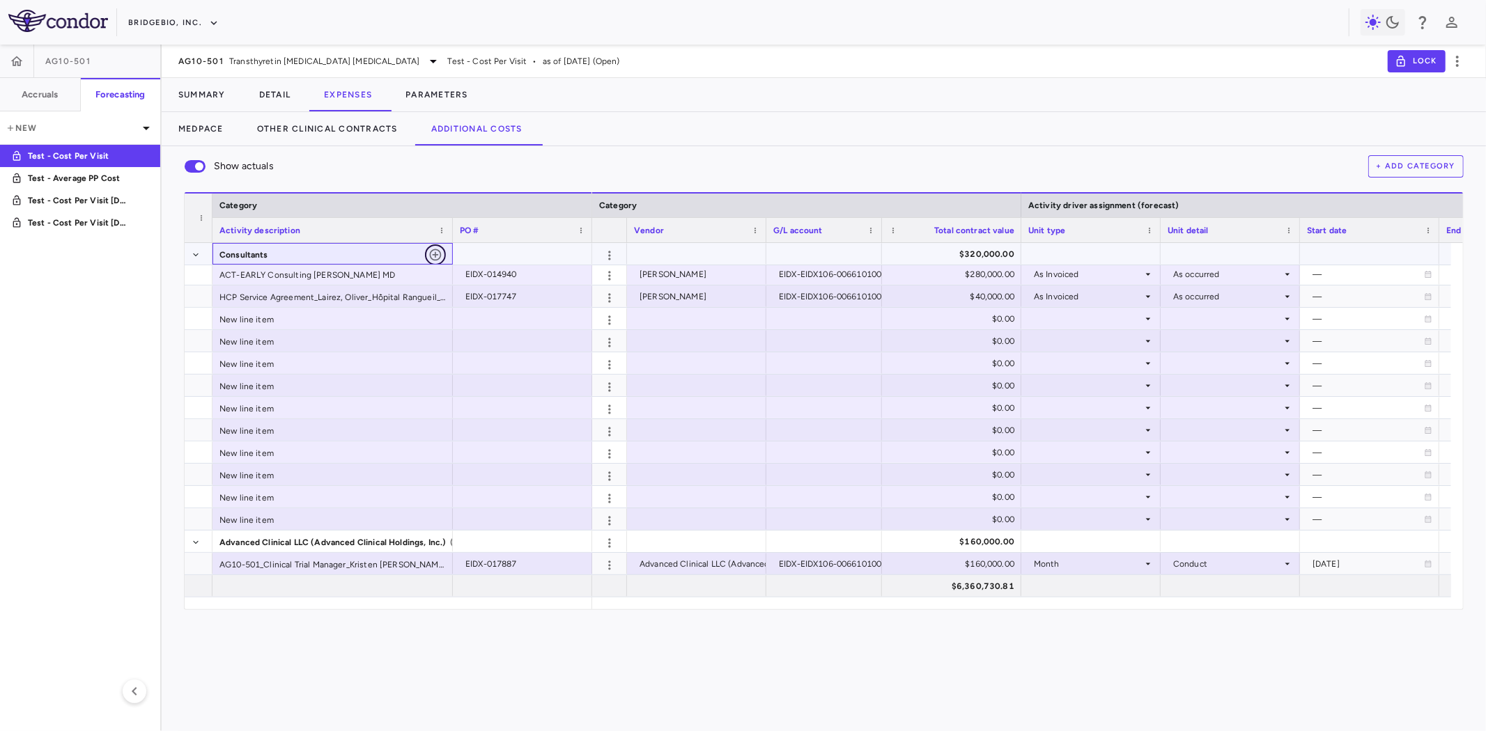
click at [435, 256] on icon "button" at bounding box center [436, 255] width 12 height 12
click at [660, 321] on div at bounding box center [696, 319] width 125 height 20
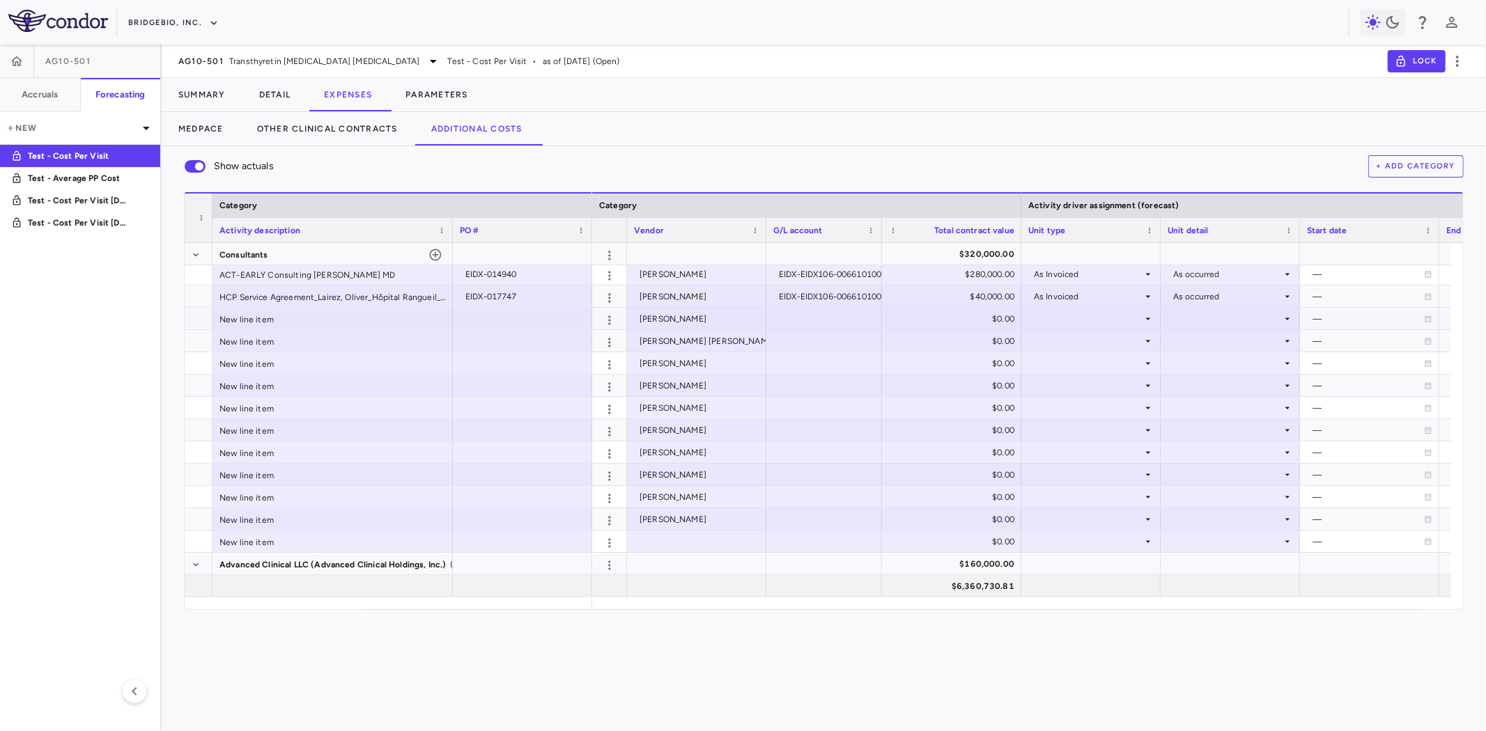
click at [820, 315] on div at bounding box center [824, 319] width 102 height 20
click at [419, 324] on div "New line item" at bounding box center [332, 319] width 240 height 22
click at [485, 322] on div at bounding box center [522, 319] width 125 height 20
click at [520, 367] on div at bounding box center [522, 363] width 125 height 20
click at [520, 360] on div at bounding box center [522, 363] width 125 height 20
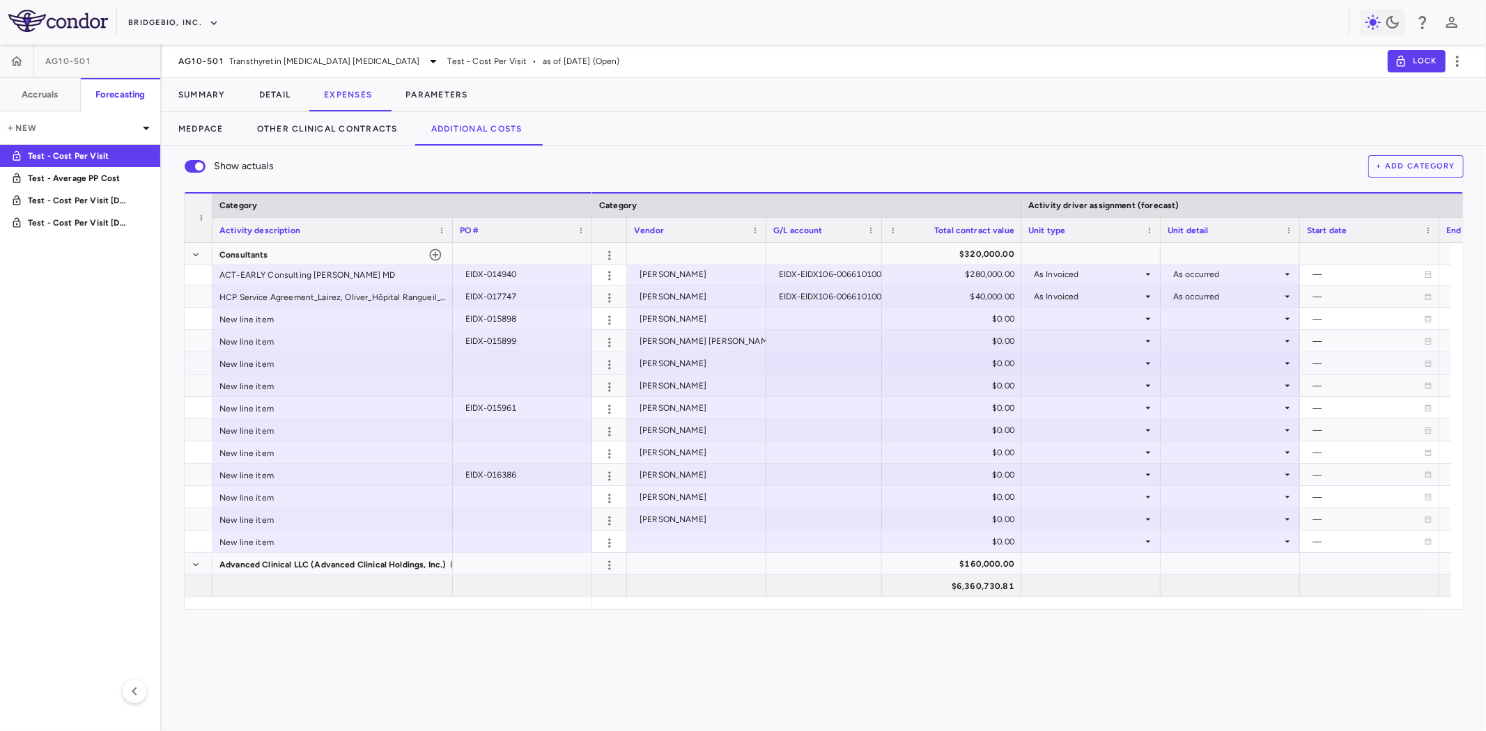
click at [515, 383] on div at bounding box center [522, 385] width 125 height 20
click at [524, 366] on div at bounding box center [522, 363] width 125 height 20
click at [508, 423] on div at bounding box center [522, 430] width 125 height 20
click at [516, 433] on div at bounding box center [522, 430] width 125 height 20
click at [531, 432] on div at bounding box center [522, 430] width 125 height 20
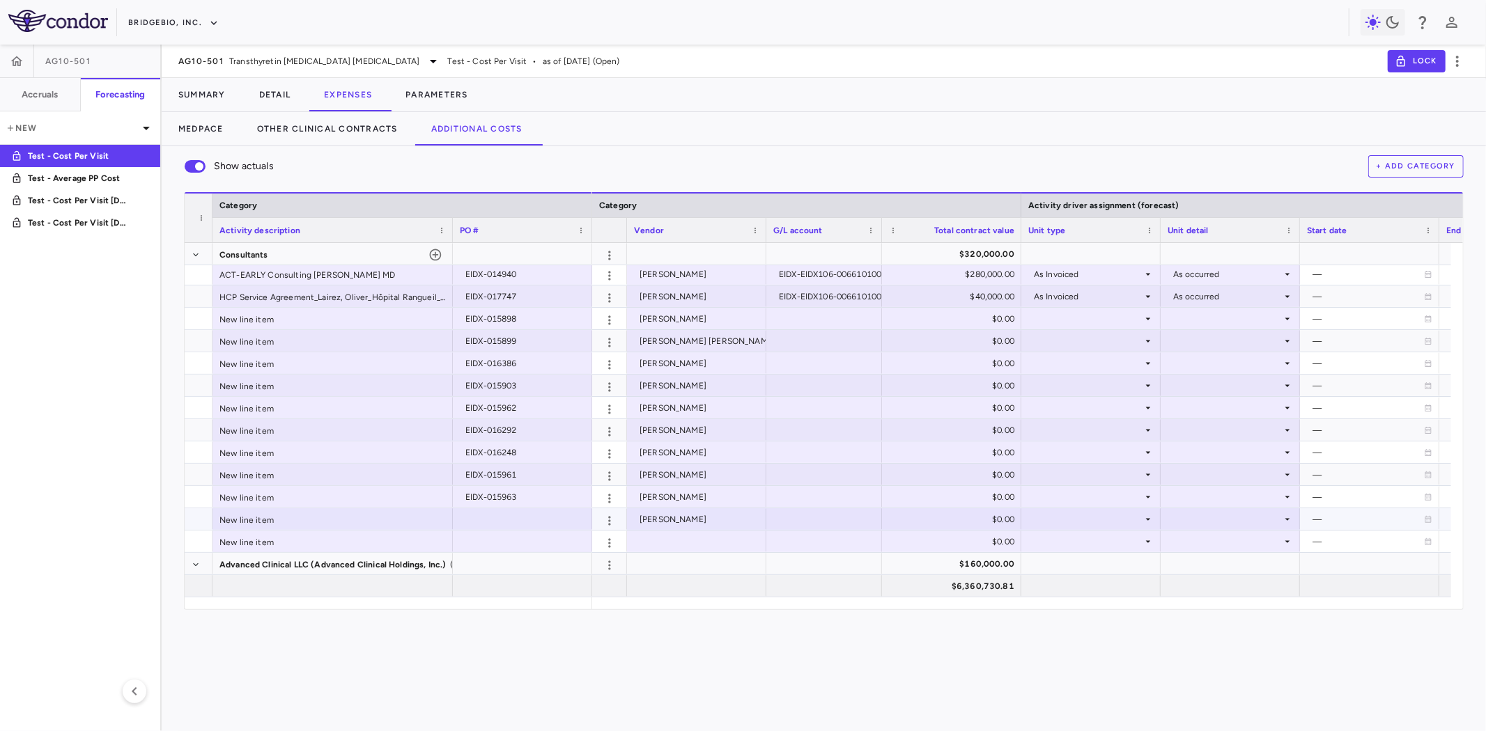
click at [500, 517] on div at bounding box center [522, 519] width 125 height 20
click at [671, 540] on div at bounding box center [696, 541] width 125 height 20
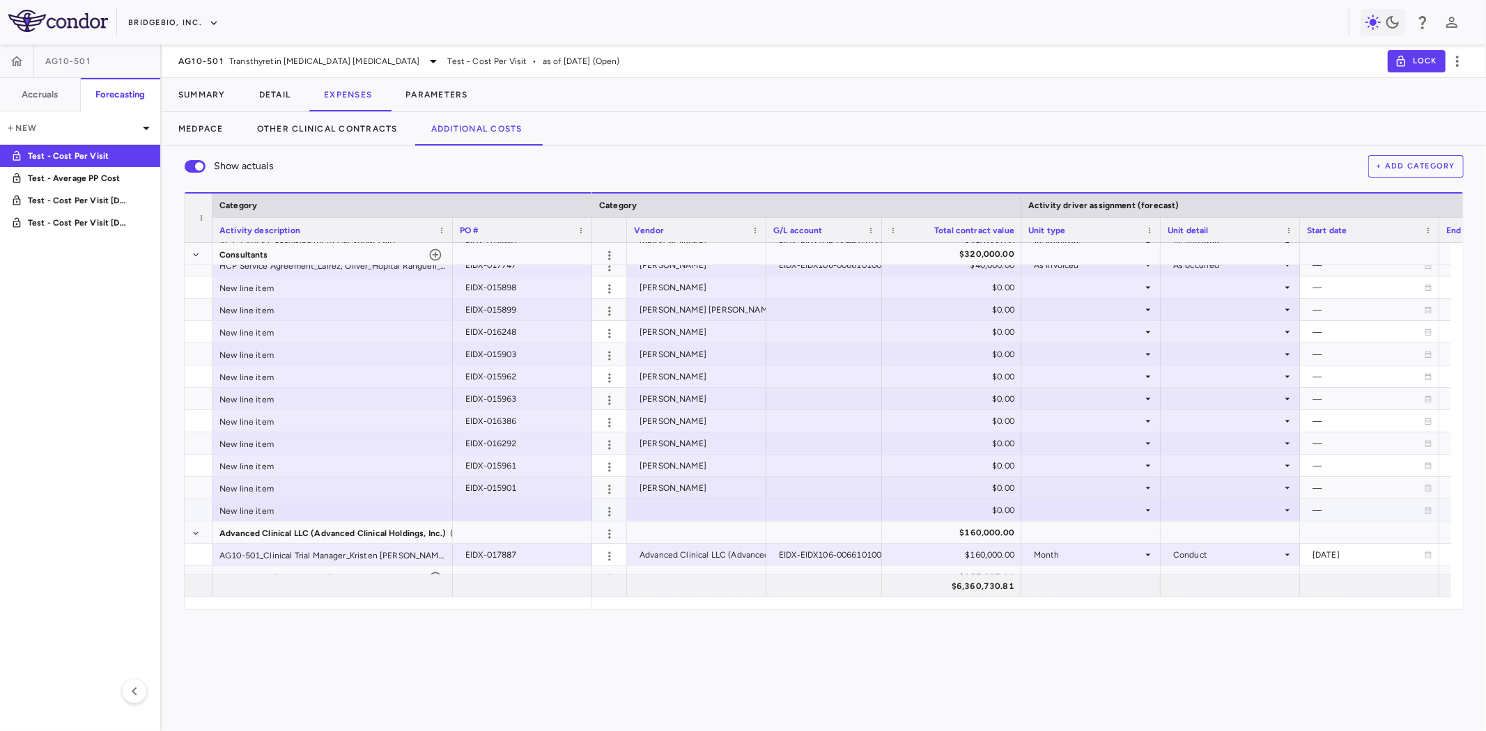
scroll to position [414, 0]
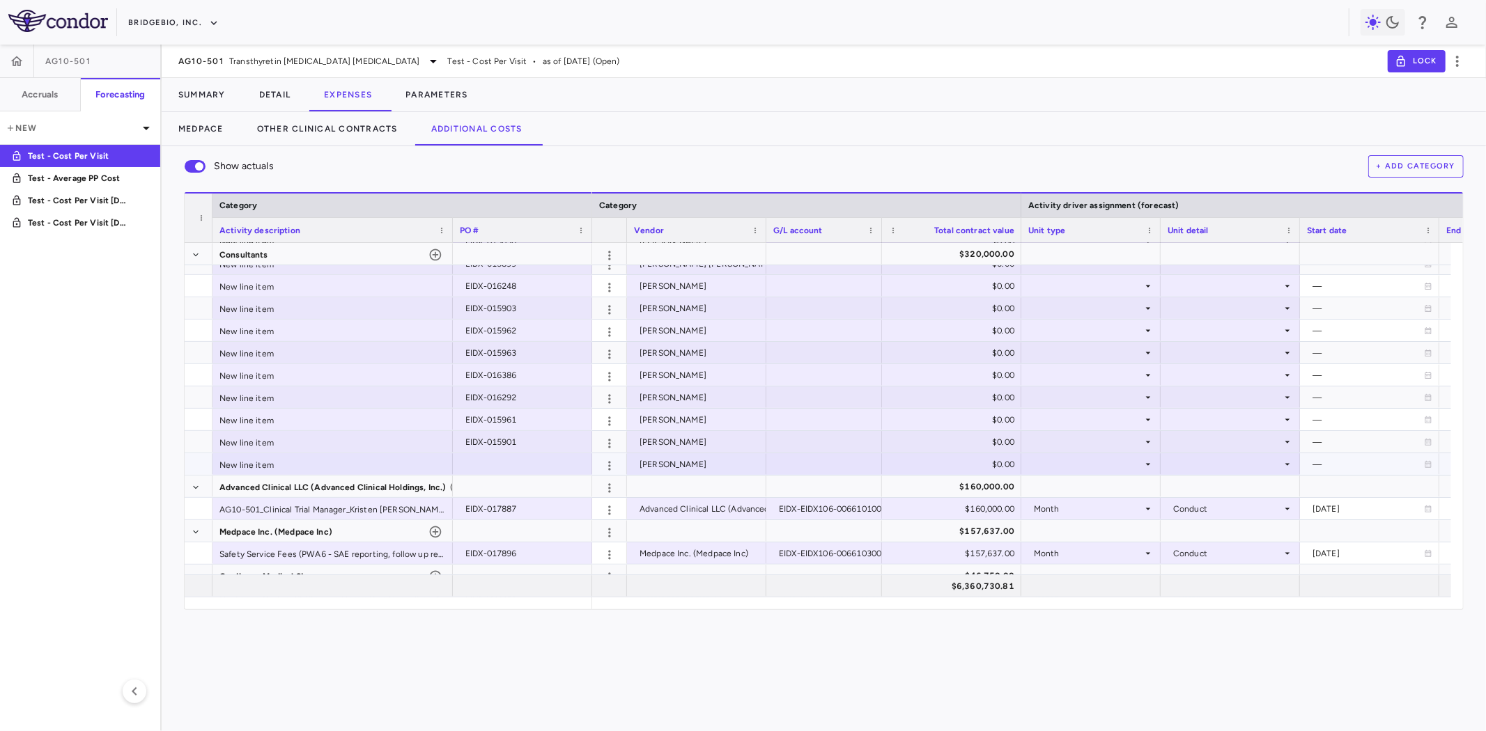
click at [472, 462] on div at bounding box center [522, 464] width 125 height 20
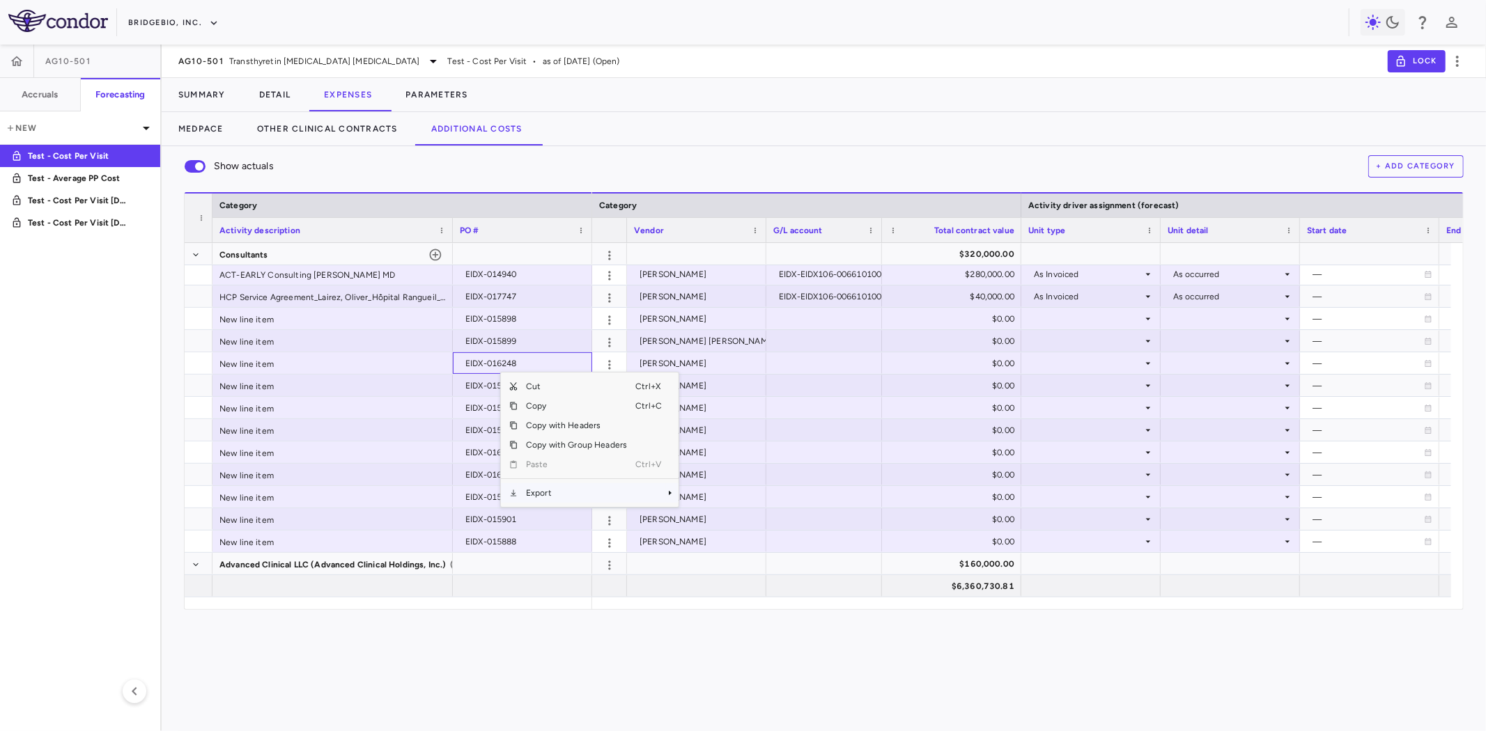
click at [568, 492] on span "Export" at bounding box center [577, 493] width 118 height 20
click at [717, 495] on span "CSV Export" at bounding box center [724, 498] width 65 height 20
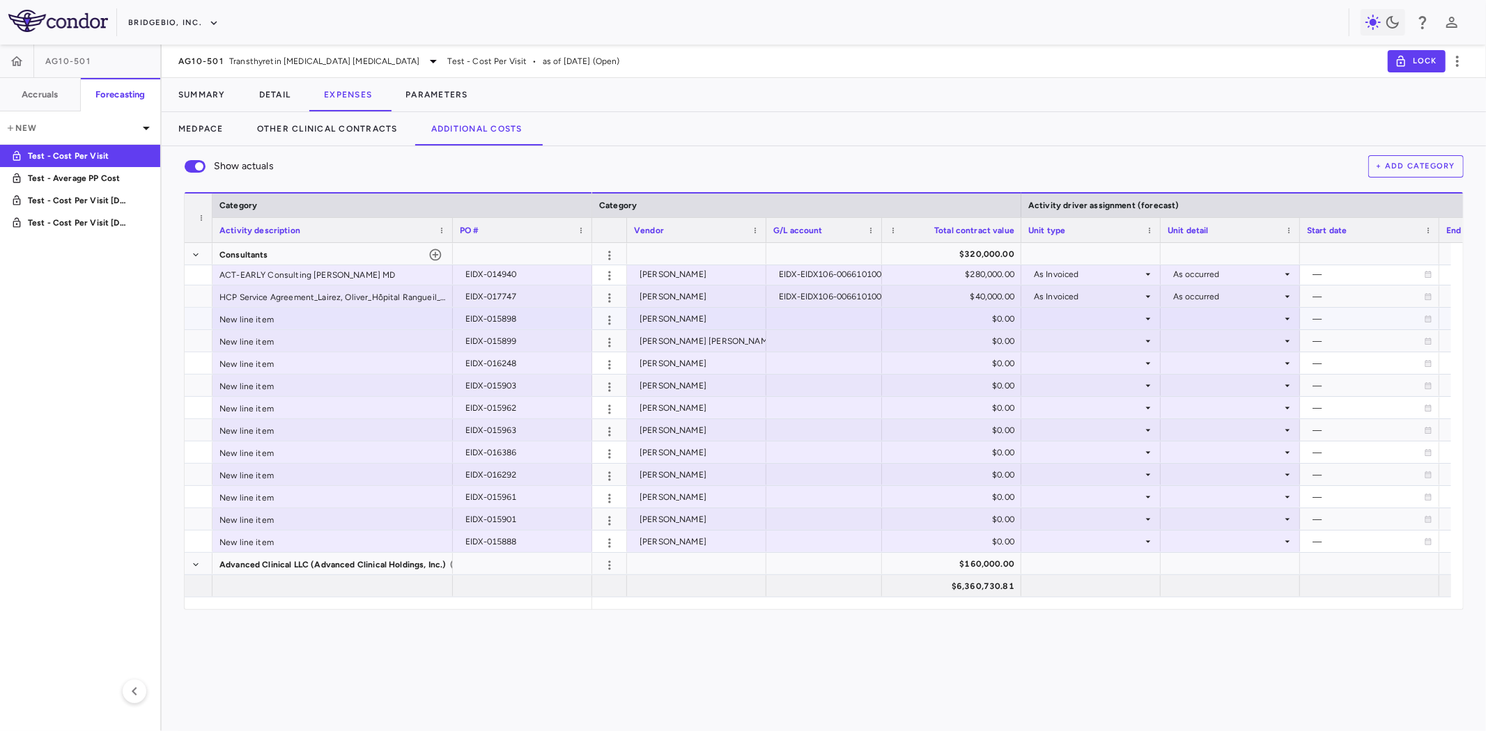
click at [948, 317] on div "$0.00" at bounding box center [954, 319] width 120 height 22
click at [329, 320] on div "New line item" at bounding box center [332, 319] width 240 height 22
click at [841, 313] on div at bounding box center [824, 319] width 102 height 20
click at [823, 334] on div at bounding box center [824, 341] width 102 height 20
click at [359, 337] on div "New line item" at bounding box center [332, 341] width 240 height 22
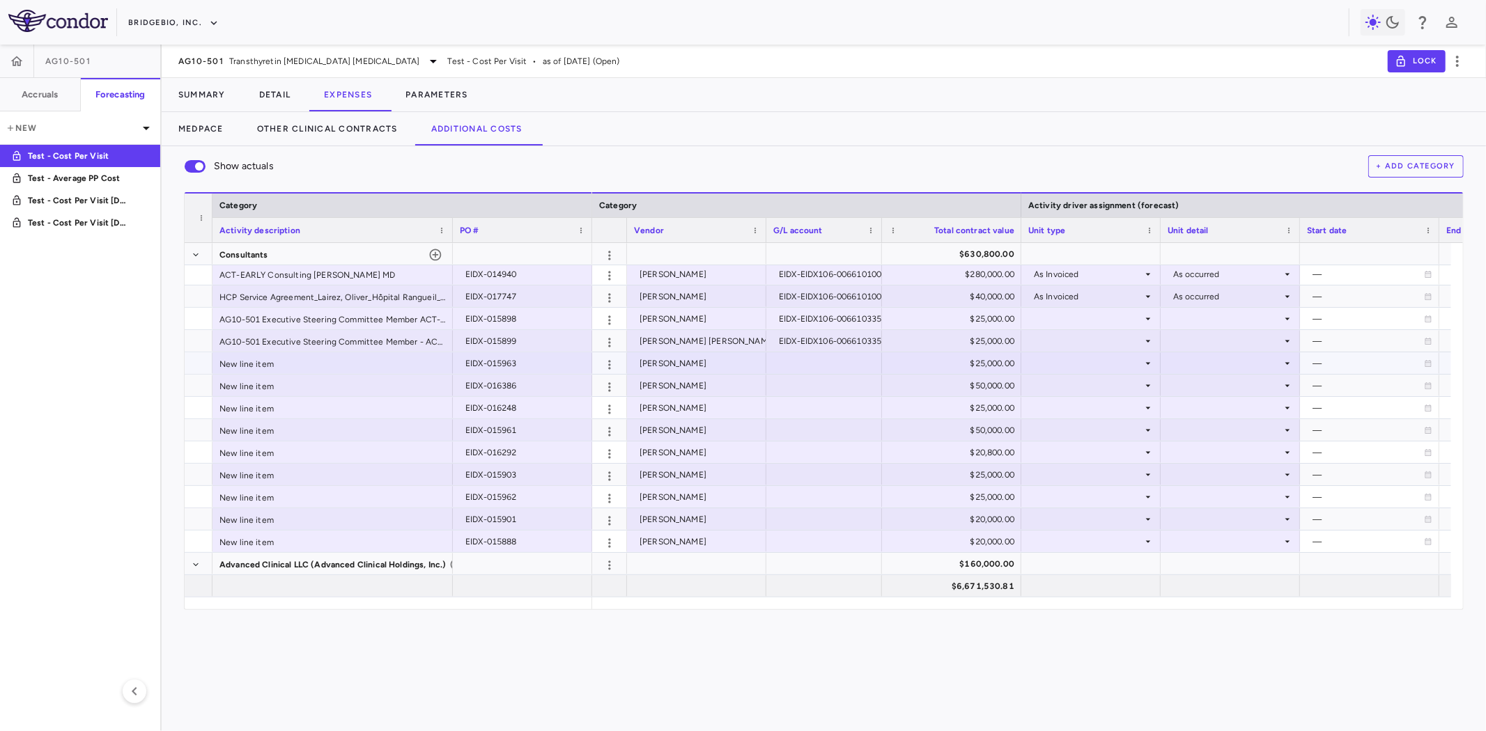
click at [327, 357] on div "New line item" at bounding box center [332, 363] width 240 height 22
click at [822, 360] on div at bounding box center [824, 363] width 102 height 20
click at [837, 365] on div at bounding box center [824, 363] width 102 height 20
click at [351, 364] on div "New line item" at bounding box center [332, 363] width 240 height 22
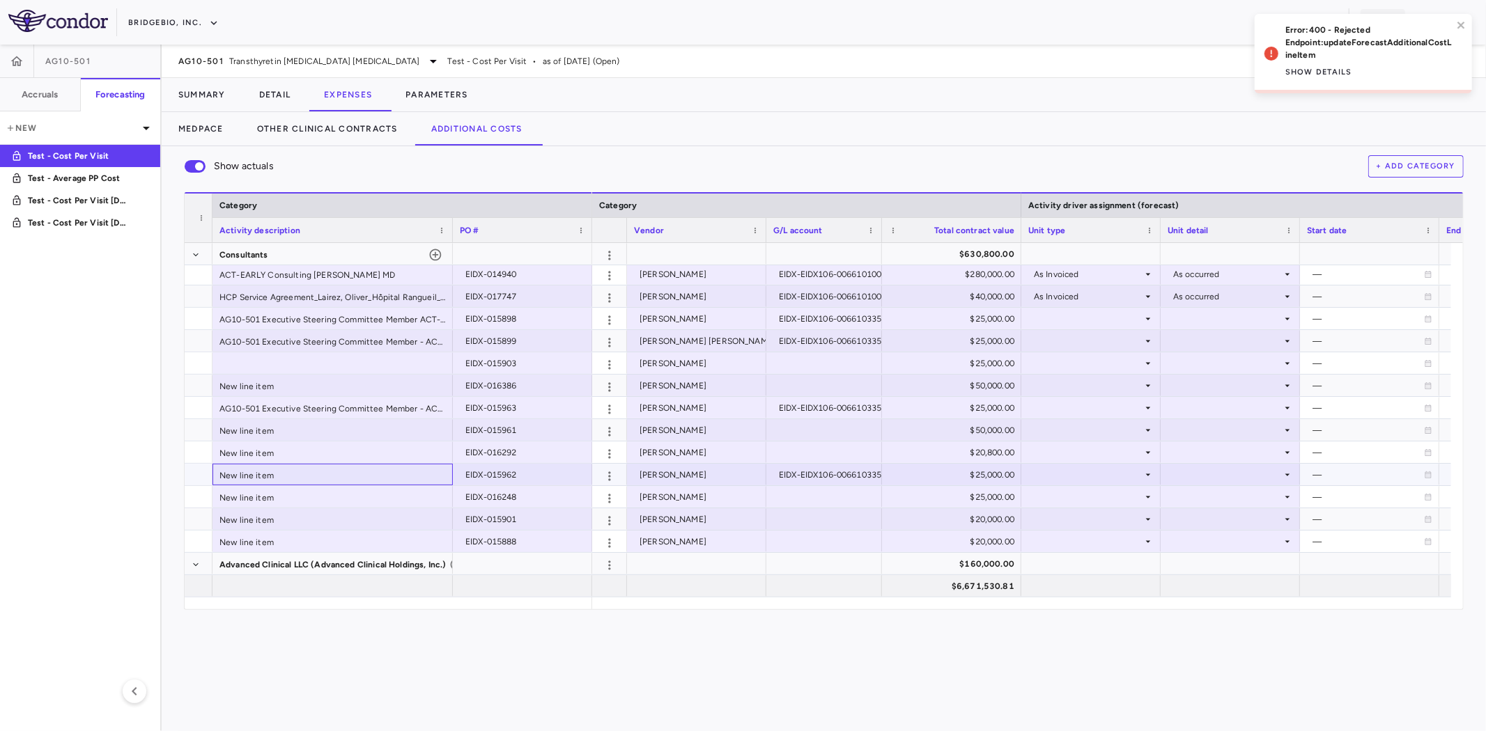
click at [386, 475] on div "New line item" at bounding box center [332, 475] width 240 height 22
click at [394, 440] on div "Scarritt Group, Inc AG10-501 ACT-Early - US Investigator Meeting Vendor (Chicag…" at bounding box center [388, 375] width 407 height 936
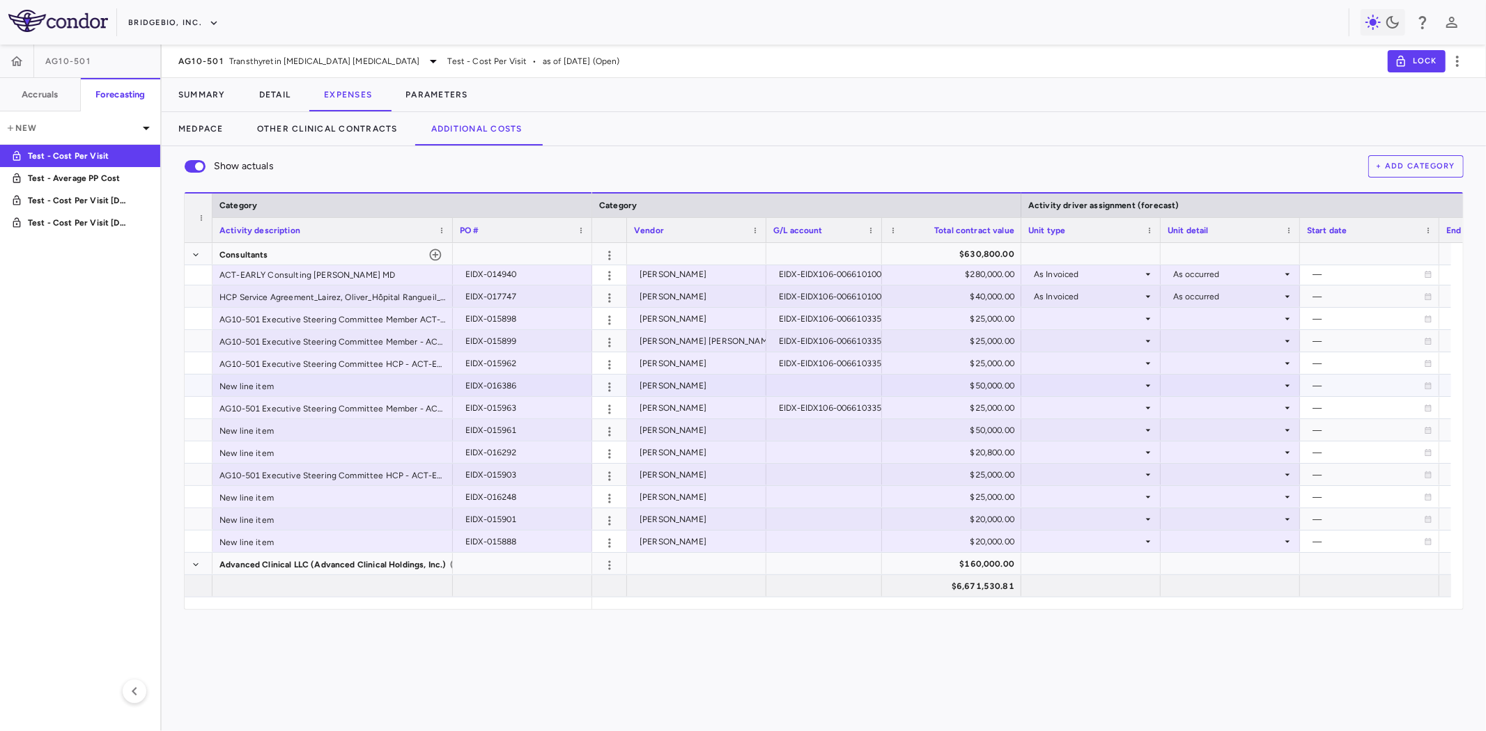
click at [357, 384] on div "New line item" at bounding box center [332, 386] width 240 height 22
click at [843, 385] on div at bounding box center [824, 385] width 102 height 20
click at [817, 432] on div at bounding box center [824, 430] width 102 height 20
click at [358, 430] on div "New line item" at bounding box center [332, 430] width 240 height 22
click at [332, 429] on div "New line item" at bounding box center [332, 430] width 240 height 22
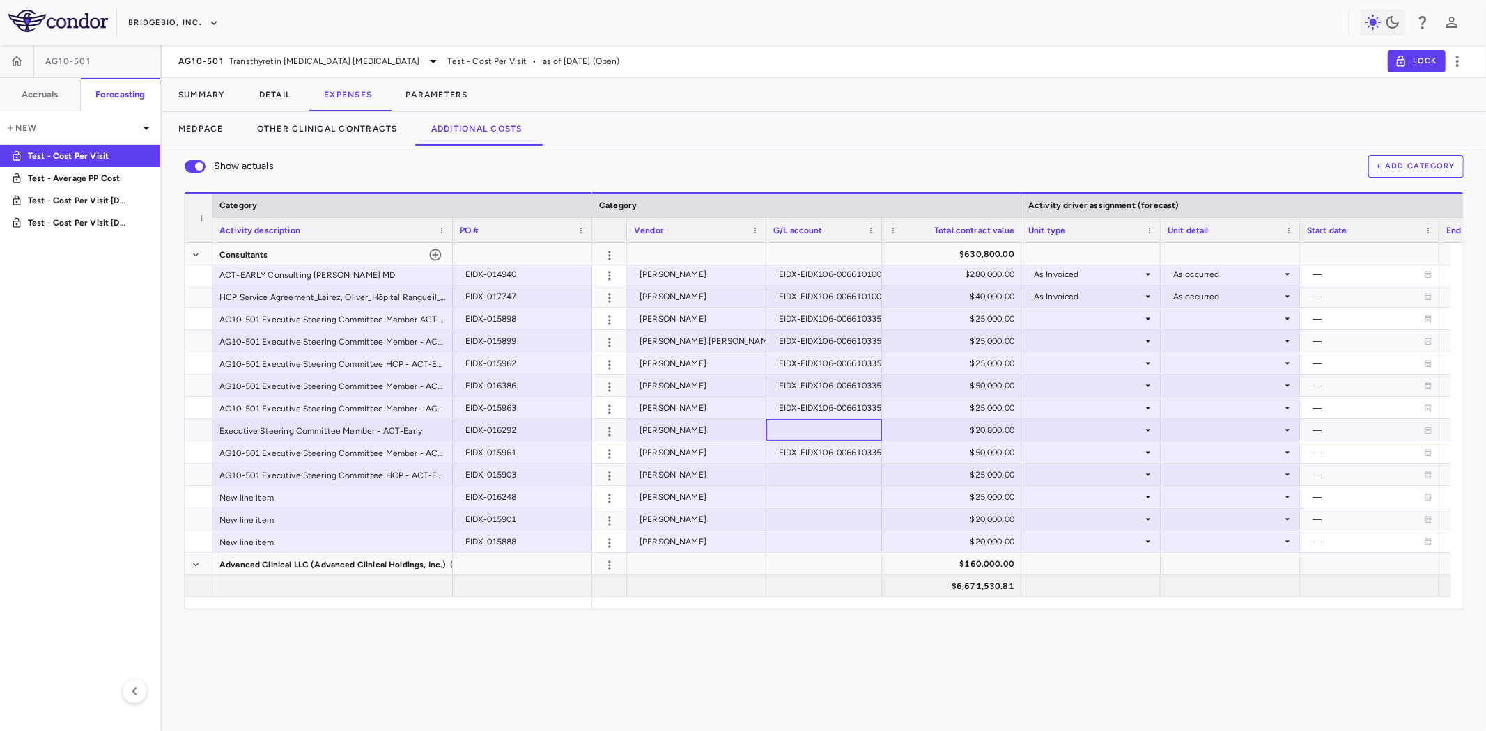
click at [832, 426] on div at bounding box center [824, 430] width 102 height 20
click at [787, 476] on div at bounding box center [824, 475] width 102 height 20
click at [357, 475] on div "AG10-501 Executive Steering Committee HCP - ACT-Early" at bounding box center [332, 475] width 240 height 22
click at [353, 496] on div "New line item" at bounding box center [332, 497] width 240 height 22
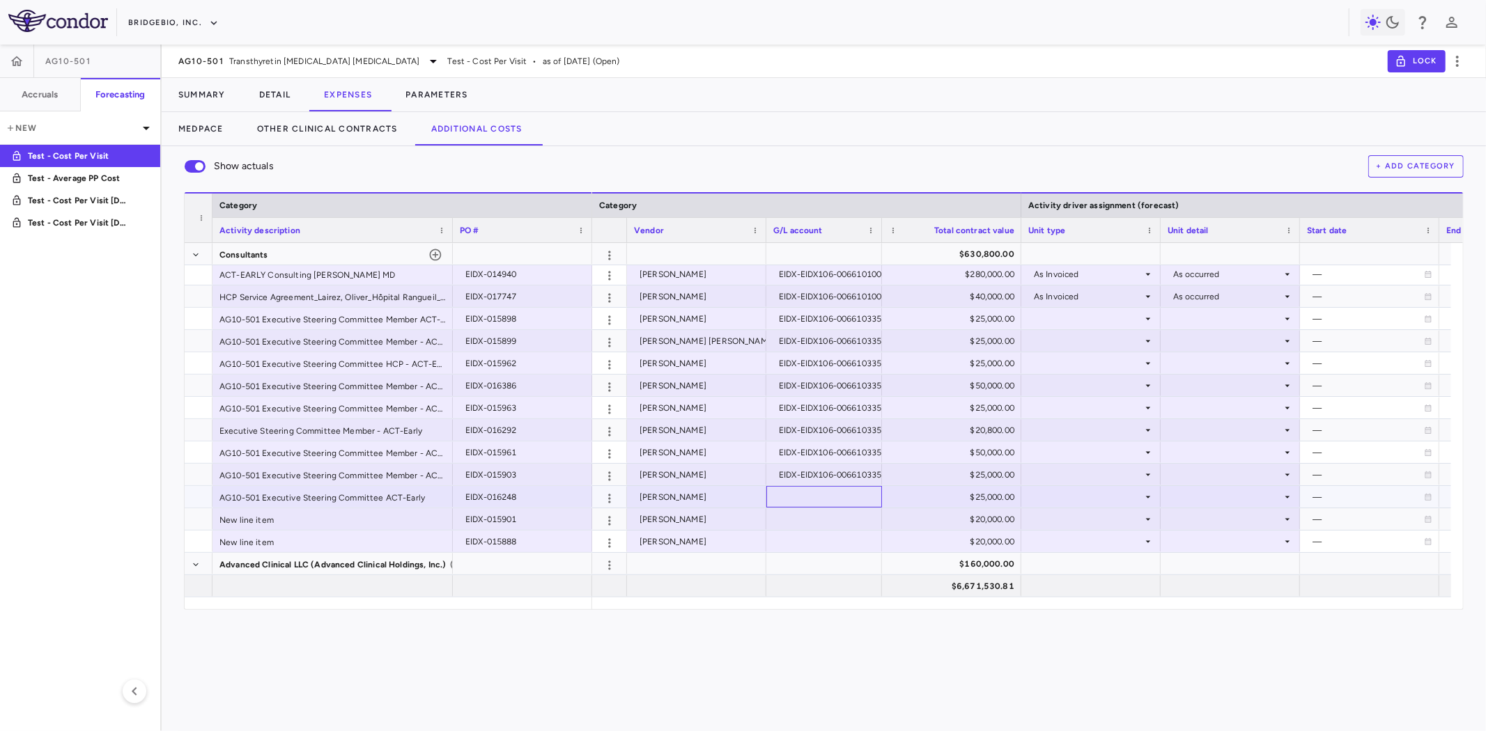
click at [817, 497] on div at bounding box center [824, 497] width 102 height 20
click at [792, 518] on div at bounding box center [824, 519] width 102 height 20
click at [805, 522] on div "EIDX-015901" at bounding box center [827, 519] width 96 height 22
click at [317, 518] on div "New line item" at bounding box center [332, 519] width 240 height 22
click at [328, 536] on div "New line item" at bounding box center [332, 542] width 240 height 22
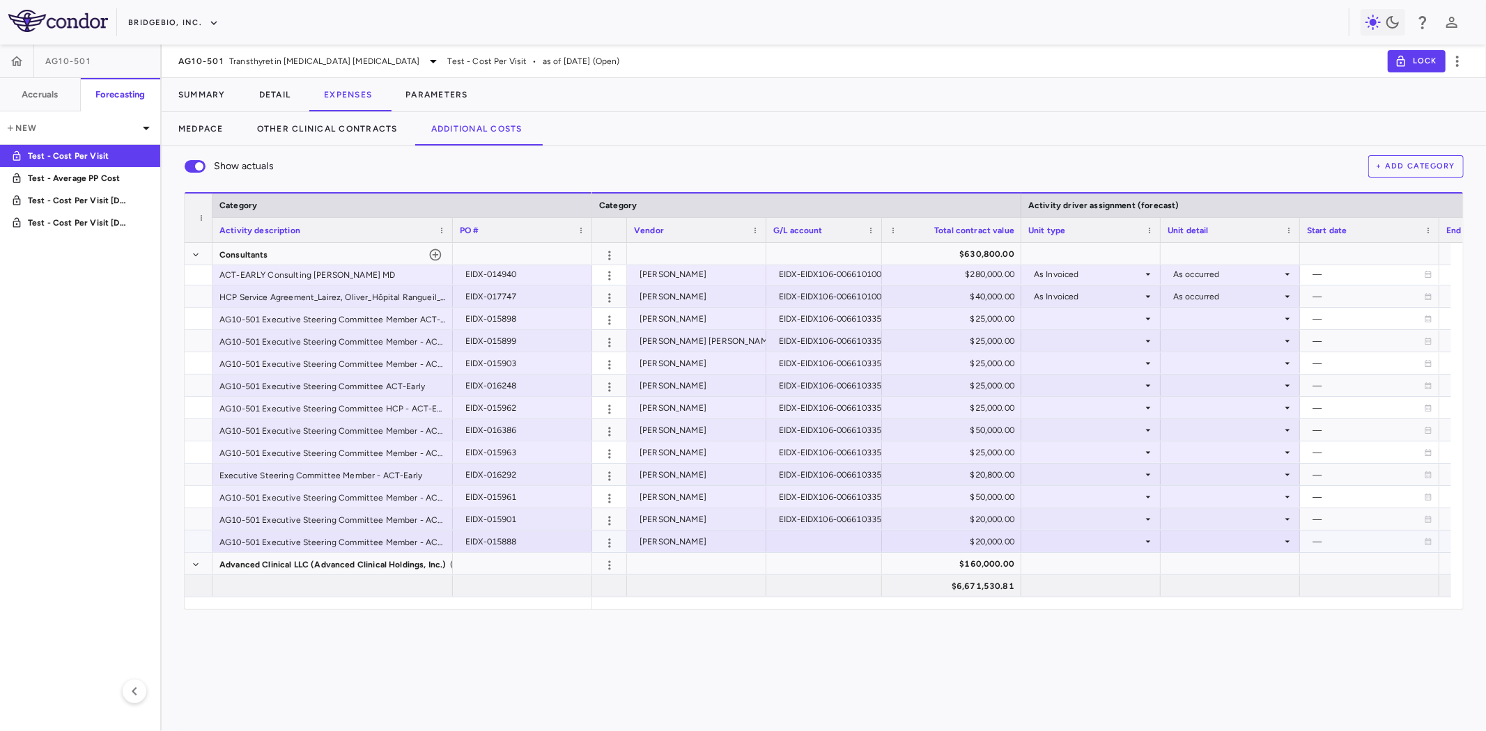
click at [817, 539] on div at bounding box center [824, 541] width 102 height 20
click at [1130, 317] on div at bounding box center [1090, 319] width 125 height 20
click at [1202, 322] on div at bounding box center [1229, 319] width 125 height 20
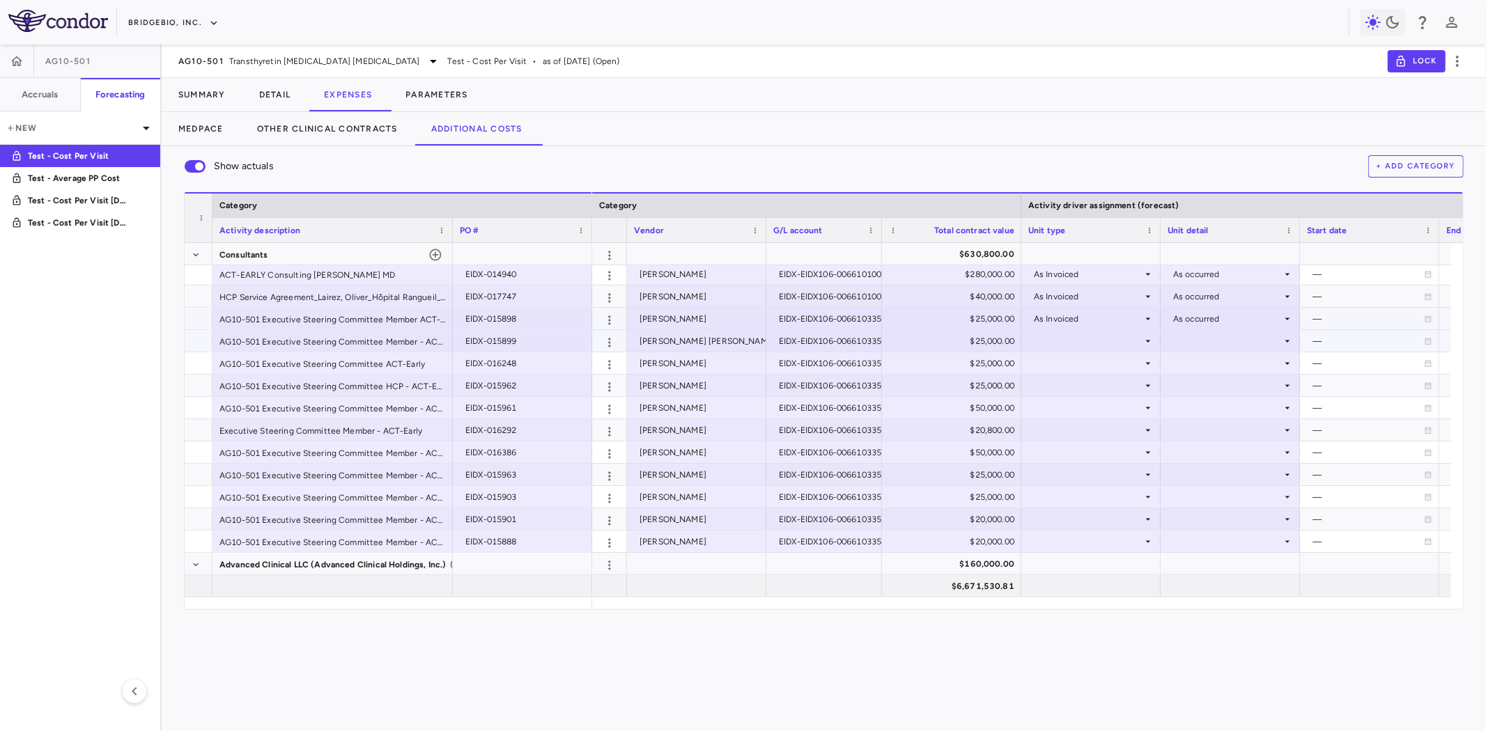
click at [1119, 345] on div at bounding box center [1090, 341] width 125 height 20
click at [1216, 345] on div at bounding box center [1229, 341] width 125 height 20
click at [1124, 364] on div at bounding box center [1090, 363] width 125 height 20
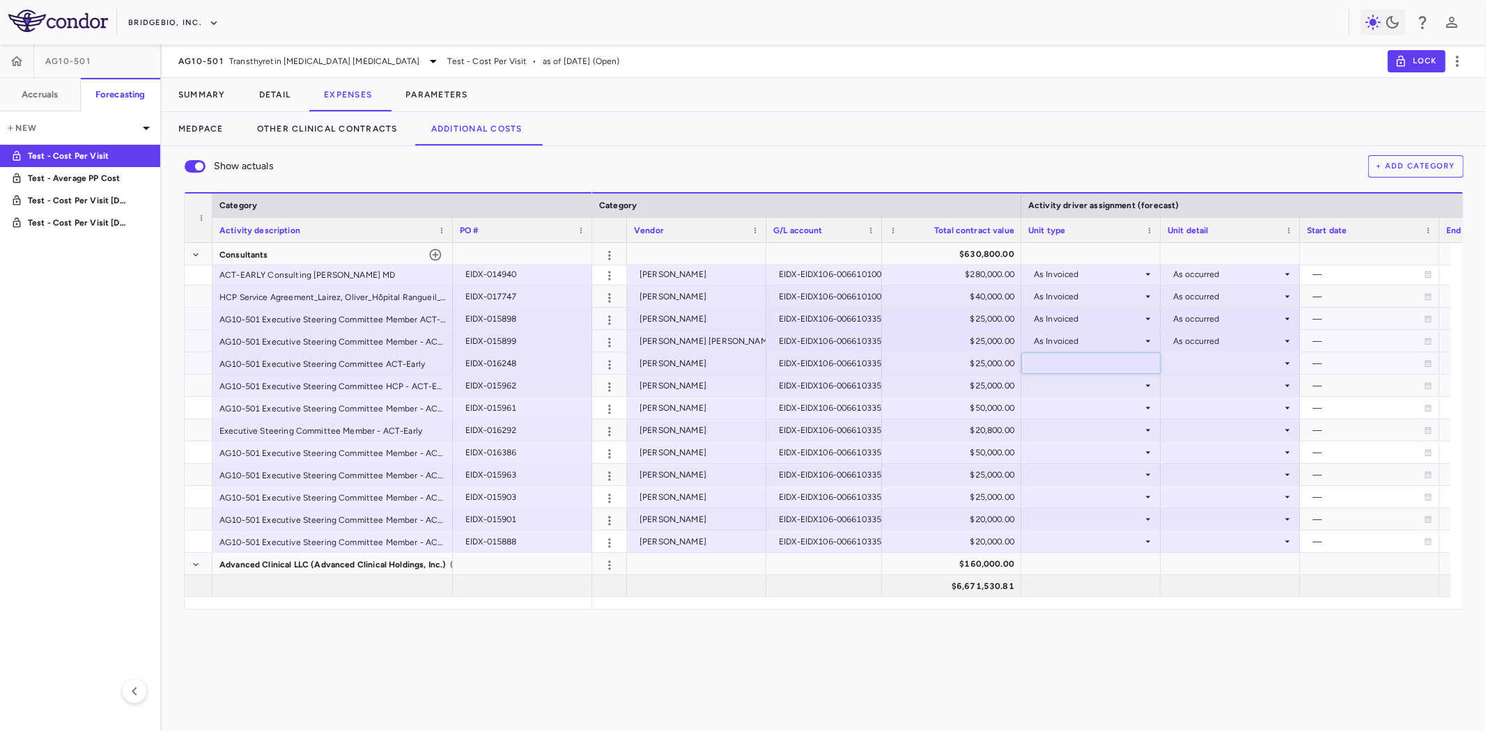
click at [1185, 362] on div at bounding box center [1229, 363] width 125 height 20
click at [1117, 384] on div at bounding box center [1090, 385] width 125 height 20
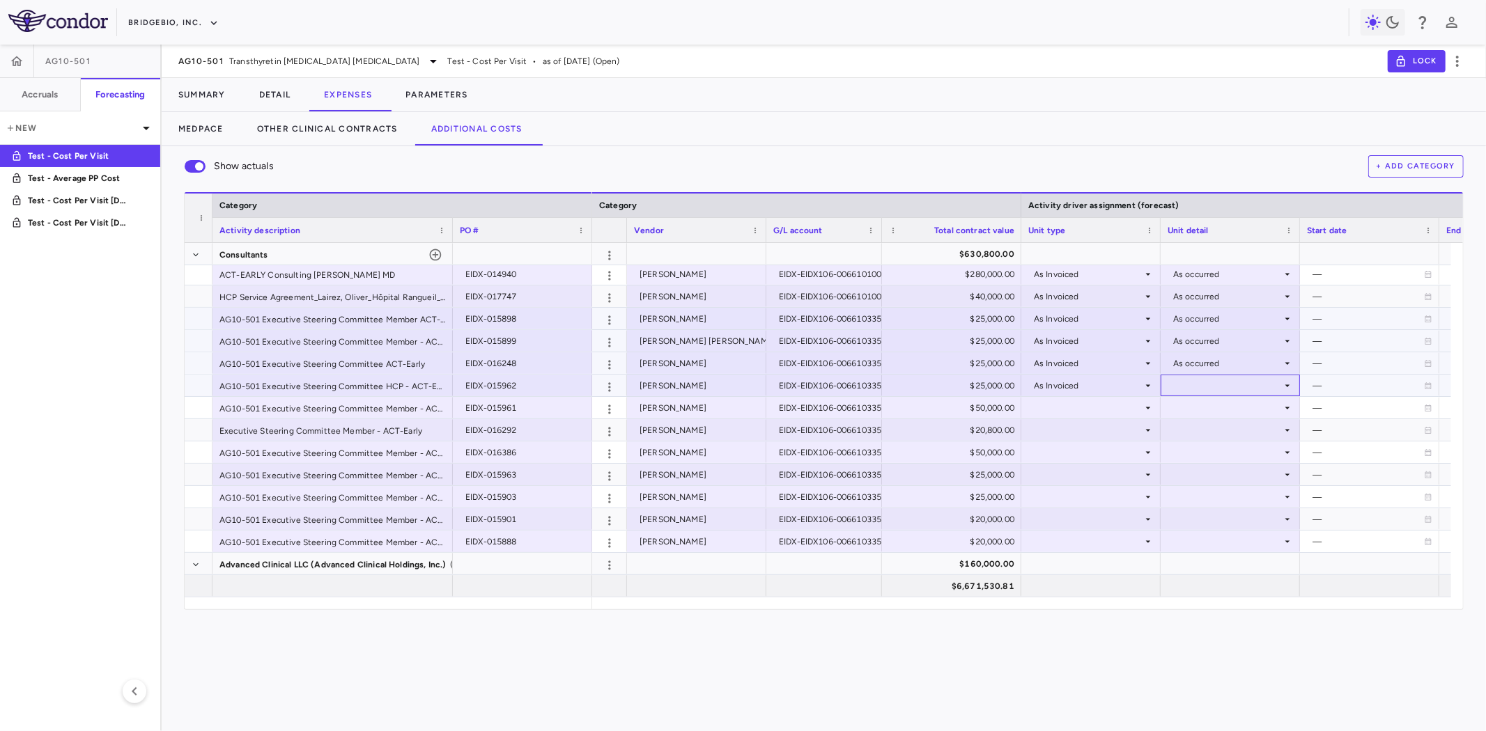
click at [1195, 387] on div at bounding box center [1229, 385] width 125 height 20
click at [1092, 360] on div at bounding box center [1090, 363] width 125 height 20
click at [1189, 361] on div at bounding box center [1229, 363] width 125 height 20
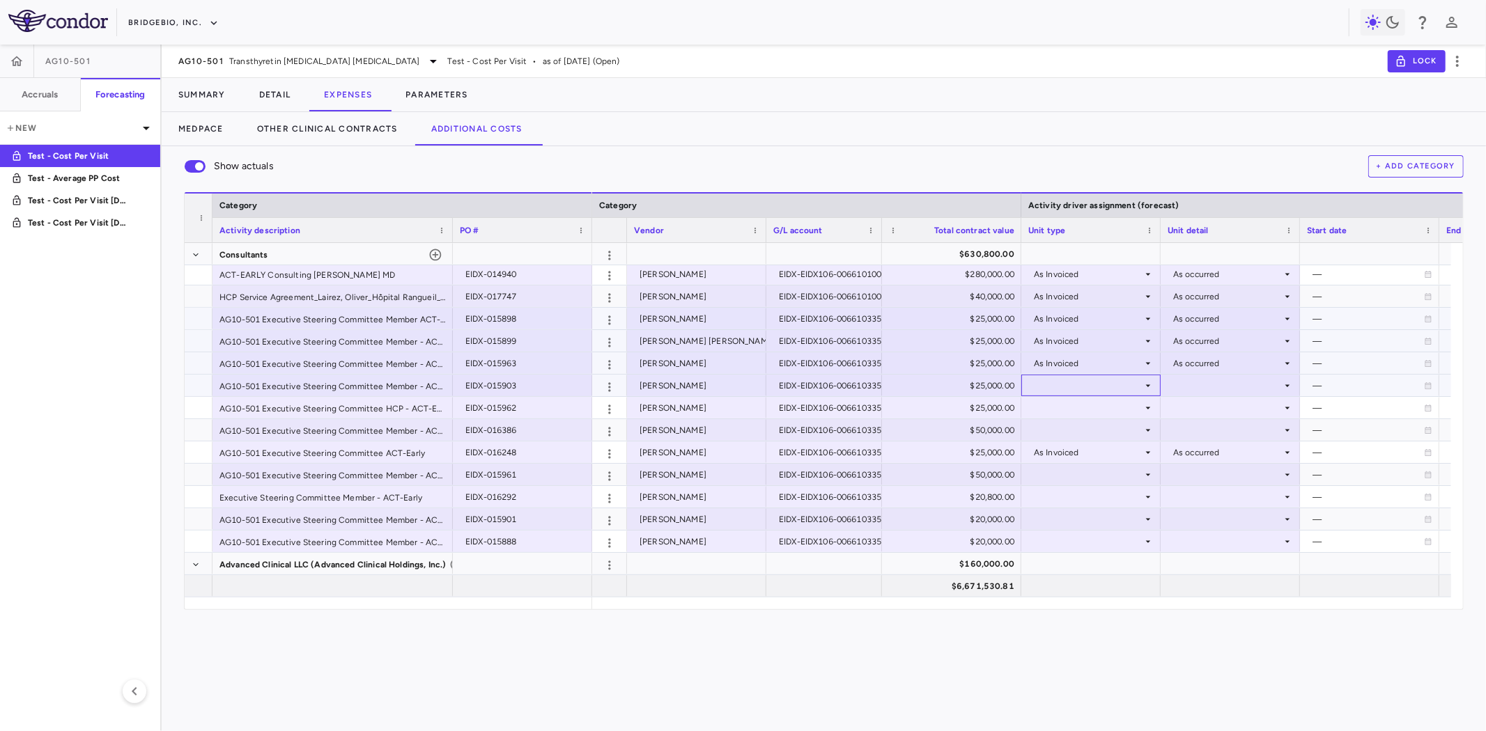
click at [1108, 386] on div at bounding box center [1090, 385] width 125 height 20
click at [1186, 379] on div at bounding box center [1229, 385] width 125 height 20
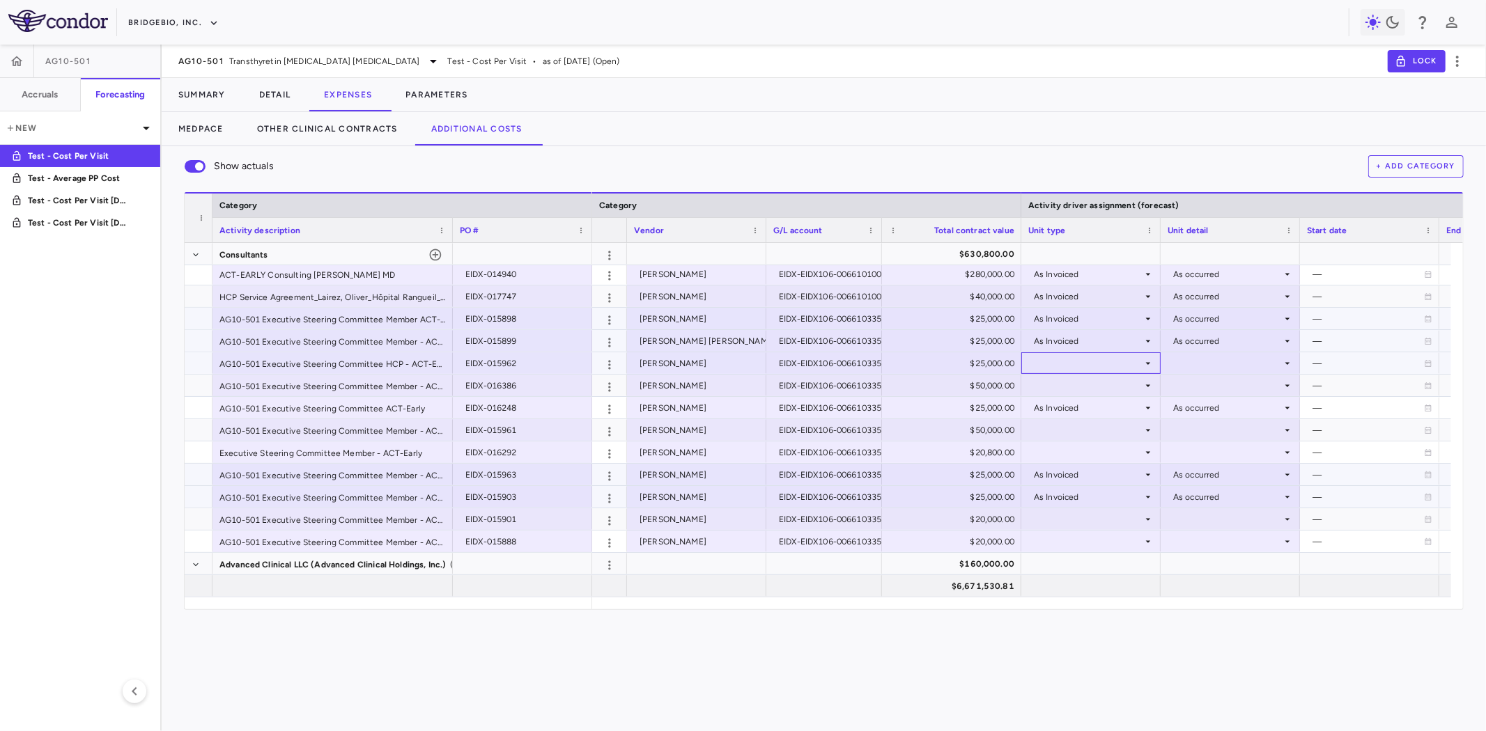
click at [1096, 353] on div at bounding box center [1090, 363] width 125 height 20
click at [1186, 361] on div at bounding box center [1229, 363] width 125 height 20
click at [1103, 383] on div at bounding box center [1090, 385] width 125 height 20
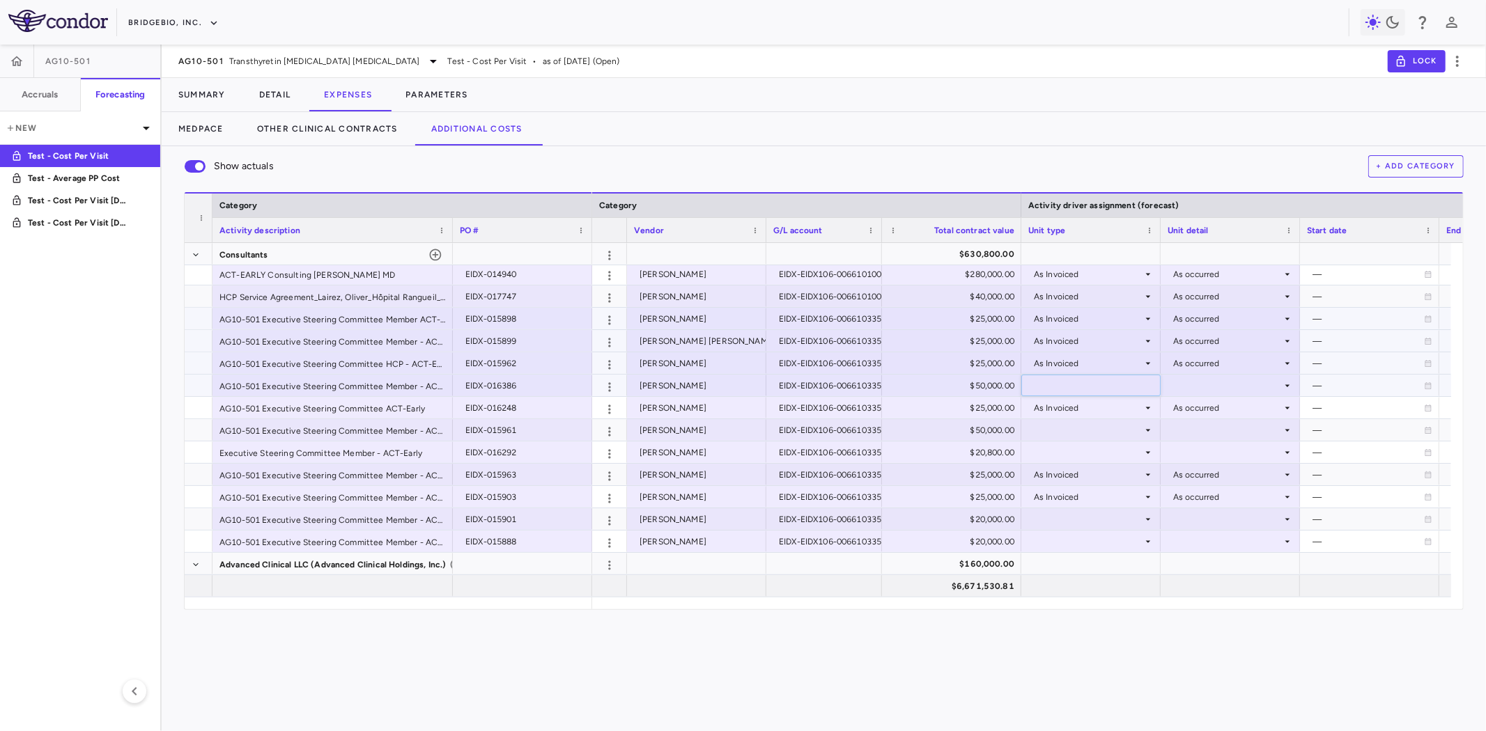
click at [1197, 384] on div at bounding box center [1229, 385] width 125 height 20
click at [1200, 412] on div at bounding box center [1229, 408] width 125 height 20
click at [1091, 347] on div "As Invoiced" at bounding box center [1088, 341] width 109 height 22
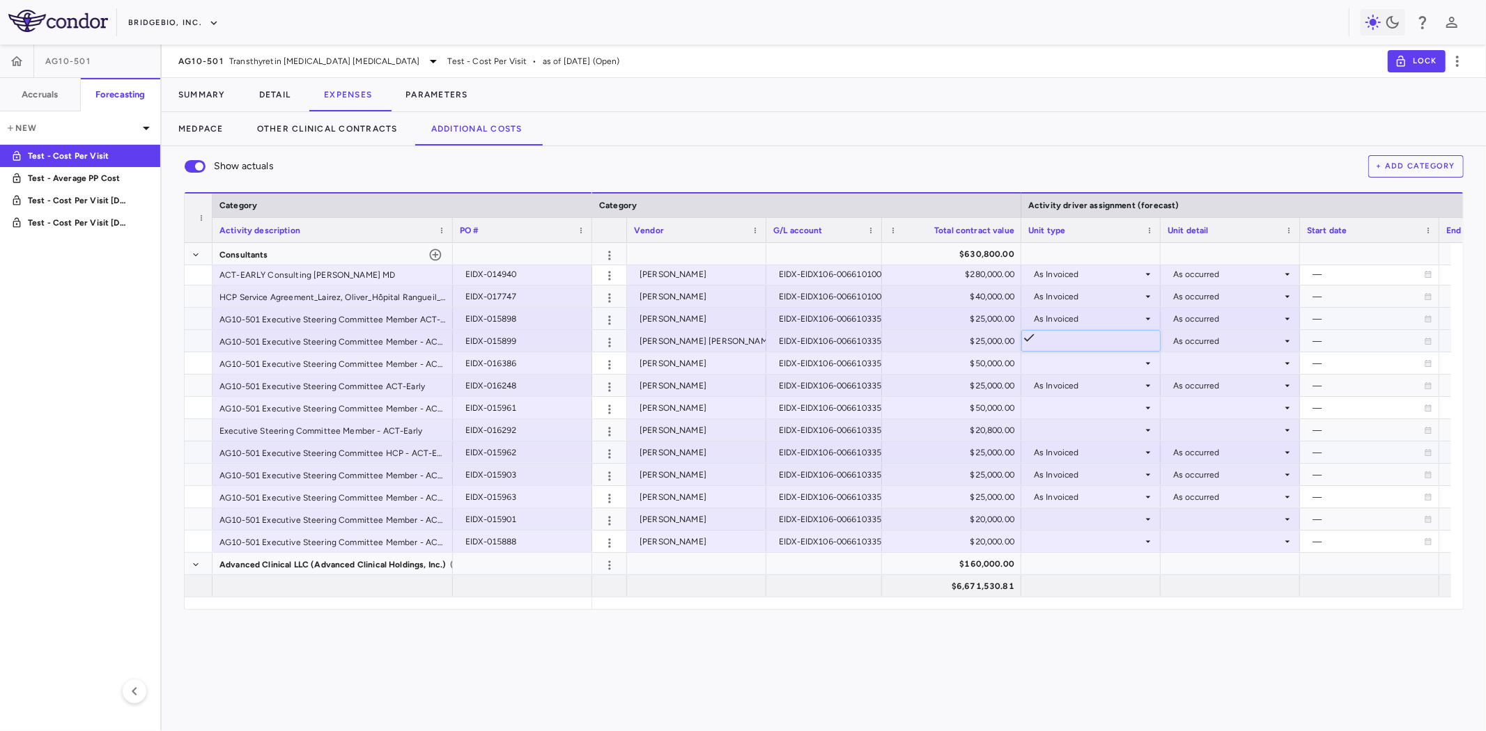
click at [1052, 359] on div at bounding box center [1090, 363] width 125 height 20
click at [1192, 367] on div at bounding box center [1229, 363] width 125 height 20
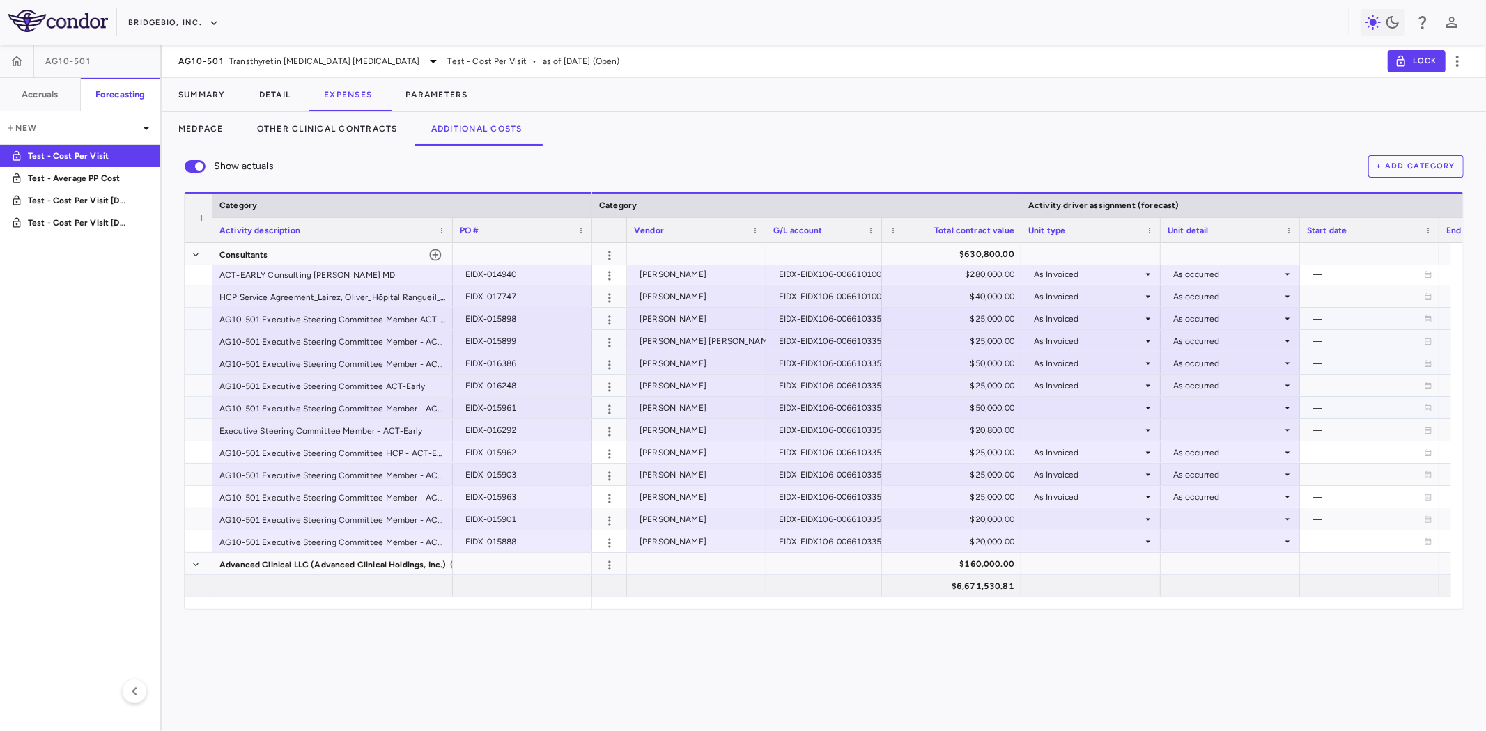
click at [1073, 405] on div at bounding box center [1090, 408] width 125 height 20
click at [1092, 380] on div at bounding box center [1090, 385] width 125 height 20
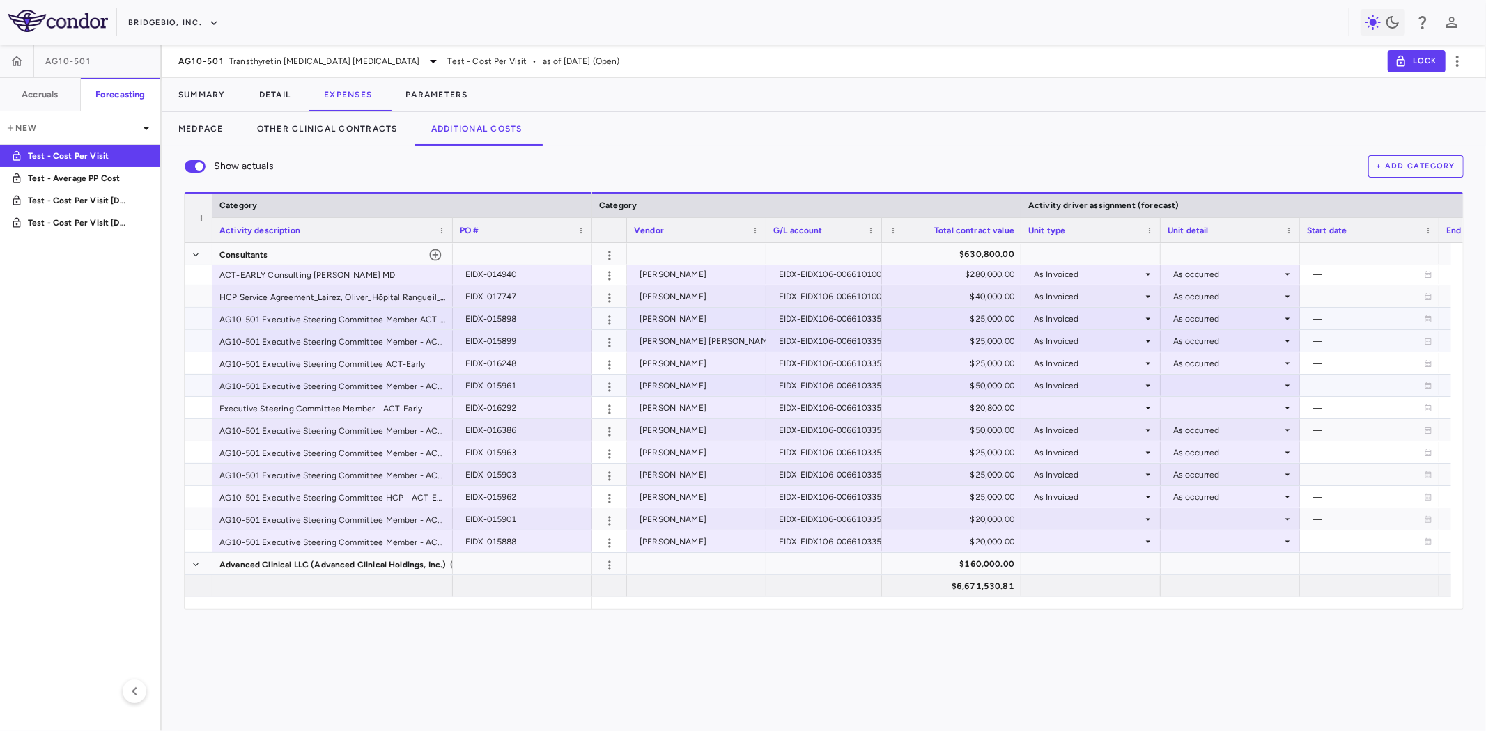
click at [1208, 384] on div at bounding box center [1229, 385] width 125 height 20
click at [1109, 406] on div at bounding box center [1090, 408] width 125 height 20
click at [1198, 407] on div at bounding box center [1229, 408] width 125 height 20
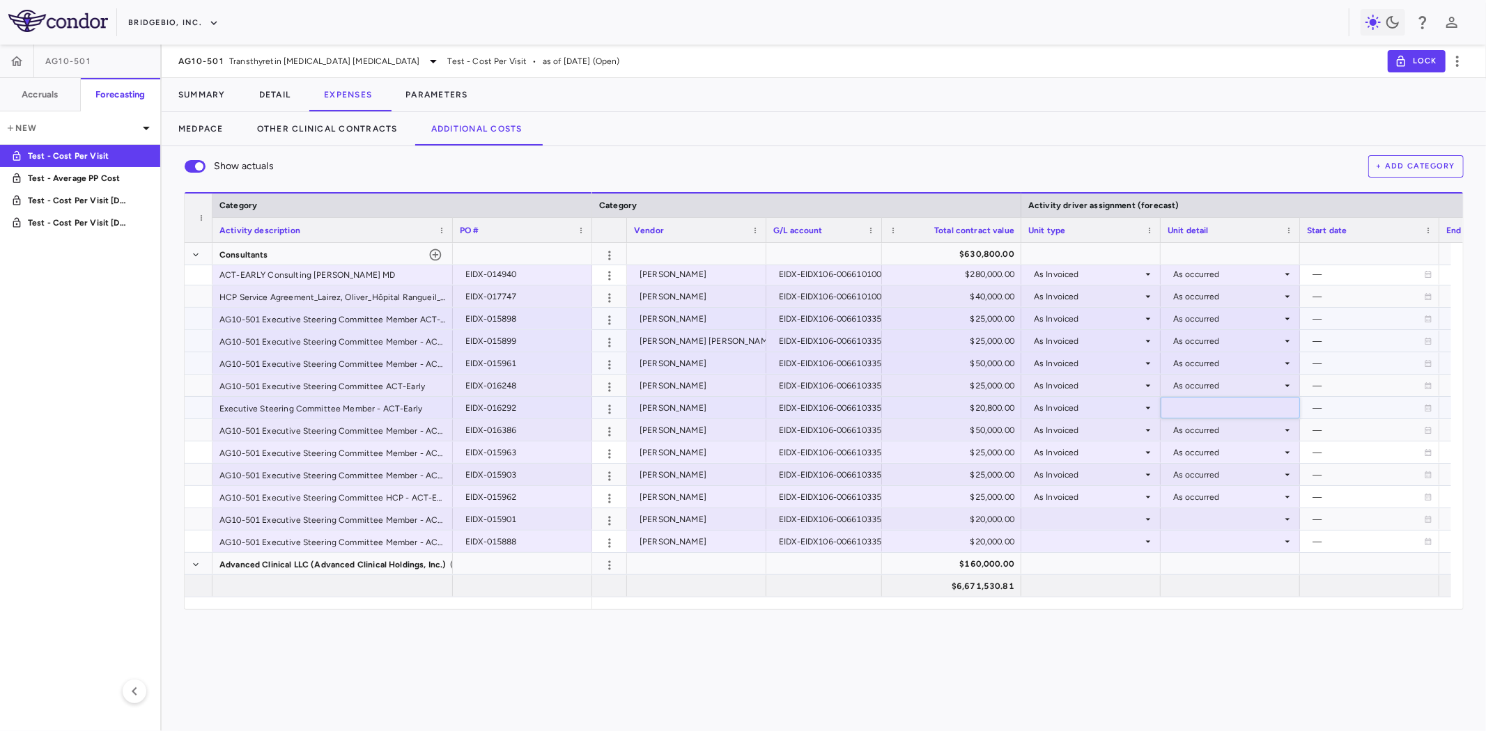
click at [1096, 520] on div at bounding box center [1090, 519] width 125 height 20
click at [1213, 520] on div at bounding box center [1229, 519] width 125 height 20
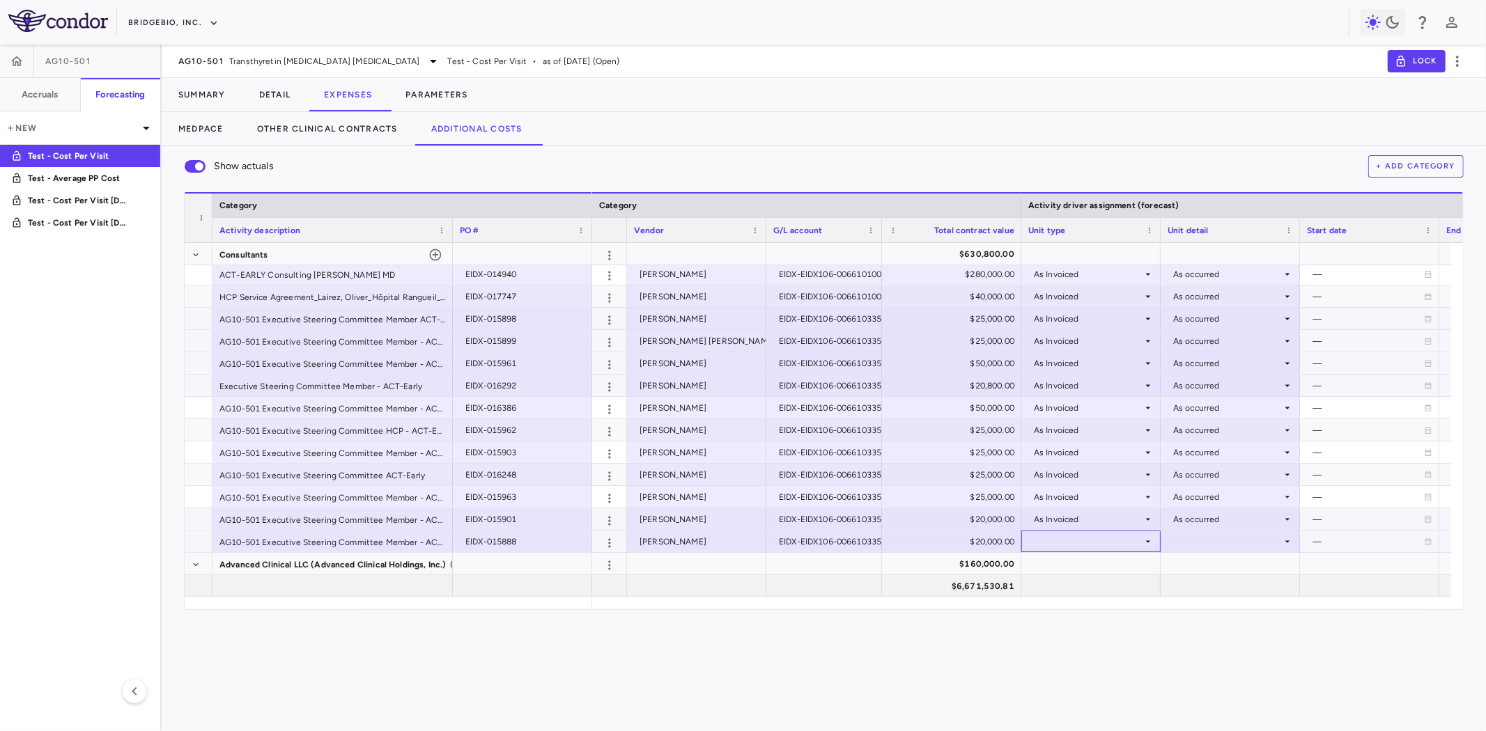
click at [1119, 547] on div at bounding box center [1090, 541] width 125 height 20
click at [1206, 542] on div at bounding box center [1229, 541] width 125 height 20
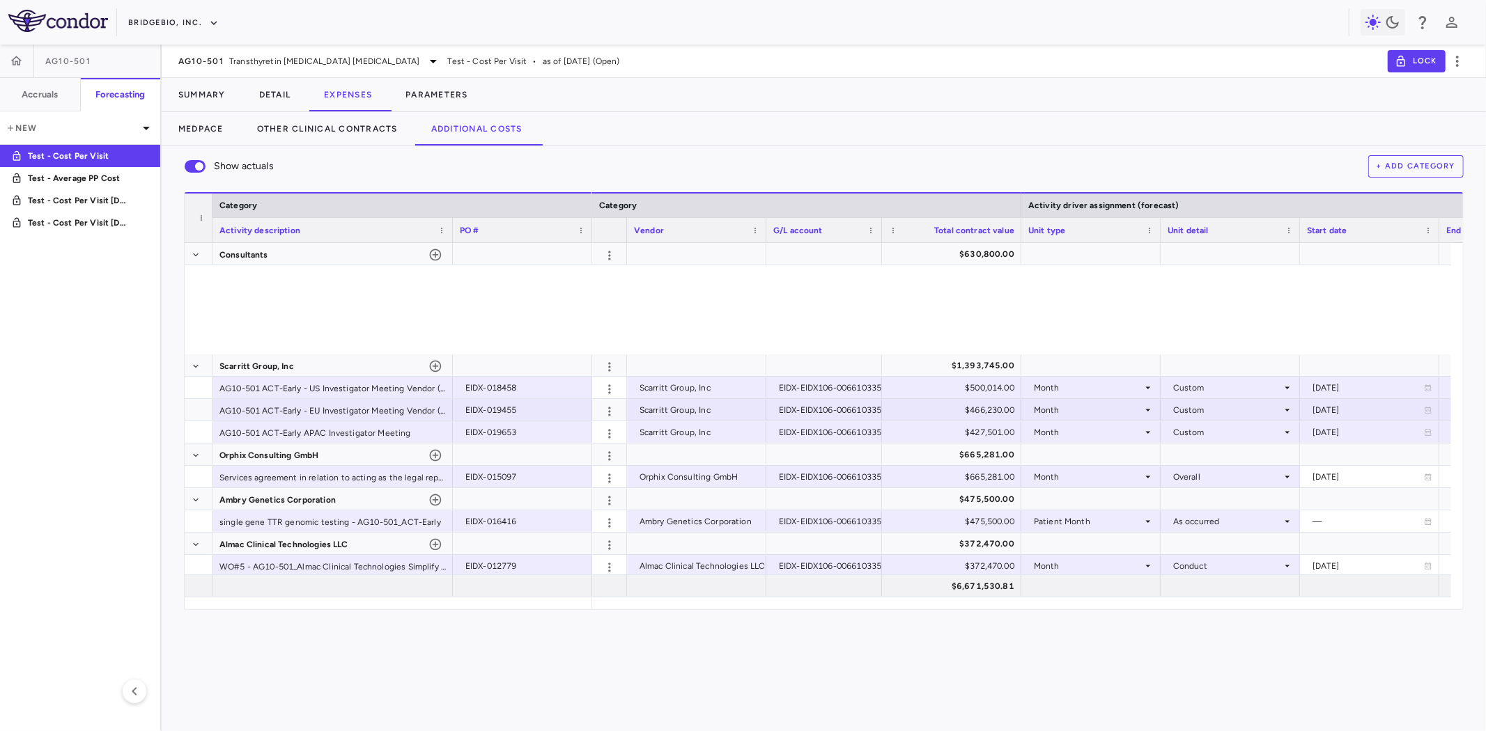
scroll to position [336, 0]
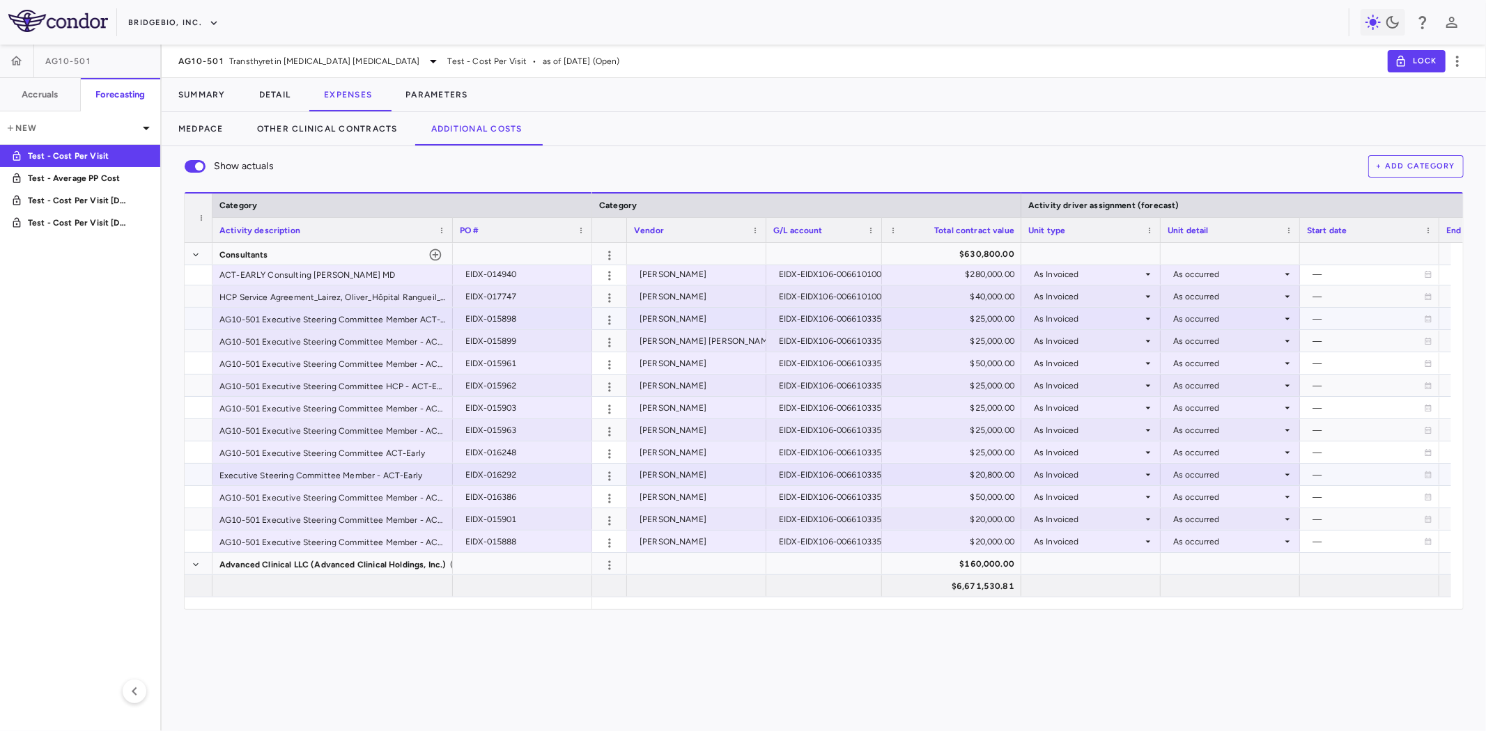
click at [1328, 316] on div "—" at bounding box center [1367, 319] width 111 height 22
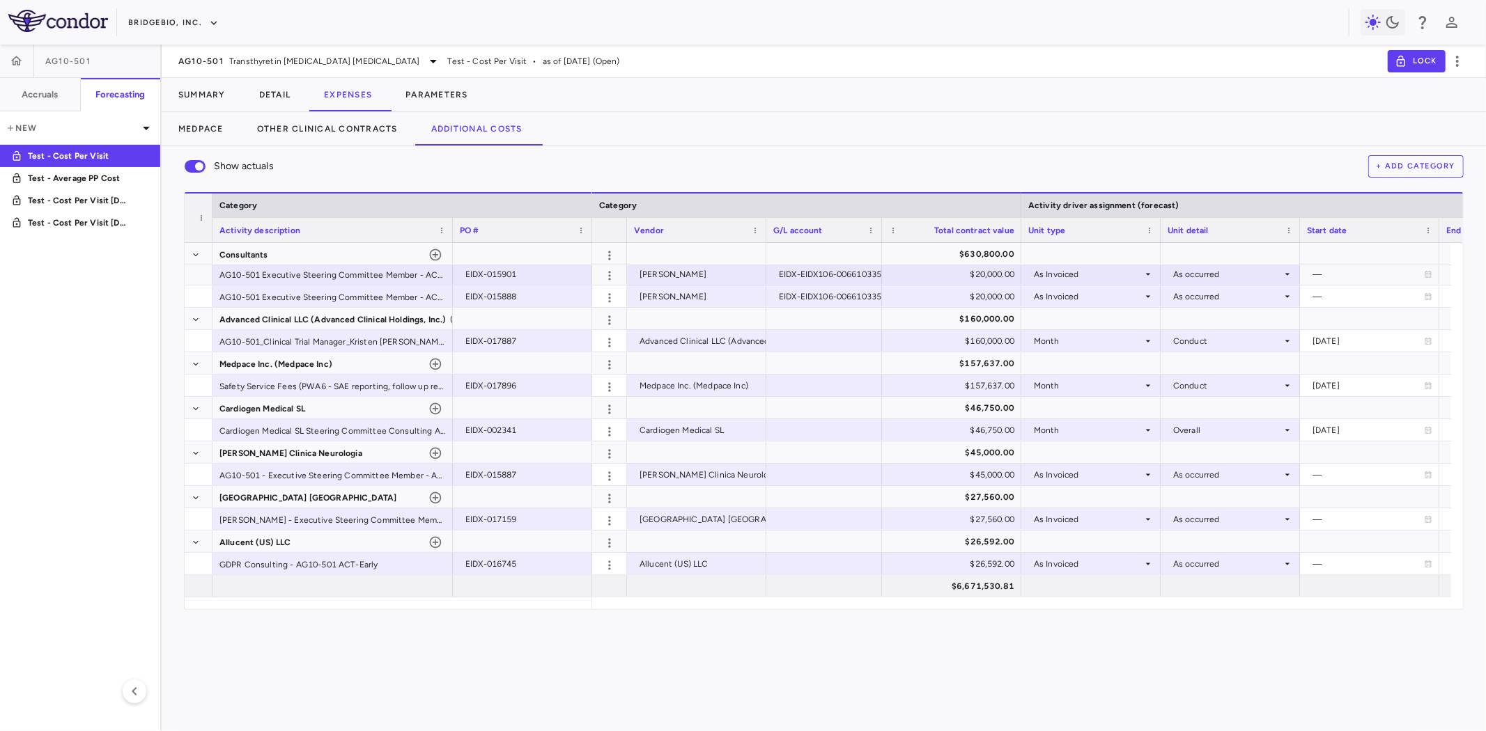
click at [1423, 161] on button "+ Add Category" at bounding box center [1416, 166] width 96 height 22
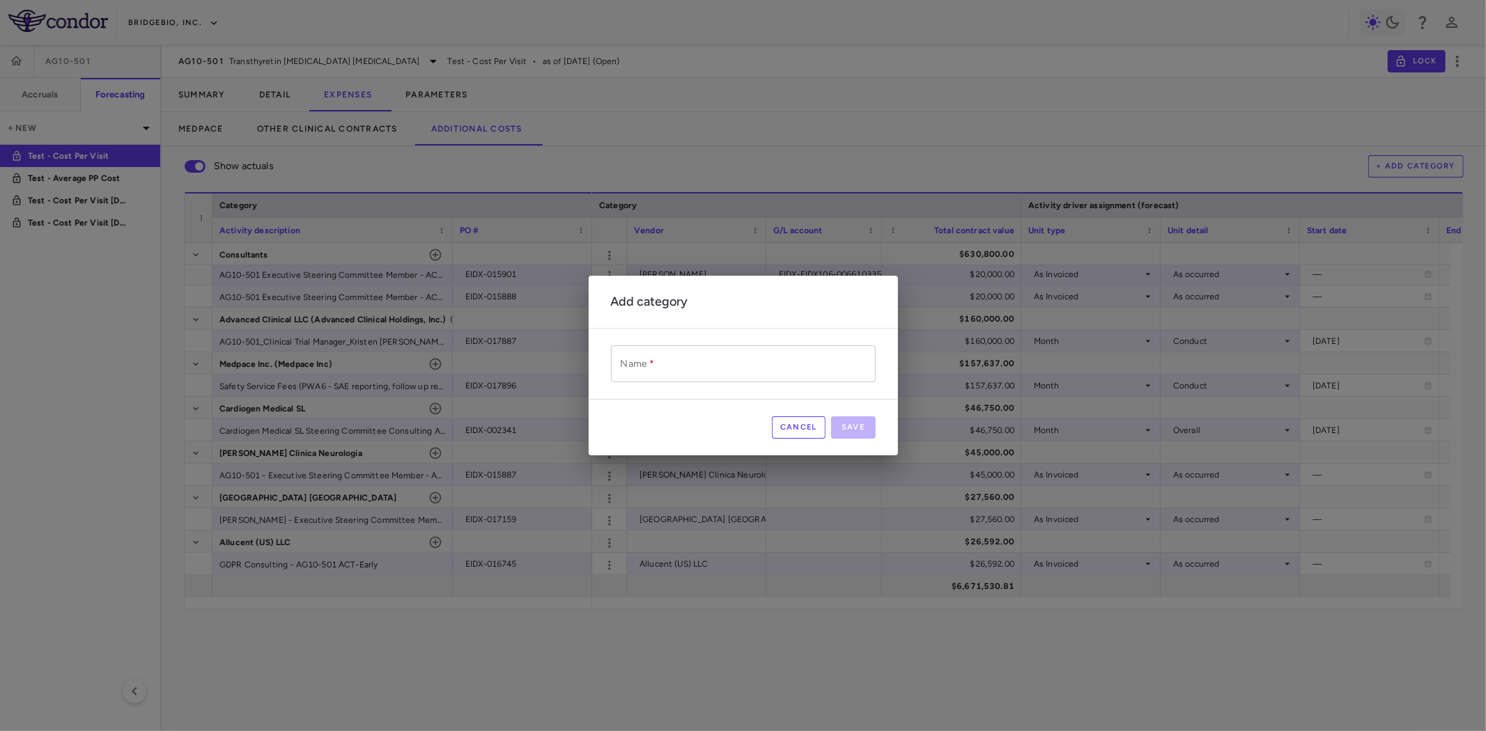
drag, startPoint x: 688, startPoint y: 352, endPoint x: 686, endPoint y: 364, distance: 12.7
click at [688, 352] on input "Name   *" at bounding box center [743, 363] width 265 height 37
paste input "**********"
type input "**********"
click at [857, 430] on button "Save" at bounding box center [853, 428] width 45 height 22
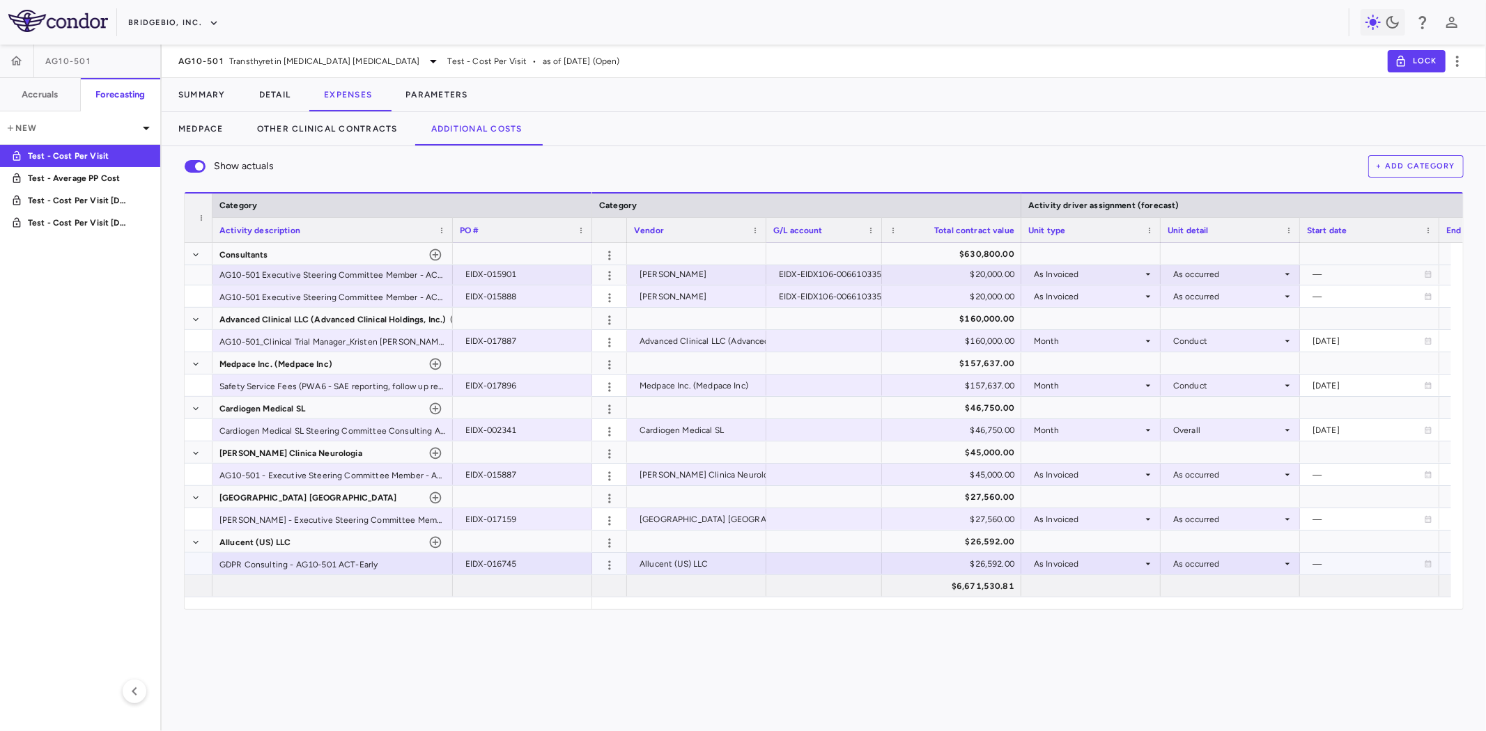
scroll to position [603, 0]
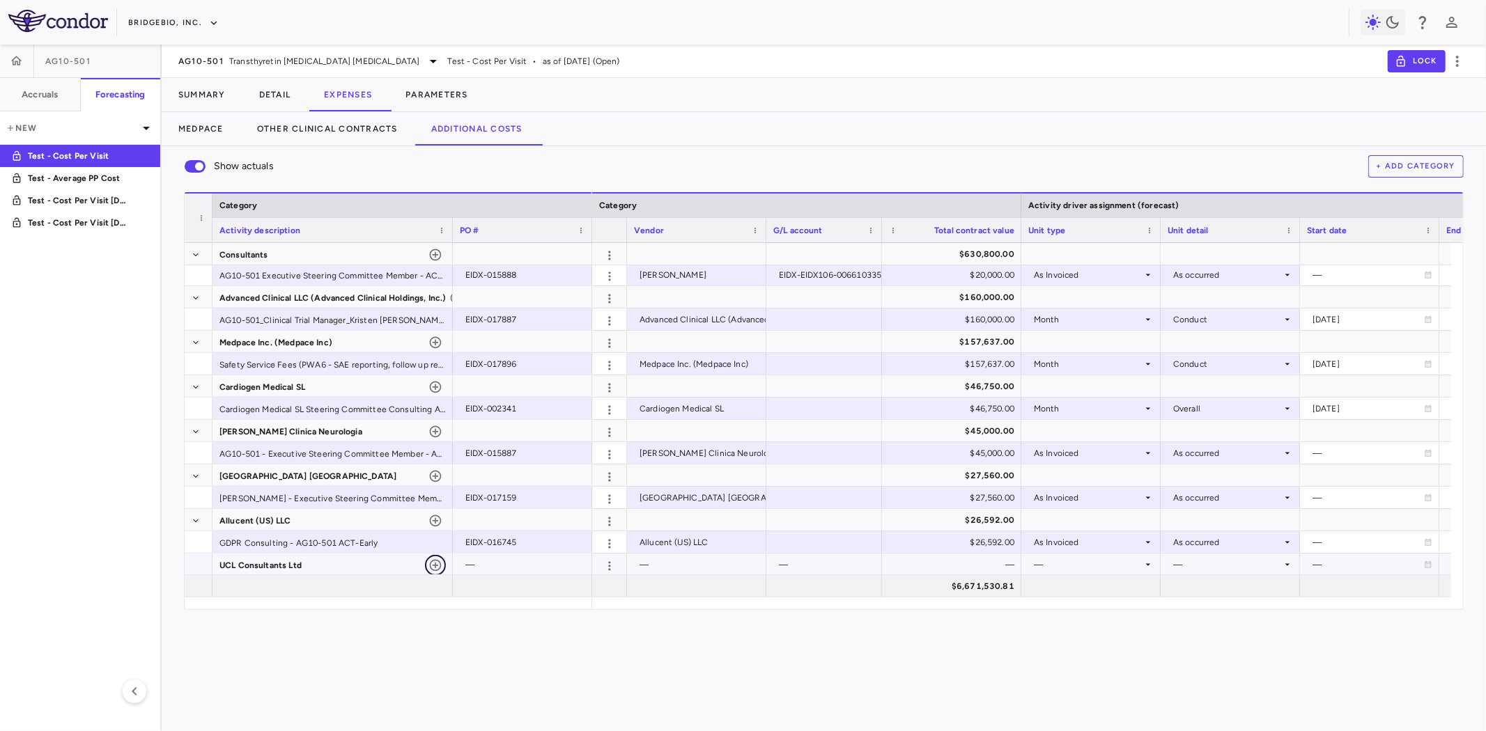
drag, startPoint x: 437, startPoint y: 567, endPoint x: 570, endPoint y: 575, distance: 133.3
click at [437, 567] on icon "button" at bounding box center [435, 566] width 14 height 14
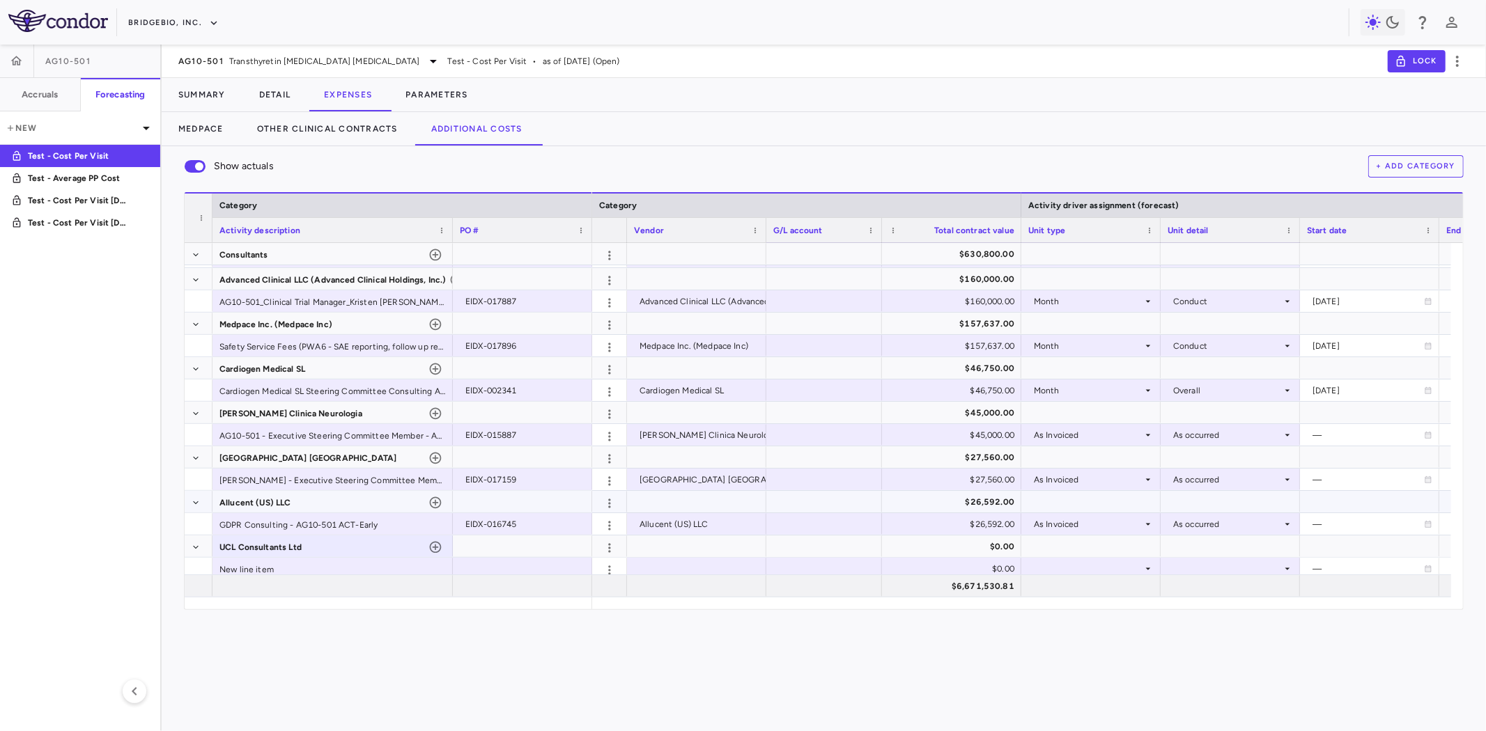
scroll to position [625, 0]
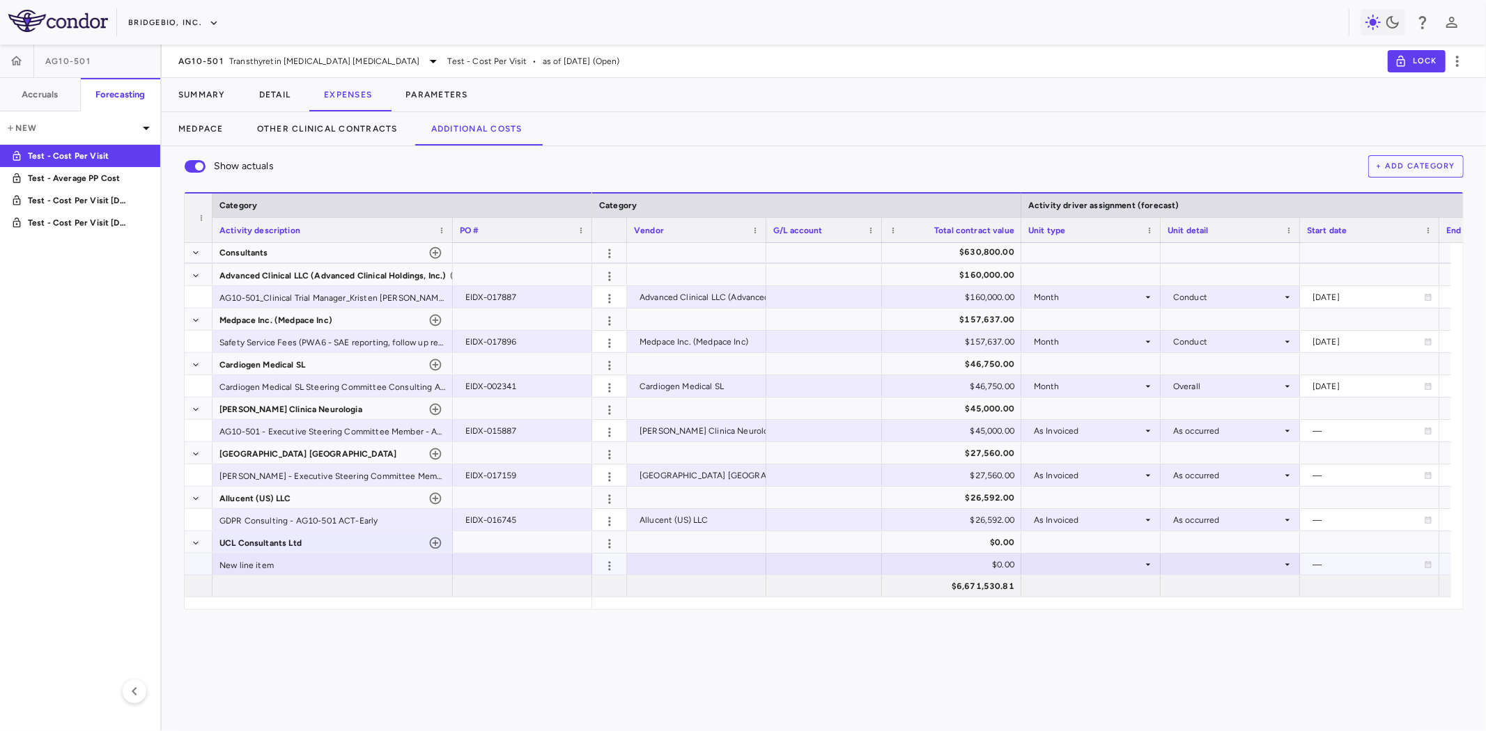
click at [905, 563] on div "$0.00" at bounding box center [954, 565] width 120 height 22
drag, startPoint x: 926, startPoint y: 566, endPoint x: 1074, endPoint y: 570, distance: 147.7
type input "*****"
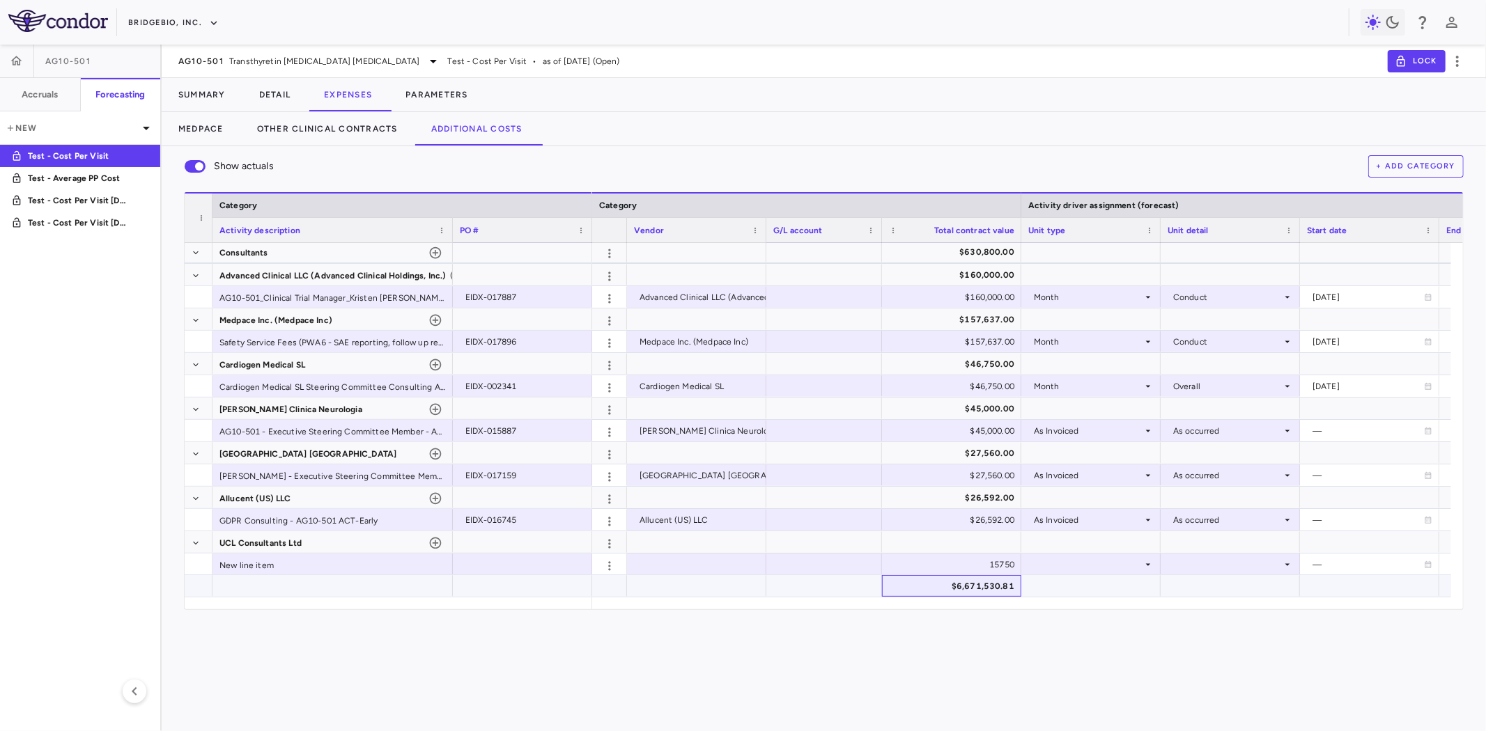
click at [963, 581] on div "$6,671,530.81" at bounding box center [954, 586] width 120 height 22
click at [485, 564] on div at bounding box center [522, 564] width 125 height 20
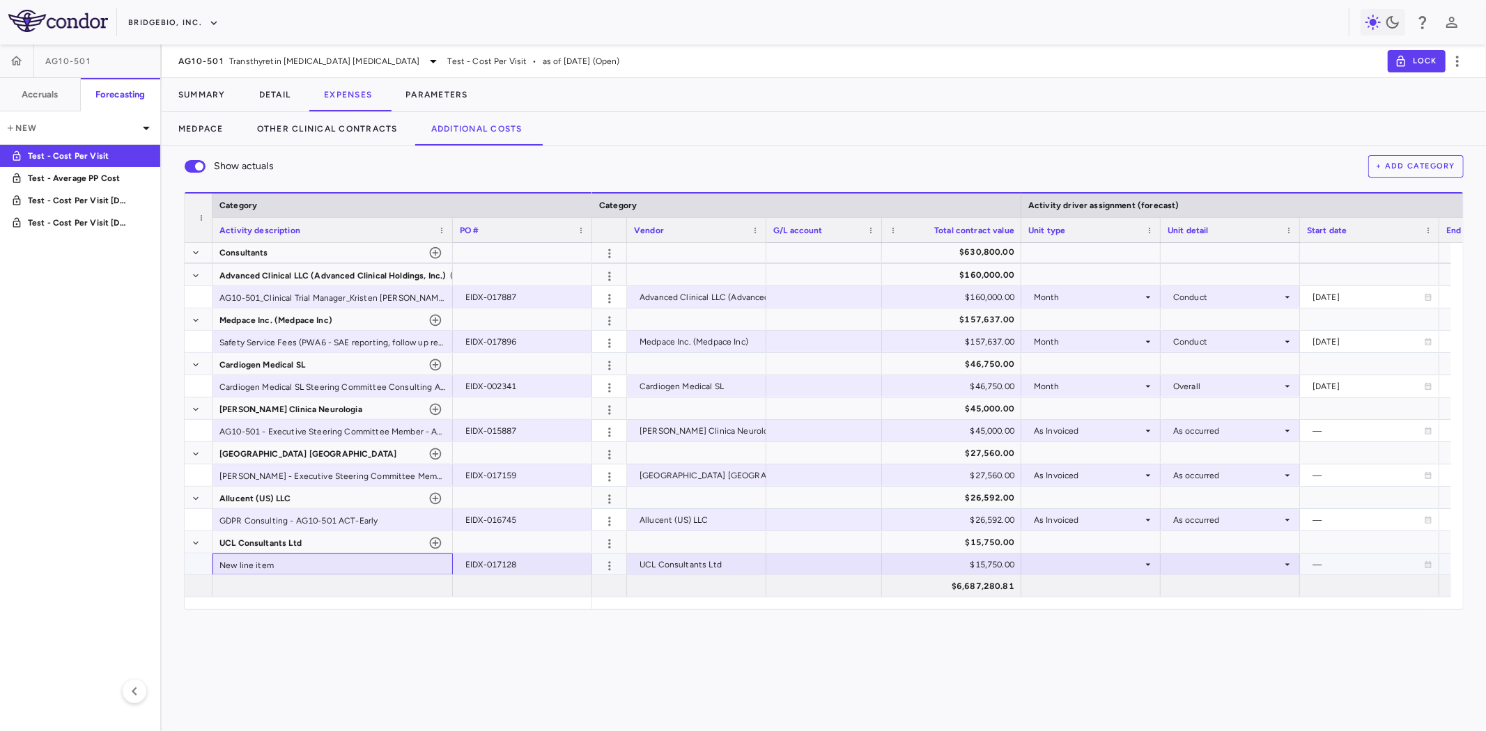
click at [293, 556] on div "New line item" at bounding box center [332, 565] width 240 height 22
click at [813, 562] on div at bounding box center [824, 564] width 102 height 20
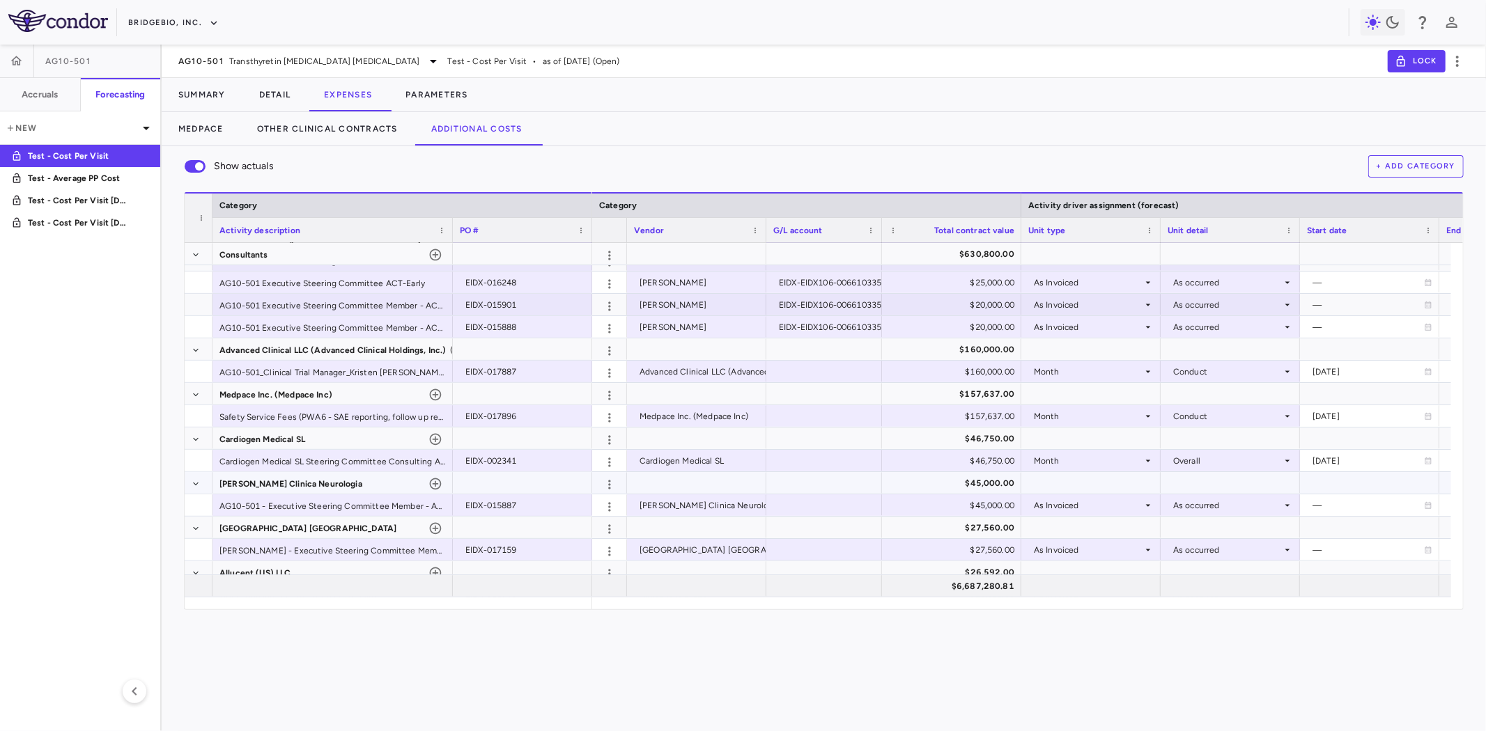
scroll to position [541, 0]
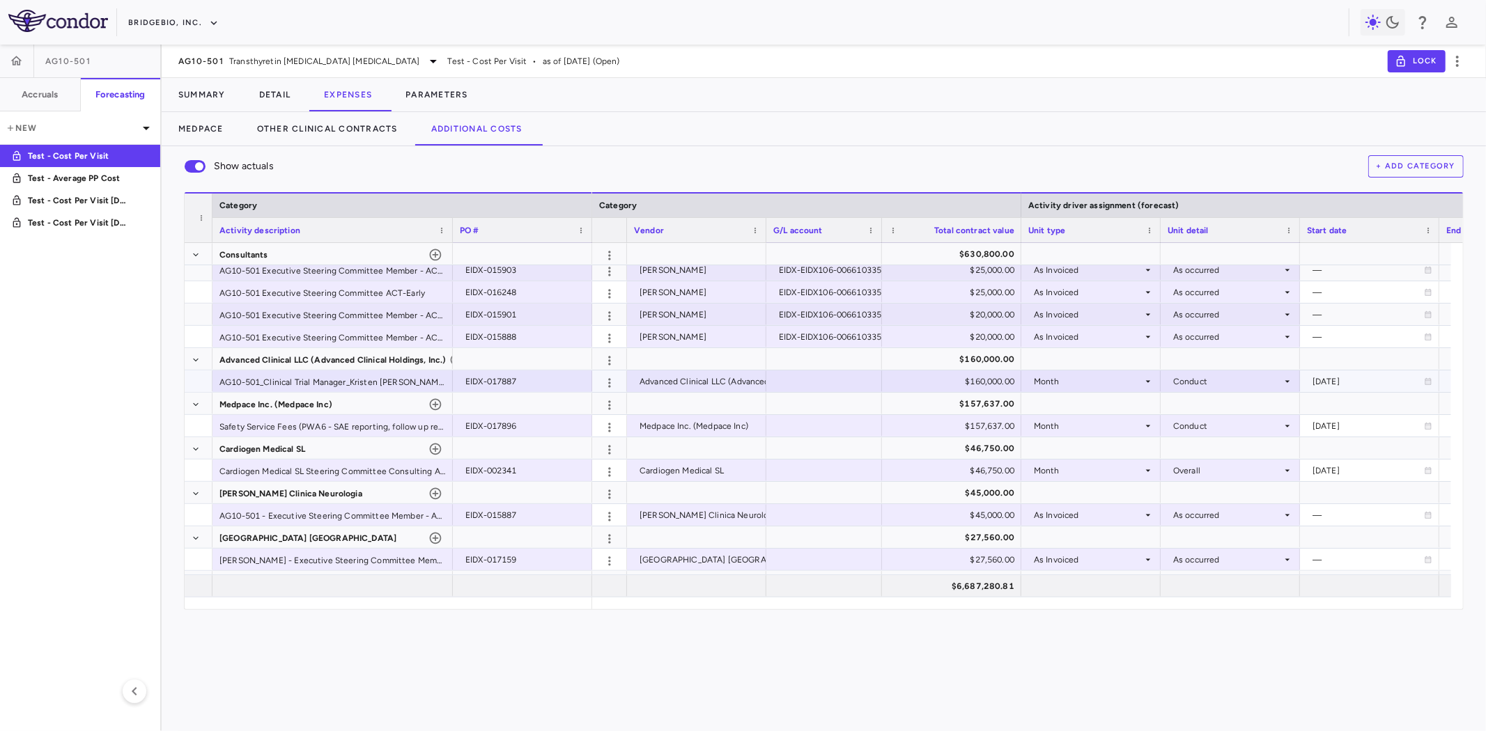
click at [802, 378] on div at bounding box center [824, 381] width 102 height 20
click at [804, 420] on div at bounding box center [824, 426] width 102 height 20
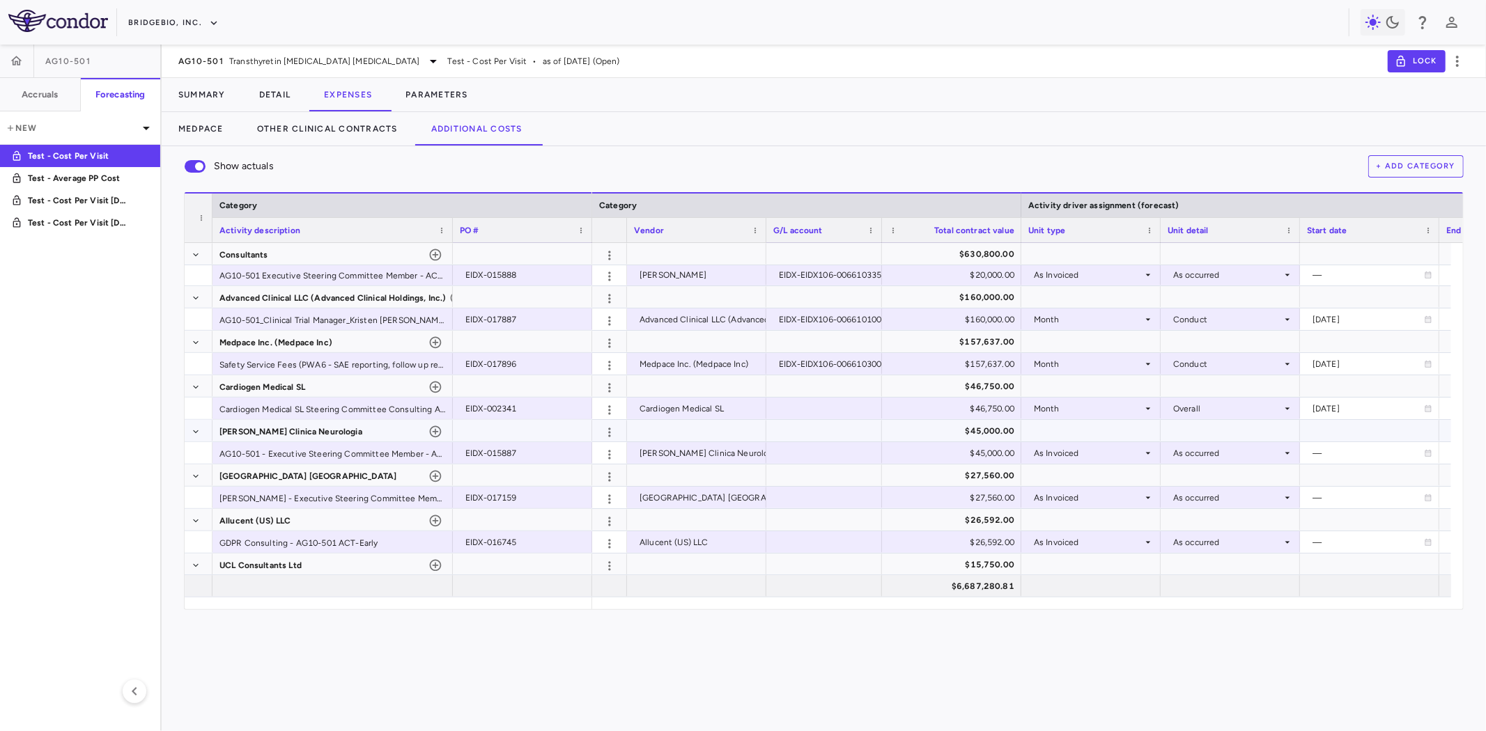
scroll to position [619, 0]
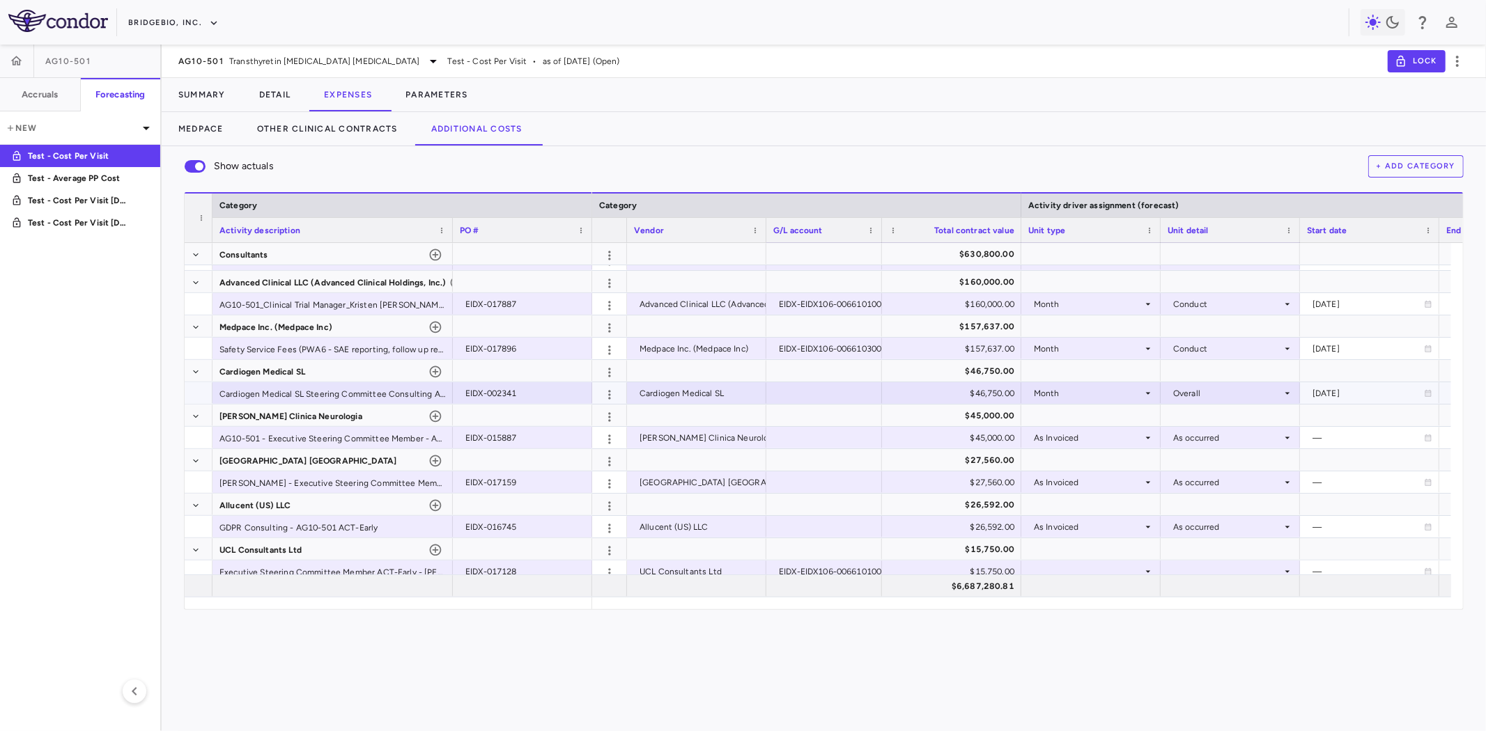
click at [798, 394] on div at bounding box center [824, 393] width 102 height 20
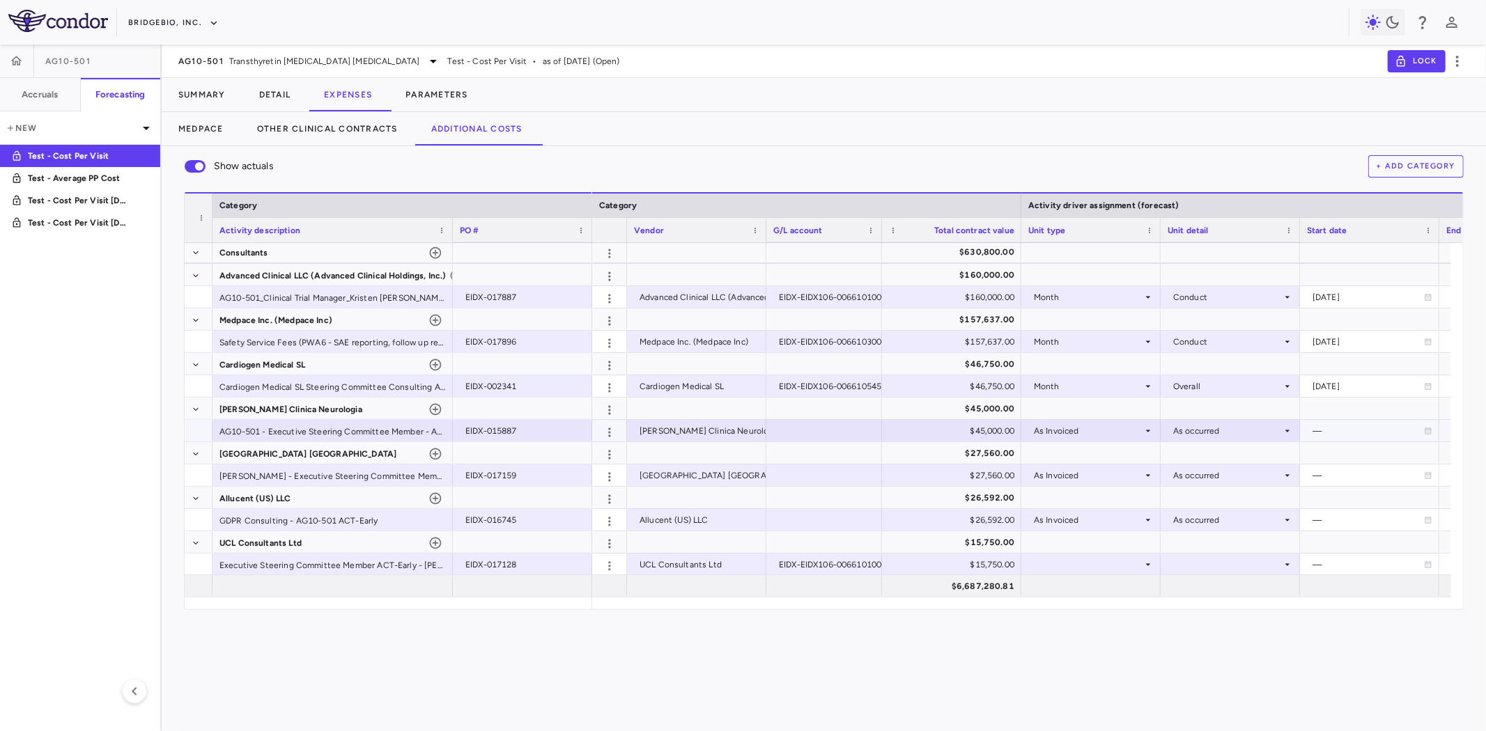
click at [823, 428] on div at bounding box center [824, 431] width 102 height 20
click at [783, 476] on div at bounding box center [824, 475] width 102 height 20
click at [813, 518] on div at bounding box center [824, 520] width 102 height 20
click at [1117, 569] on div at bounding box center [1090, 564] width 125 height 20
click at [1080, 678] on div "As Invoiced" at bounding box center [1077, 683] width 55 height 13
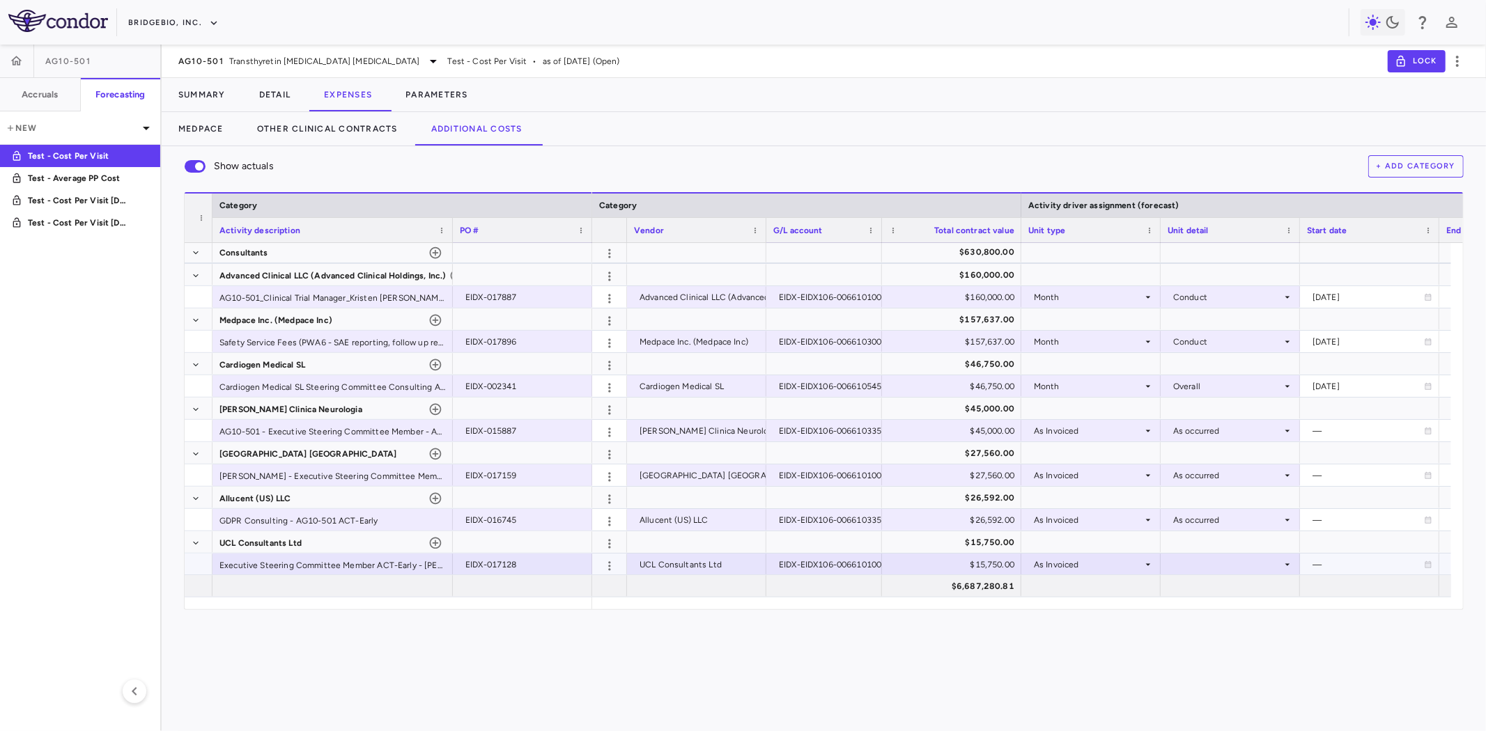
click at [1247, 563] on div at bounding box center [1229, 564] width 125 height 20
click at [1233, 590] on div "As occurred" at bounding box center [1217, 590] width 56 height 13
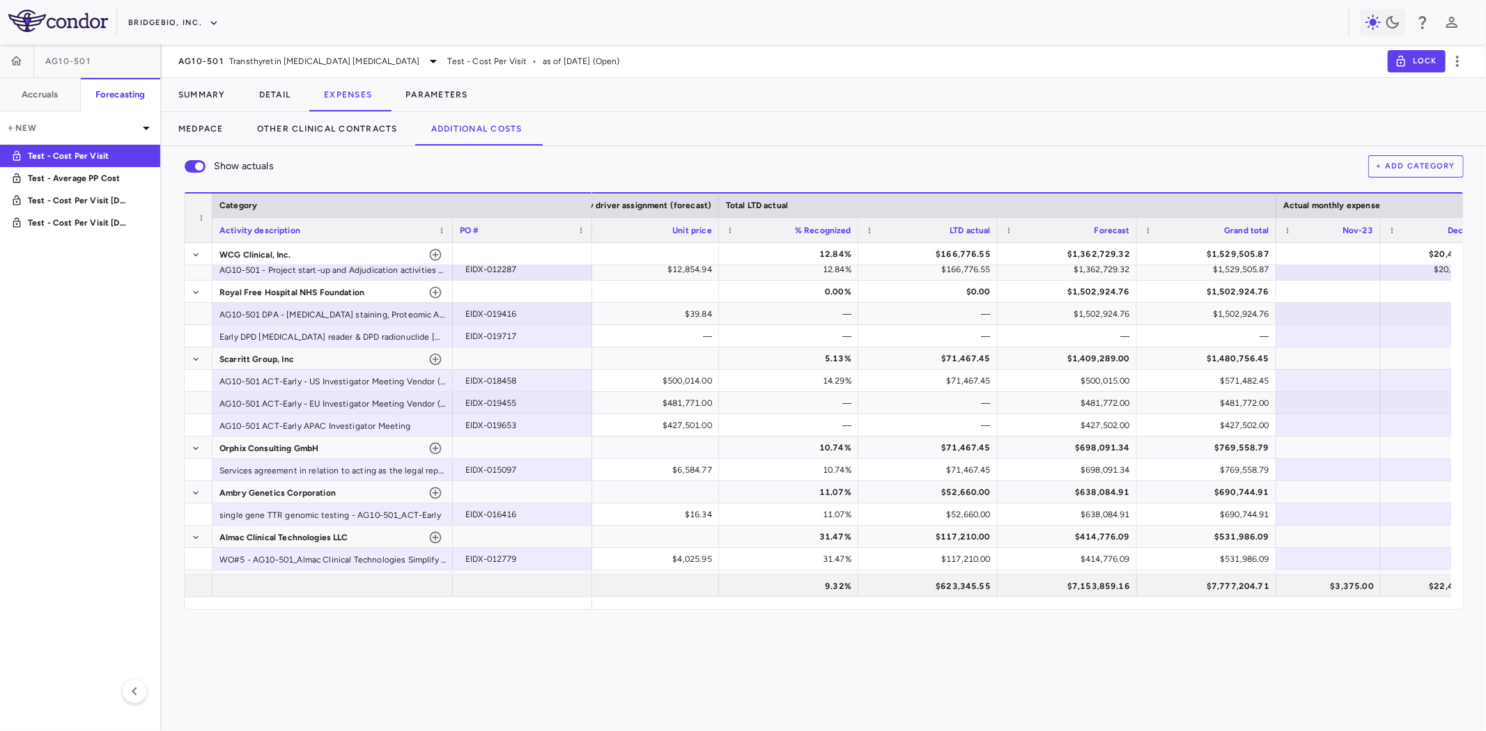
scroll to position [0, 0]
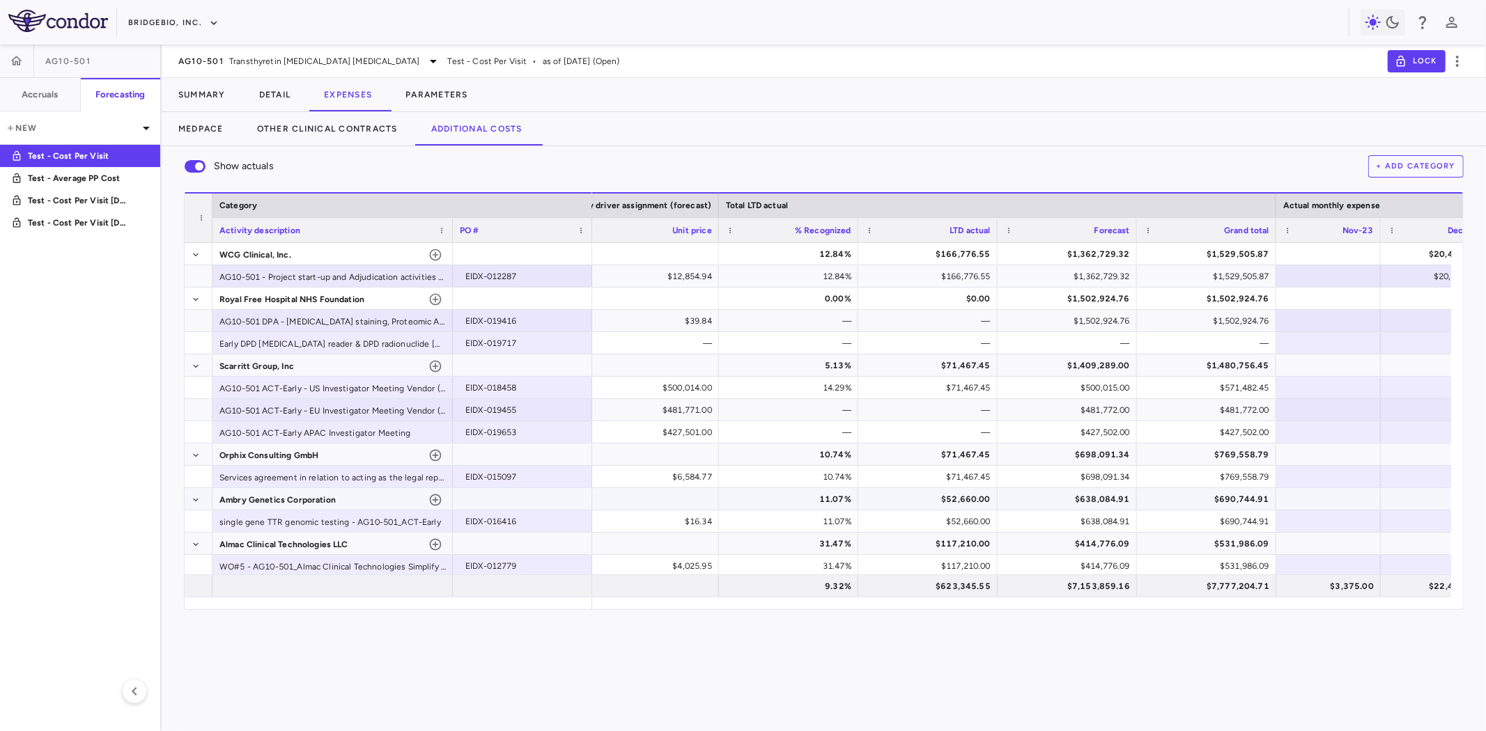
click at [979, 495] on div "$52,660.00" at bounding box center [931, 499] width 120 height 22
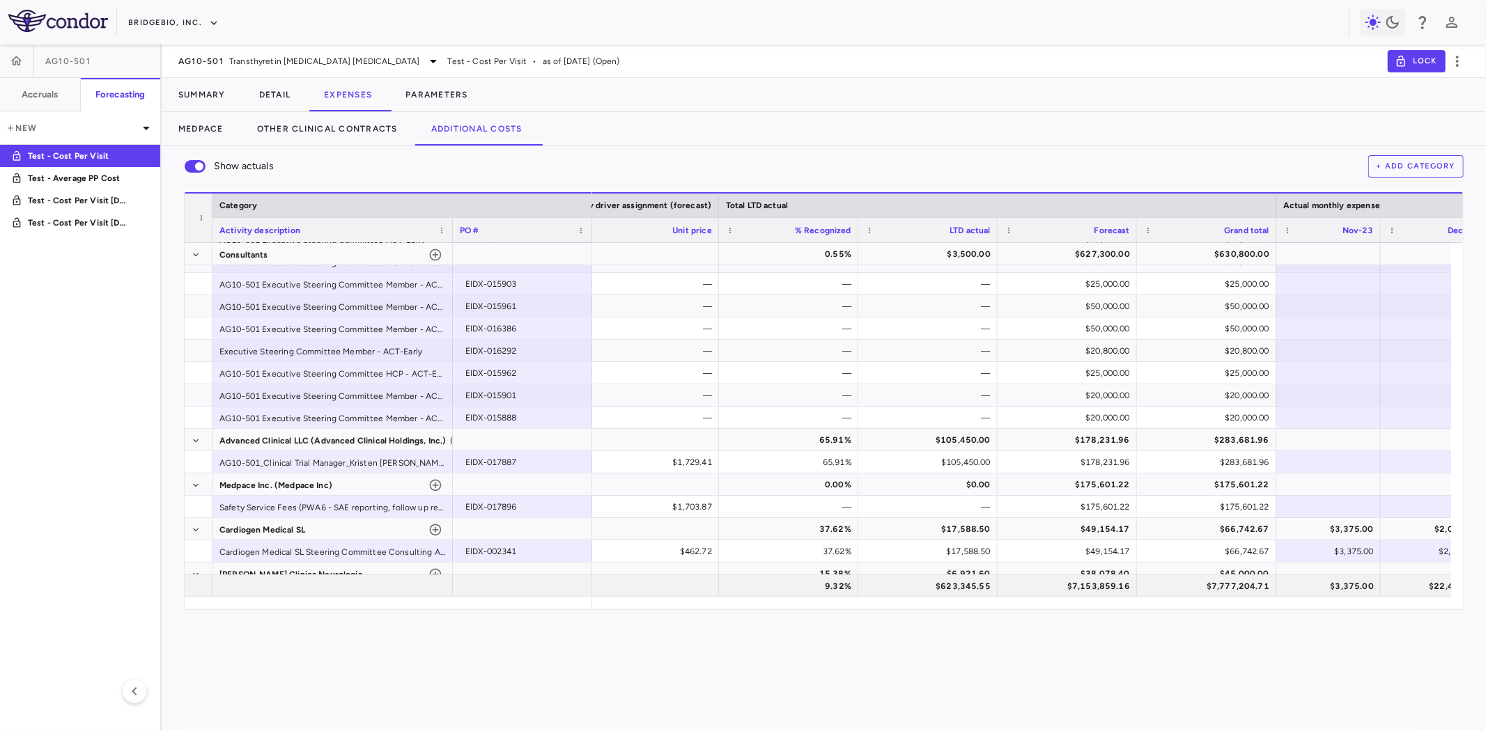
scroll to position [464, 0]
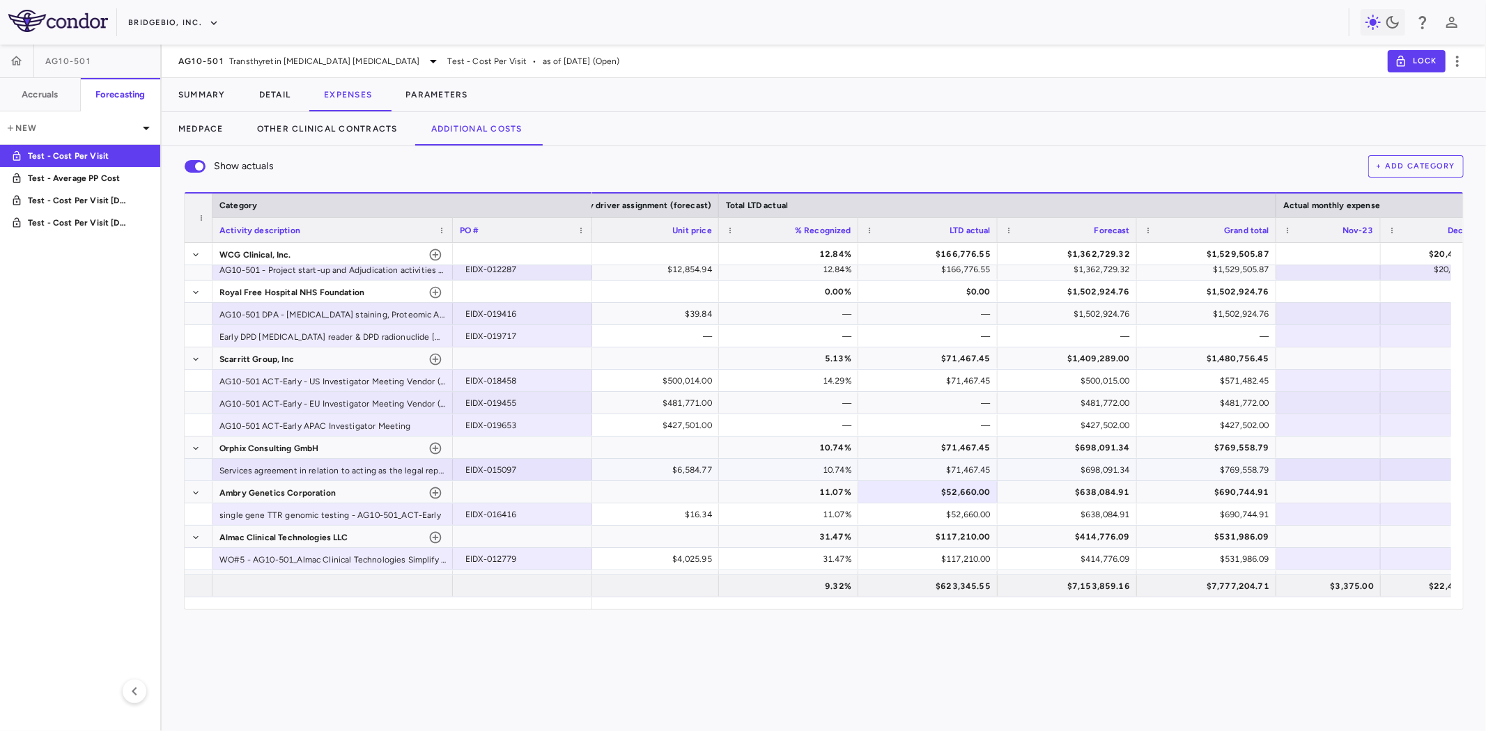
click at [980, 469] on div "$71,467.45" at bounding box center [931, 470] width 120 height 22
click at [966, 383] on div "$71,467.45" at bounding box center [931, 381] width 120 height 22
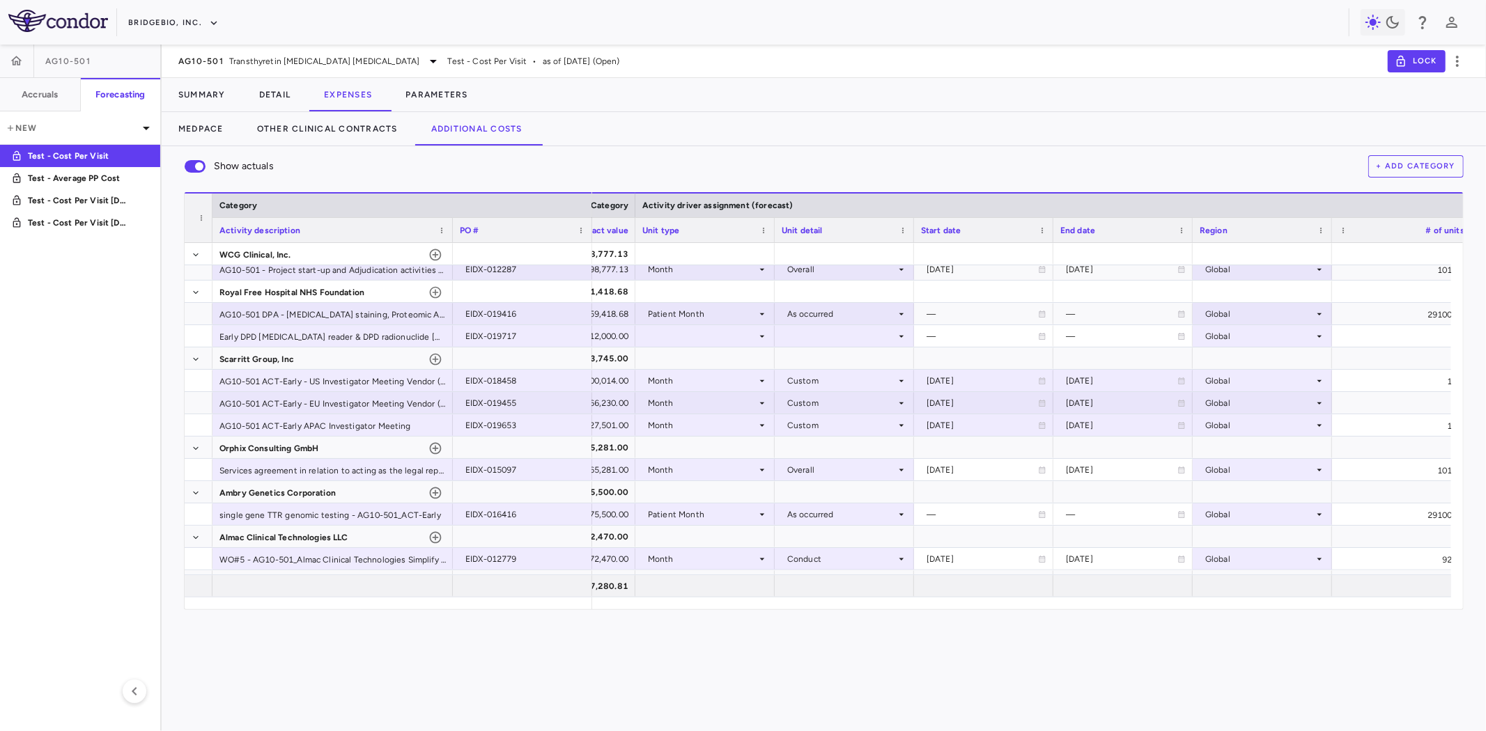
scroll to position [0, 676]
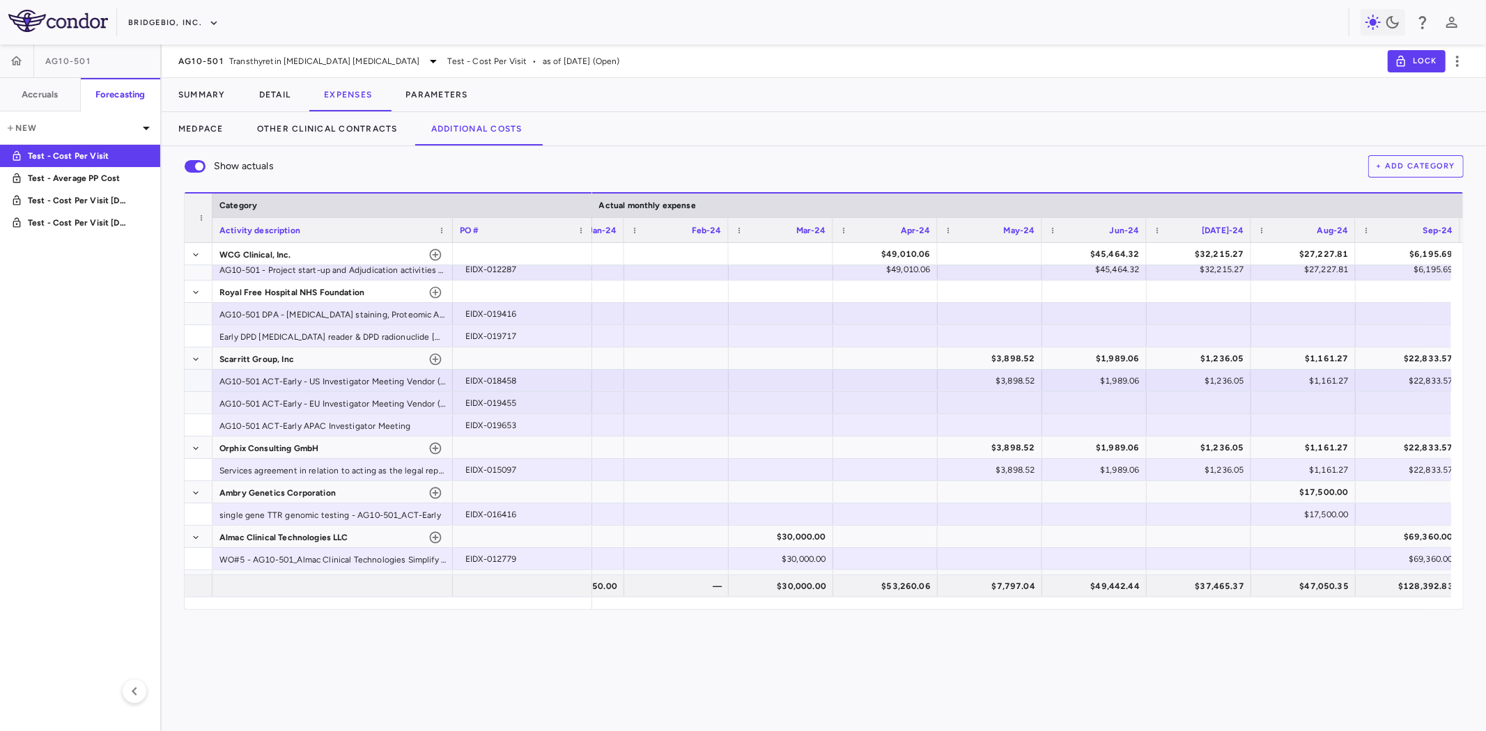
click at [906, 383] on div at bounding box center [885, 381] width 91 height 20
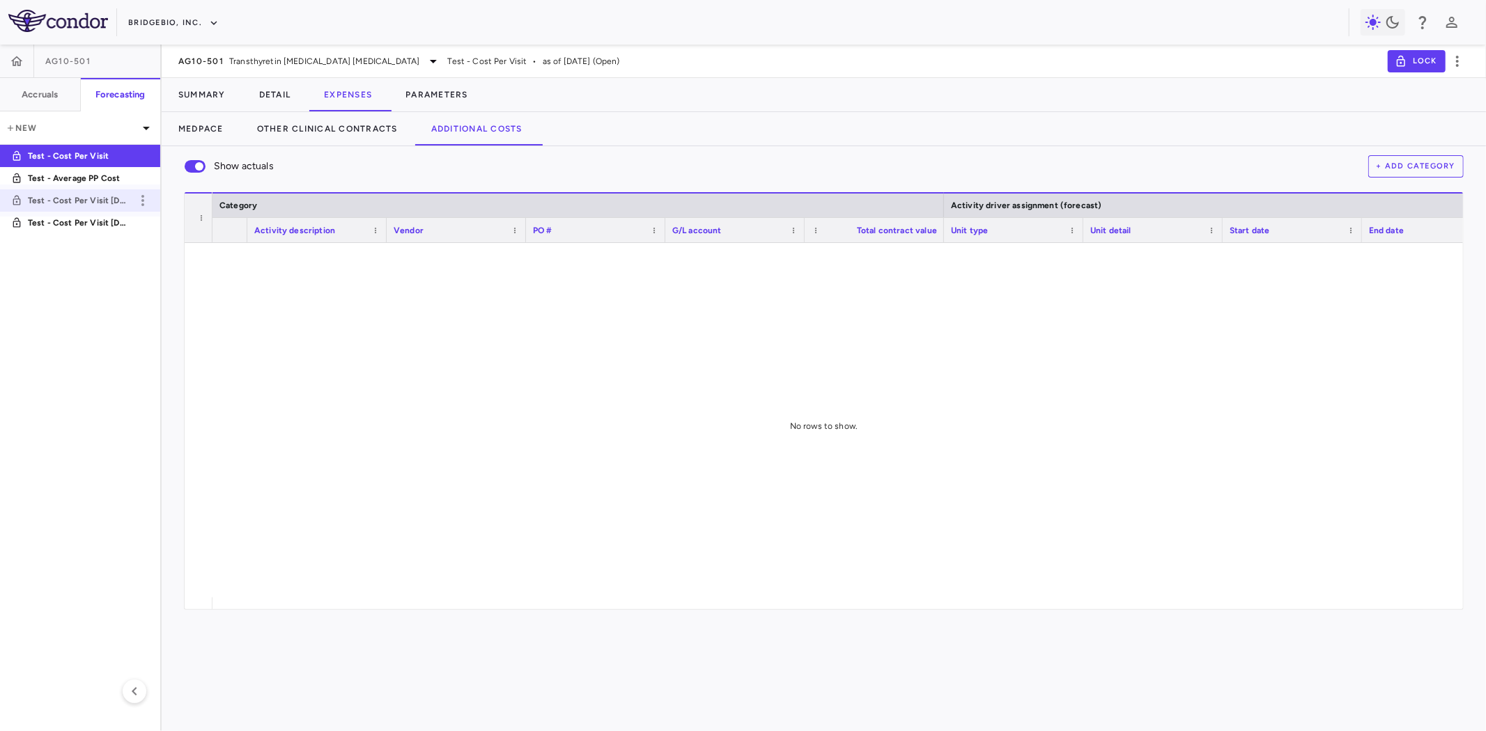
click at [117, 202] on p "Test - Cost Per Visit [DATE] Onward" at bounding box center [79, 200] width 103 height 13
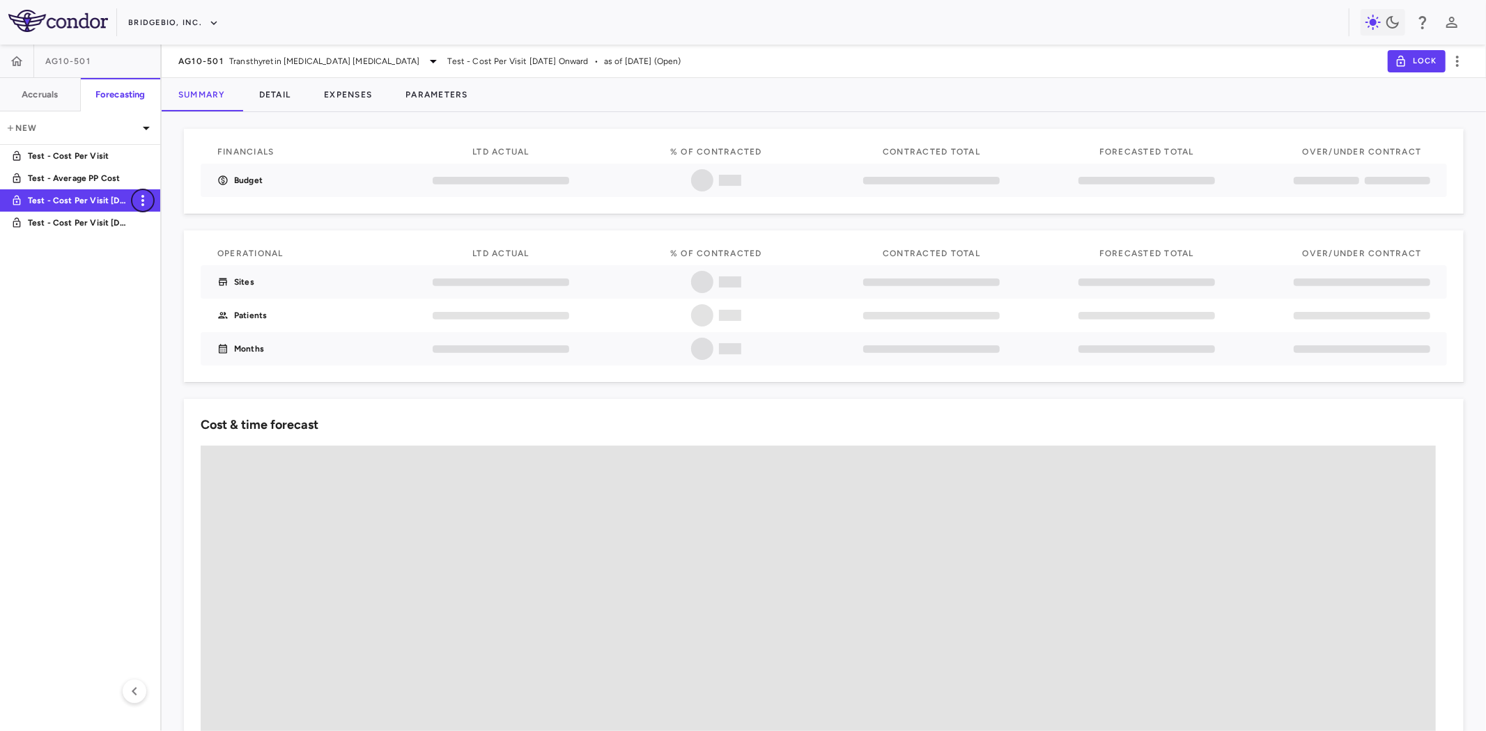
click at [143, 203] on icon "button" at bounding box center [142, 200] width 3 height 11
click at [163, 262] on div "Delete" at bounding box center [163, 260] width 62 height 24
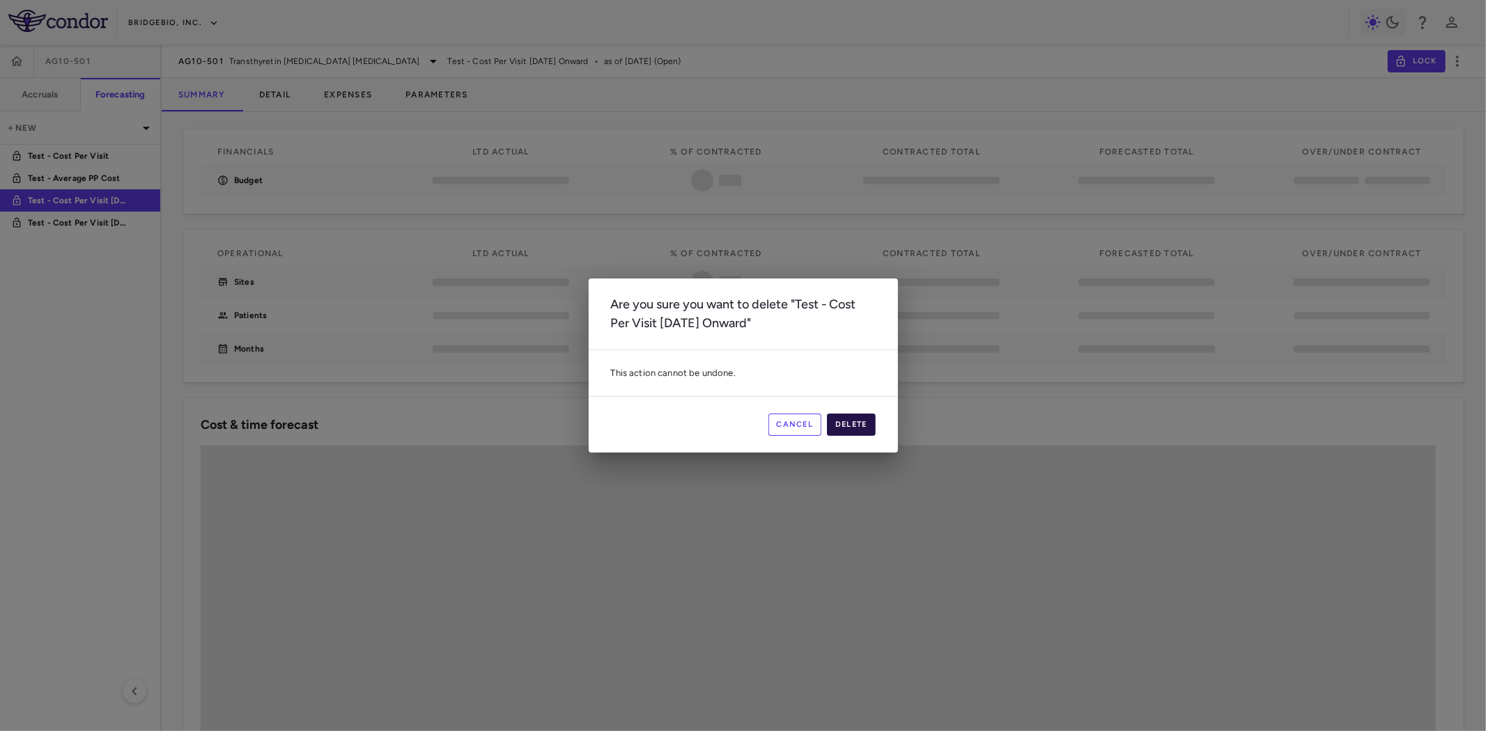
click at [850, 425] on button "Delete" at bounding box center [851, 425] width 49 height 22
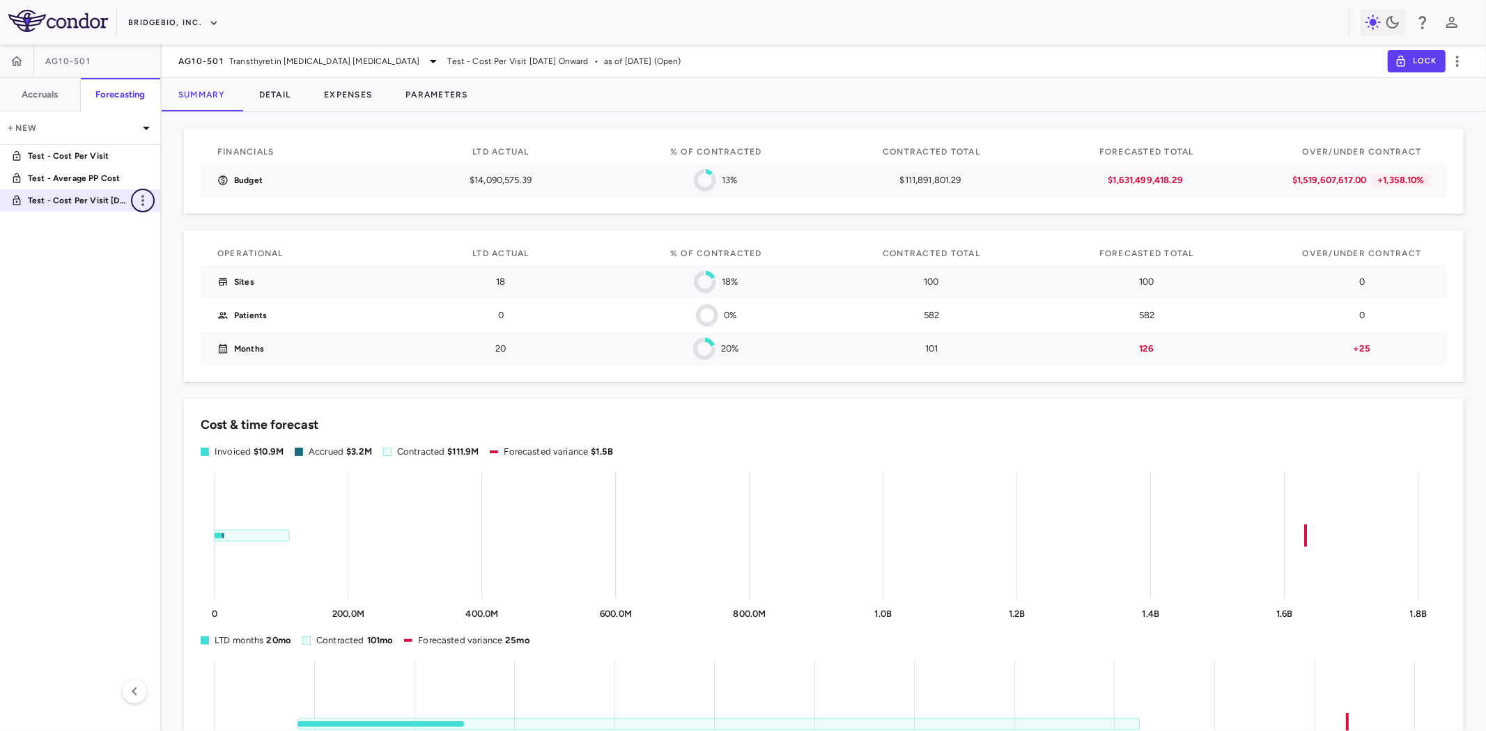
click at [145, 200] on icon "button" at bounding box center [142, 200] width 17 height 17
click at [171, 258] on div "Delete" at bounding box center [163, 260] width 62 height 24
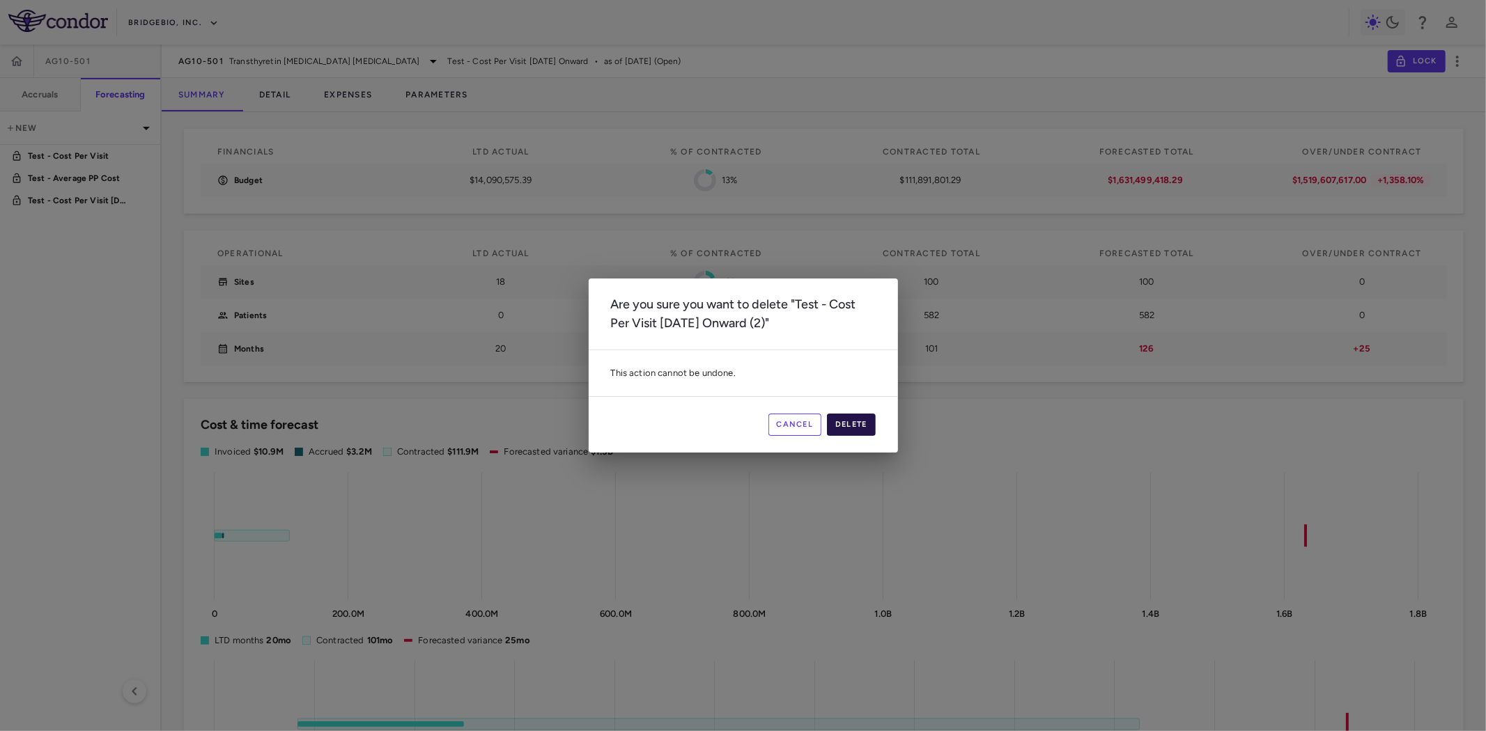
click at [848, 419] on button "Delete" at bounding box center [851, 425] width 49 height 22
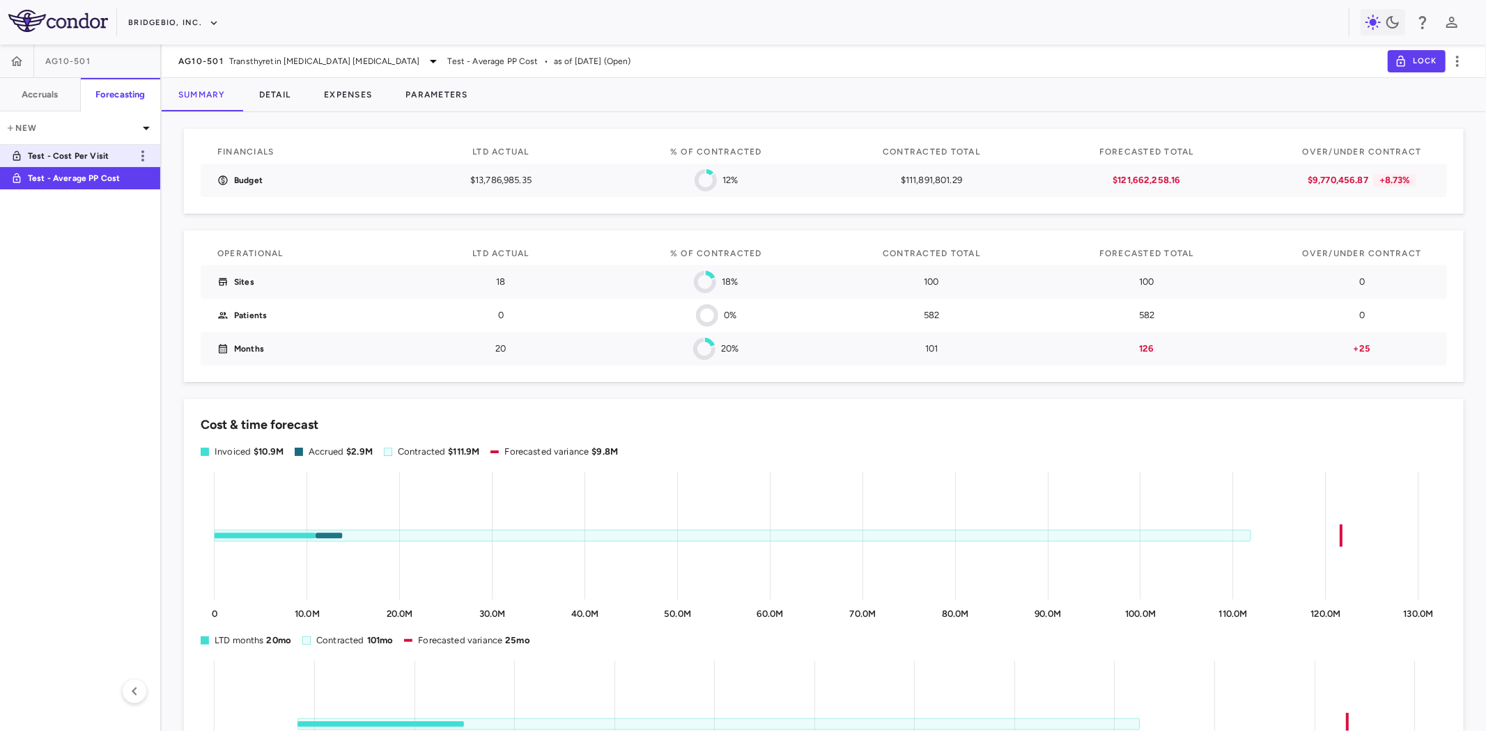
click at [106, 155] on p "Test - Cost Per Visit" at bounding box center [79, 156] width 103 height 13
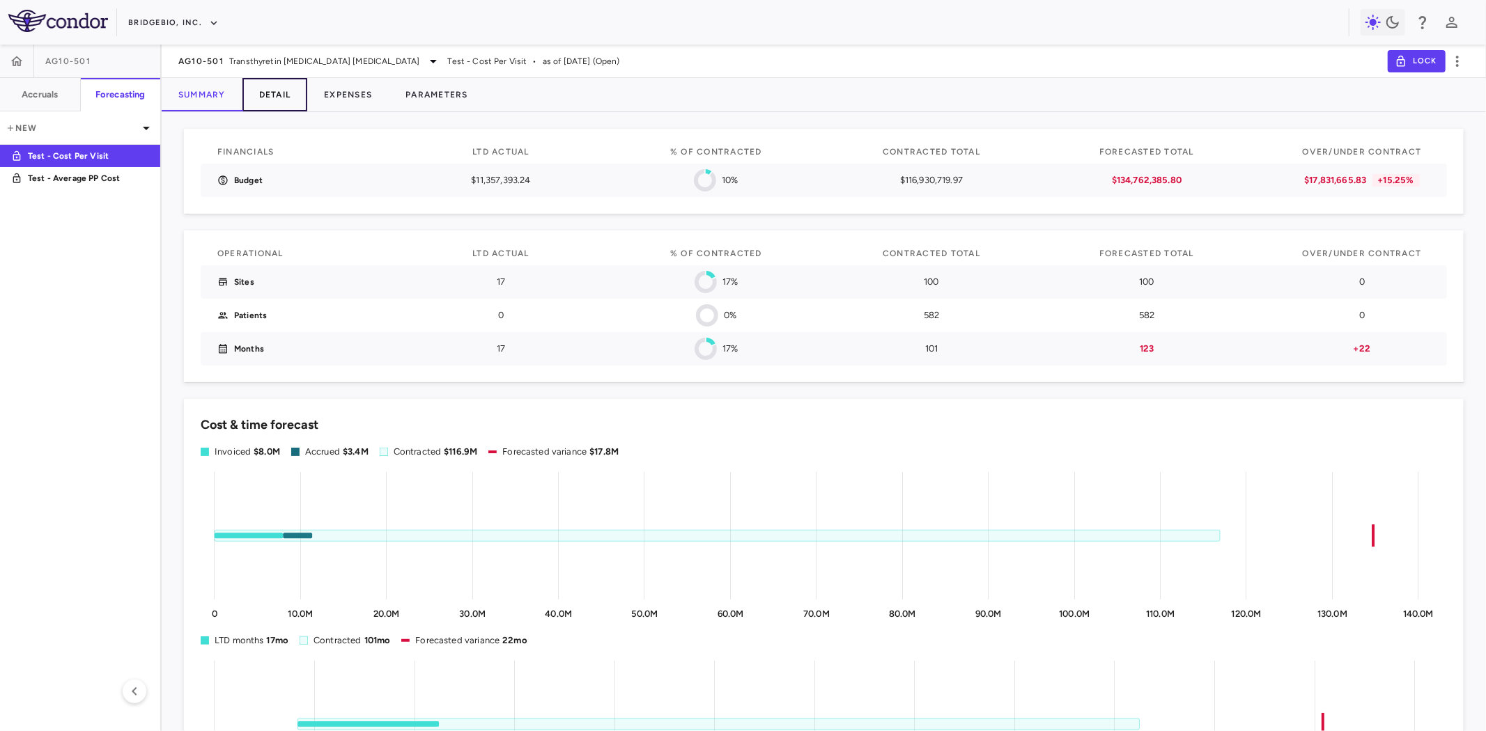
click at [281, 93] on button "Detail" at bounding box center [274, 94] width 65 height 33
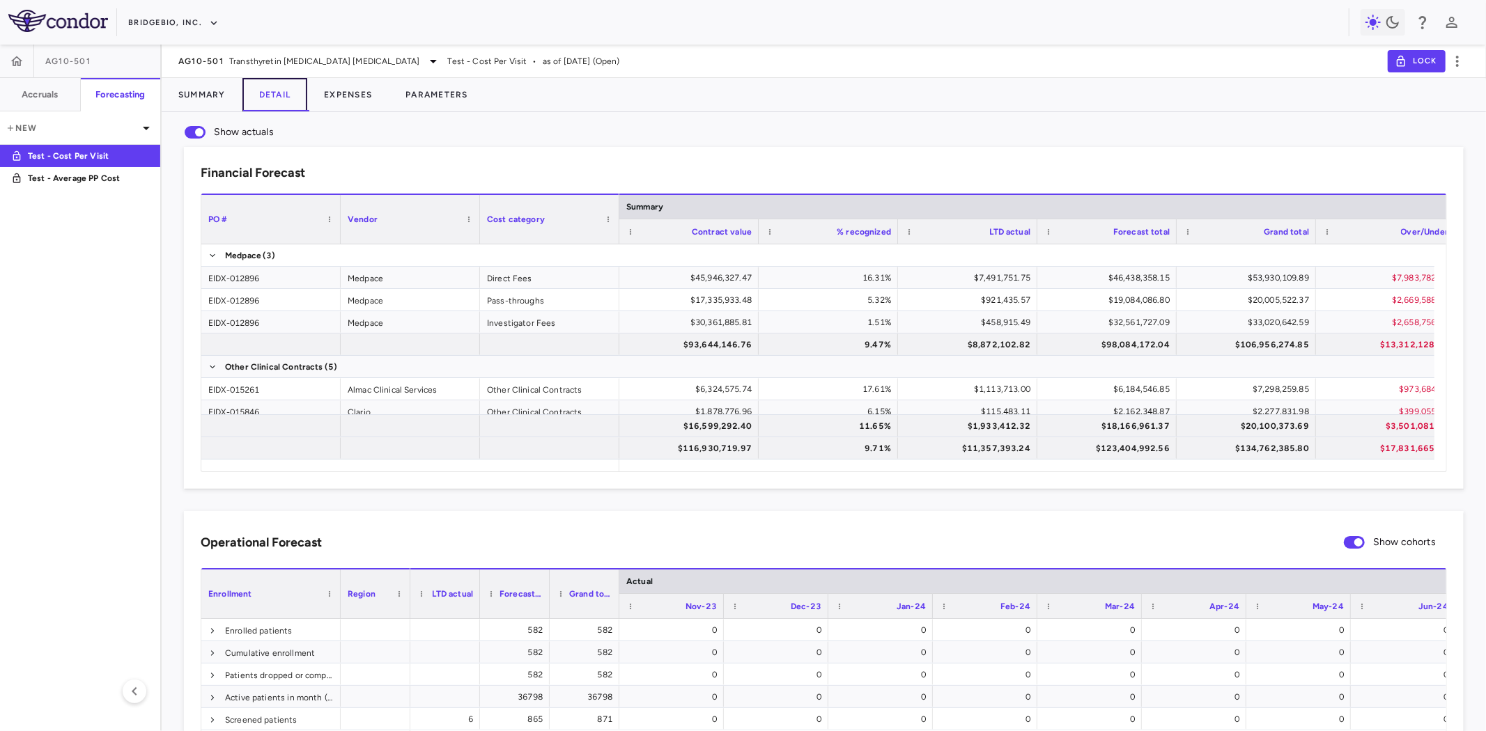
scroll to position [0, 371]
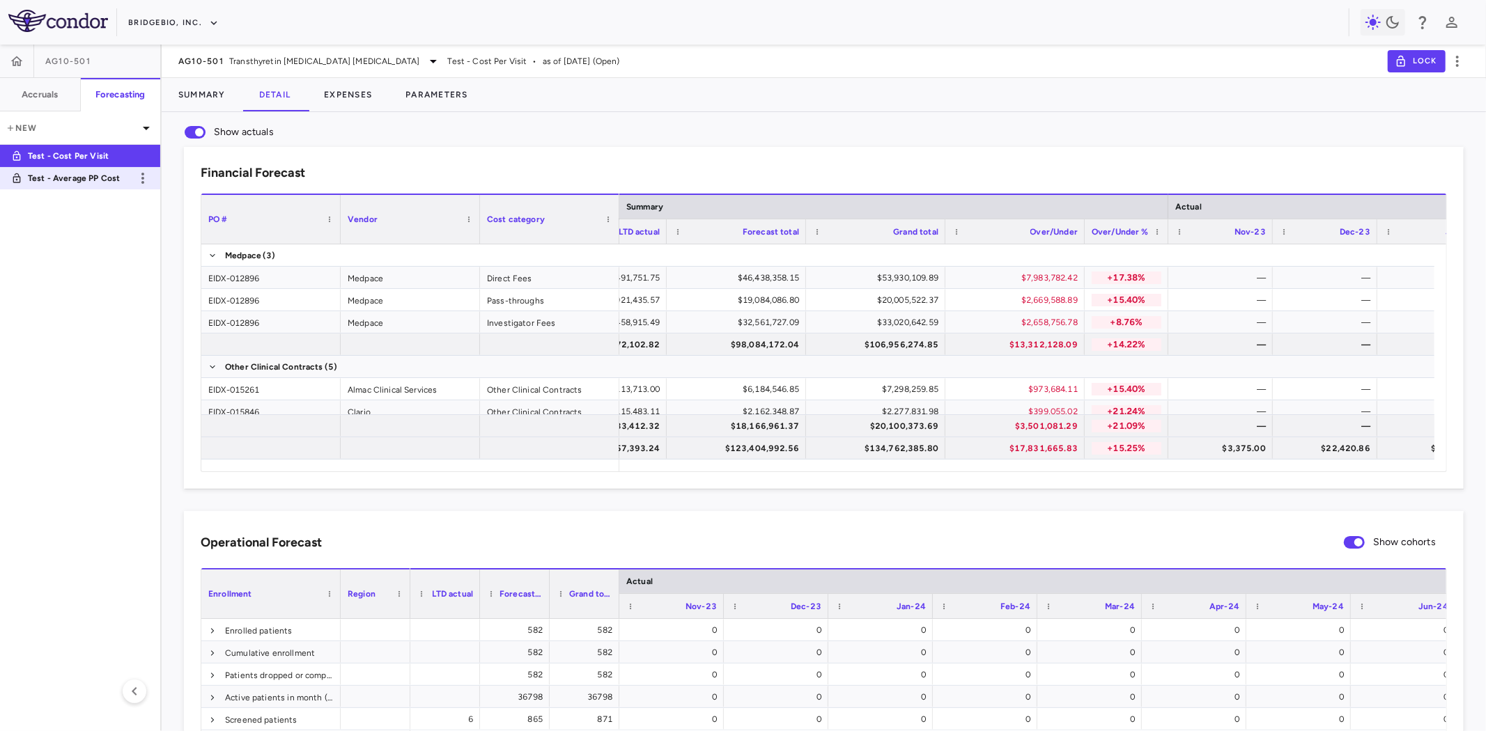
click at [96, 179] on p "Test - Average PP Cost" at bounding box center [79, 178] width 103 height 13
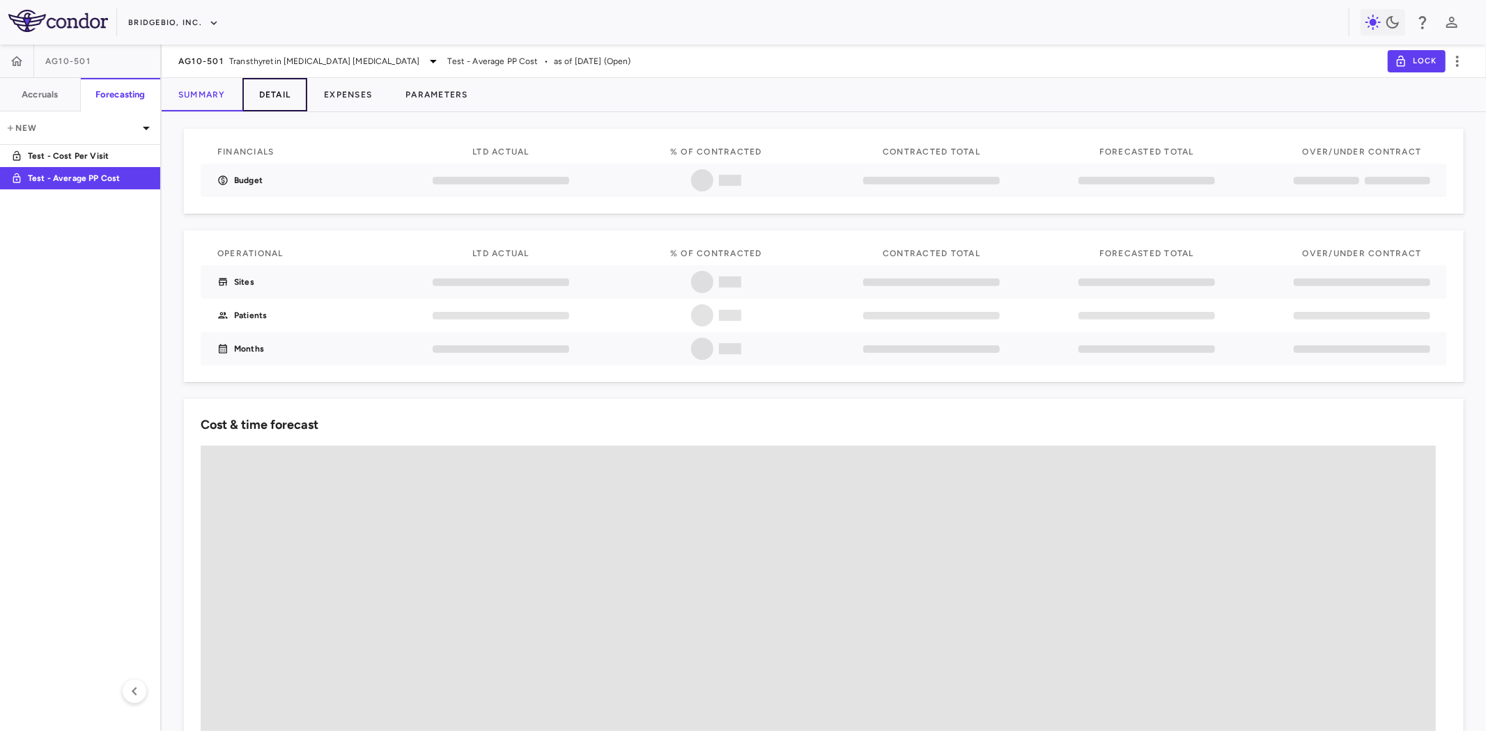
click at [294, 93] on button "Detail" at bounding box center [274, 94] width 65 height 33
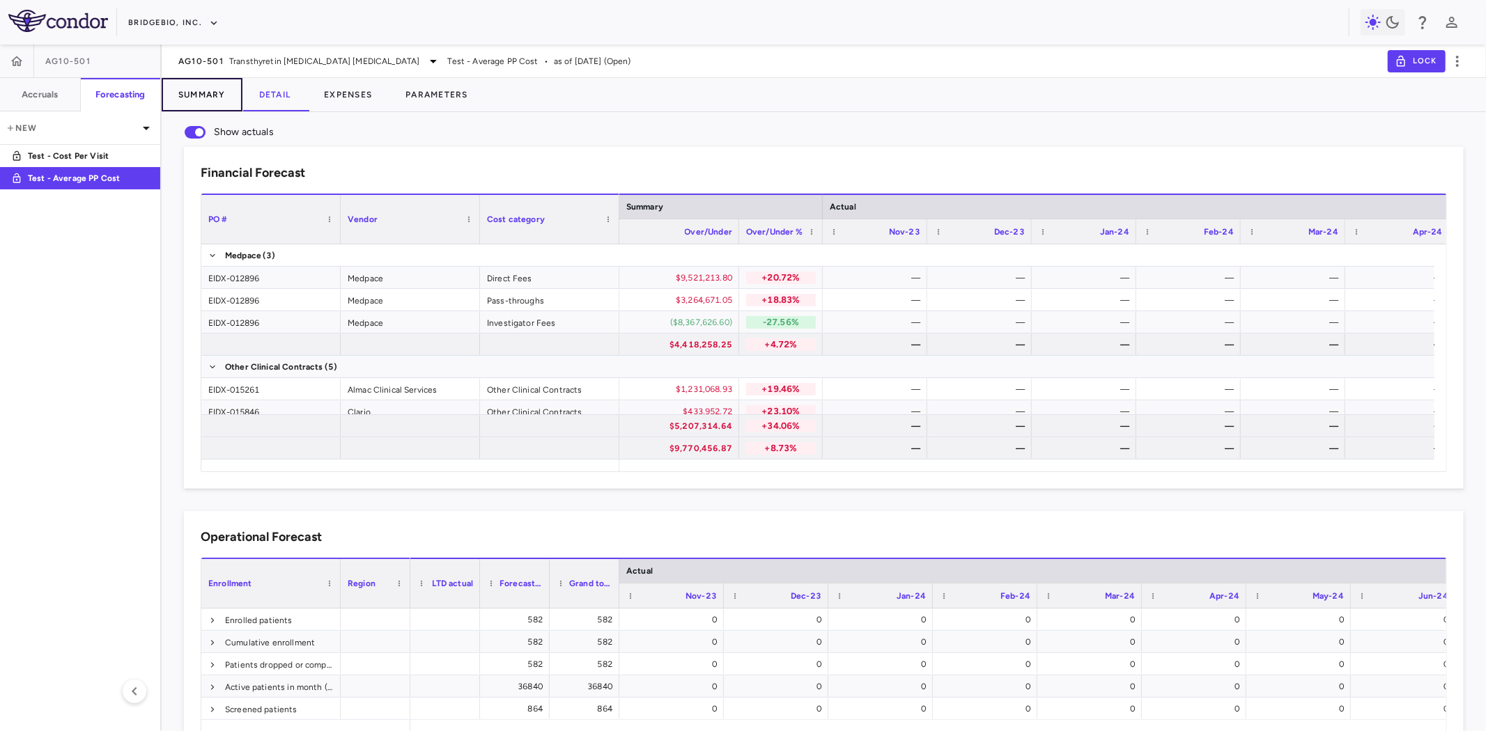
click at [212, 95] on button "Summary" at bounding box center [202, 94] width 81 height 33
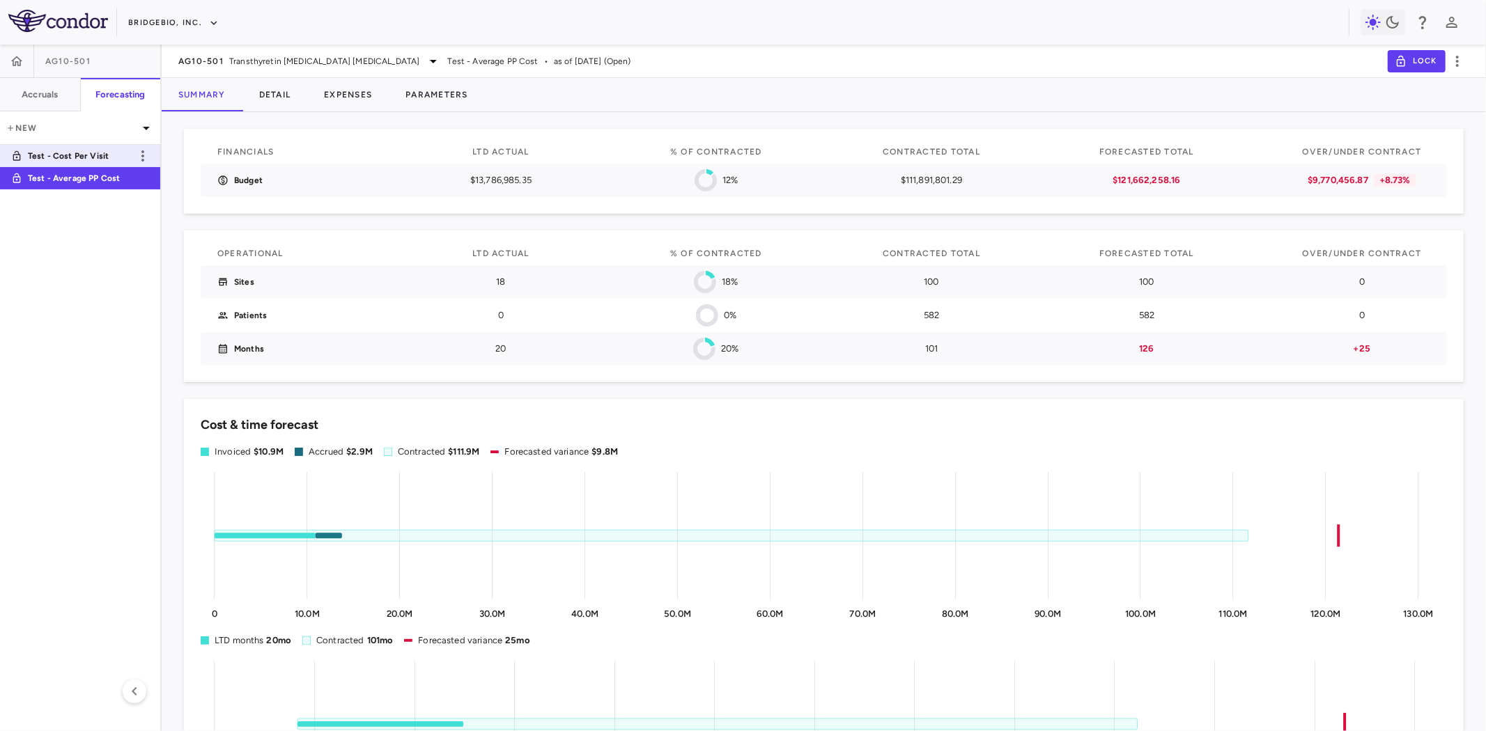
click at [84, 151] on p "Test - Cost Per Visit" at bounding box center [79, 156] width 103 height 13
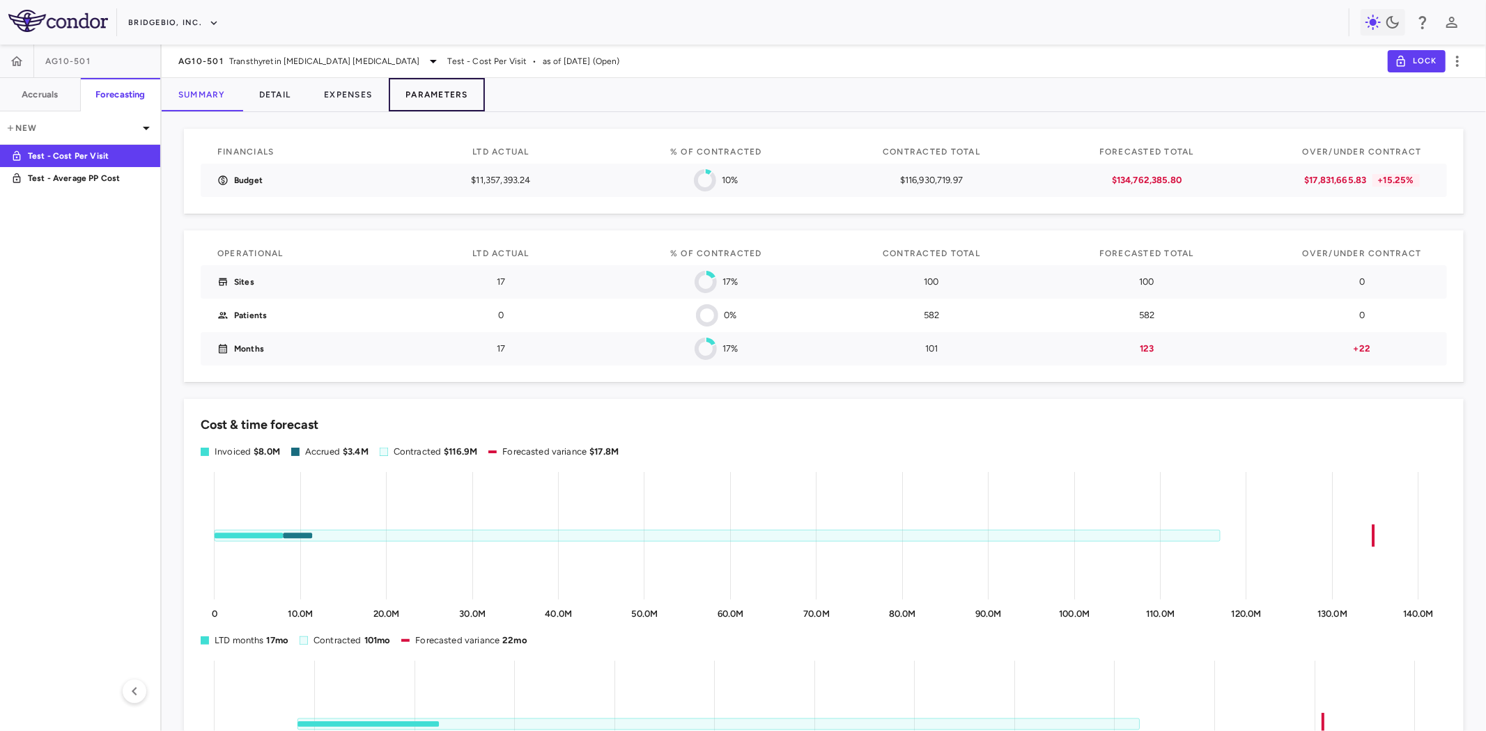
click at [430, 94] on button "Parameters" at bounding box center [437, 94] width 96 height 33
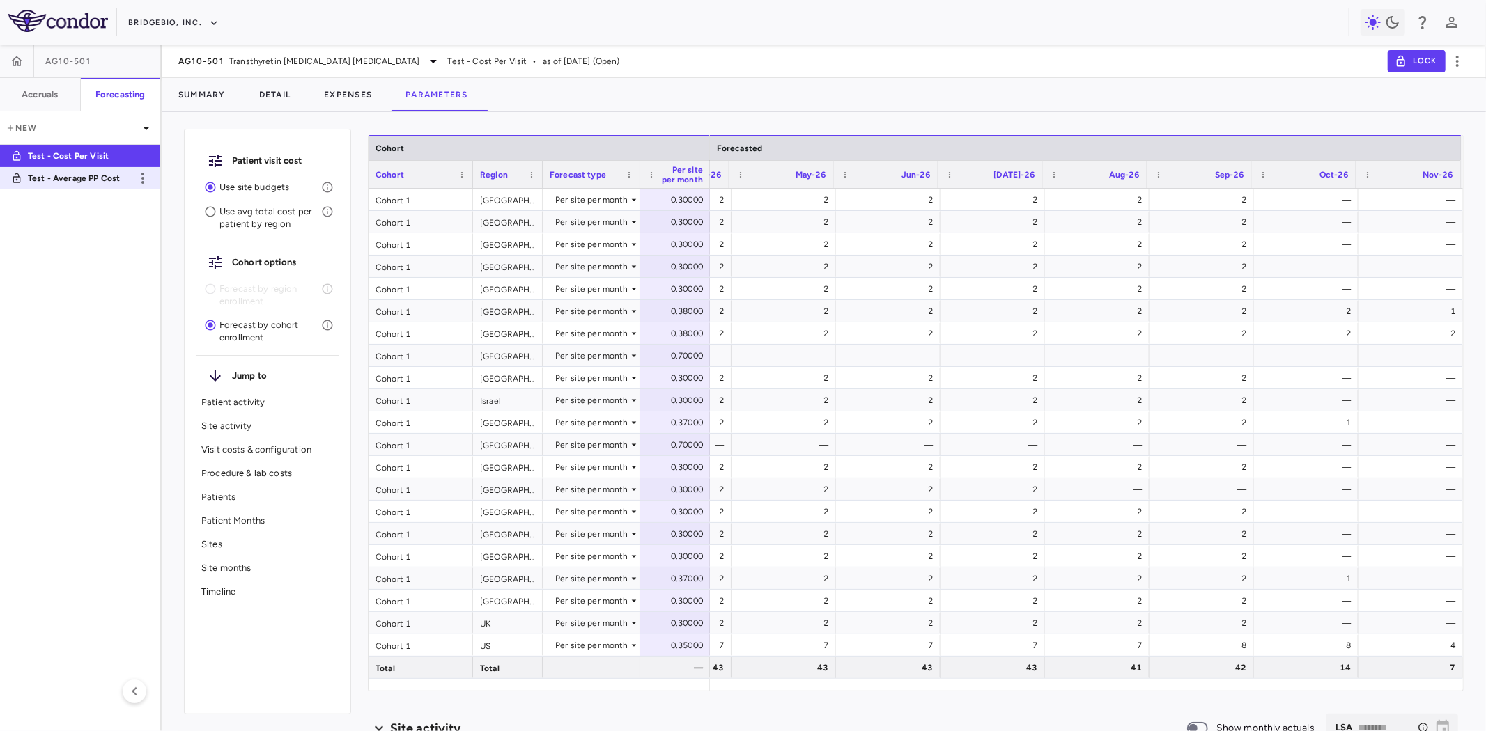
click at [114, 180] on p "Test - Average PP Cost" at bounding box center [79, 178] width 103 height 13
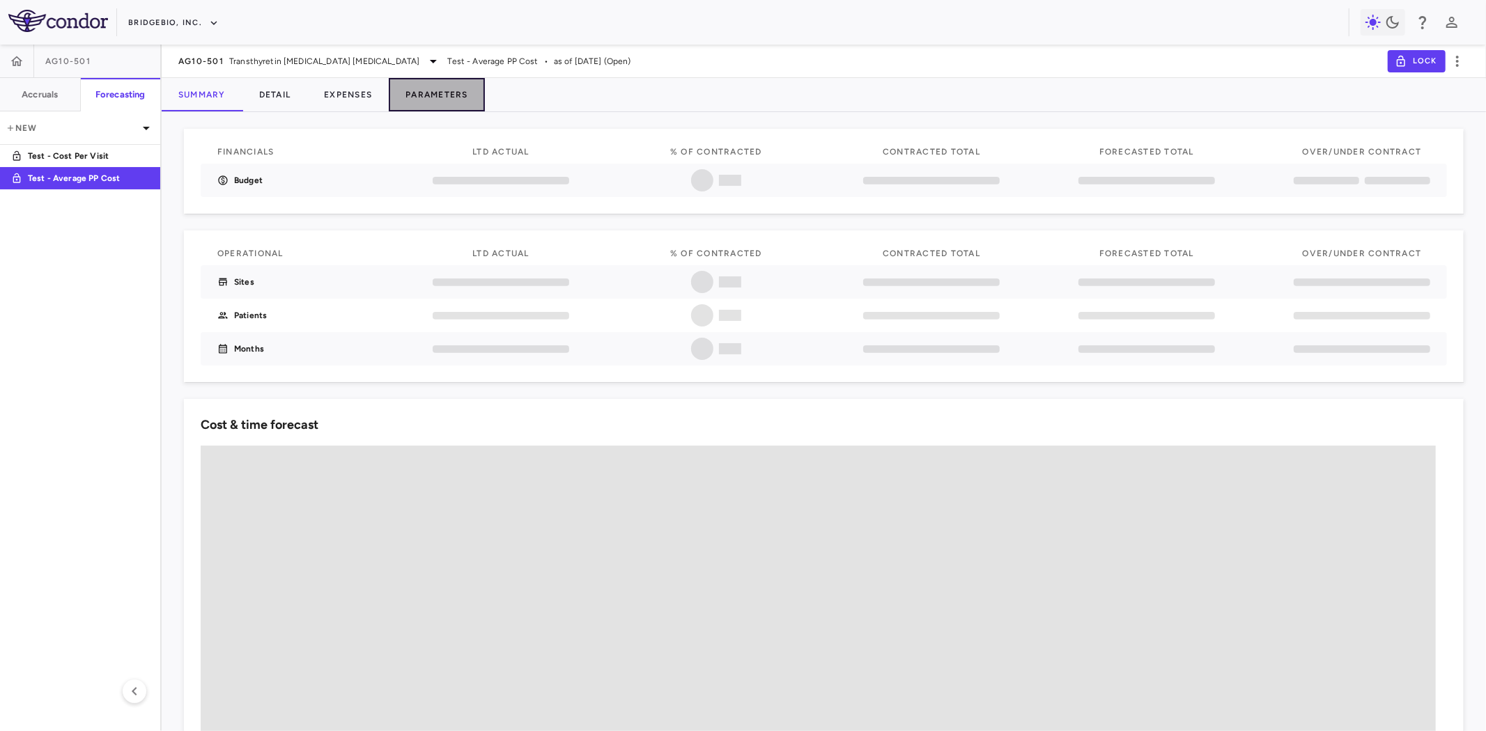
click at [463, 102] on button "Parameters" at bounding box center [437, 94] width 96 height 33
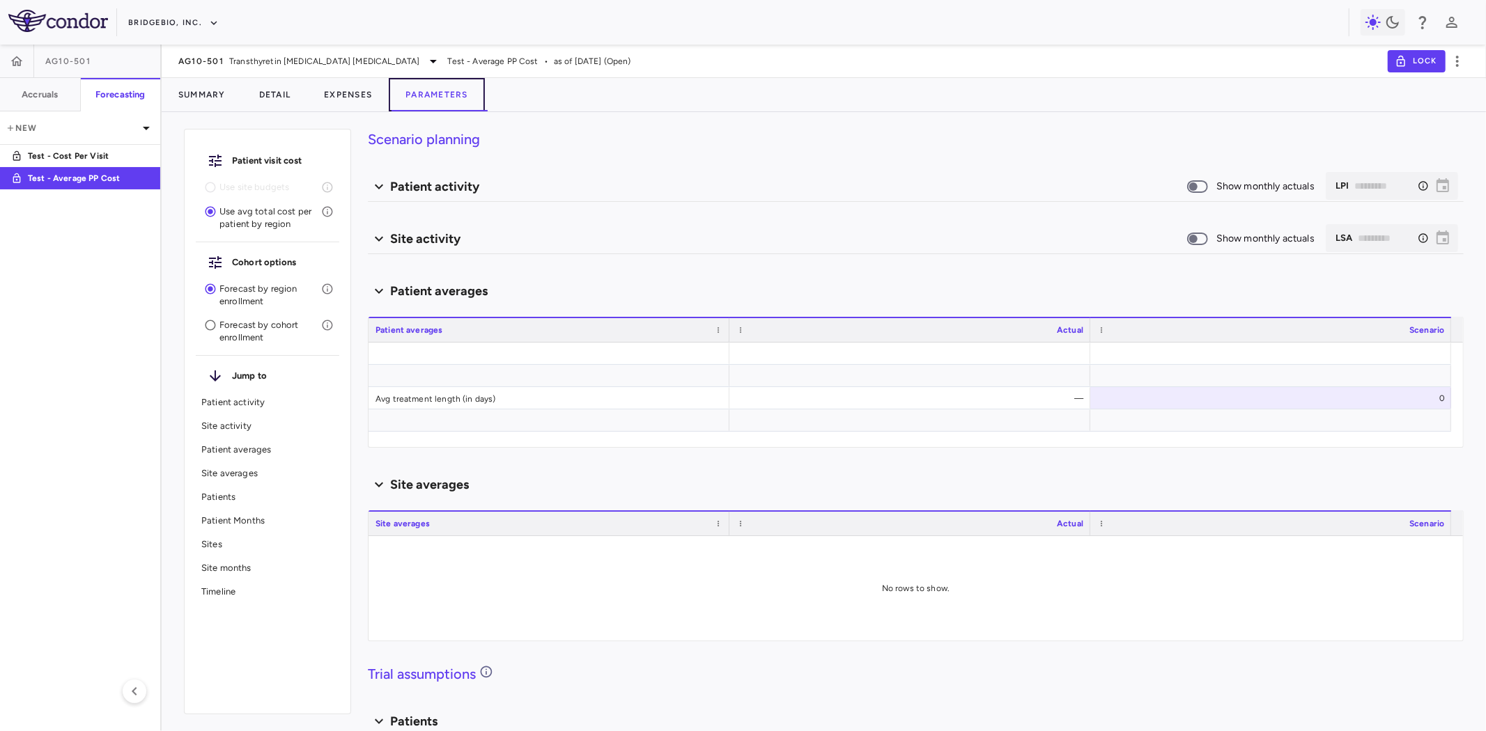
type input "********"
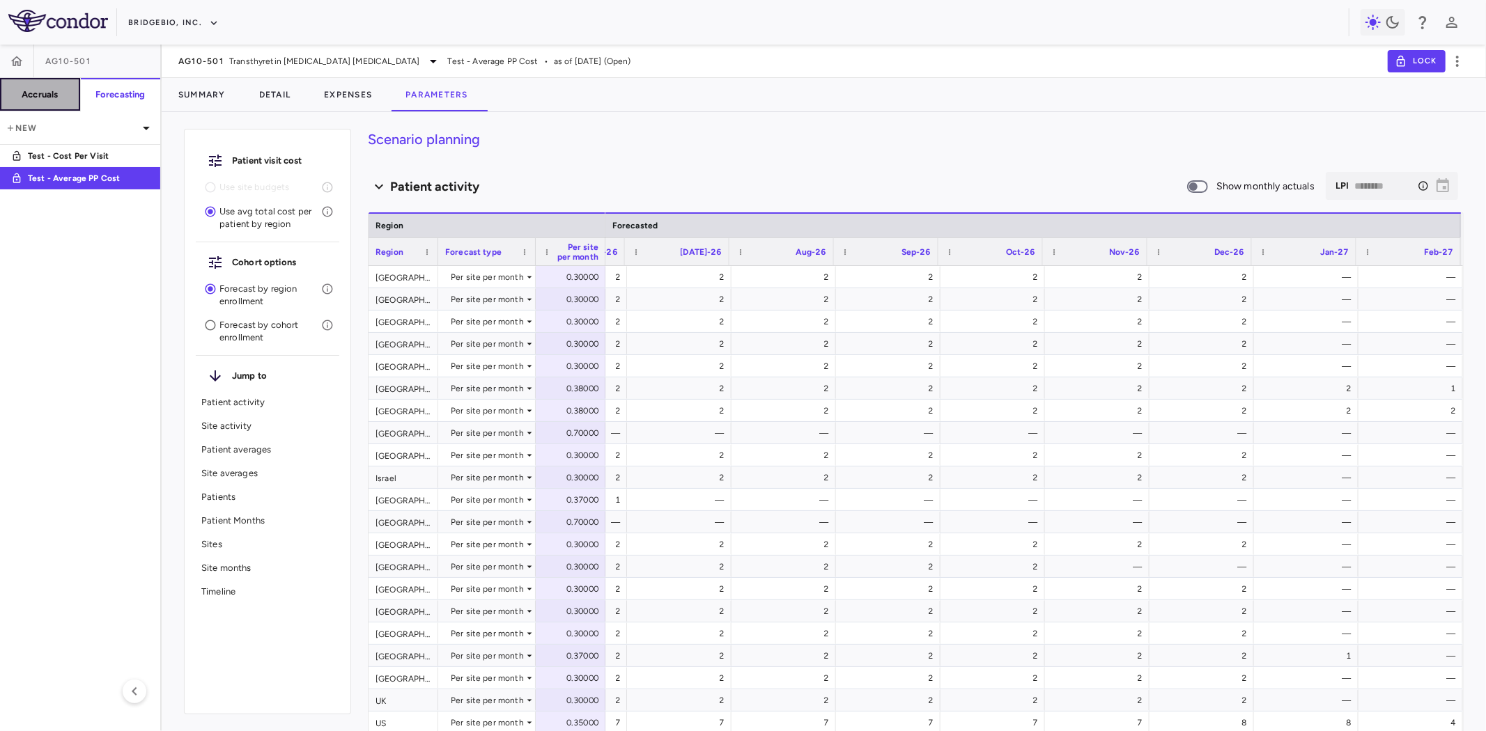
click at [47, 98] on h6 "Accruals" at bounding box center [40, 94] width 36 height 13
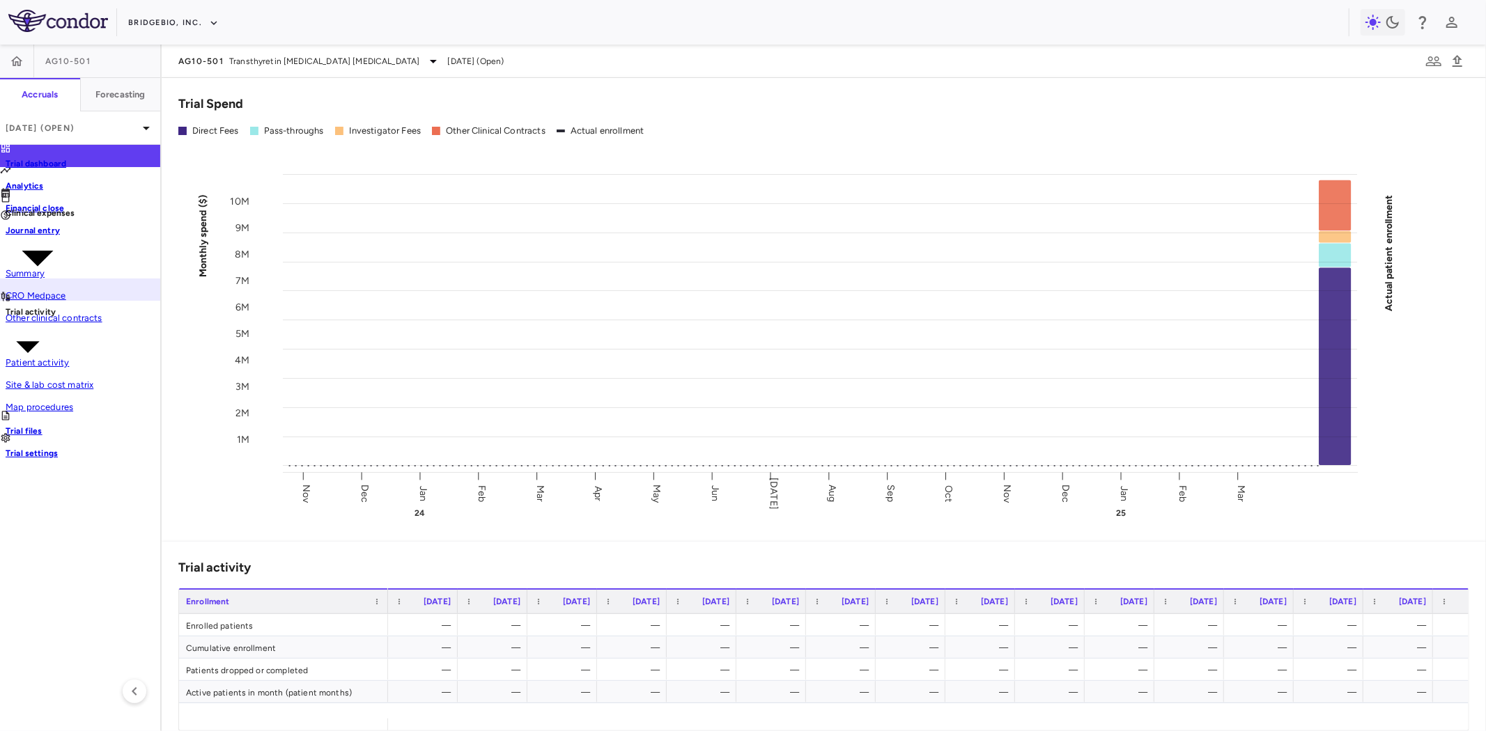
click at [66, 294] on link "CRO Medpace" at bounding box center [33, 289] width 66 height 25
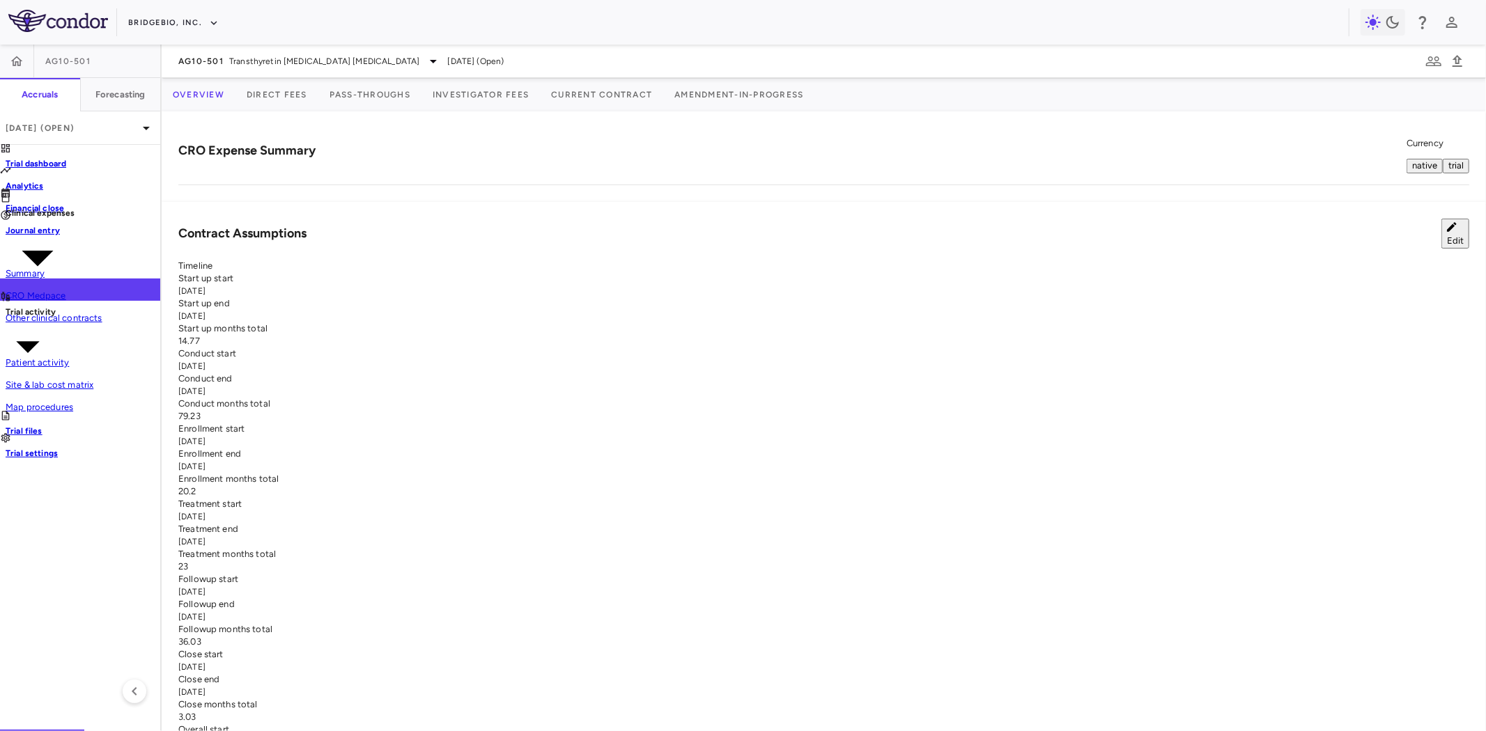
scroll to position [464, 0]
click at [135, 92] on h6 "Forecasting" at bounding box center [120, 94] width 50 height 13
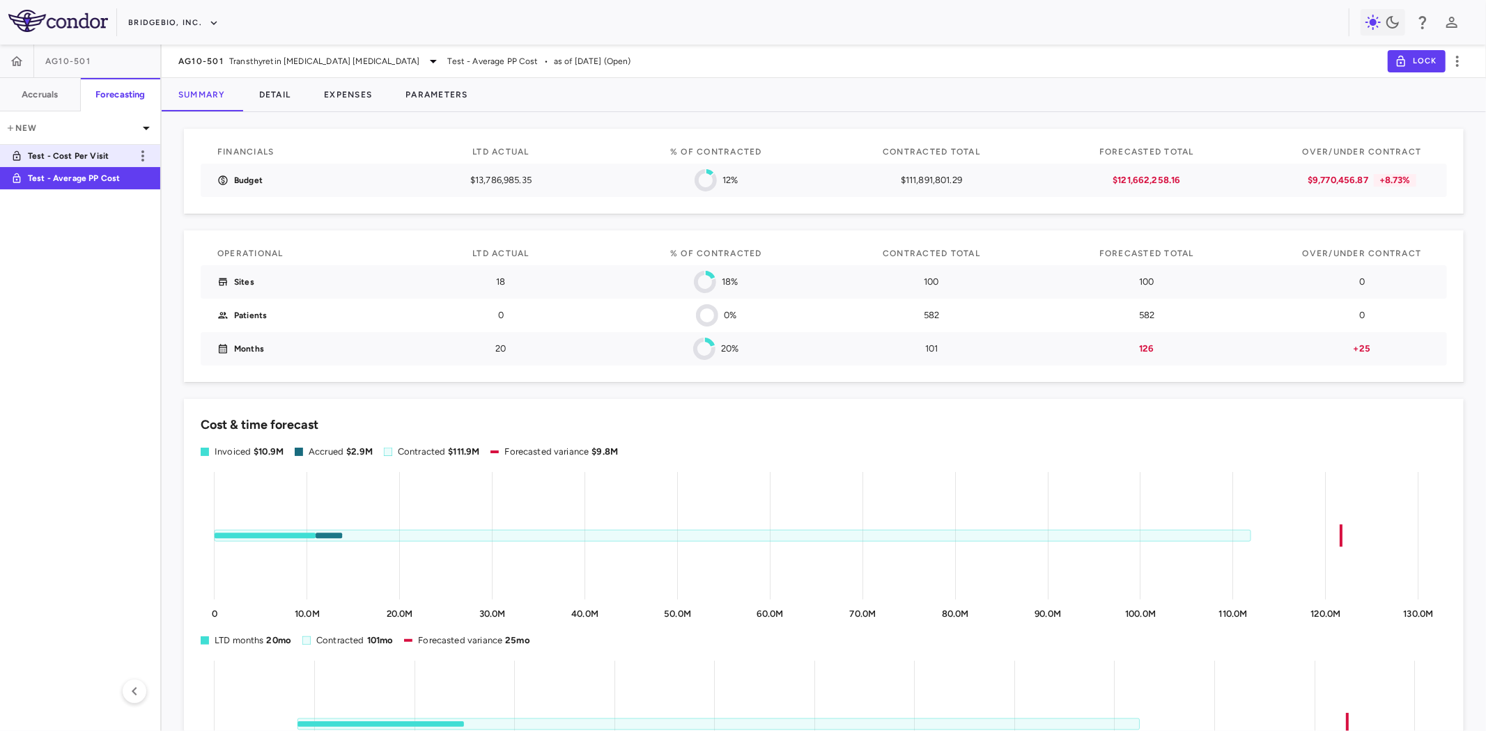
click at [95, 157] on p "Test - Cost Per Visit" at bounding box center [79, 156] width 103 height 13
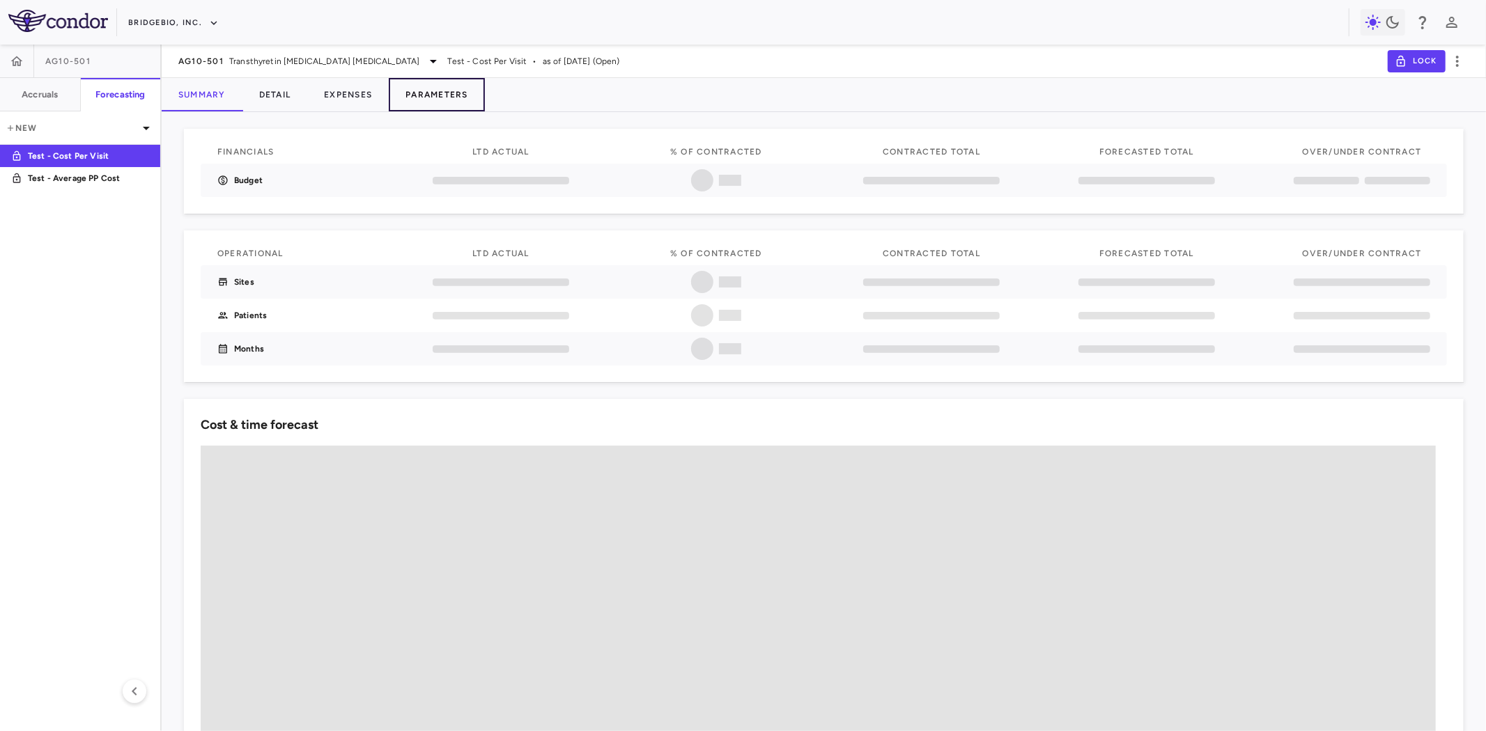
click at [432, 95] on button "Parameters" at bounding box center [437, 94] width 96 height 33
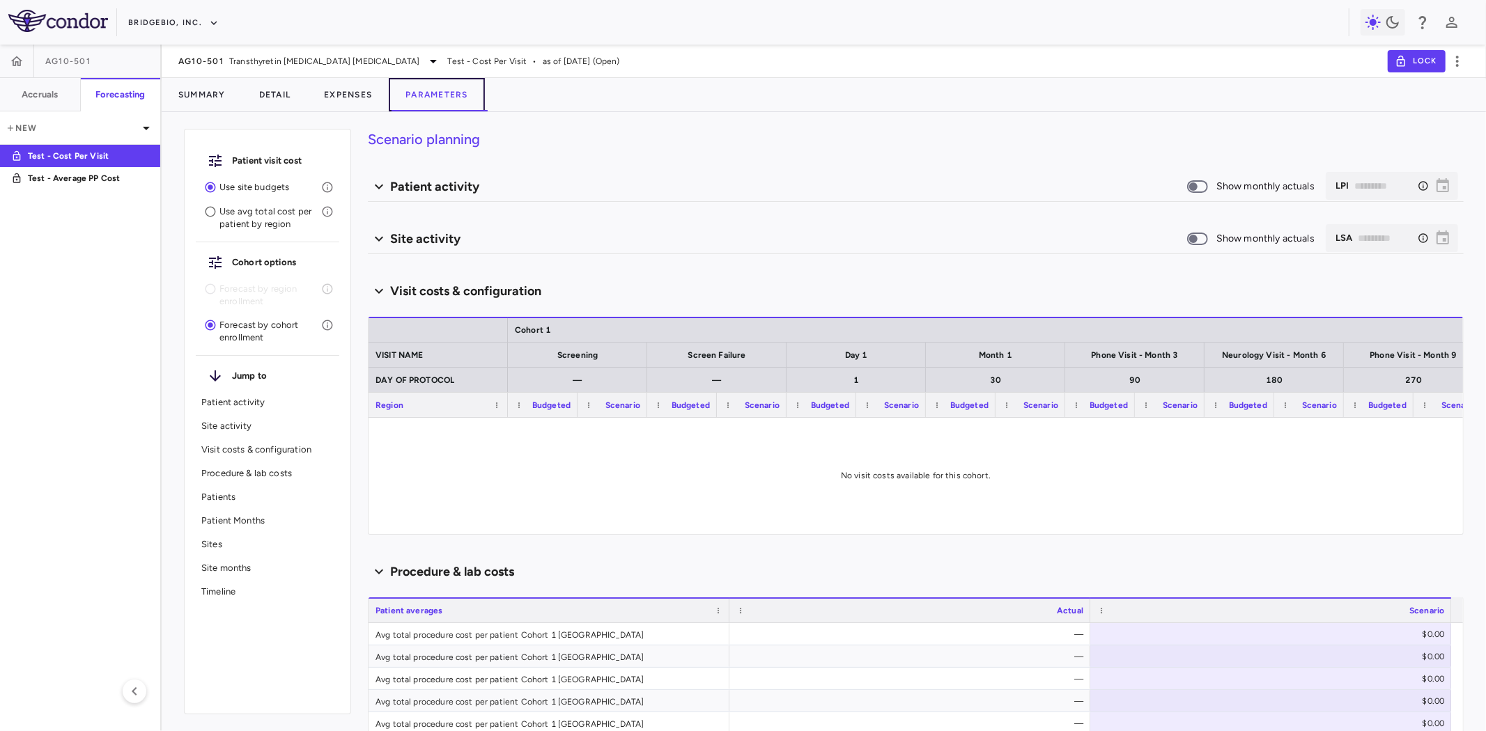
type input "********"
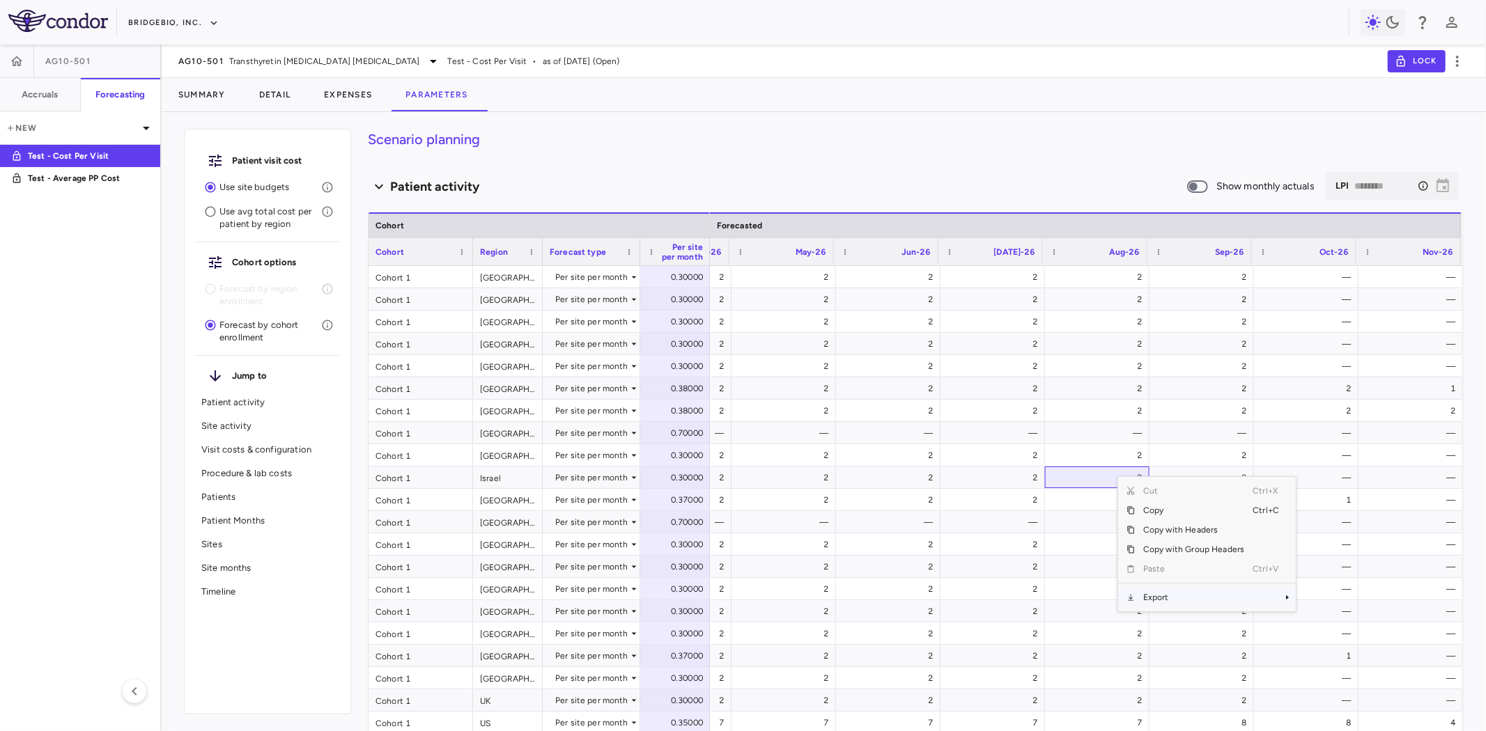
click at [1178, 601] on span "Export" at bounding box center [1194, 598] width 118 height 20
click at [1338, 601] on span "CSV Export" at bounding box center [1341, 603] width 65 height 20
drag, startPoint x: 95, startPoint y: 176, endPoint x: 193, endPoint y: 217, distance: 105.8
click at [95, 175] on p "Test - Average PP Cost" at bounding box center [79, 178] width 103 height 13
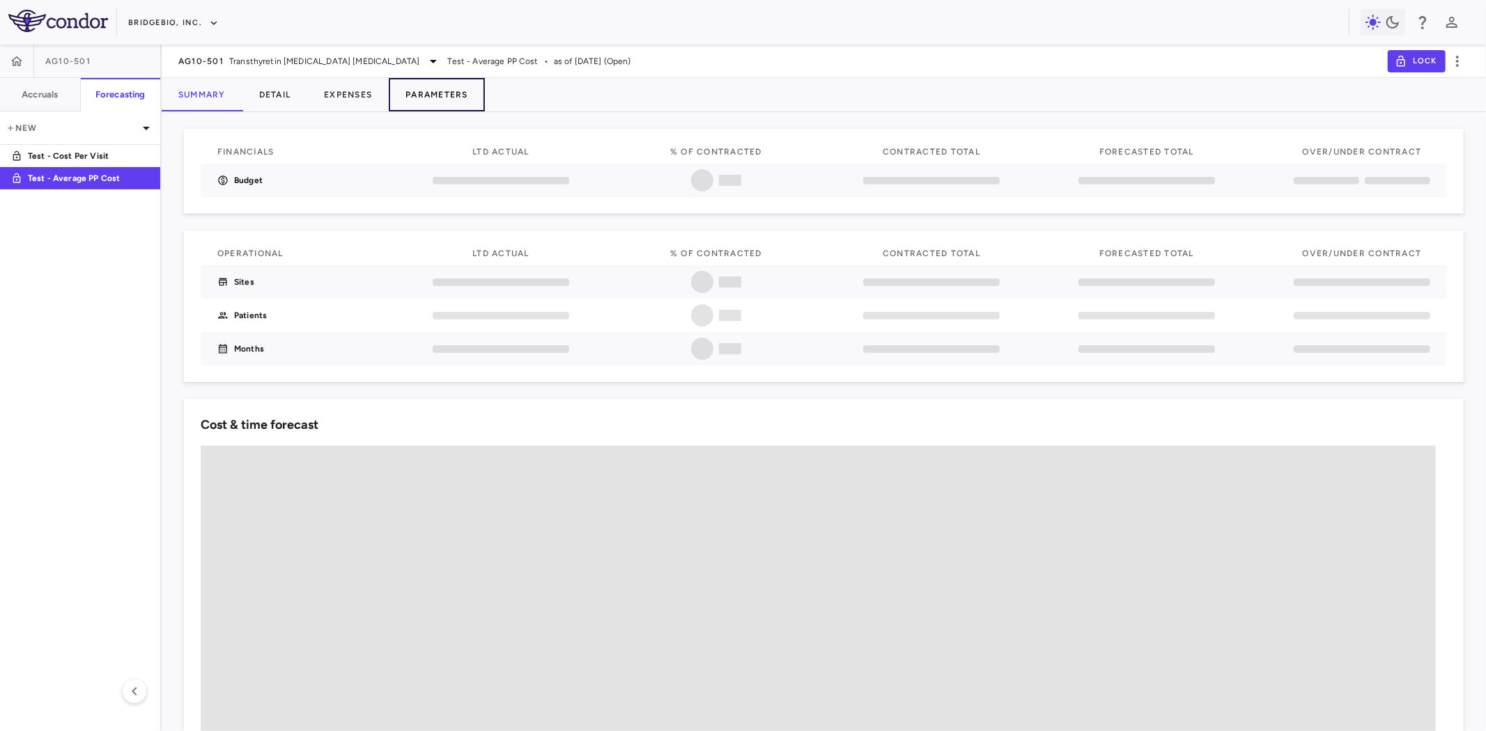
click at [450, 78] on button "Parameters" at bounding box center [437, 94] width 96 height 33
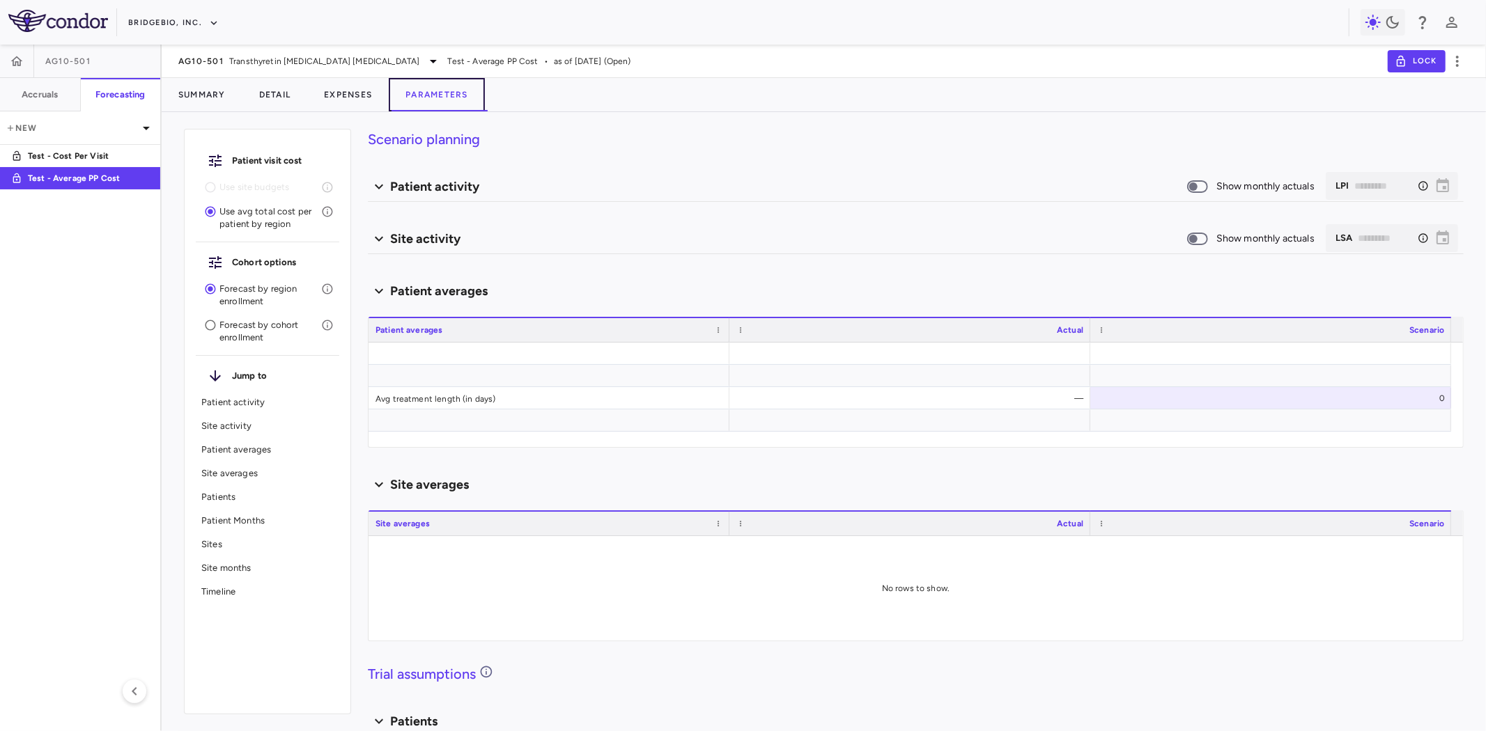
type input "********"
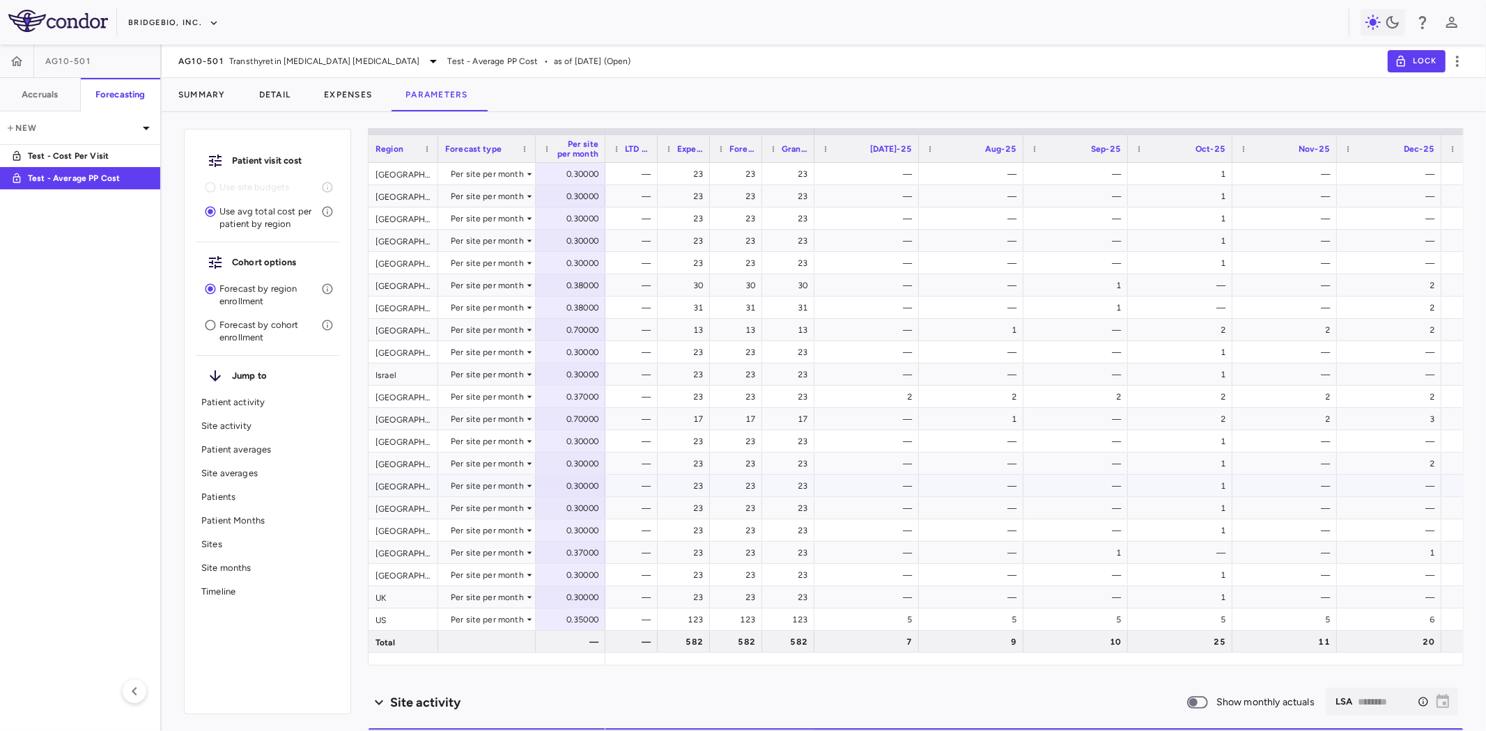
scroll to position [77, 0]
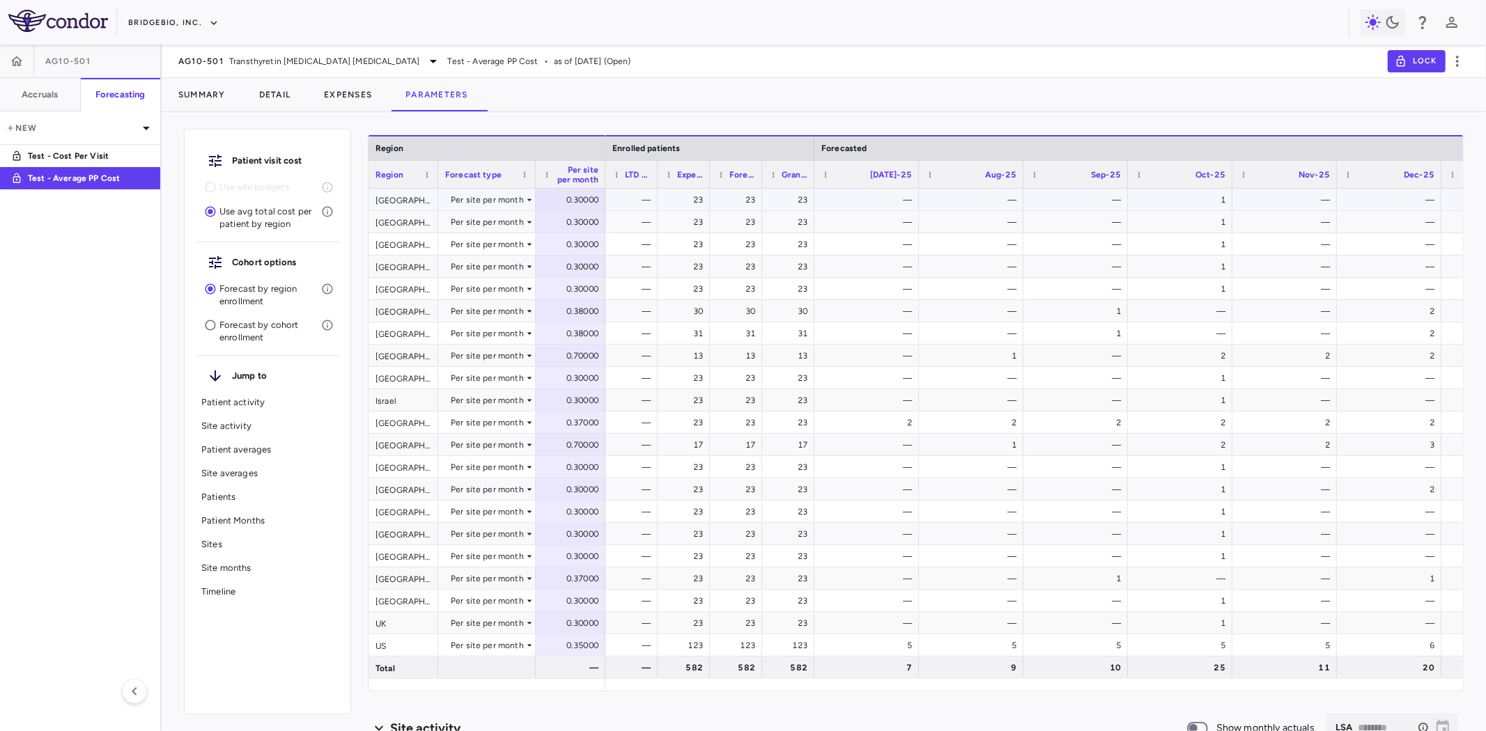
click at [568, 200] on div "0.30000" at bounding box center [573, 200] width 50 height 22
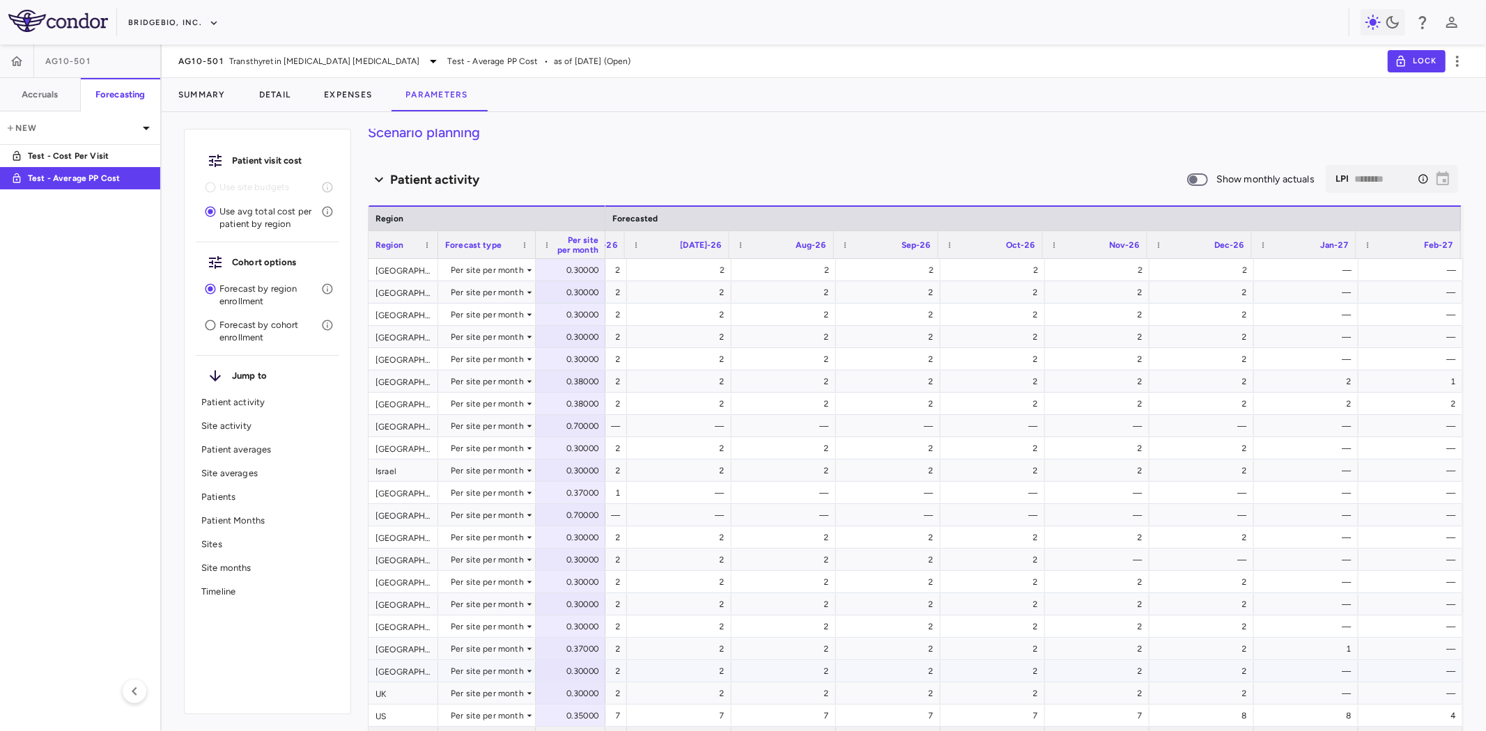
scroll to position [0, 0]
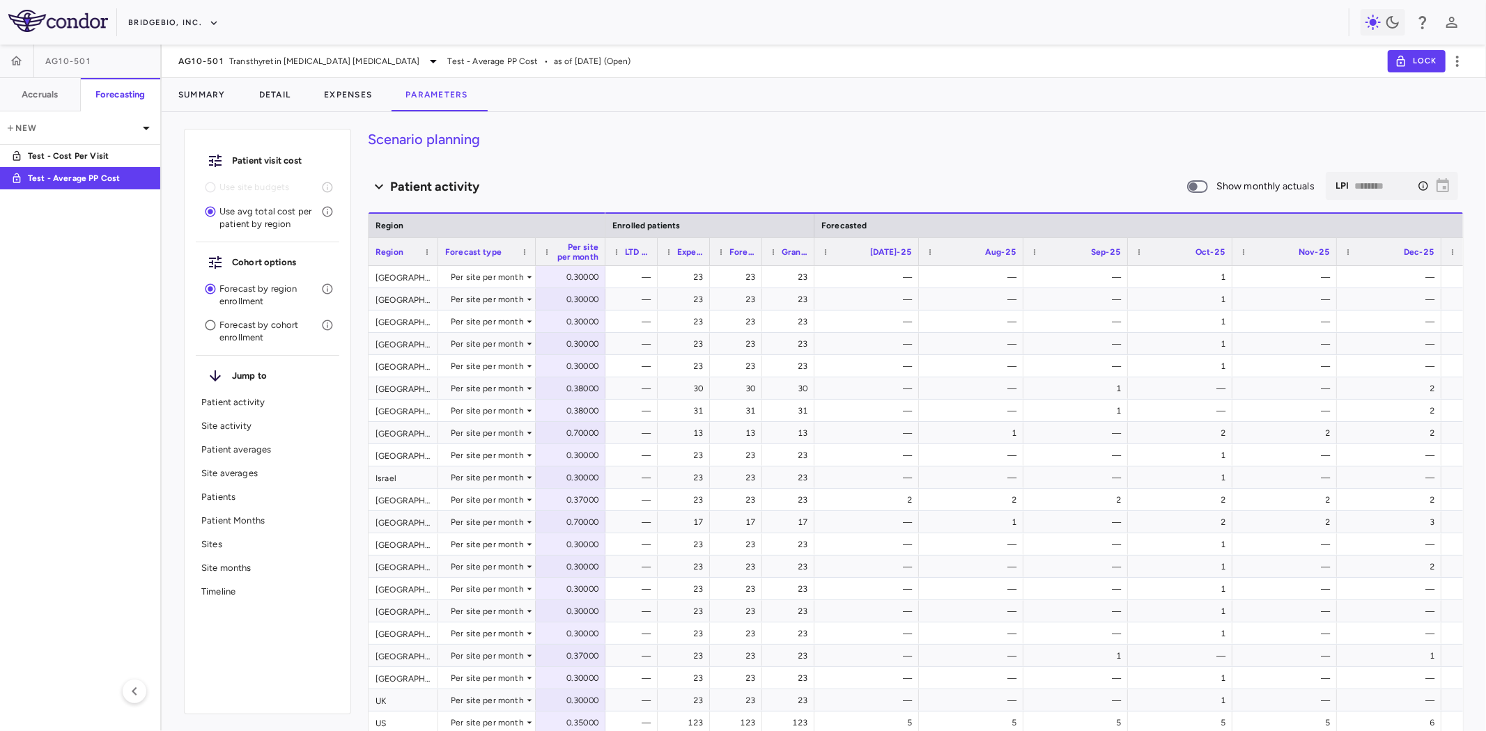
drag, startPoint x: 86, startPoint y: 157, endPoint x: 295, endPoint y: 173, distance: 210.2
click at [86, 157] on p "Test - Cost Per Visit" at bounding box center [79, 156] width 103 height 13
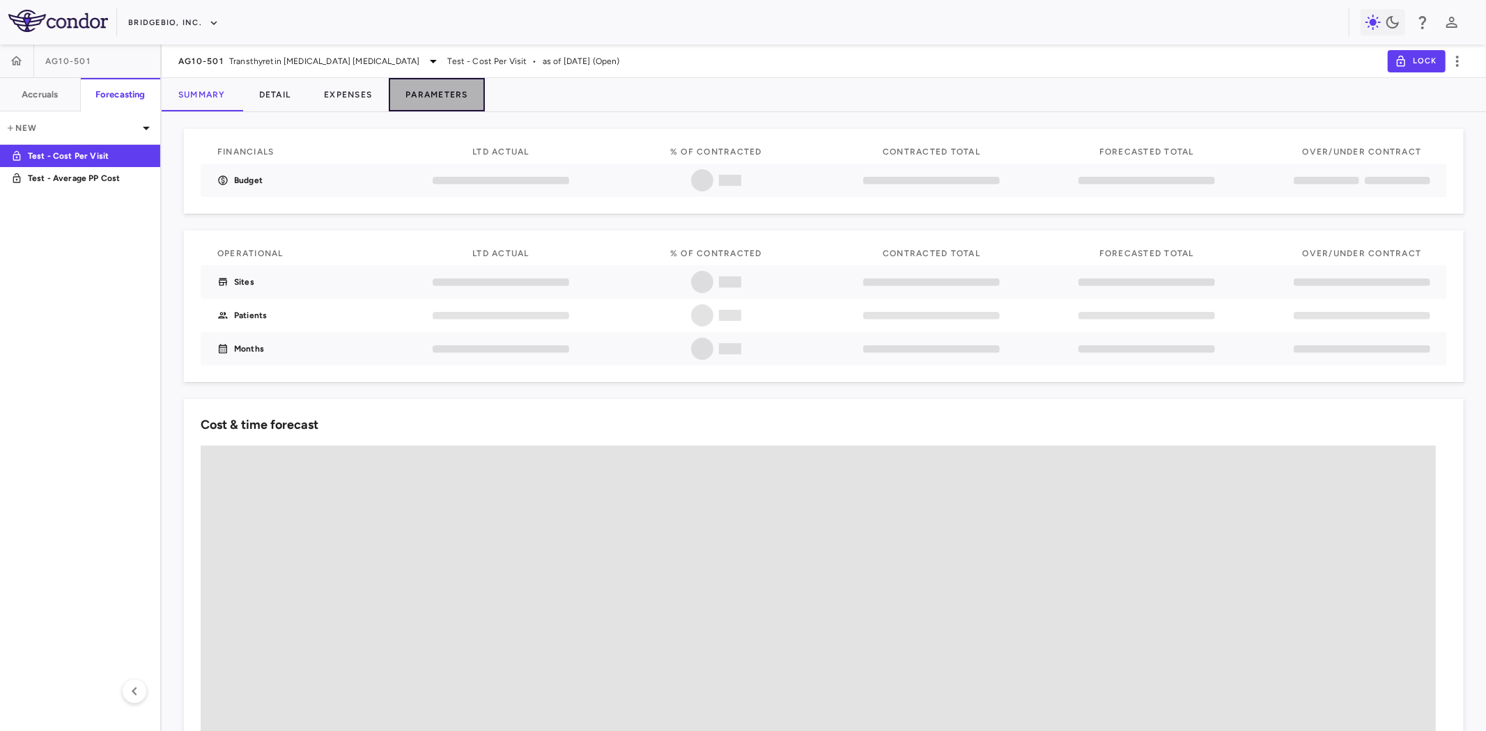
click at [440, 93] on button "Parameters" at bounding box center [437, 94] width 96 height 33
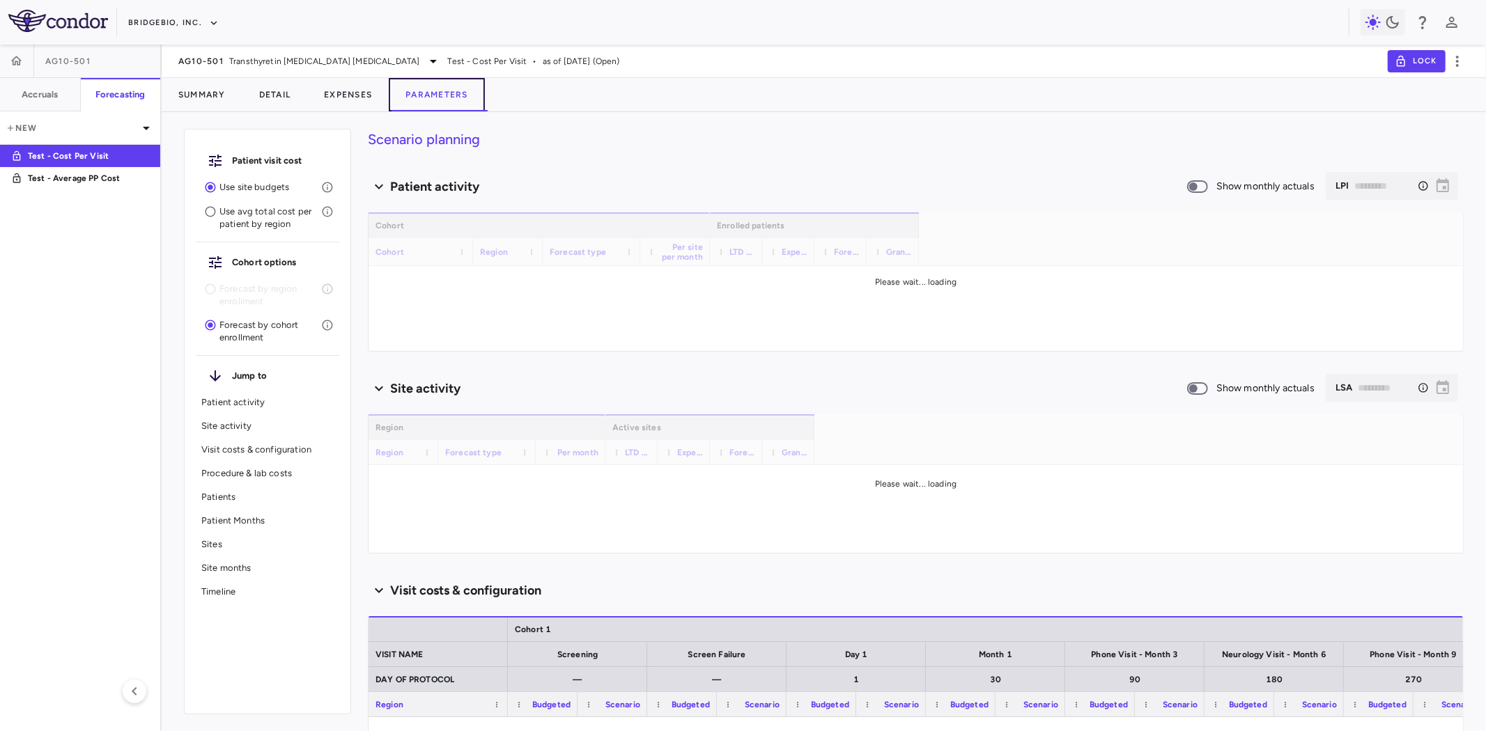
scroll to position [77, 0]
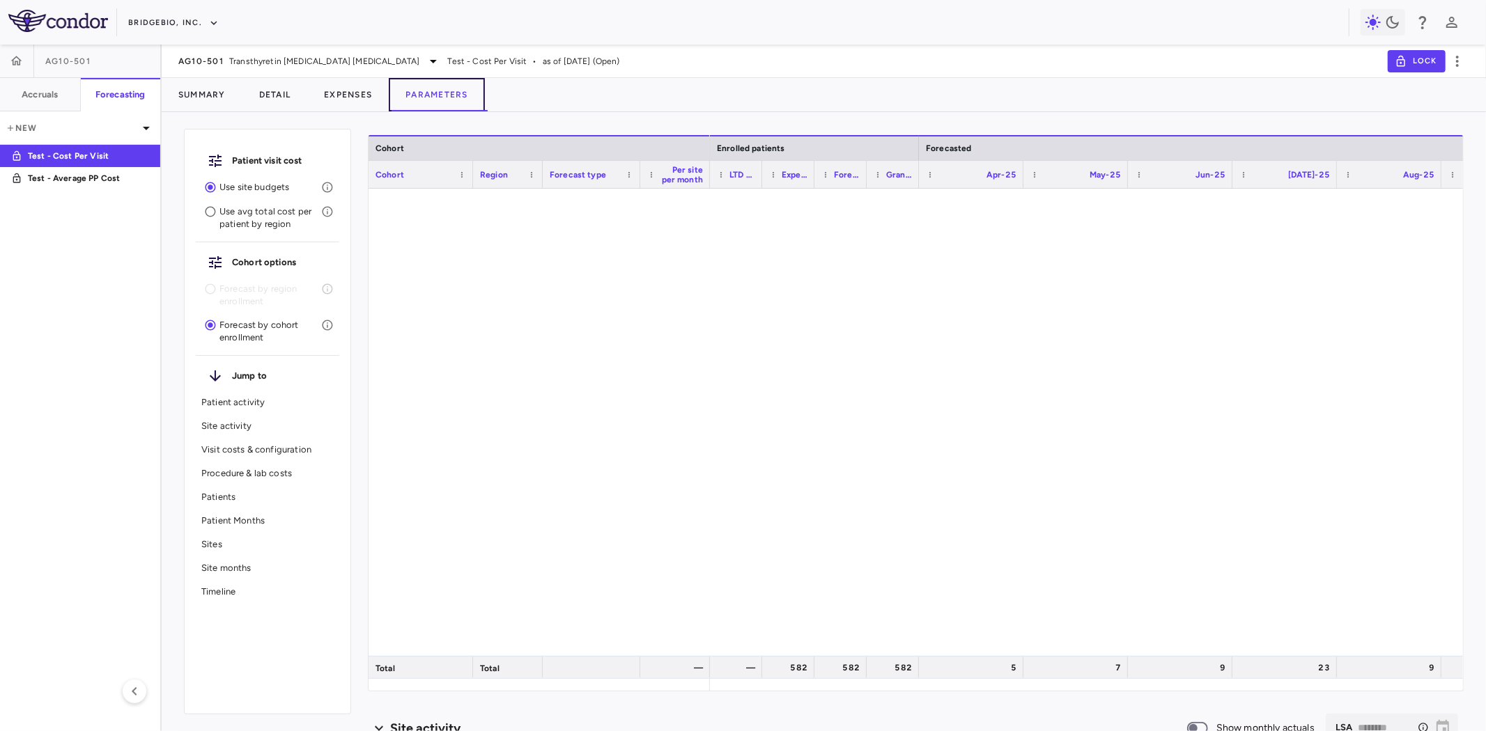
type input "********"
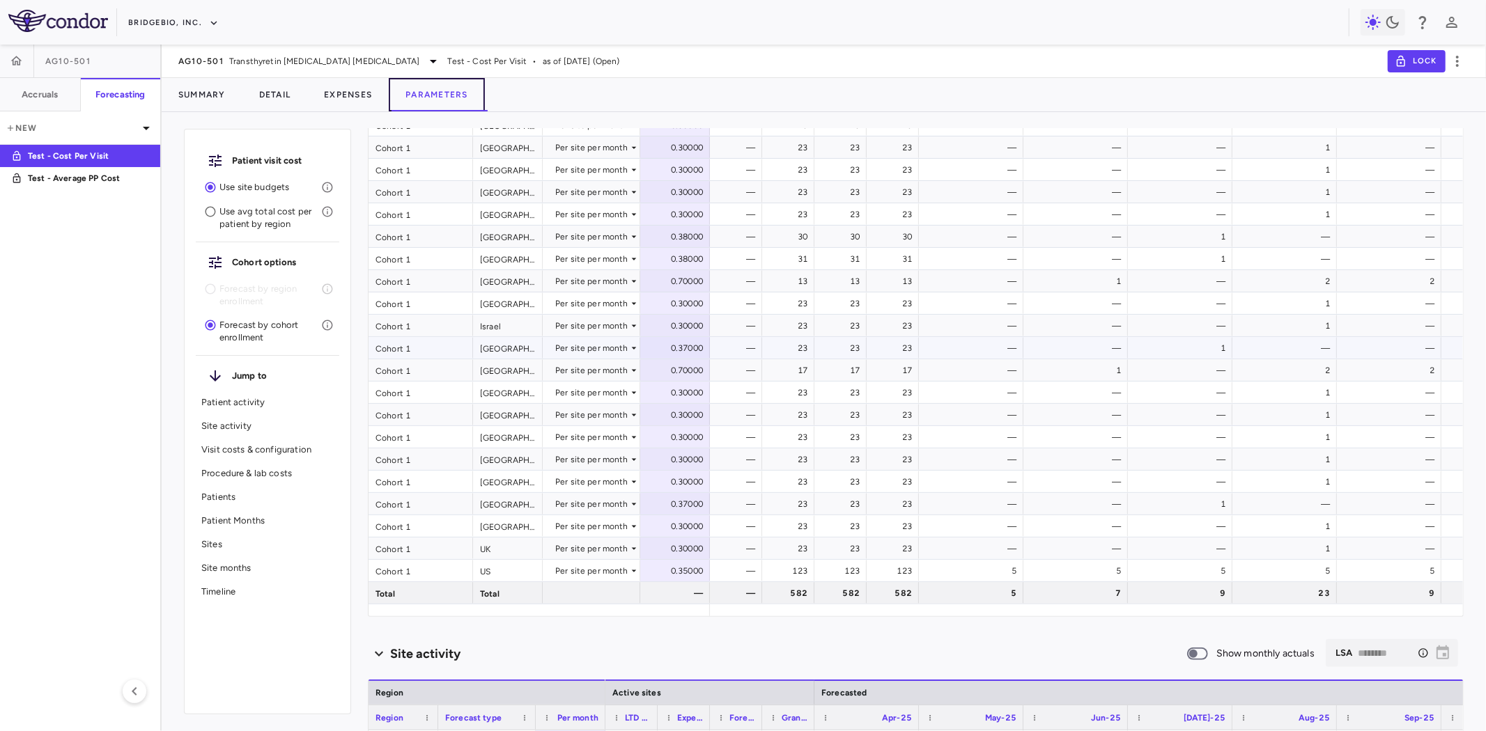
scroll to position [464, 0]
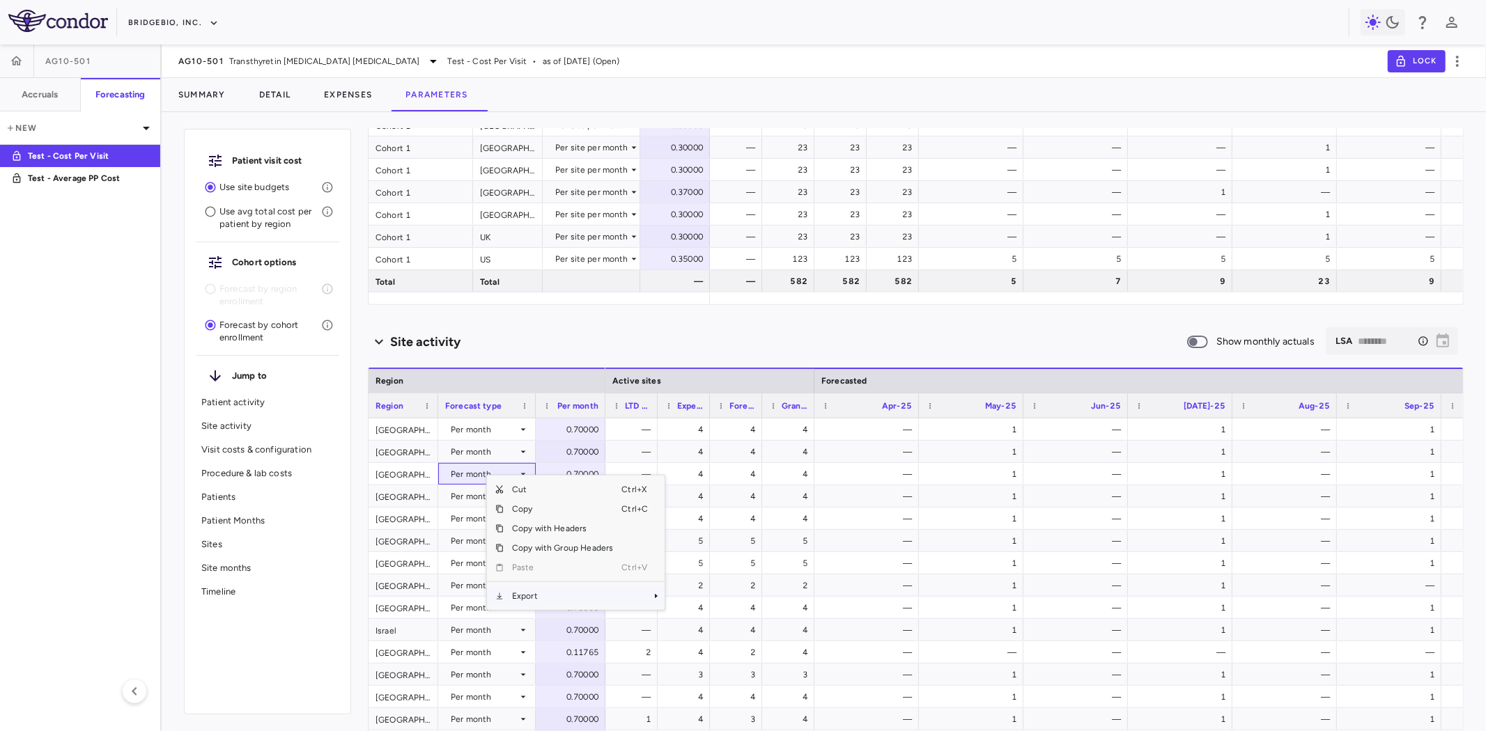
click at [566, 597] on span "Export" at bounding box center [563, 596] width 118 height 20
click at [708, 602] on span "CSV Export" at bounding box center [710, 601] width 65 height 20
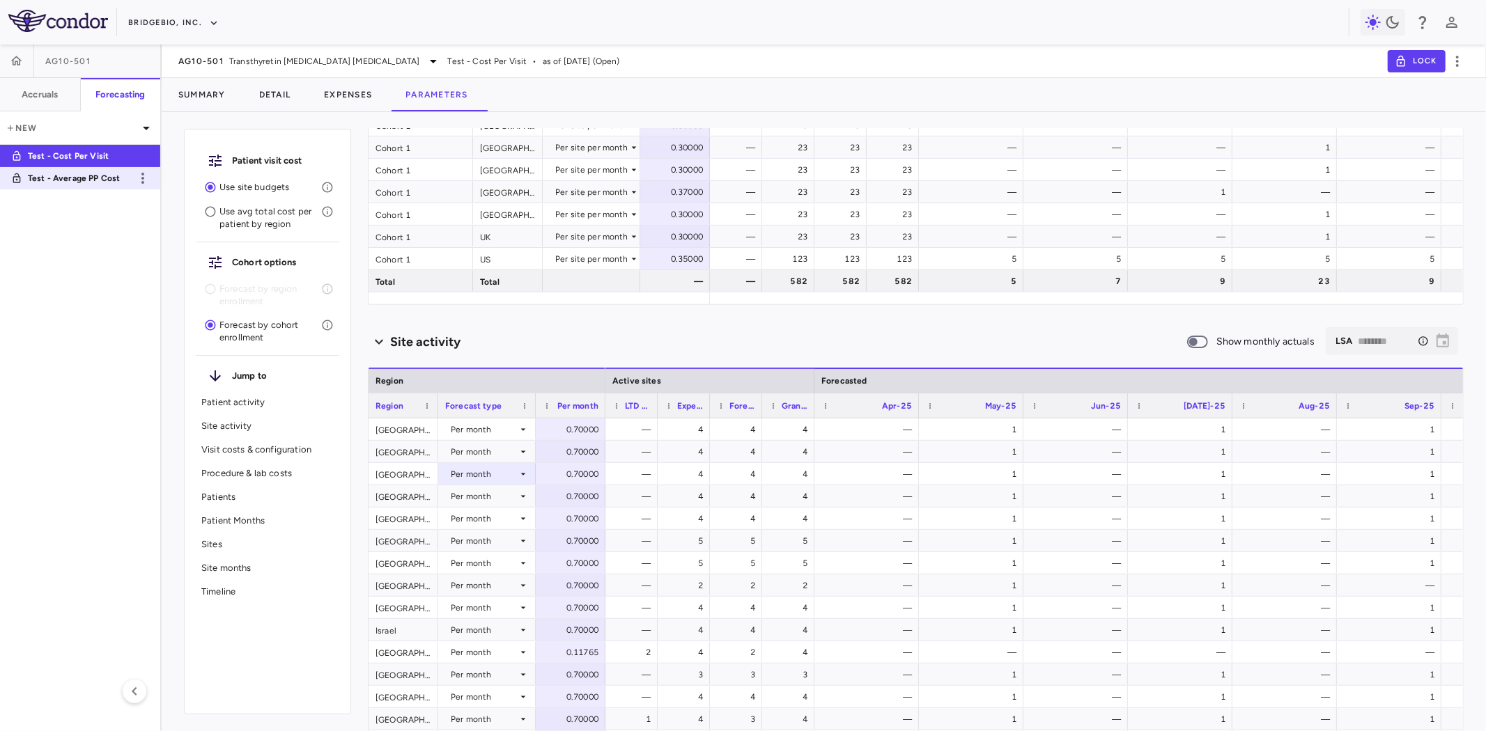
click at [98, 176] on p "Test - Average PP Cost" at bounding box center [79, 178] width 103 height 13
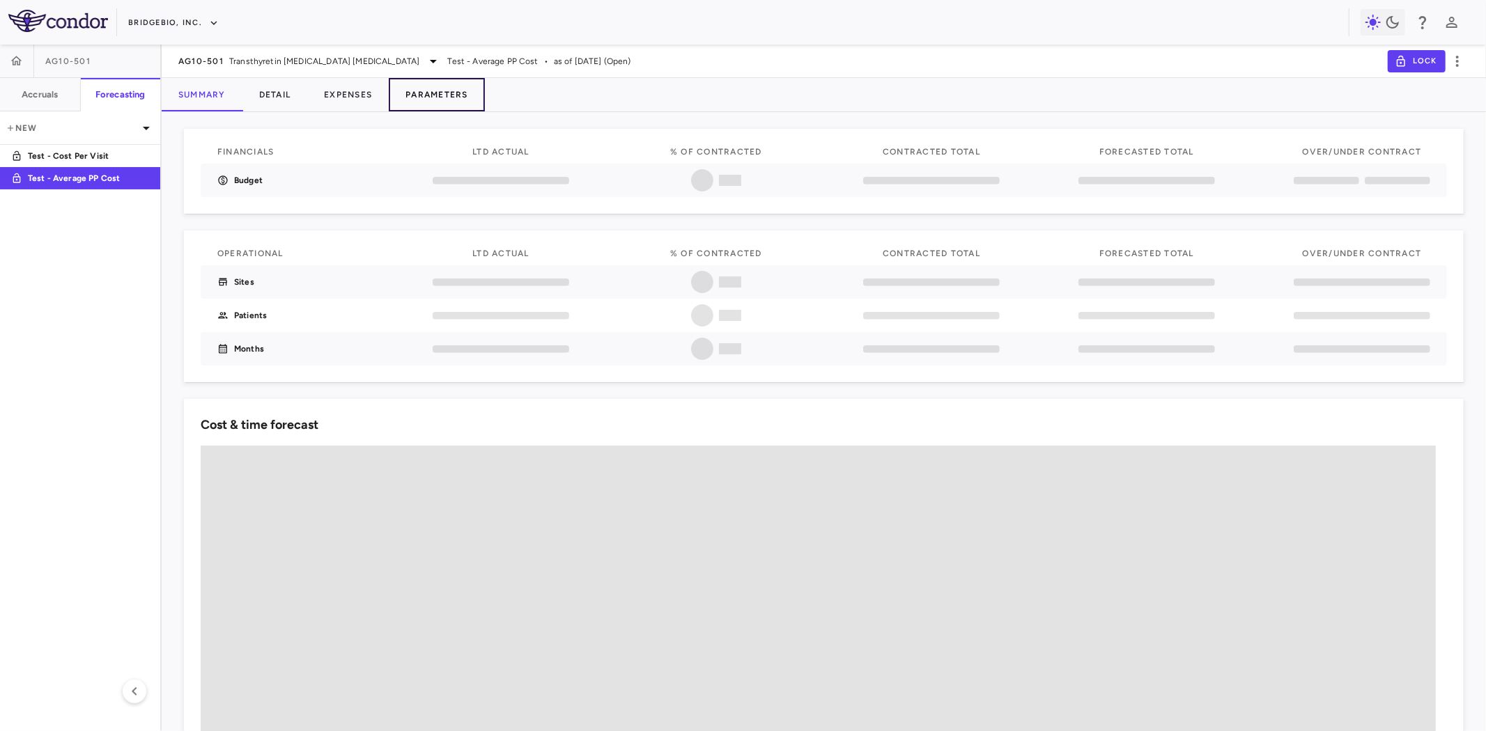
click at [439, 84] on button "Parameters" at bounding box center [437, 94] width 96 height 33
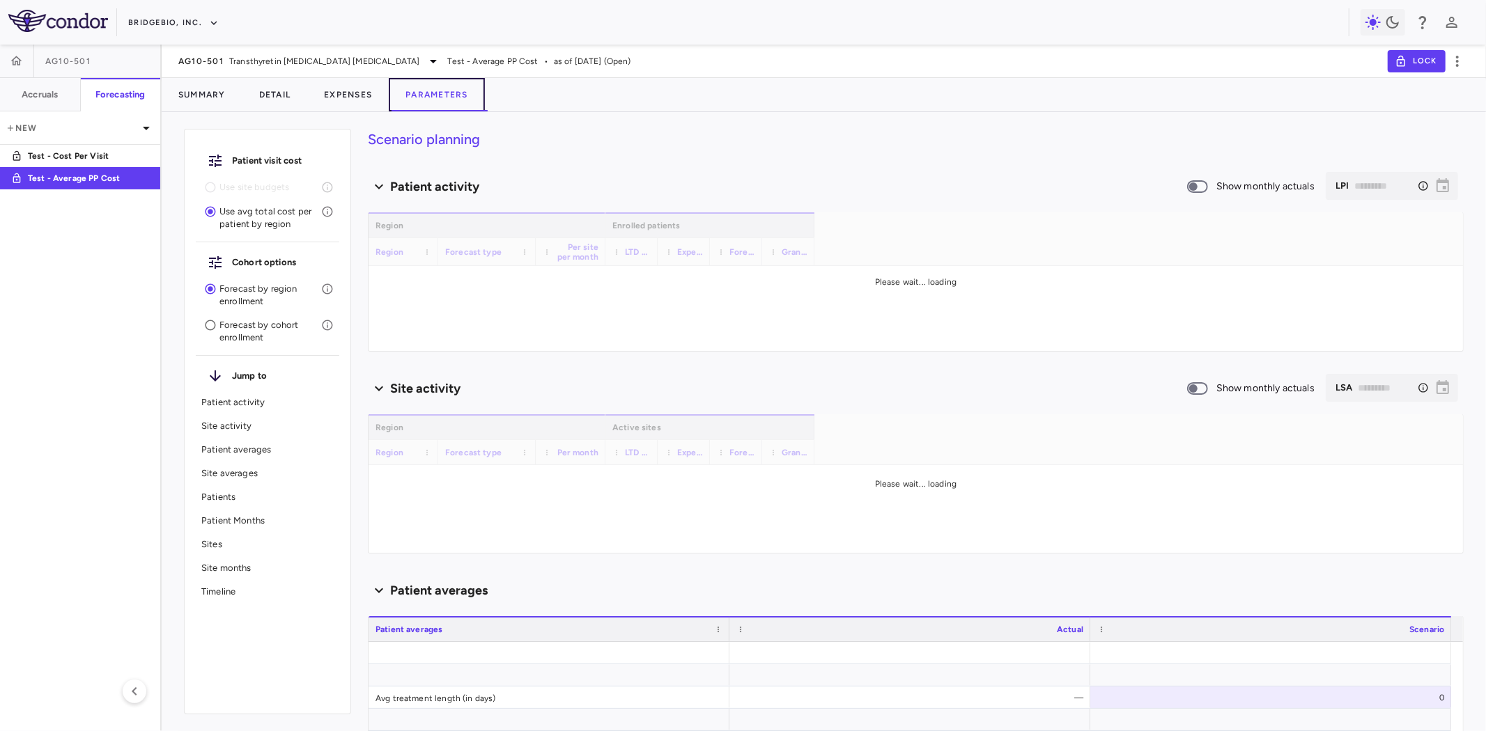
type input "********"
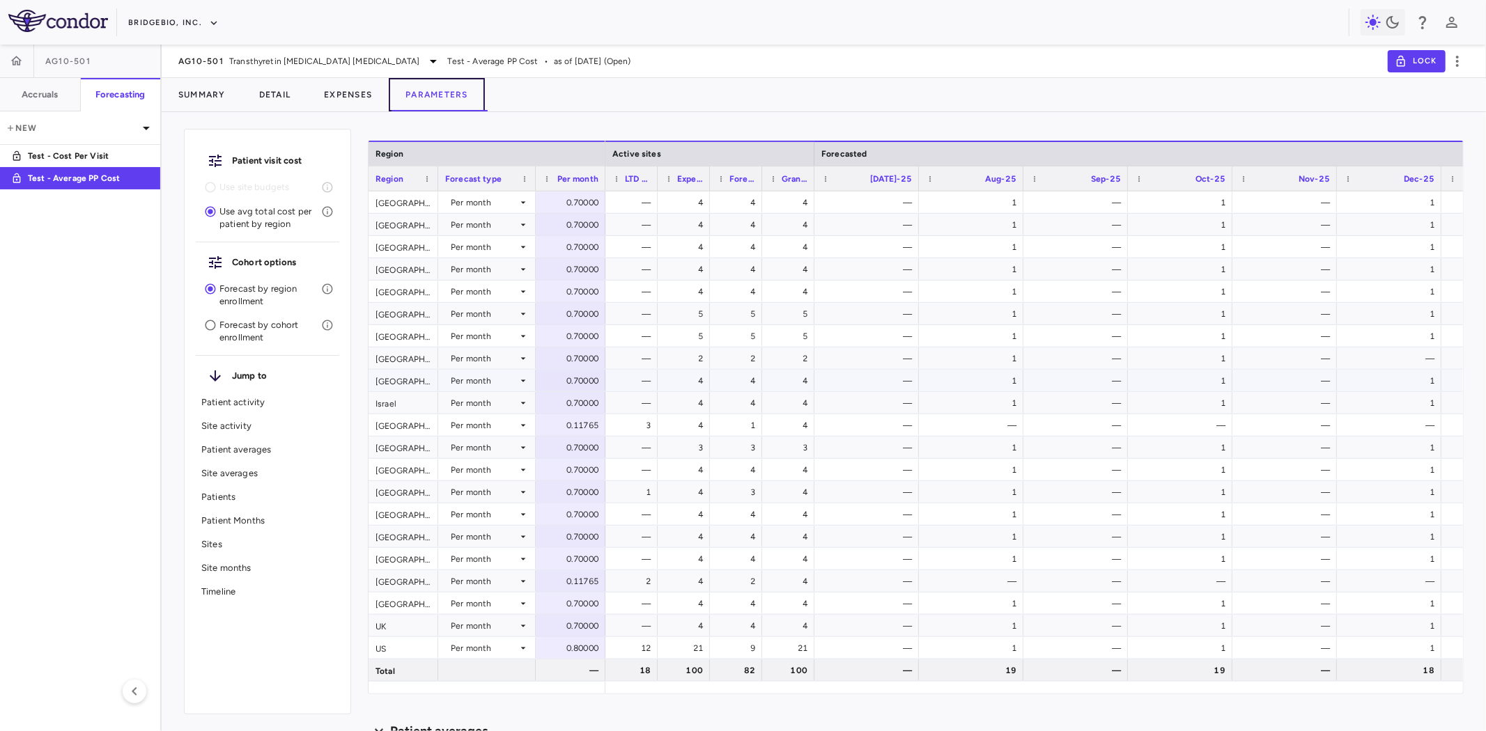
scroll to position [697, 0]
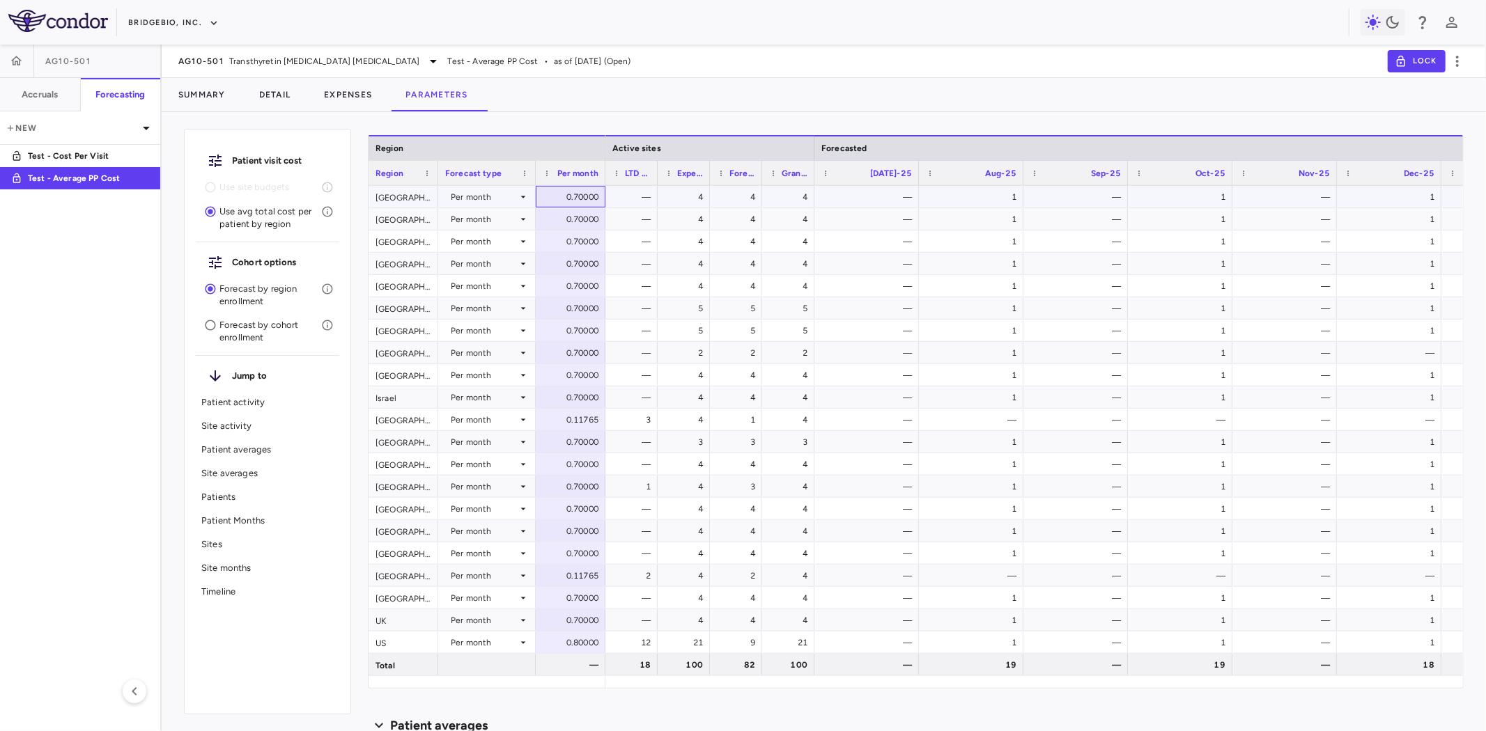
click at [566, 194] on div "0.70000" at bounding box center [573, 197] width 50 height 22
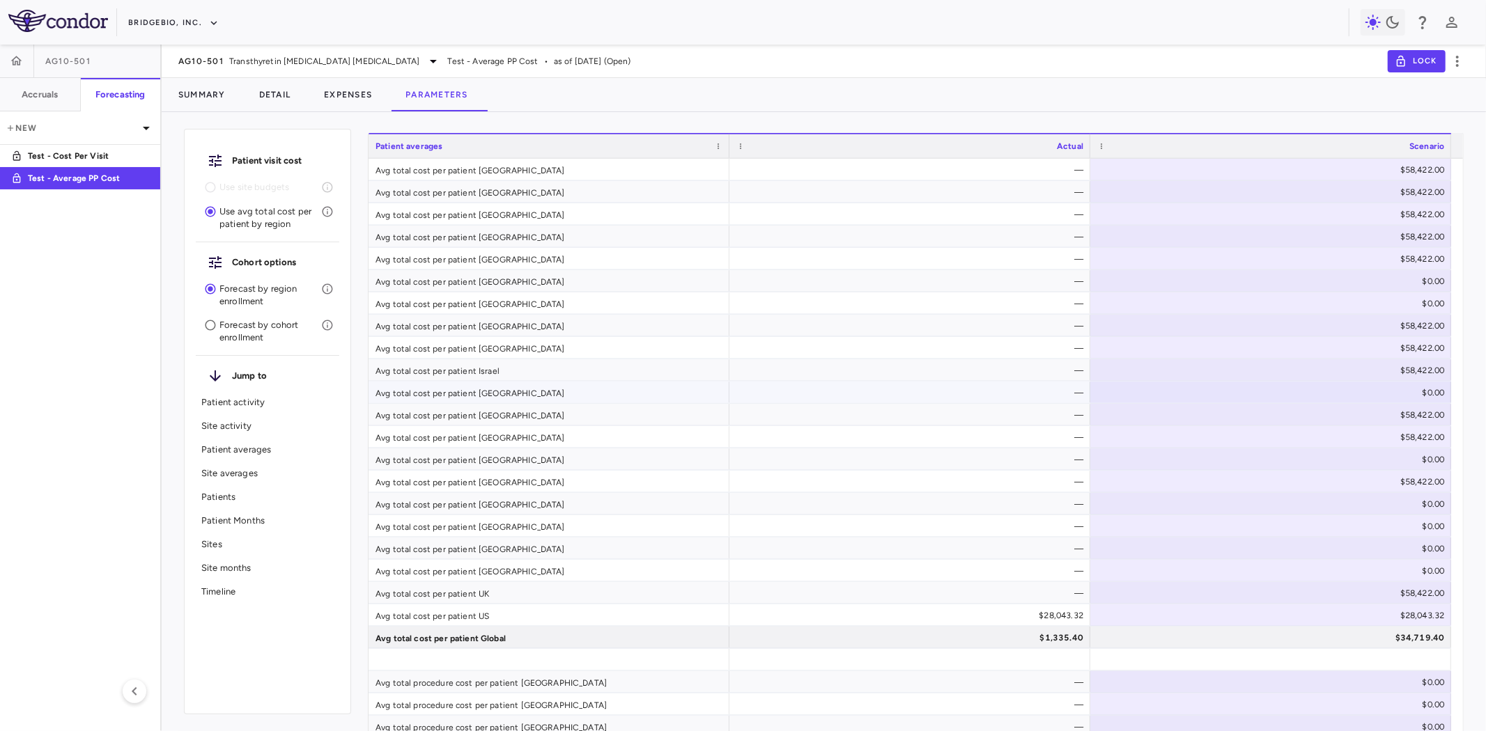
scroll to position [1470, 0]
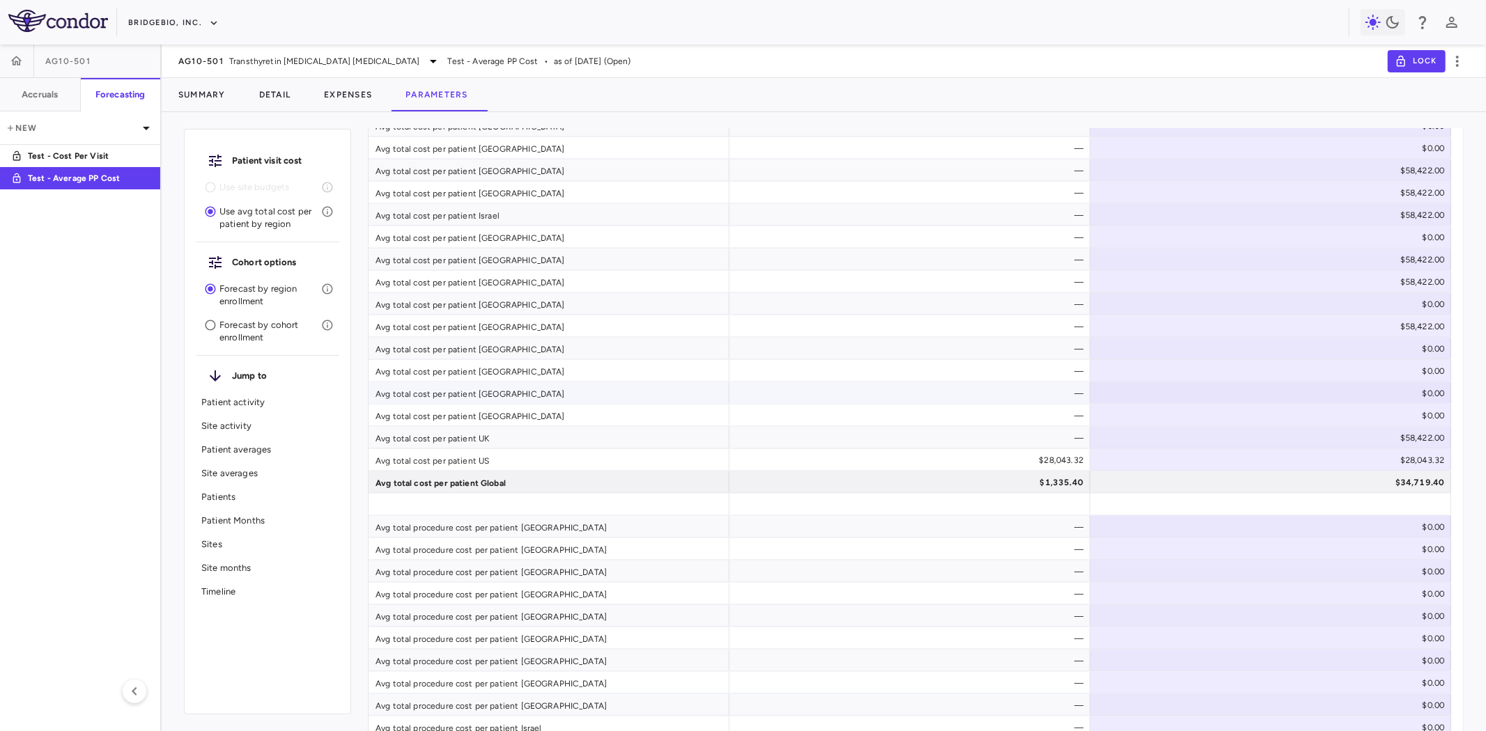
click at [922, 384] on div "—" at bounding box center [912, 393] width 341 height 22
click at [953, 335] on div "—" at bounding box center [912, 327] width 341 height 22
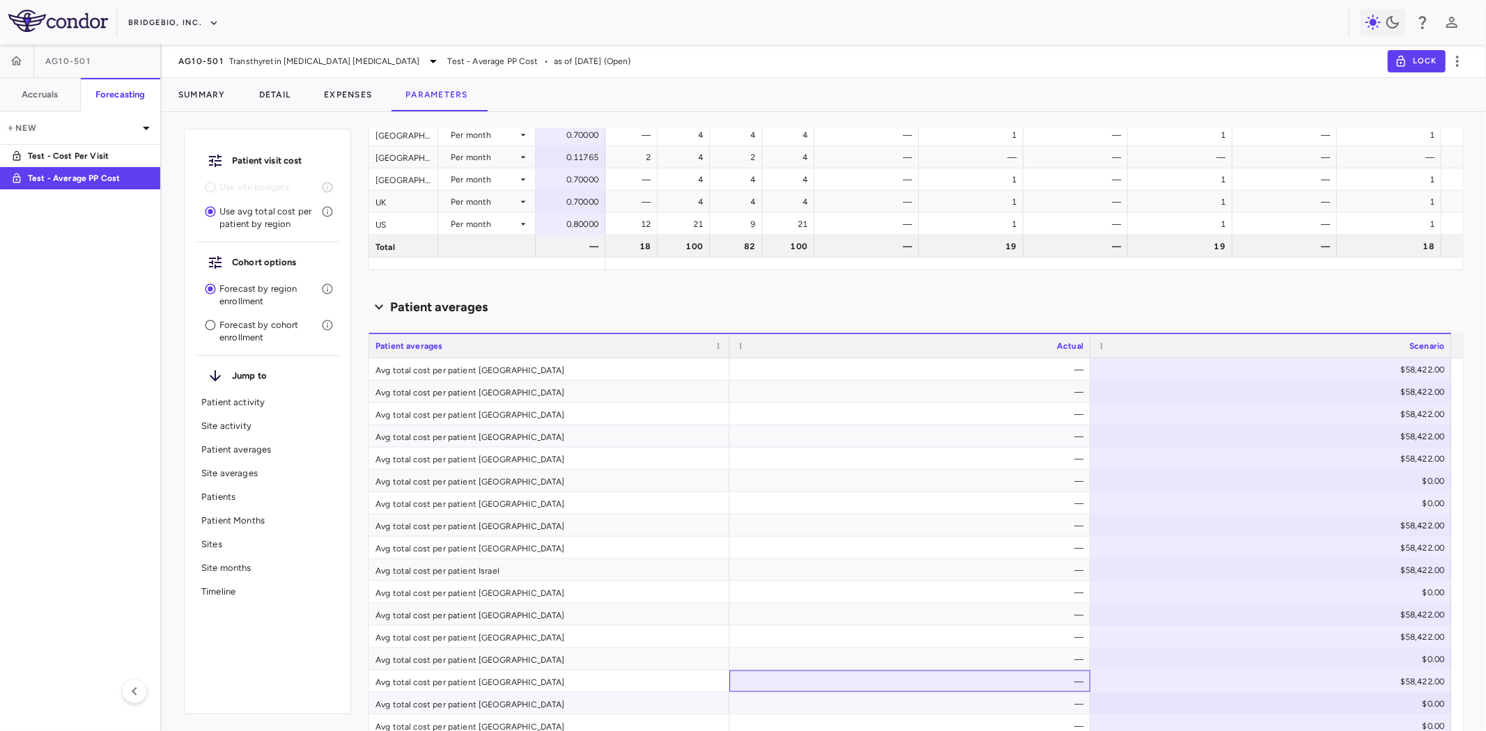
scroll to position [1083, 0]
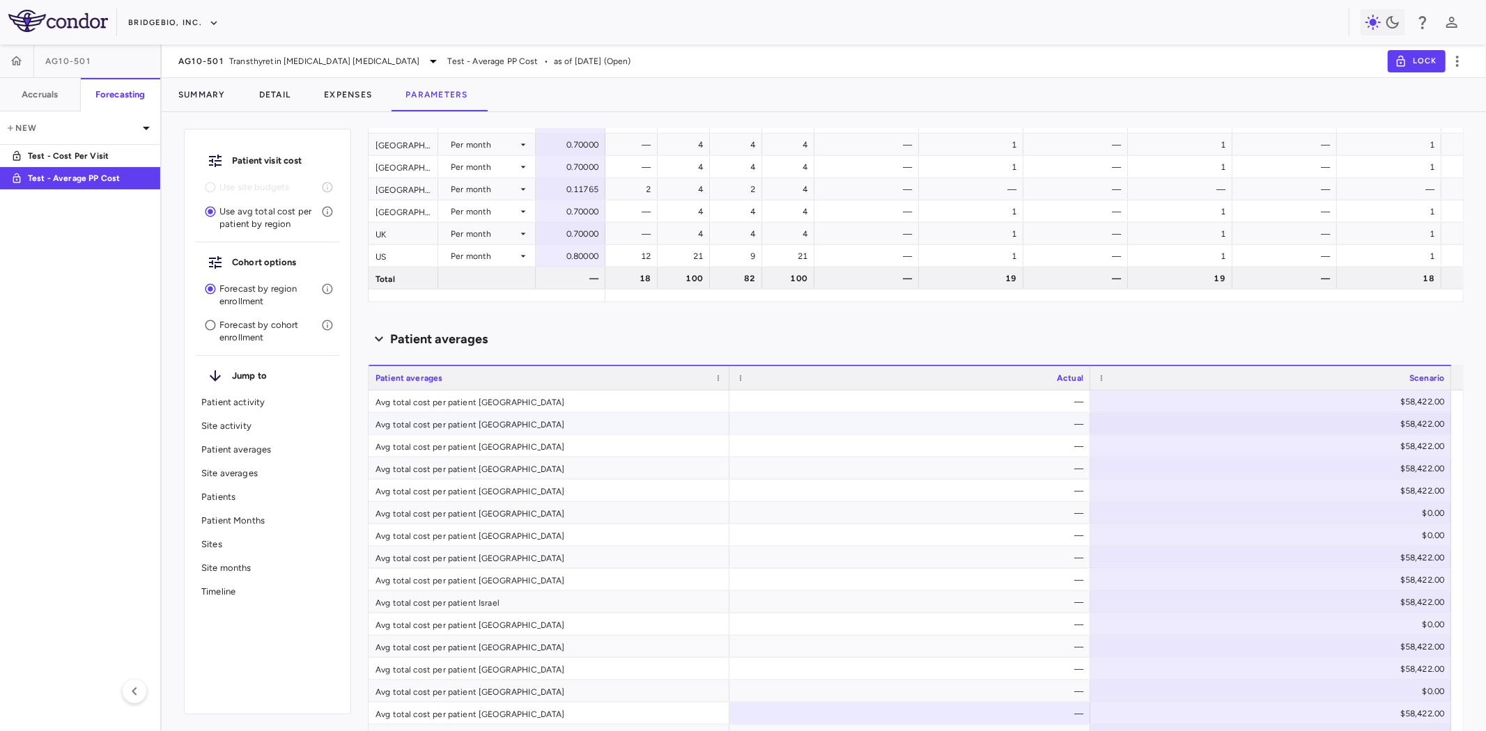
click at [955, 418] on div "—" at bounding box center [912, 424] width 341 height 22
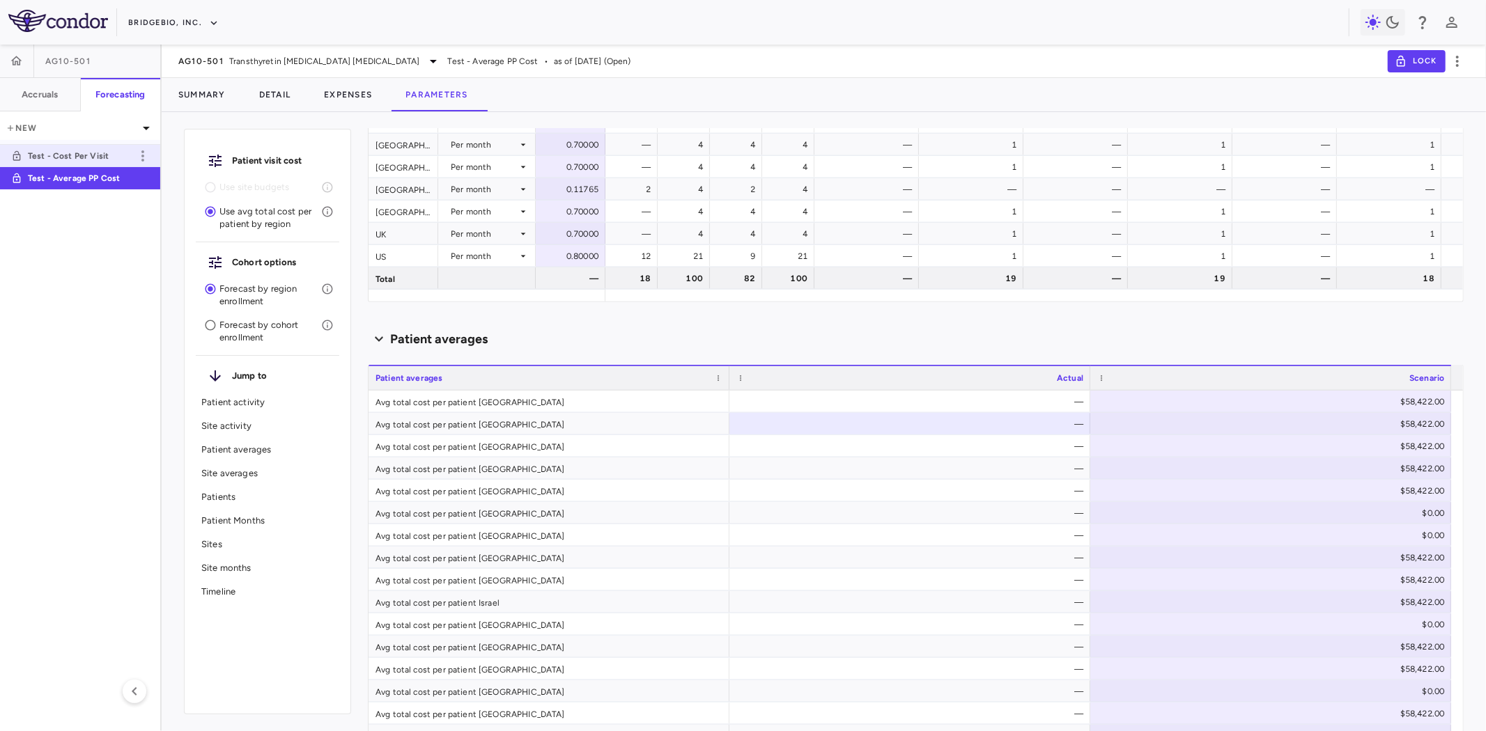
click at [74, 155] on p "Test - Cost Per Visit" at bounding box center [79, 156] width 103 height 13
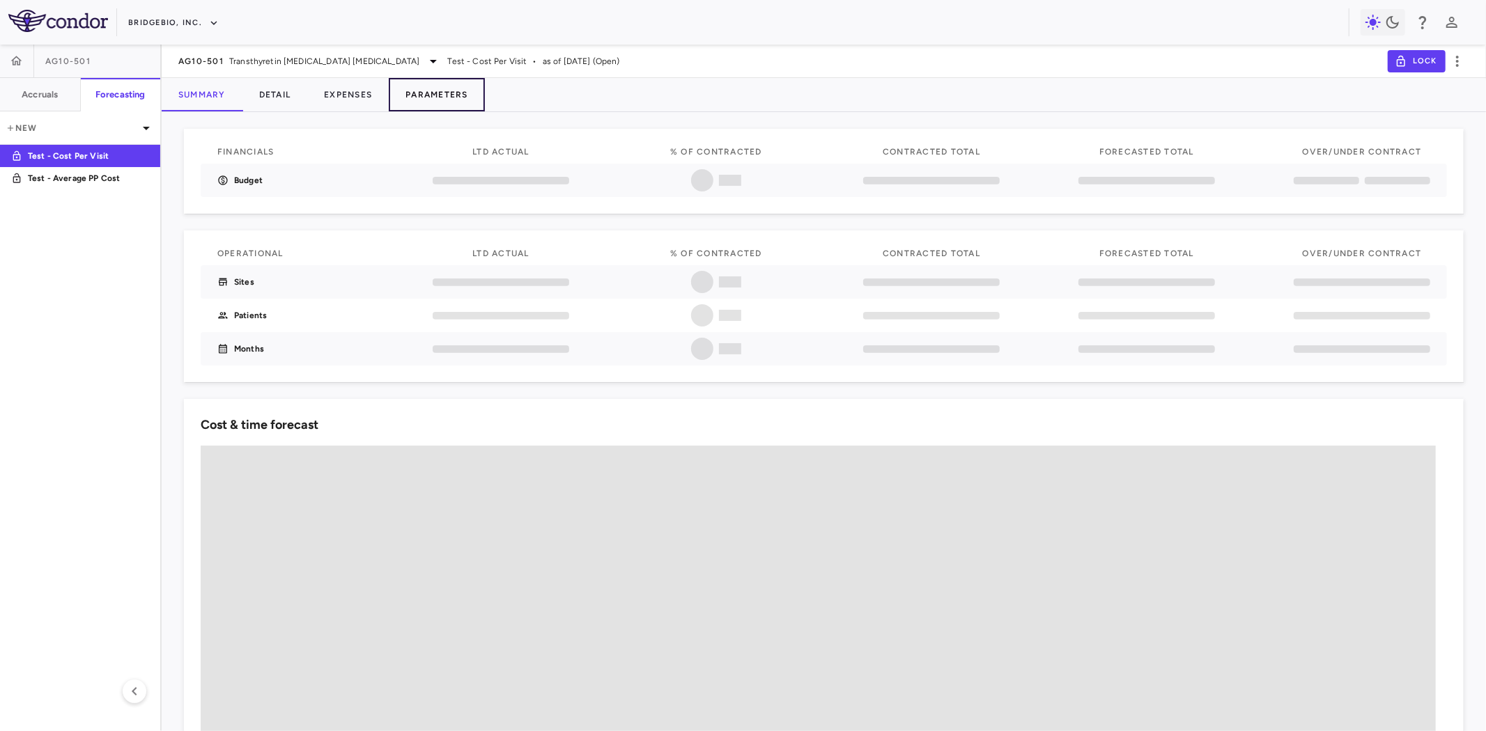
click at [421, 93] on button "Parameters" at bounding box center [437, 94] width 96 height 33
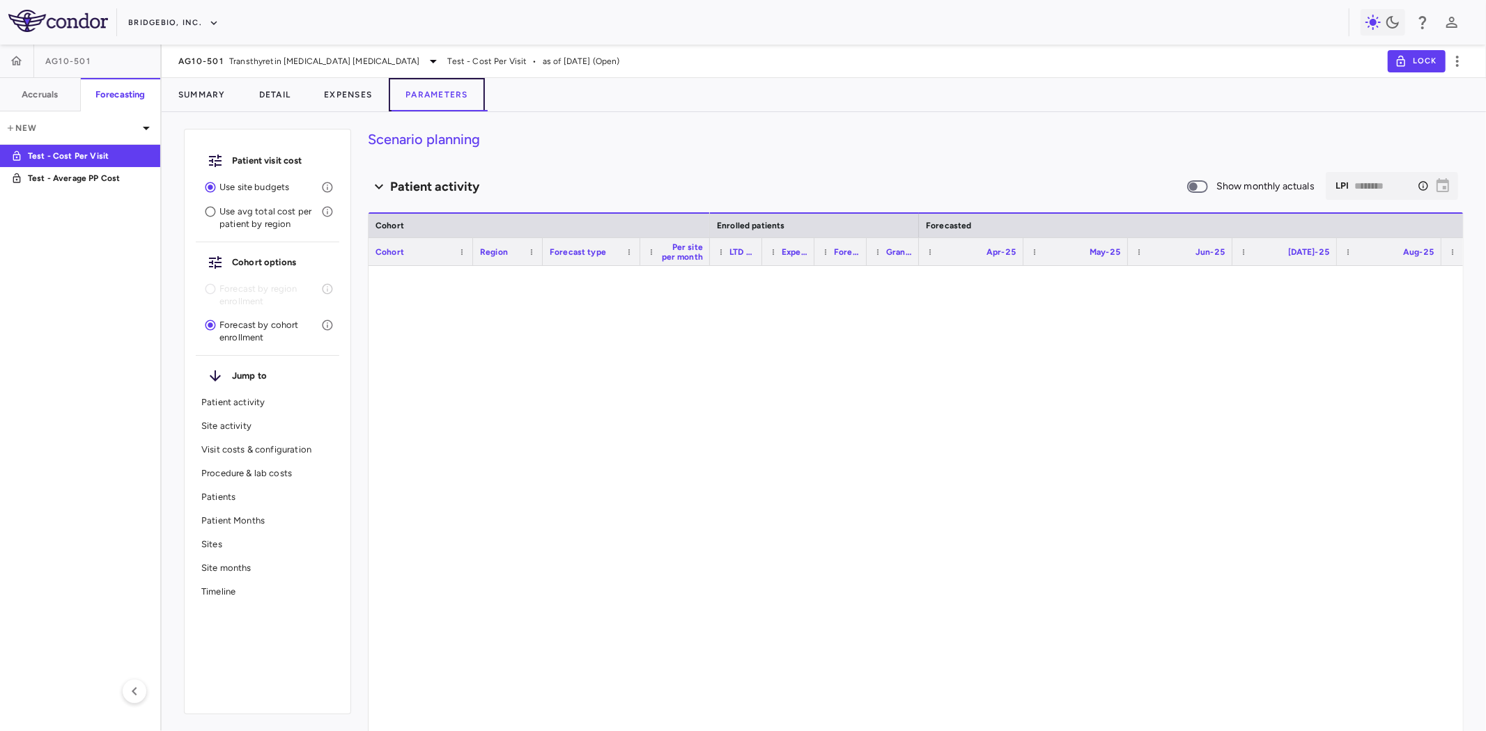
type input "********"
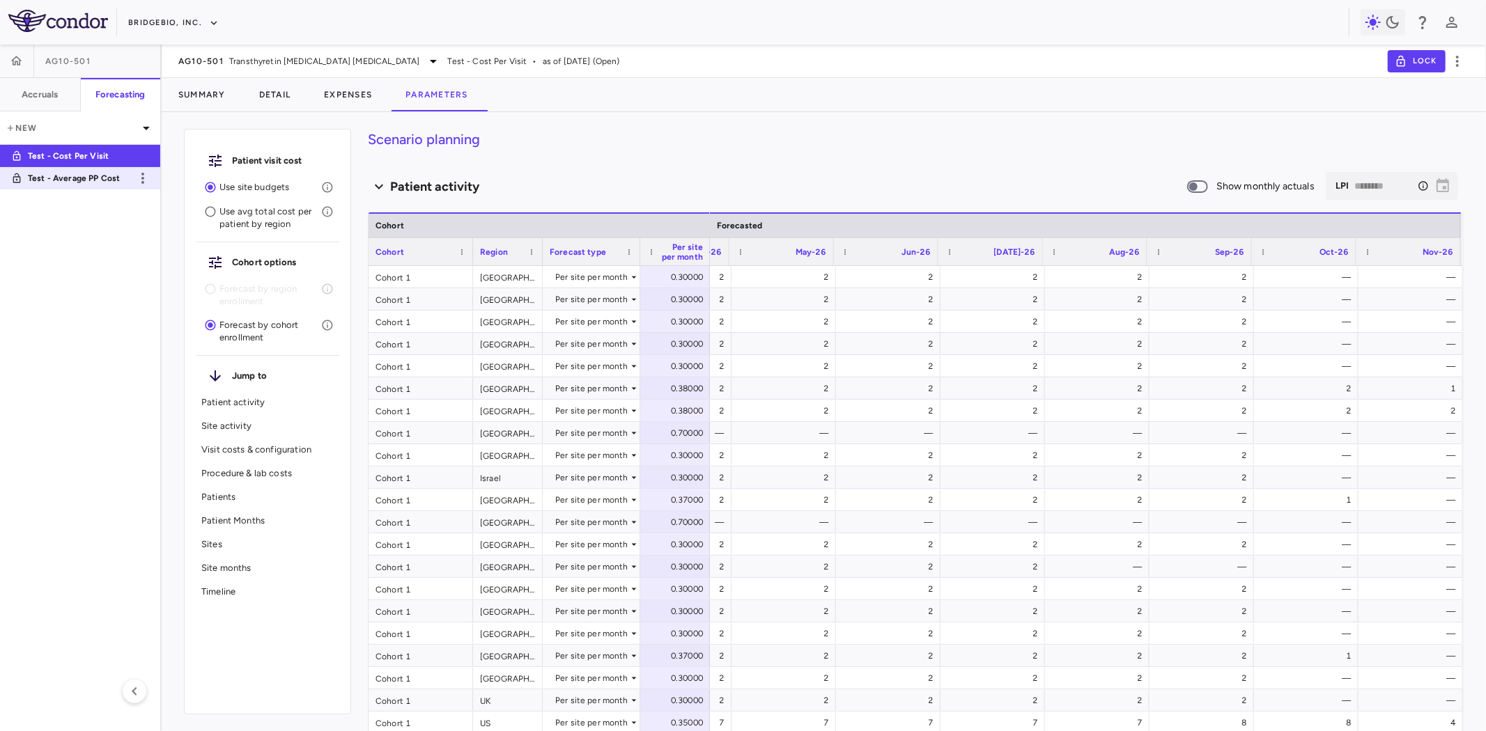
click at [94, 182] on p "Test - Average PP Cost" at bounding box center [79, 178] width 103 height 13
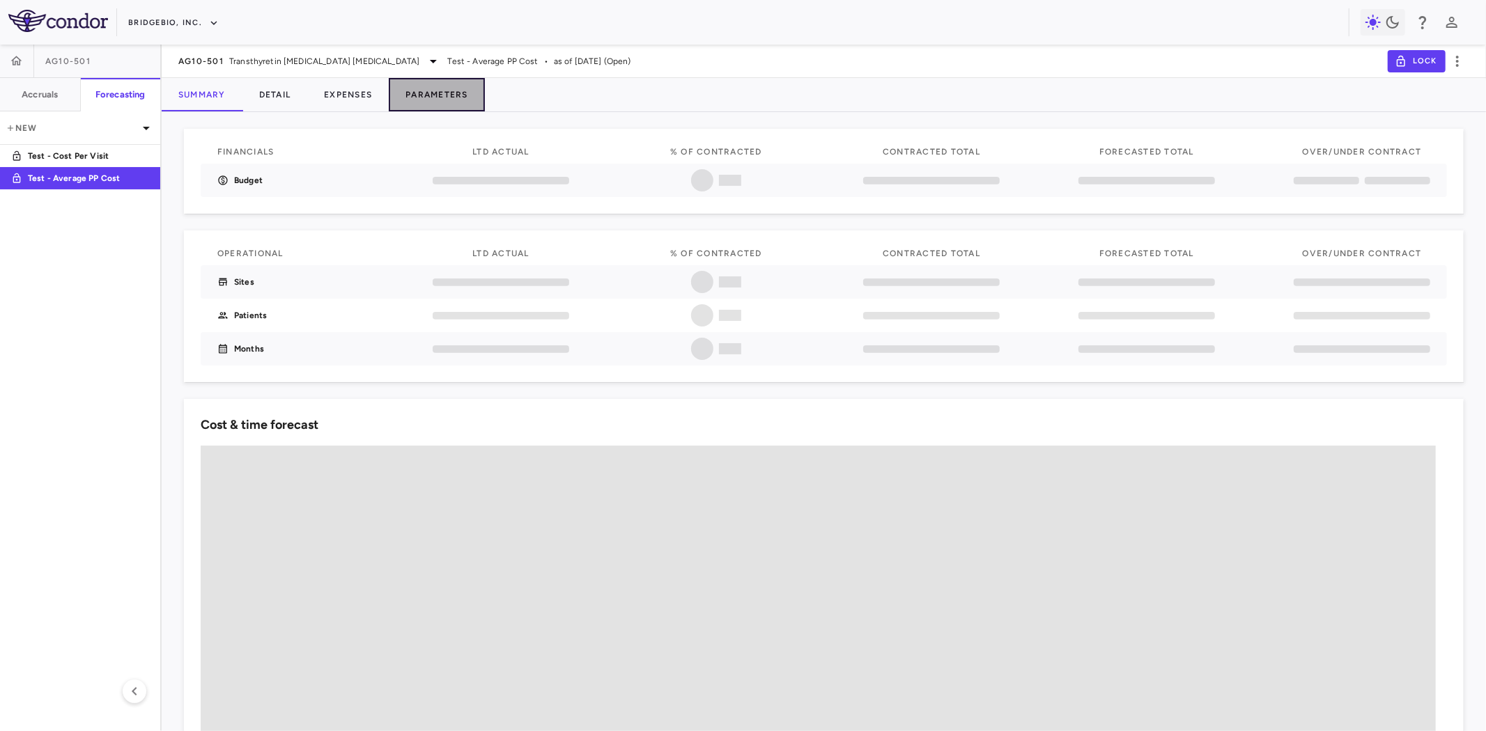
click at [433, 98] on button "Parameters" at bounding box center [437, 94] width 96 height 33
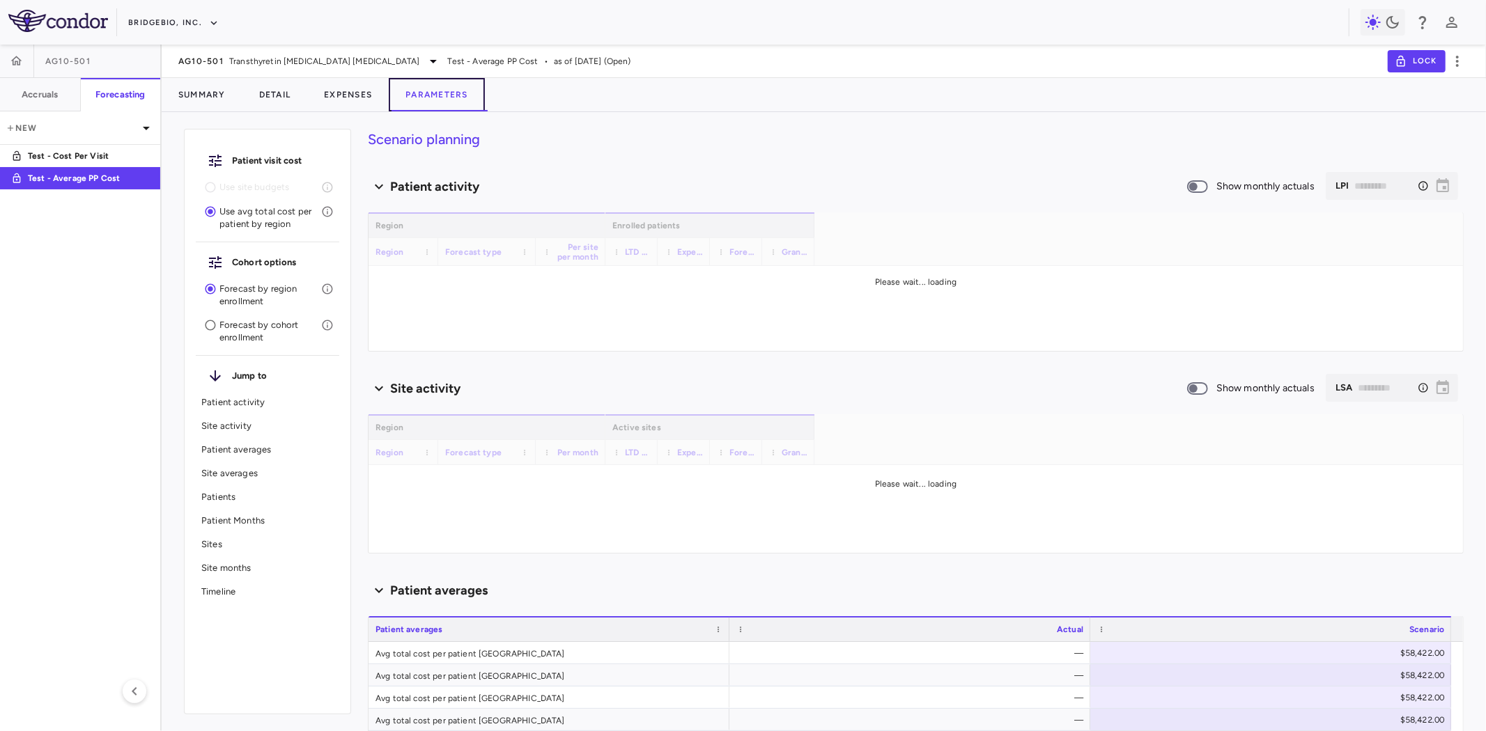
type input "********"
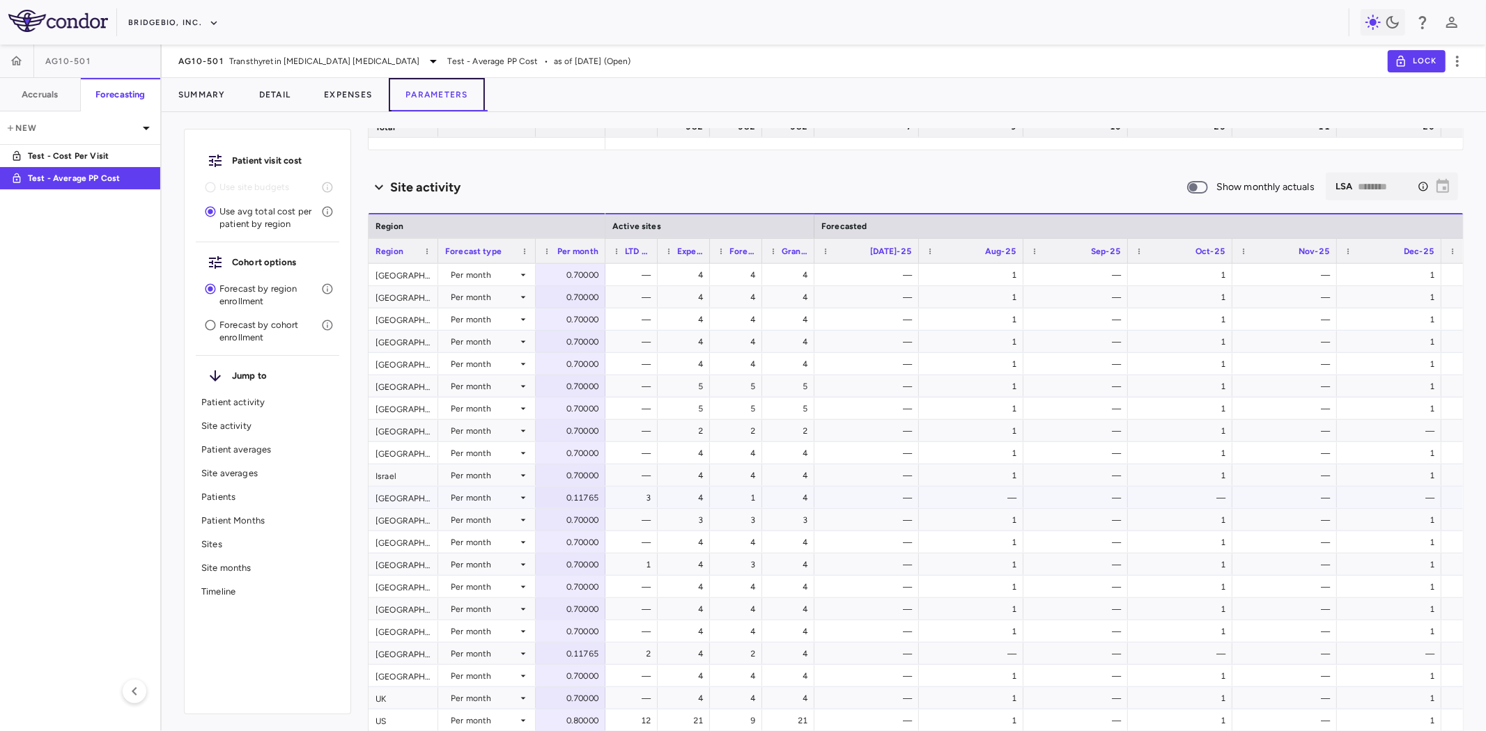
scroll to position [697, 0]
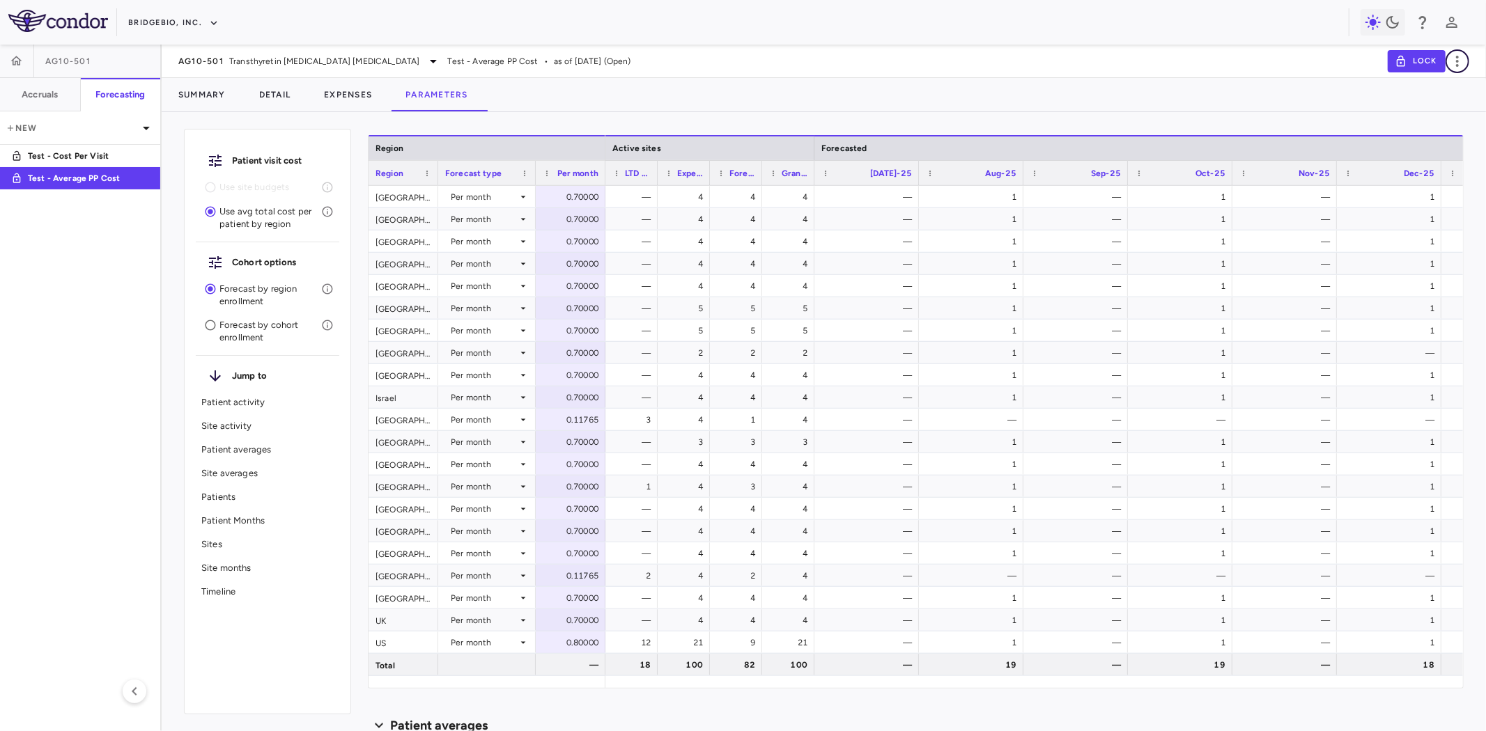
click at [1460, 61] on icon "button" at bounding box center [1457, 61] width 17 height 17
click at [1450, 105] on div "Duplicate" at bounding box center [1438, 108] width 62 height 24
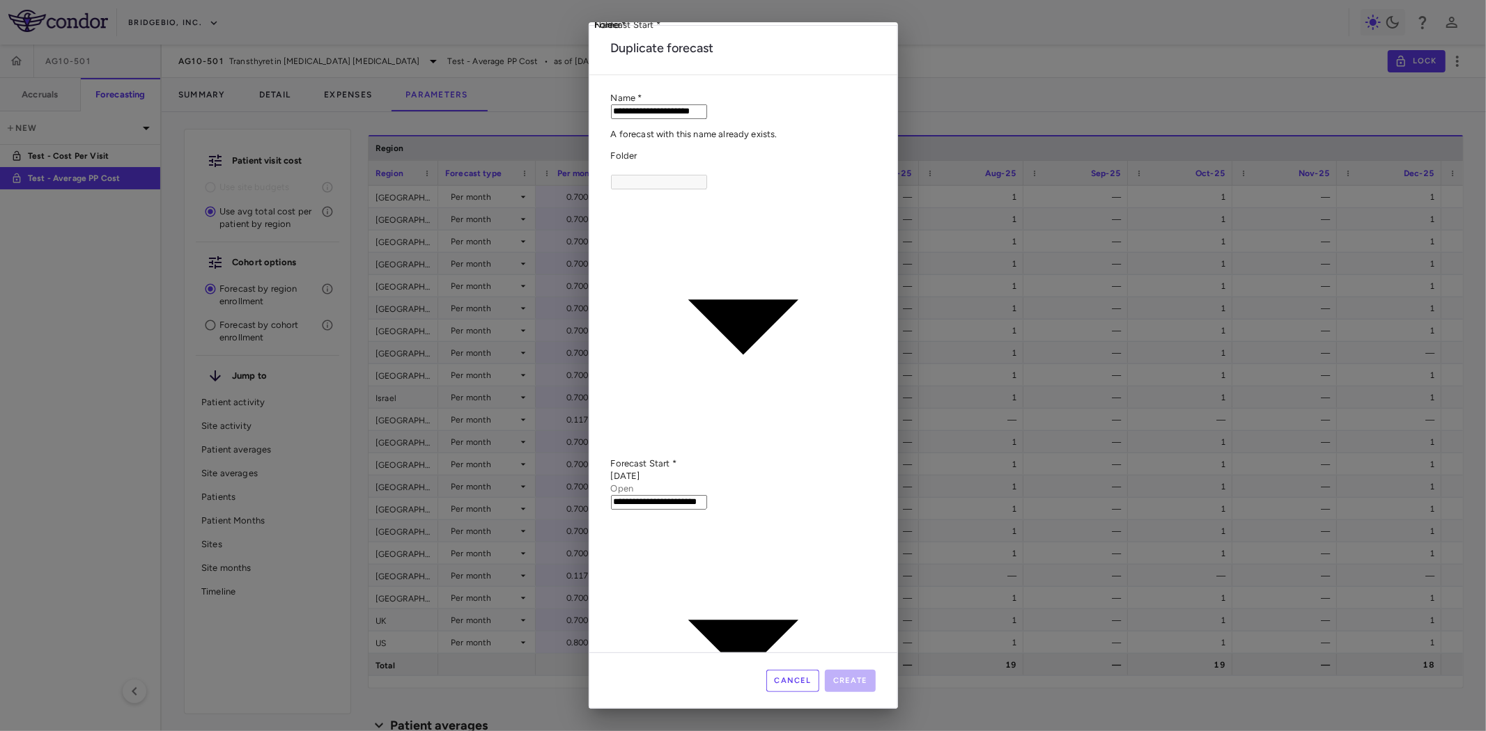
click at [747, 405] on body "Skip to sidebar Skip to main content BridgeBio, Inc. AG10-501 Accruals Forecast…" at bounding box center [743, 365] width 1486 height 731
type input "**********"
click at [707, 119] on input "**********" at bounding box center [659, 111] width 96 height 15
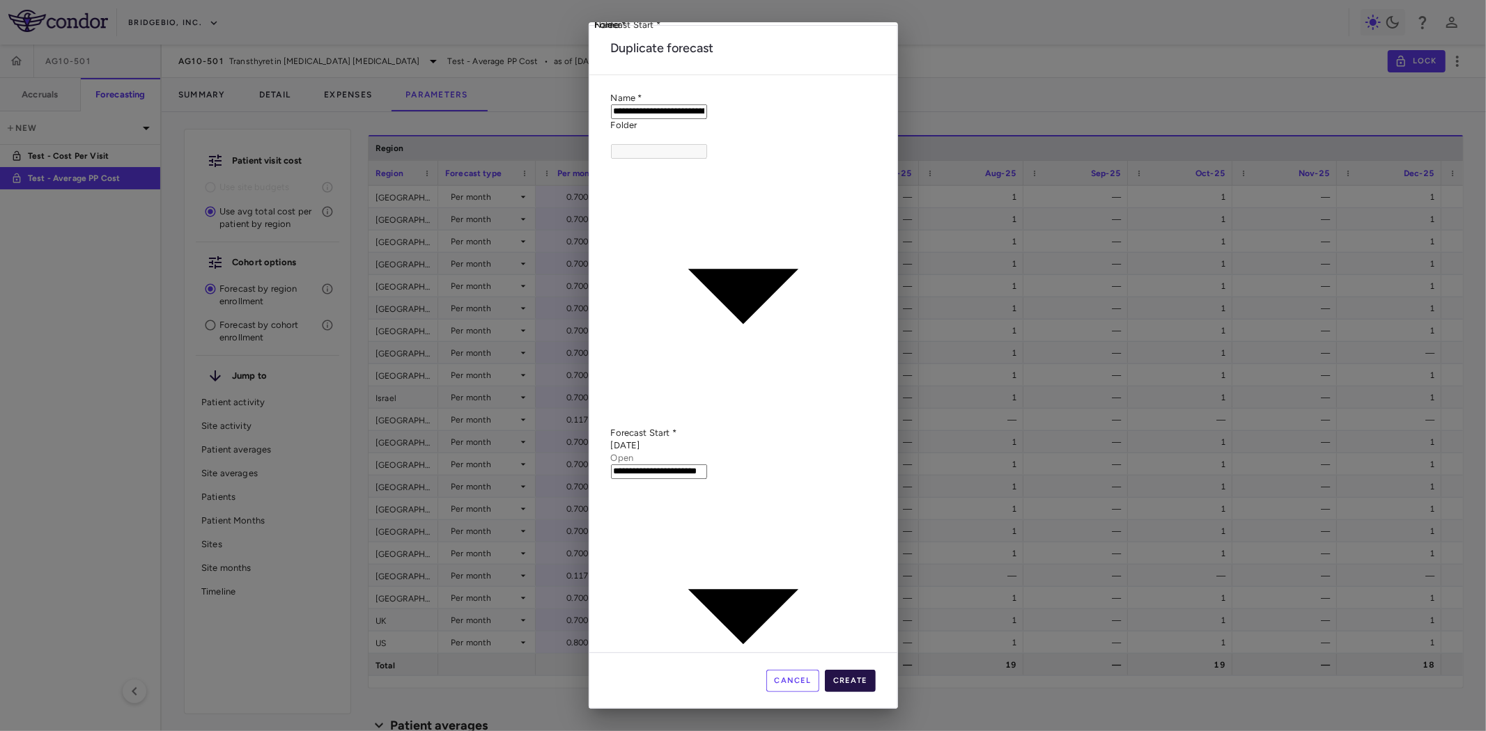
type input "**********"
click at [862, 670] on button "Create" at bounding box center [850, 681] width 51 height 22
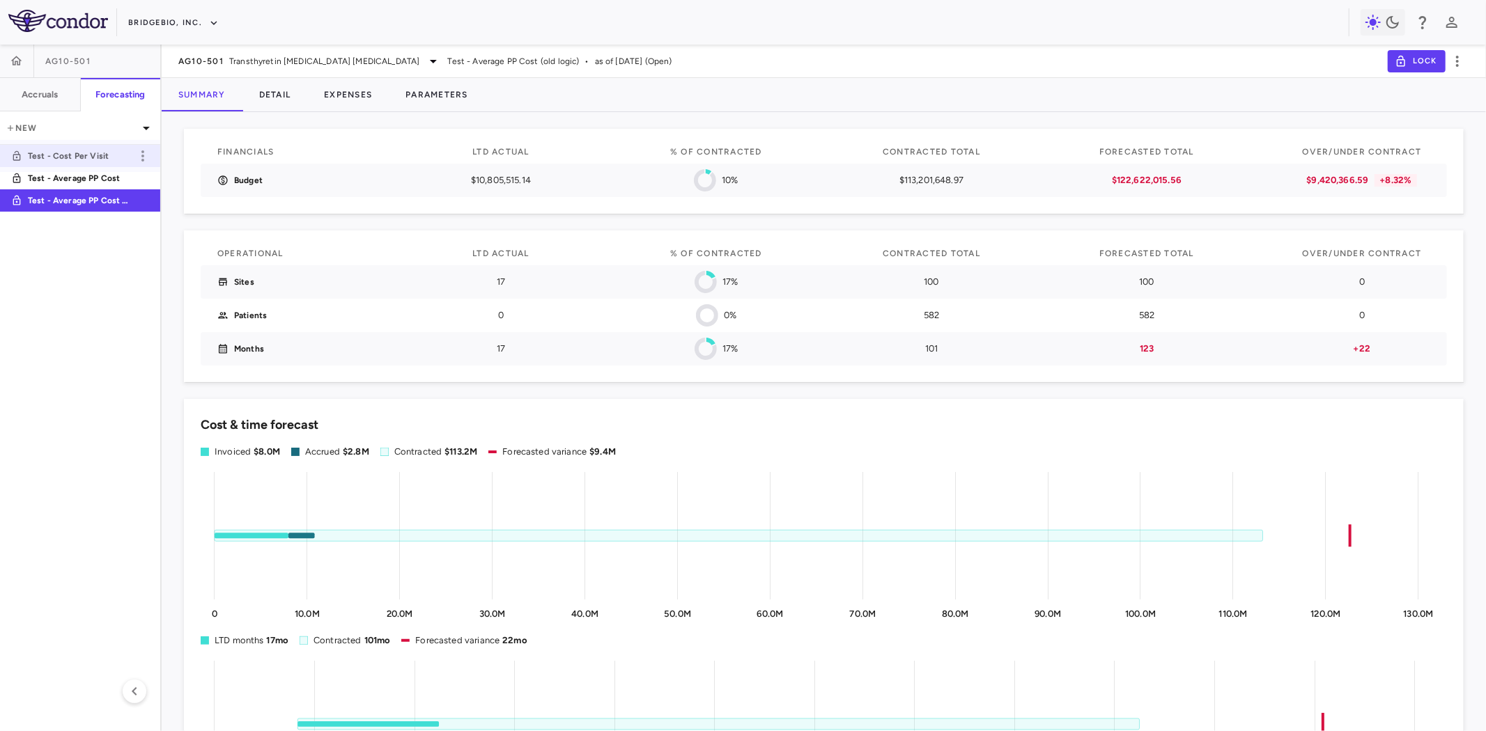
click at [61, 155] on p "Test - Cost Per Visit" at bounding box center [79, 156] width 103 height 13
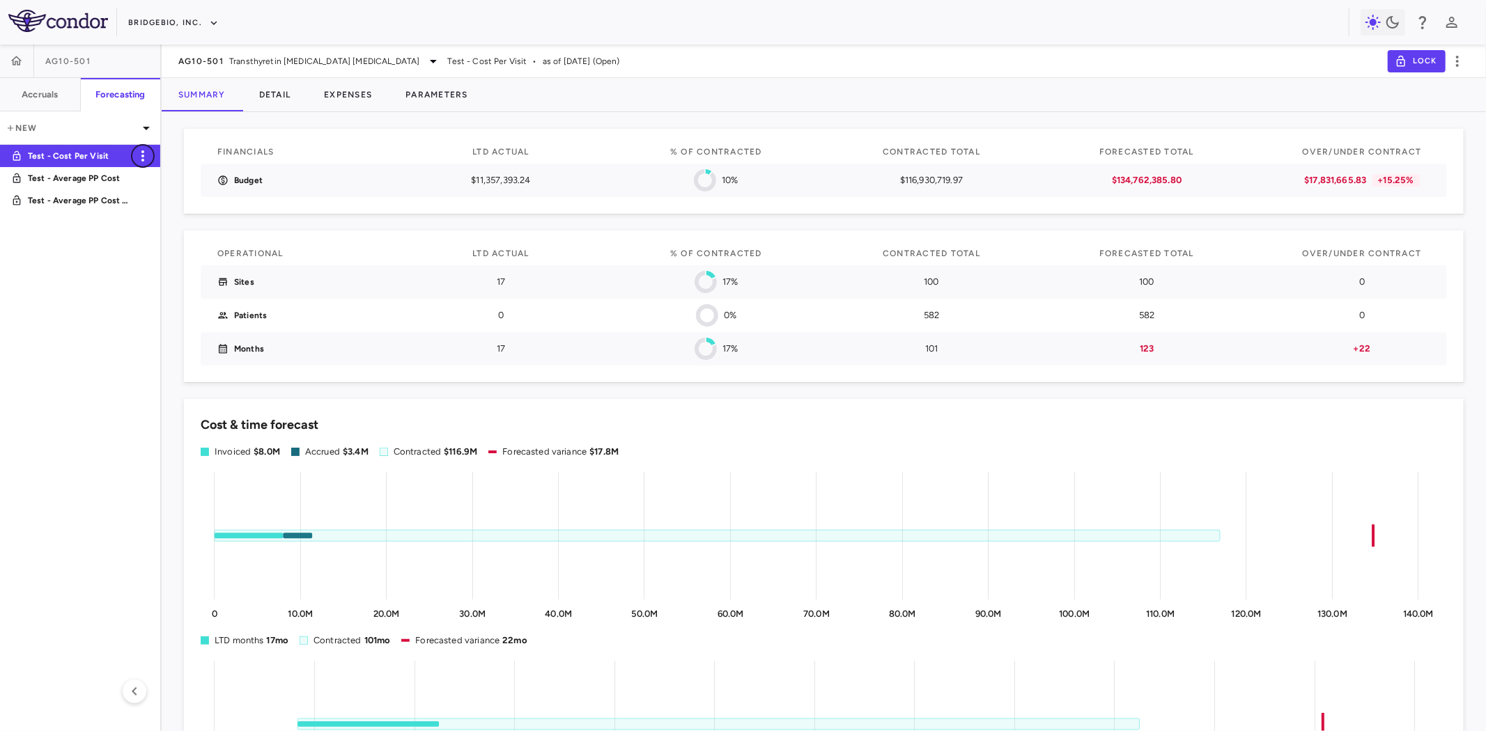
click at [143, 152] on icon "button" at bounding box center [142, 155] width 3 height 11
click at [162, 192] on div "Duplicate" at bounding box center [163, 192] width 62 height 24
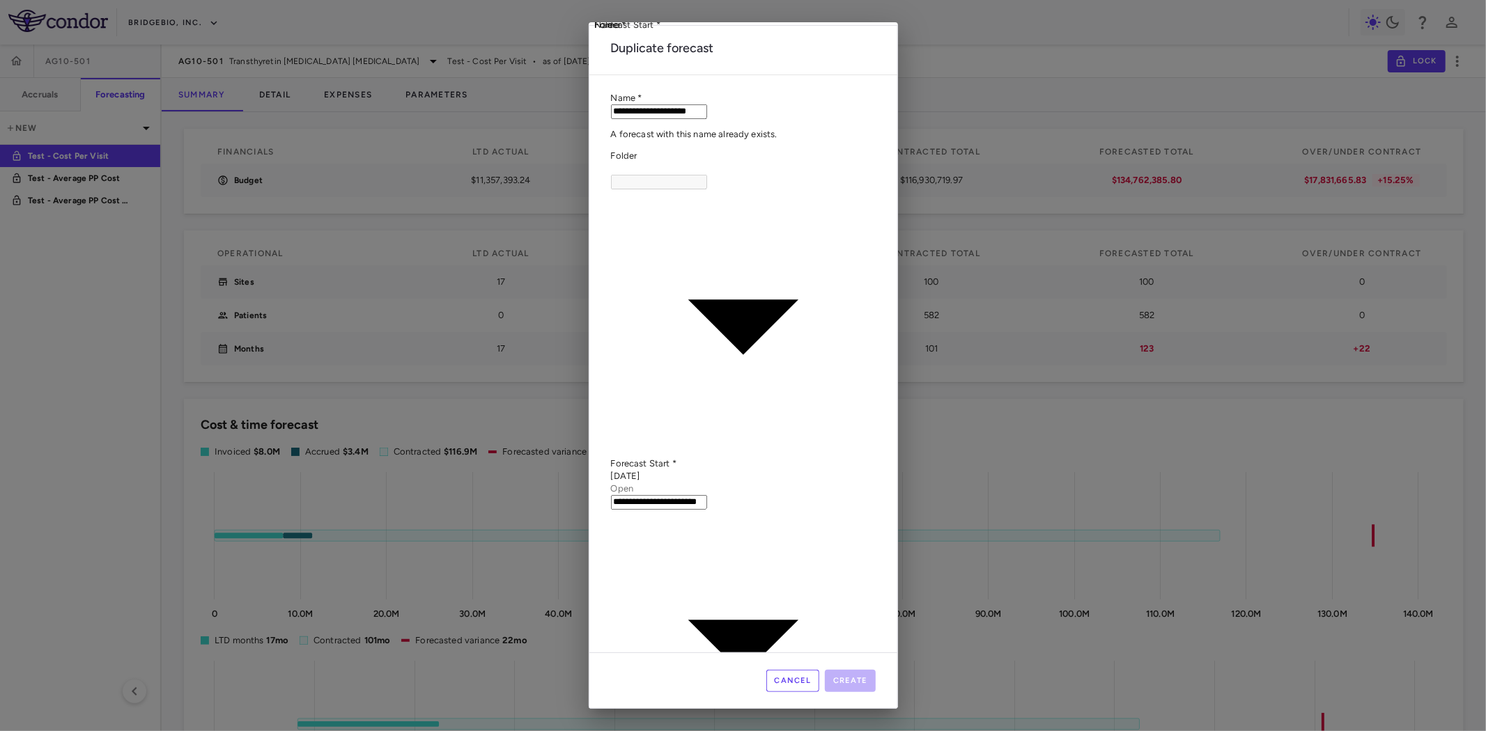
drag, startPoint x: 735, startPoint y: 288, endPoint x: 648, endPoint y: 286, distance: 86.4
click at [648, 119] on input "**********" at bounding box center [659, 111] width 96 height 15
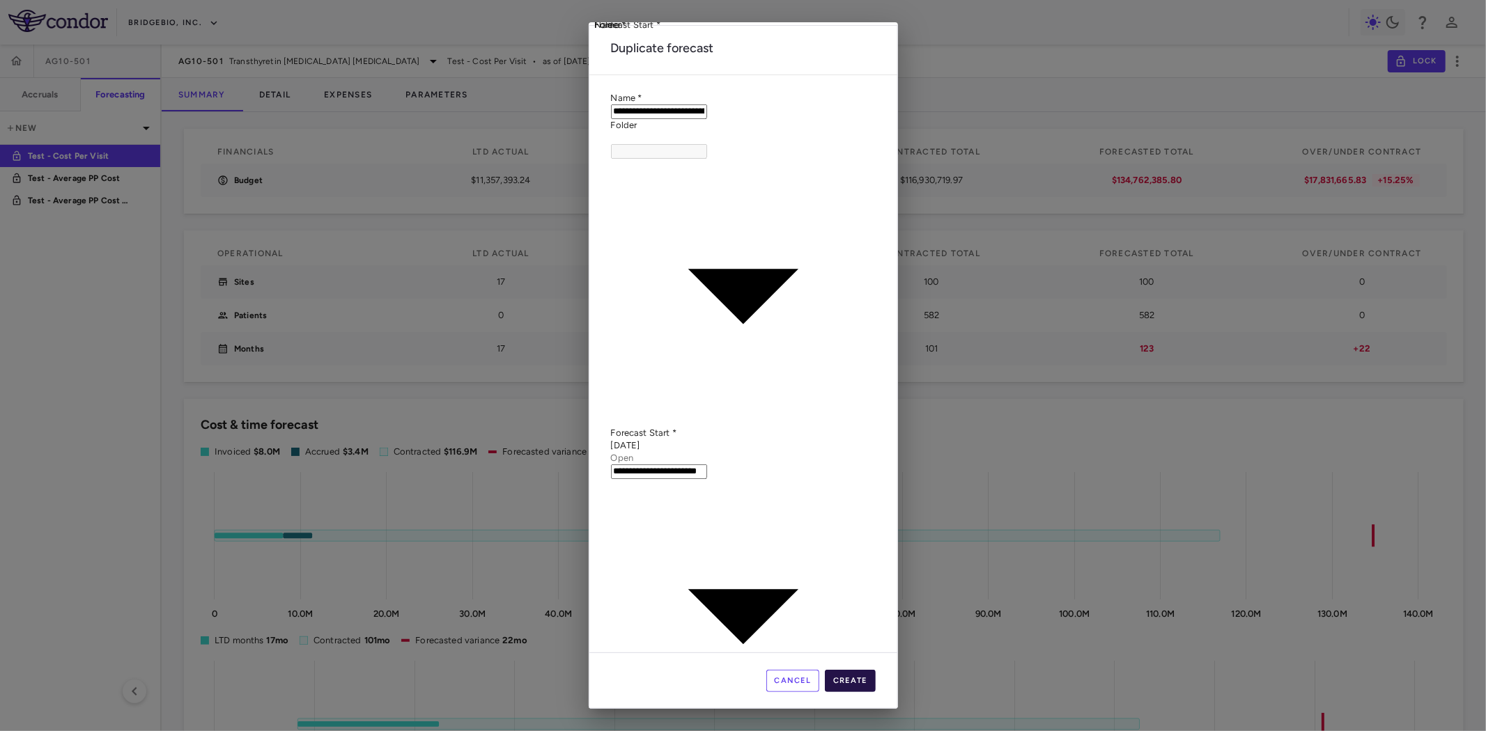
type input "**********"
click at [847, 670] on button "Create" at bounding box center [850, 681] width 51 height 22
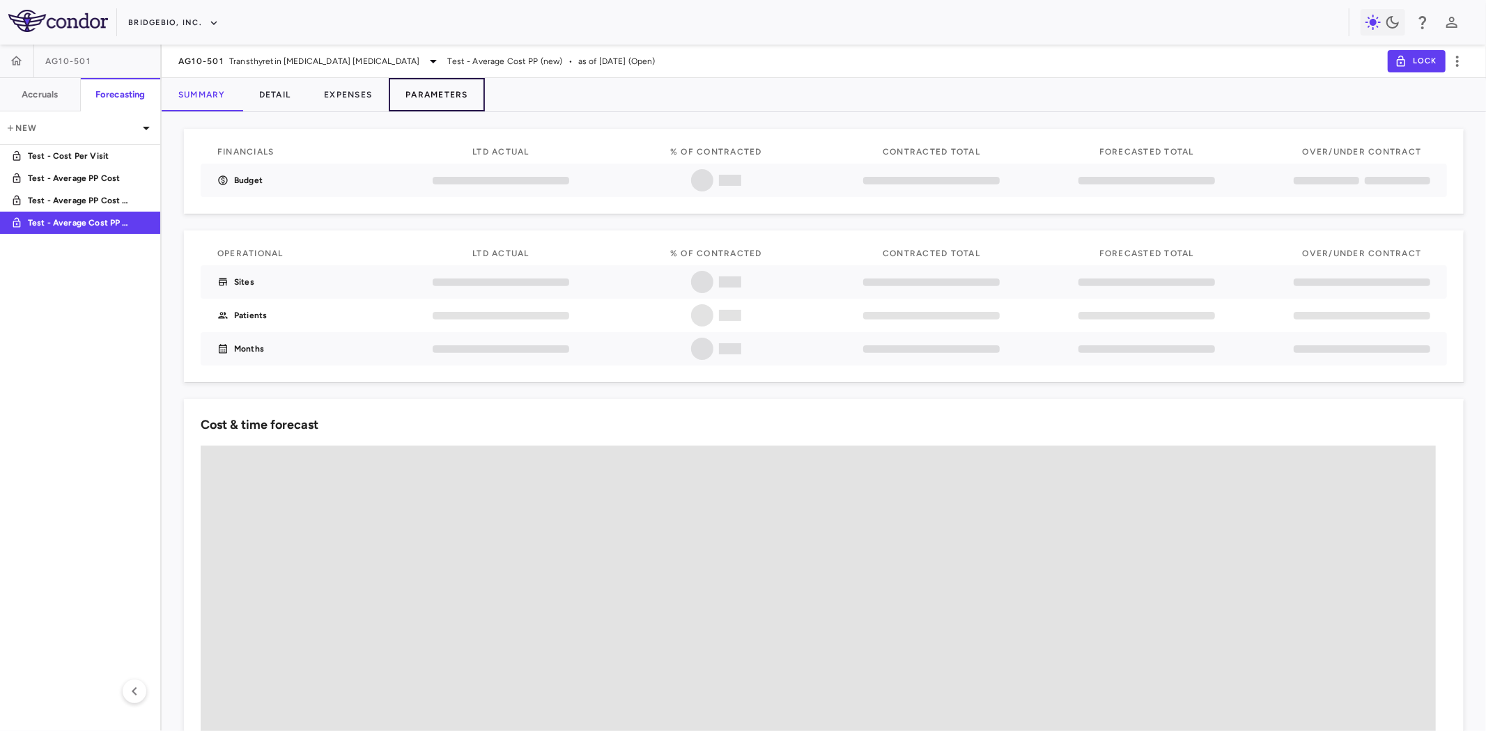
click at [448, 99] on button "Parameters" at bounding box center [437, 94] width 96 height 33
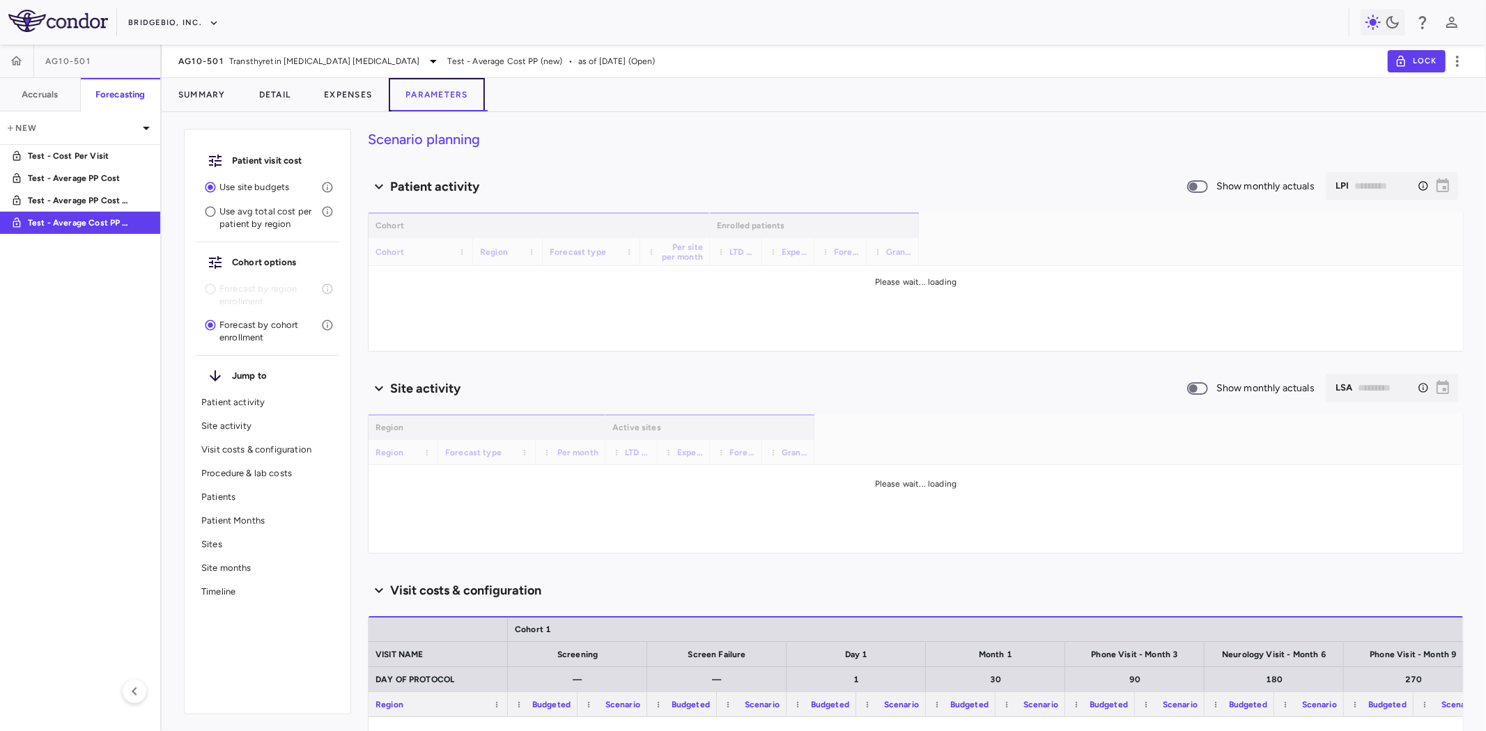
type input "********"
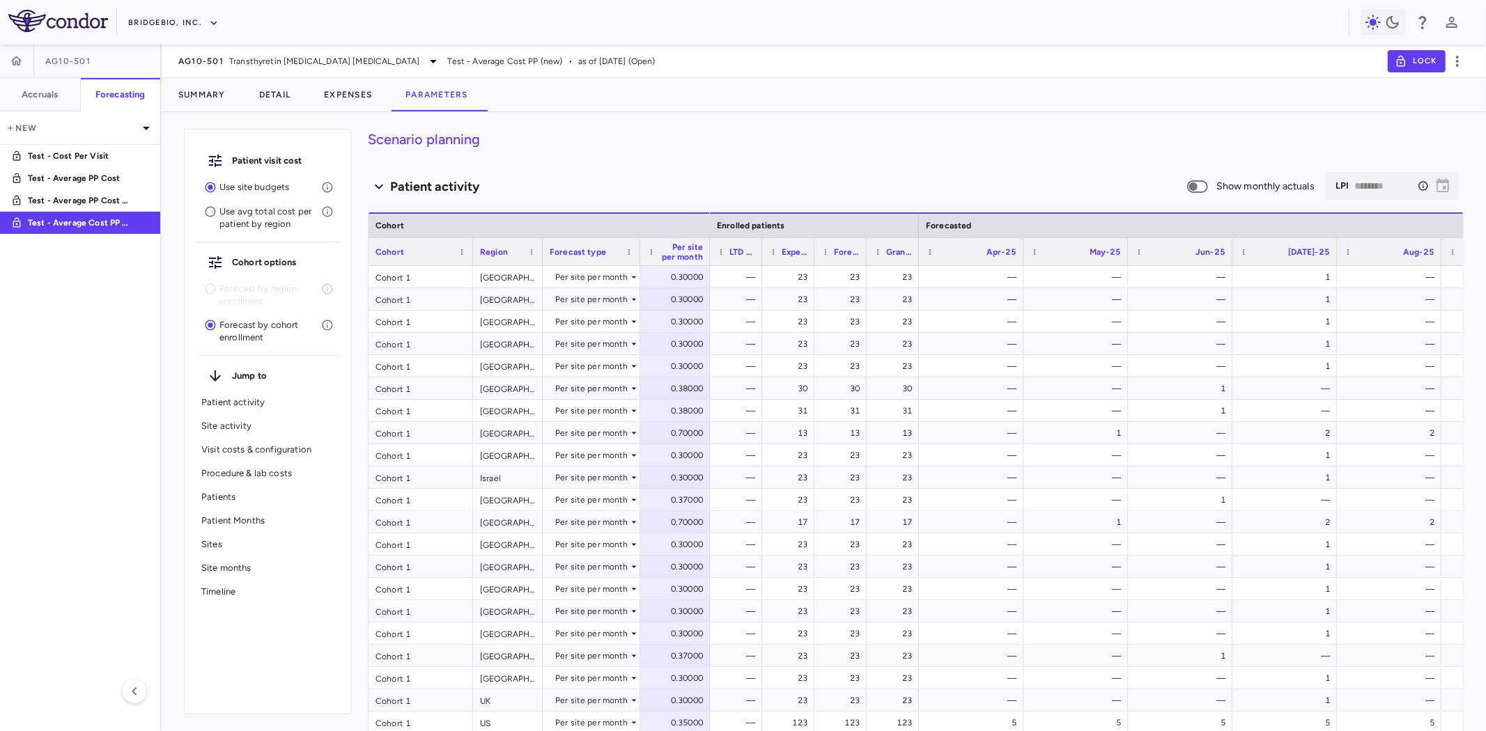
click at [233, 216] on p "Use avg total cost per patient by region" at bounding box center [270, 217] width 102 height 25
click at [101, 174] on p "Test - Average PP Cost" at bounding box center [79, 178] width 103 height 13
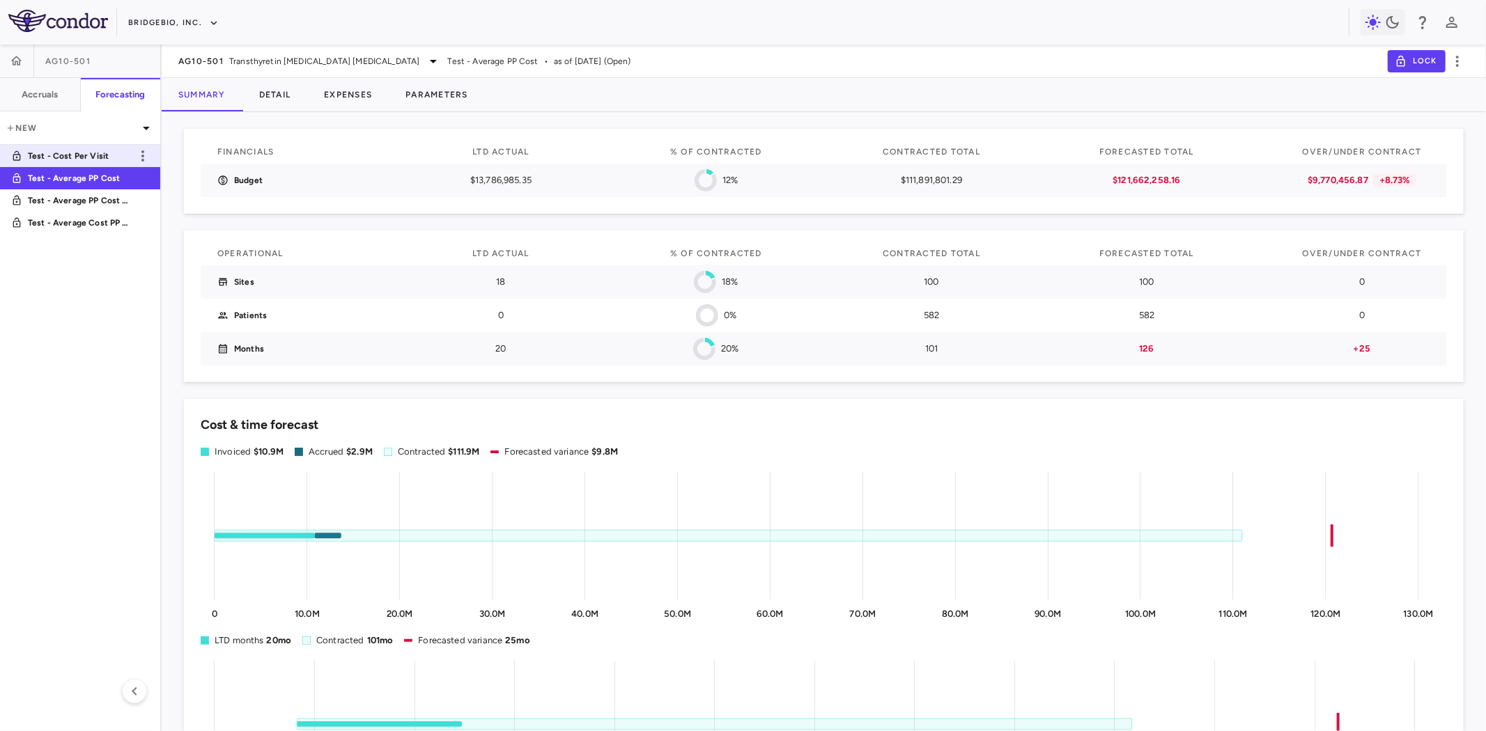
click at [94, 155] on p "Test - Cost Per Visit" at bounding box center [79, 156] width 103 height 13
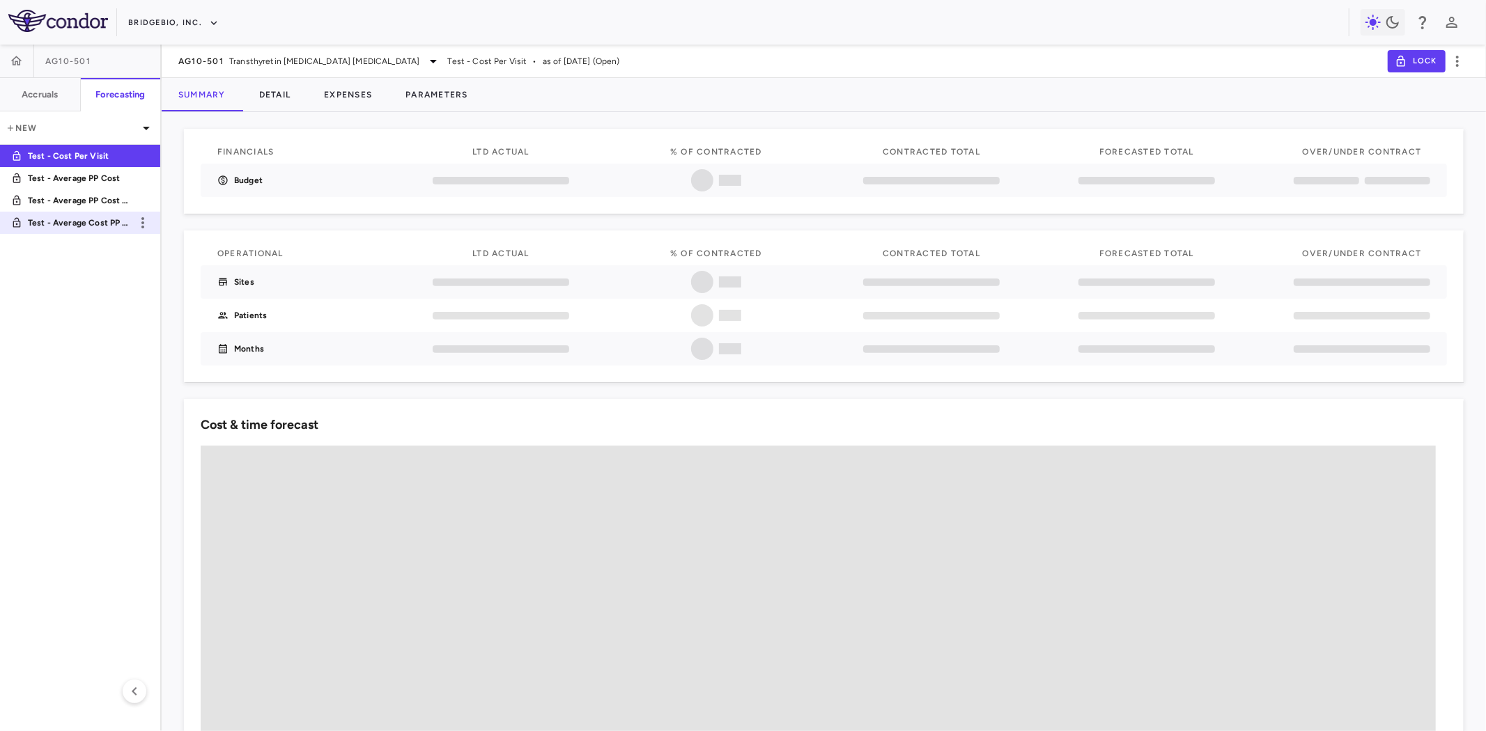
click at [84, 225] on p "Test - Average Cost PP (new)" at bounding box center [79, 223] width 103 height 13
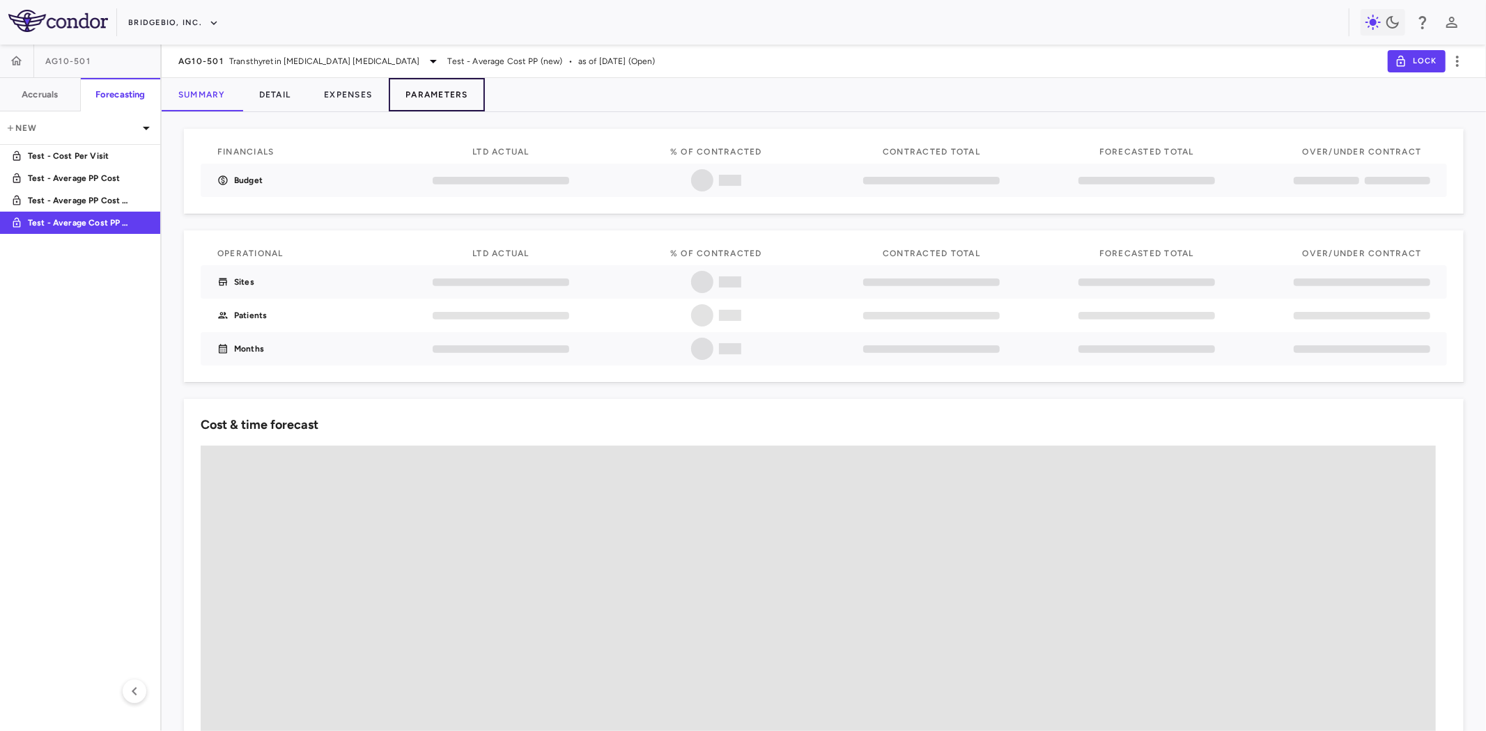
click at [451, 94] on button "Parameters" at bounding box center [437, 94] width 96 height 33
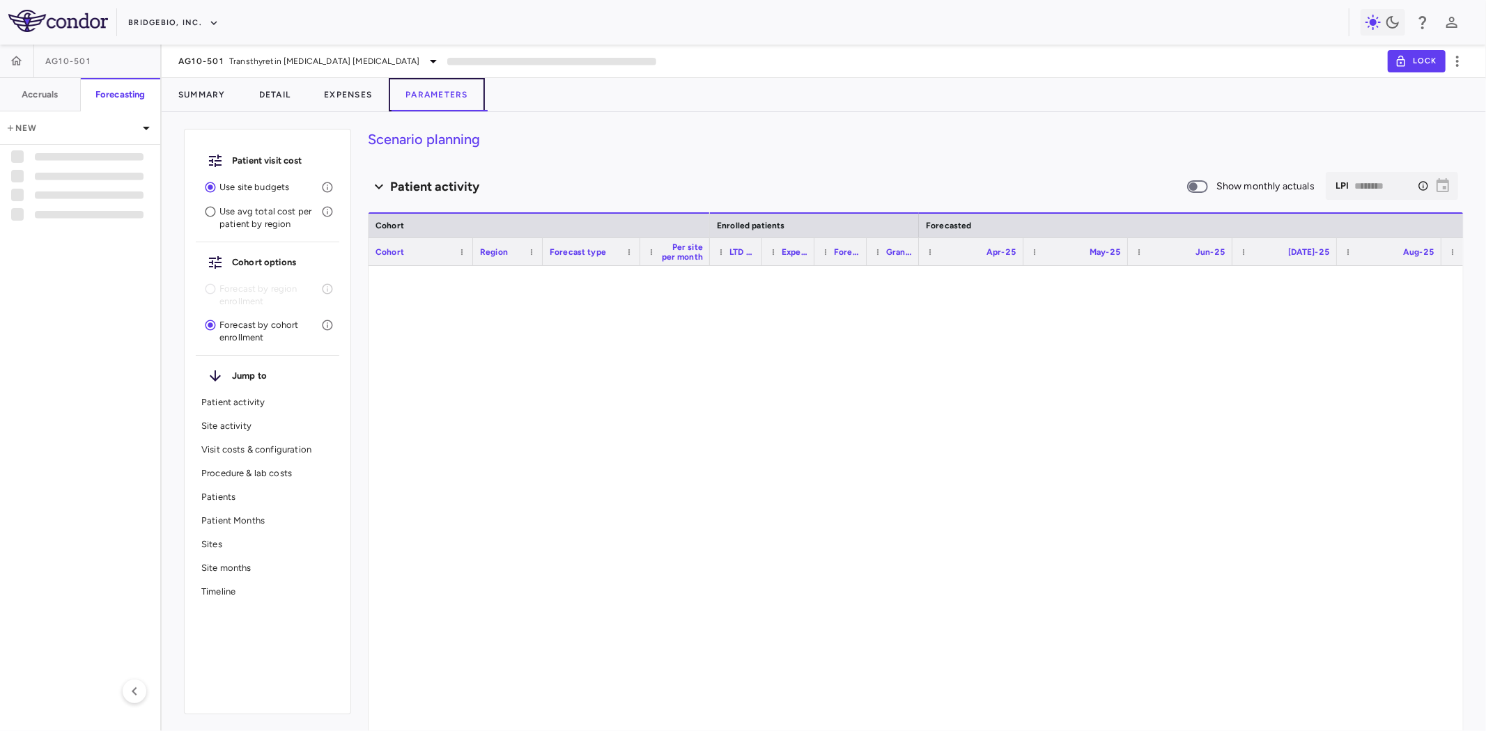
type input "********"
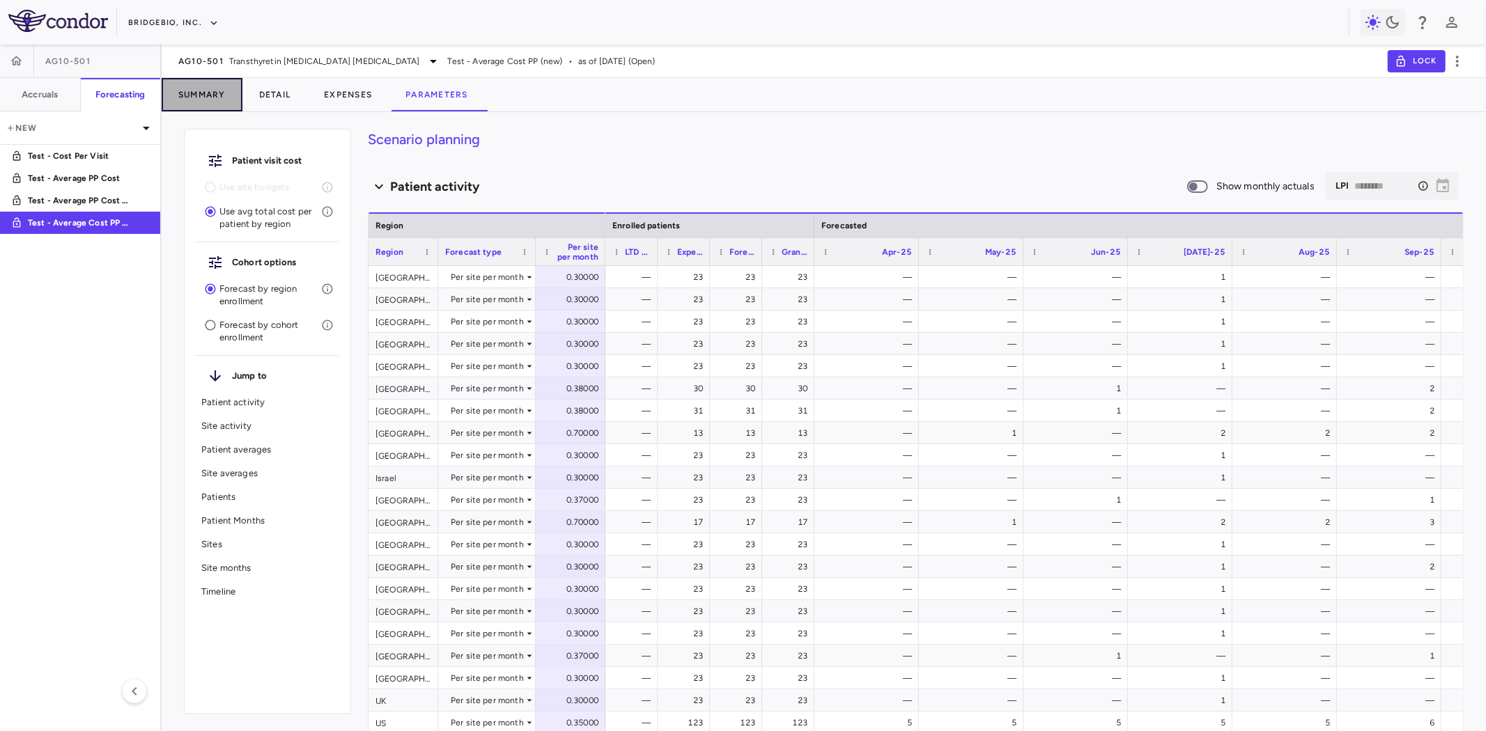
click at [212, 98] on button "Summary" at bounding box center [202, 94] width 81 height 33
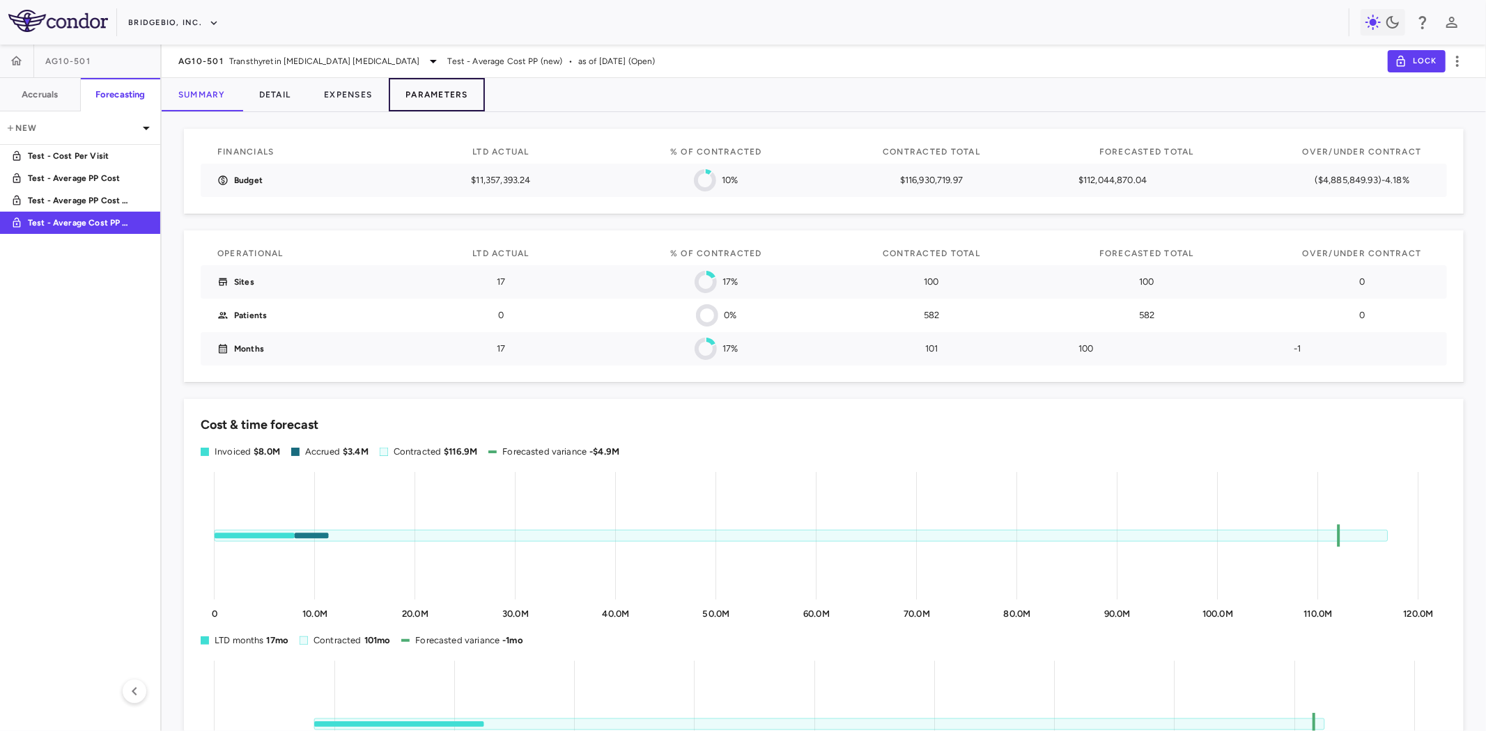
click at [455, 96] on button "Parameters" at bounding box center [437, 94] width 96 height 33
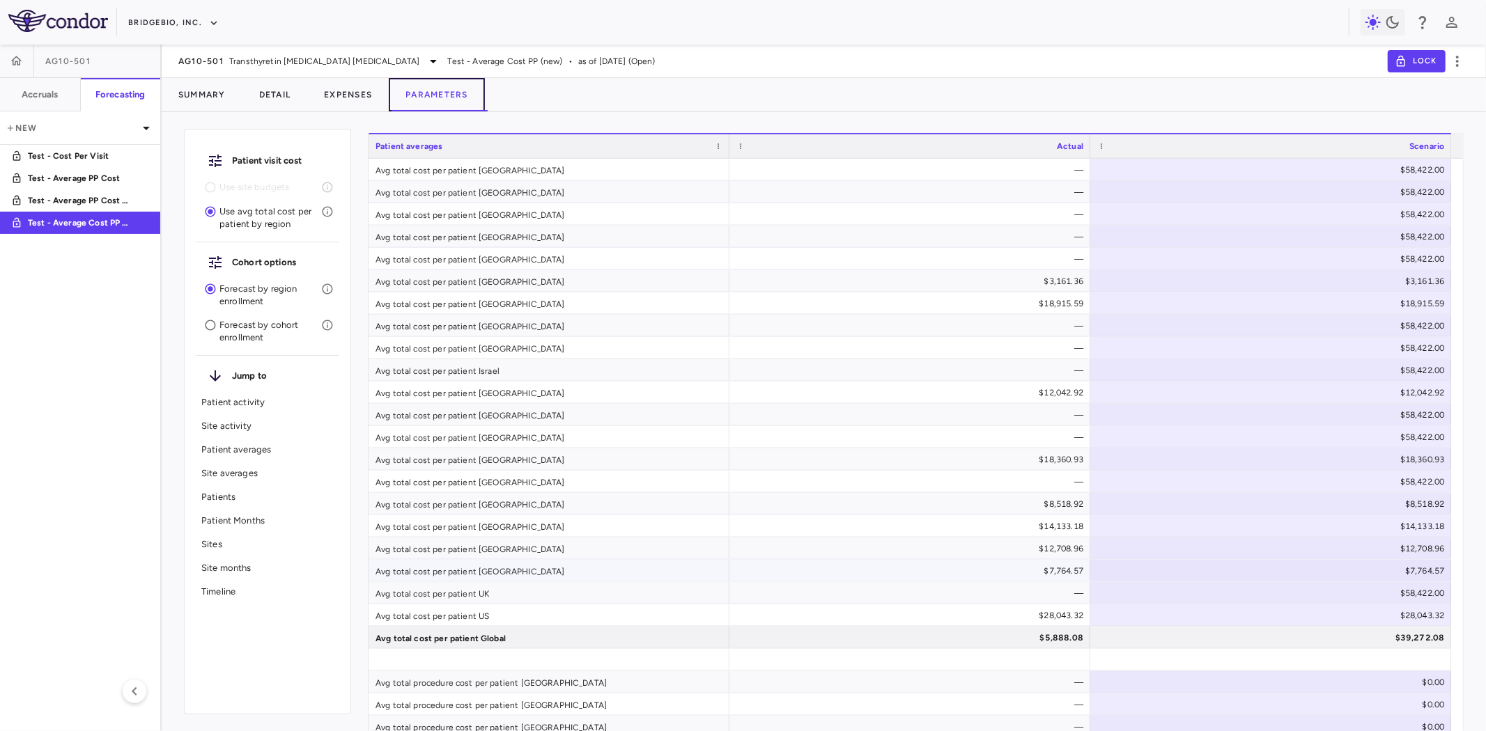
scroll to position [2012, 0]
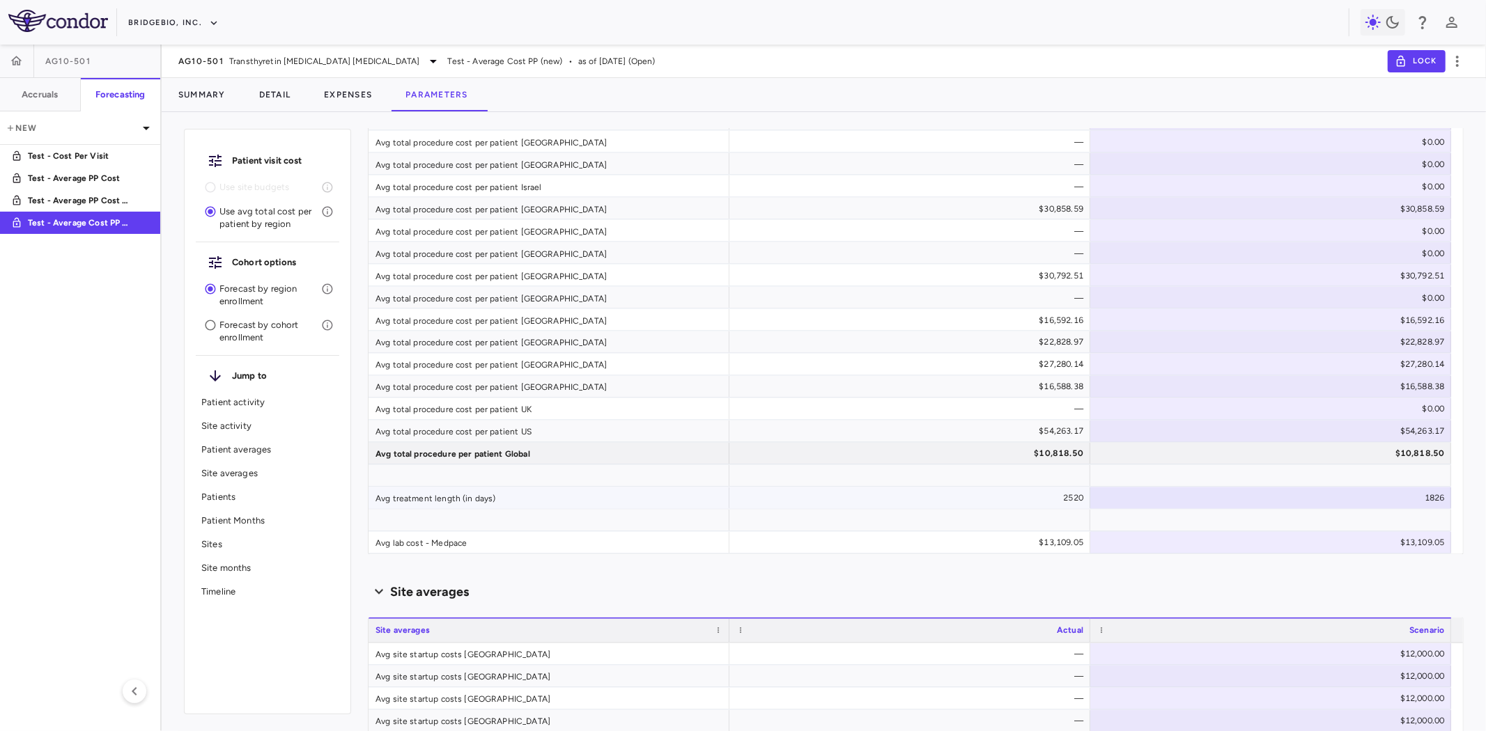
click at [1325, 492] on div "1826" at bounding box center [1273, 499] width 341 height 22
drag, startPoint x: 1390, startPoint y: 497, endPoint x: 1485, endPoint y: 504, distance: 95.0
click at [1485, 504] on div "Patient visit cost Use site budgets Use avg total cost per patient by region Co…" at bounding box center [824, 427] width 1324 height 608
type input "****"
click at [1294, 545] on div "$13,109.05" at bounding box center [1273, 543] width 341 height 22
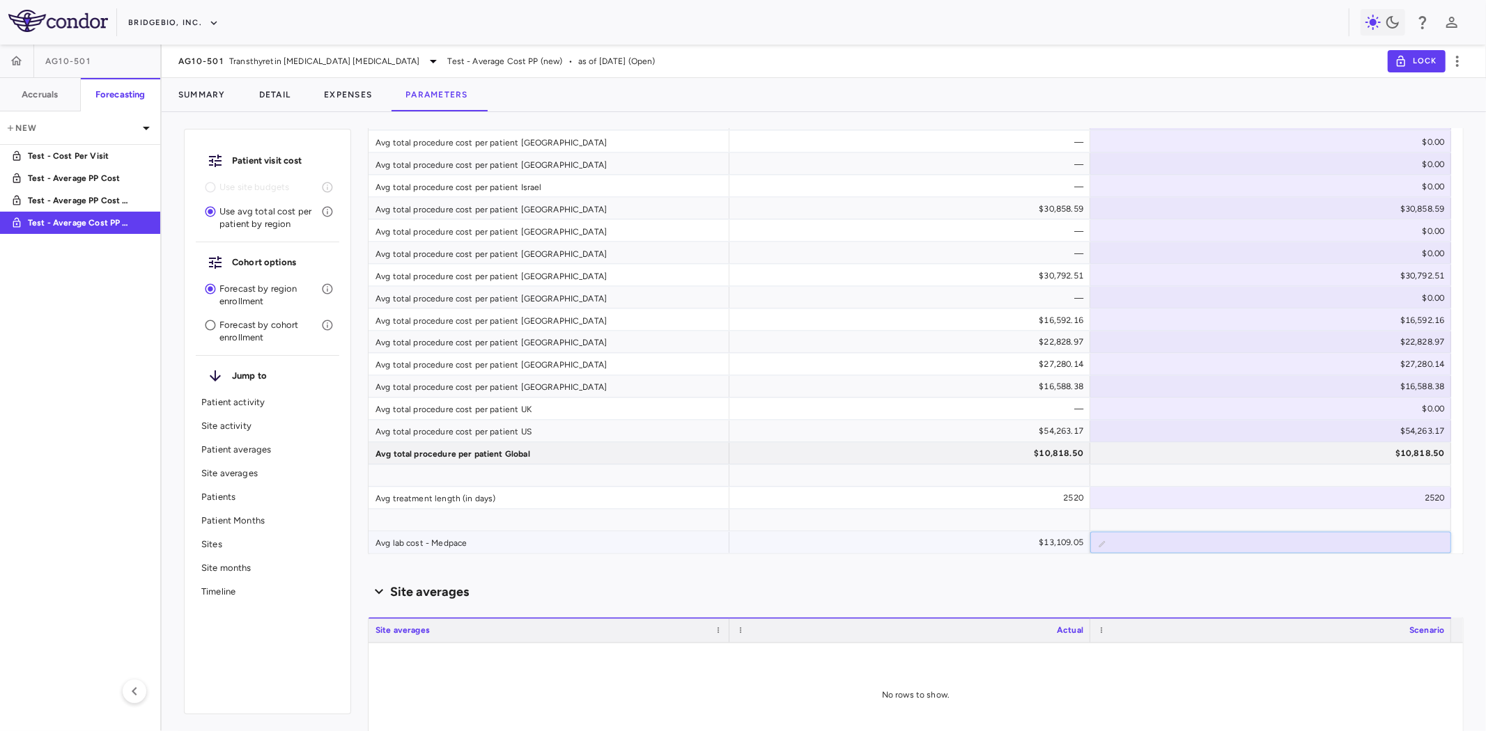
click at [1101, 524] on div at bounding box center [1270, 521] width 361 height 22
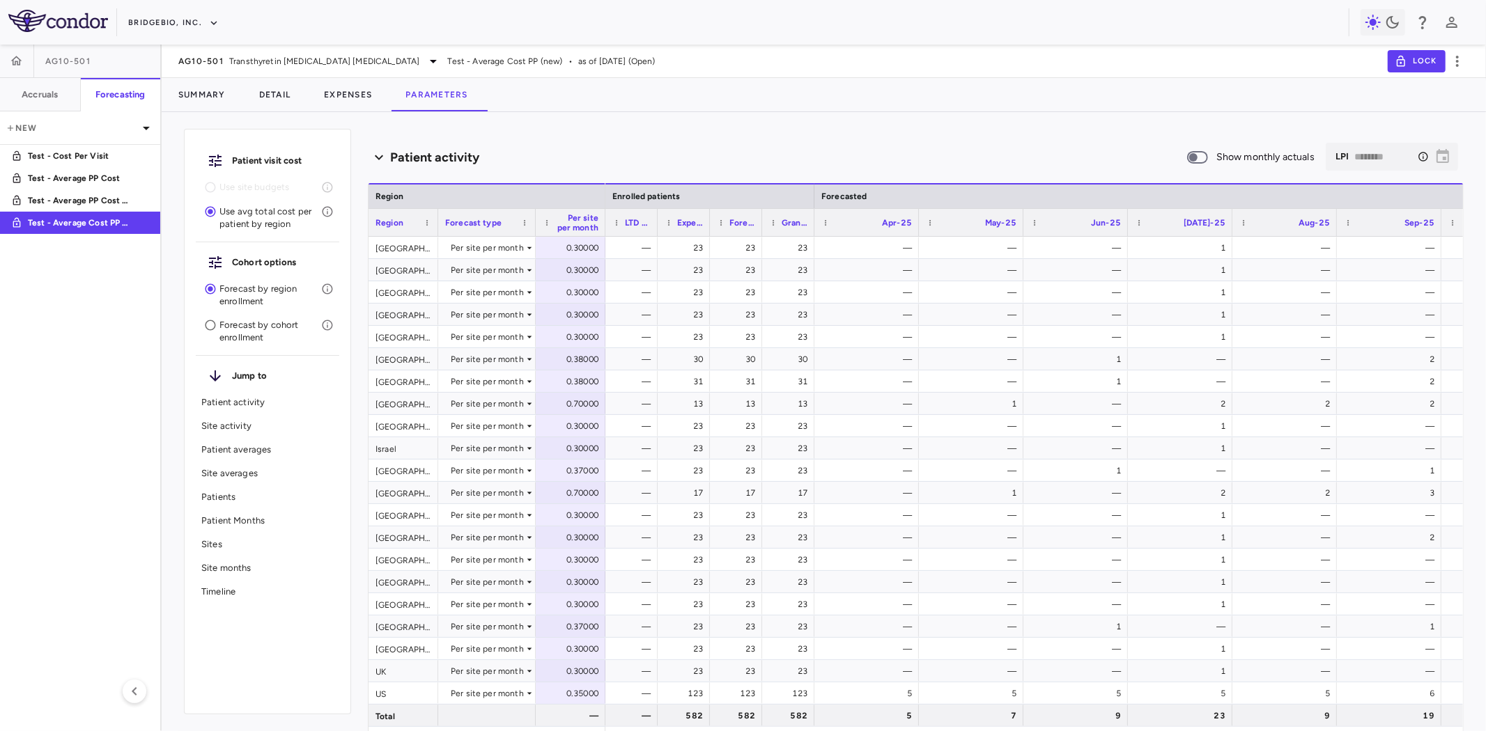
scroll to position [0, 0]
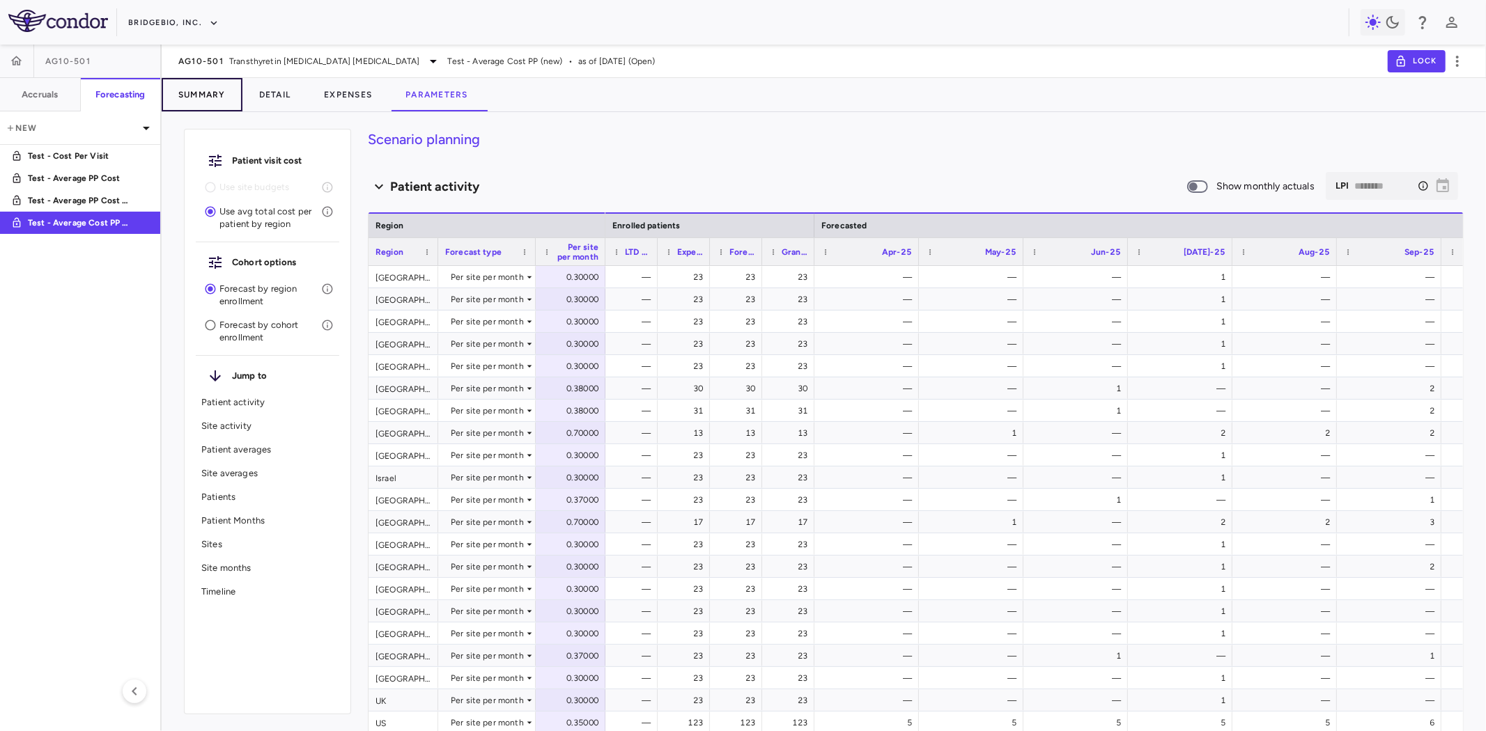
click at [193, 89] on button "Summary" at bounding box center [202, 94] width 81 height 33
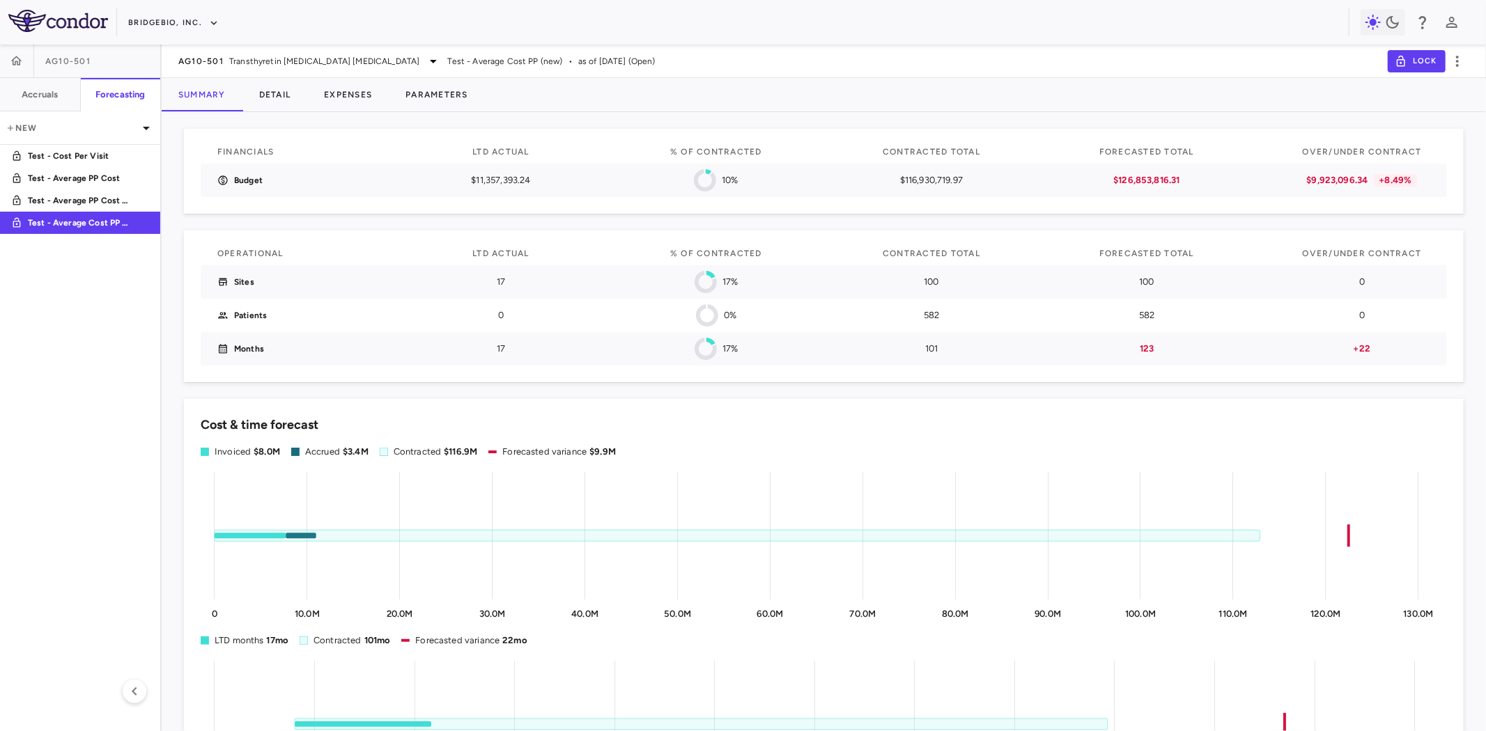
click at [106, 151] on p "Test - Cost Per Visit" at bounding box center [79, 156] width 103 height 13
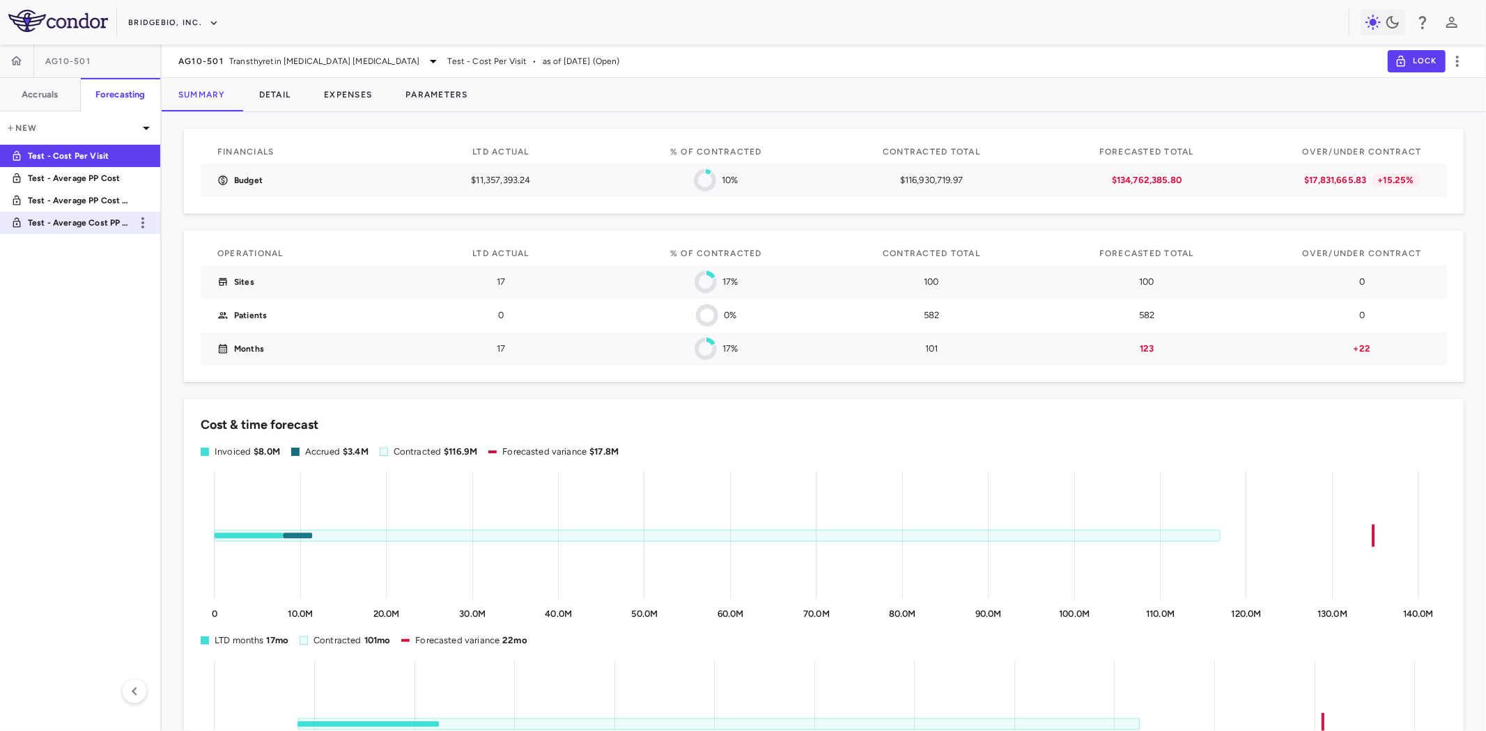
click at [101, 220] on p "Test - Average Cost PP (new)" at bounding box center [79, 223] width 103 height 13
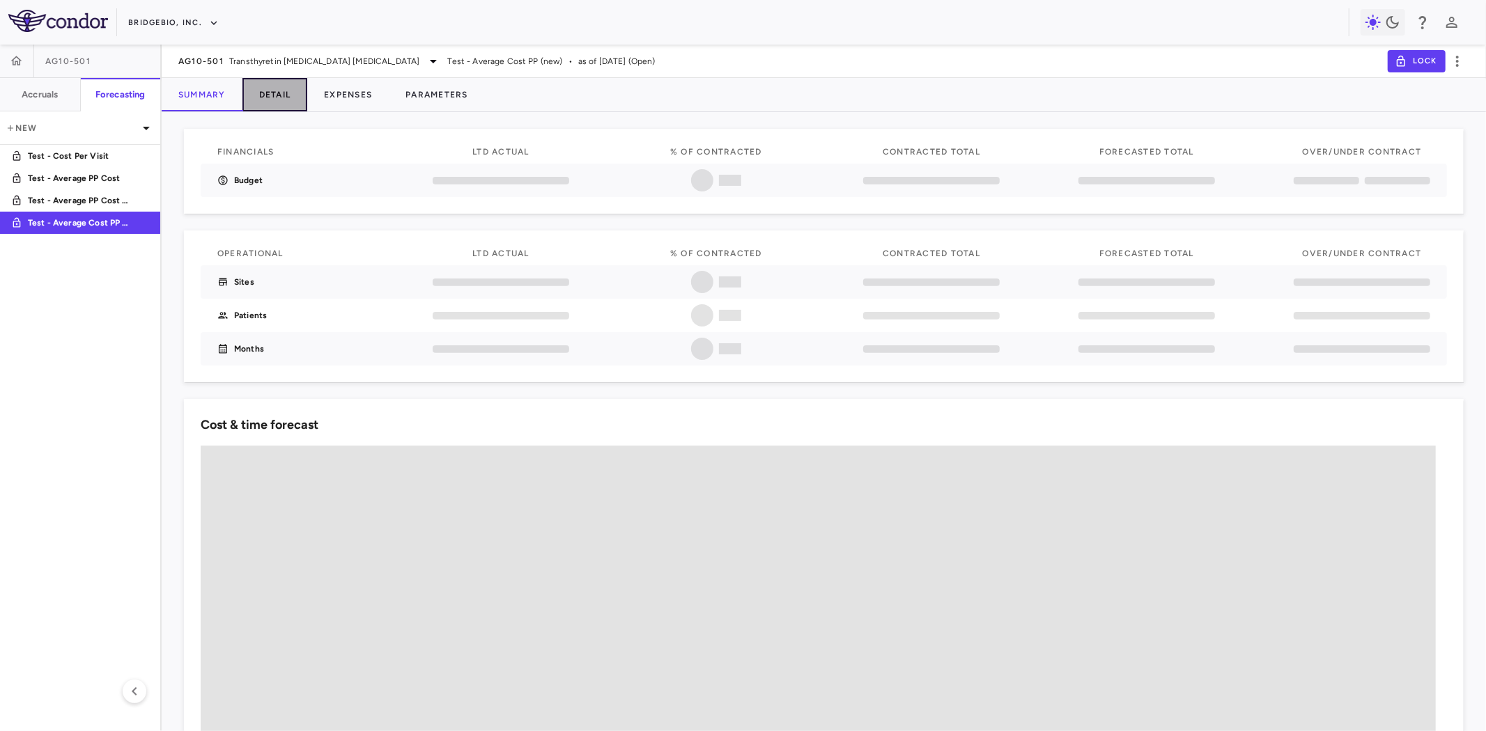
click at [274, 94] on button "Detail" at bounding box center [274, 94] width 65 height 33
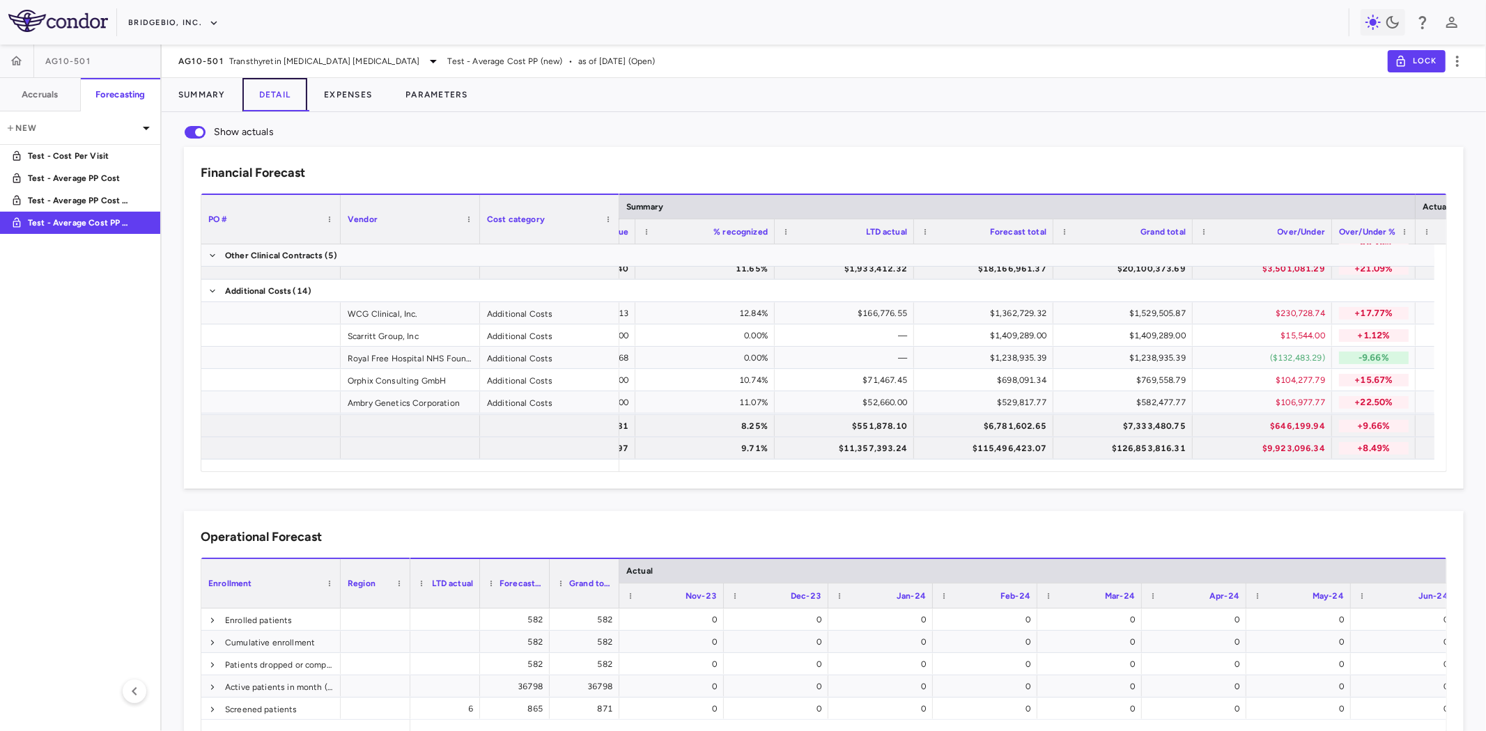
scroll to position [0, 137]
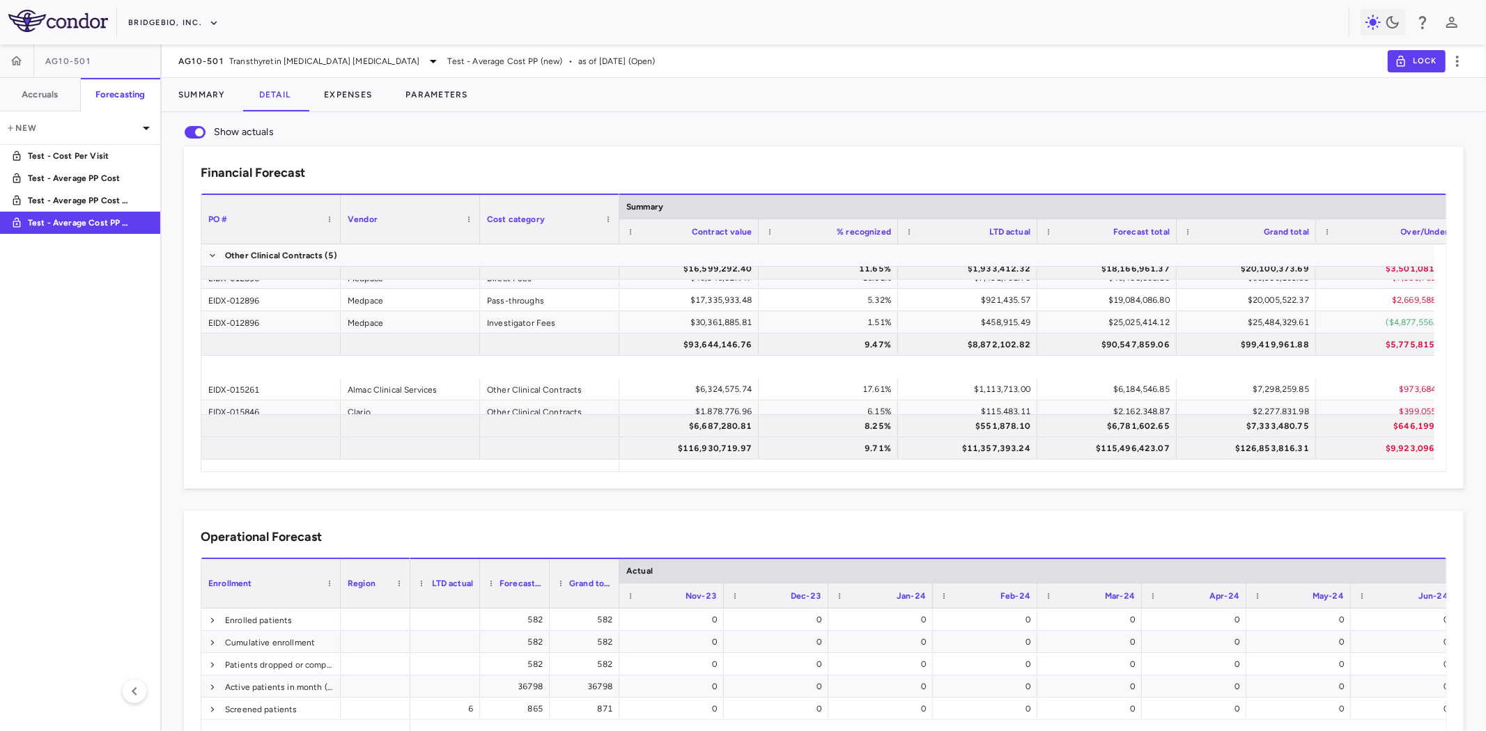
scroll to position [0, 150]
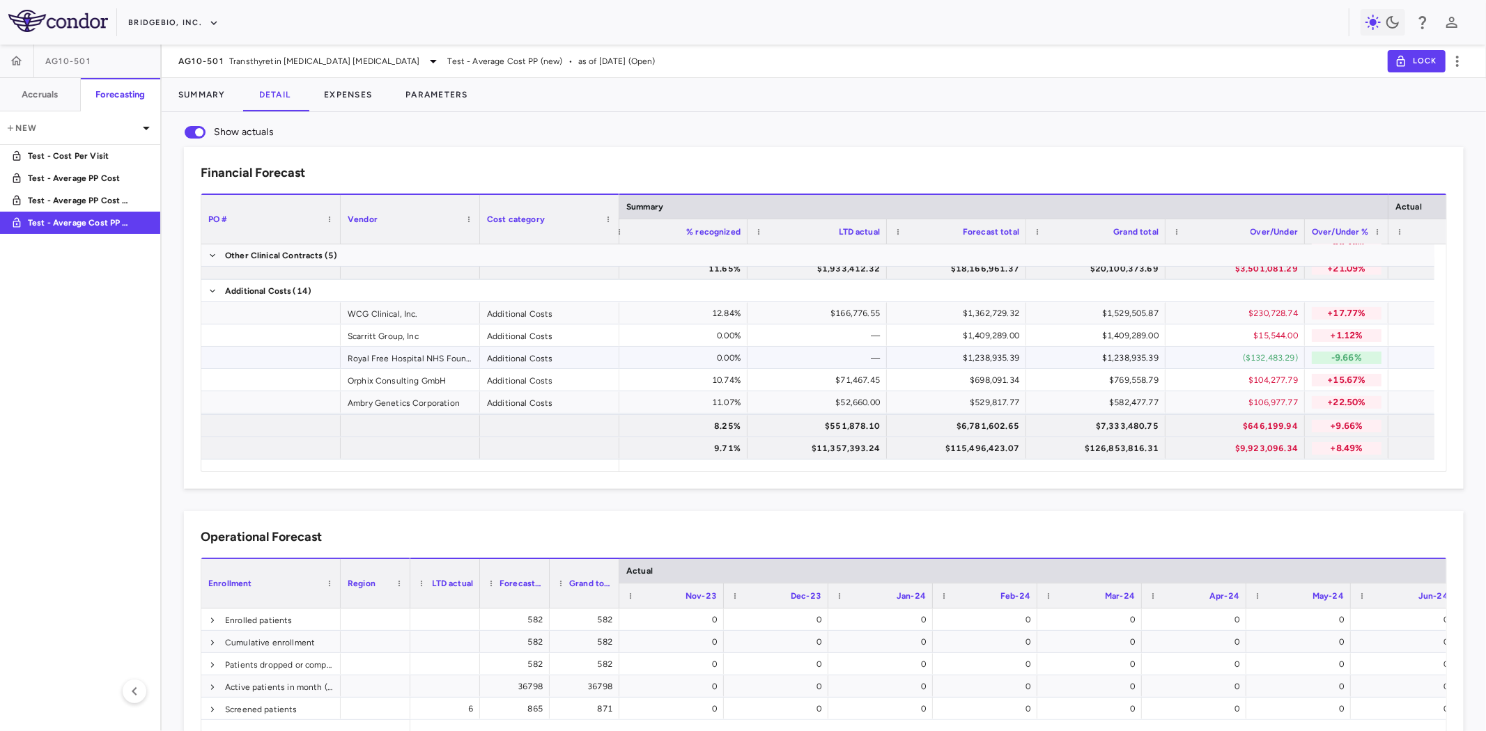
click at [1119, 359] on div "$1,238,935.39" at bounding box center [1099, 358] width 120 height 22
click at [1273, 352] on div "($132,483.29)" at bounding box center [1238, 358] width 120 height 22
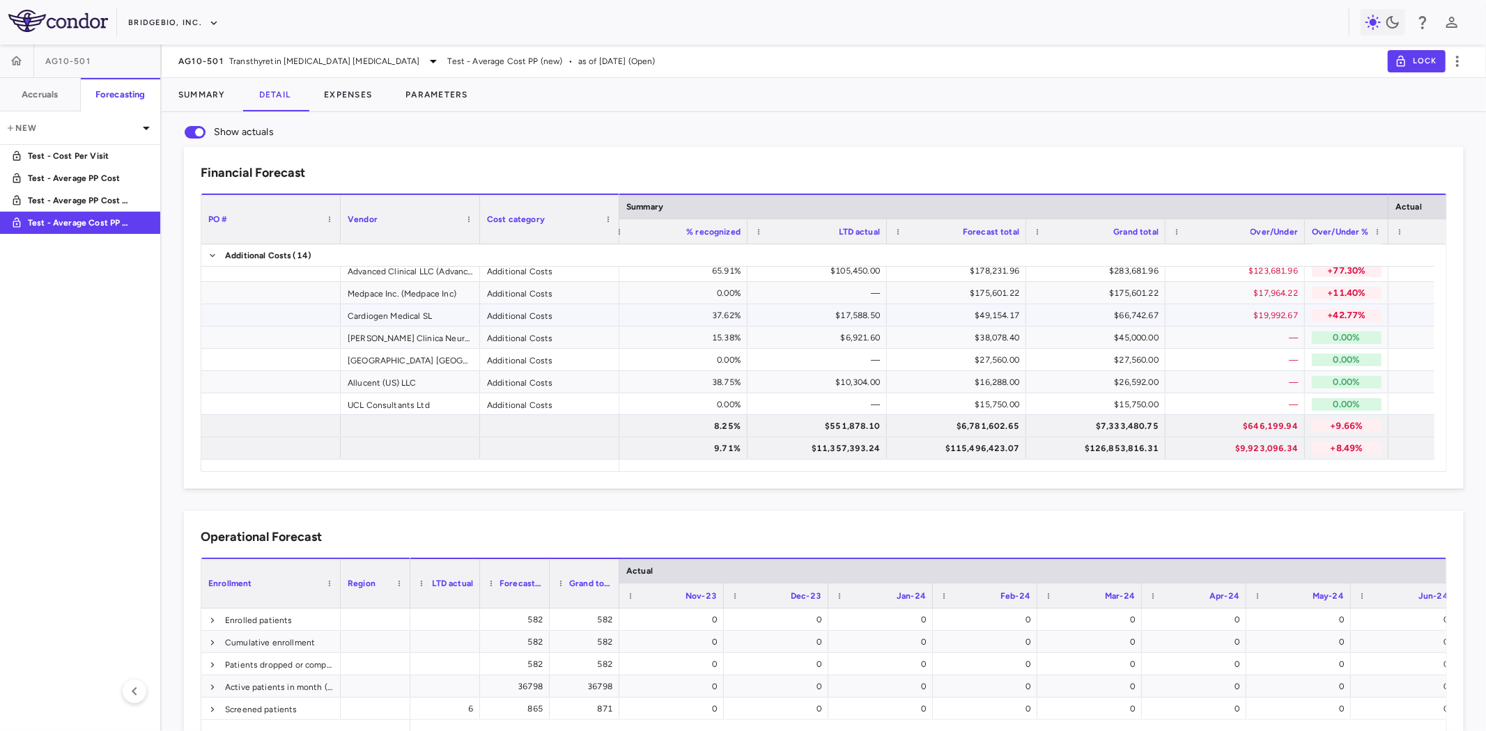
scroll to position [353, 0]
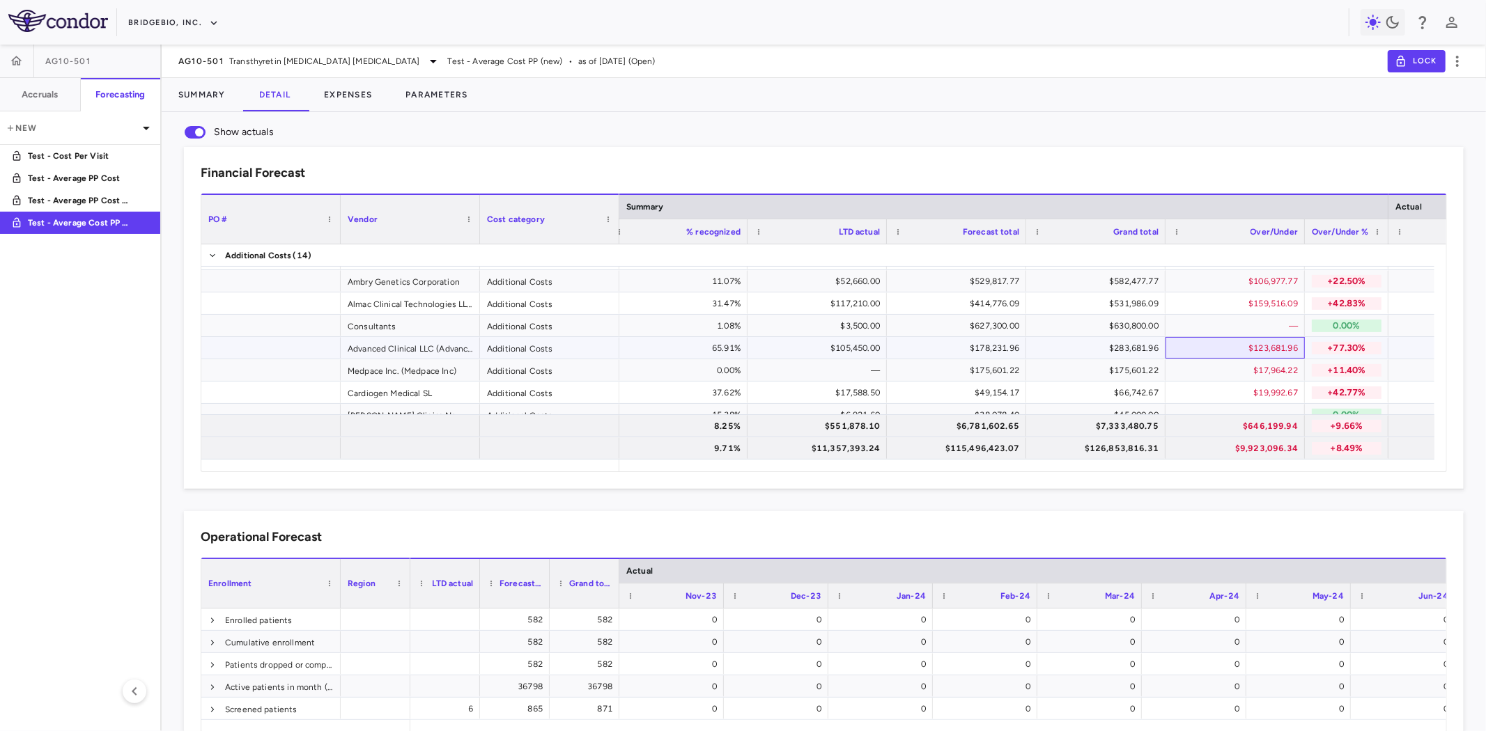
click at [1273, 352] on div "$123,681.96" at bounding box center [1238, 348] width 120 height 22
click at [1355, 350] on p "+77.30%" at bounding box center [1347, 348] width 70 height 13
click at [1345, 368] on p "+11.40%" at bounding box center [1347, 370] width 70 height 13
click at [1338, 391] on p "+42.77%" at bounding box center [1347, 393] width 70 height 13
click at [1262, 379] on div "$17,964.22" at bounding box center [1238, 370] width 120 height 22
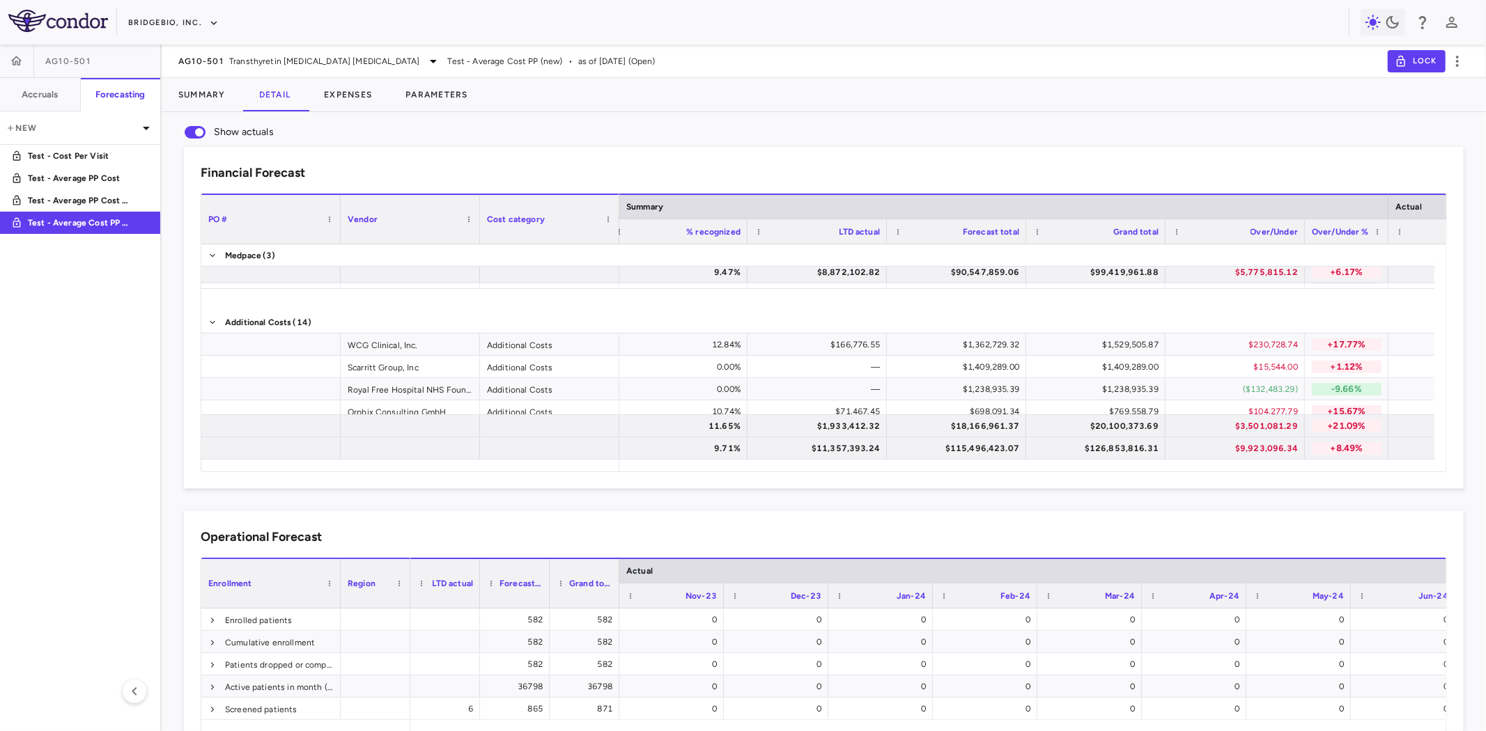
scroll to position [0, 0]
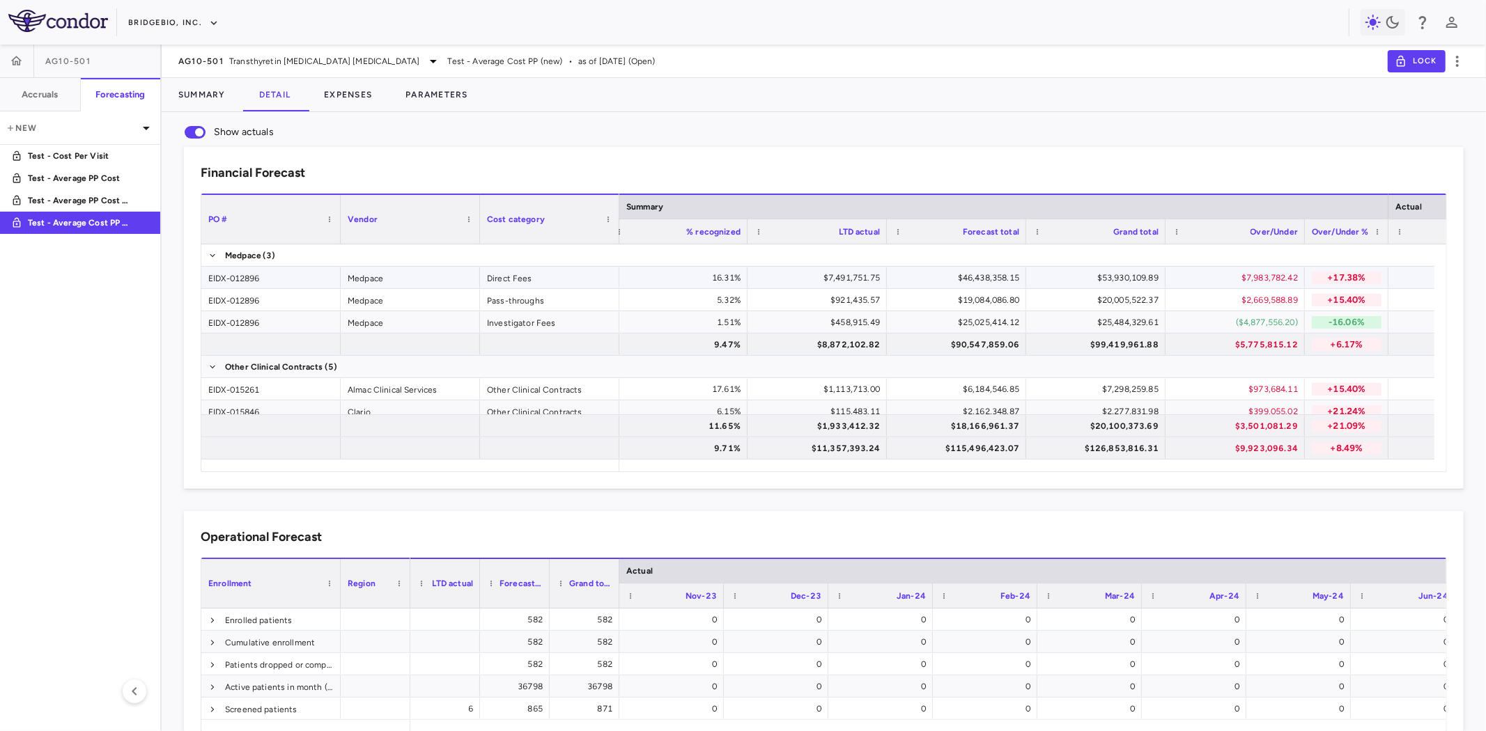
click at [1279, 281] on div "$7,983,782.42" at bounding box center [1238, 278] width 120 height 22
click at [1270, 318] on div "($4,877,556.20)" at bounding box center [1238, 322] width 120 height 22
click at [924, 418] on span "Export" at bounding box center [934, 422] width 118 height 20
click at [1096, 429] on span "CSV Export" at bounding box center [1082, 427] width 65 height 20
click at [91, 152] on p "Test - Cost Per Visit" at bounding box center [79, 156] width 103 height 13
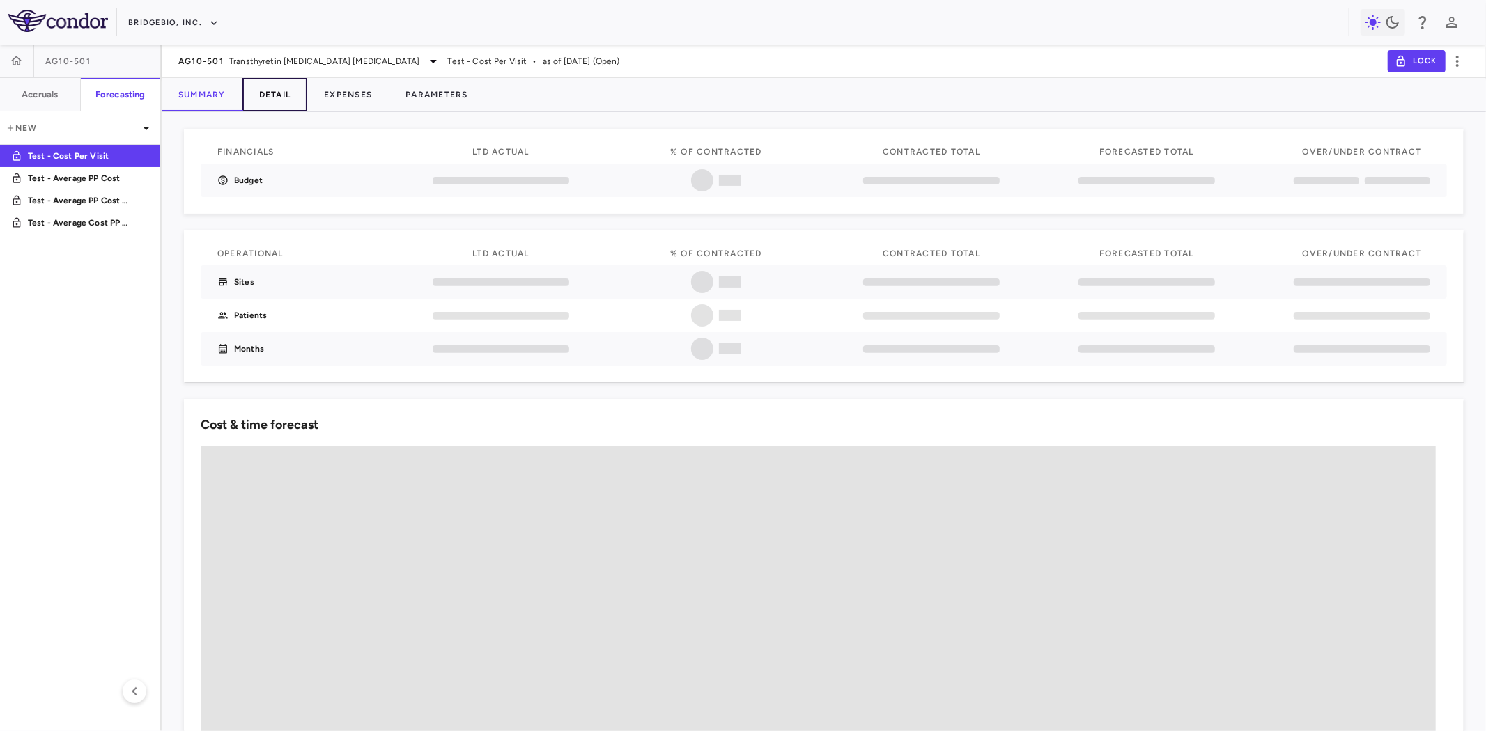
click at [275, 98] on button "Detail" at bounding box center [274, 94] width 65 height 33
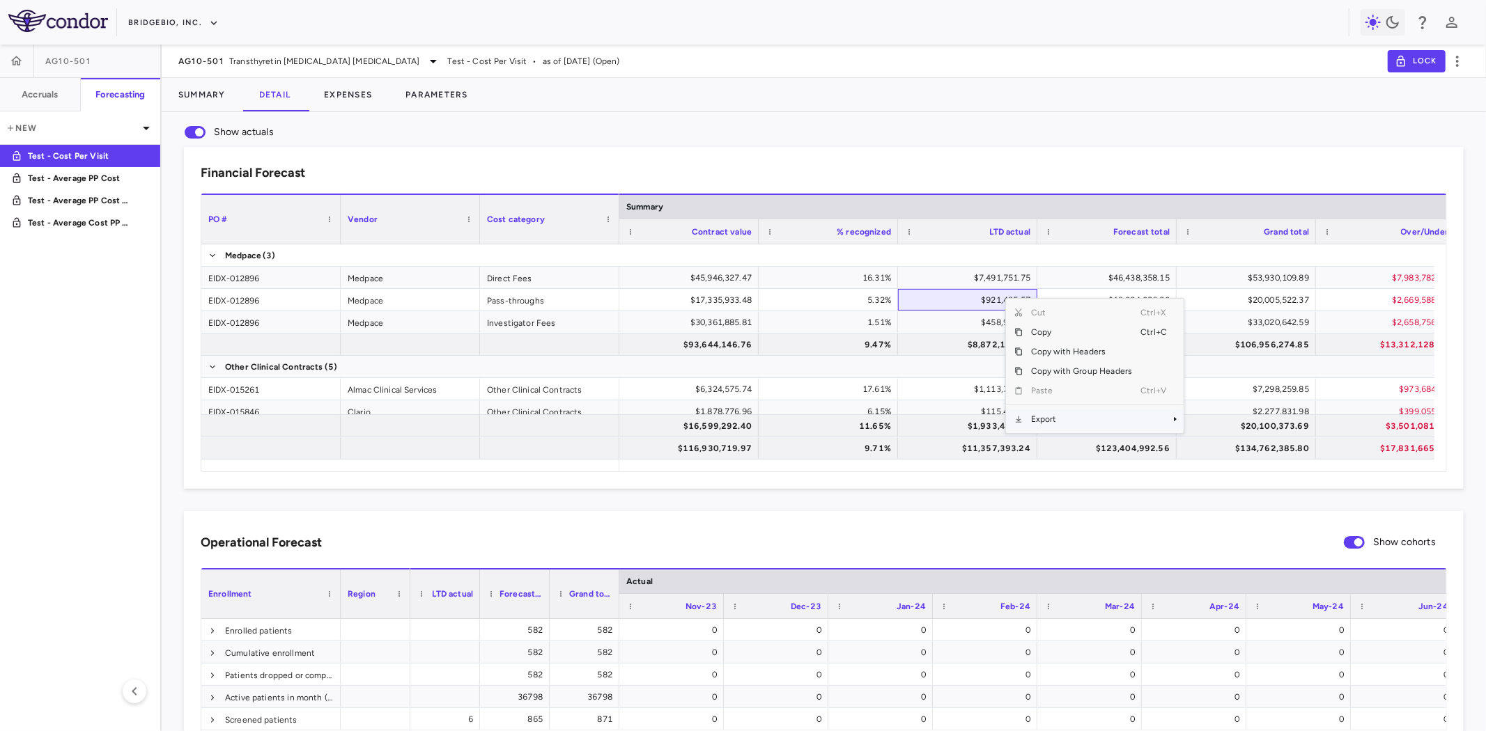
click at [1057, 415] on span "Export" at bounding box center [1081, 420] width 118 height 20
click at [1228, 426] on span "CSV Export" at bounding box center [1229, 424] width 65 height 20
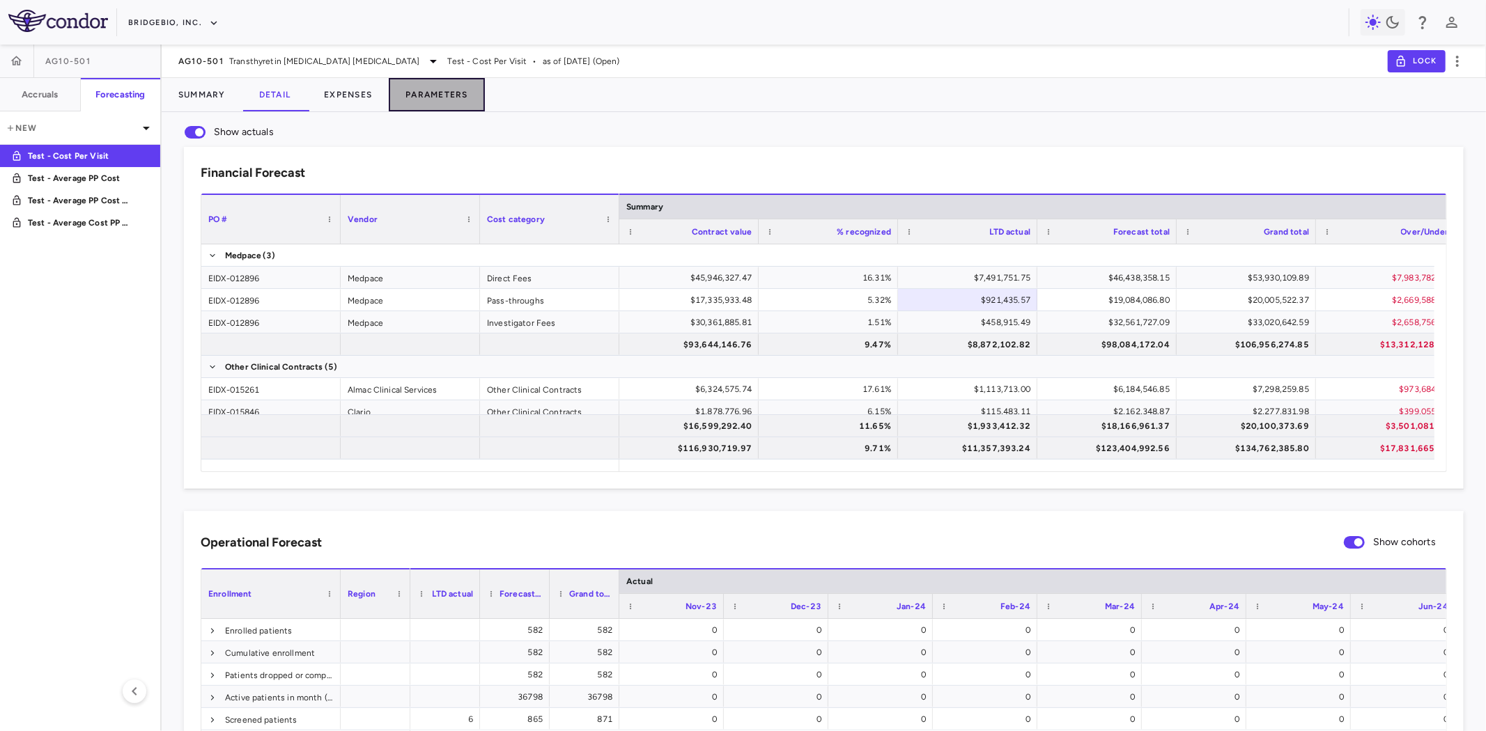
click at [460, 88] on button "Parameters" at bounding box center [437, 94] width 96 height 33
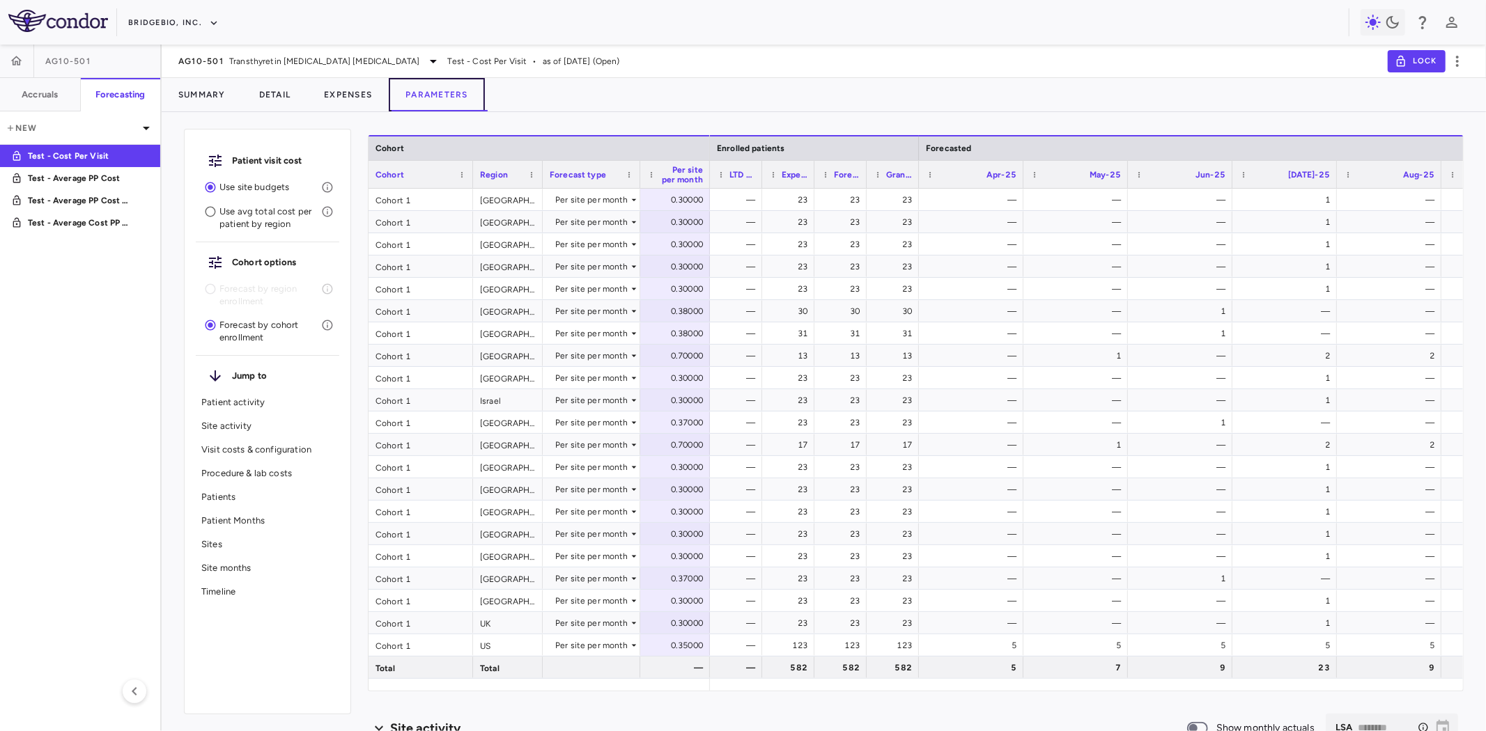
scroll to position [464, 0]
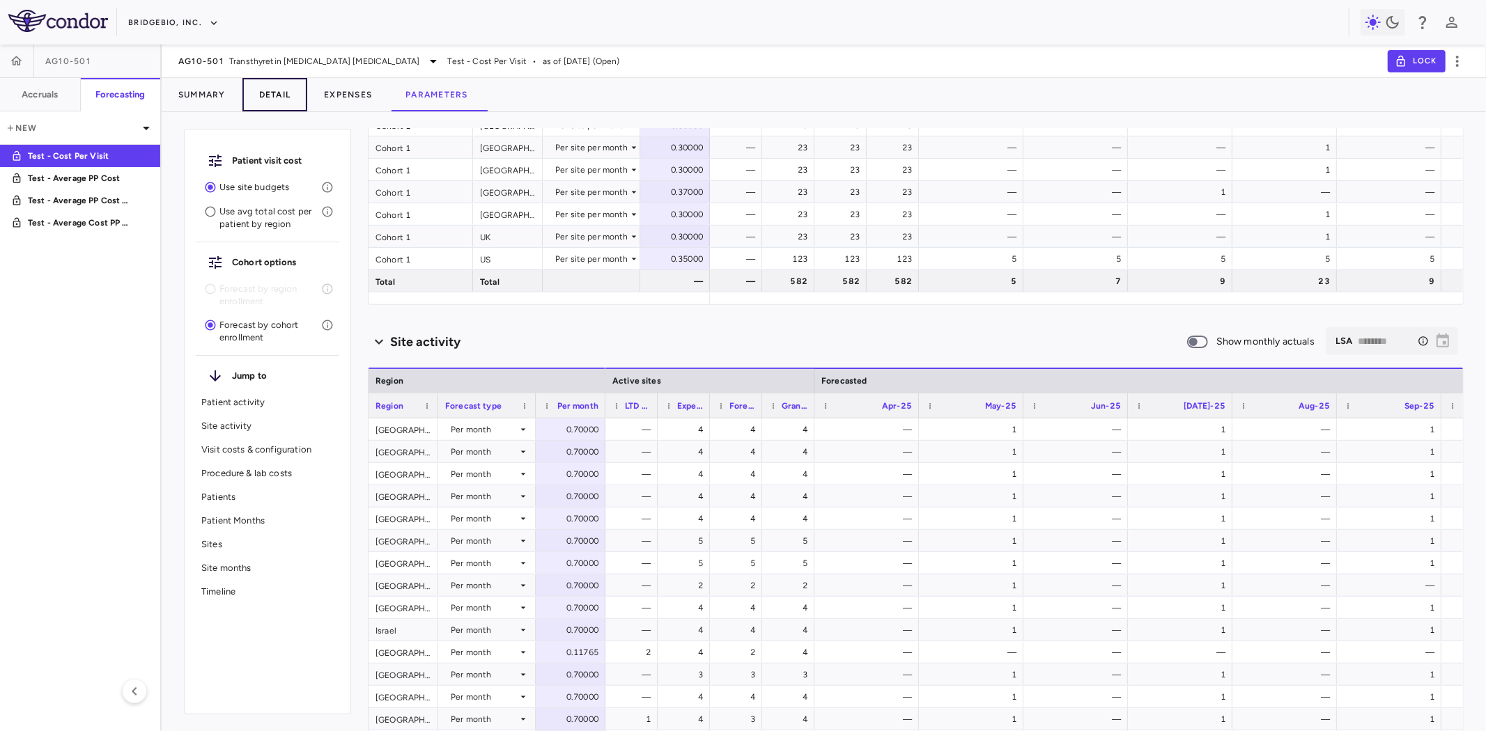
click at [273, 91] on button "Detail" at bounding box center [274, 94] width 65 height 33
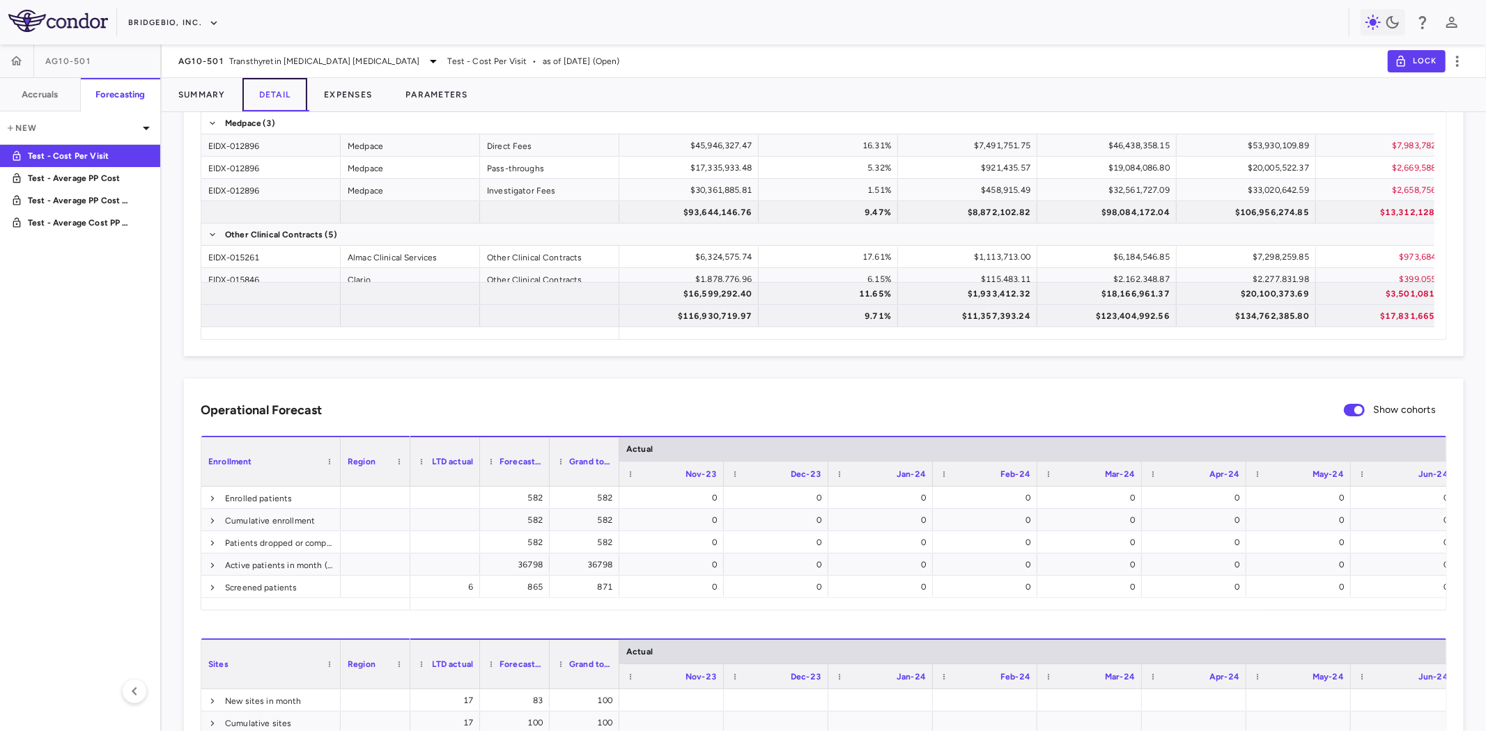
scroll to position [309, 0]
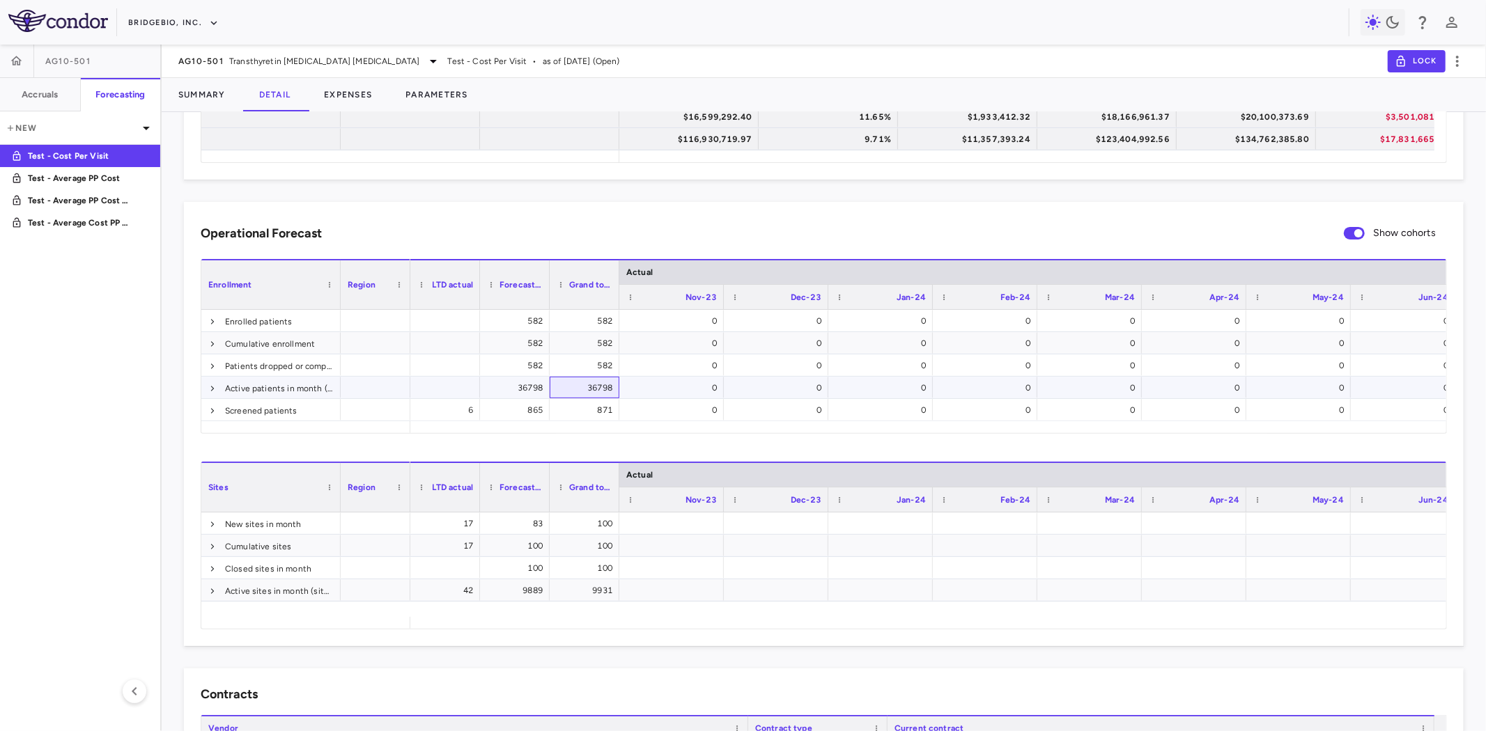
click at [598, 386] on div "36798" at bounding box center [587, 388] width 50 height 22
click at [107, 221] on p "Test - Average Cost PP (new)" at bounding box center [79, 223] width 103 height 13
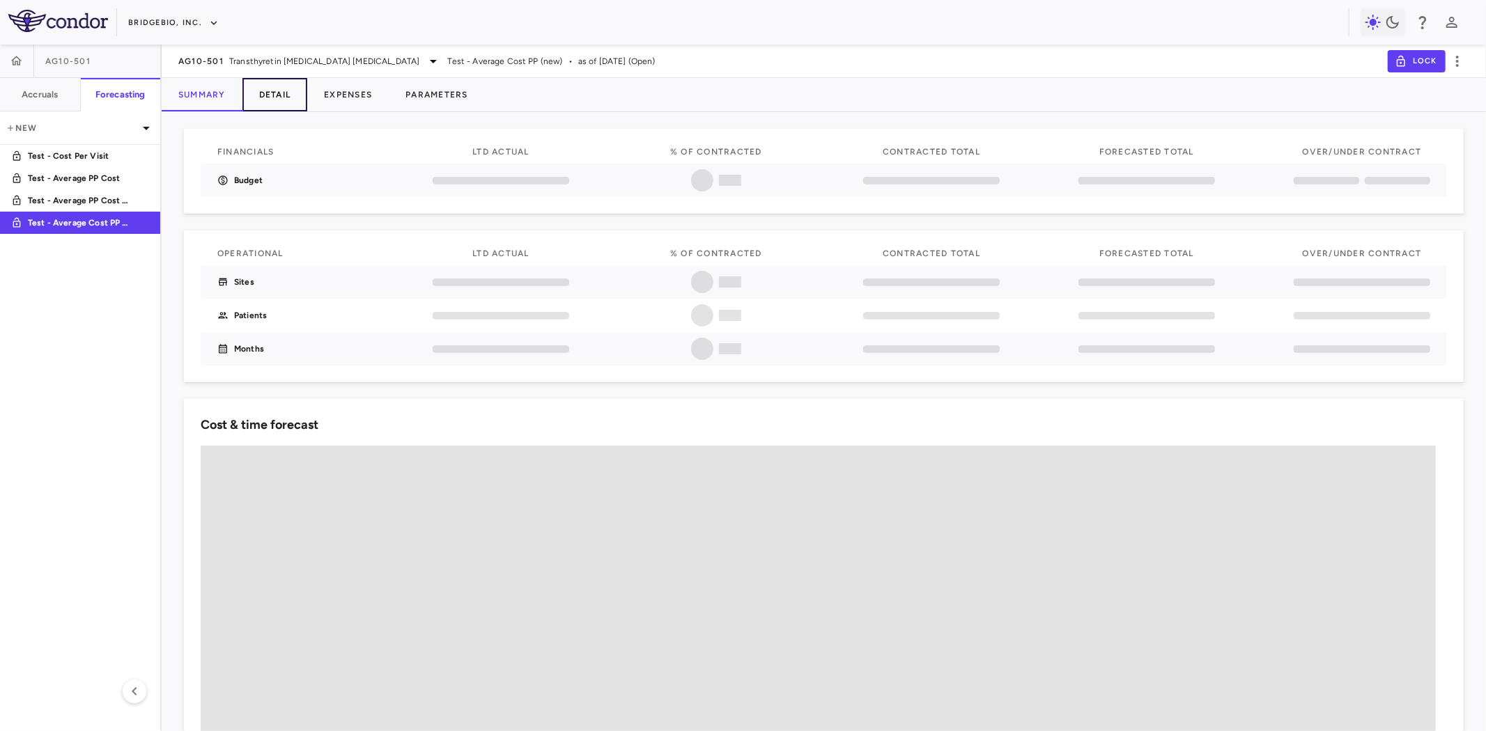
click at [254, 93] on button "Detail" at bounding box center [274, 94] width 65 height 33
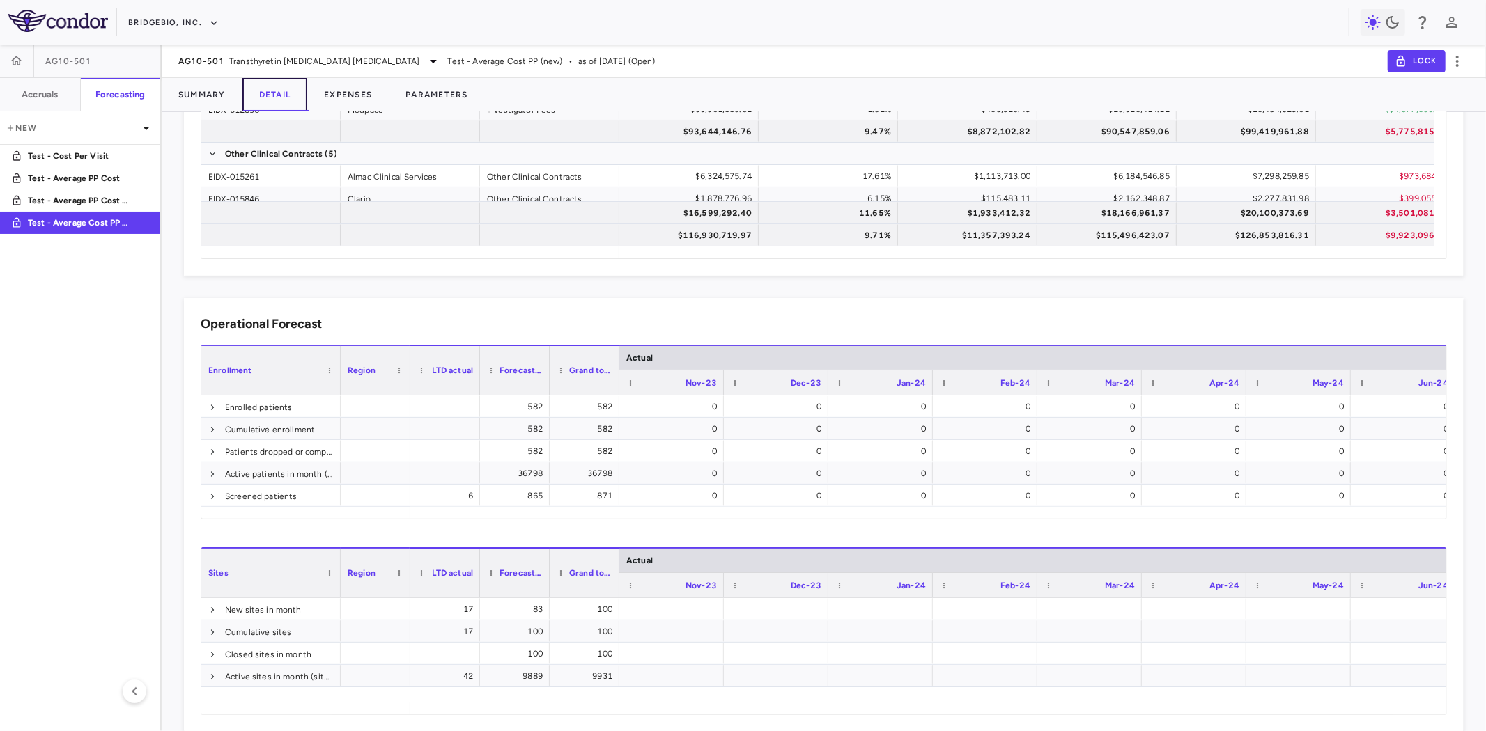
scroll to position [387, 0]
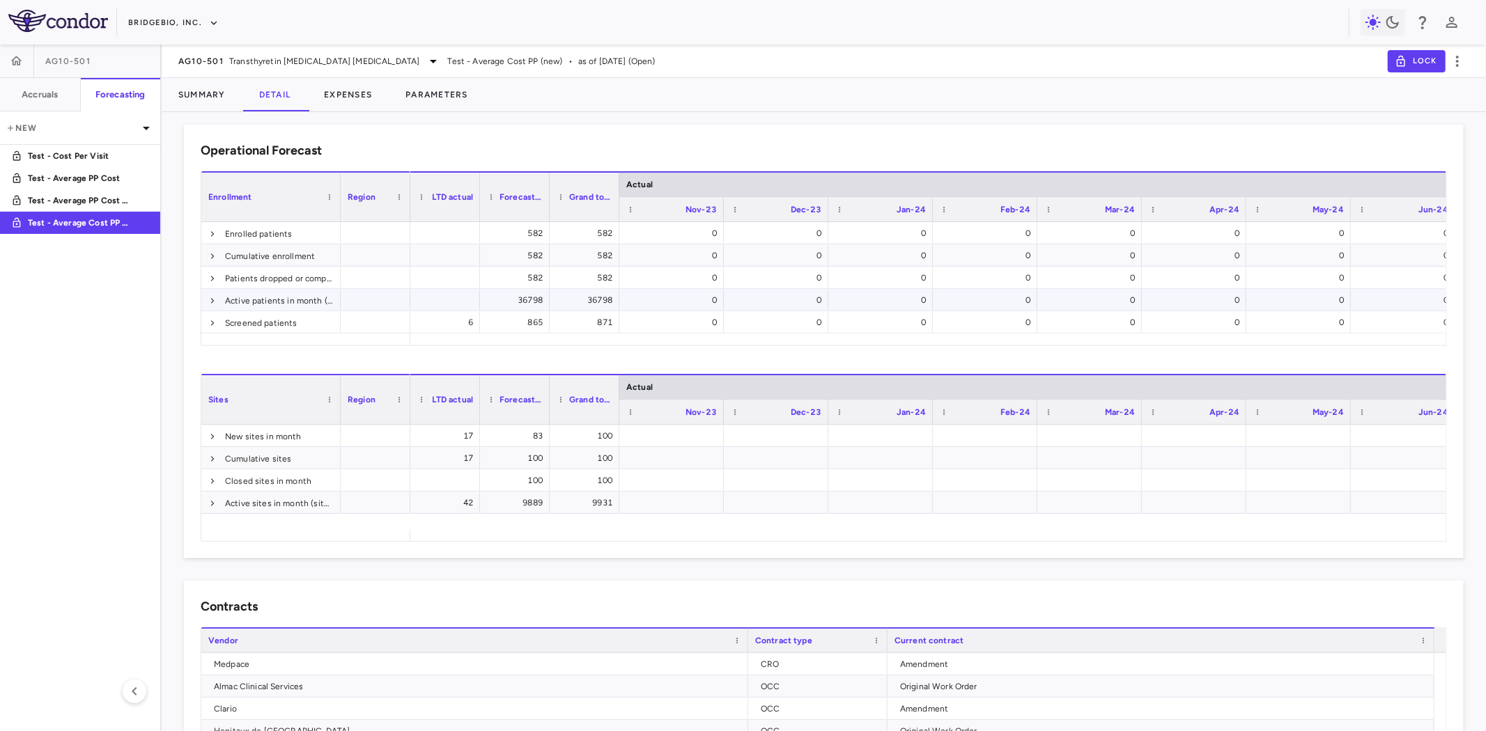
click at [588, 294] on div "36798" at bounding box center [587, 300] width 50 height 22
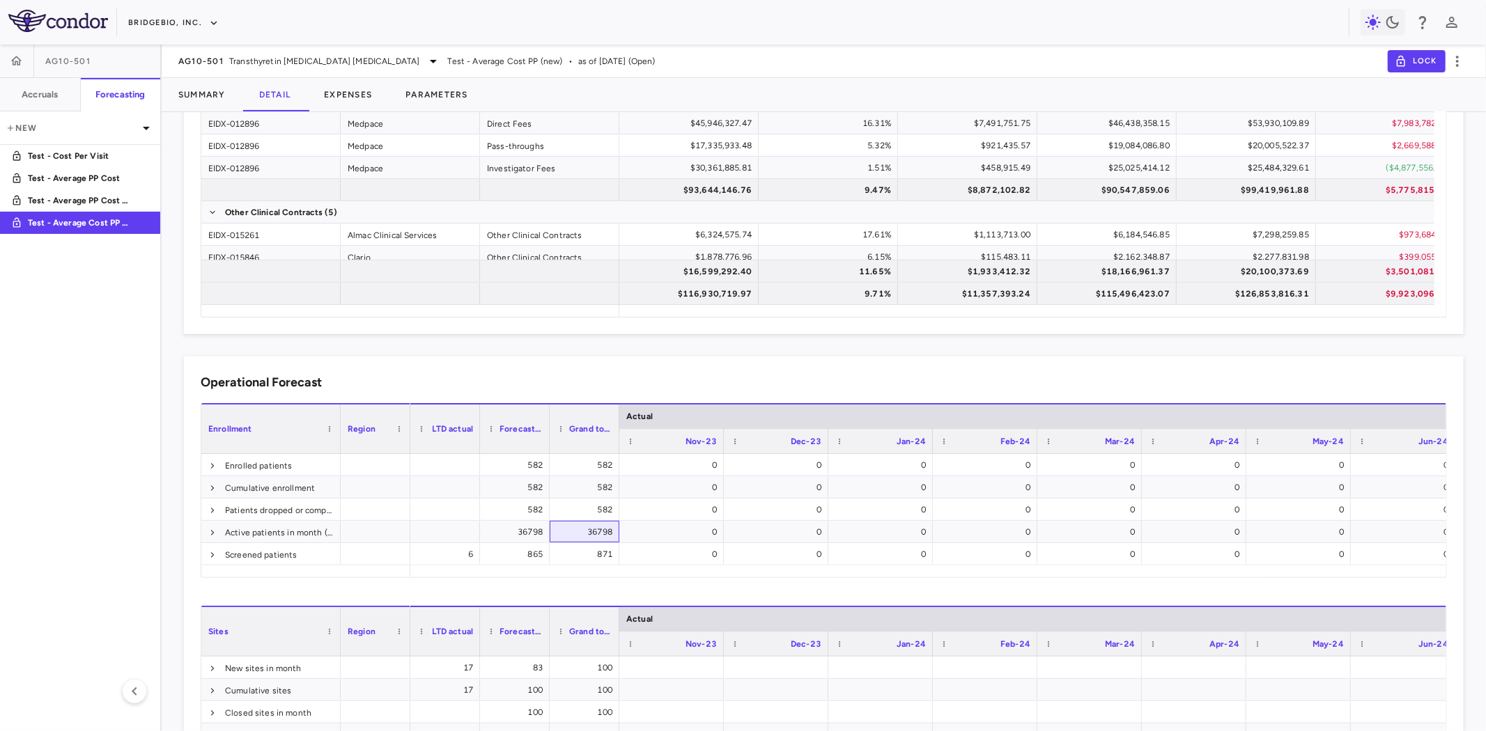
scroll to position [309, 0]
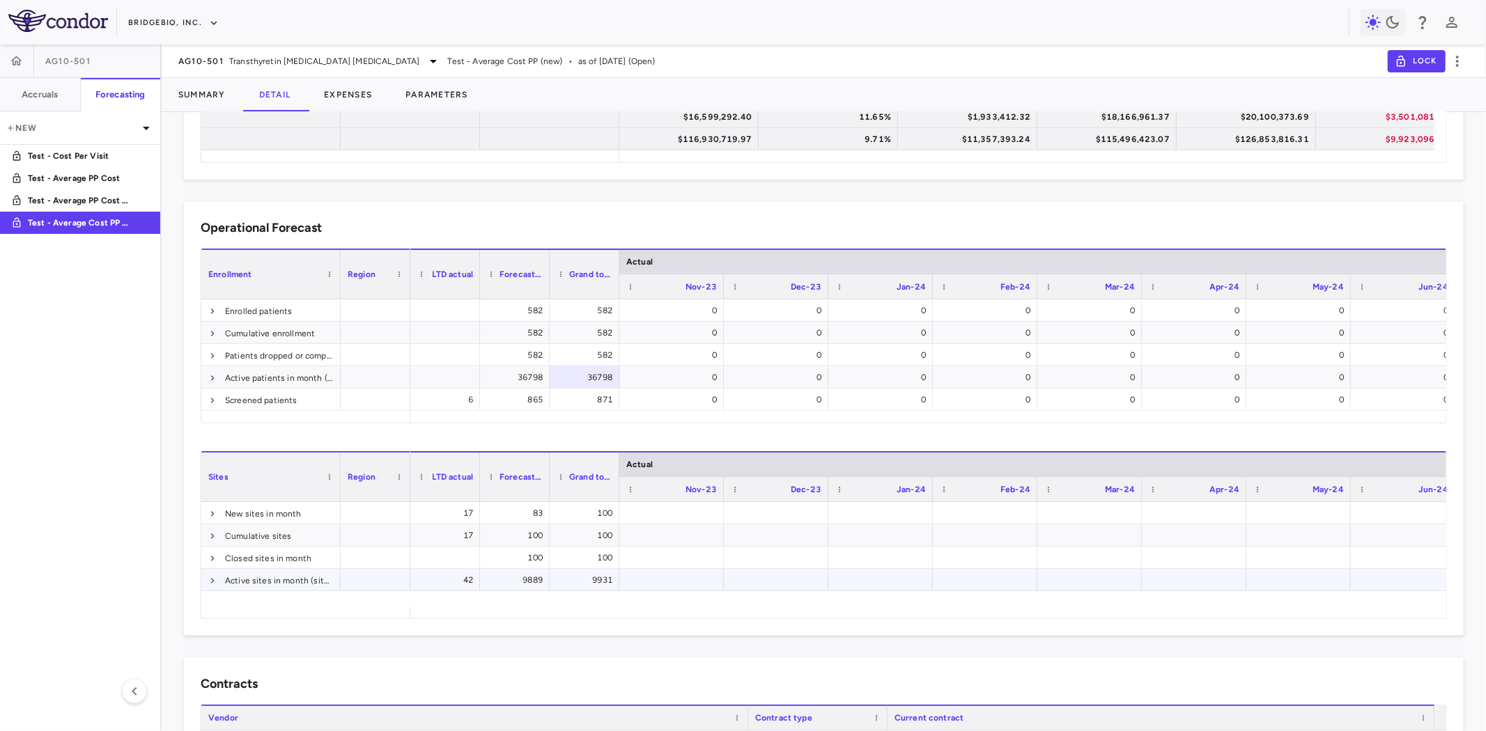
click at [583, 580] on div "9931" at bounding box center [587, 580] width 50 height 22
click at [78, 152] on p "Test - Cost Per Visit" at bounding box center [79, 156] width 103 height 13
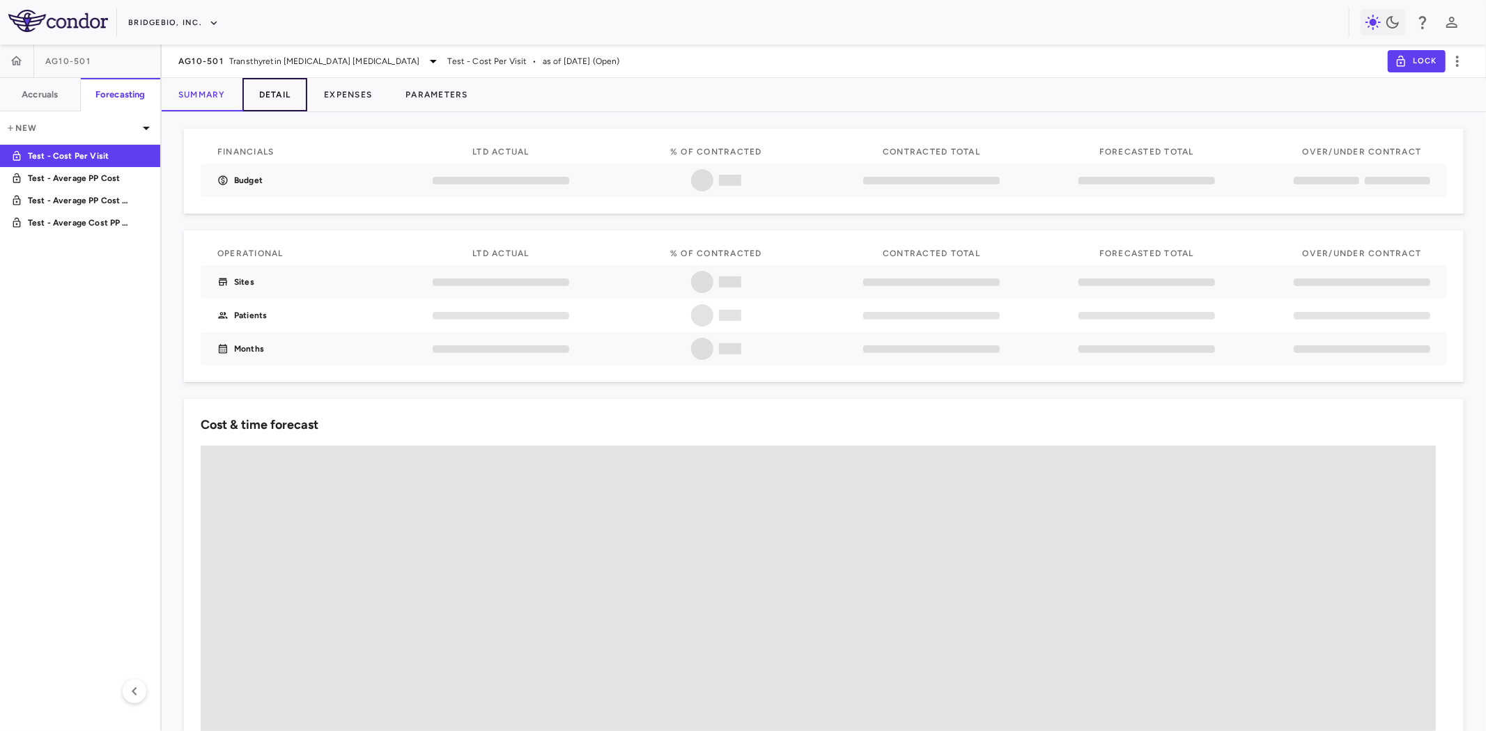
click at [268, 95] on button "Detail" at bounding box center [274, 94] width 65 height 33
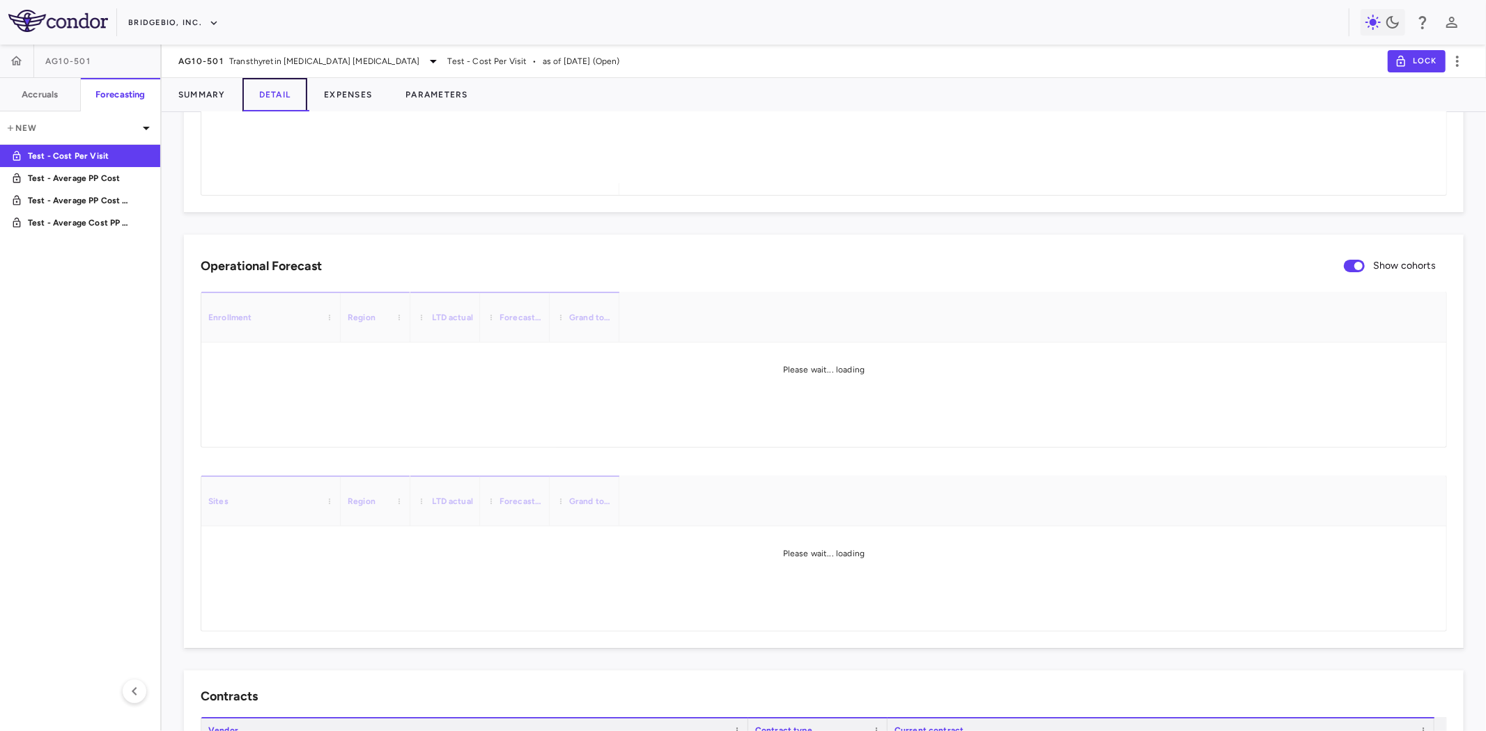
scroll to position [309, 0]
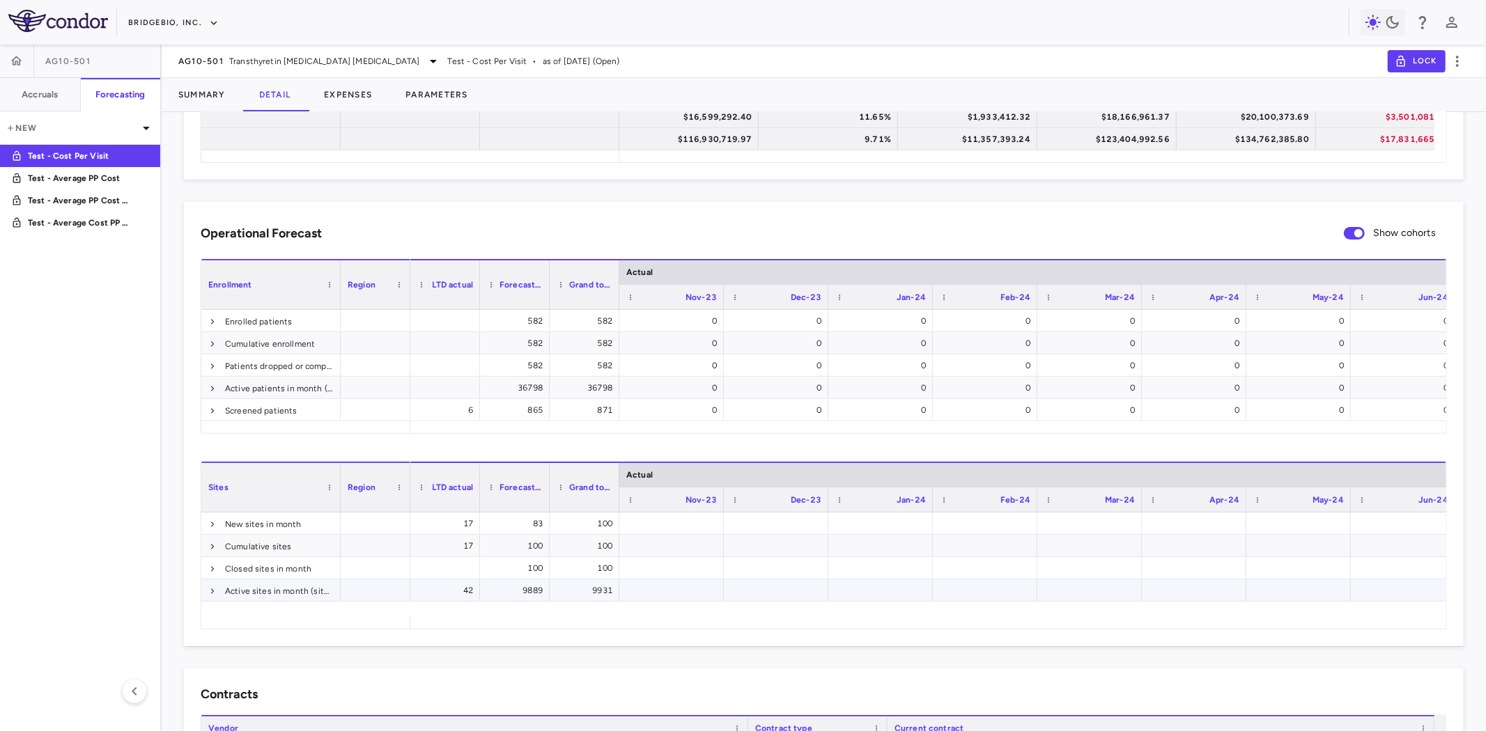
click at [585, 580] on div "9931" at bounding box center [587, 591] width 50 height 22
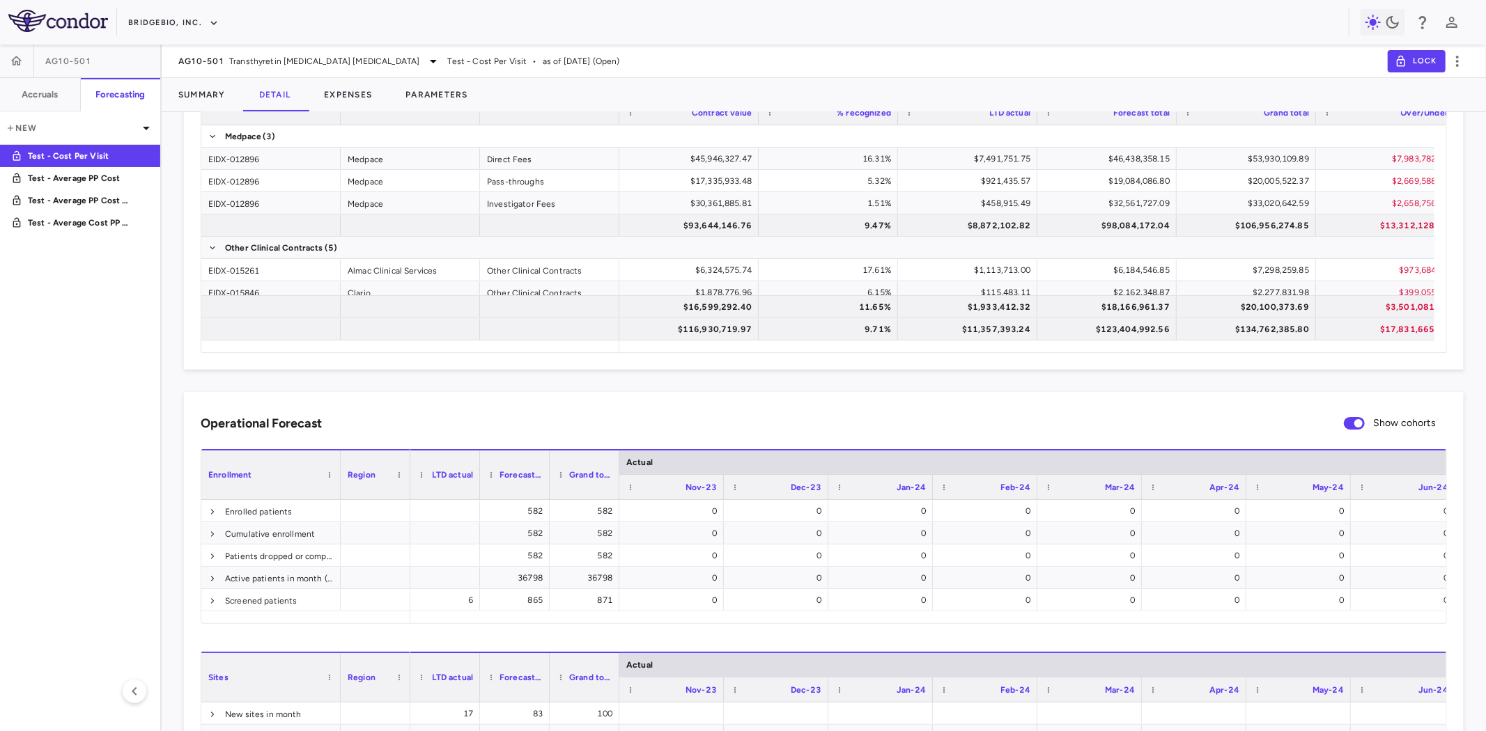
scroll to position [0, 0]
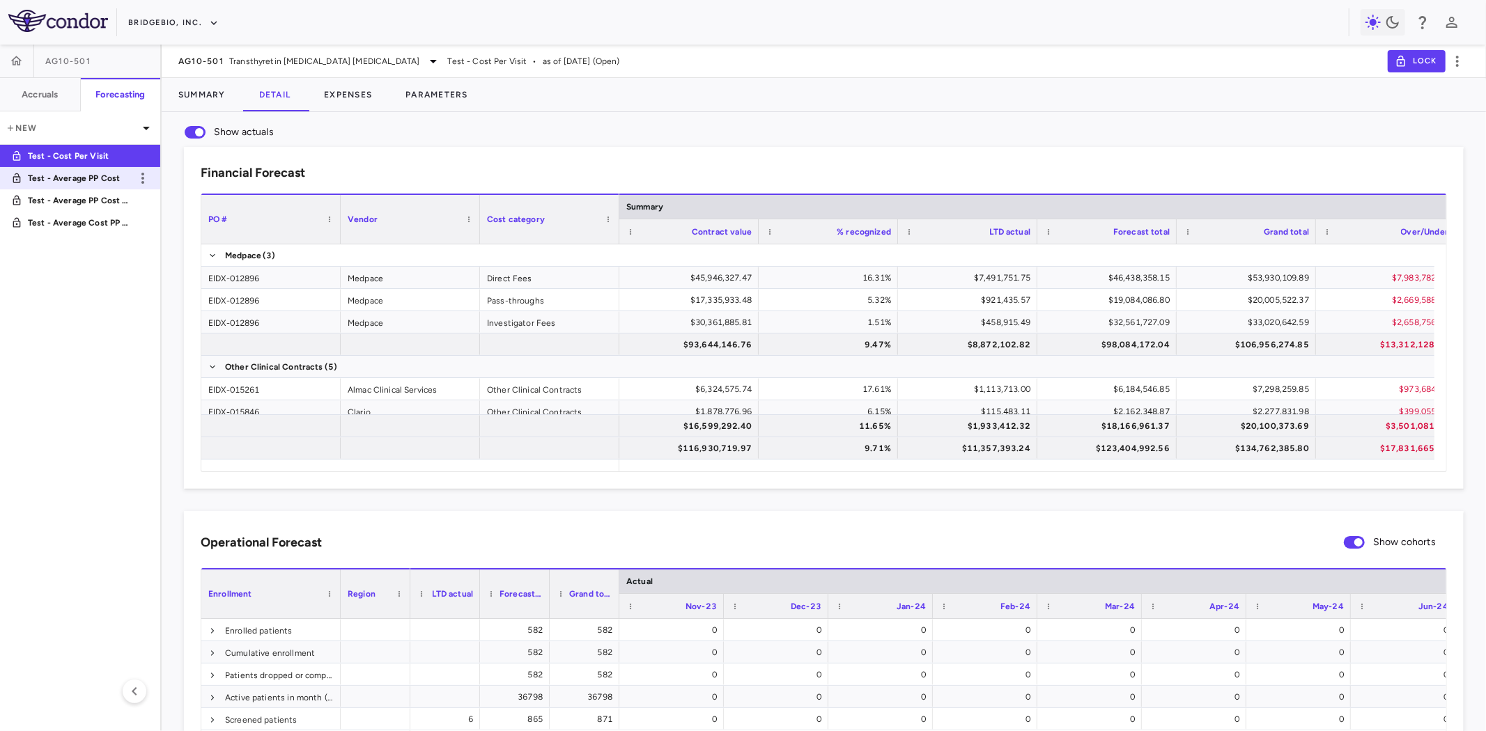
click at [100, 176] on p "Test - Average PP Cost" at bounding box center [79, 178] width 103 height 13
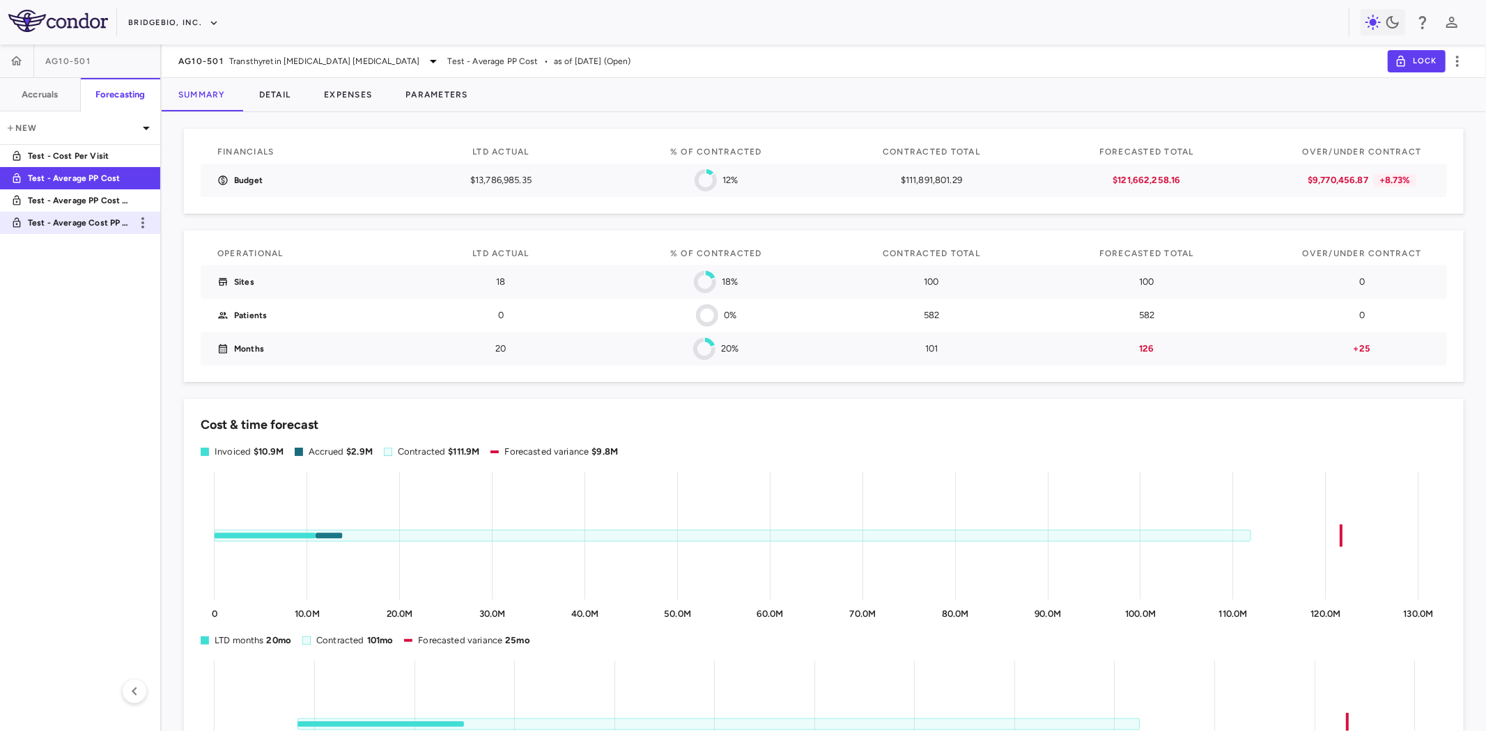
click at [91, 224] on p "Test - Average Cost PP (new)" at bounding box center [79, 223] width 103 height 13
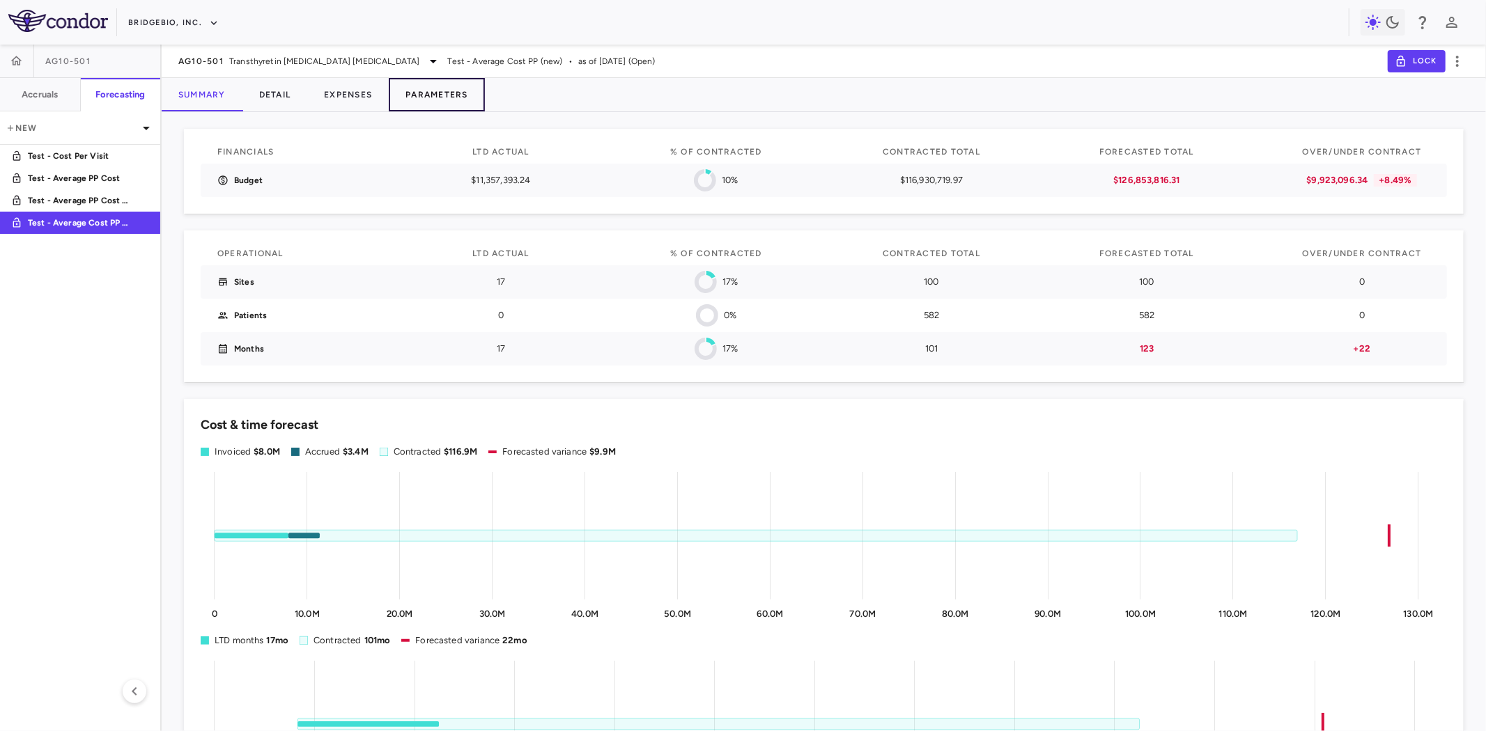
click at [437, 95] on button "Parameters" at bounding box center [437, 94] width 96 height 33
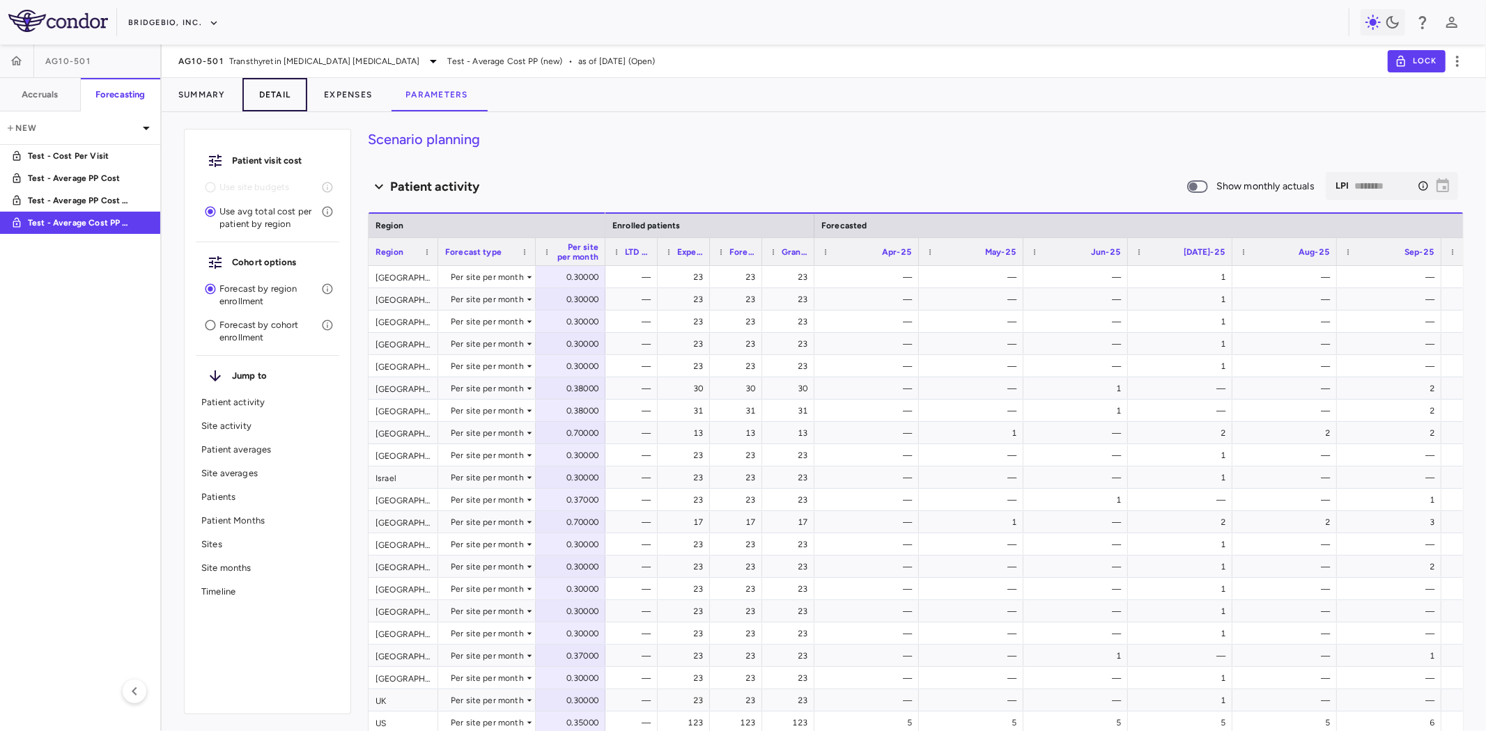
click at [289, 96] on button "Detail" at bounding box center [274, 94] width 65 height 33
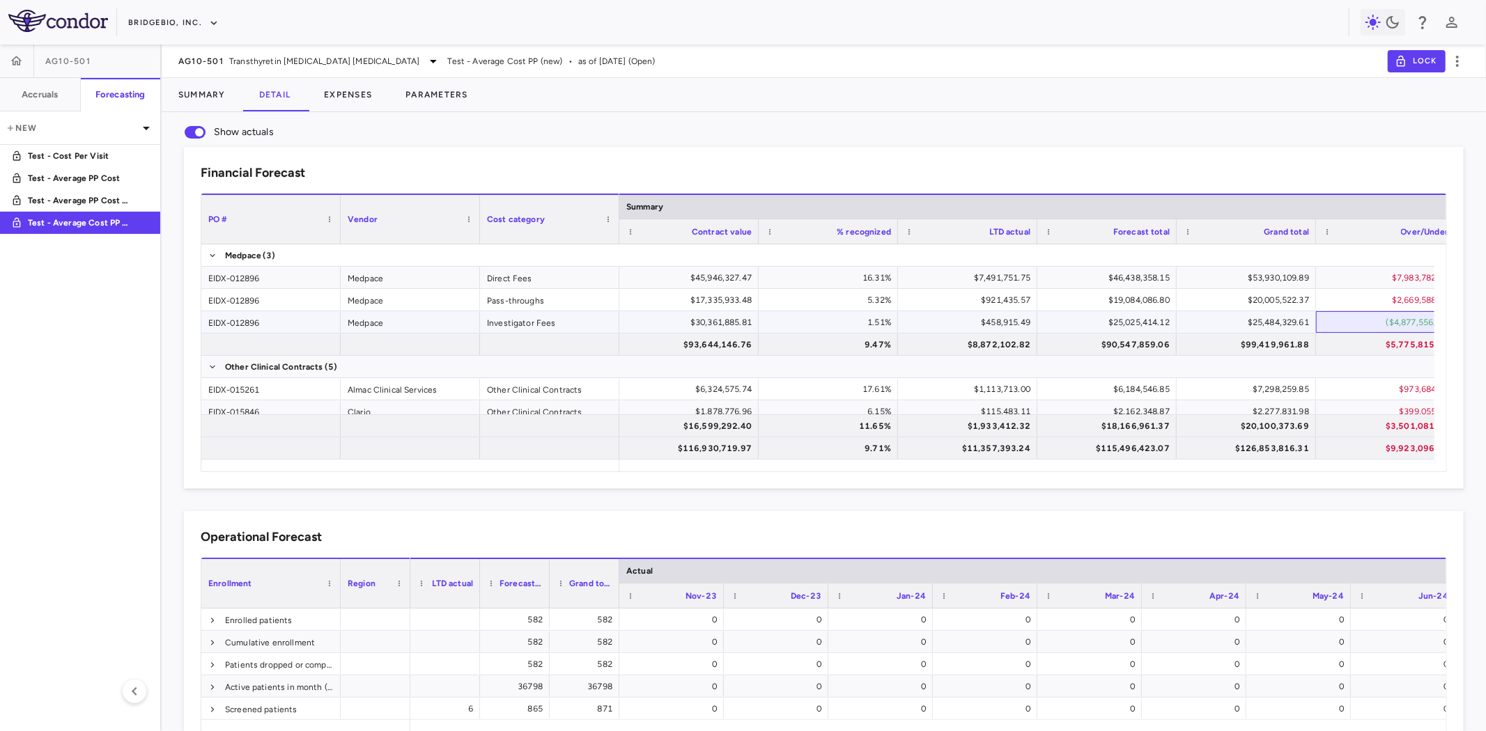
click at [1397, 318] on div "($4,877,556.20)" at bounding box center [1388, 322] width 120 height 22
click at [96, 158] on p "Test - Cost Per Visit" at bounding box center [79, 156] width 103 height 13
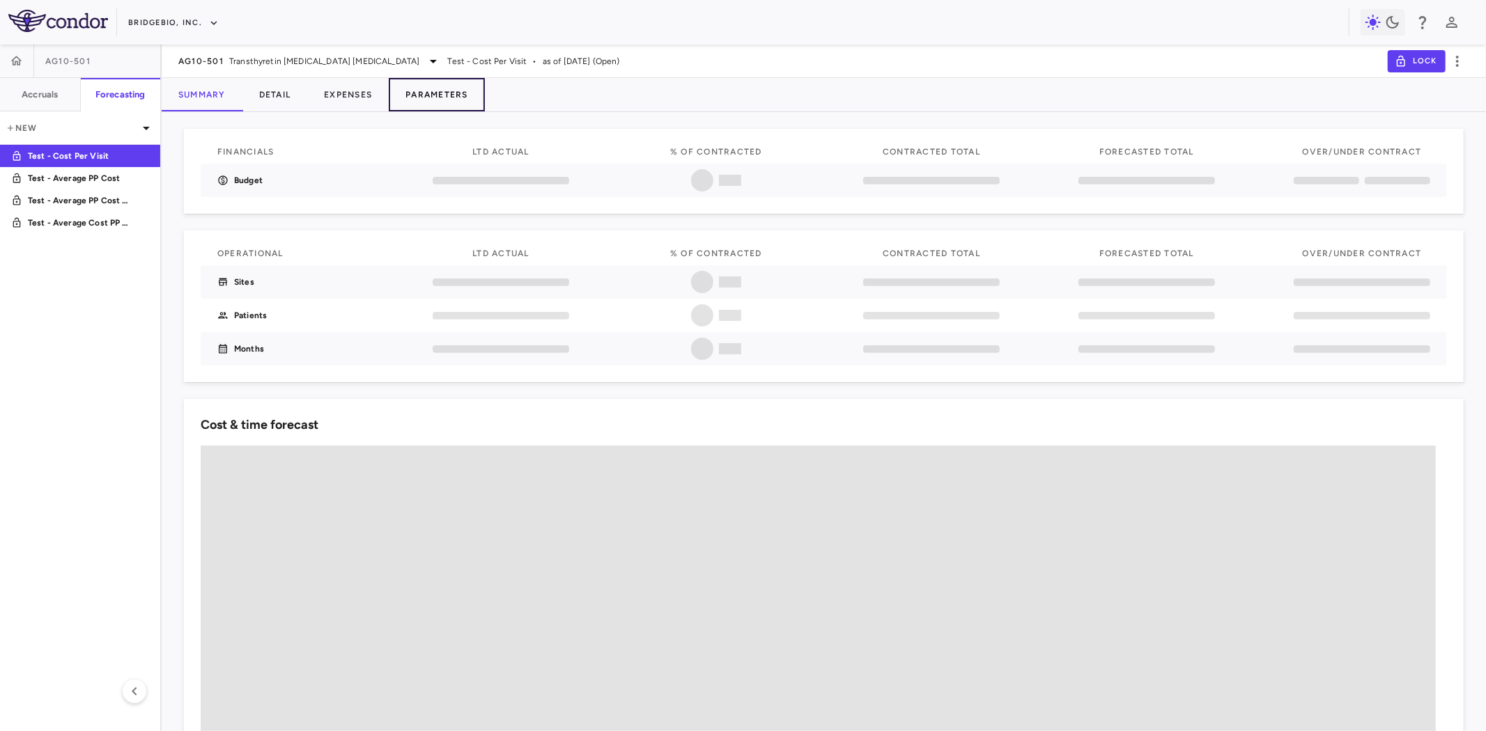
click at [451, 98] on button "Parameters" at bounding box center [437, 94] width 96 height 33
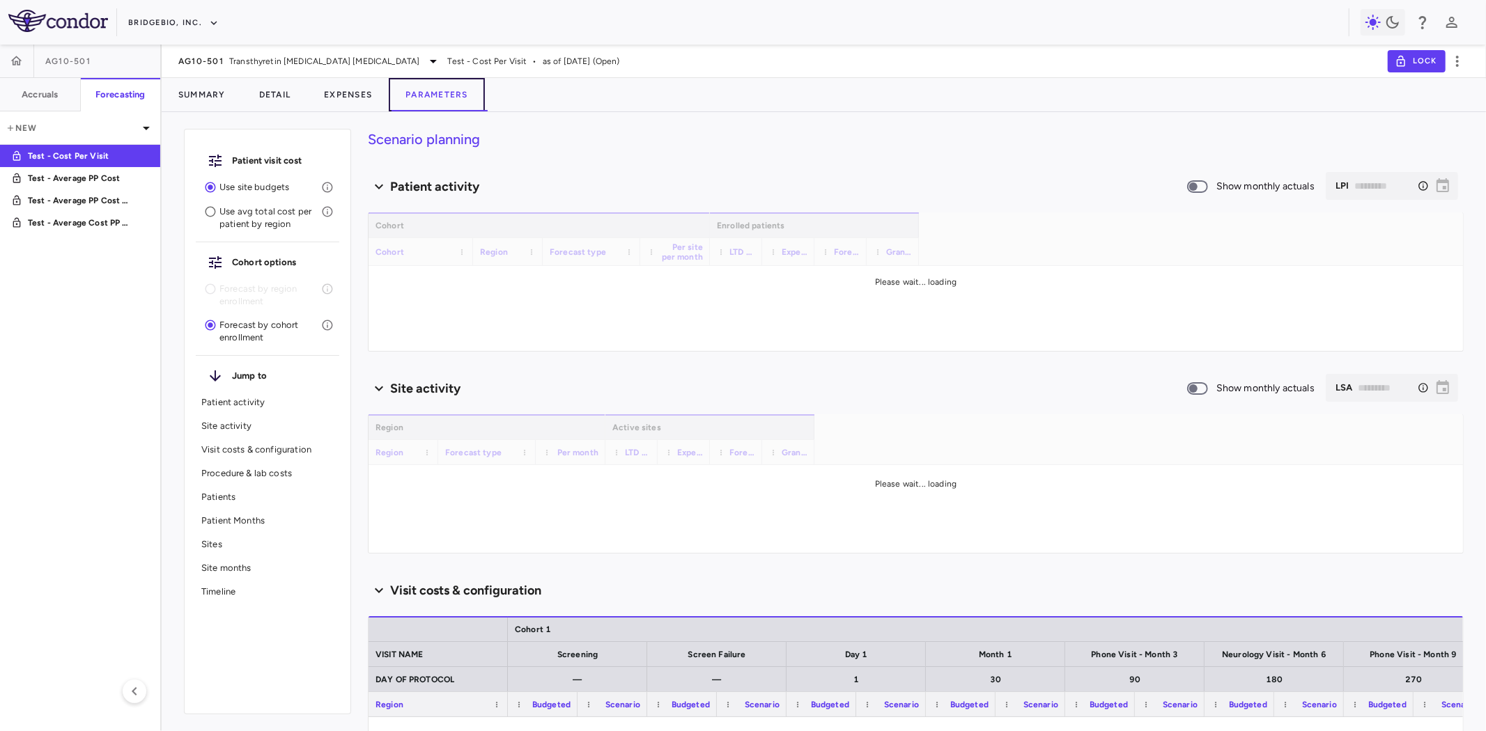
scroll to position [232, 0]
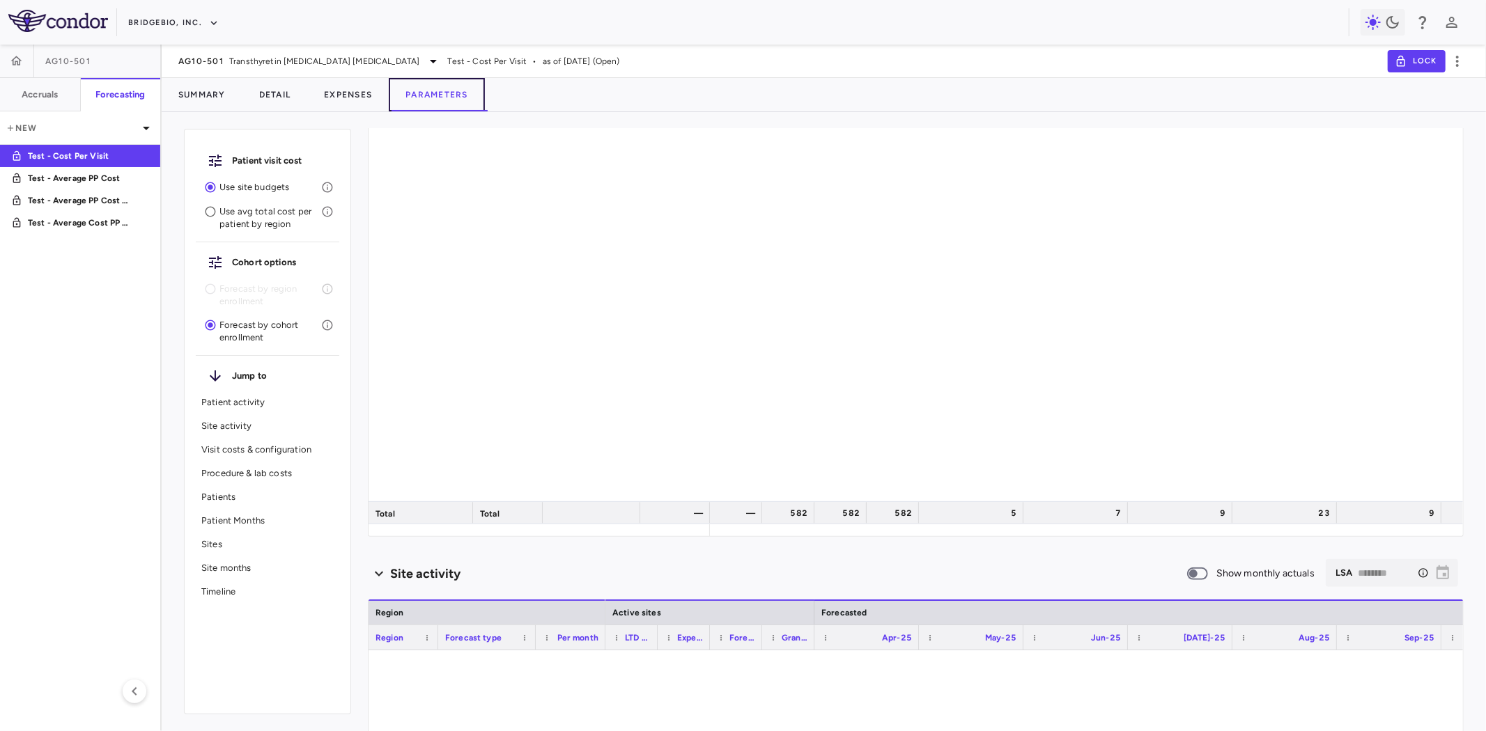
type input "********"
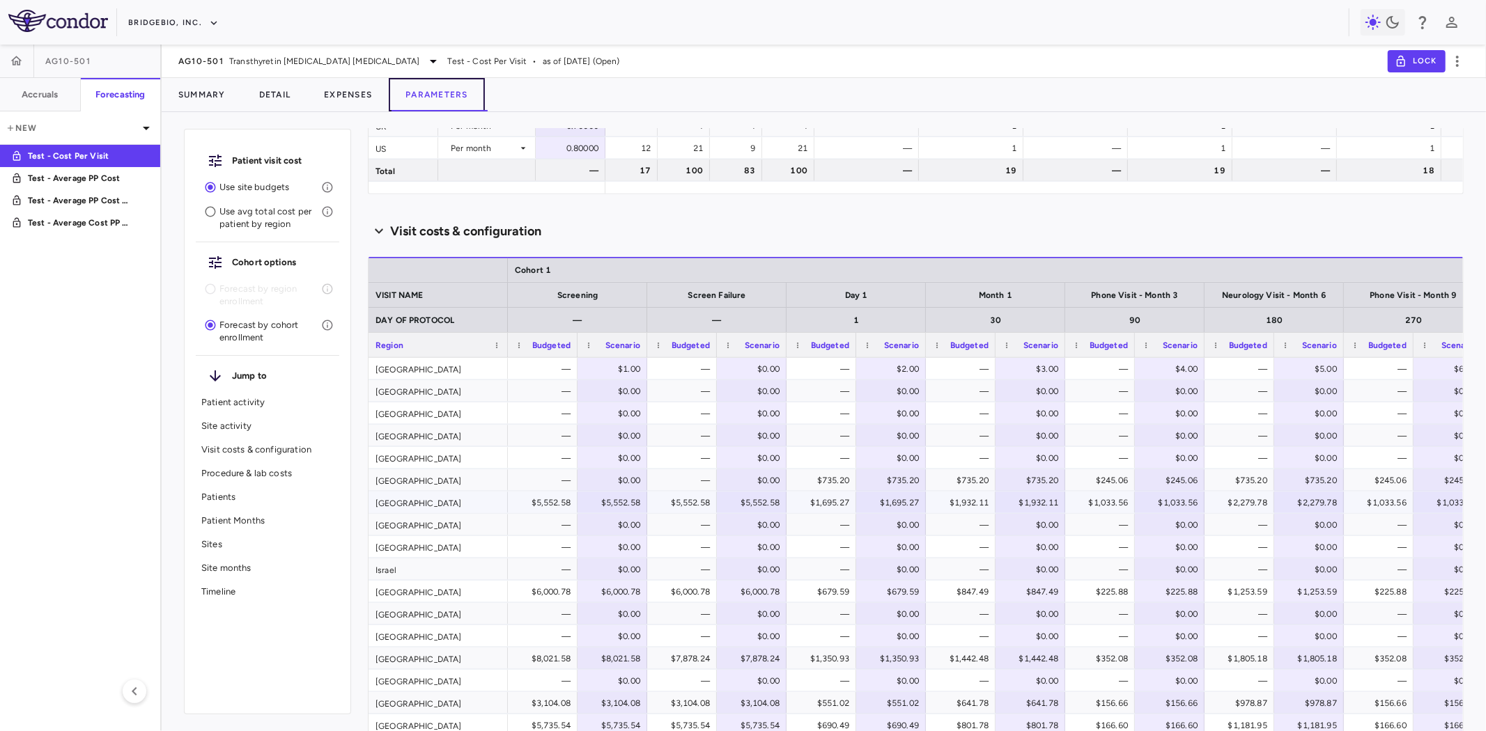
scroll to position [1268, 0]
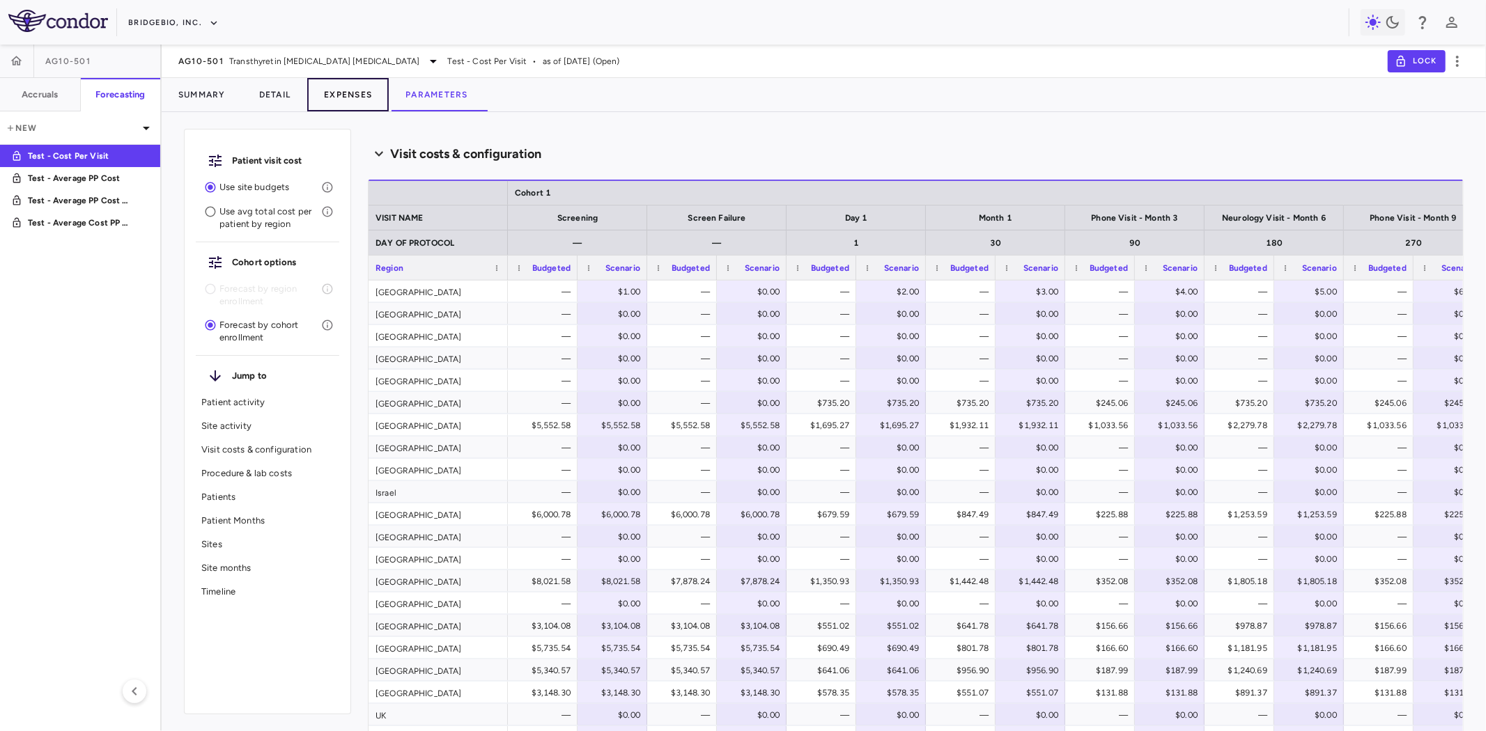
click at [359, 85] on button "Expenses" at bounding box center [347, 94] width 81 height 33
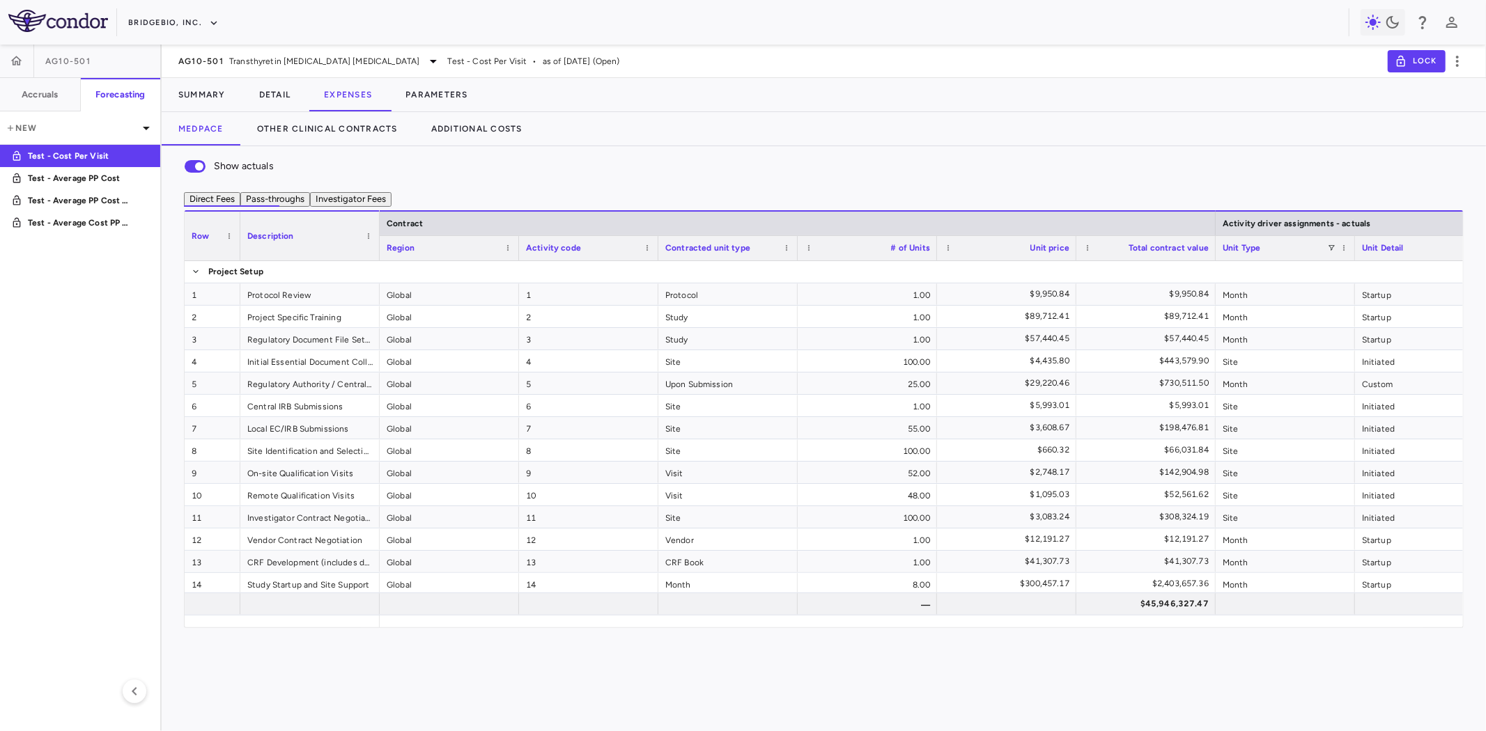
click at [391, 207] on button "Investigator Fees" at bounding box center [350, 199] width 81 height 15
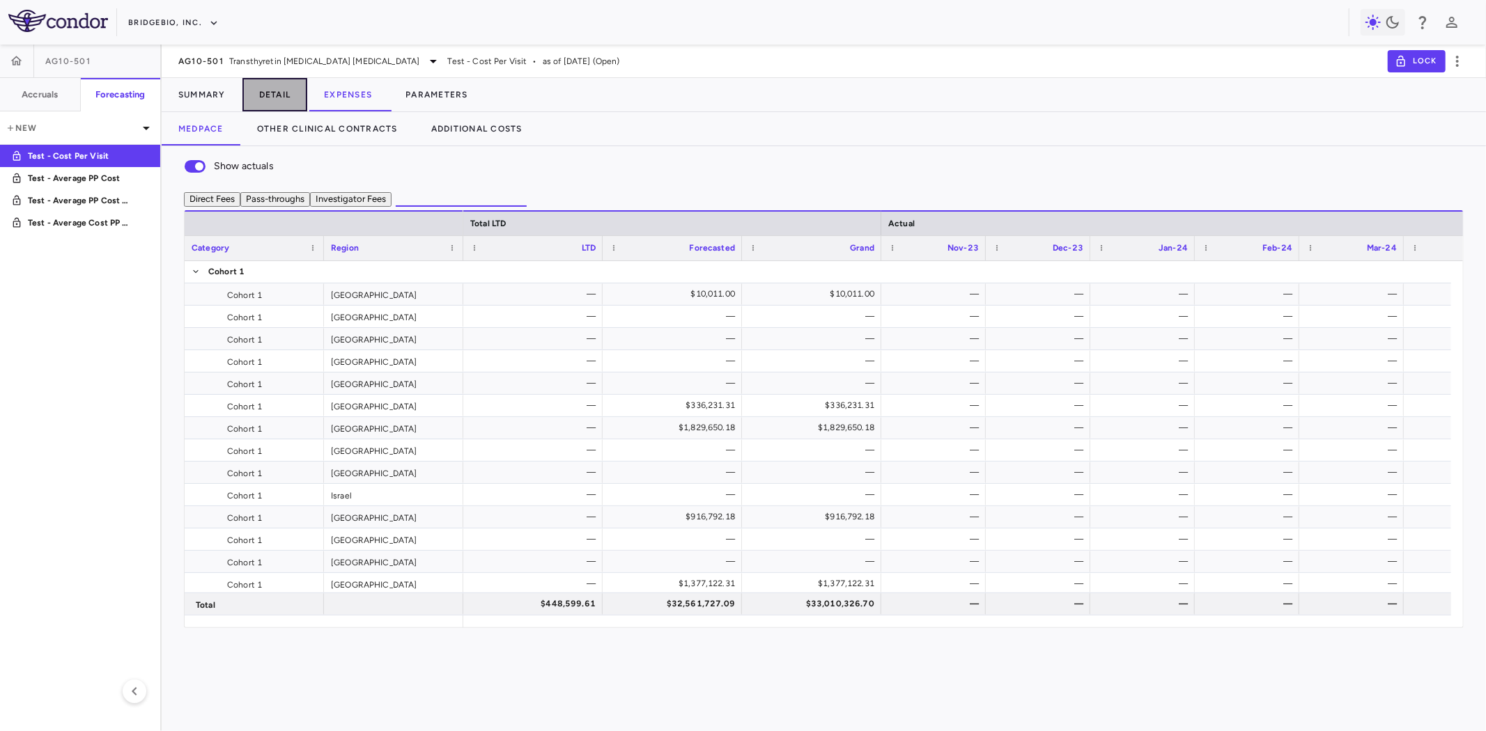
click at [267, 86] on button "Detail" at bounding box center [274, 94] width 65 height 33
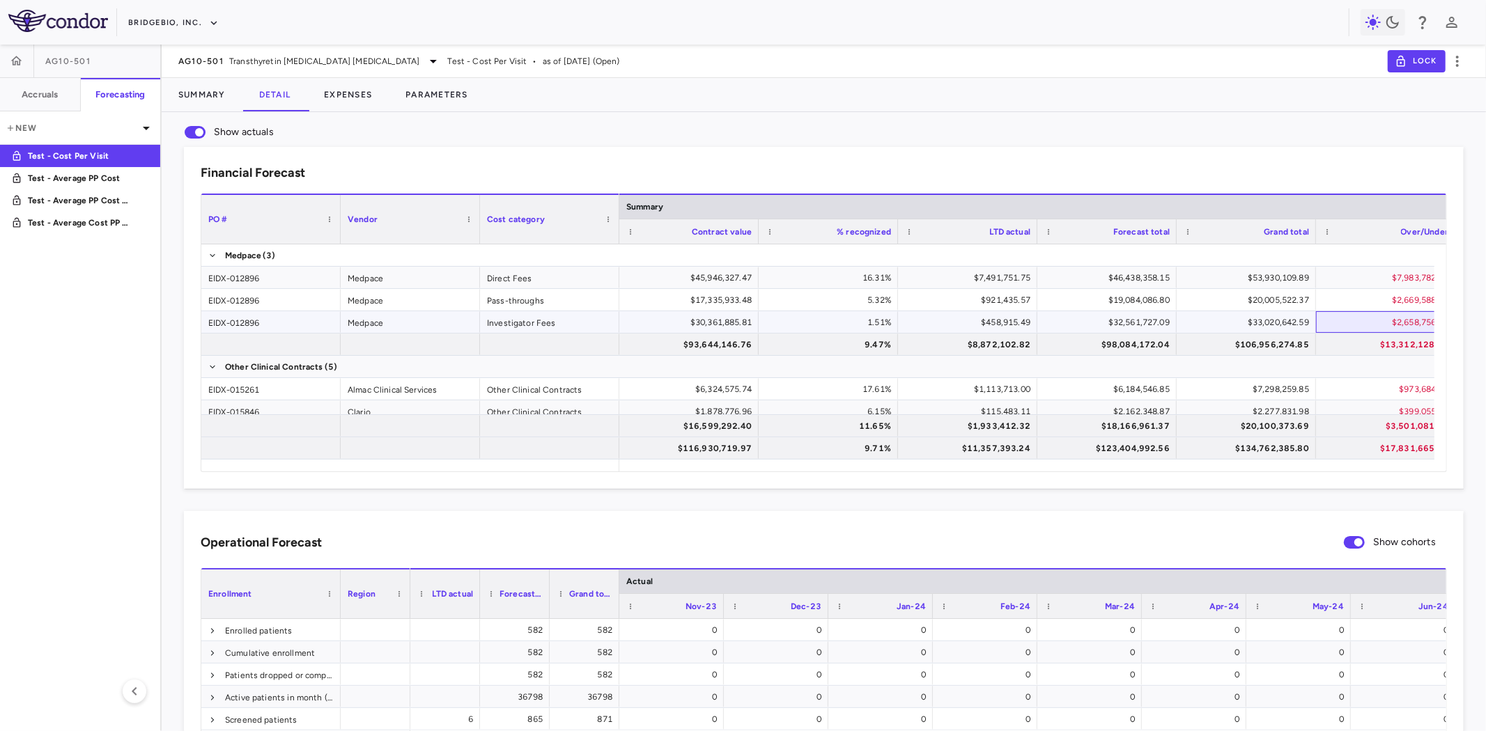
click at [1372, 320] on div "$2,658,756.78" at bounding box center [1388, 322] width 120 height 22
click at [736, 329] on div "$30,361,885.81" at bounding box center [692, 322] width 120 height 22
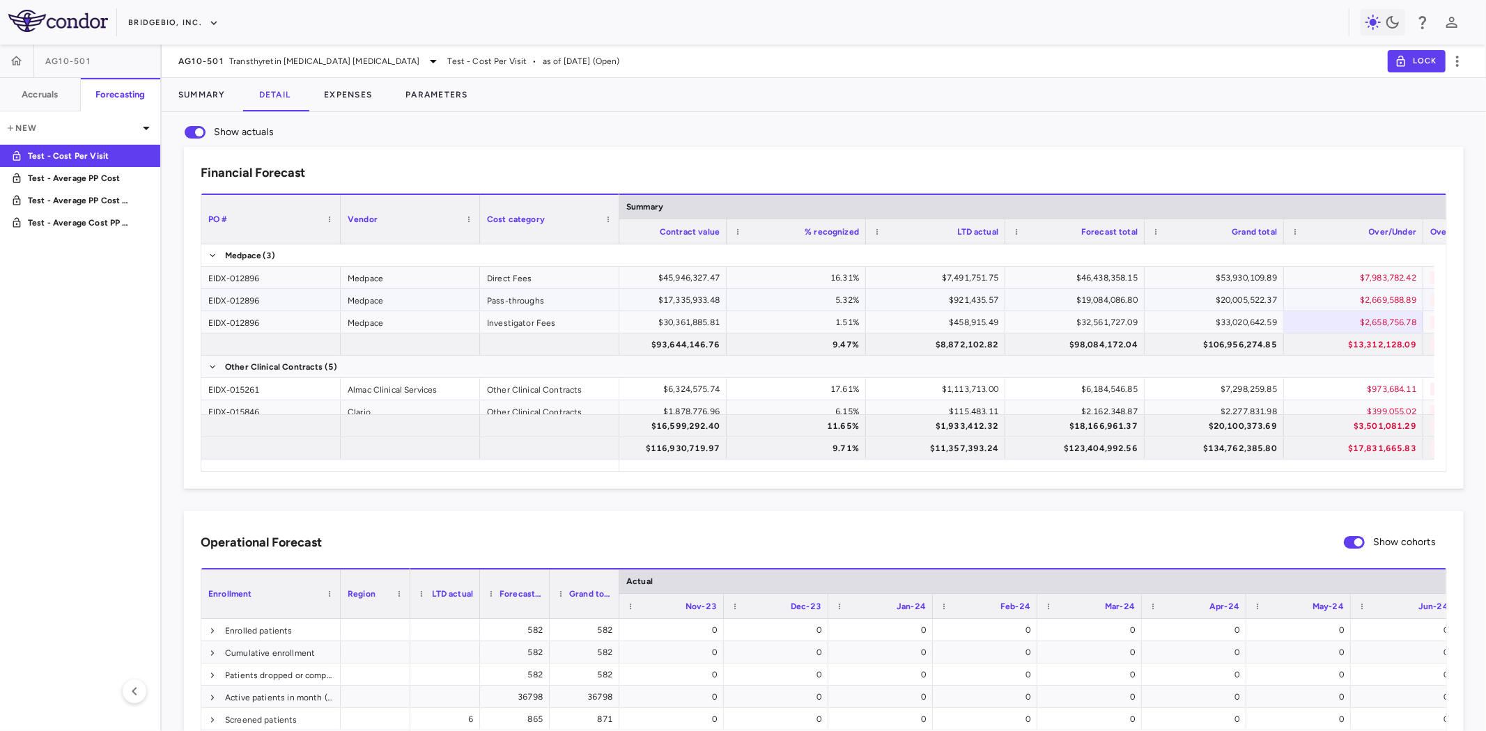
click at [660, 329] on div "$30,361,885.81" at bounding box center [660, 322] width 120 height 22
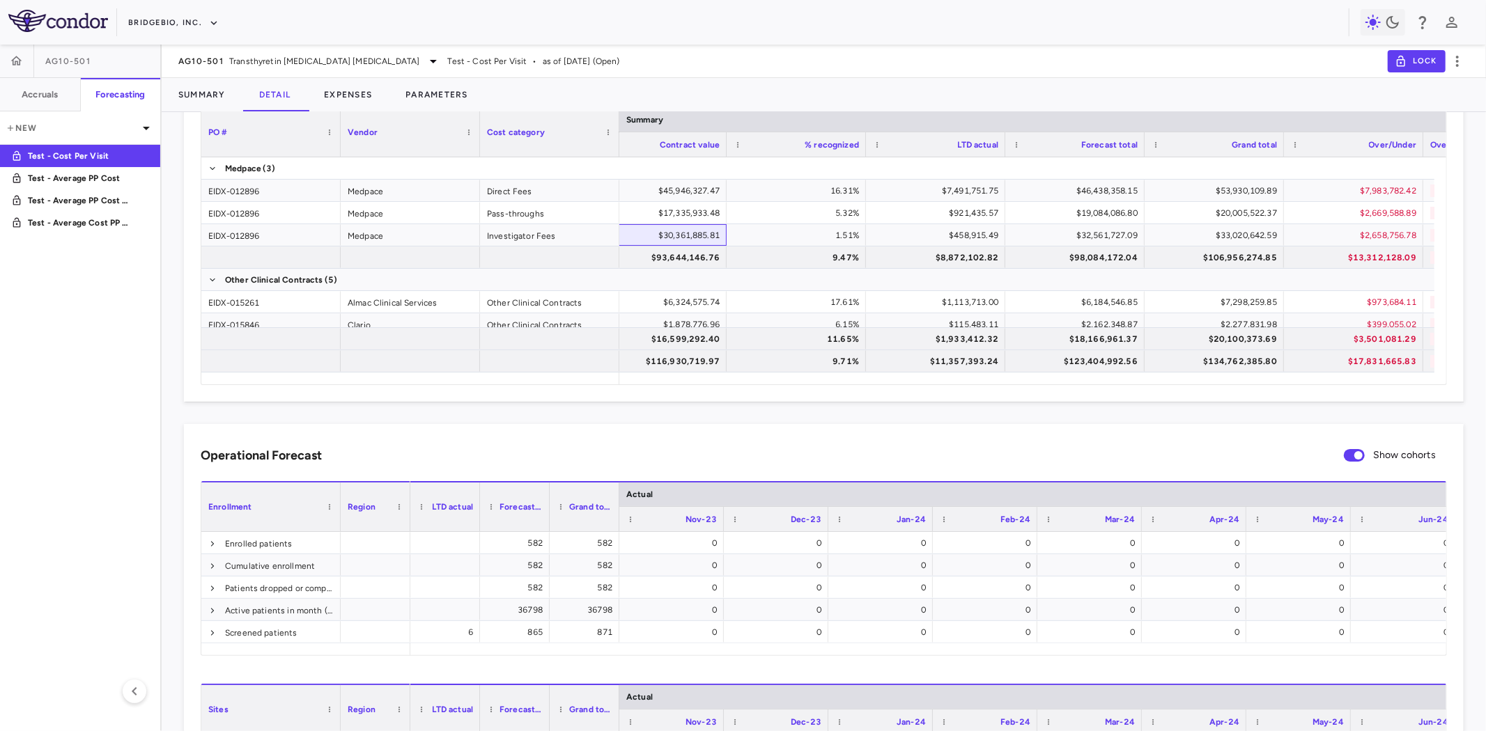
scroll to position [232, 0]
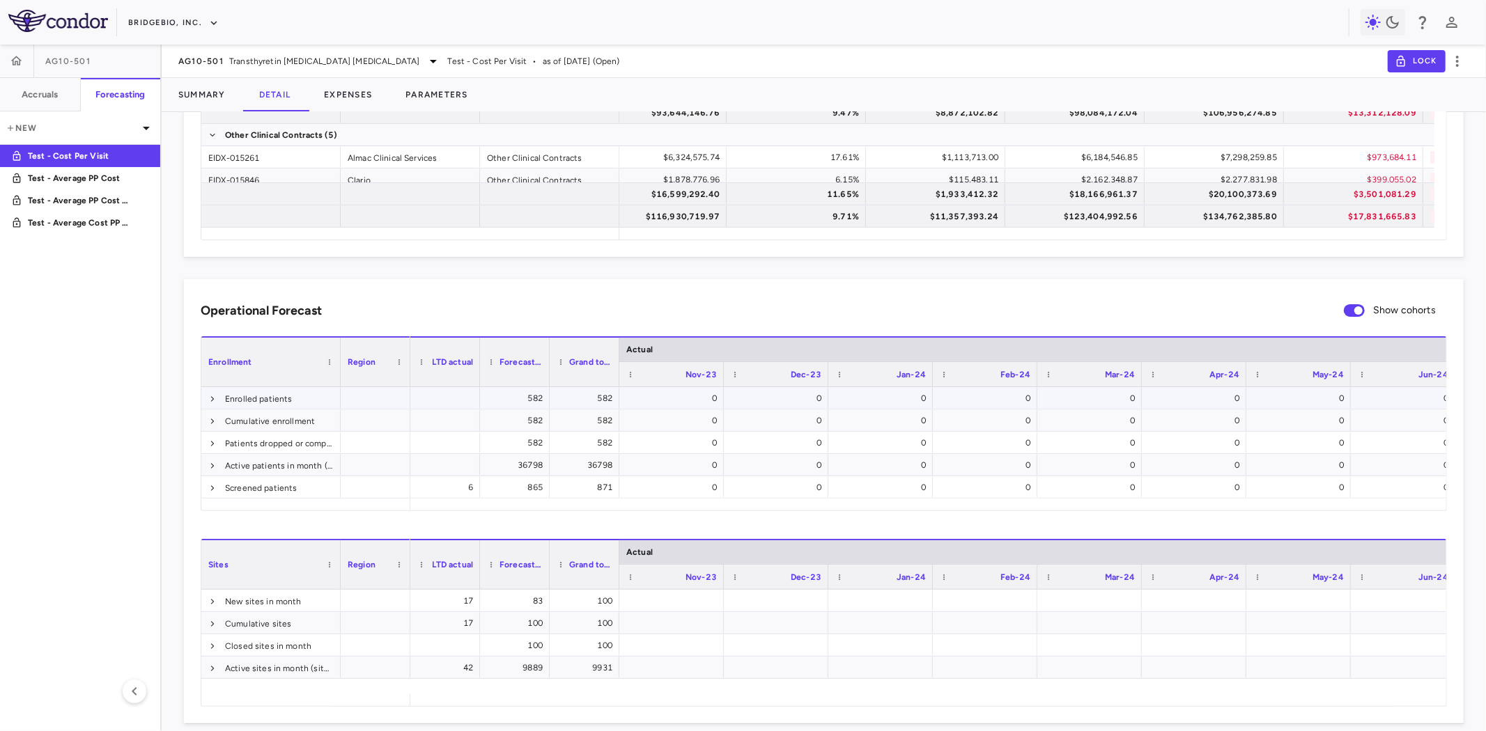
click at [212, 396] on span at bounding box center [212, 399] width 8 height 8
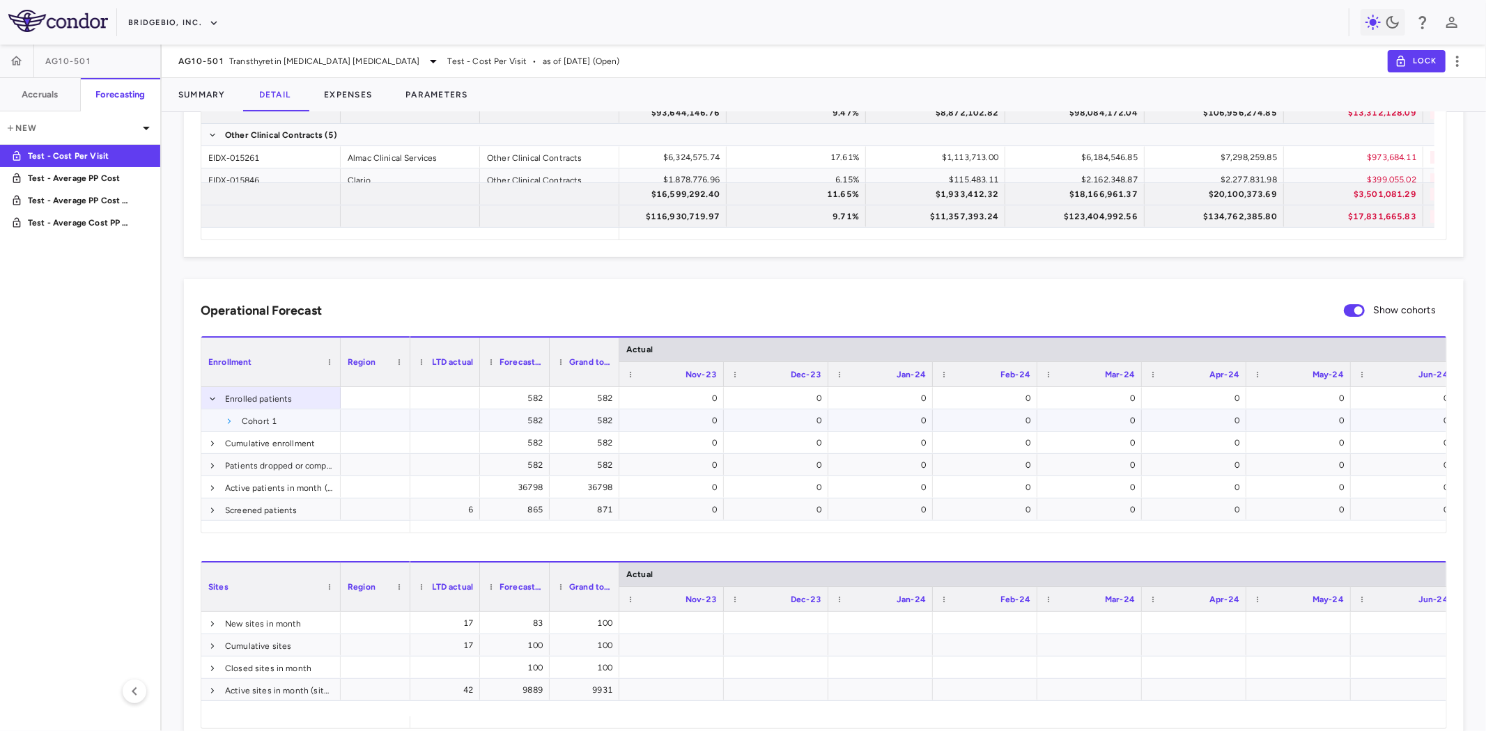
click at [230, 425] on span at bounding box center [229, 421] width 8 height 8
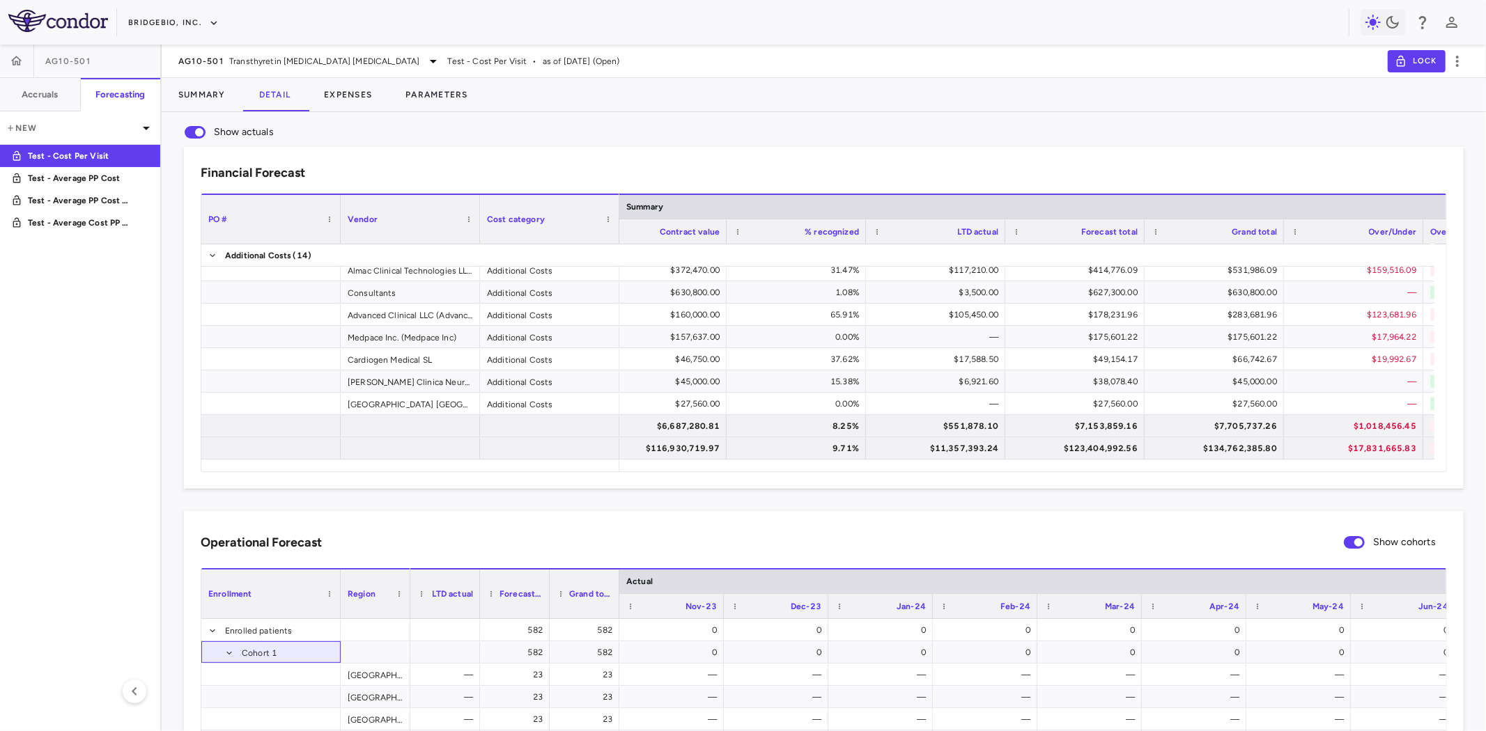
scroll to position [309, 0]
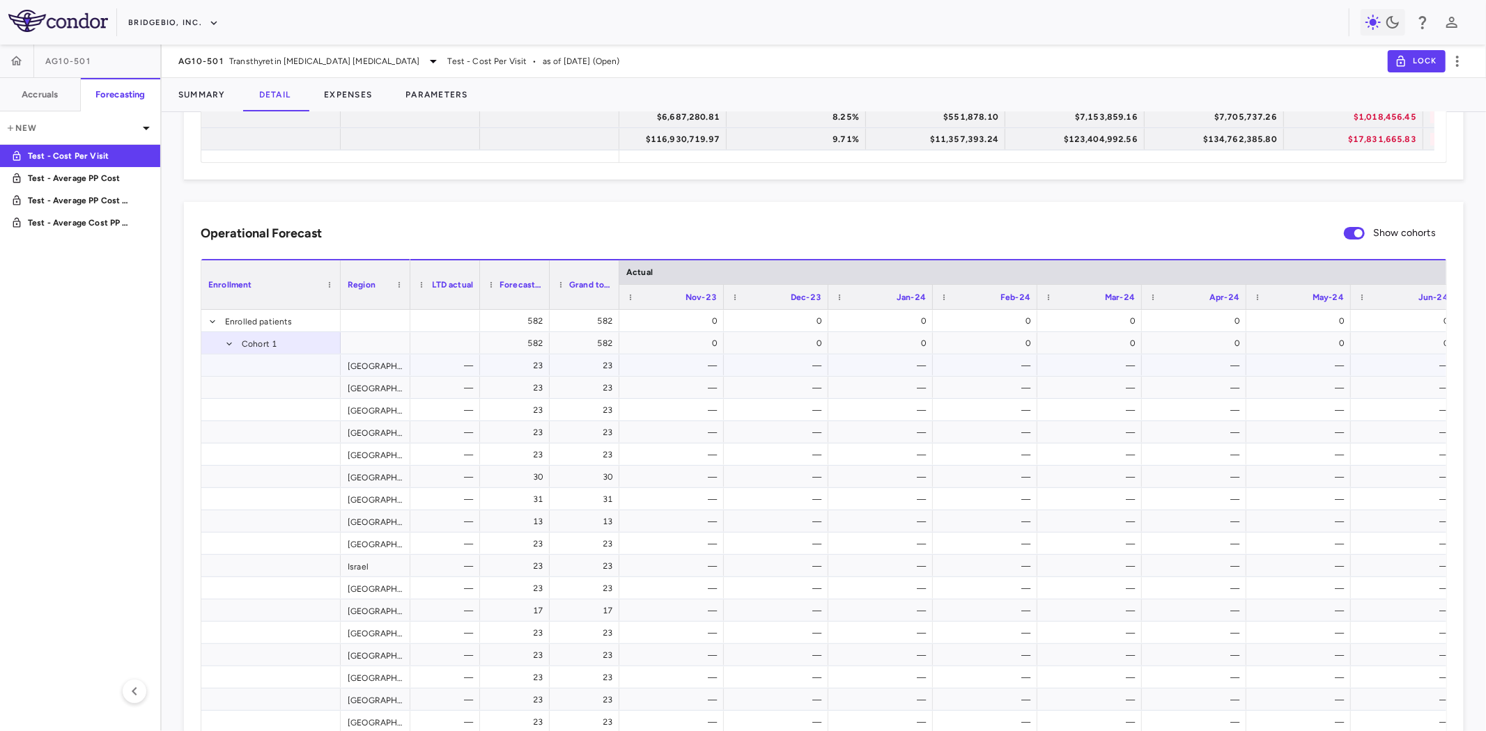
click at [608, 366] on div "23" at bounding box center [587, 366] width 50 height 22
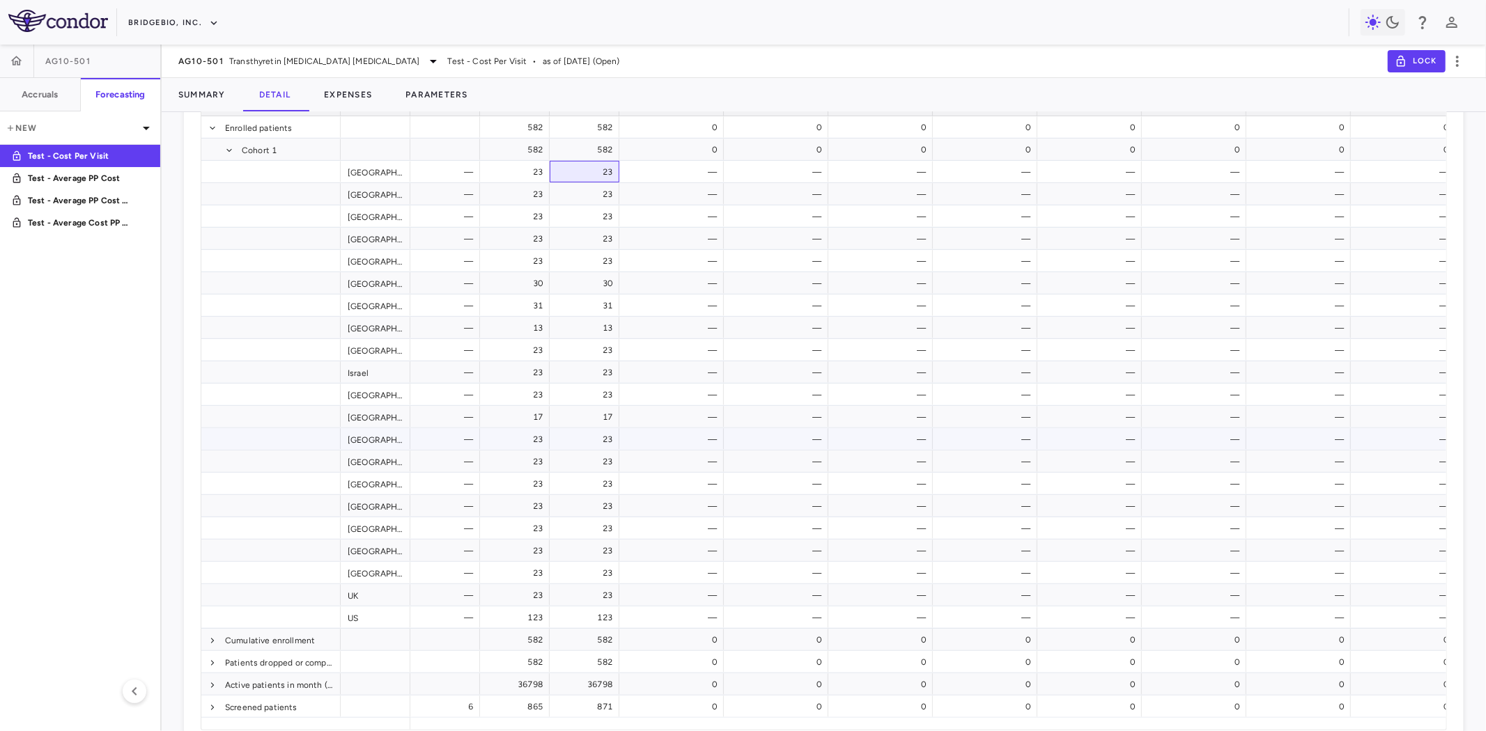
scroll to position [541, 0]
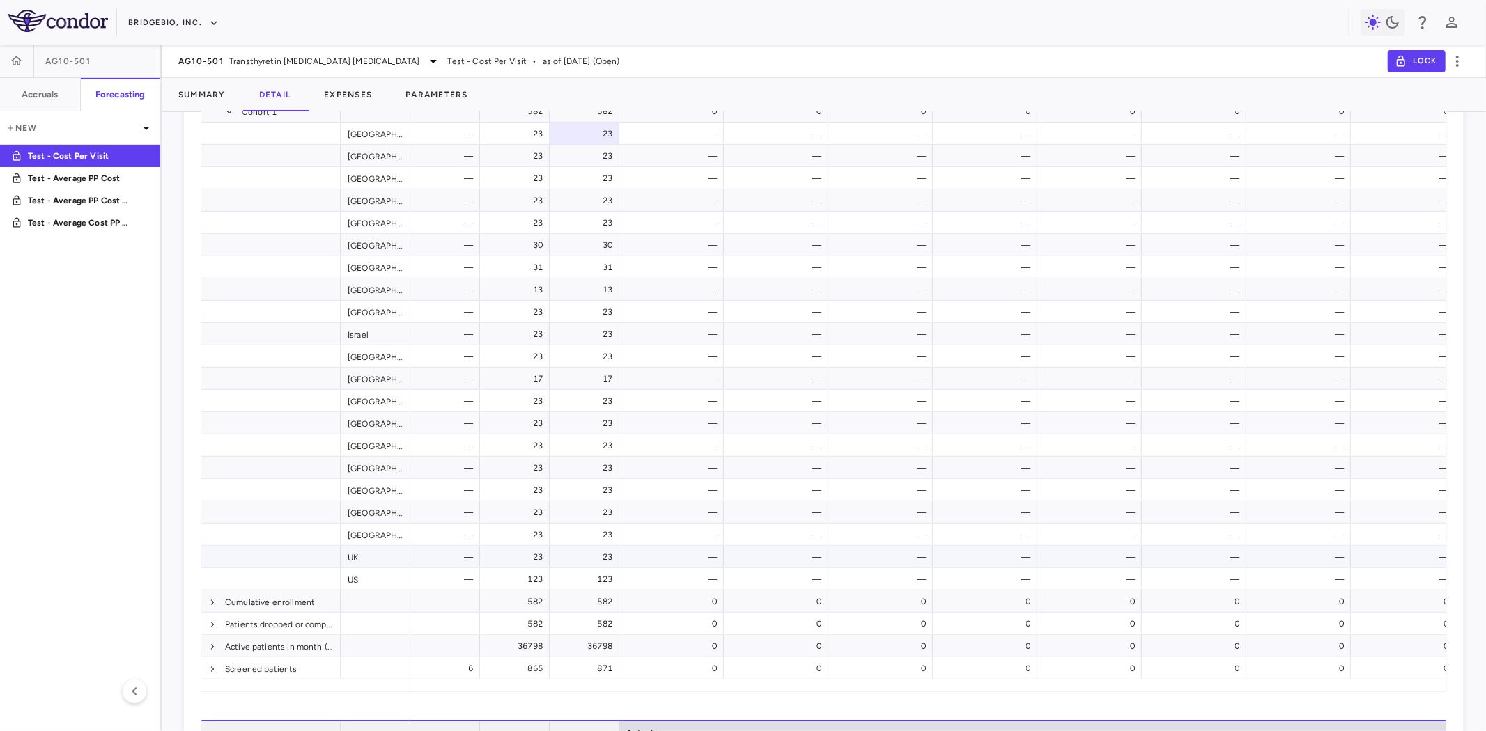
click at [604, 554] on div "23" at bounding box center [587, 557] width 50 height 22
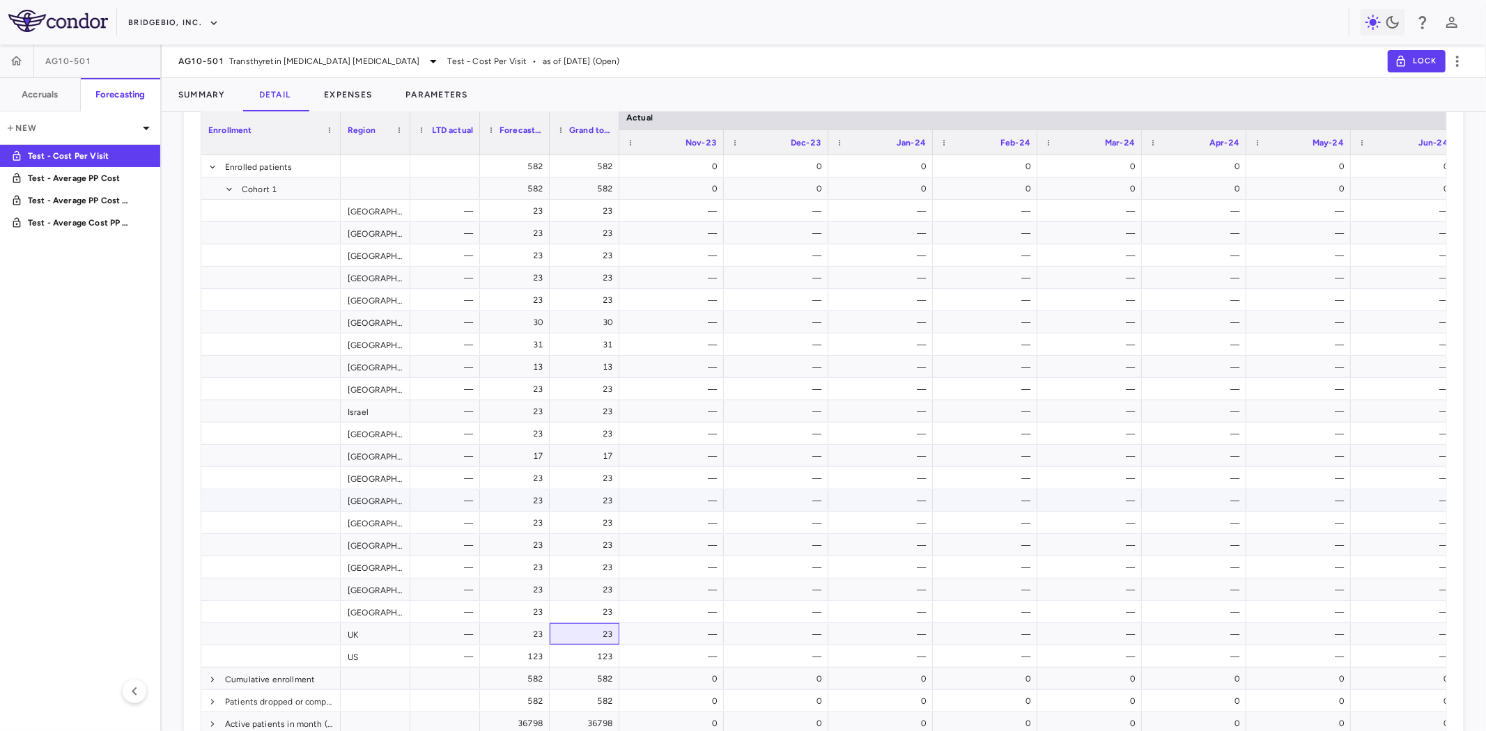
scroll to position [387, 0]
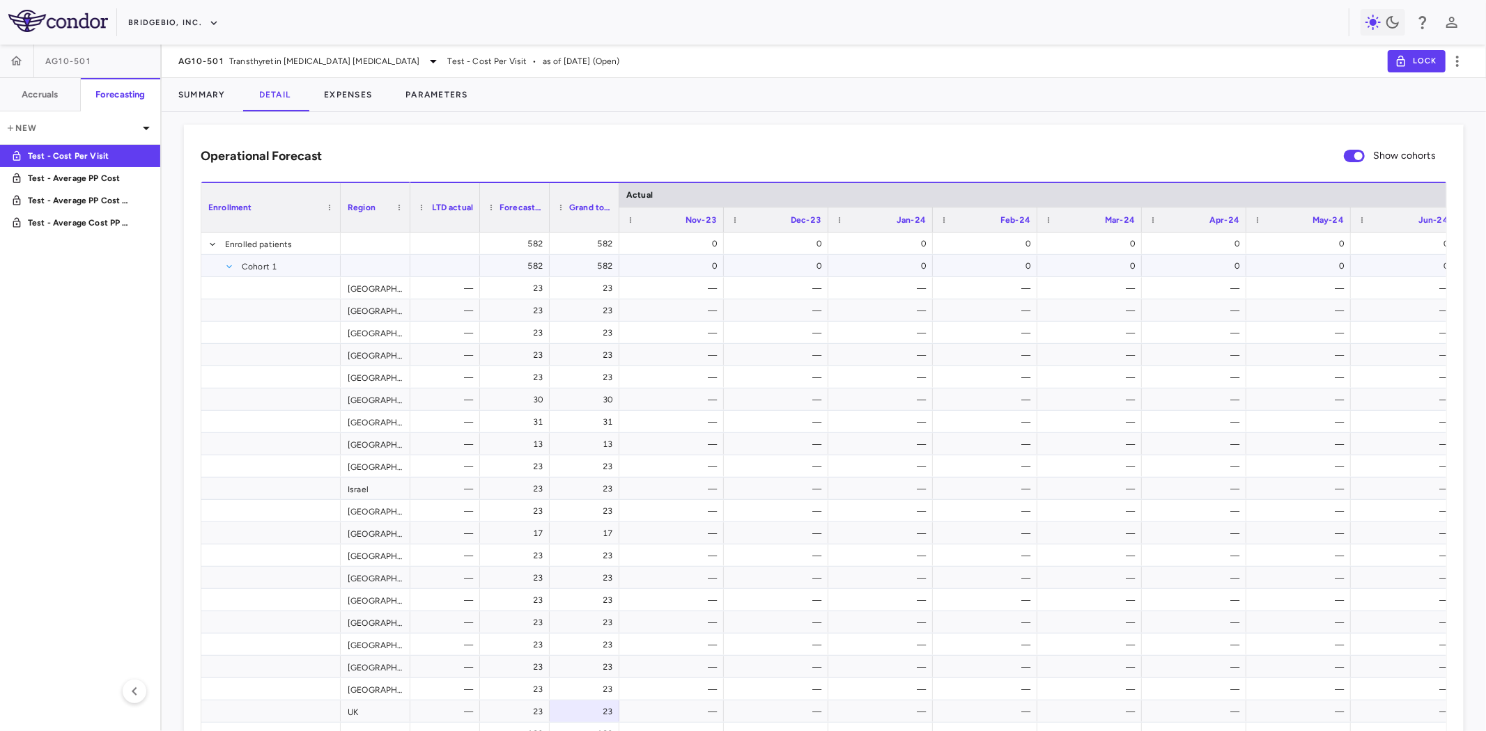
click at [230, 263] on span at bounding box center [229, 267] width 8 height 8
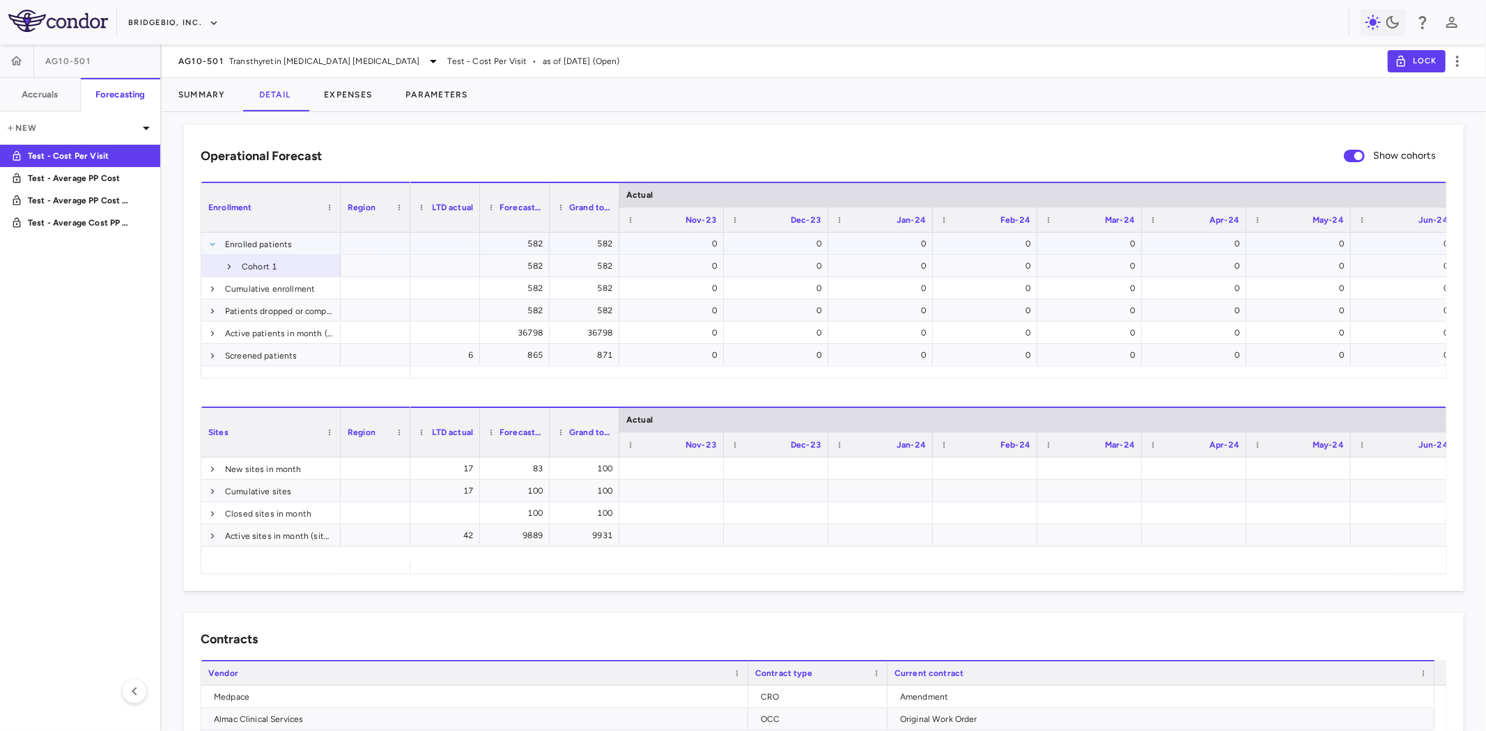
click at [212, 242] on span at bounding box center [212, 244] width 8 height 8
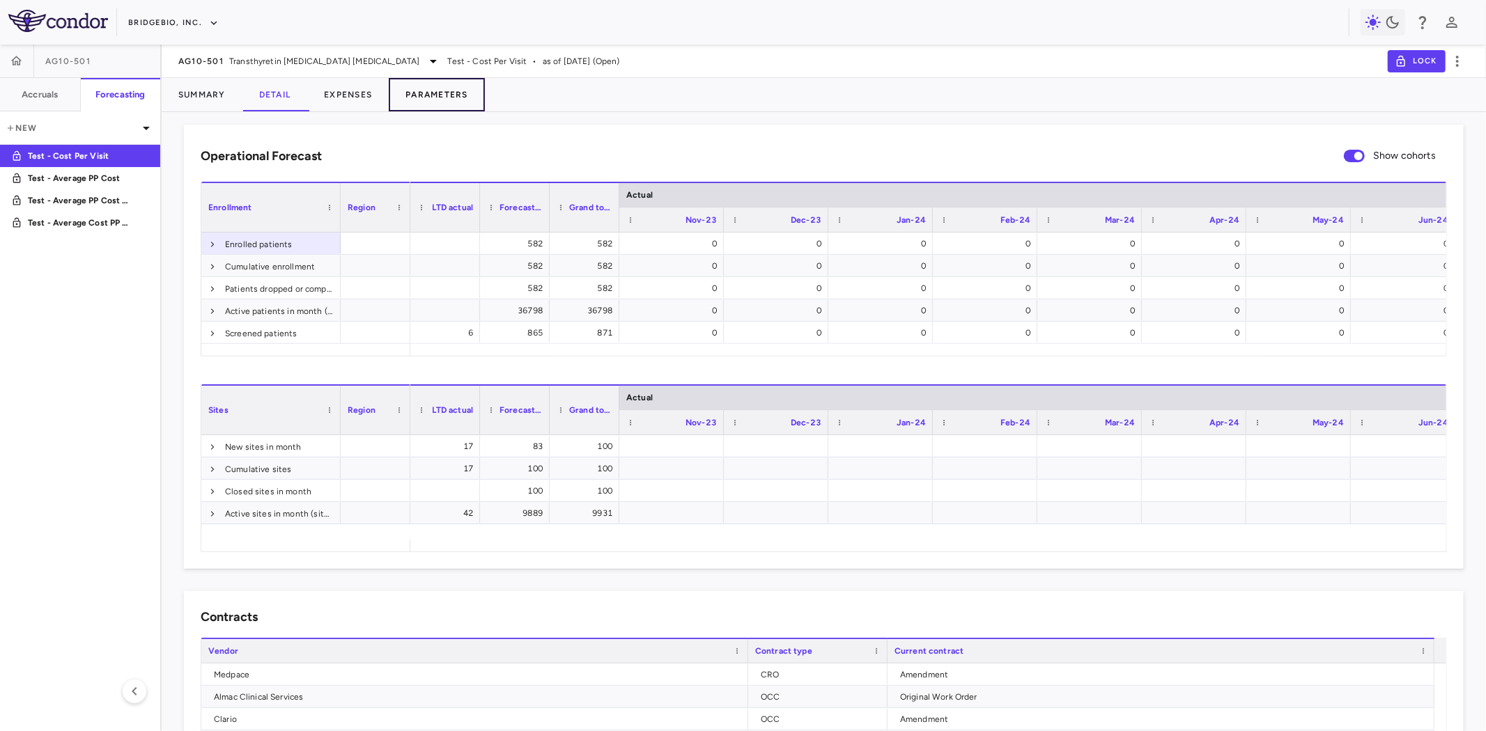
click at [442, 95] on button "Parameters" at bounding box center [437, 94] width 96 height 33
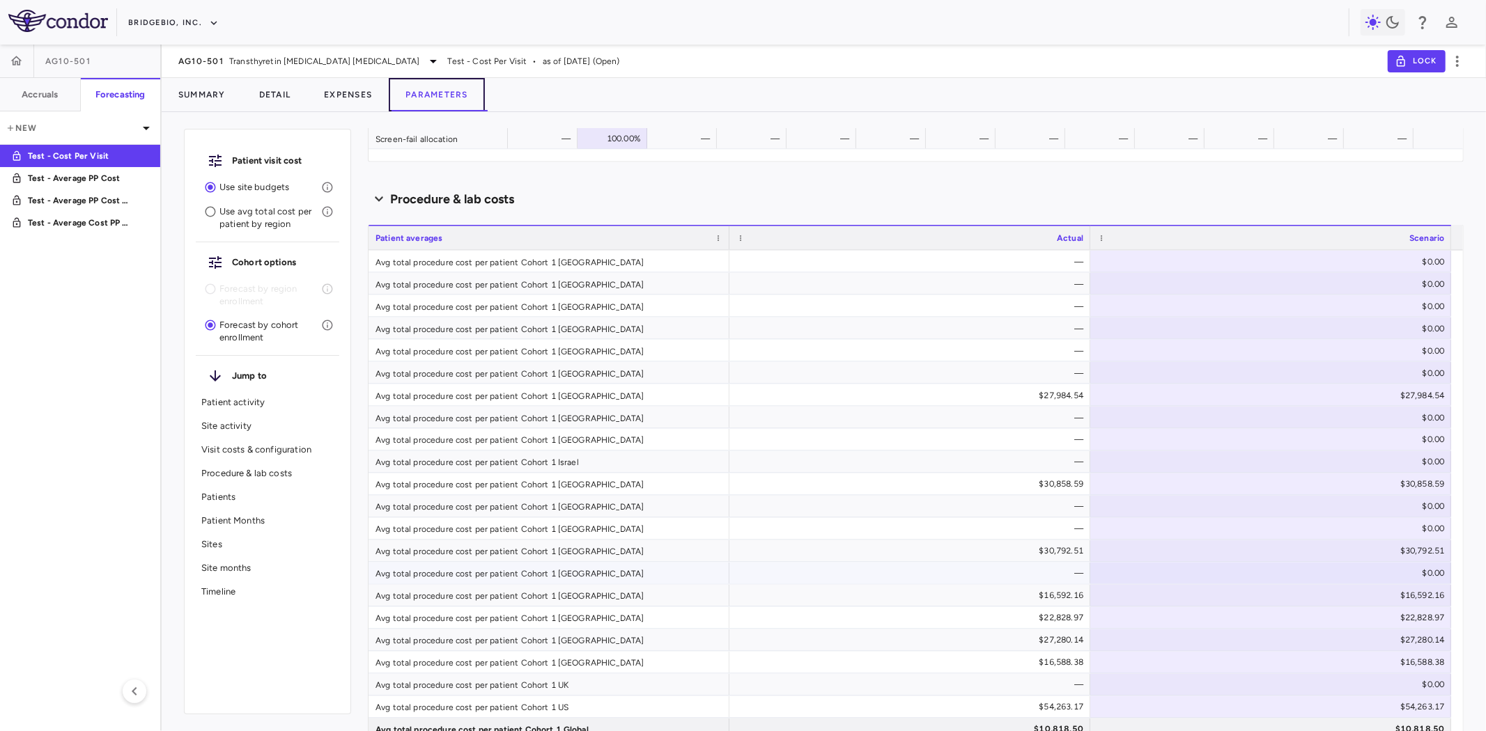
scroll to position [2012, 0]
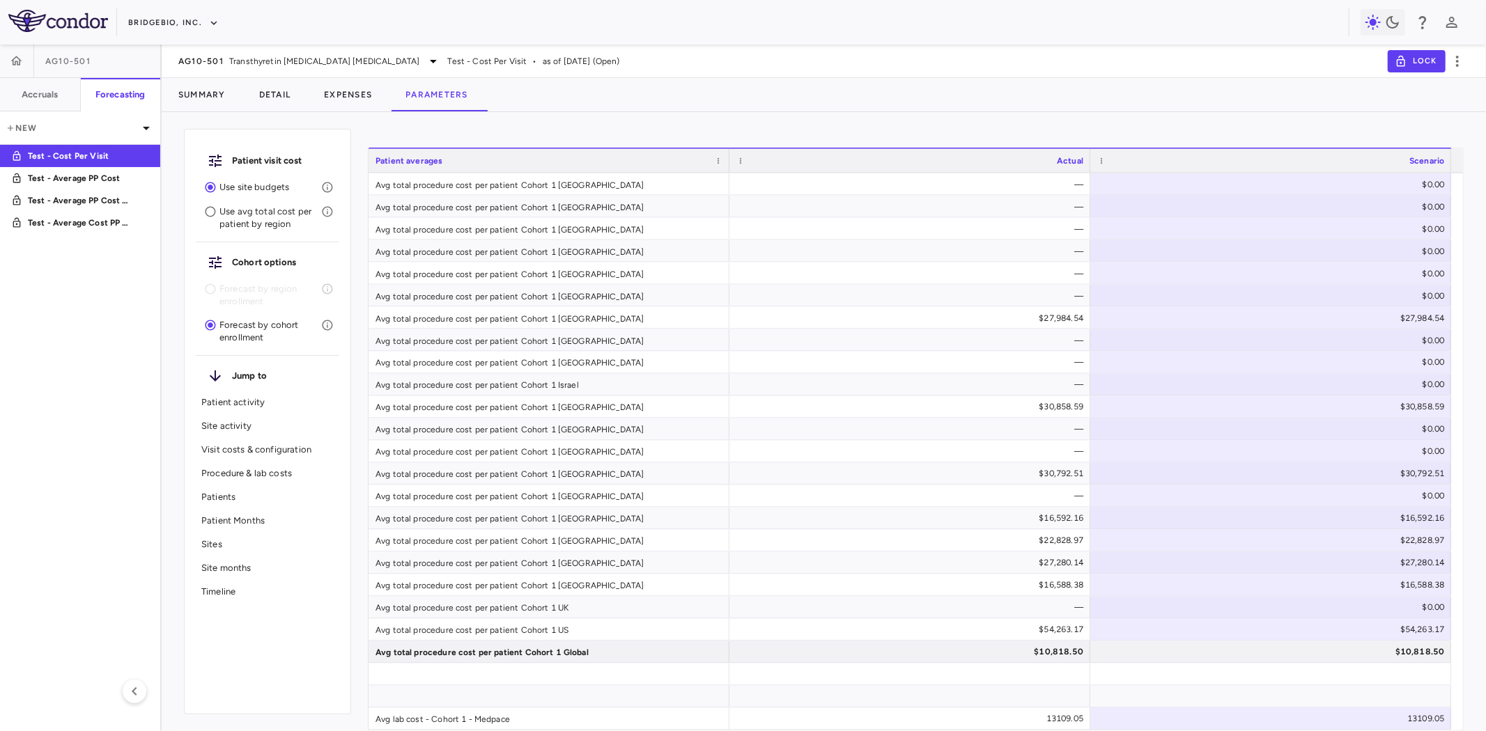
drag, startPoint x: 109, startPoint y: 218, endPoint x: 960, endPoint y: 492, distance: 893.4
click at [109, 217] on p "Test - Average Cost PP (new)" at bounding box center [79, 223] width 103 height 13
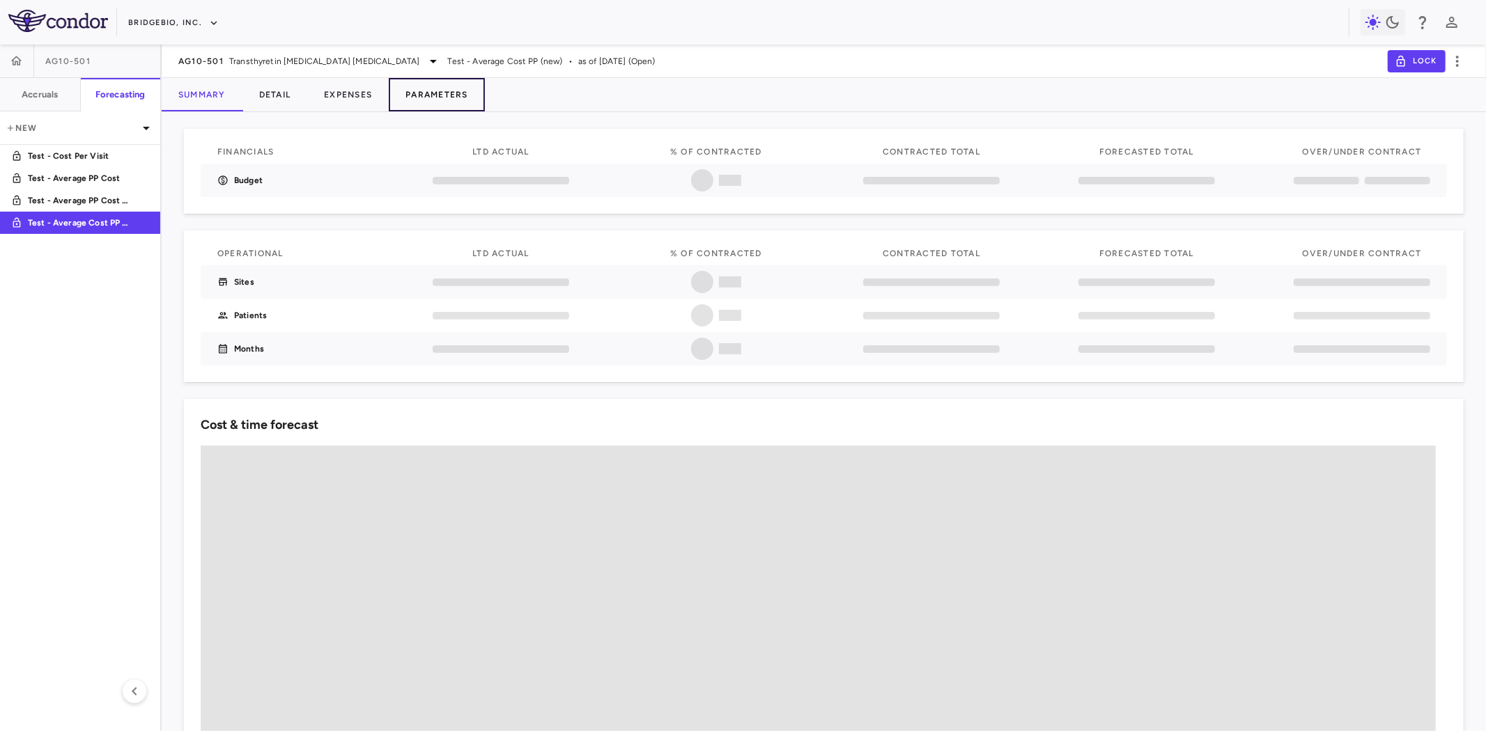
click at [442, 87] on button "Parameters" at bounding box center [437, 94] width 96 height 33
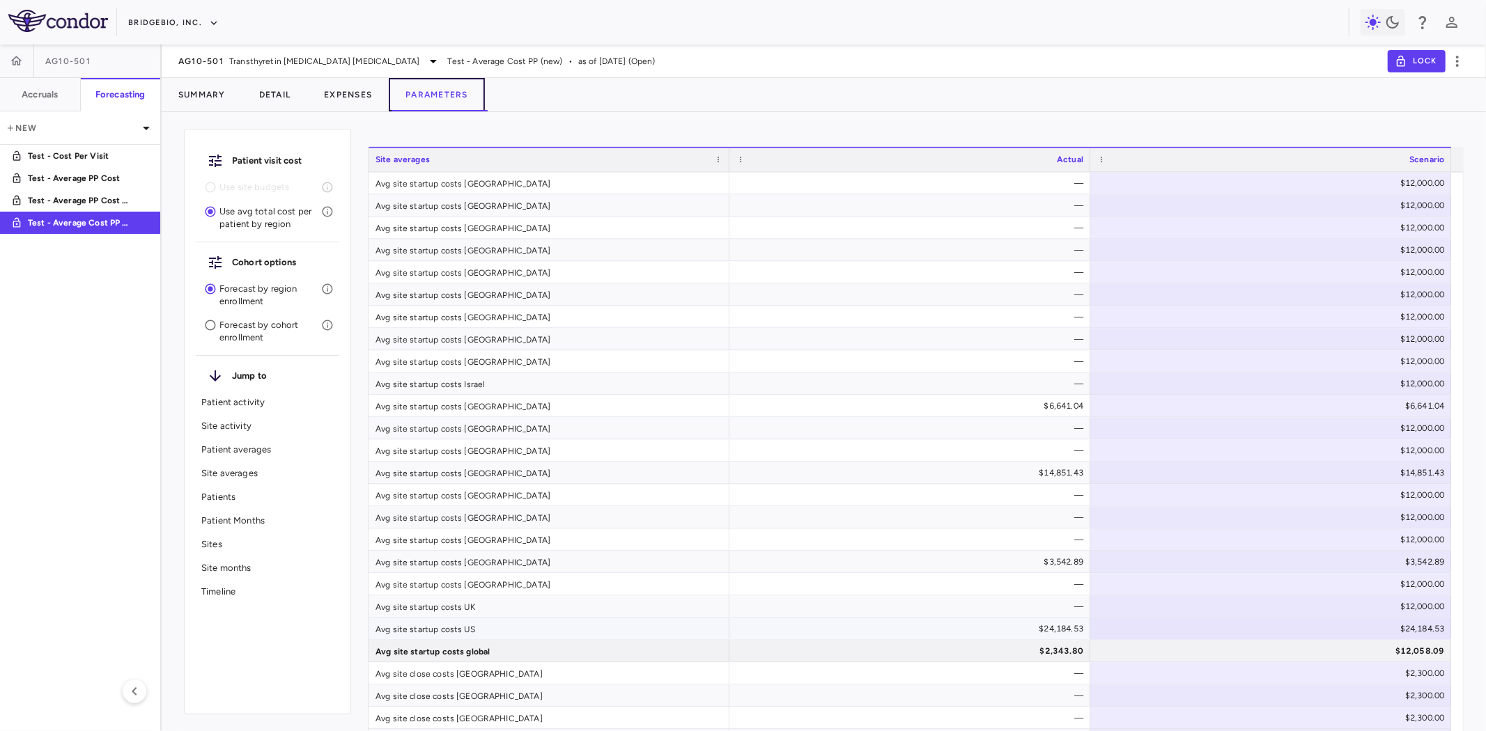
type input "********"
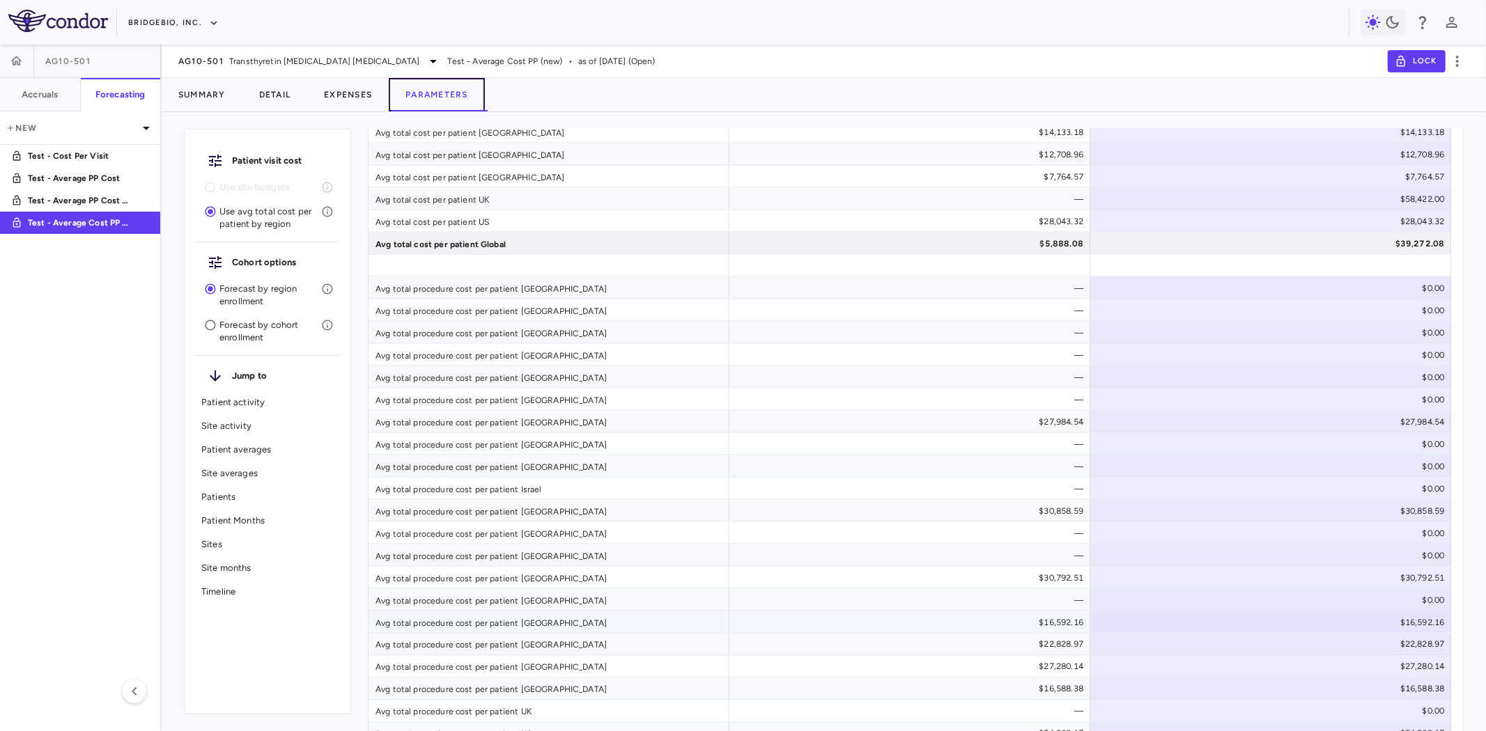
scroll to position [1787, 0]
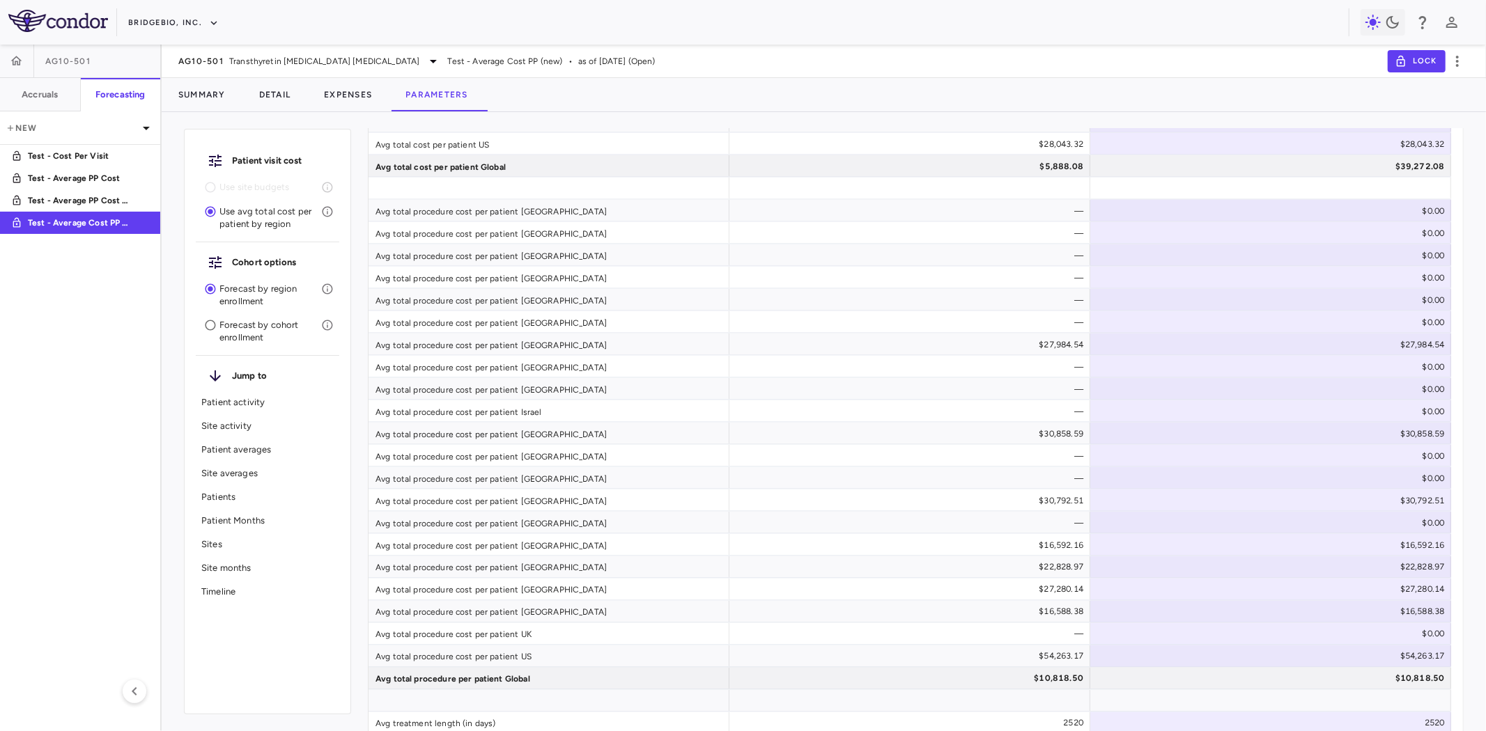
drag, startPoint x: 92, startPoint y: 156, endPoint x: 853, endPoint y: 398, distance: 799.0
click at [92, 156] on p "Test - Cost Per Visit" at bounding box center [79, 156] width 103 height 13
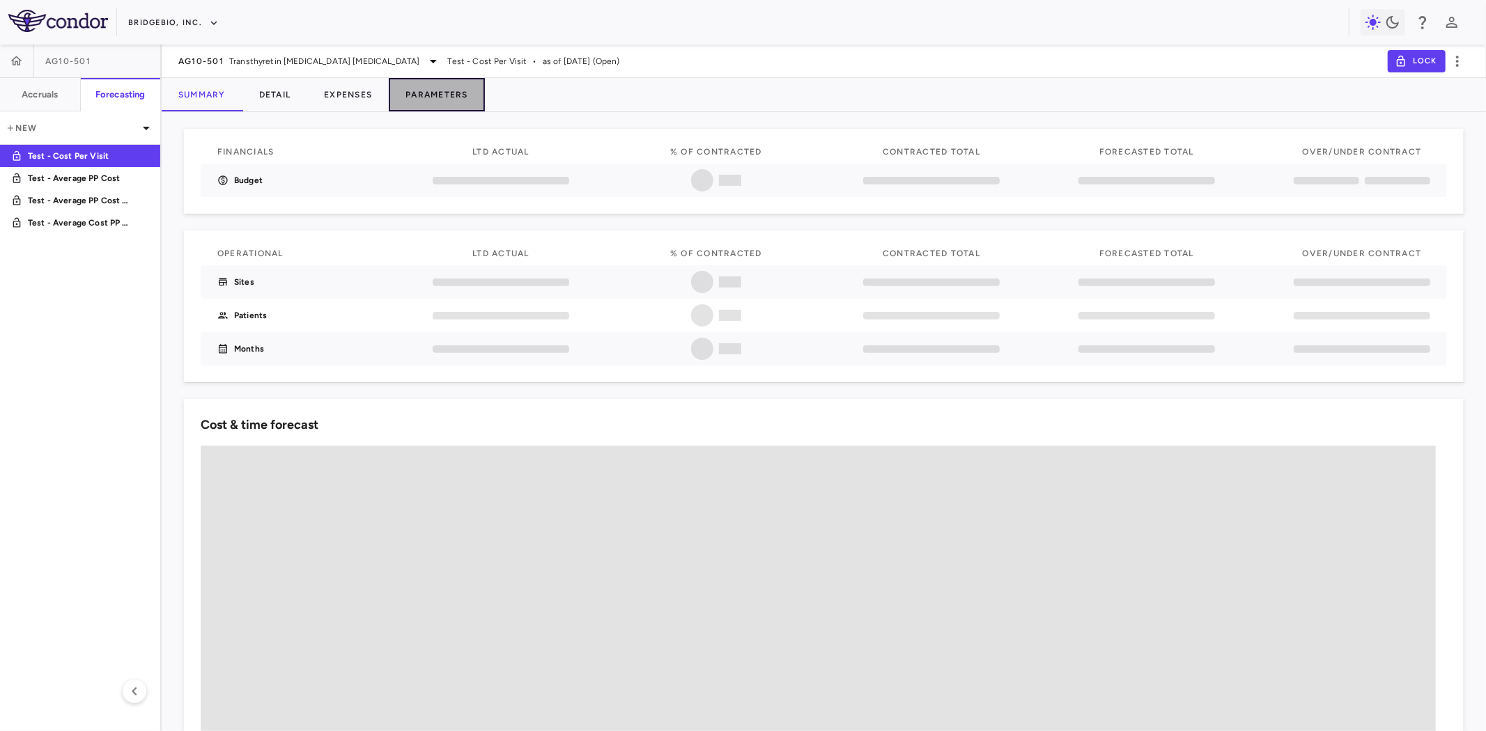
click at [428, 94] on button "Parameters" at bounding box center [437, 94] width 96 height 33
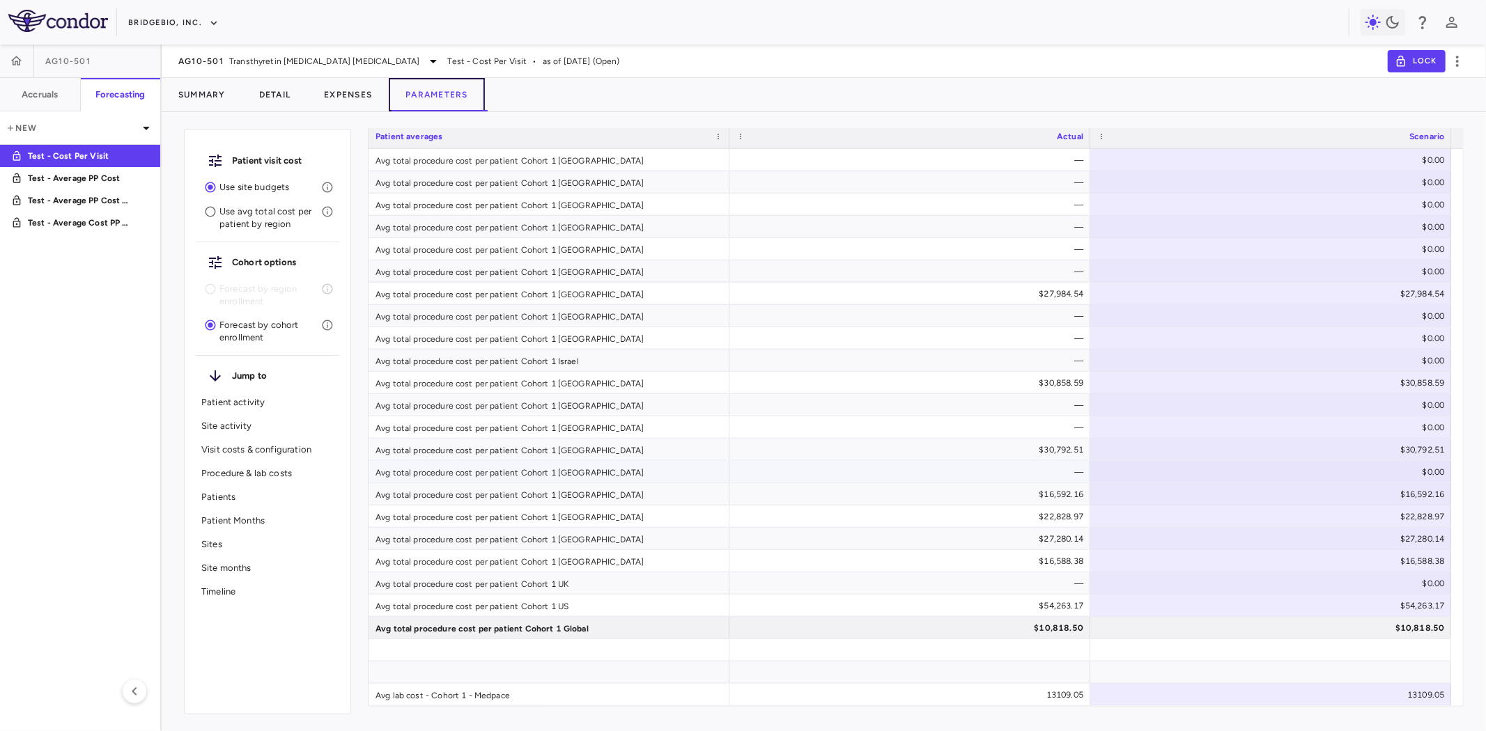
scroll to position [309, 0]
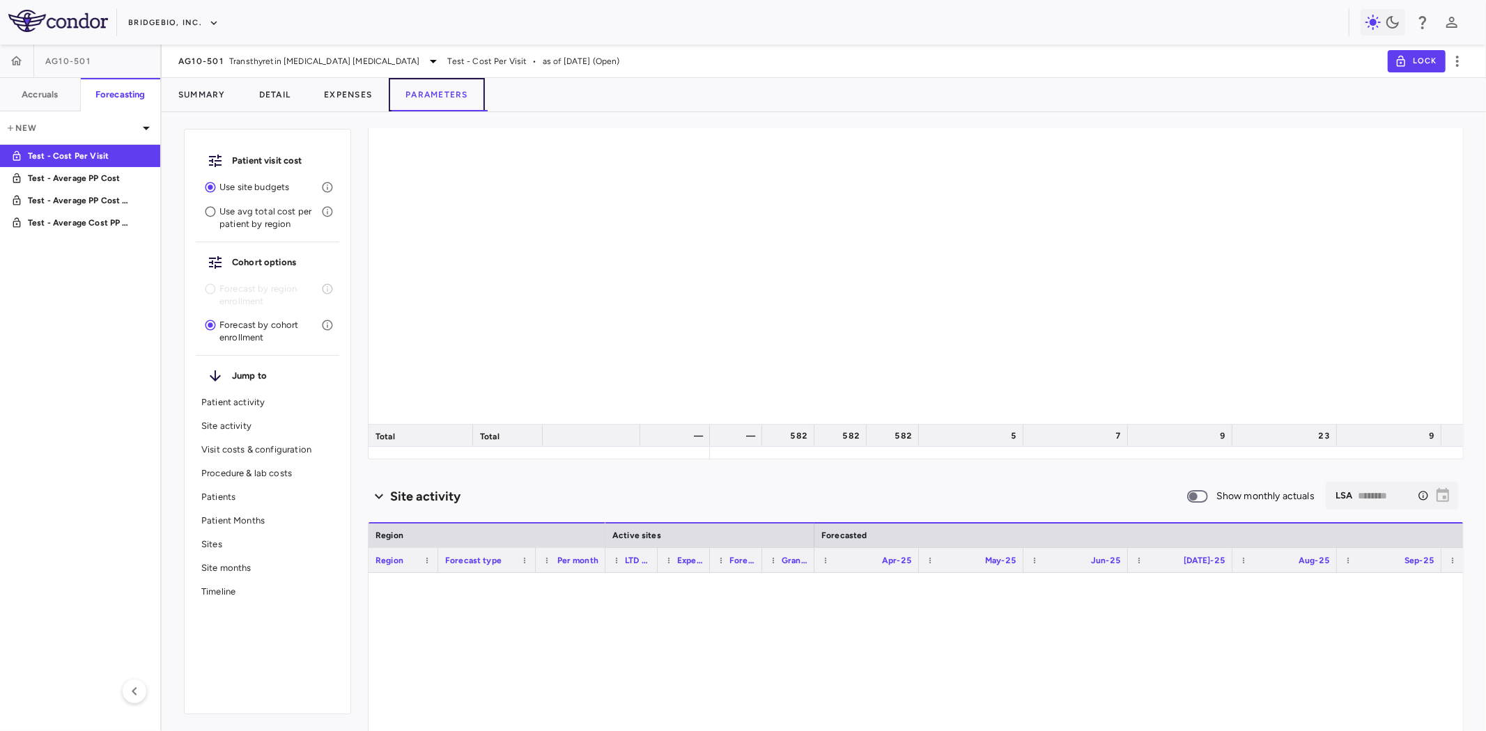
type input "********"
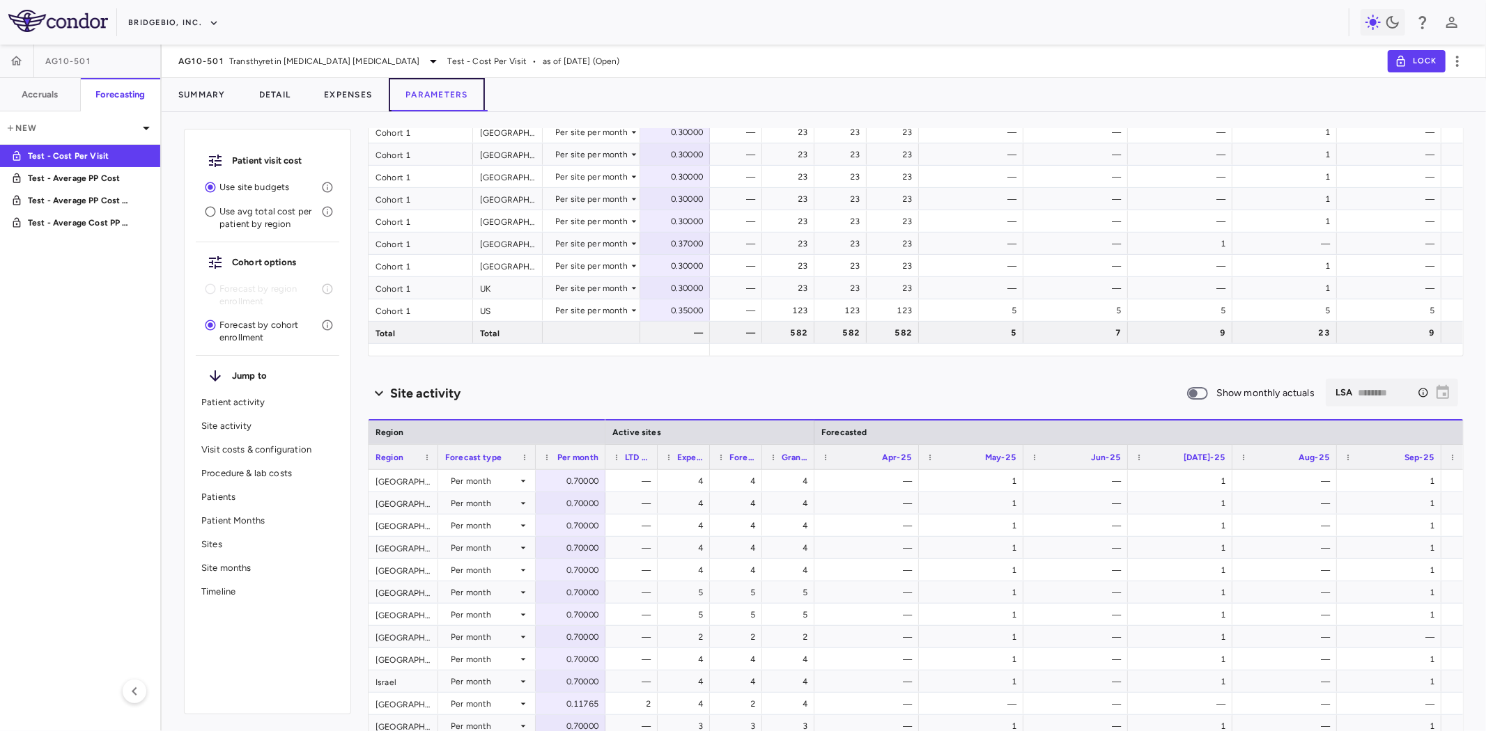
scroll to position [180, 0]
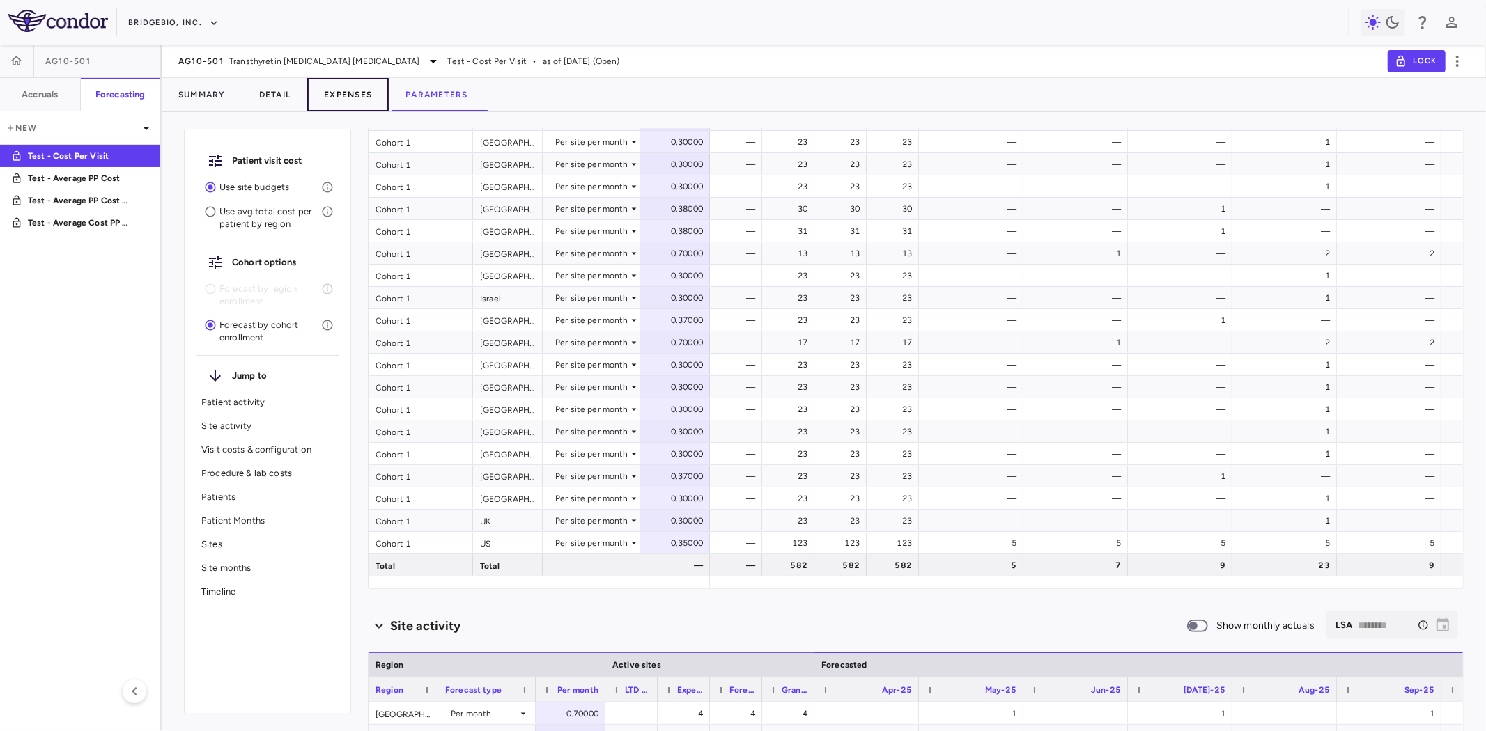
click at [356, 95] on button "Expenses" at bounding box center [347, 94] width 81 height 33
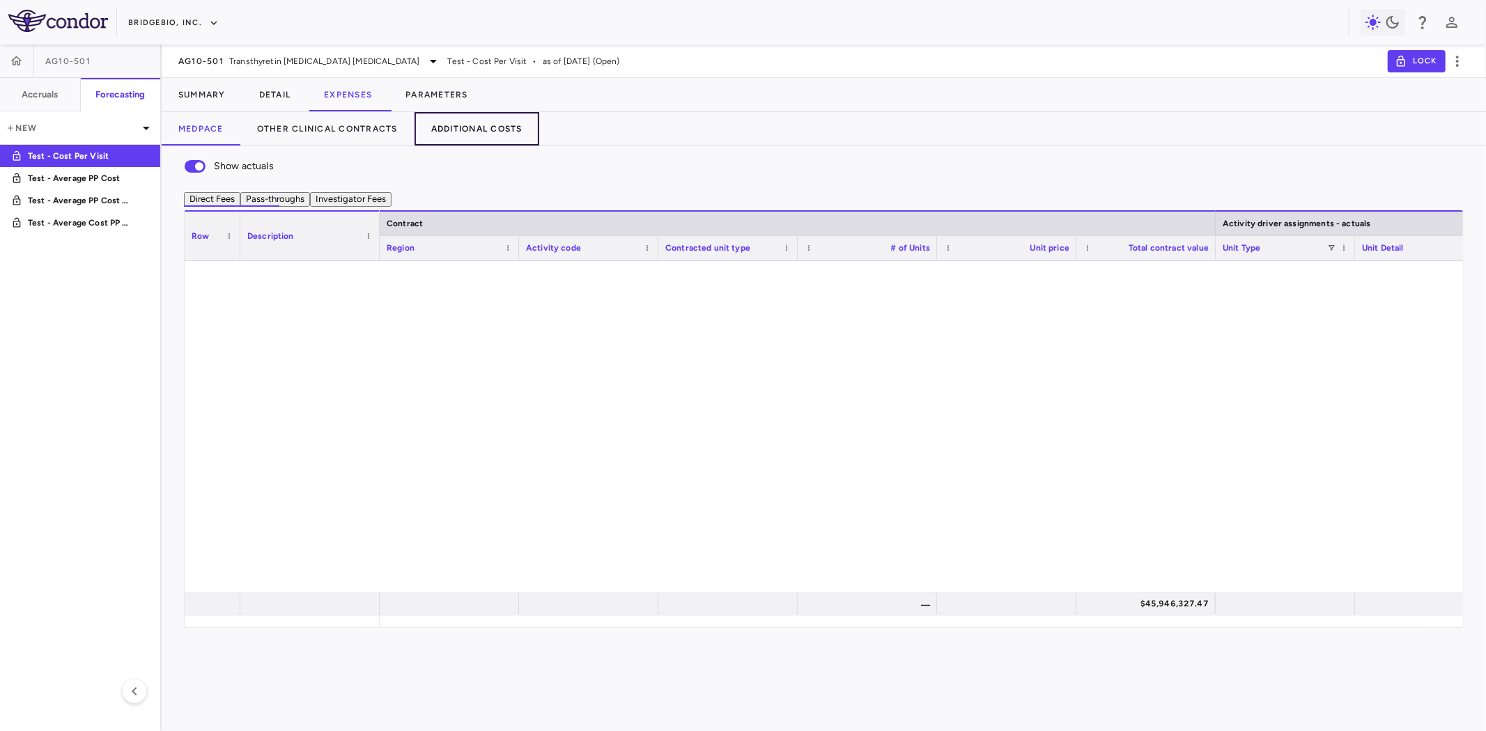
click at [497, 117] on button "Additional Costs" at bounding box center [476, 128] width 125 height 33
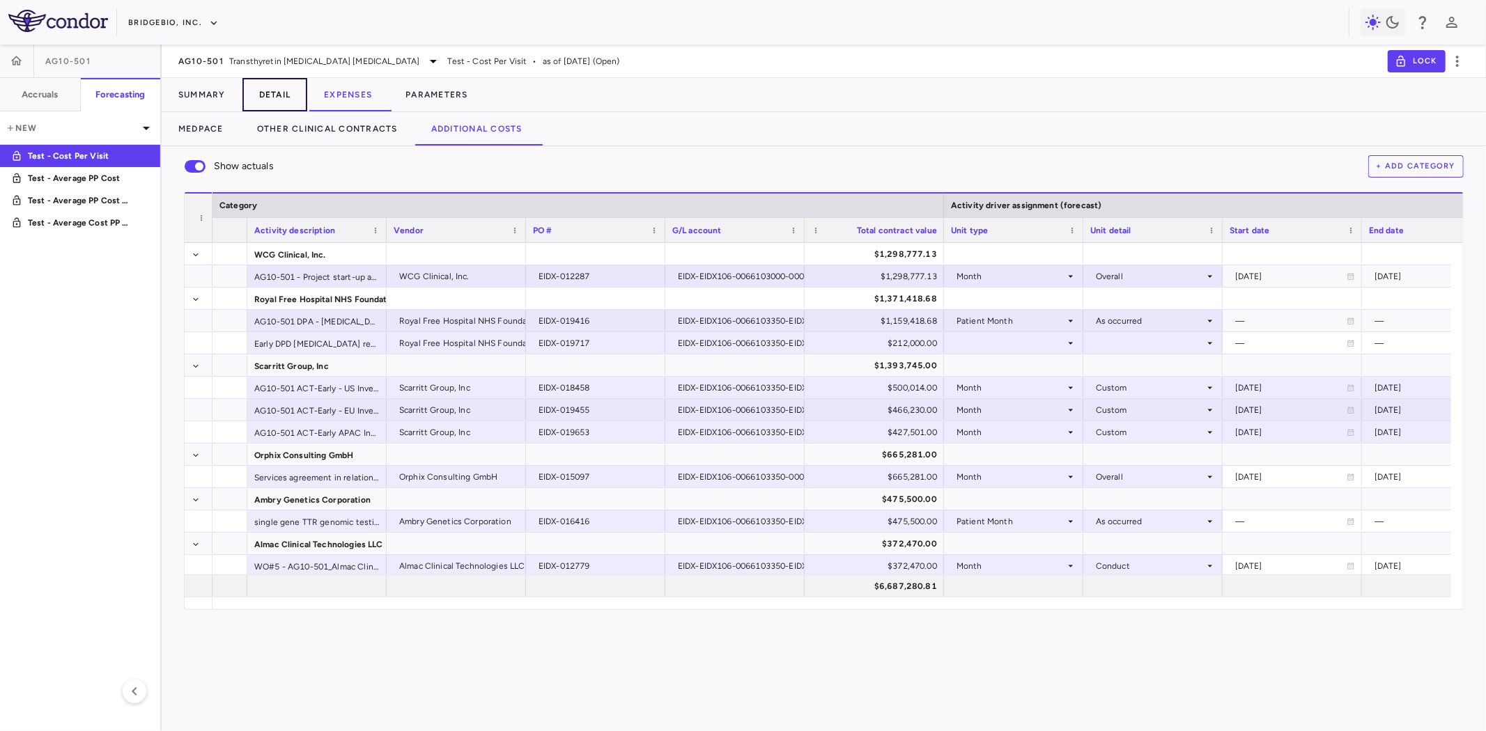
click at [282, 93] on button "Detail" at bounding box center [274, 94] width 65 height 33
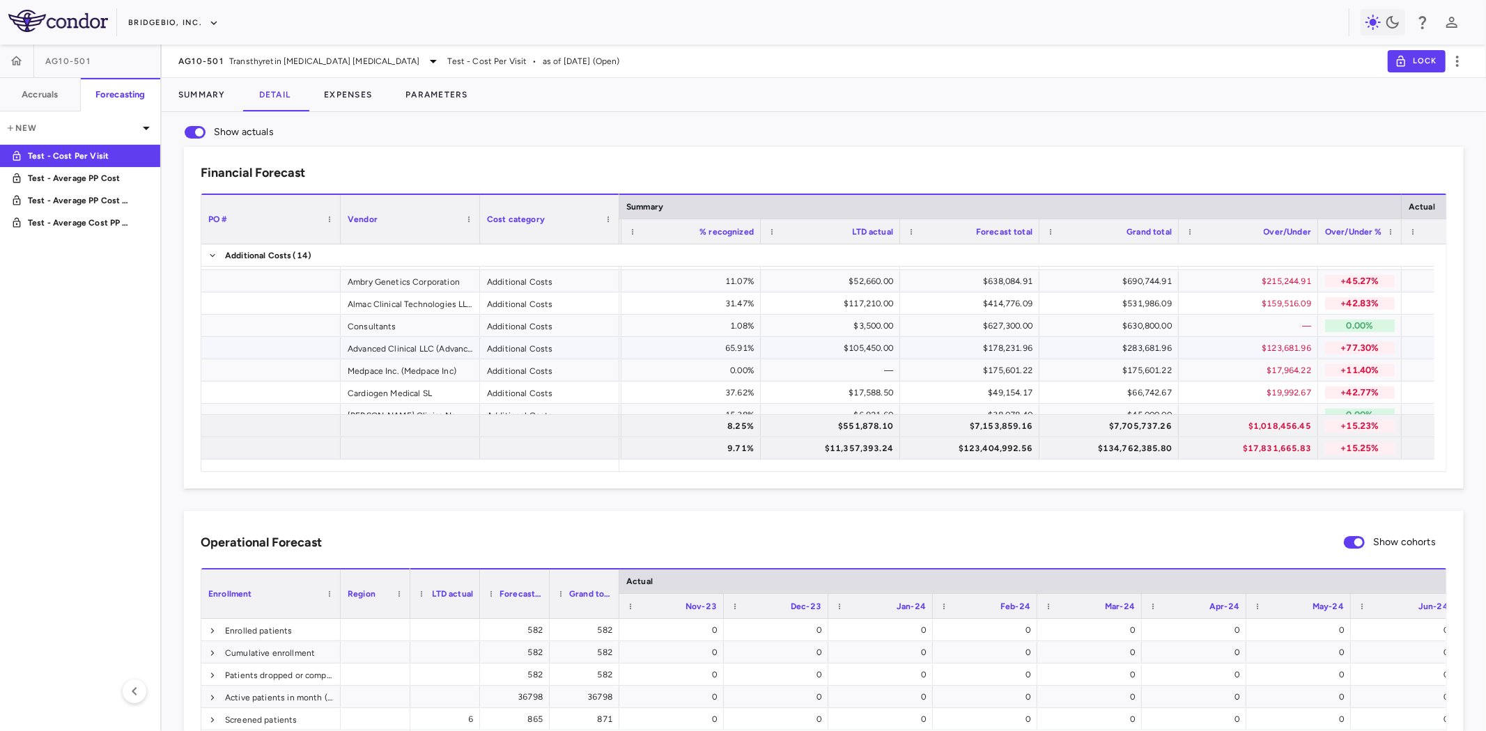
click at [745, 353] on div "65.91%" at bounding box center [694, 348] width 120 height 22
click at [442, 95] on button "Parameters" at bounding box center [437, 94] width 96 height 33
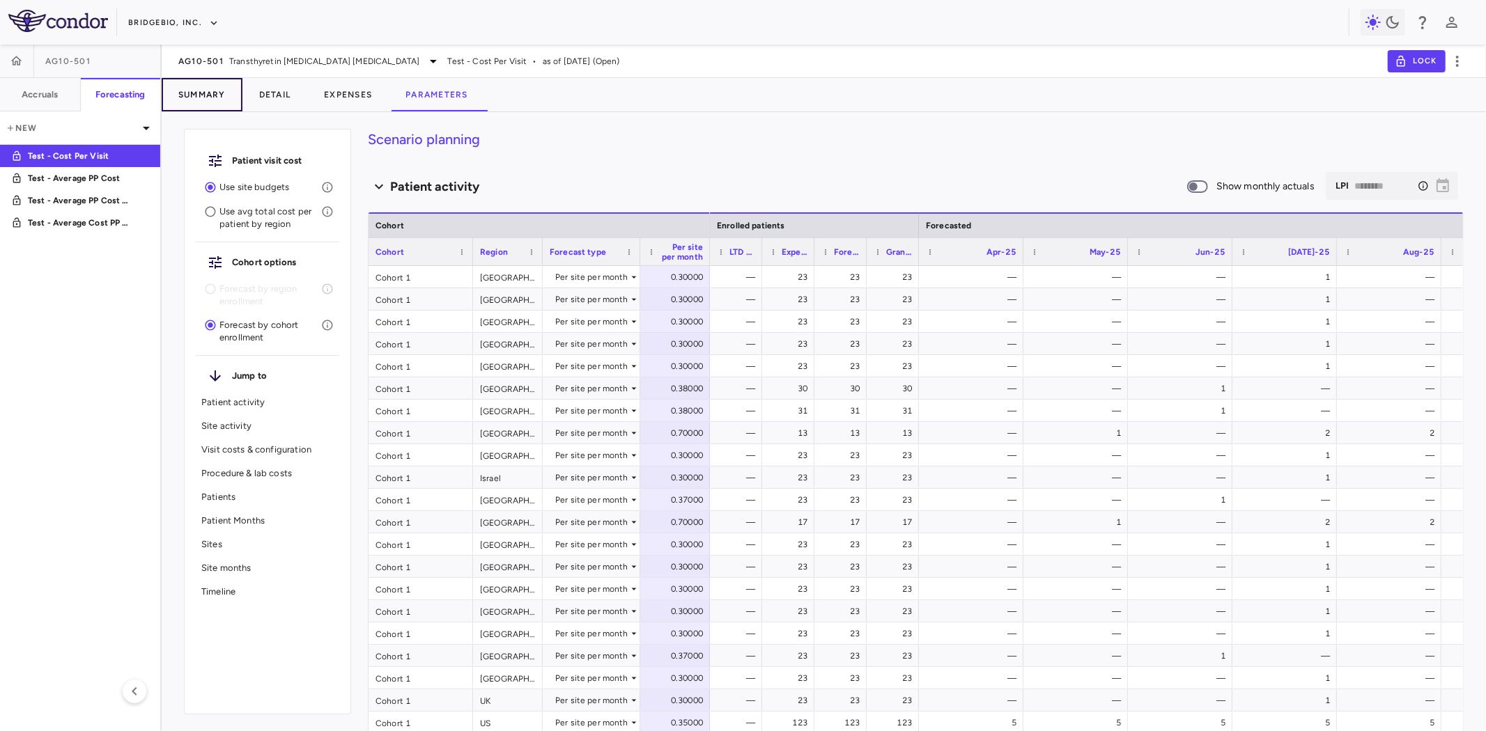
click at [199, 98] on button "Summary" at bounding box center [202, 94] width 81 height 33
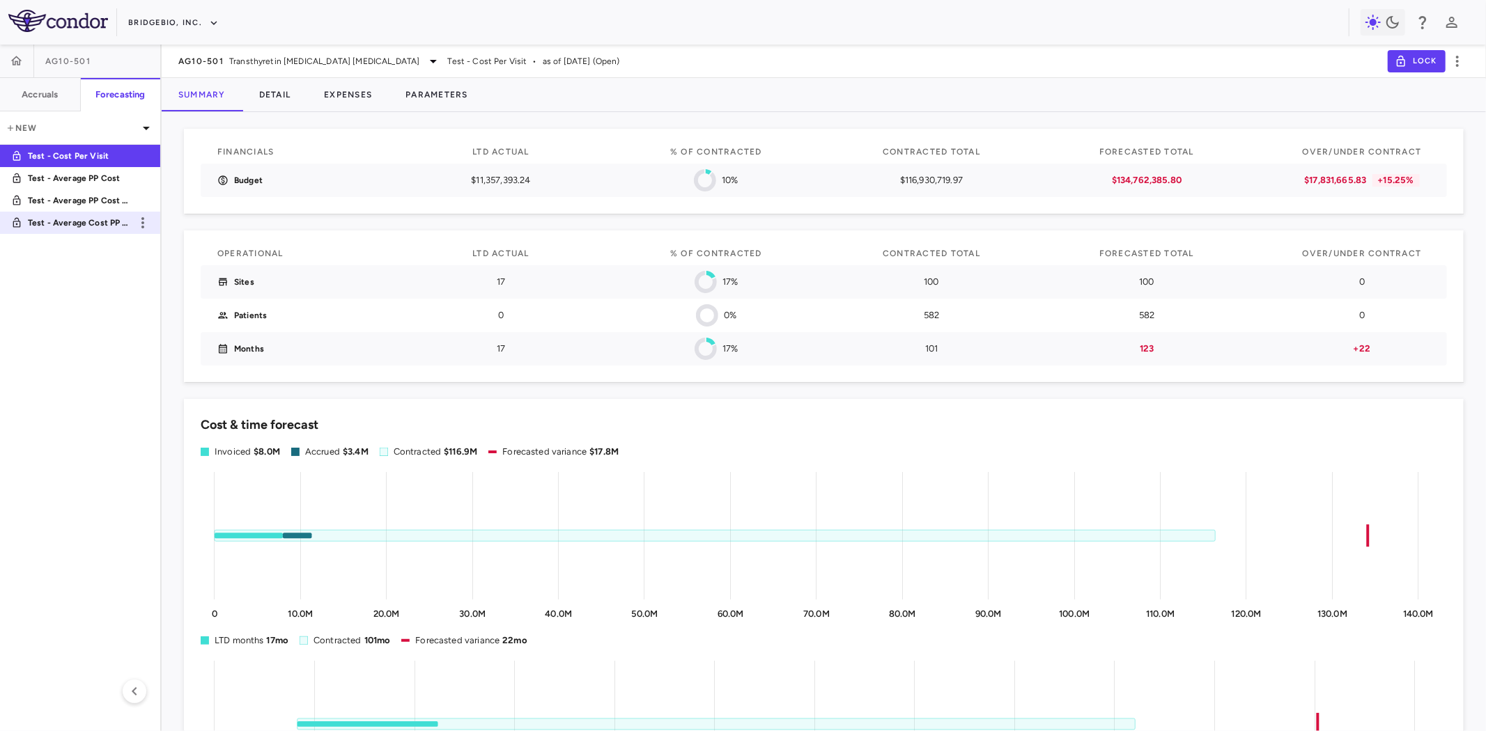
click at [102, 221] on p "Test - Average Cost PP (new)" at bounding box center [79, 223] width 103 height 13
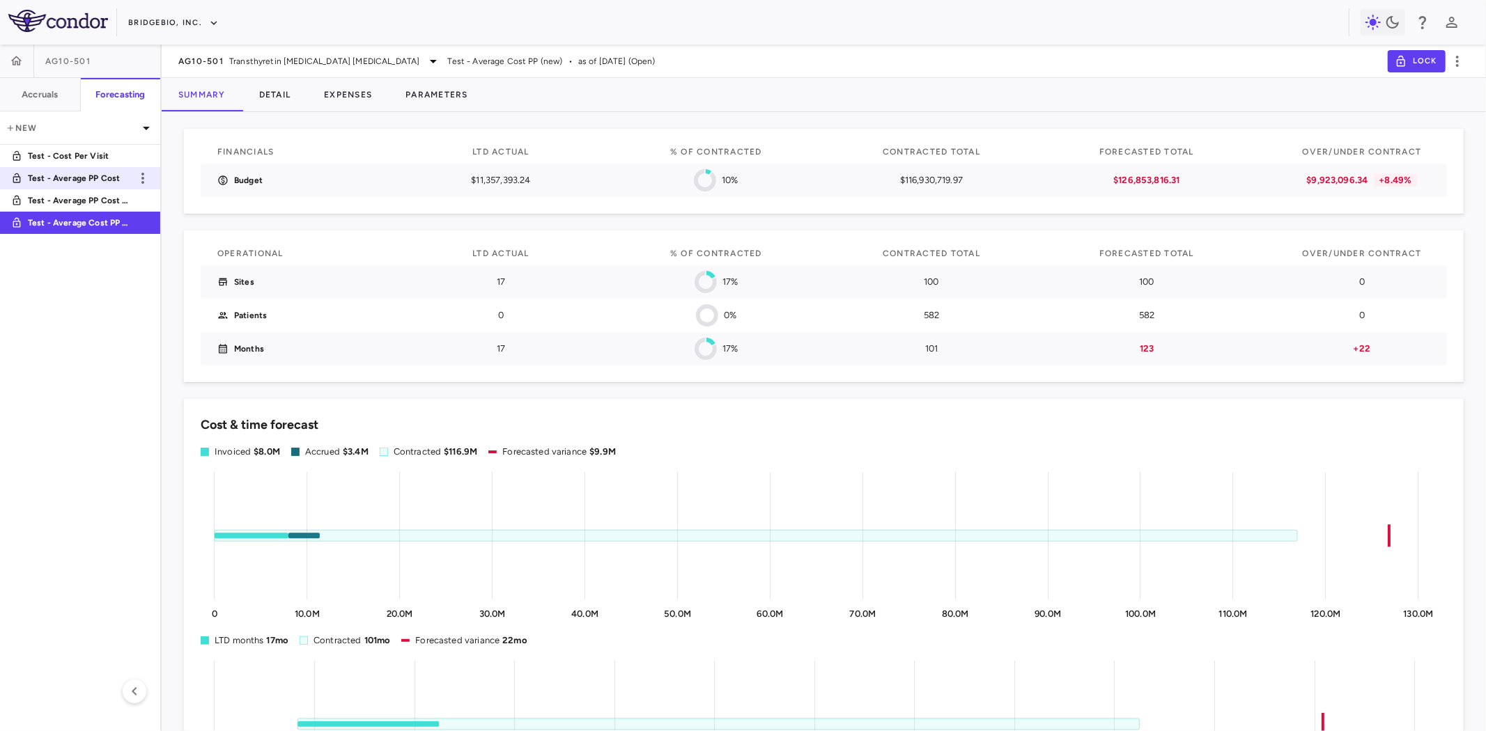
click at [102, 176] on p "Test - Average PP Cost" at bounding box center [79, 178] width 103 height 13
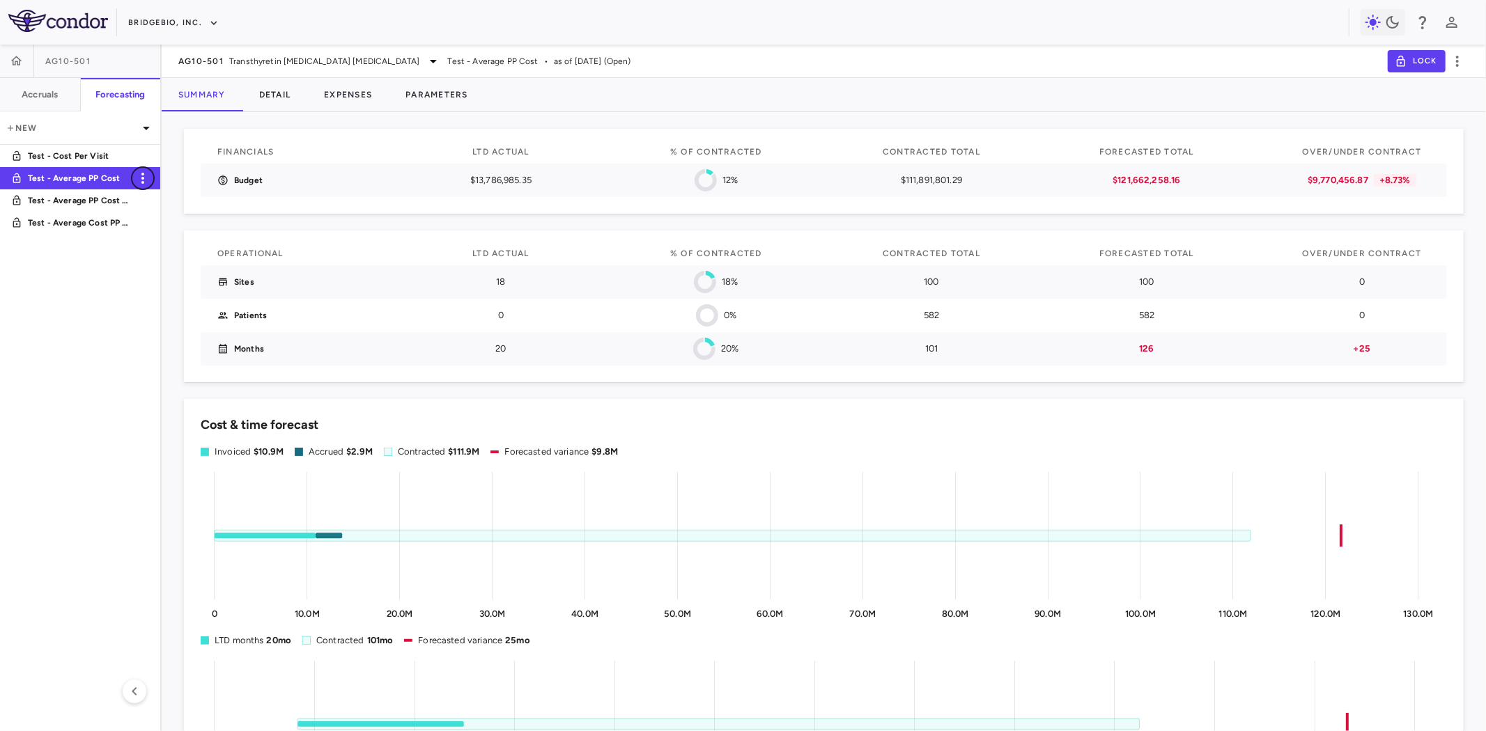
click at [141, 182] on icon "button" at bounding box center [142, 178] width 17 height 17
click at [163, 238] on div "Delete" at bounding box center [163, 238] width 62 height 24
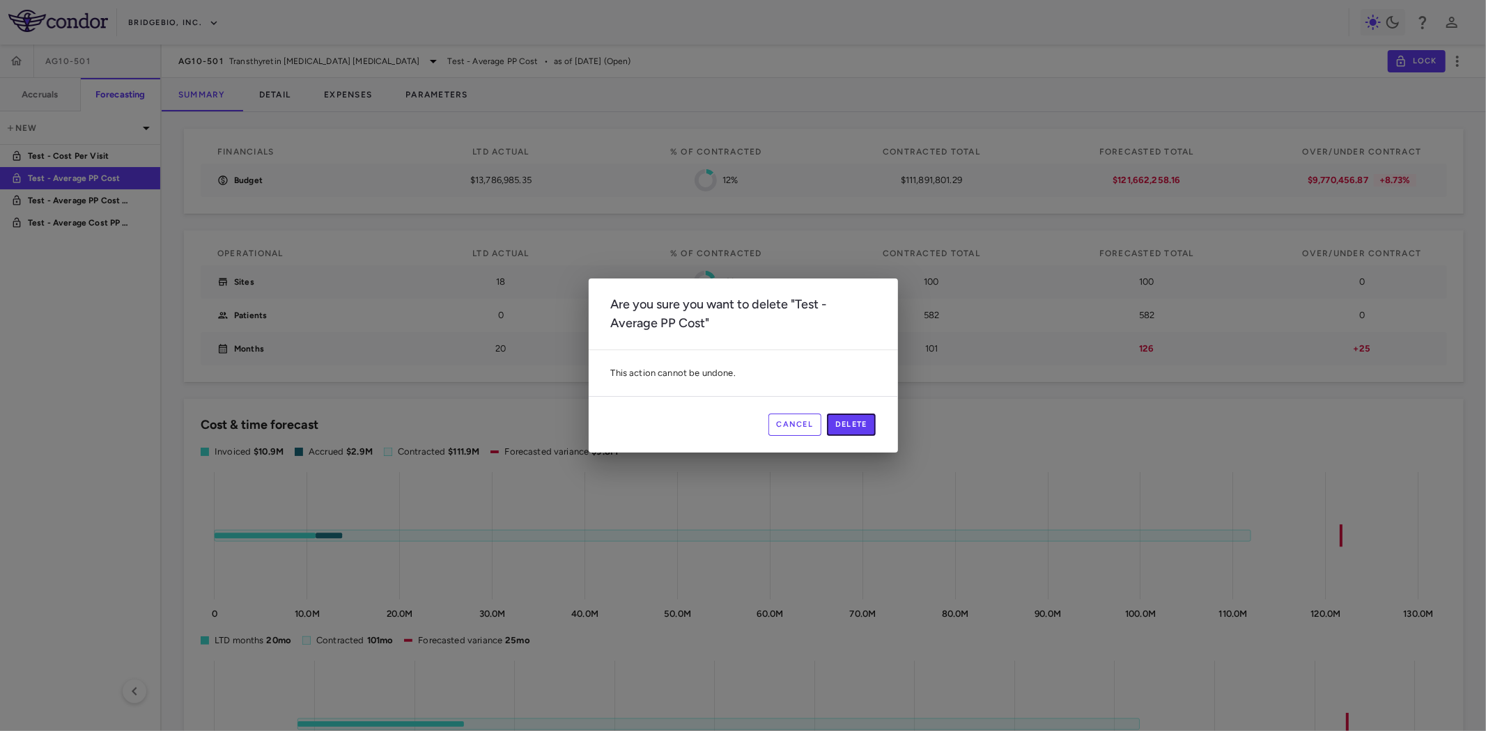
click at [845, 430] on button "Delete" at bounding box center [851, 425] width 49 height 22
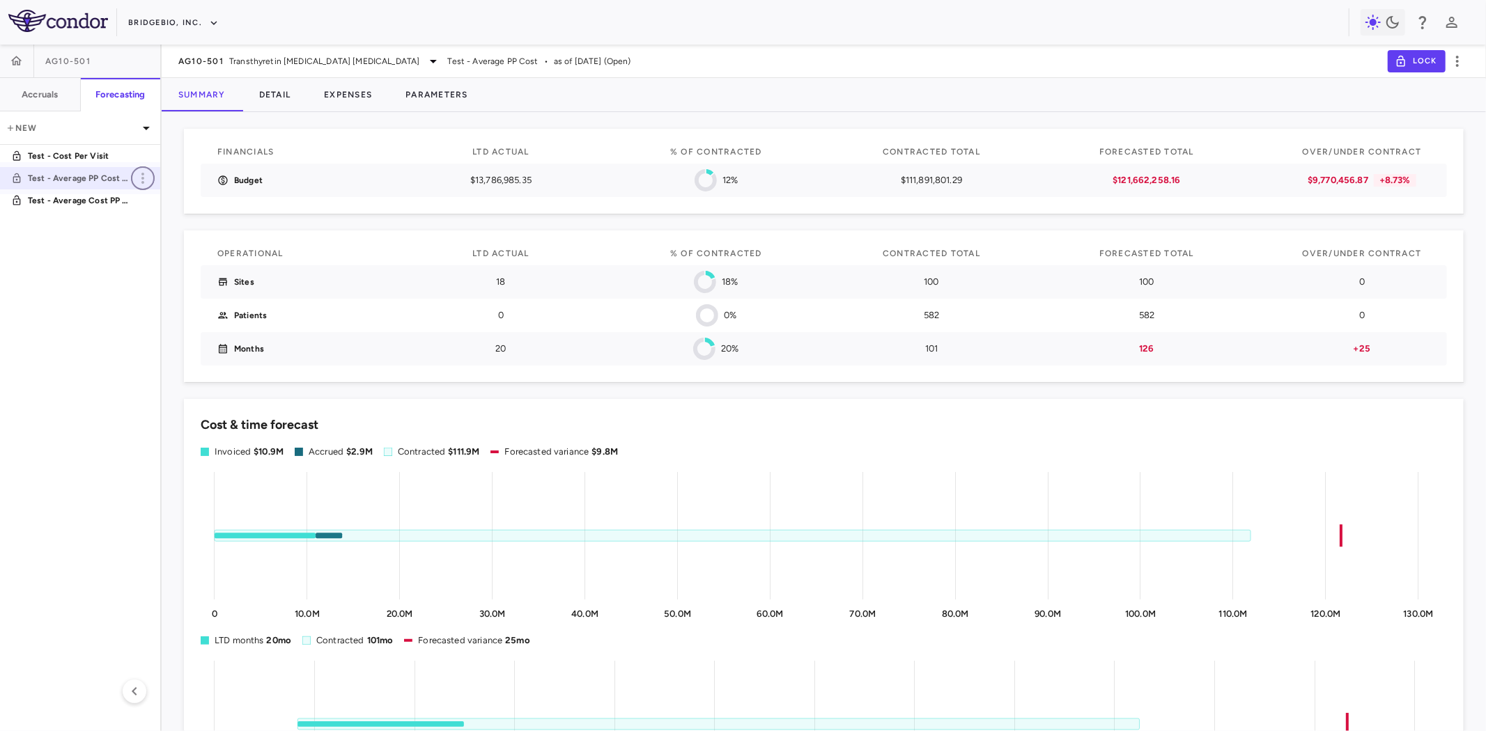
click at [142, 177] on icon "button" at bounding box center [142, 178] width 17 height 17
click at [172, 242] on div "Delete" at bounding box center [163, 238] width 62 height 24
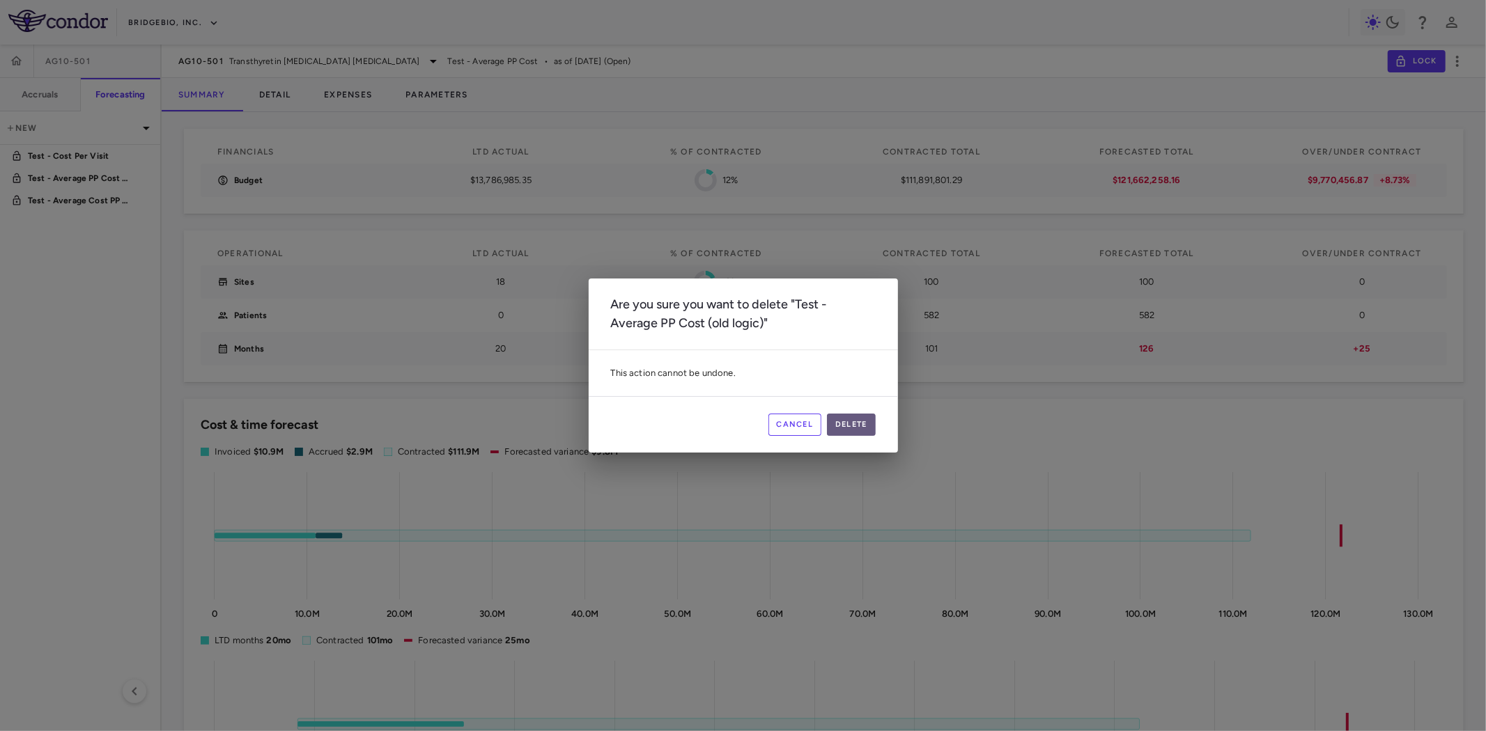
click at [852, 423] on button "Delete" at bounding box center [851, 425] width 49 height 22
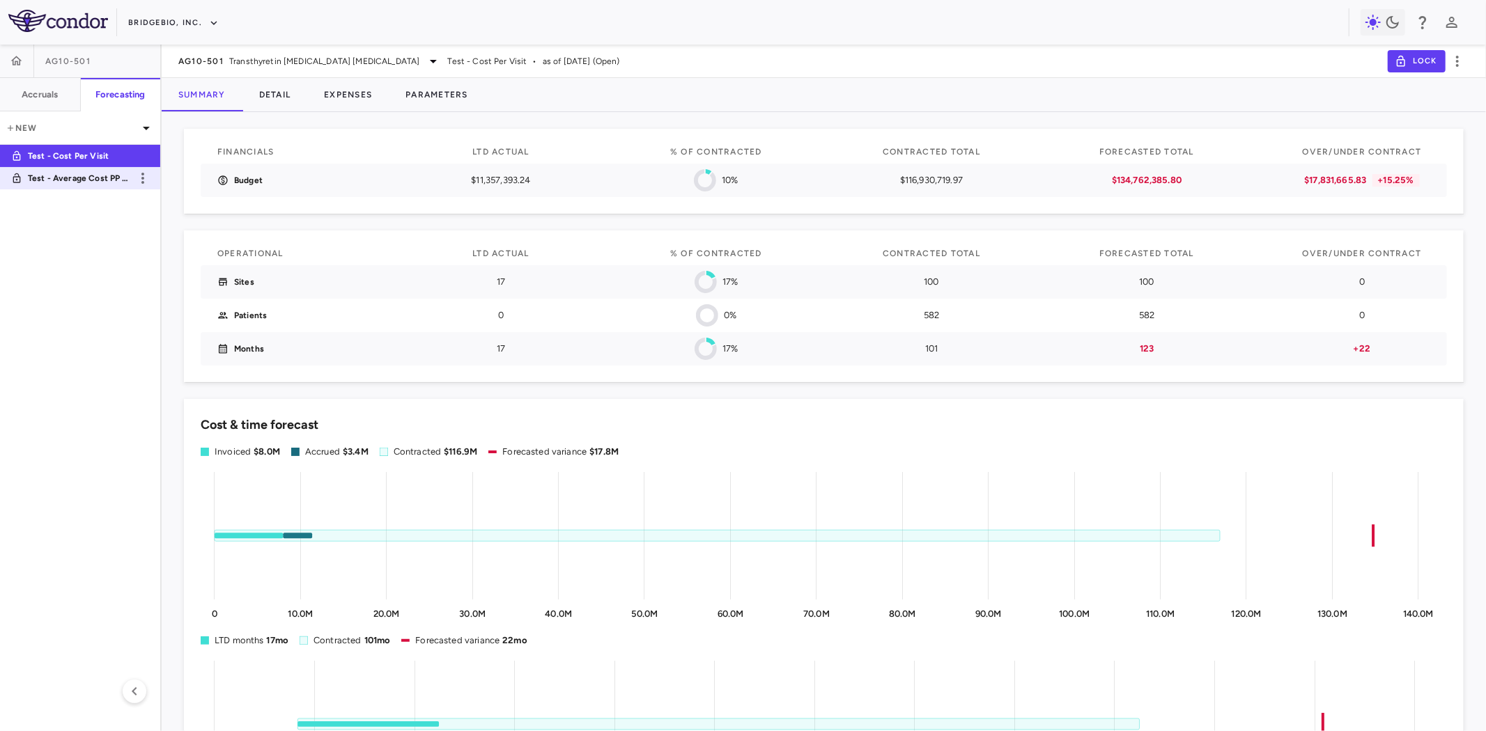
click at [95, 184] on p "Test - Average Cost PP (new)" at bounding box center [79, 178] width 103 height 13
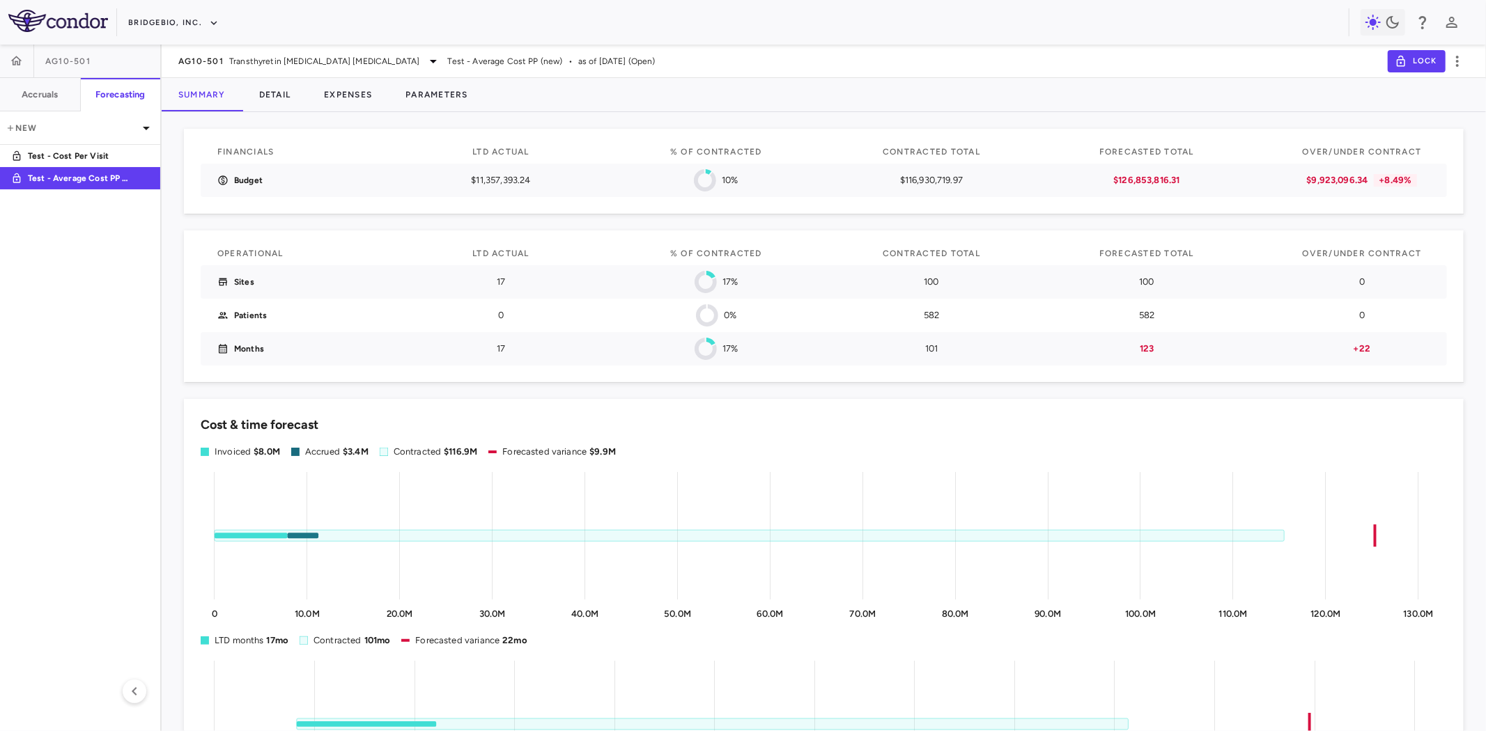
click at [56, 155] on p "Test - Cost Per Visit" at bounding box center [79, 156] width 103 height 13
